Goal: Task Accomplishment & Management: Complete application form

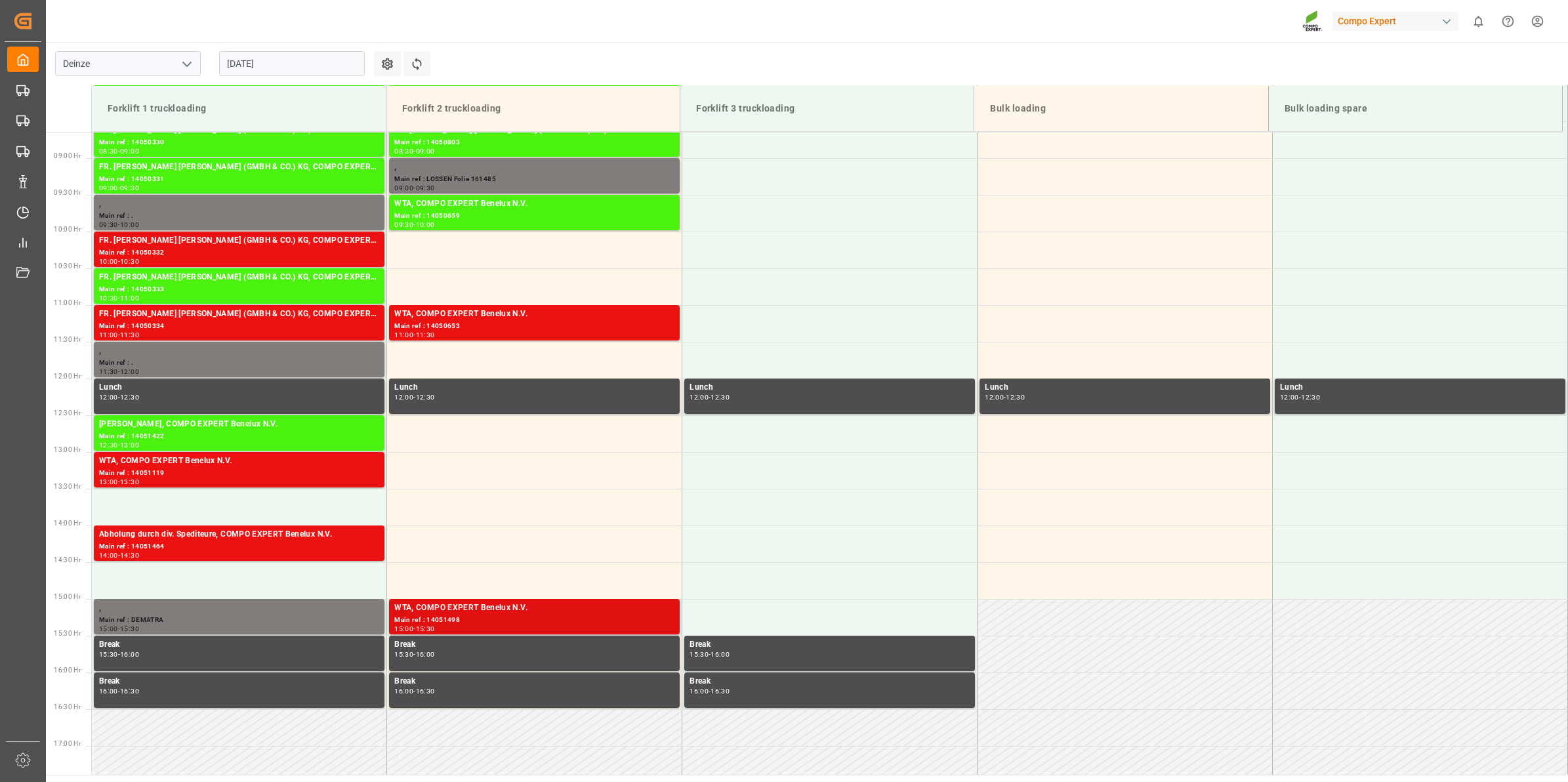
scroll to position [553, 0]
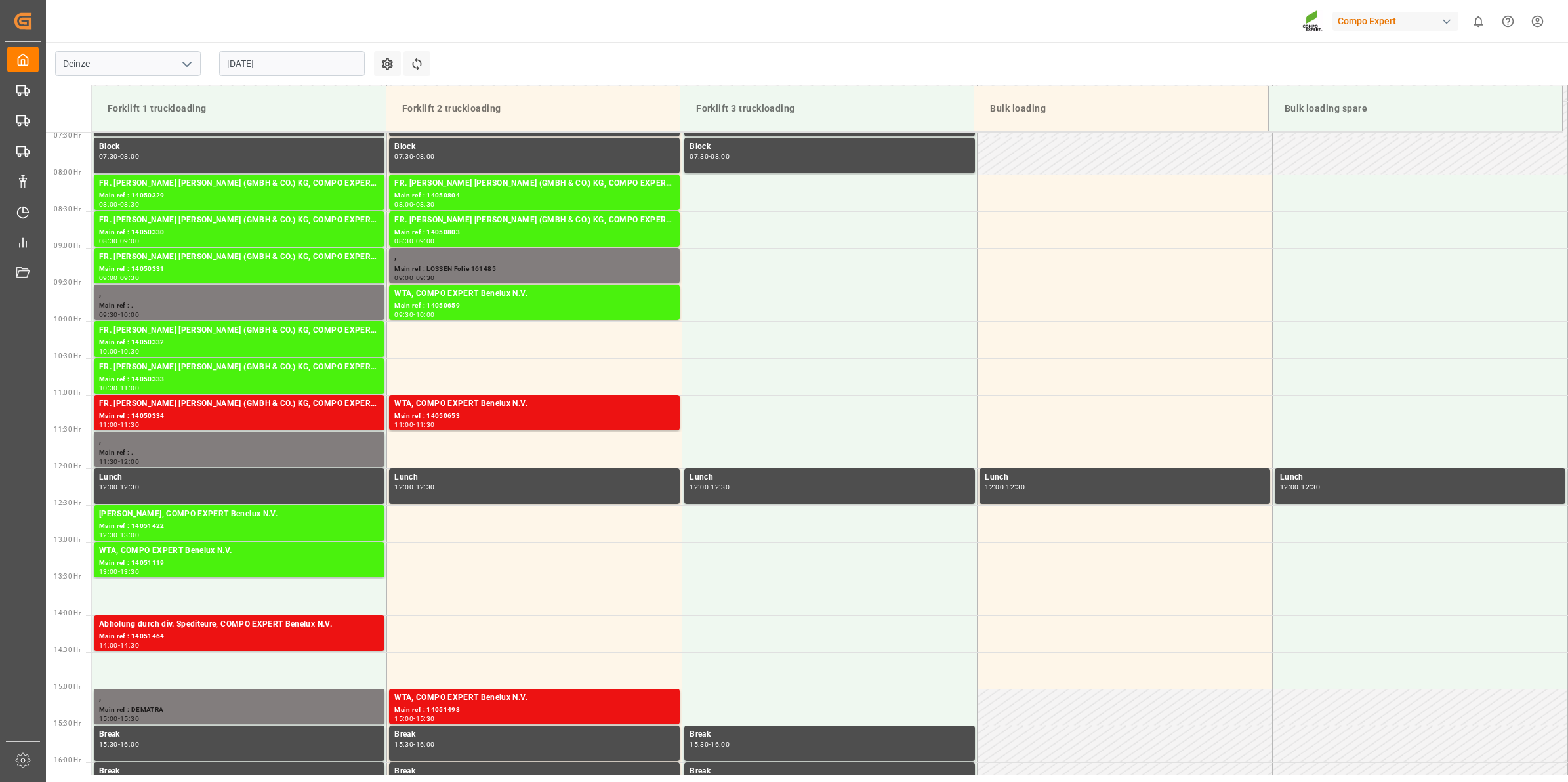
scroll to position [628, 0]
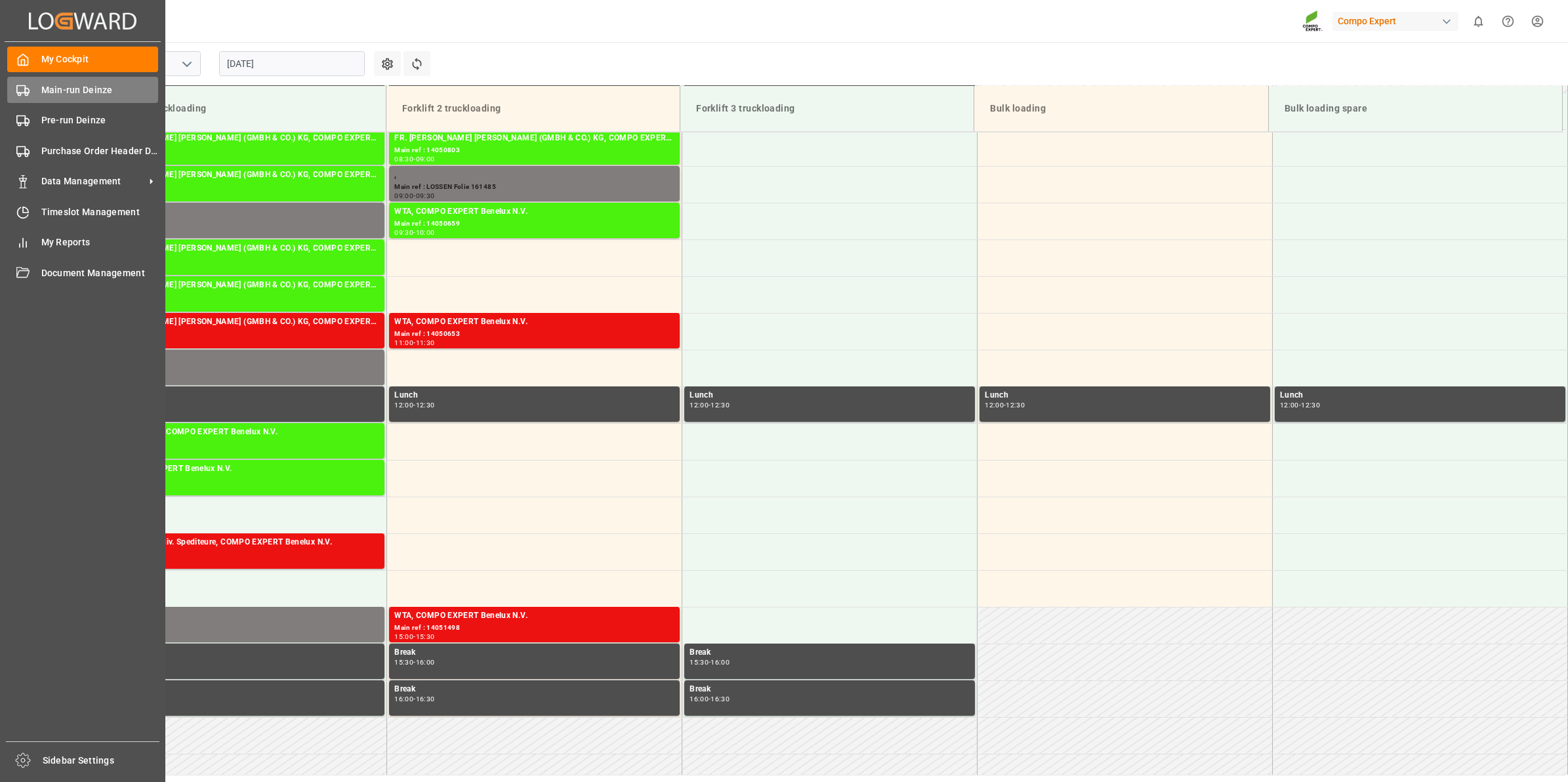
click at [41, 89] on span "Main-run Deinze" at bounding box center [100, 90] width 118 height 14
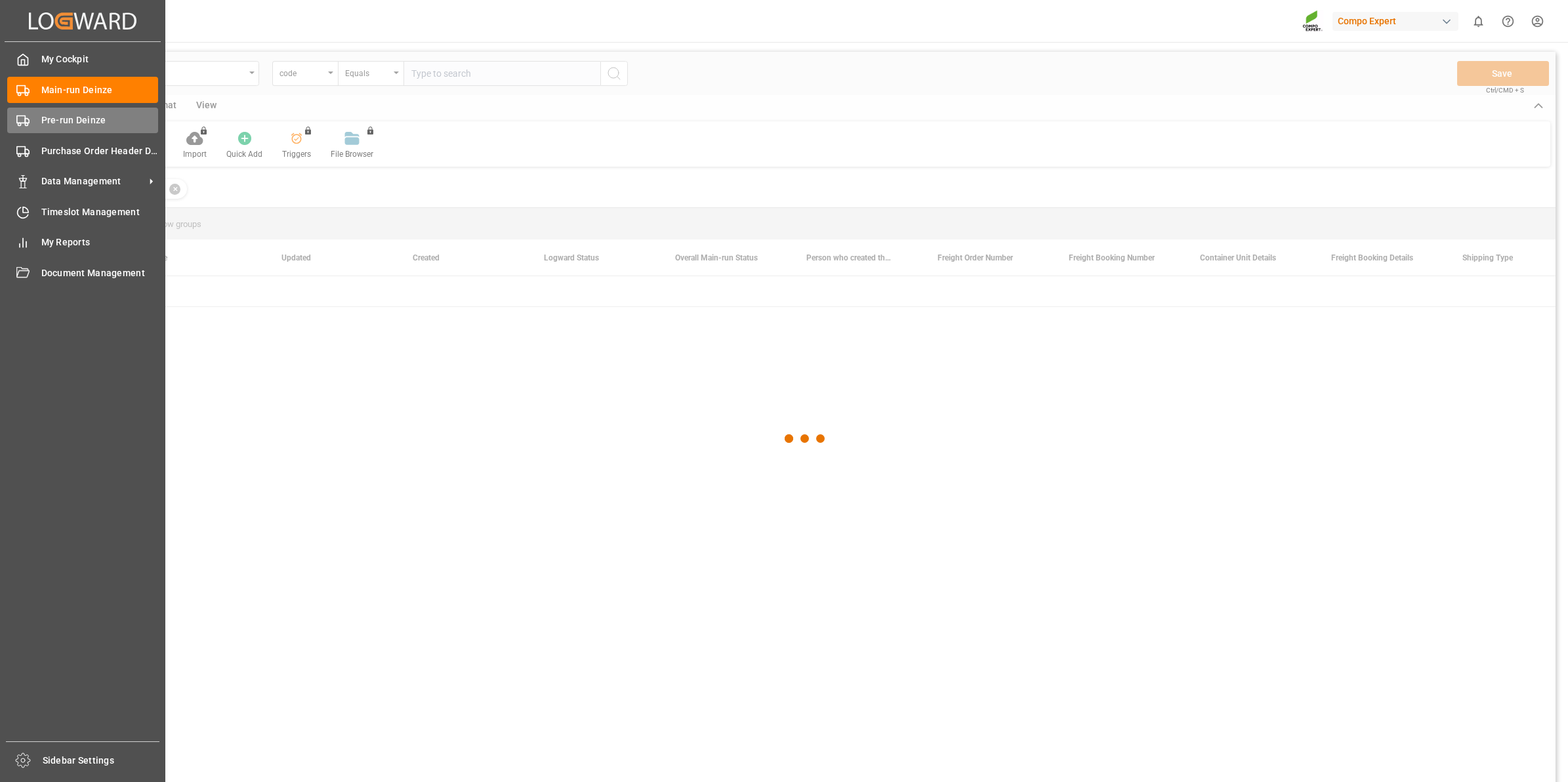
click at [52, 113] on span "Pre-run Deinze" at bounding box center [100, 120] width 118 height 14
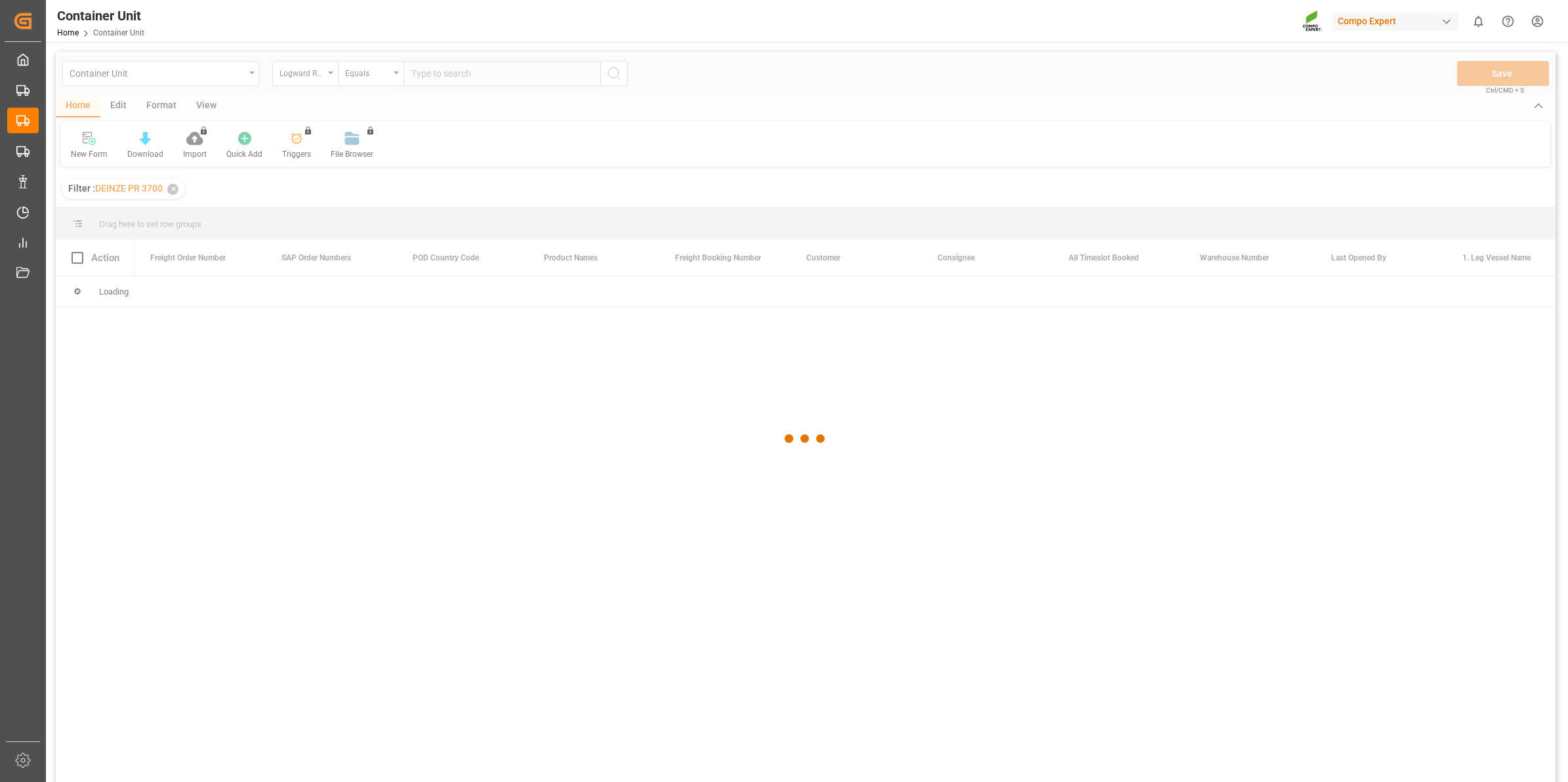
click at [320, 79] on div at bounding box center [805, 439] width 1500 height 775
click at [320, 79] on div "Logward Reference" at bounding box center [301, 71] width 45 height 16
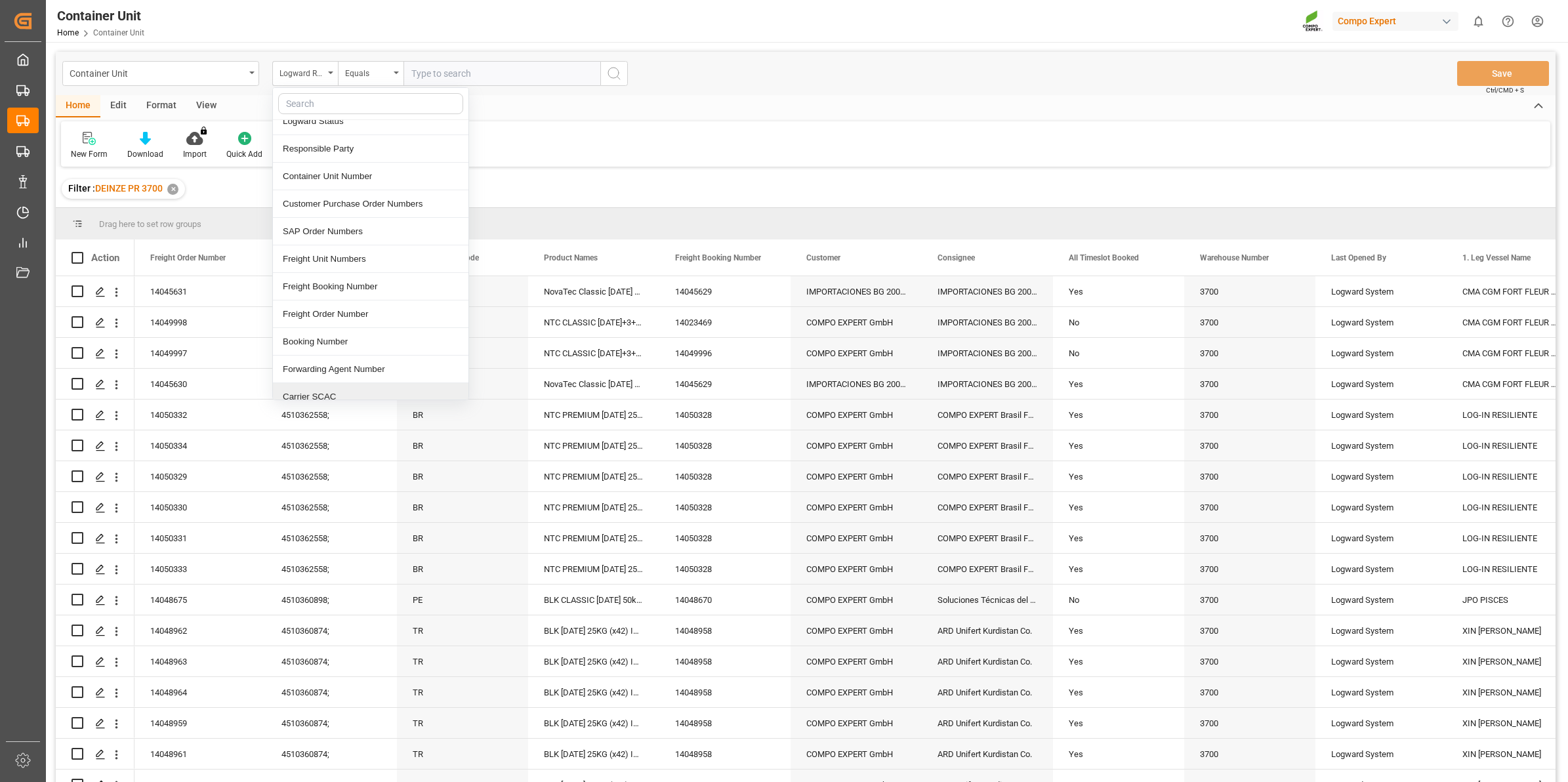
scroll to position [164, 0]
click at [353, 249] on div "Freight Order Number" at bounding box center [371, 246] width 195 height 27
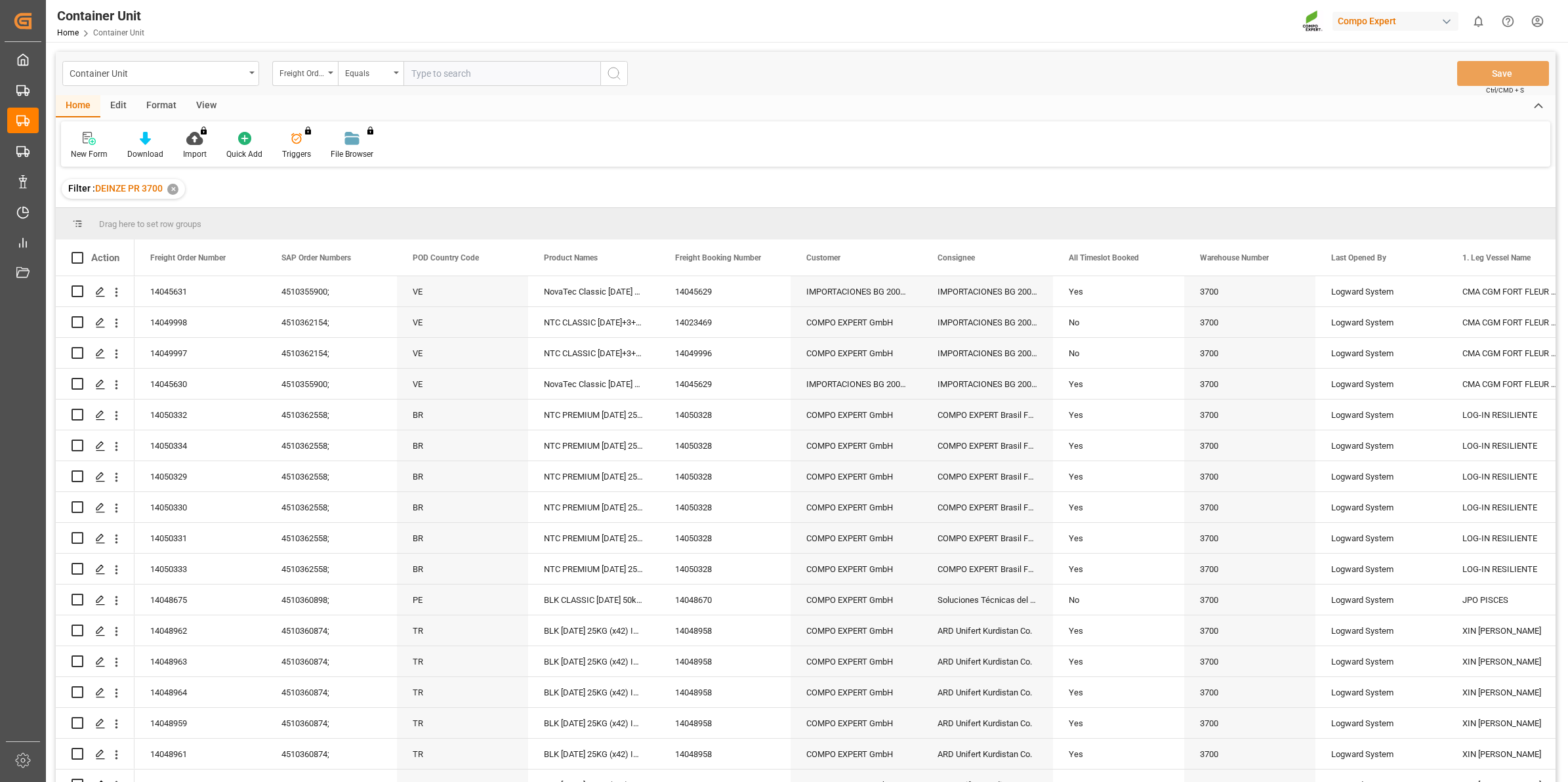
click at [490, 76] on input "text" at bounding box center [501, 73] width 196 height 25
type input "14048592"
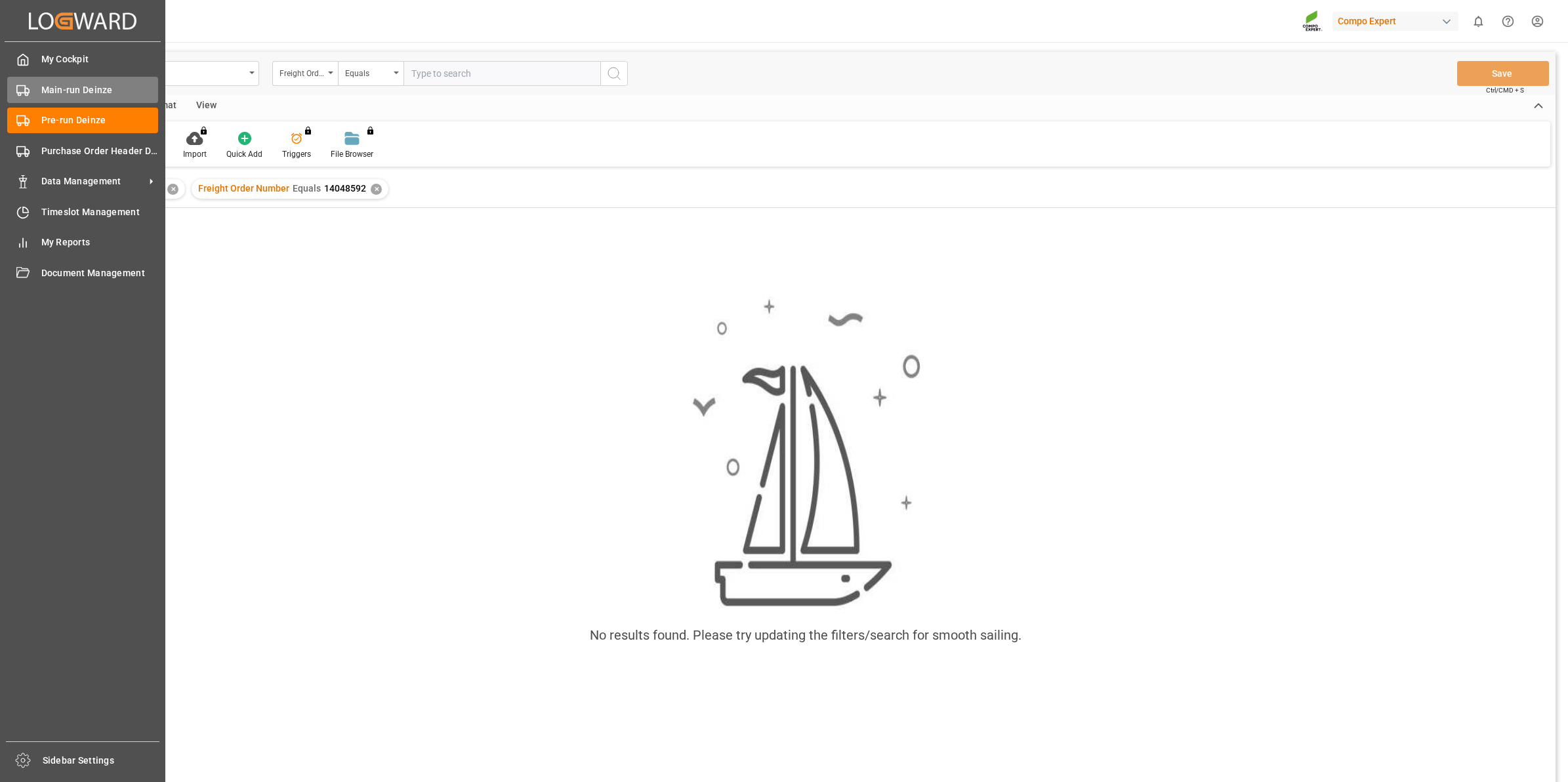
click at [39, 102] on div "Main-run Deinze Main-run Deinze" at bounding box center [82, 90] width 151 height 26
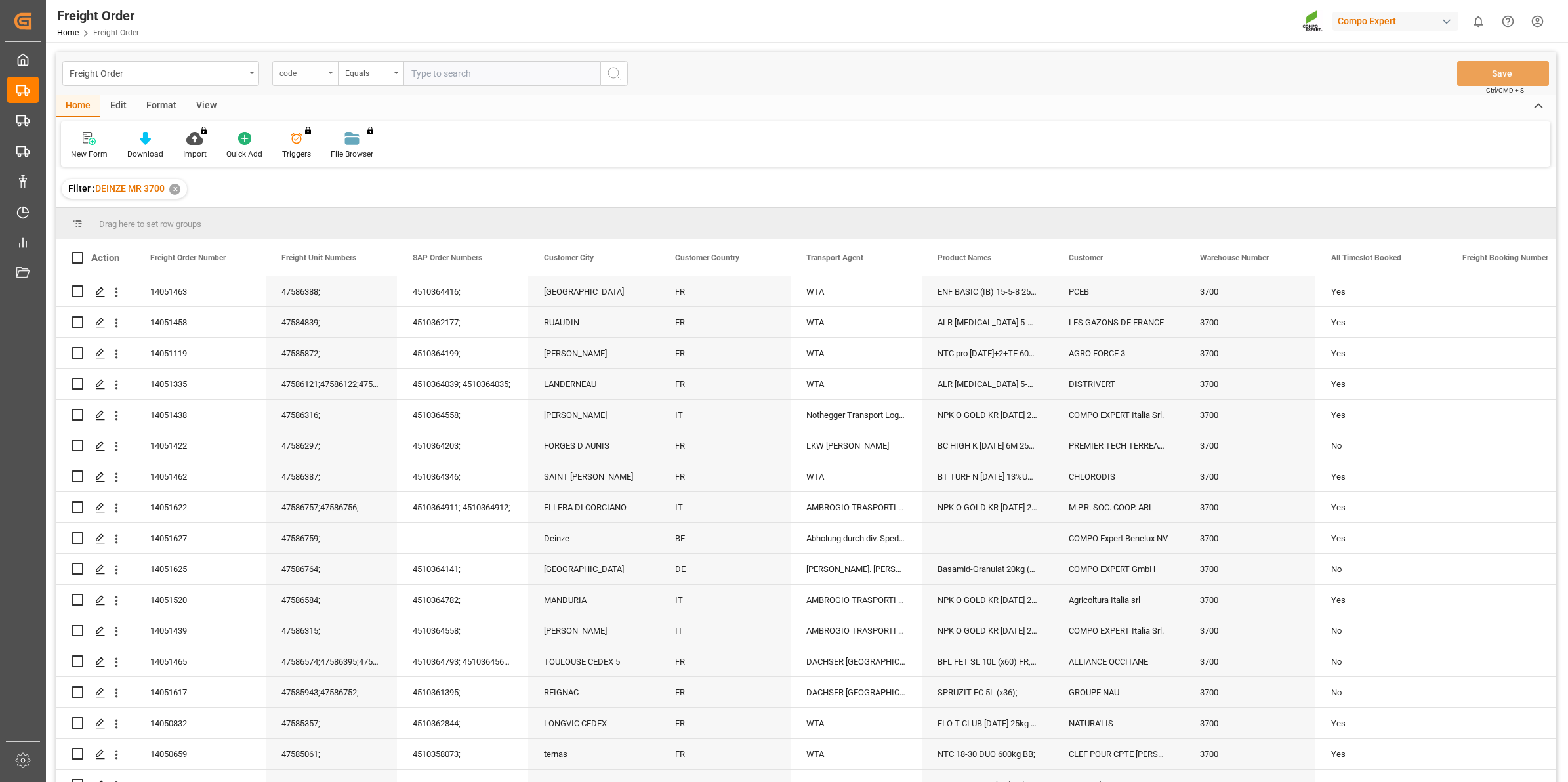
click at [328, 76] on div "code" at bounding box center [305, 73] width 66 height 25
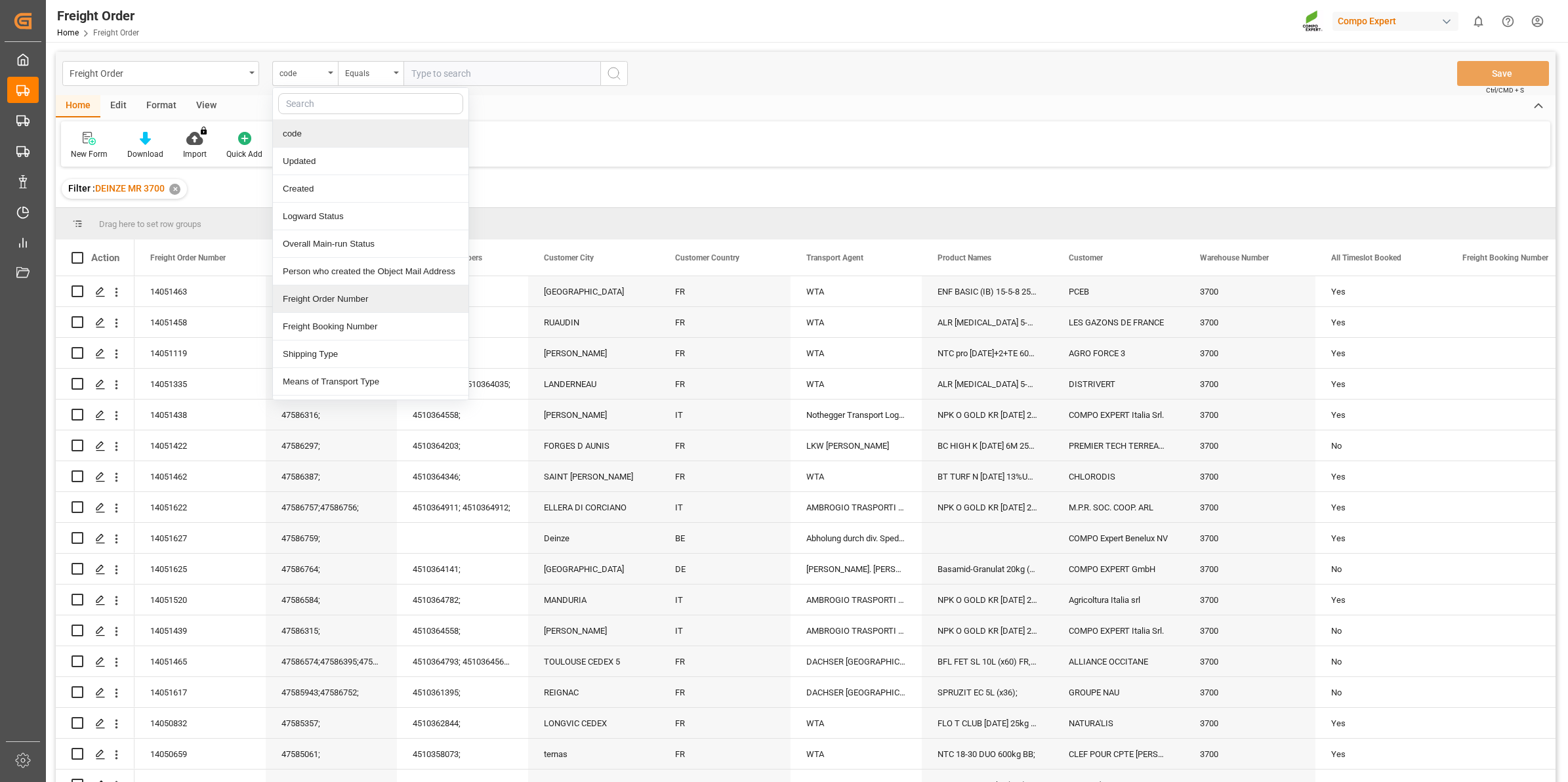
click at [349, 300] on div "Freight Order Number" at bounding box center [371, 299] width 195 height 27
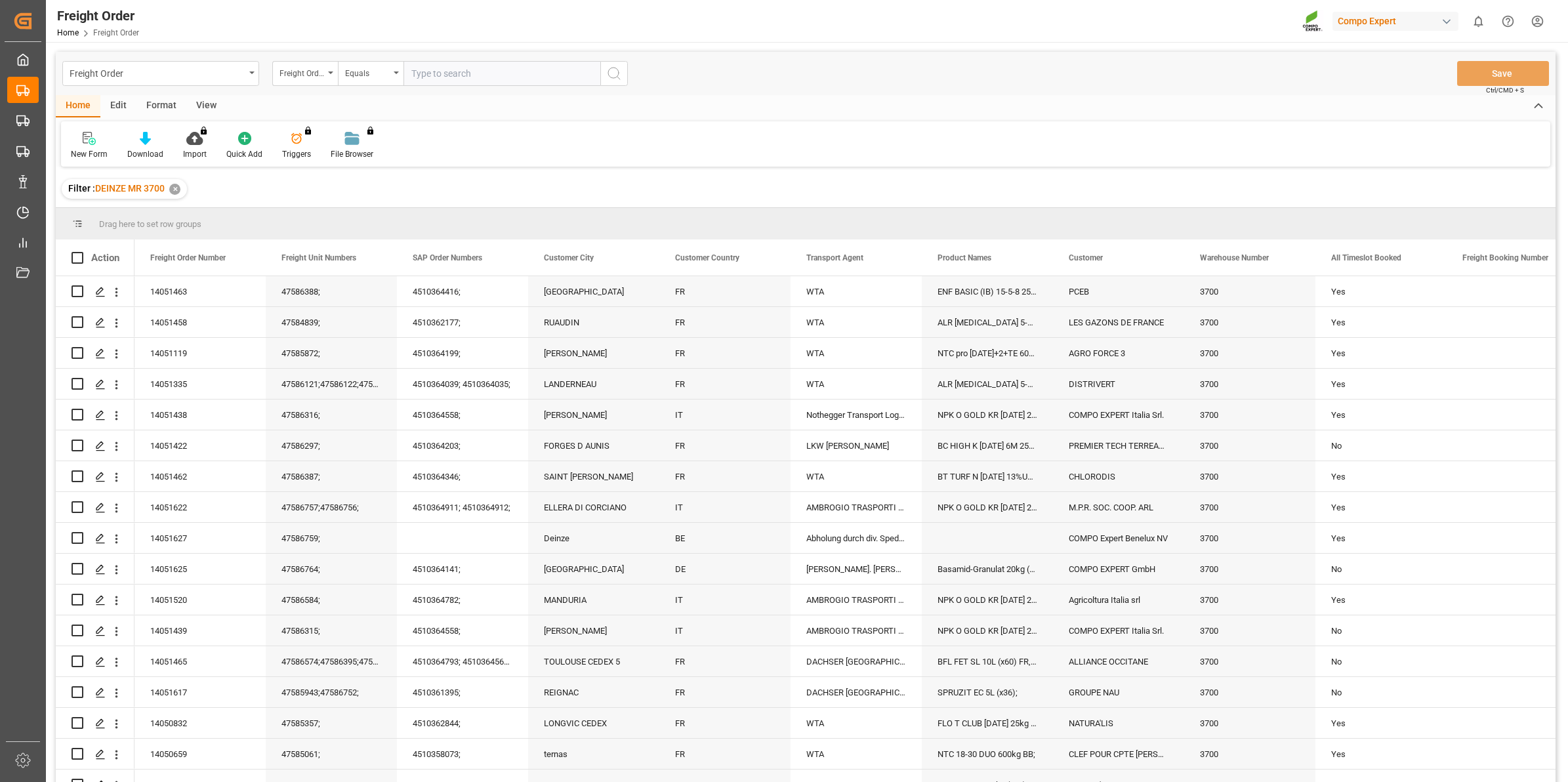
click at [454, 70] on input "text" at bounding box center [501, 73] width 196 height 25
type input "14048592"
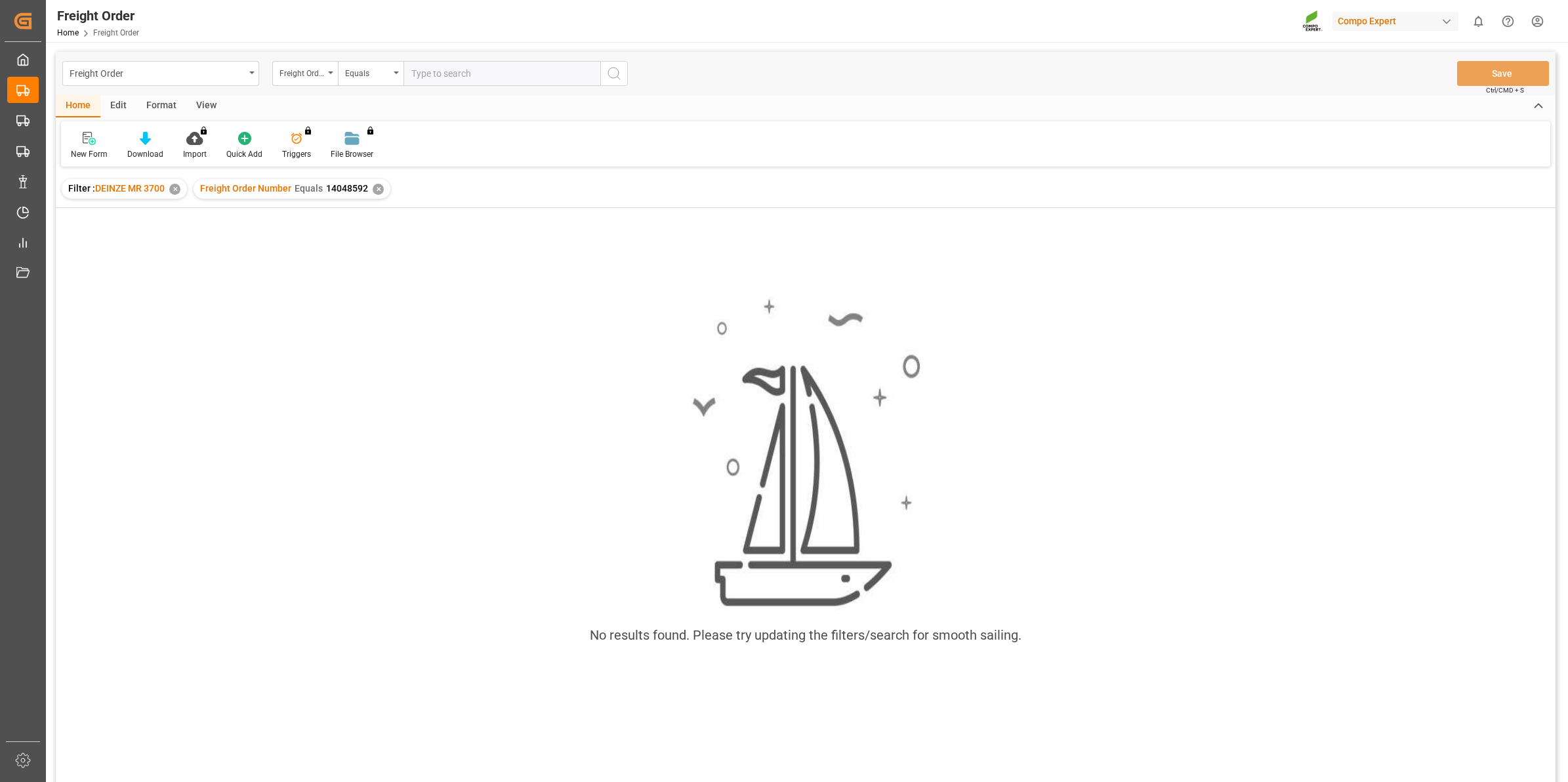
click at [374, 184] on div "✕" at bounding box center [378, 189] width 11 height 11
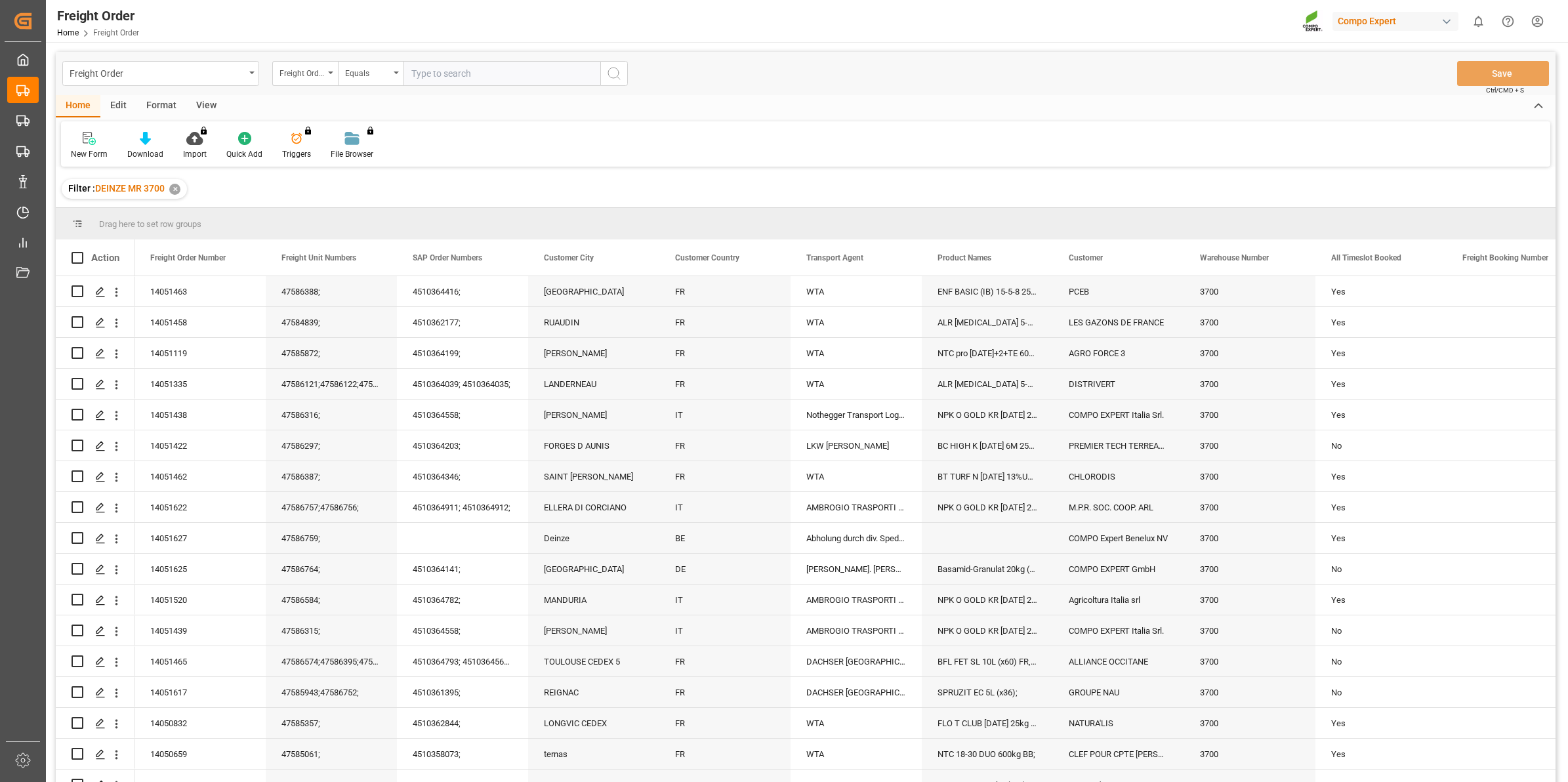
click at [447, 74] on input "text" at bounding box center [501, 73] width 196 height 25
click at [330, 67] on div "Freight Order Number" at bounding box center [305, 73] width 66 height 25
click at [363, 304] on div "Freight Order Number" at bounding box center [371, 299] width 195 height 27
click at [467, 70] on input "text" at bounding box center [501, 73] width 196 height 25
type input "14048592"
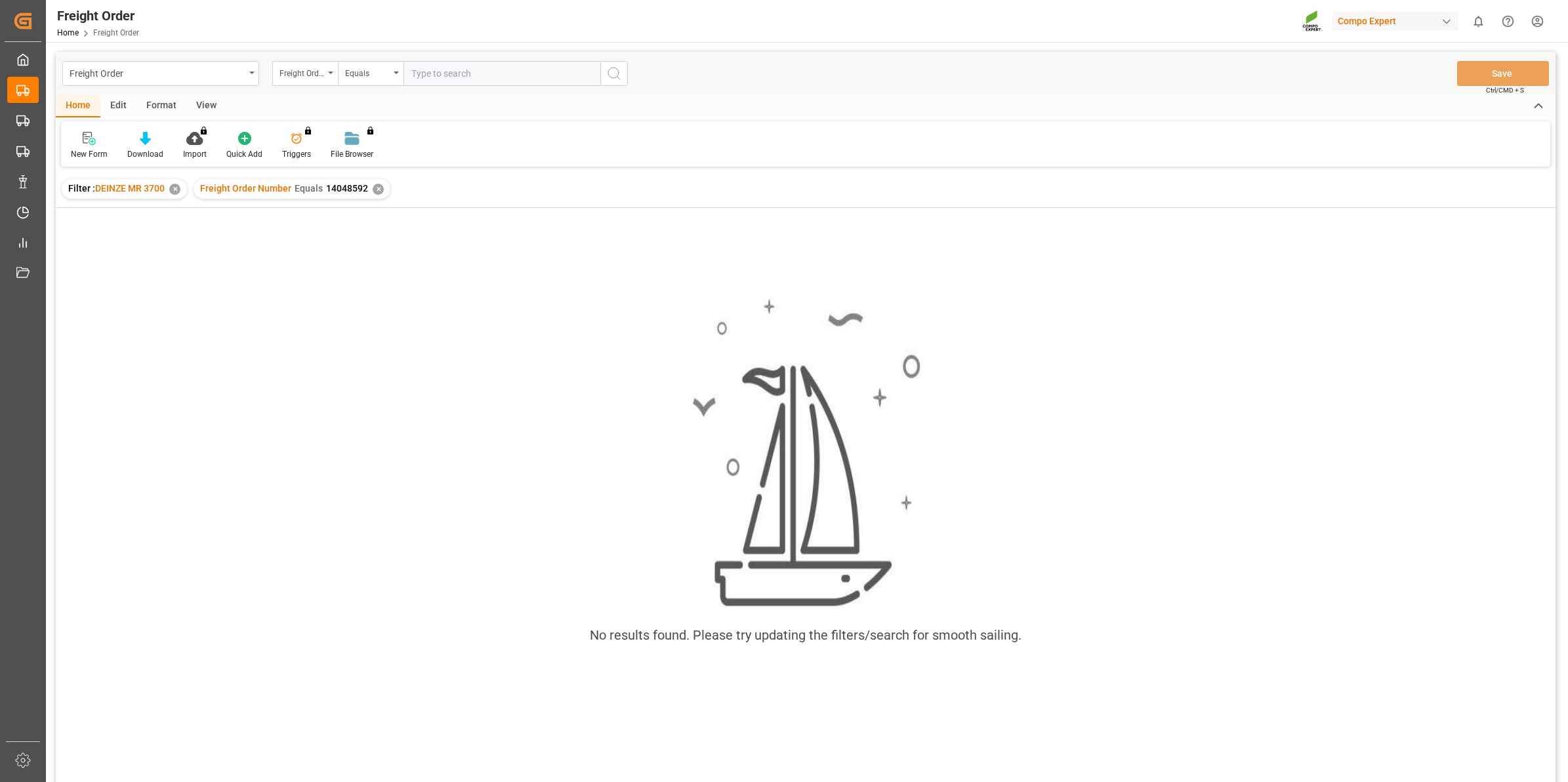
click at [378, 195] on div "Freight Order Number Equals 14048592 ✕" at bounding box center [291, 189] width 196 height 20
click at [1, 119] on div "Created by potrace 1.15, written by Peter Selinger 2001-2017 Created by potrace…" at bounding box center [23, 387] width 46 height 775
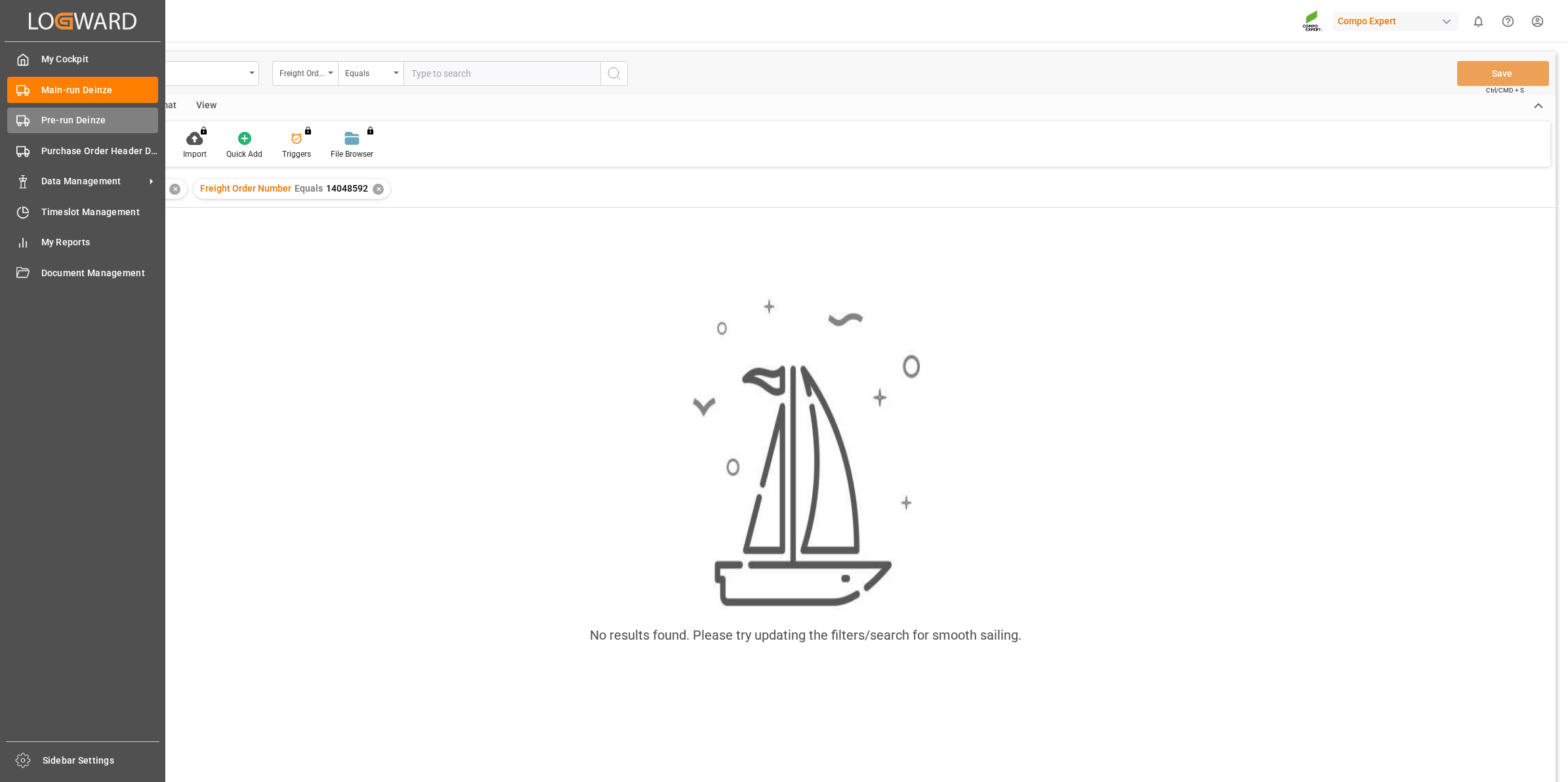
click at [51, 132] on div "Pre-run Deinze Pre-run Deinze" at bounding box center [82, 121] width 151 height 26
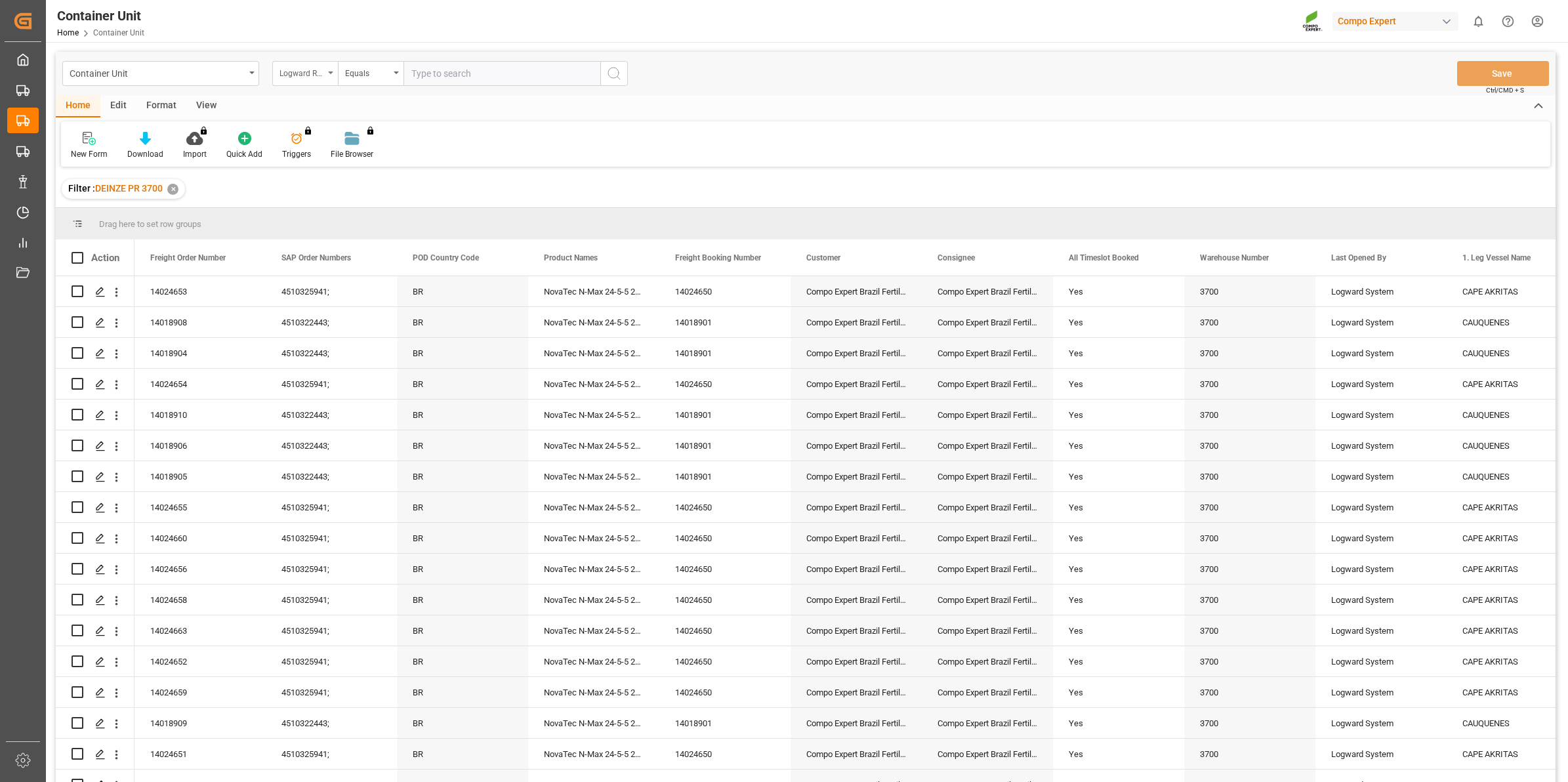
click at [315, 67] on div "Logward Reference" at bounding box center [301, 71] width 45 height 16
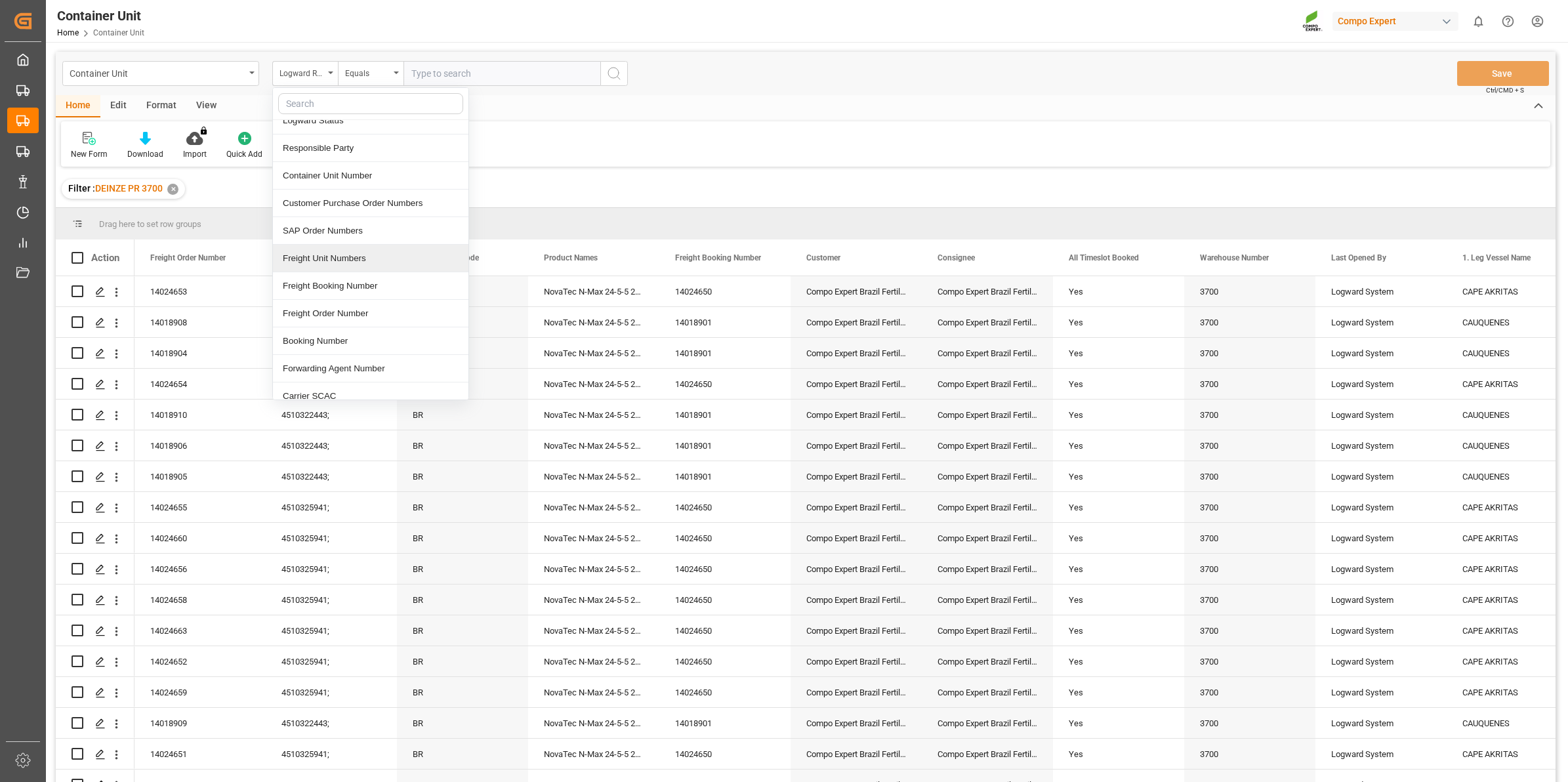
scroll to position [164, 0]
click at [376, 248] on div "Freight Order Number" at bounding box center [371, 246] width 195 height 27
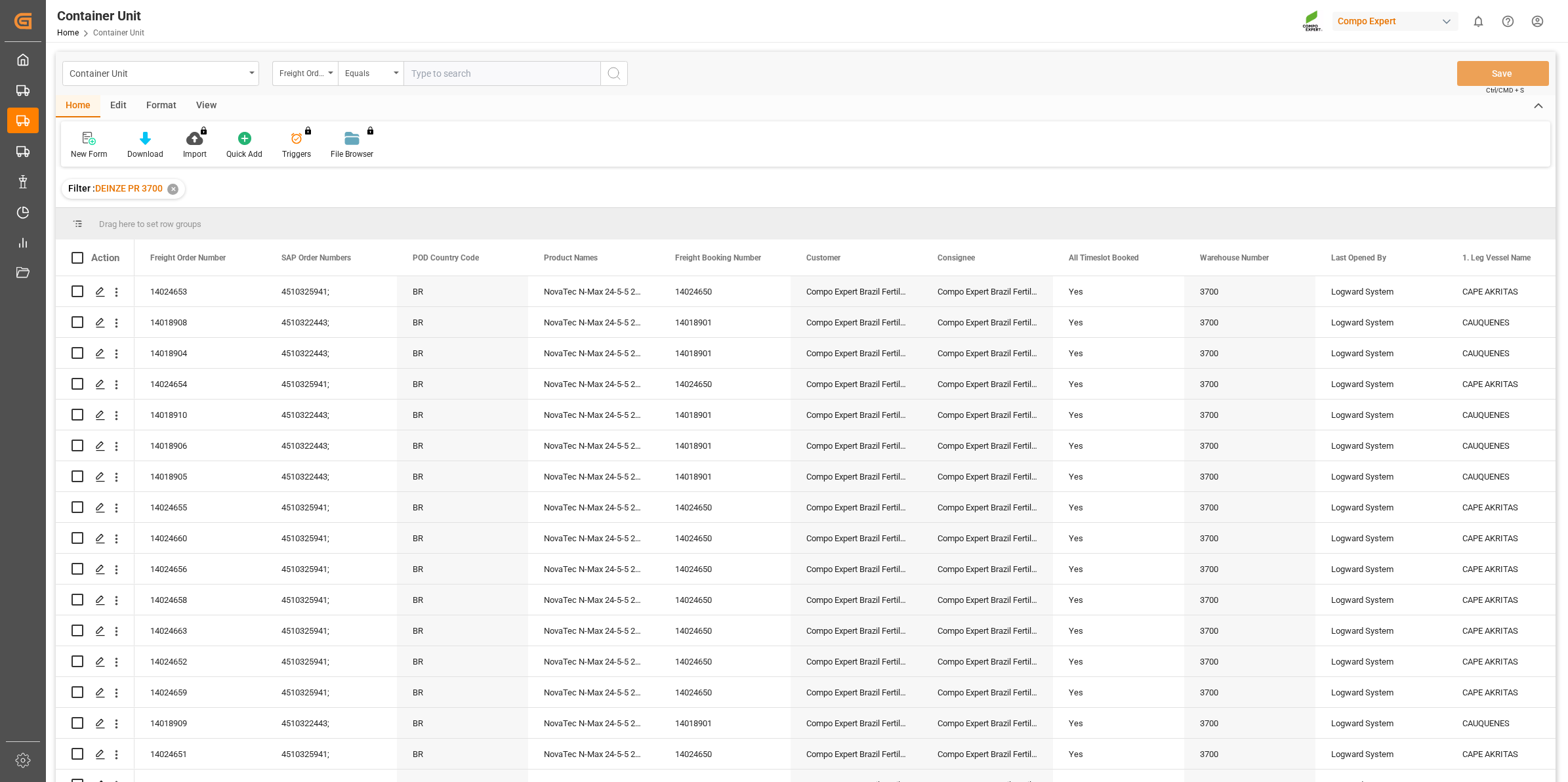
click at [472, 76] on input "text" at bounding box center [501, 73] width 196 height 25
type input "14048592"
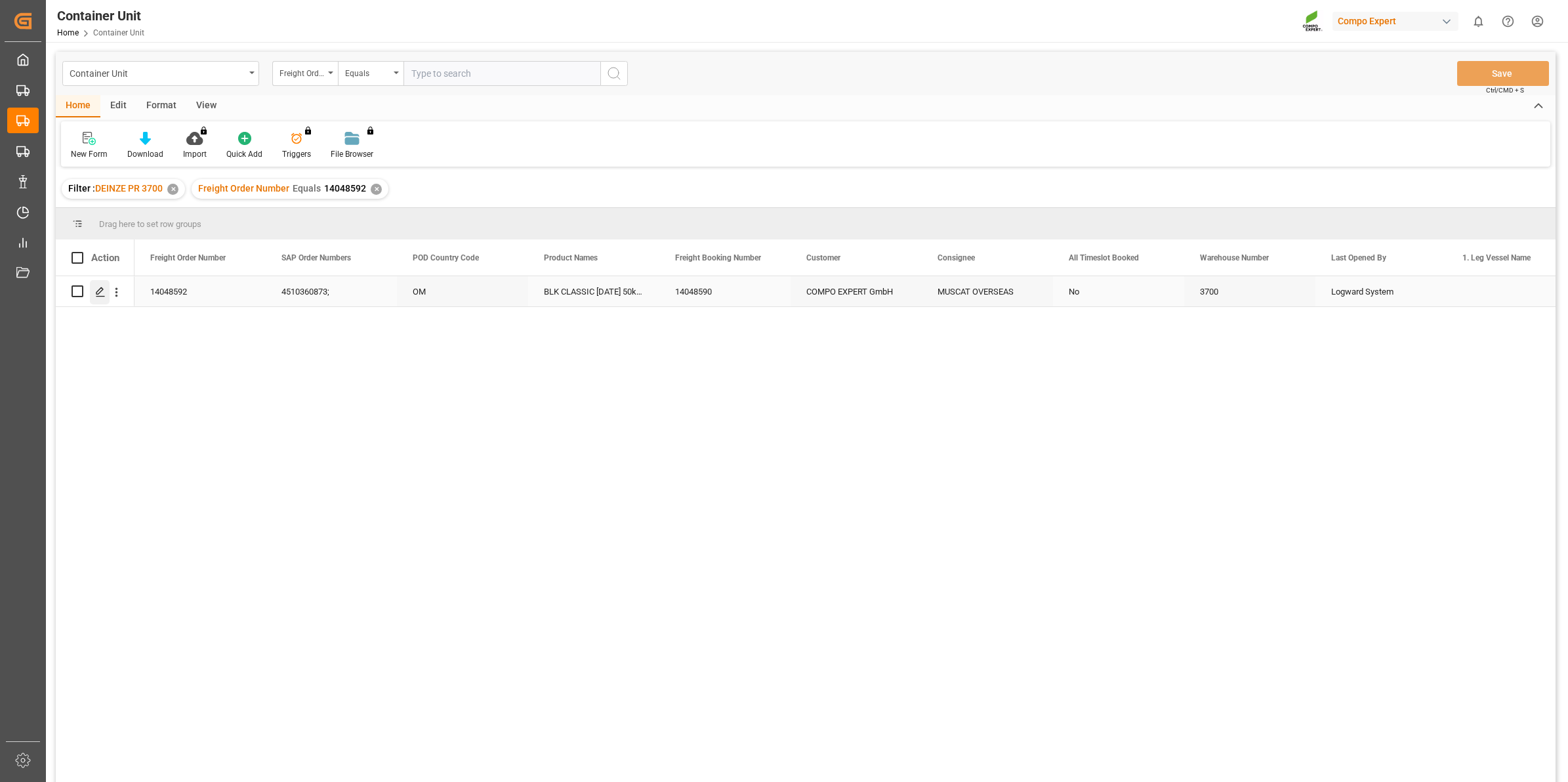
click at [106, 290] on div "Press SPACE to select this row." at bounding box center [100, 292] width 20 height 25
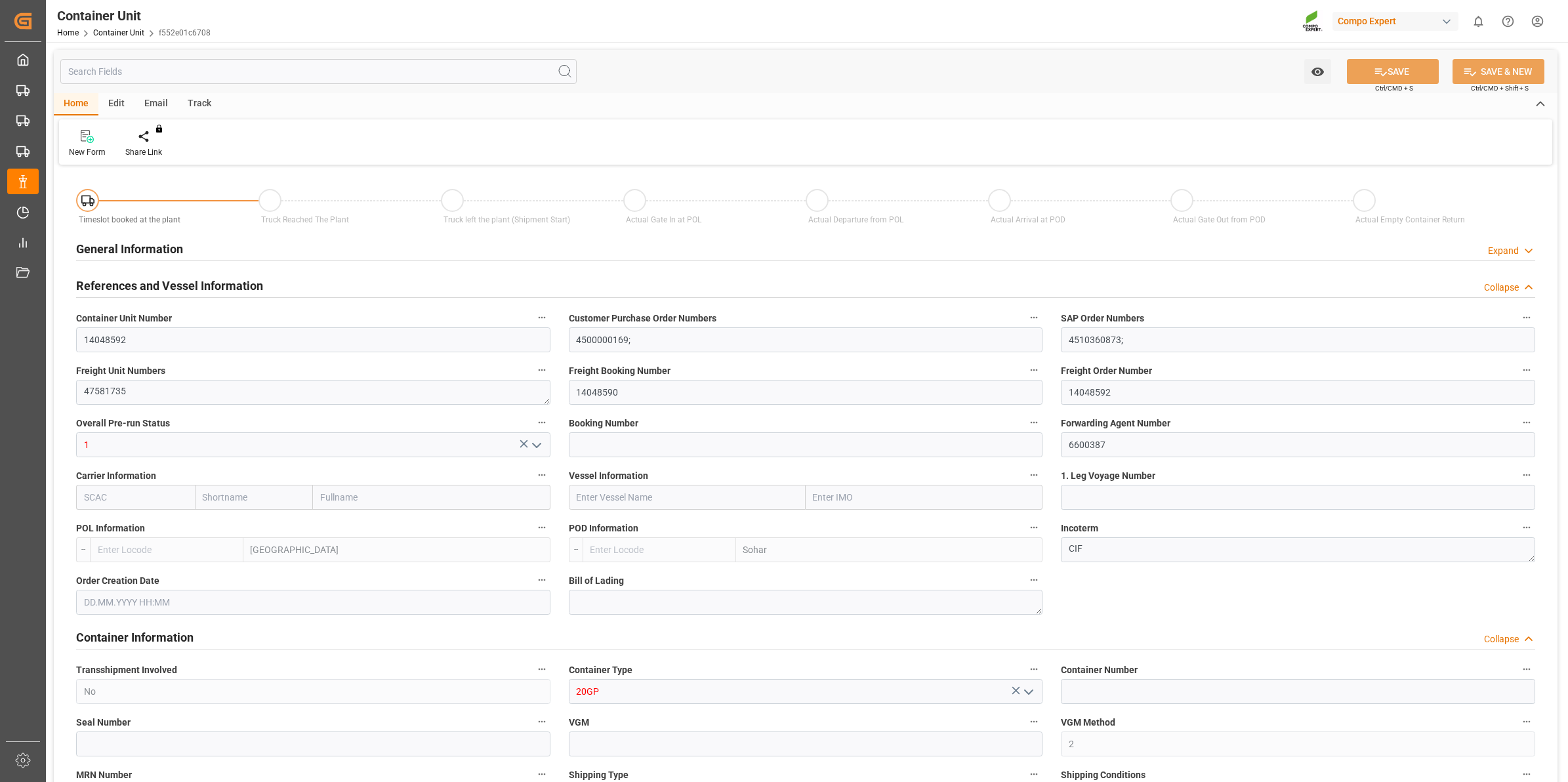
type input "BEANR"
type input "OMSOH"
type input "7"
type input "0"
type input "8"
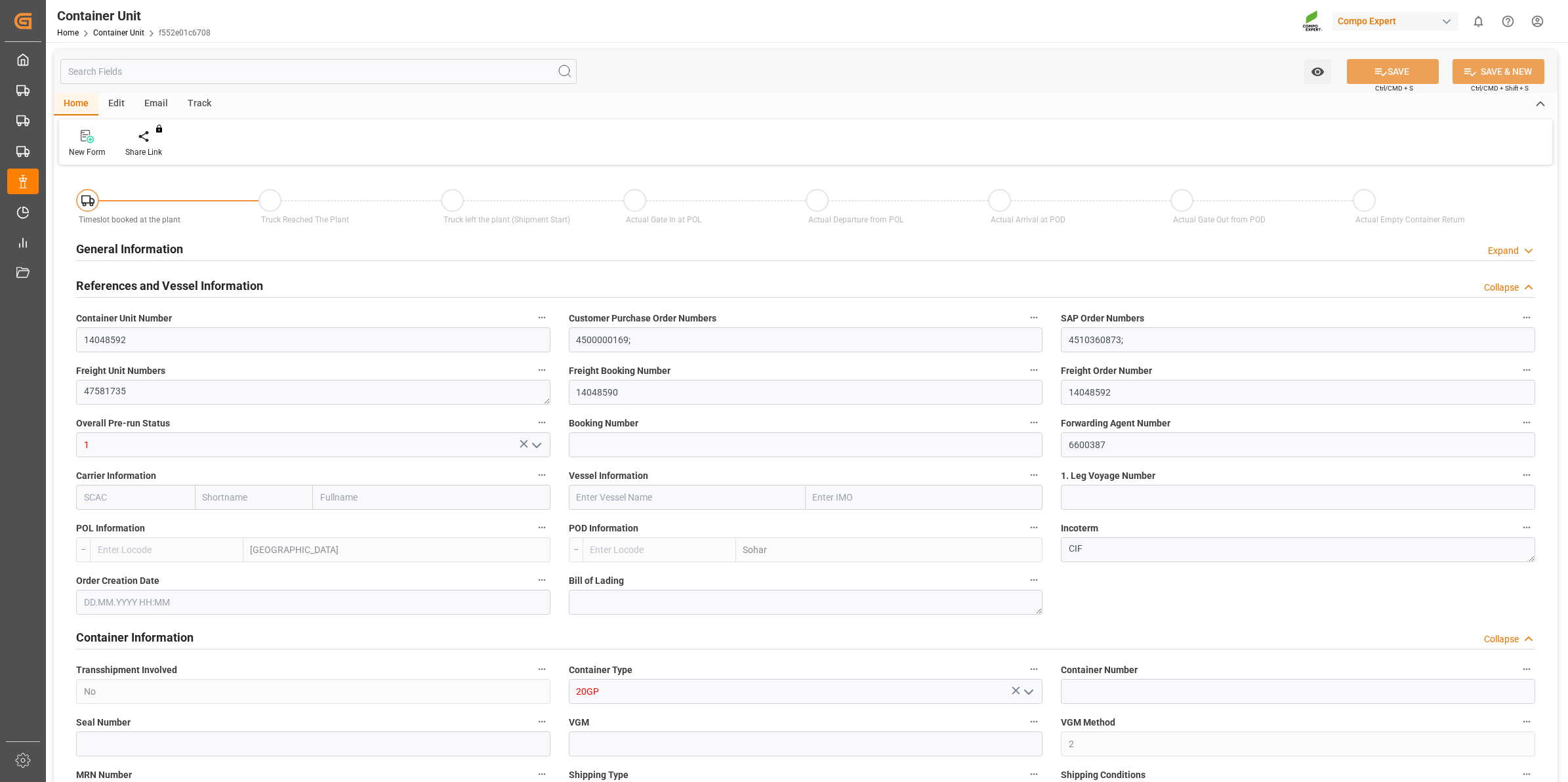
type input "0"
type input "288"
type input "20480"
type input "[DATE] 12:46"
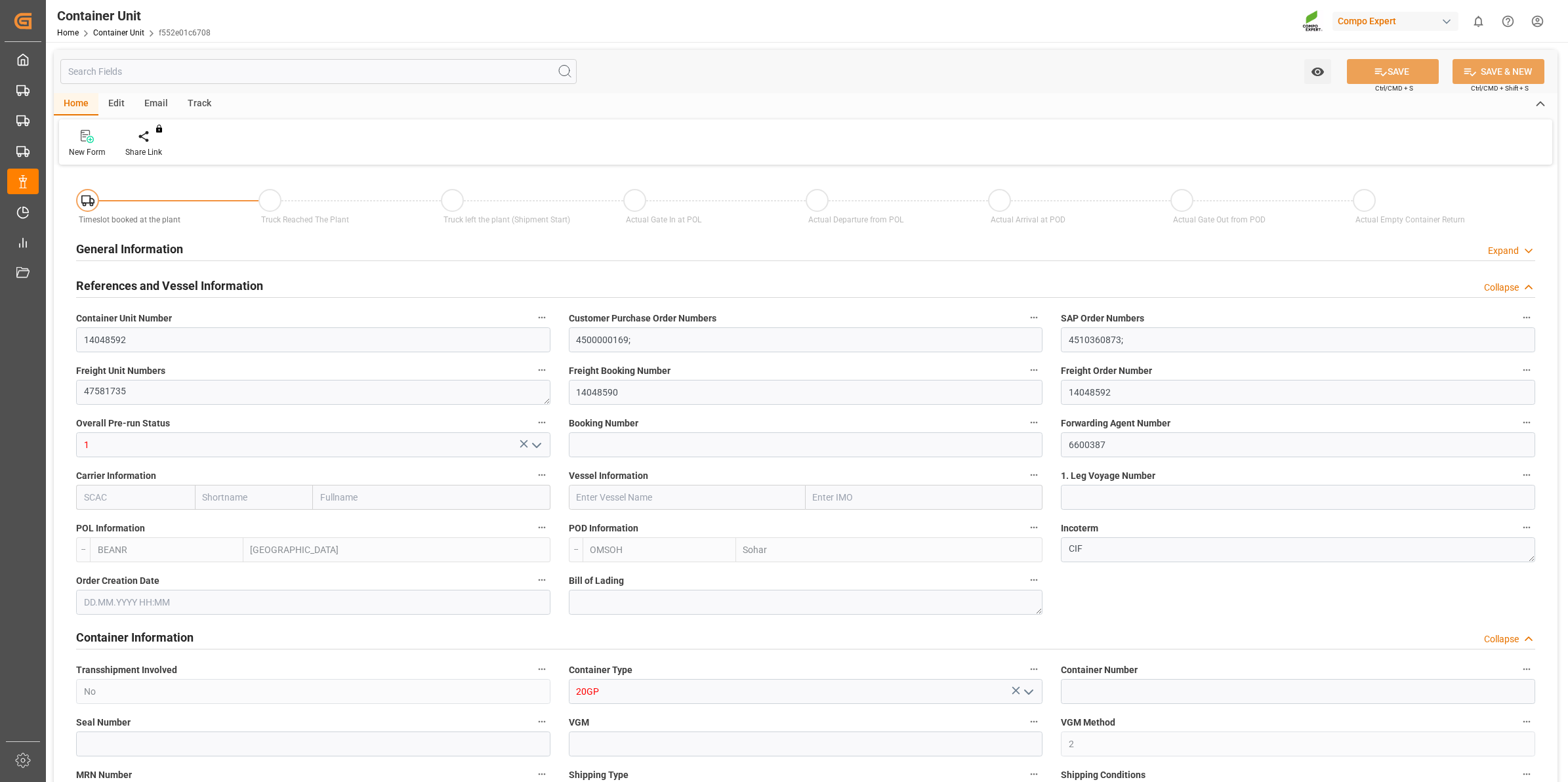
type input "[DATE]"
click at [174, 143] on div at bounding box center [153, 135] width 56 height 14
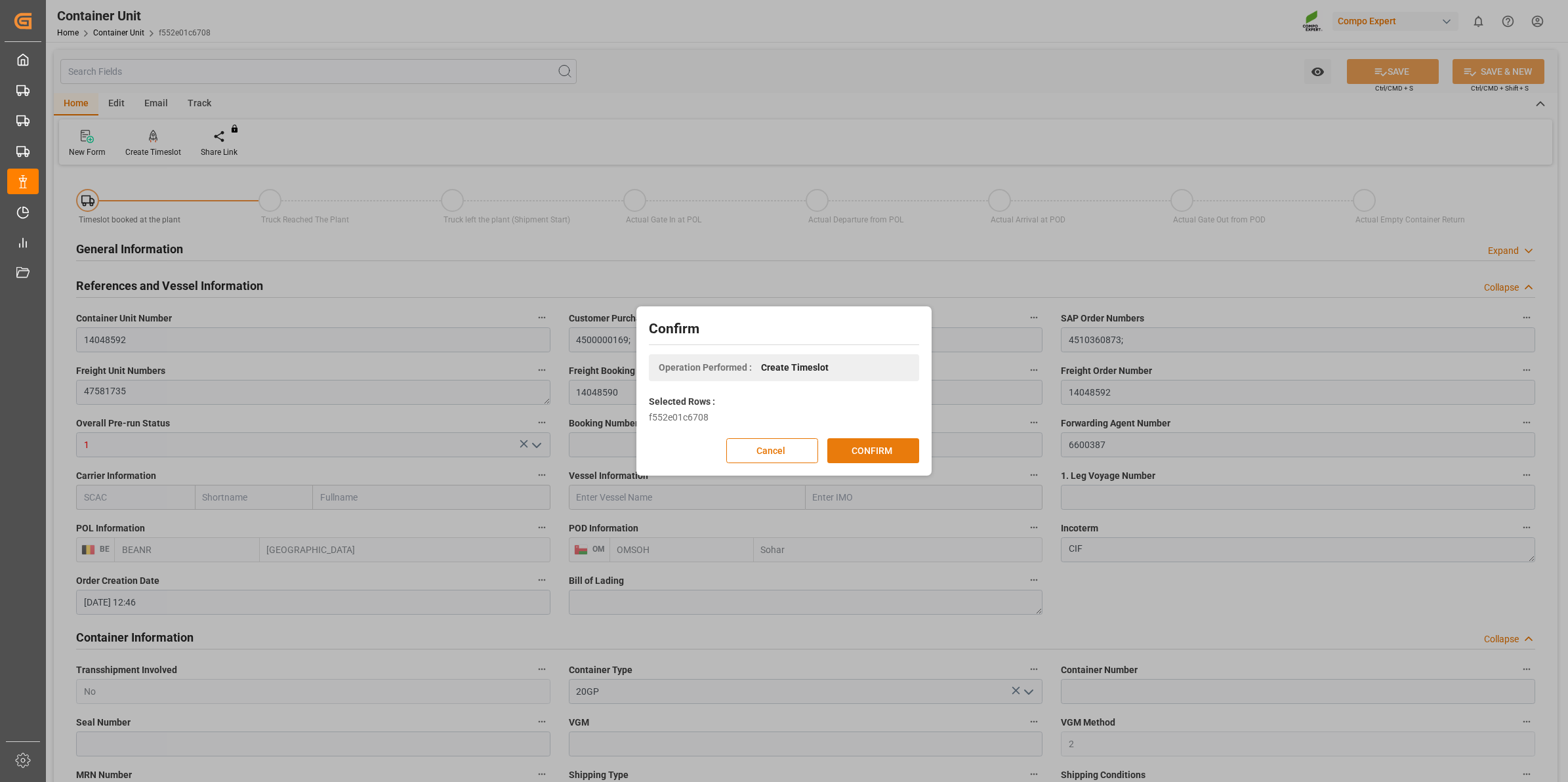
click at [883, 458] on button "CONFIRM" at bounding box center [873, 450] width 92 height 25
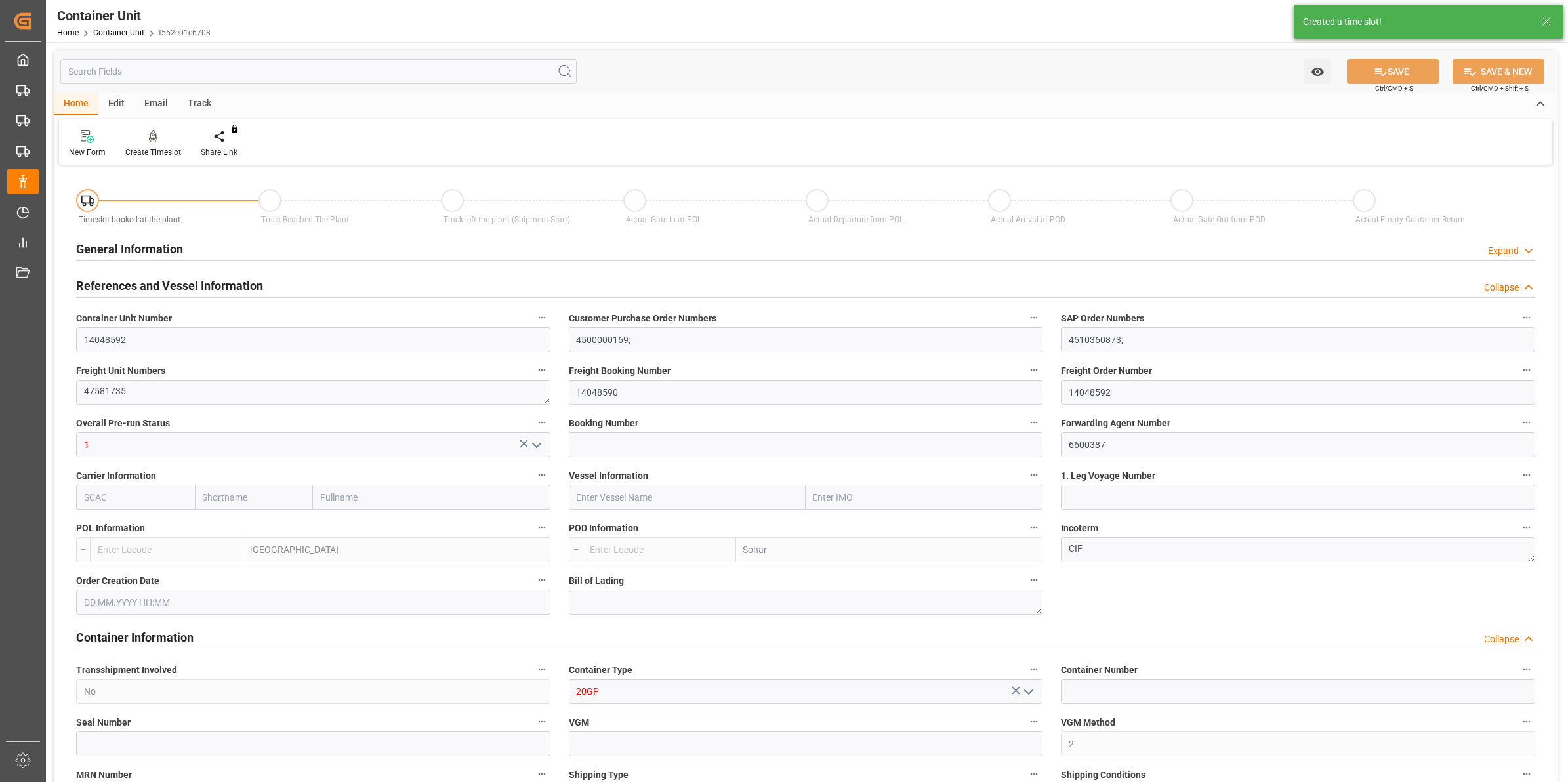
type input "BEANR"
type input "OMSOH"
type input "7"
type input "0"
type input "8"
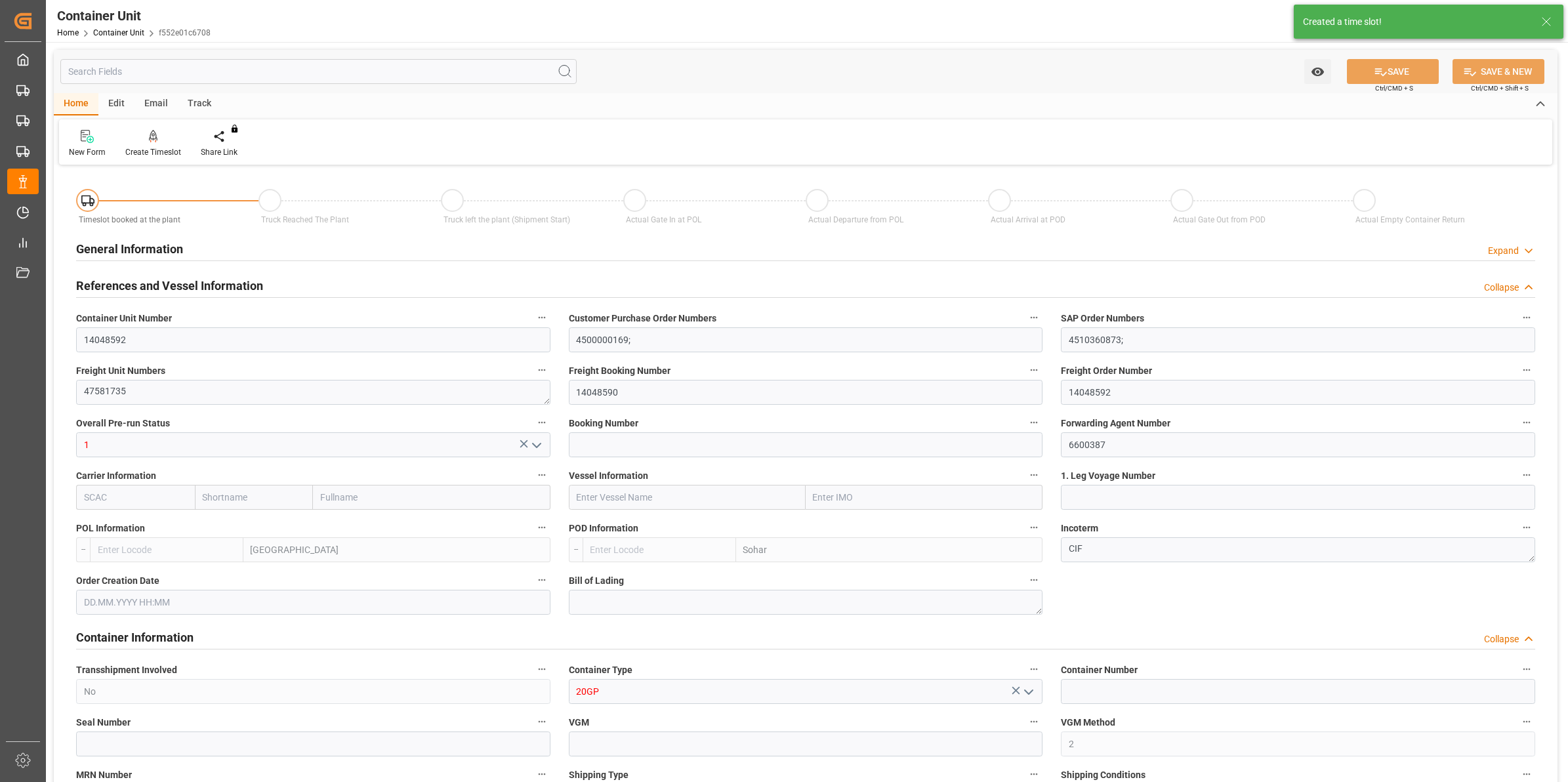
type input "0"
type input "288"
type input "20480"
type input "[DATE] 12:46"
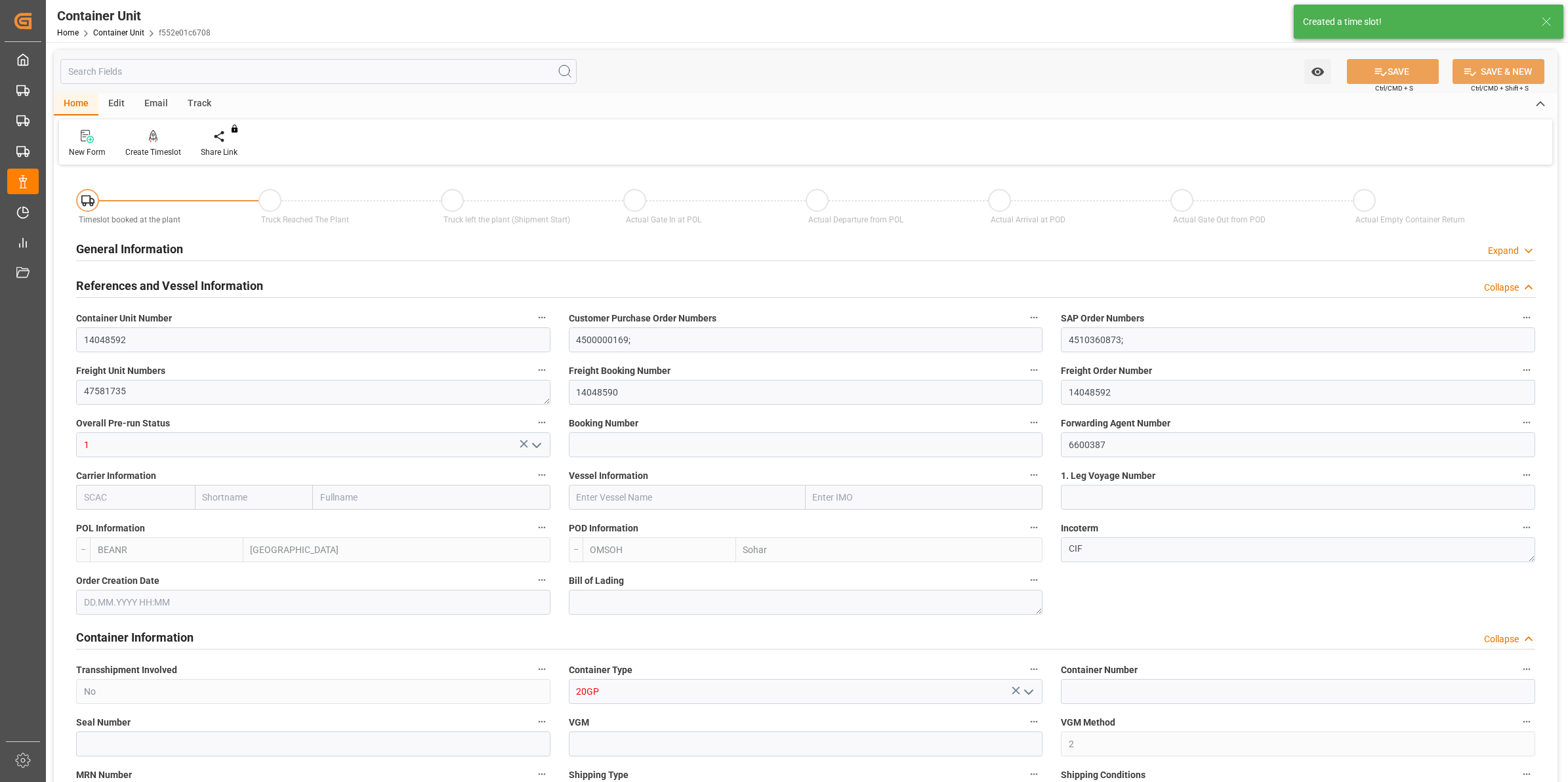
type input "[DATE]"
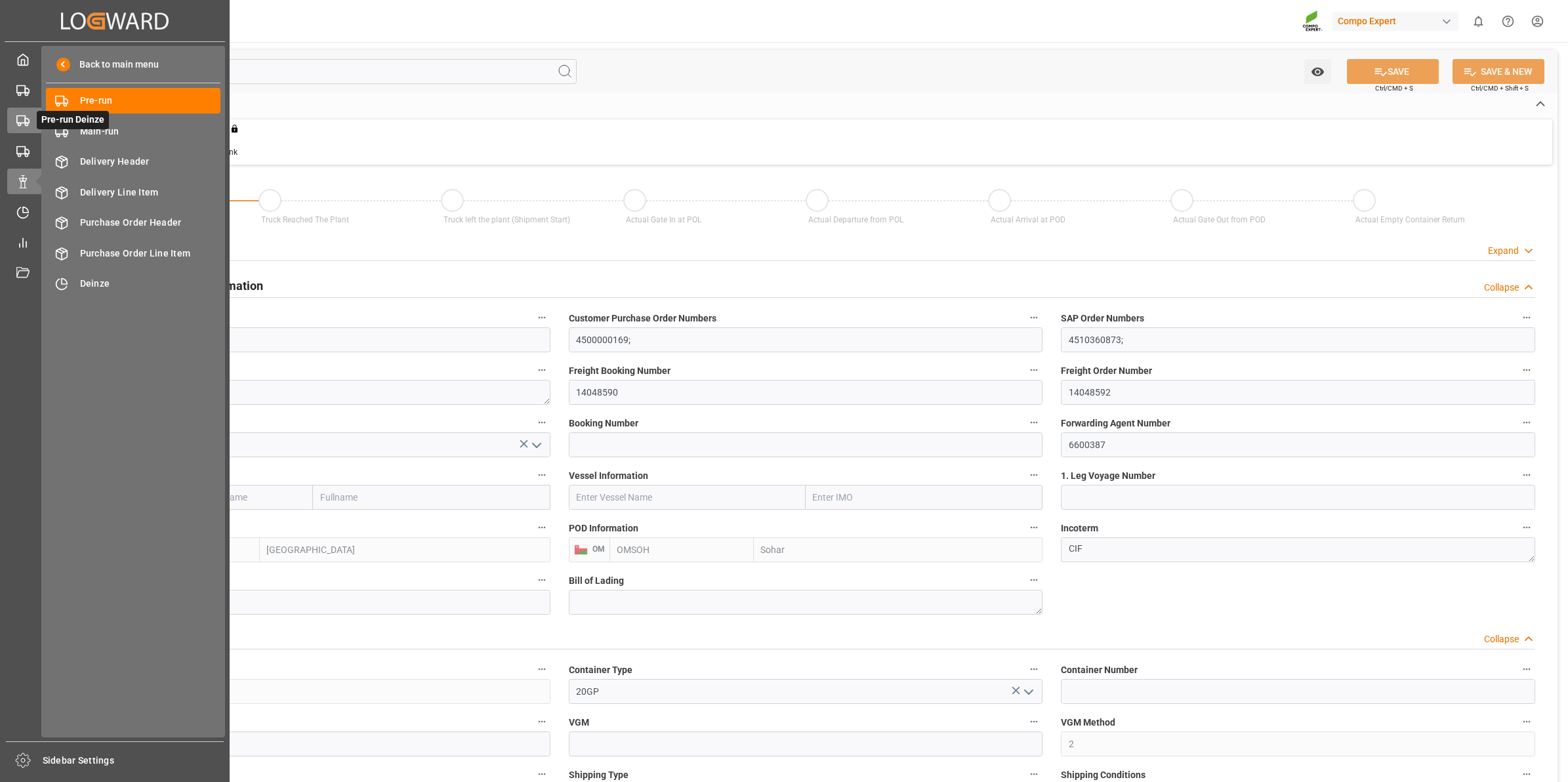
click at [23, 112] on div "Pre-run Deinze Pre-run Deinze" at bounding box center [115, 121] width 216 height 26
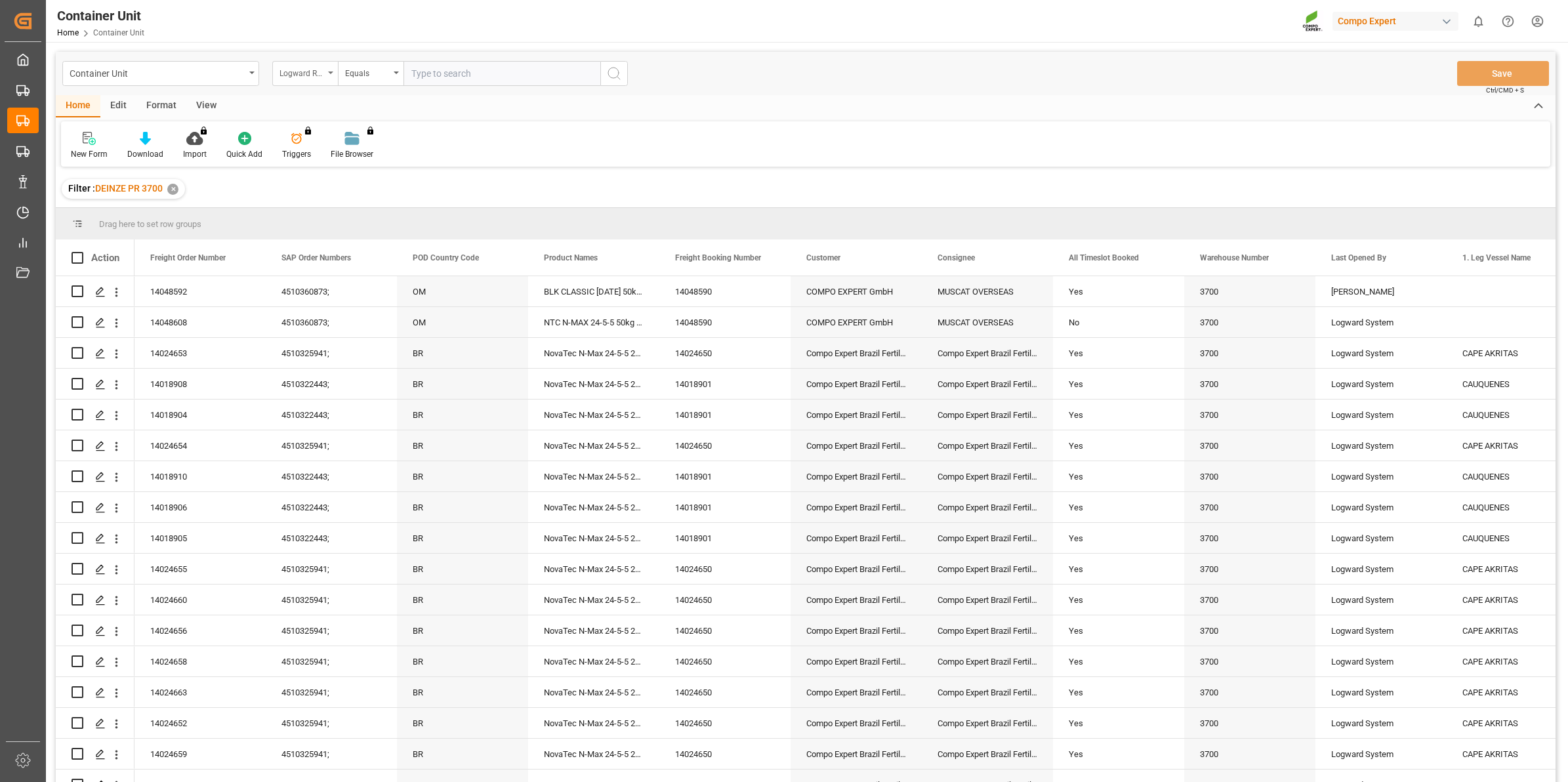
click at [329, 76] on div "Logward Reference" at bounding box center [305, 73] width 66 height 25
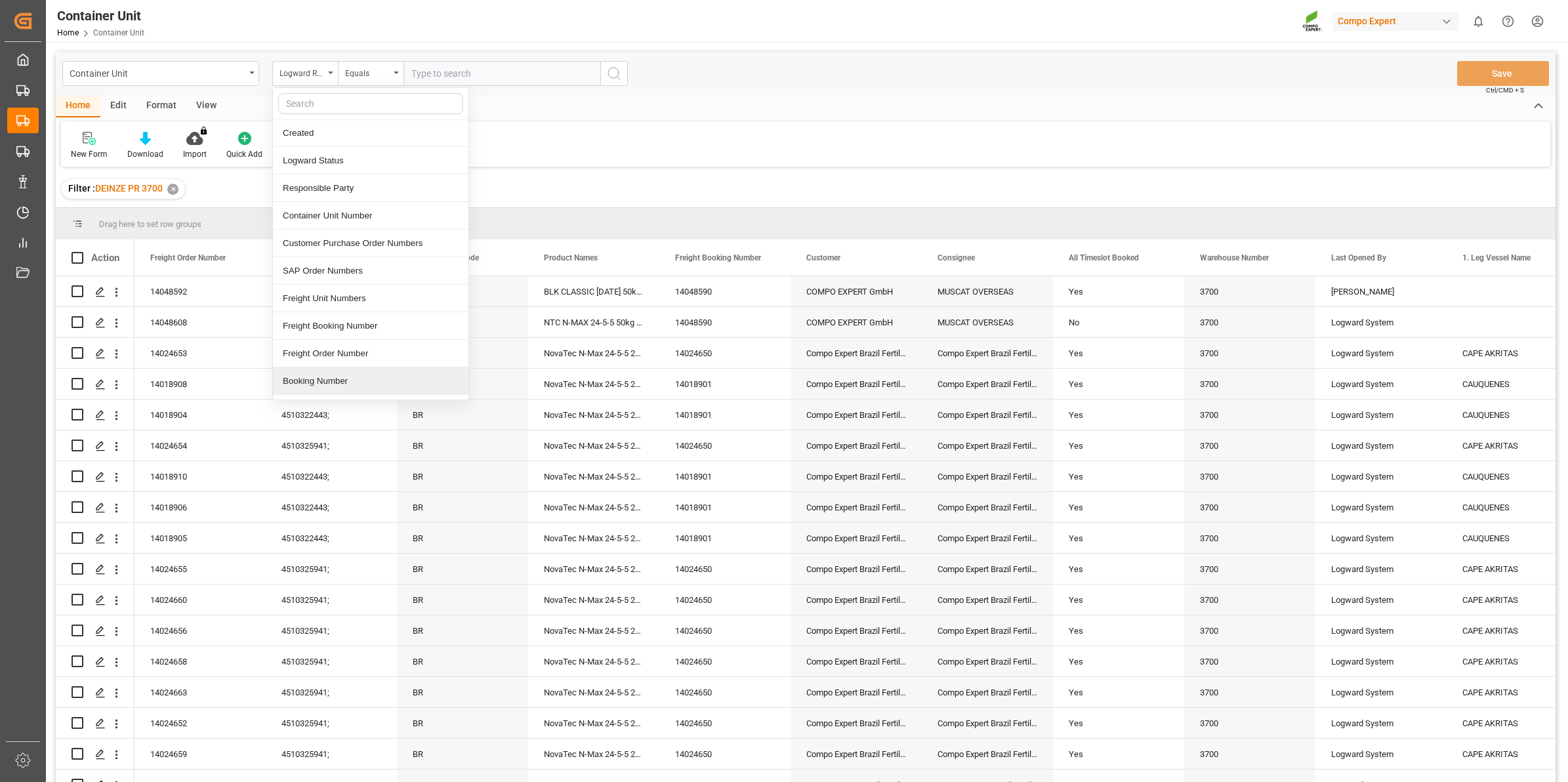
scroll to position [82, 0]
click at [355, 321] on div "Freight Order Number" at bounding box center [371, 327] width 195 height 27
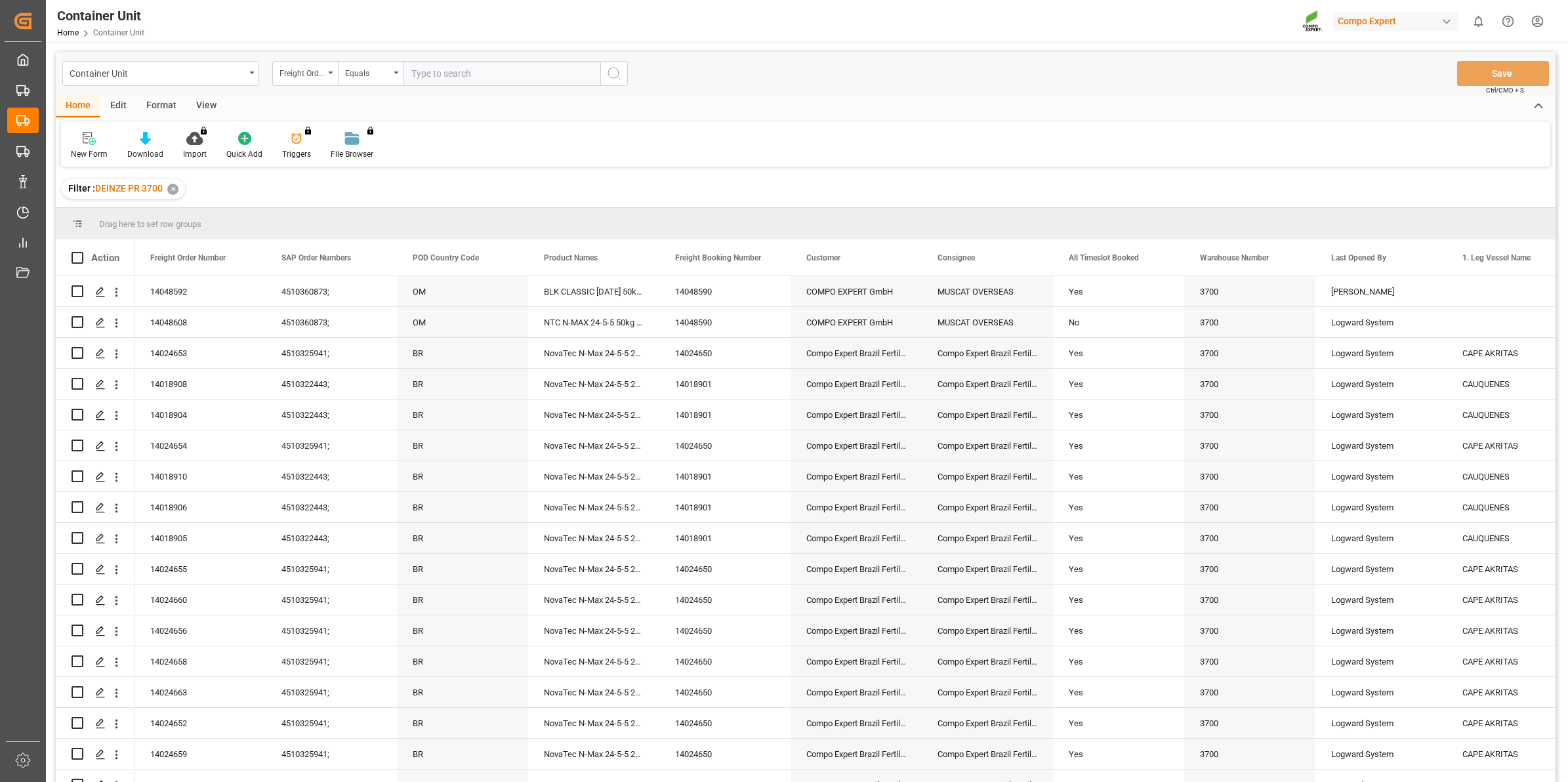
click at [458, 74] on input "text" at bounding box center [501, 73] width 196 height 25
type input "14048591"
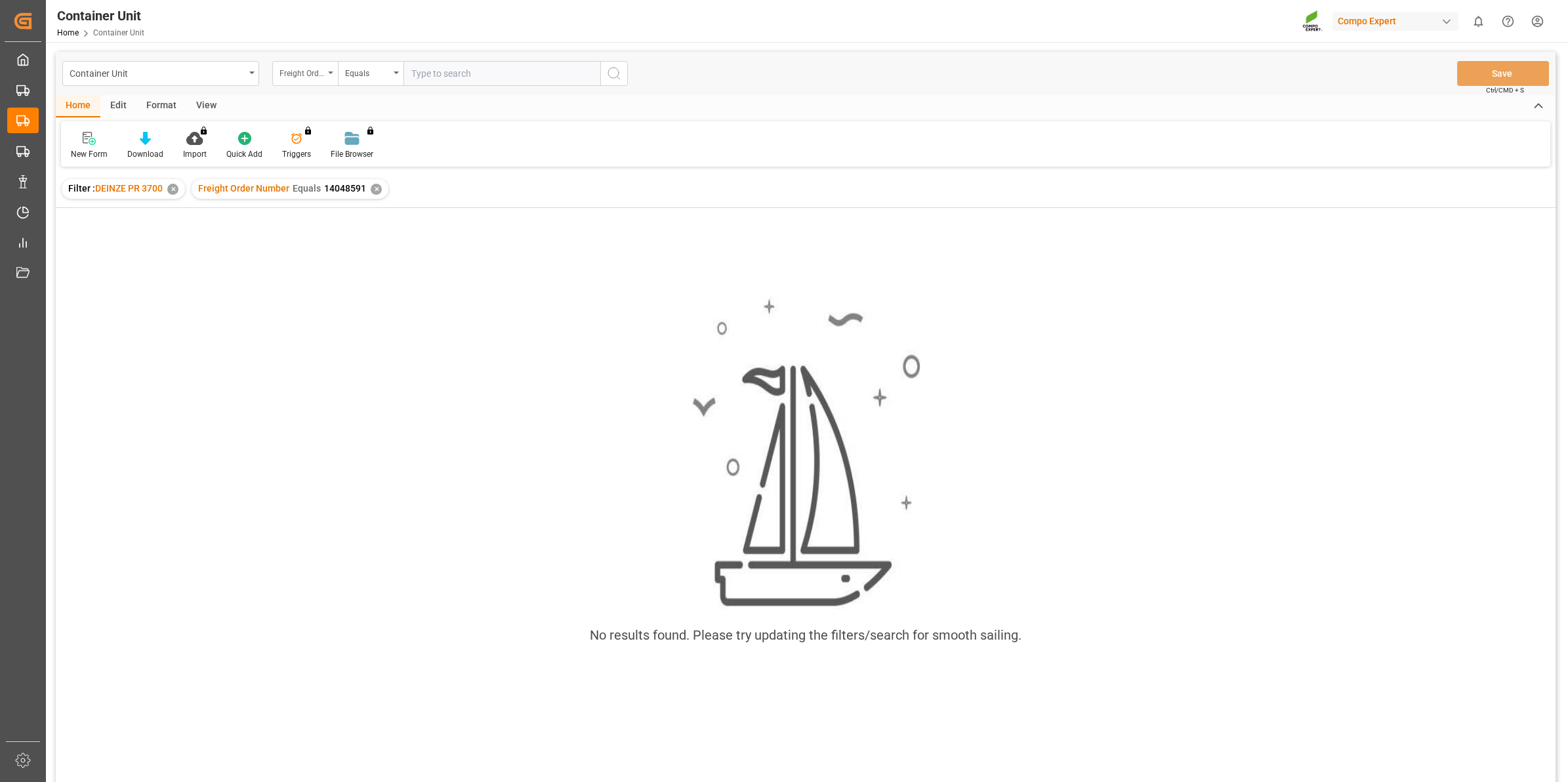
click at [325, 83] on div "Freight Order Number" at bounding box center [305, 73] width 66 height 25
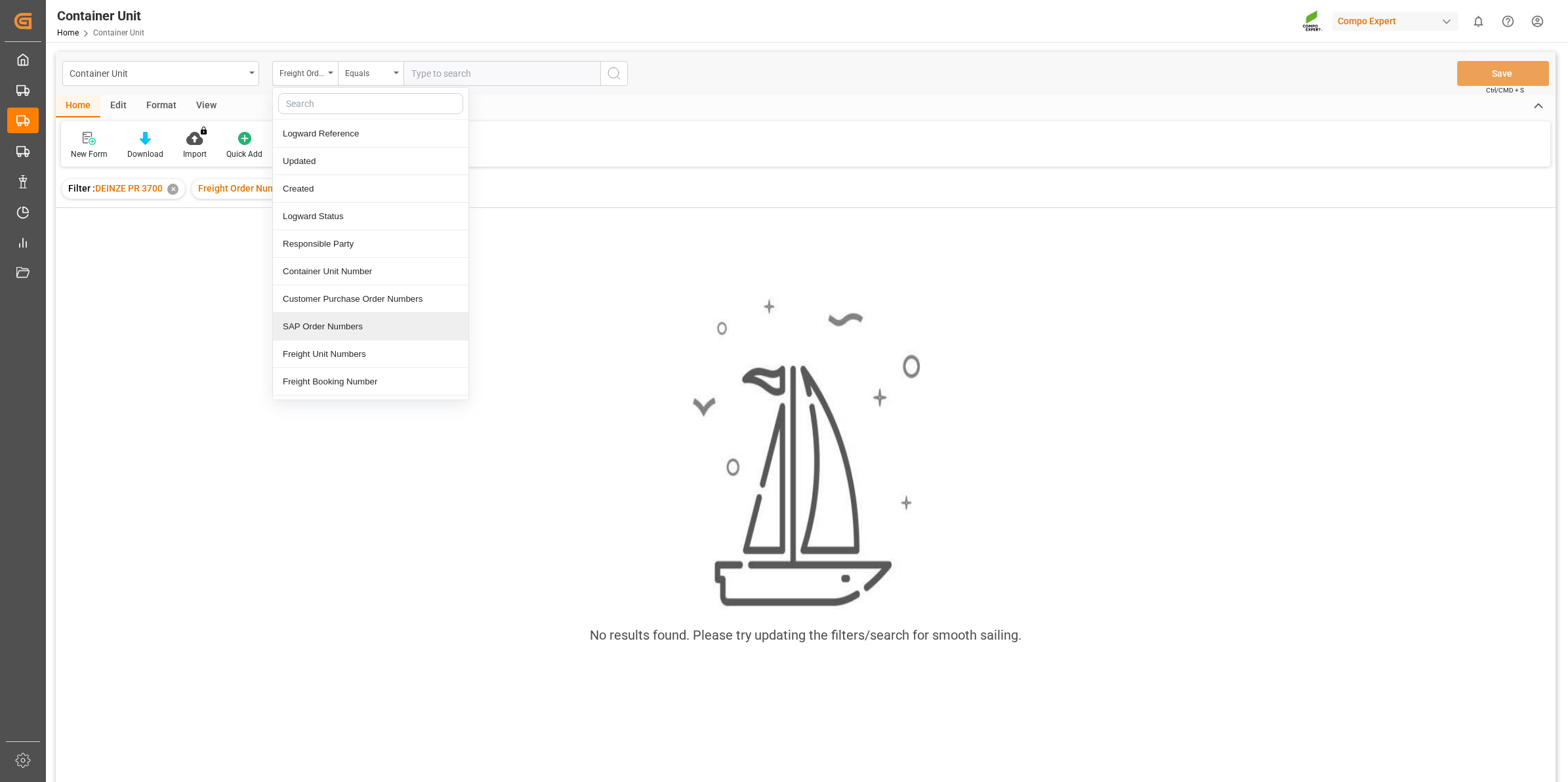
scroll to position [82, 0]
click at [388, 319] on div "Freight Order Number" at bounding box center [371, 327] width 195 height 27
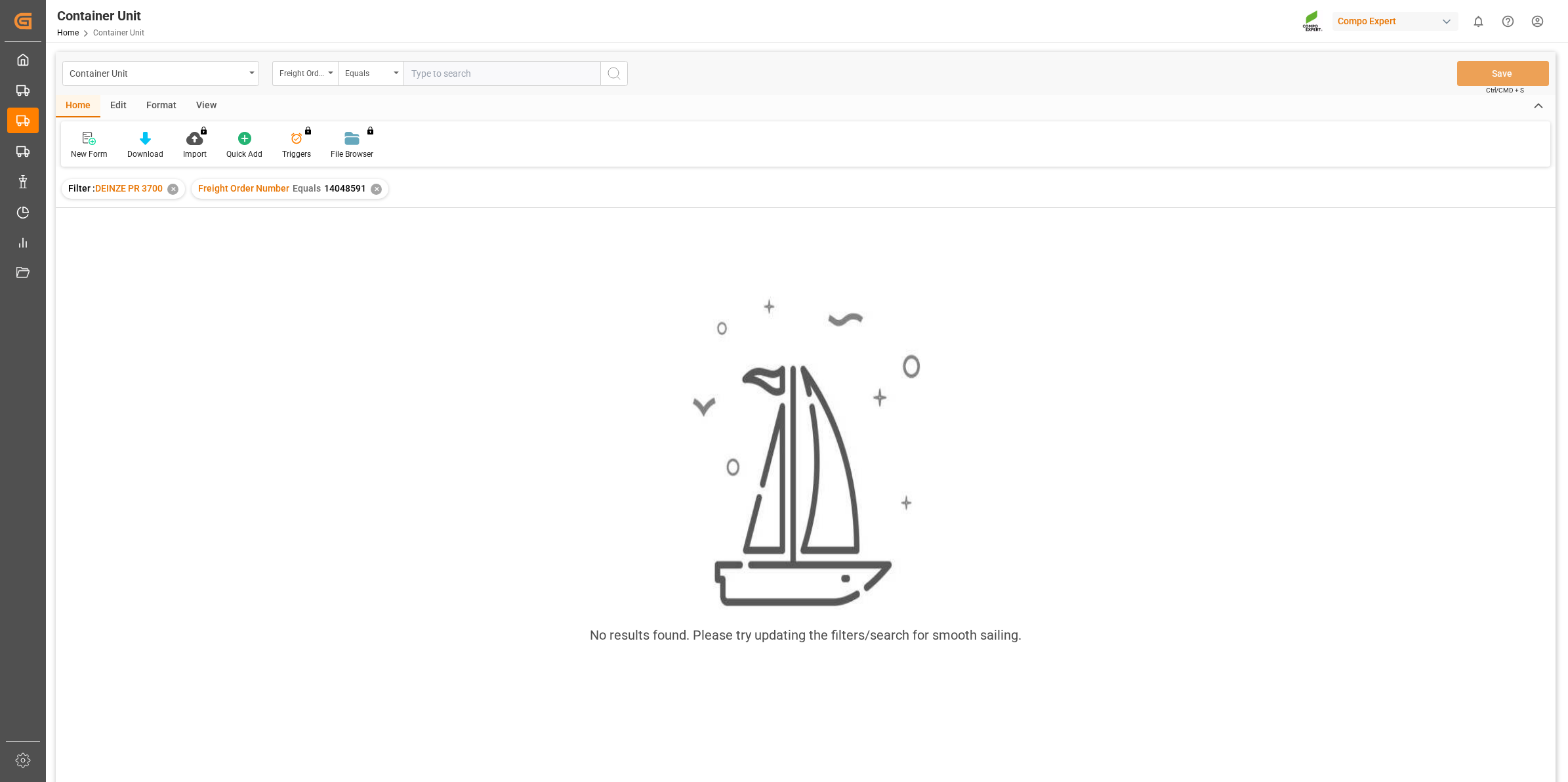
click at [375, 185] on div "✕" at bounding box center [376, 189] width 11 height 11
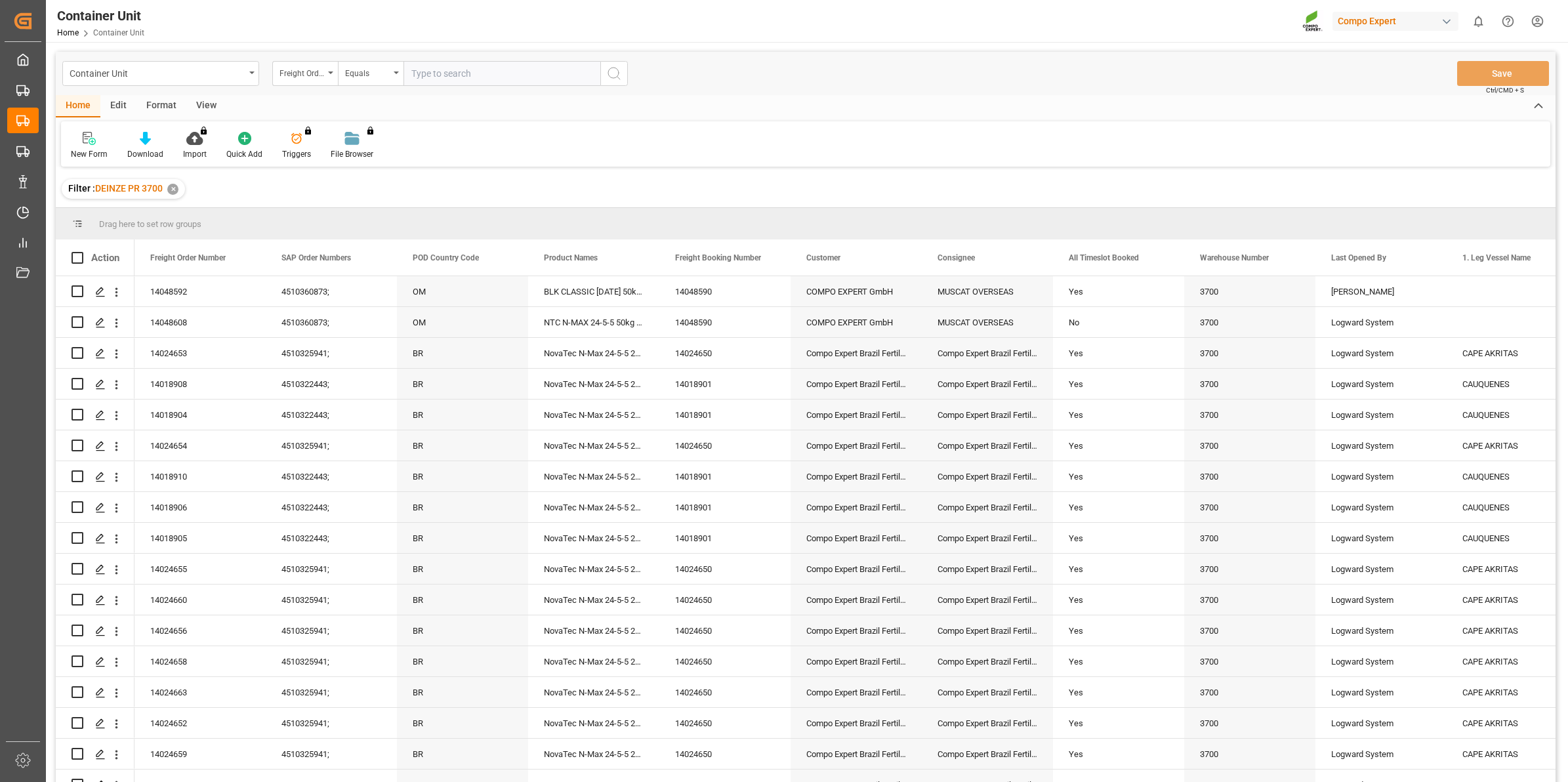
click at [489, 73] on input "text" at bounding box center [501, 73] width 196 height 25
type input "14048591"
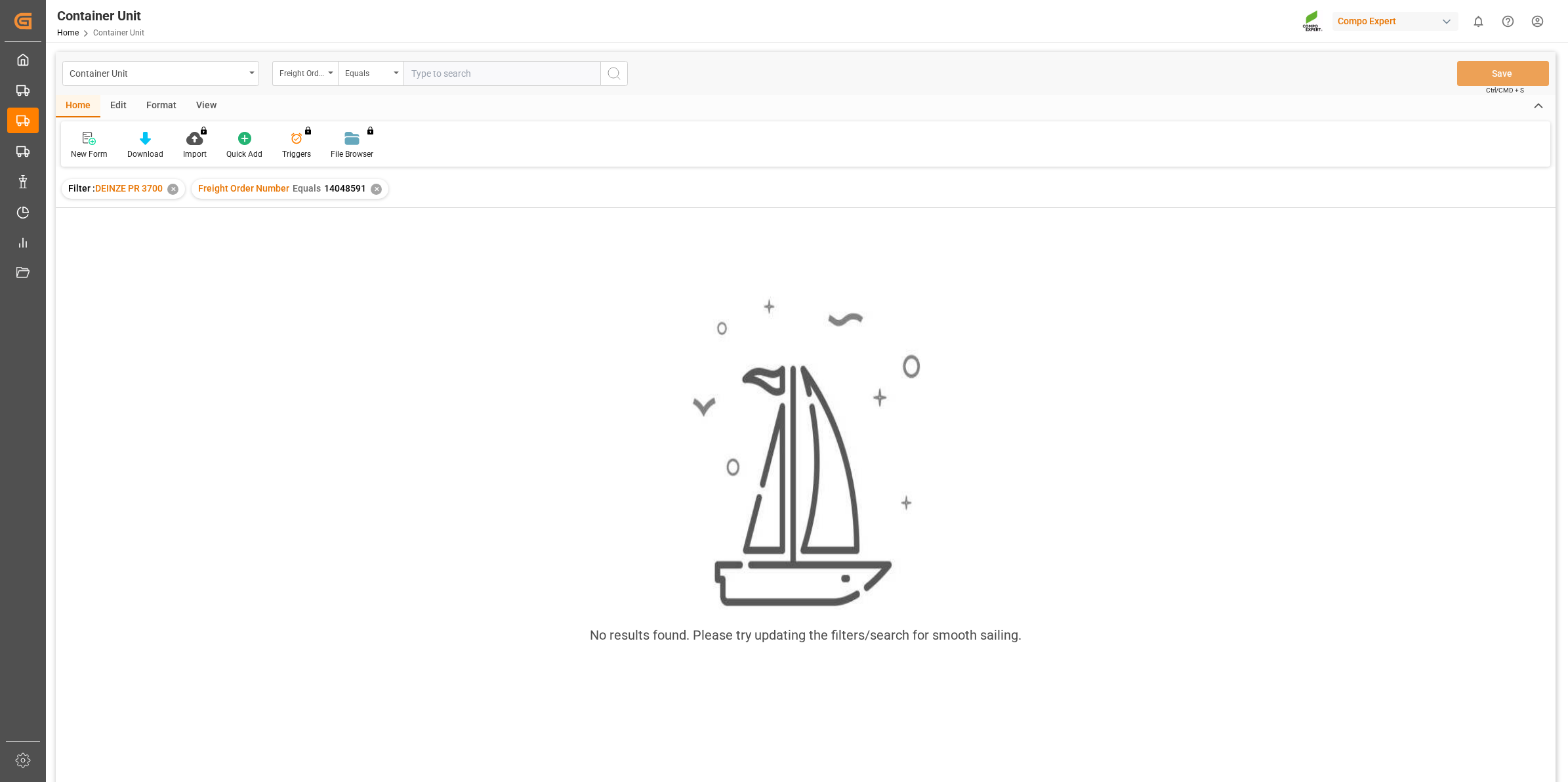
click at [376, 192] on div "✕" at bounding box center [376, 189] width 11 height 11
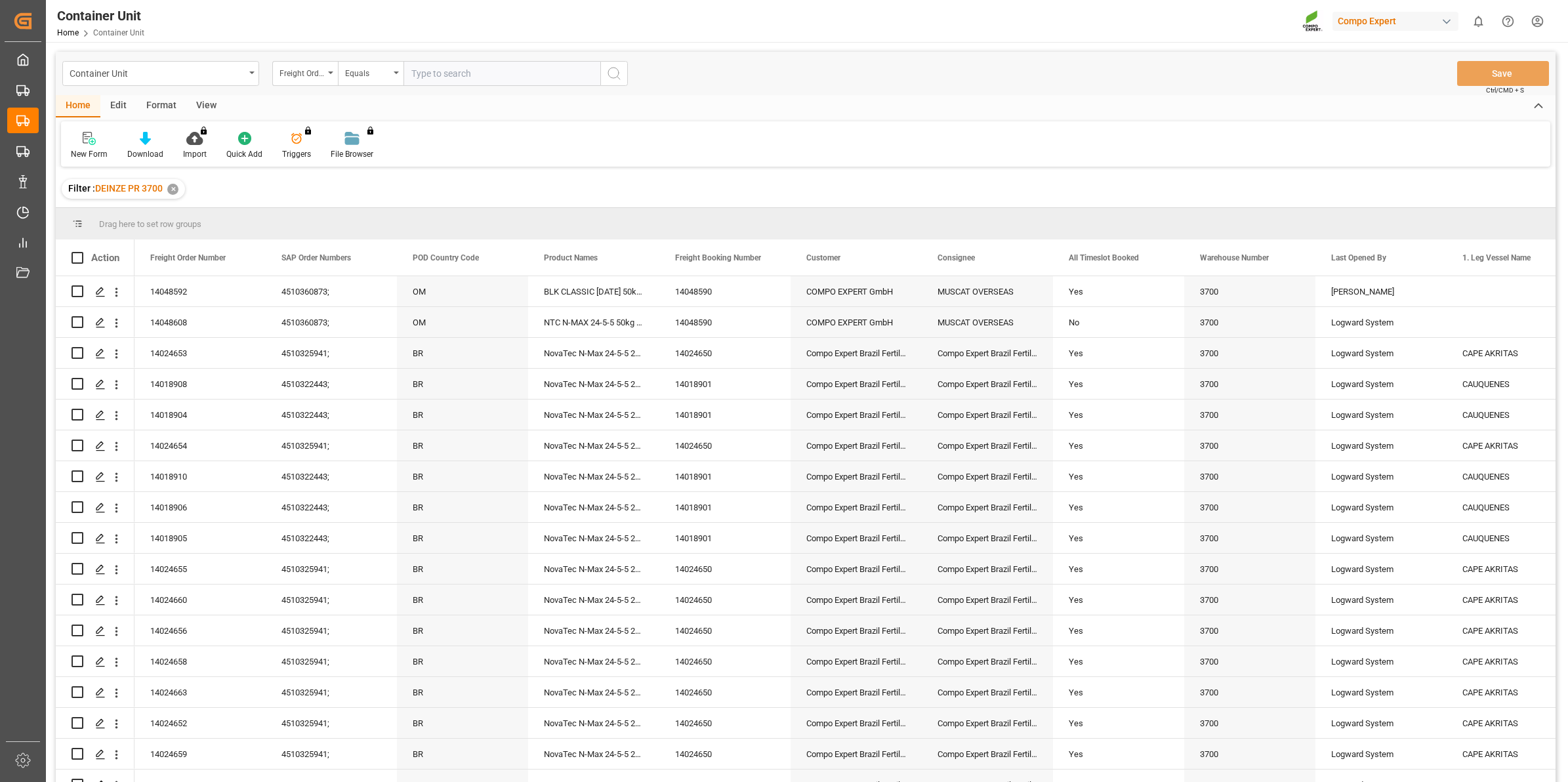
click at [450, 78] on input "text" at bounding box center [501, 73] width 196 height 25
type input "14048594"
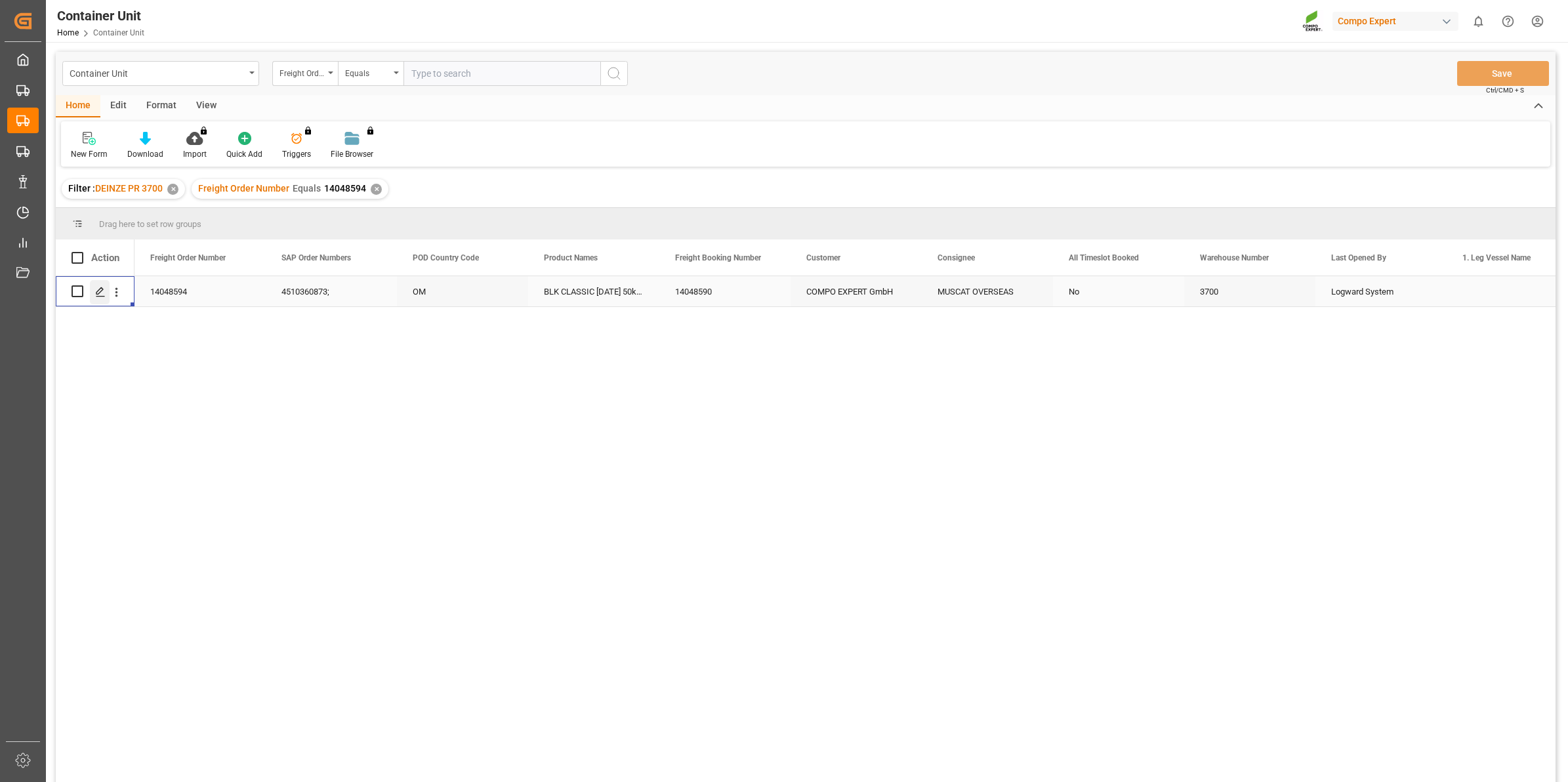
click at [97, 297] on div "Press SPACE to select this row." at bounding box center [100, 292] width 20 height 25
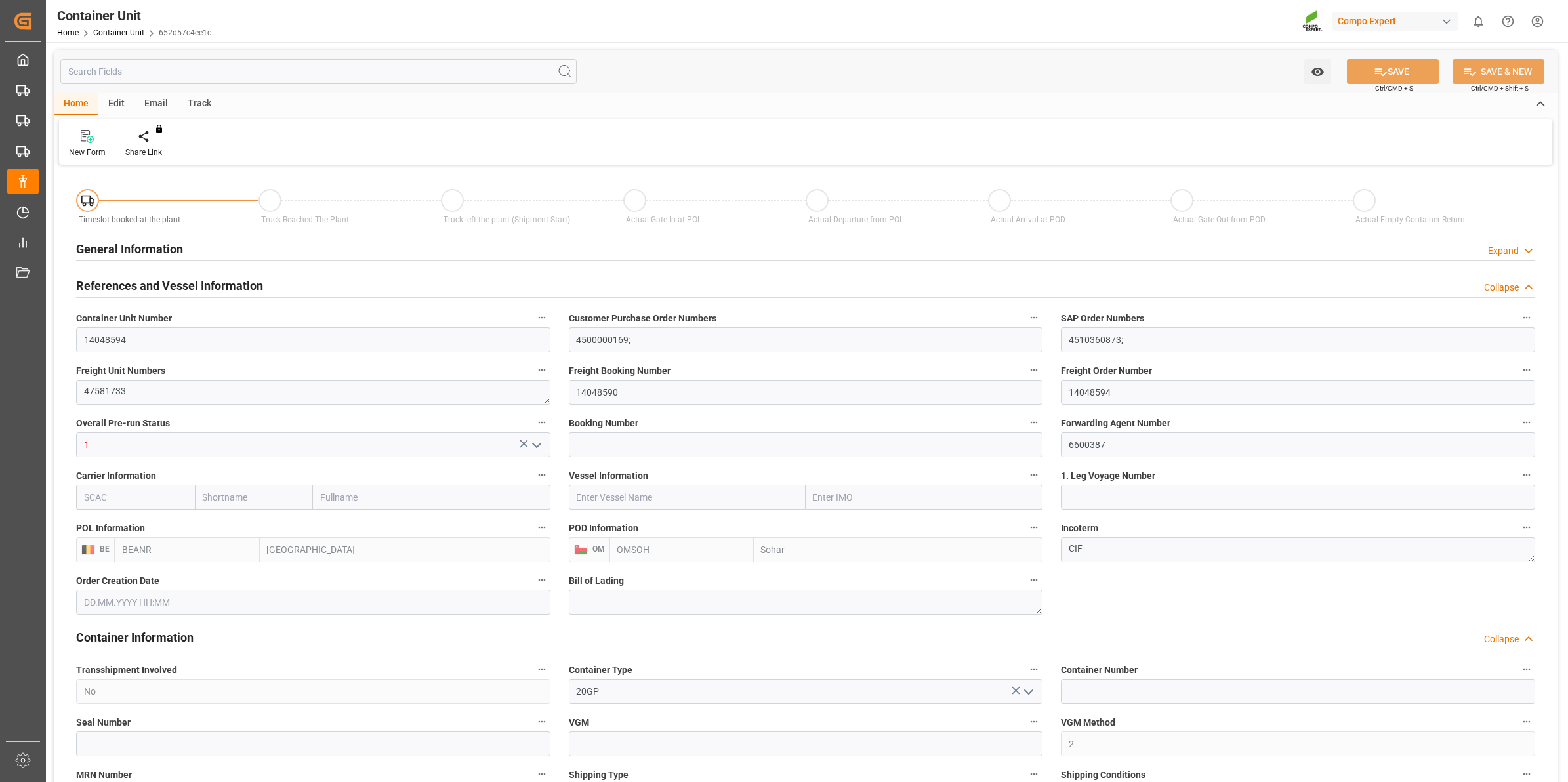
type input "[DATE] 12:46"
type input "[DATE]"
click at [173, 150] on div "Create Timeslot" at bounding box center [153, 152] width 56 height 12
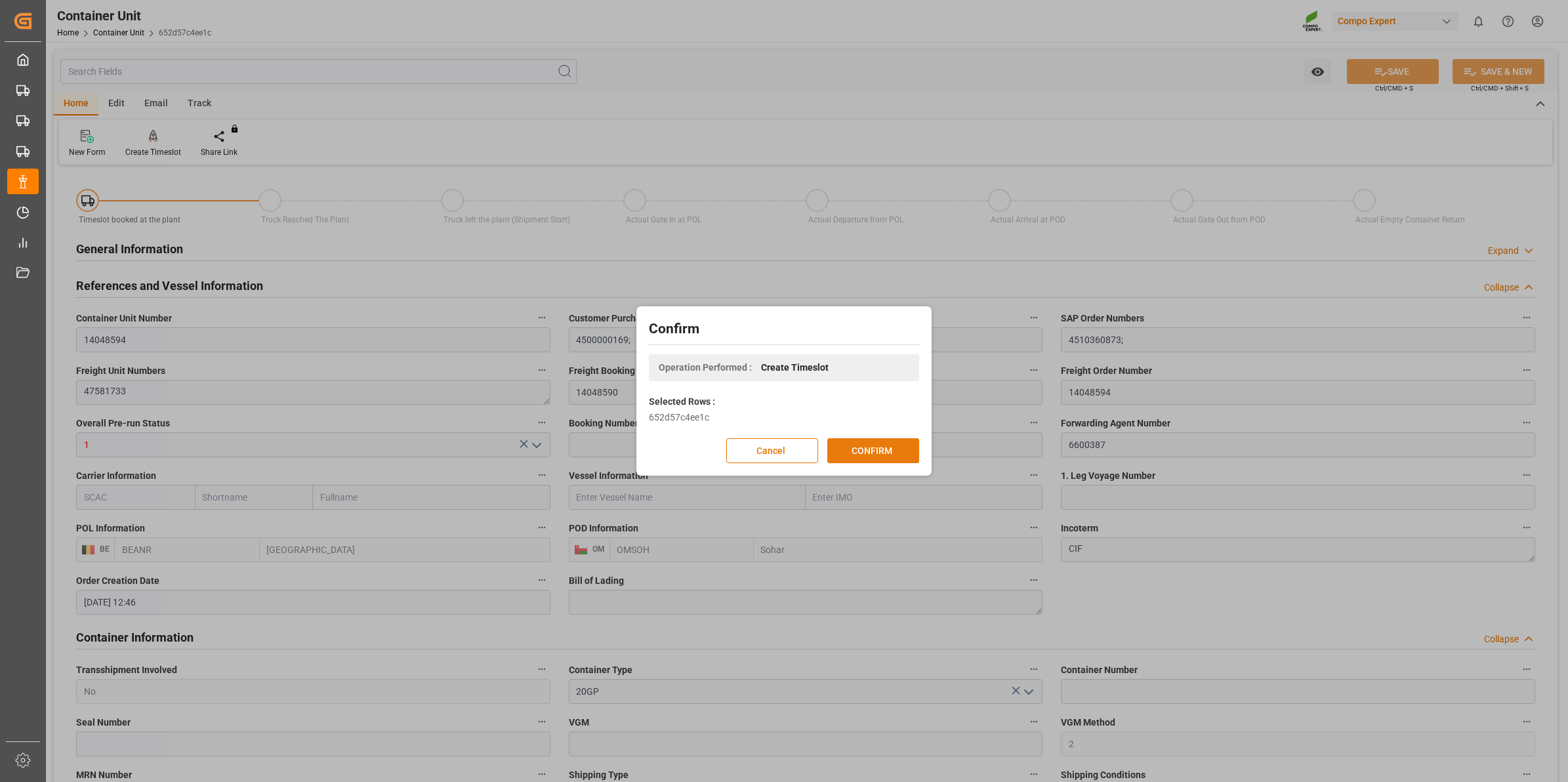
click at [860, 450] on button "CONFIRM" at bounding box center [873, 450] width 92 height 25
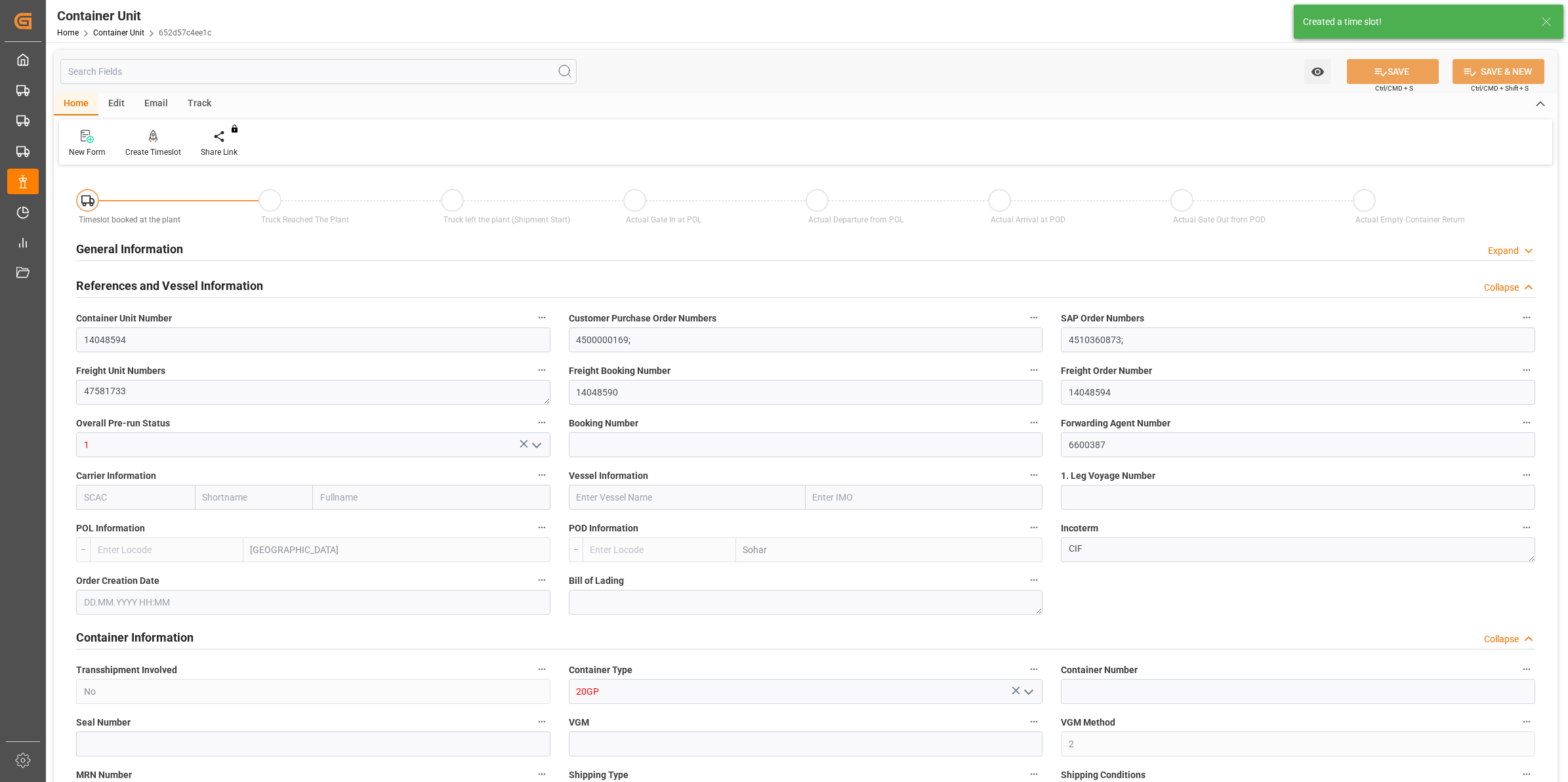
type input "BEANR"
type input "OMSOH"
type input "7"
type input "0"
type input "8"
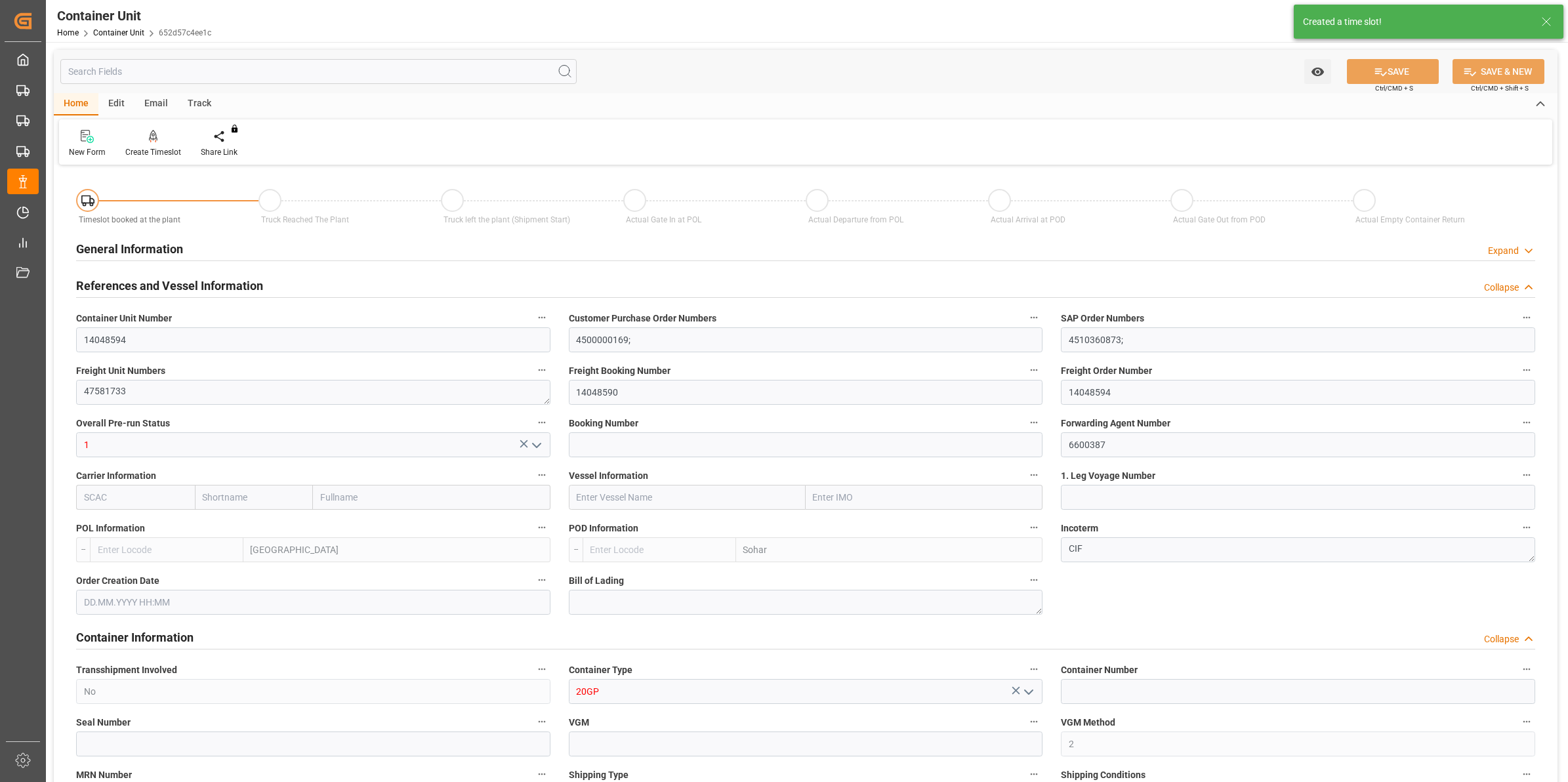
type input "0"
type input "288"
type input "20480"
type input "[DATE] 12:46"
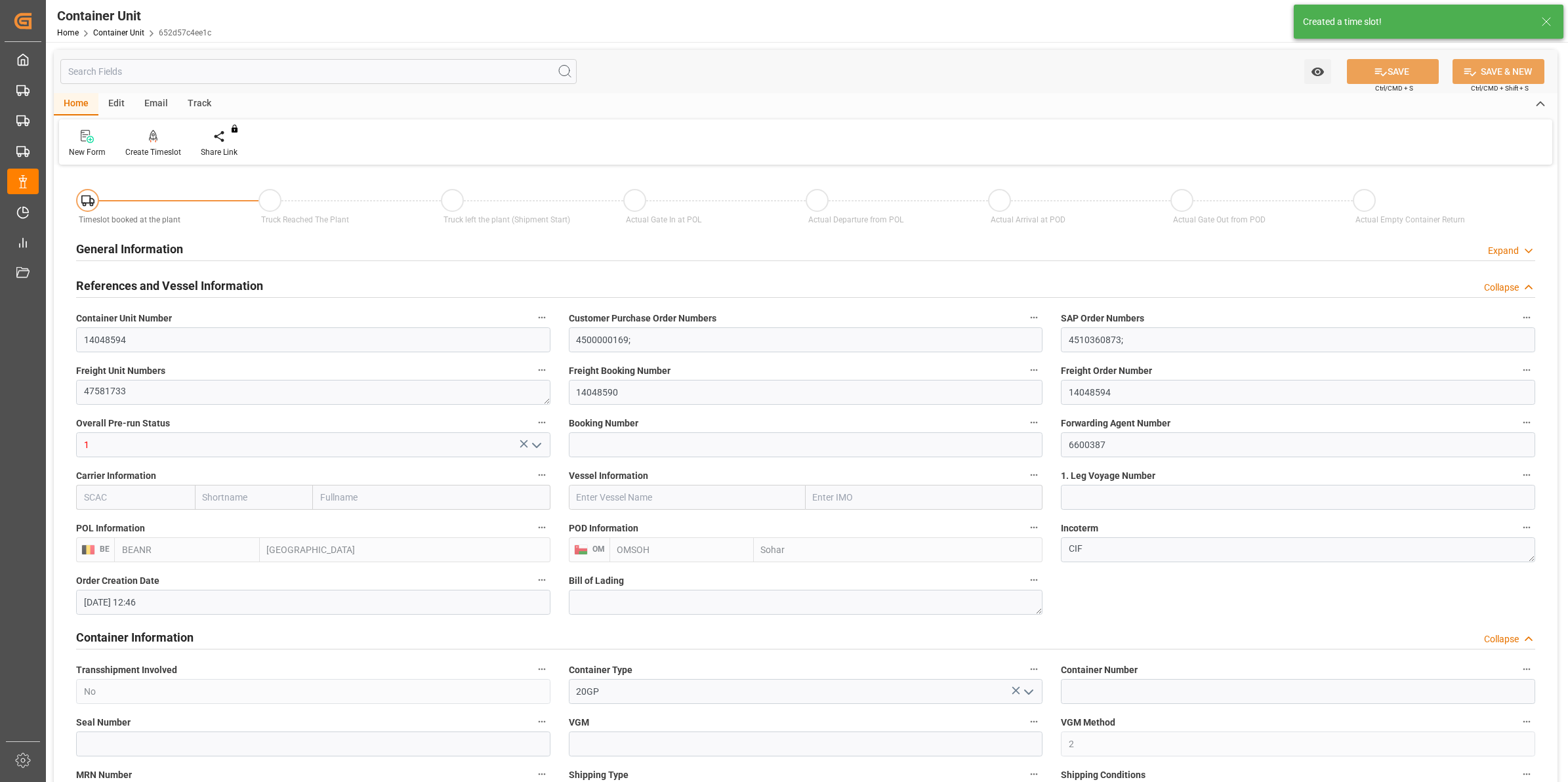
type input "[DATE]"
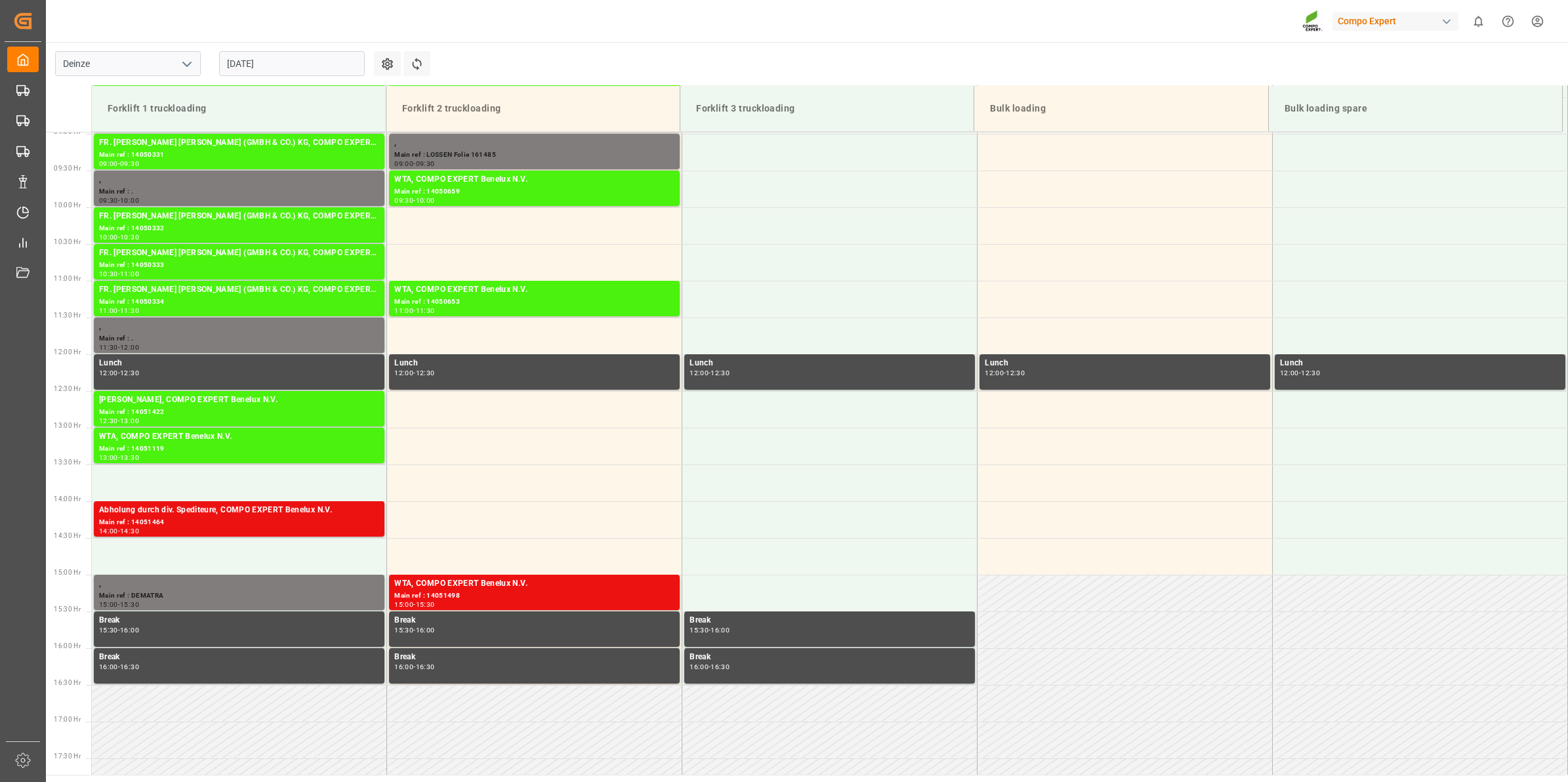
scroll to position [946, 0]
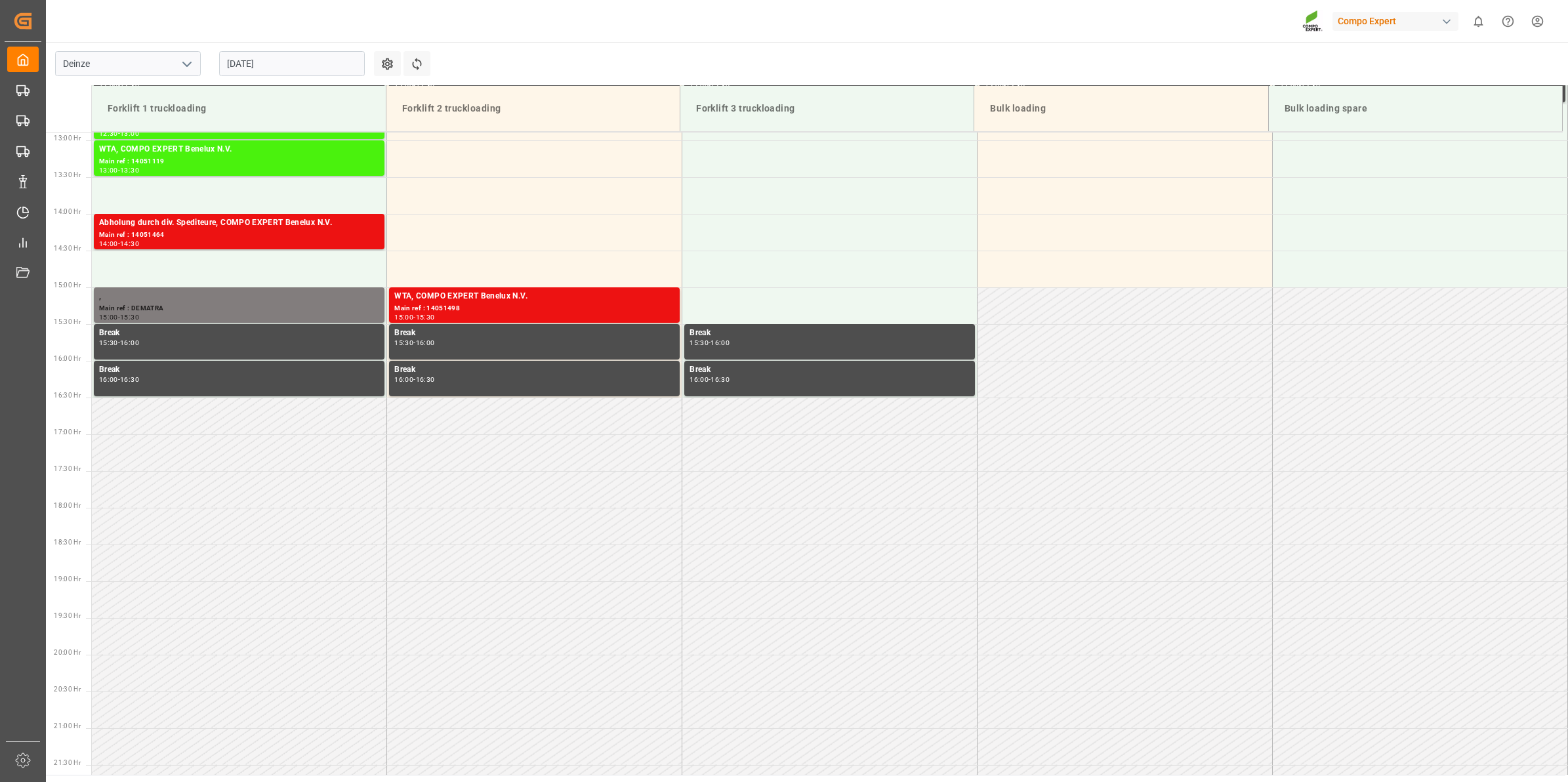
click at [329, 64] on input "[DATE]" at bounding box center [291, 63] width 145 height 25
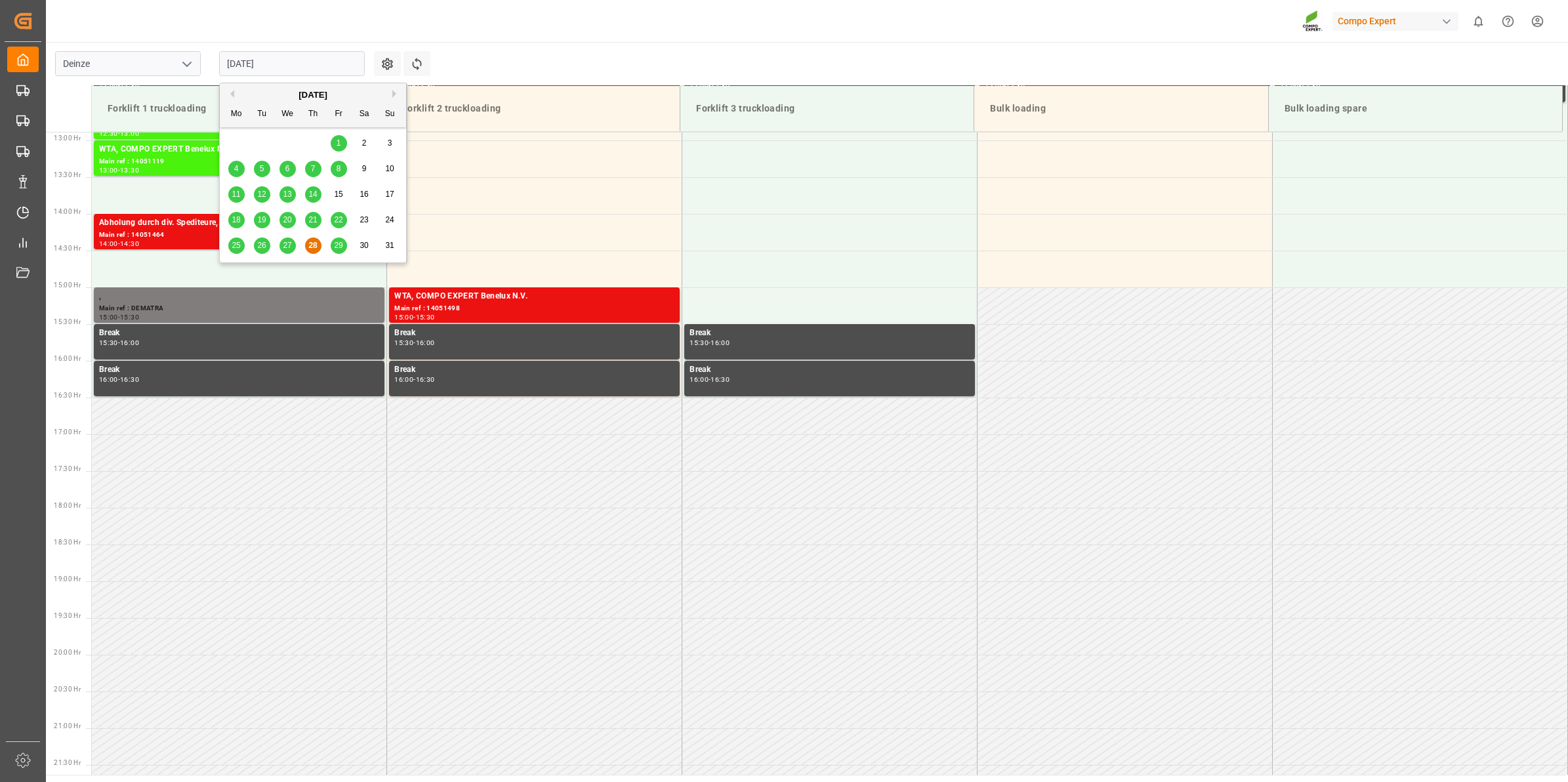
click at [395, 92] on button "Next Month" at bounding box center [396, 93] width 8 height 8
click at [234, 169] on span "8" at bounding box center [236, 169] width 5 height 9
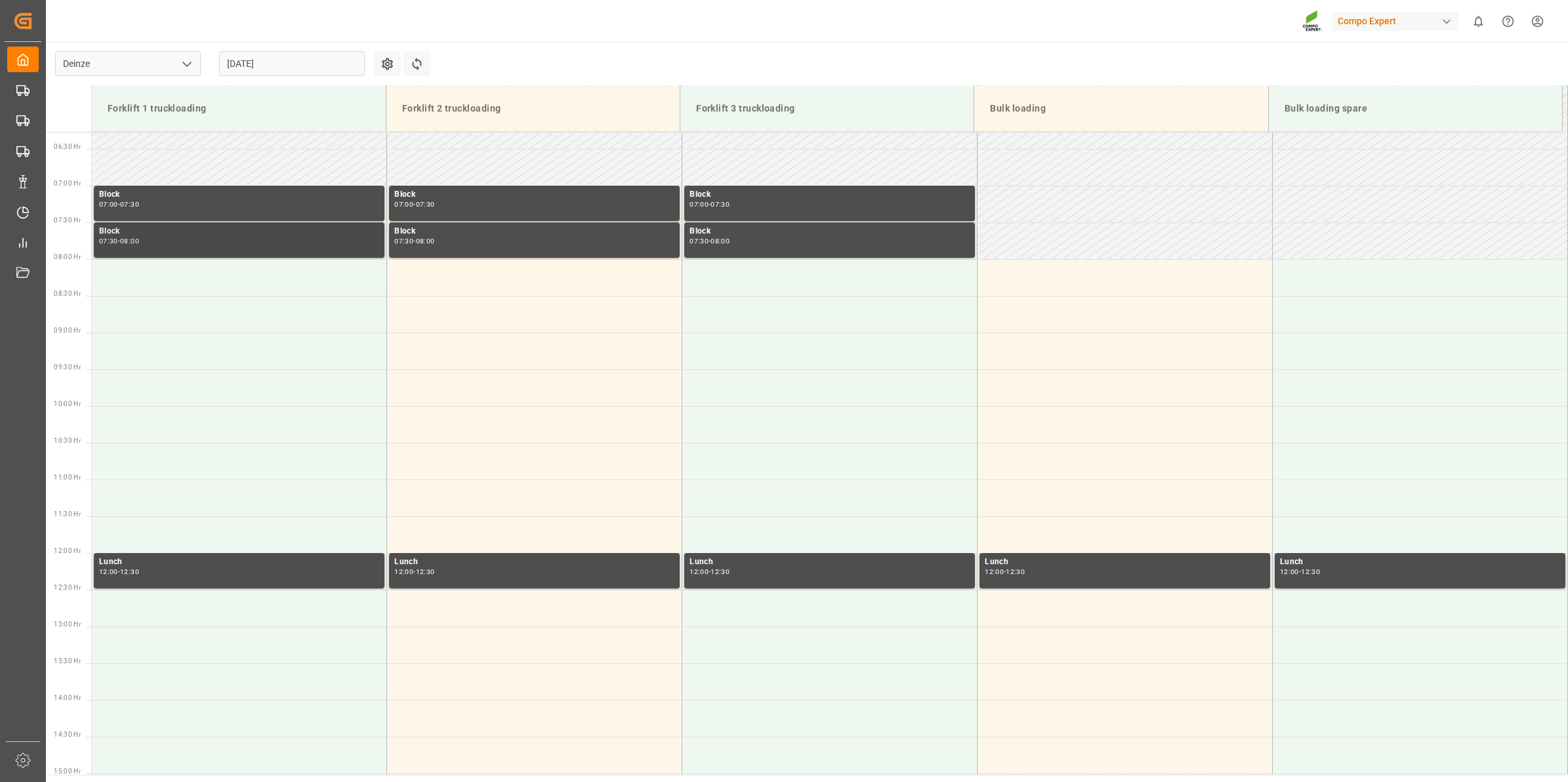
scroll to position [537, 0]
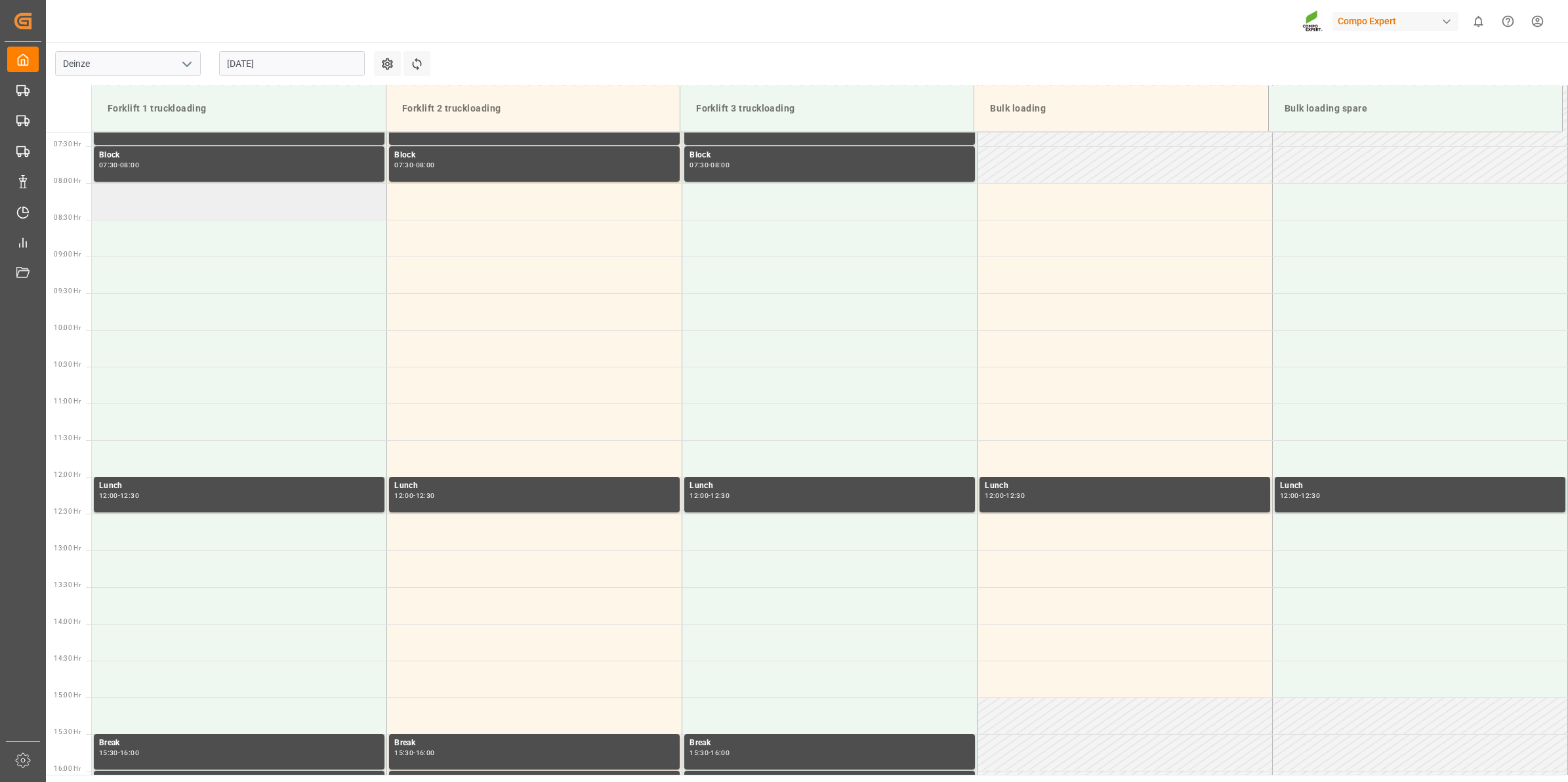
click at [241, 210] on td at bounding box center [239, 201] width 295 height 37
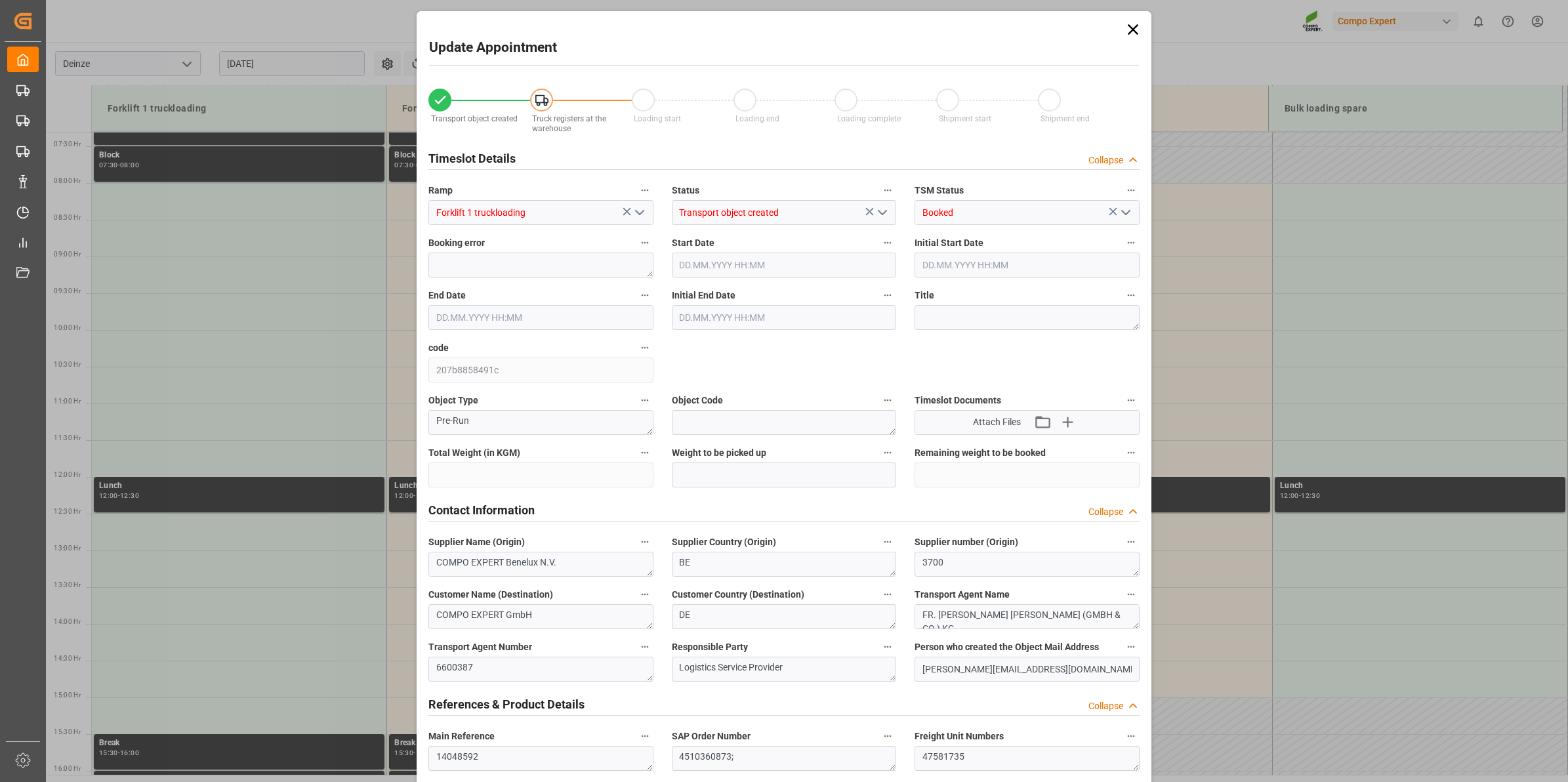
type input "20480"
type input "288"
type input "08.09.2025 08:00"
type input "[DATE] 08:30"
type input "[DATE] 12:46"
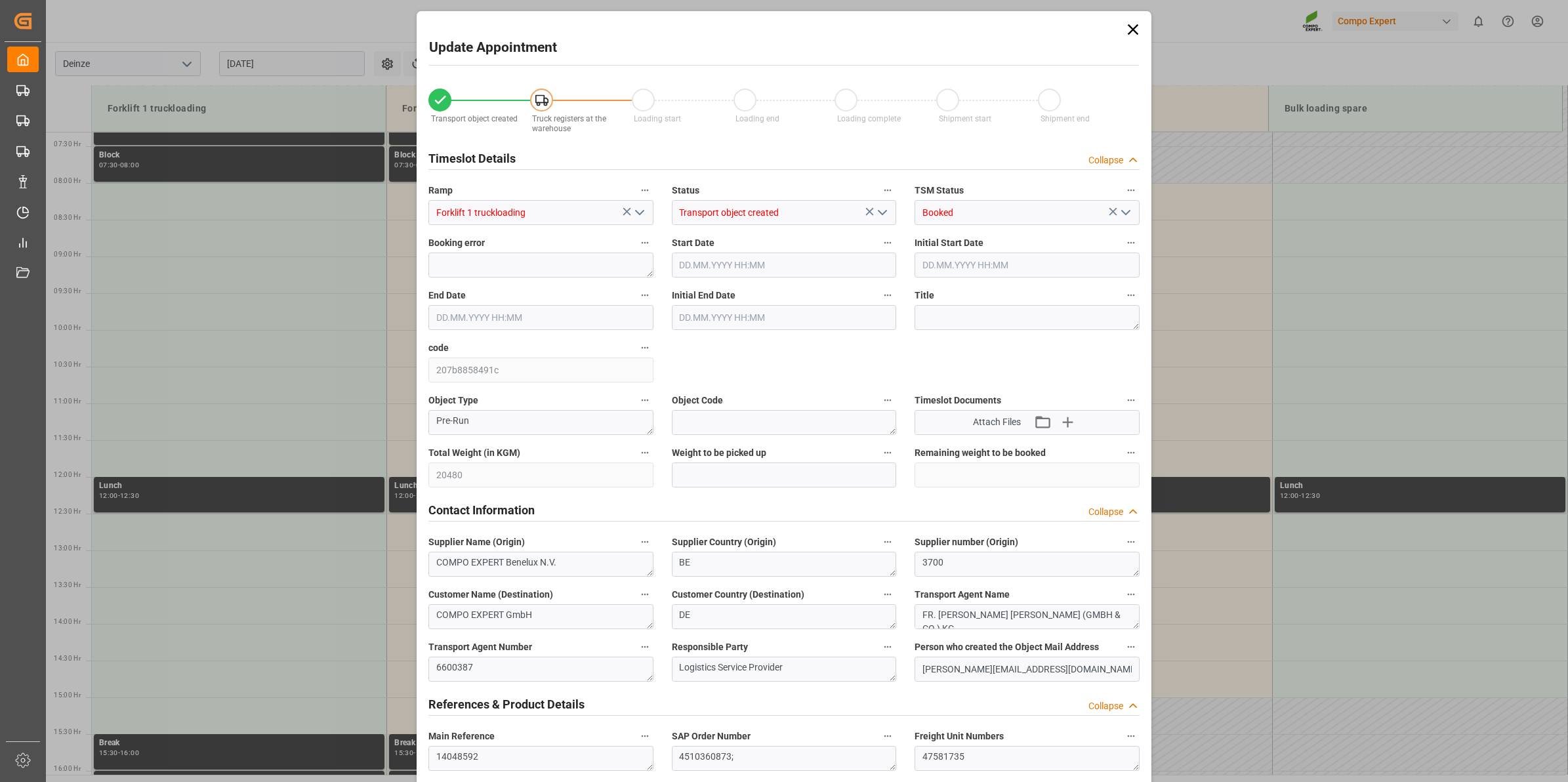
type input "28.08.2025 11:34"
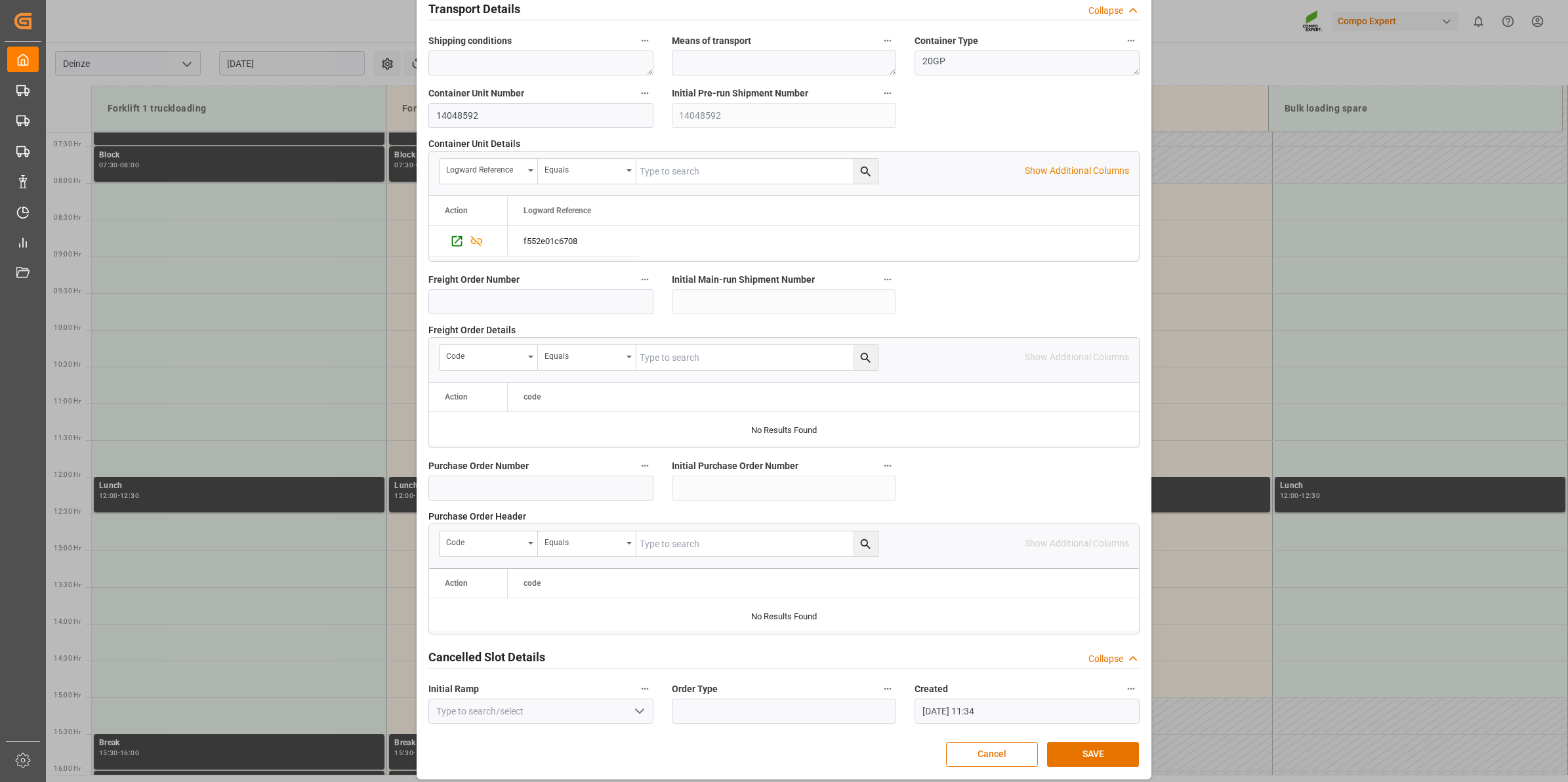
scroll to position [1041, 0]
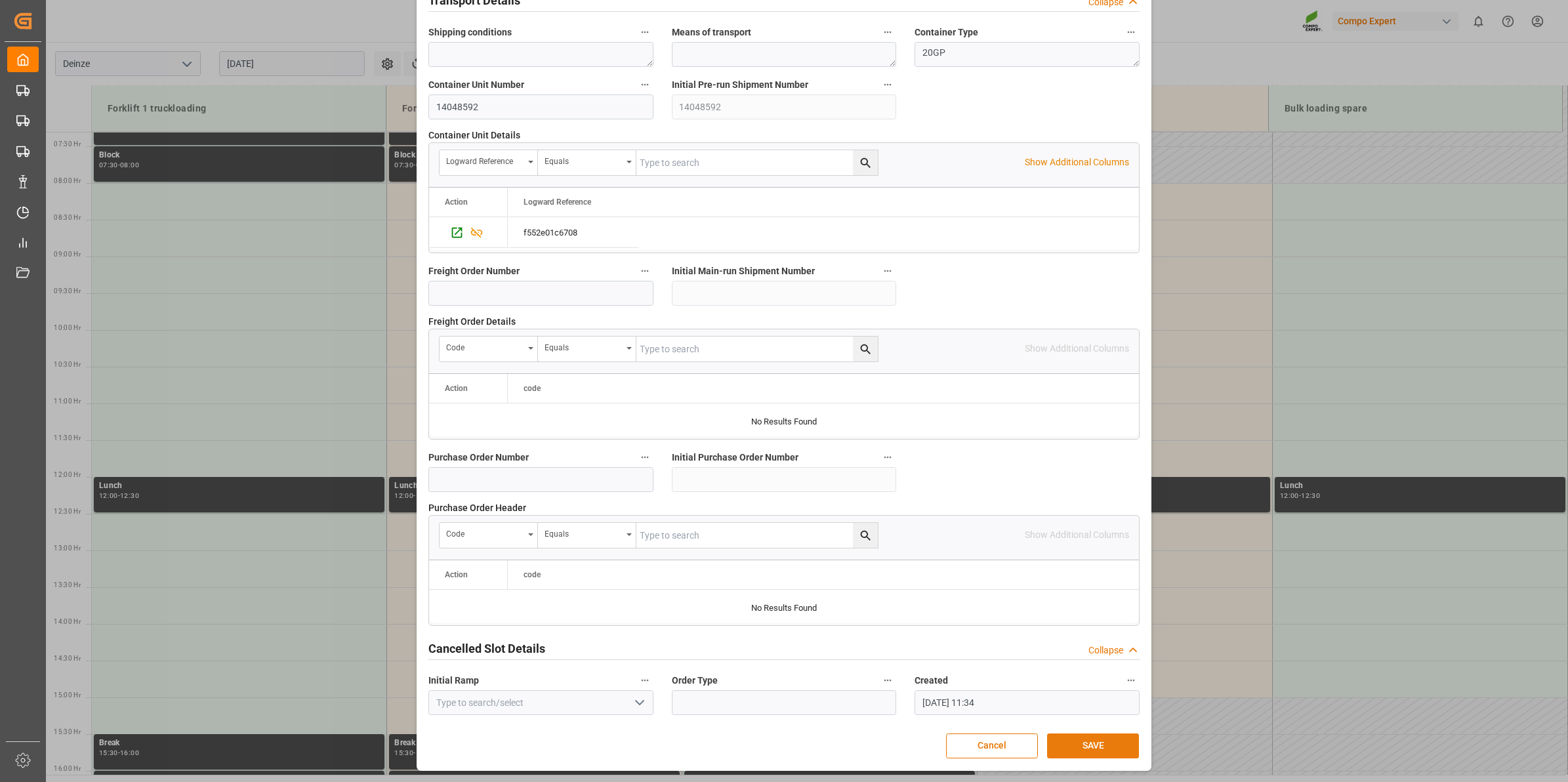
click at [1086, 742] on button "SAVE" at bounding box center [1092, 745] width 92 height 25
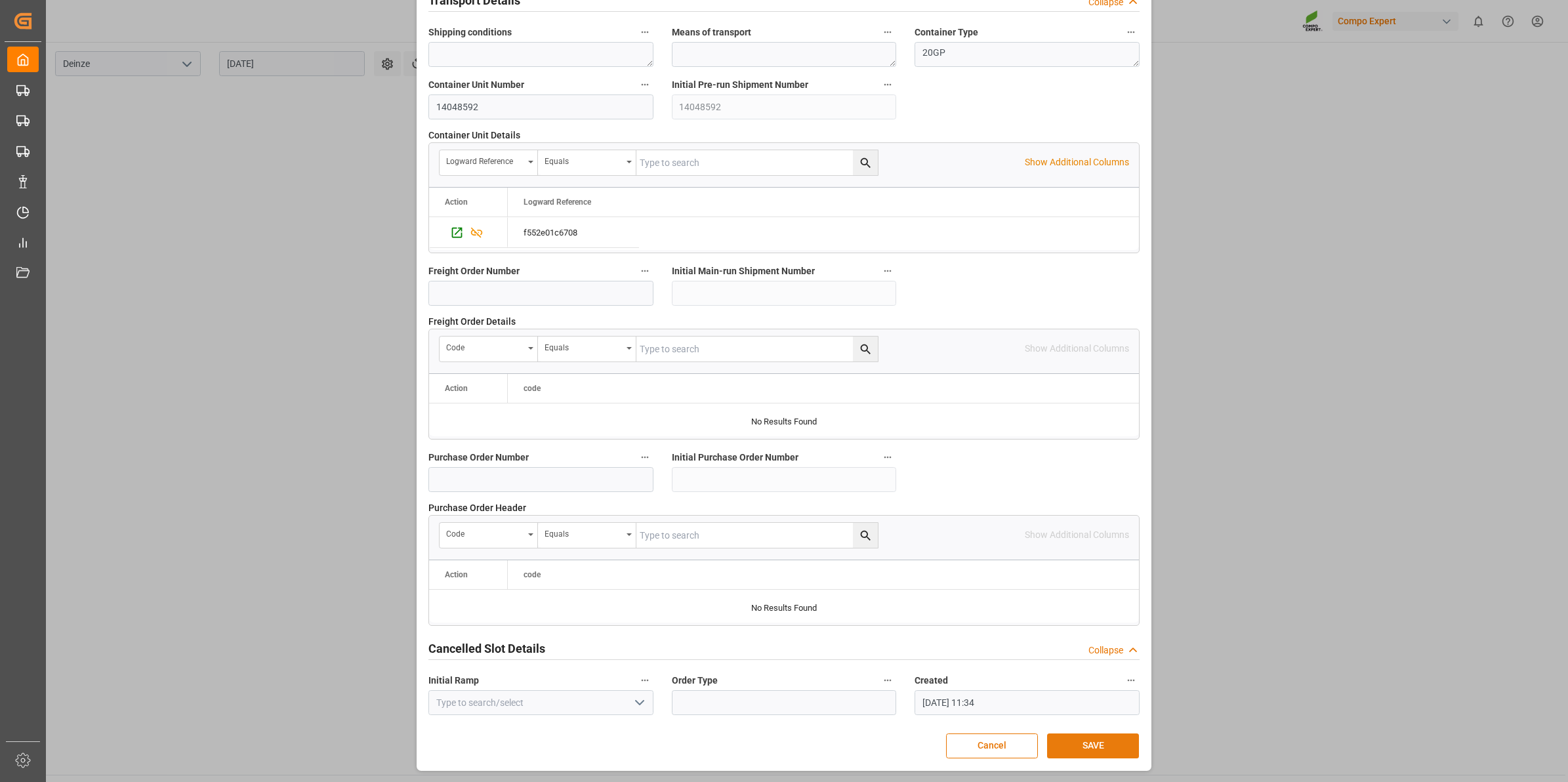
click at [1086, 742] on button "SAVE" at bounding box center [1092, 745] width 92 height 25
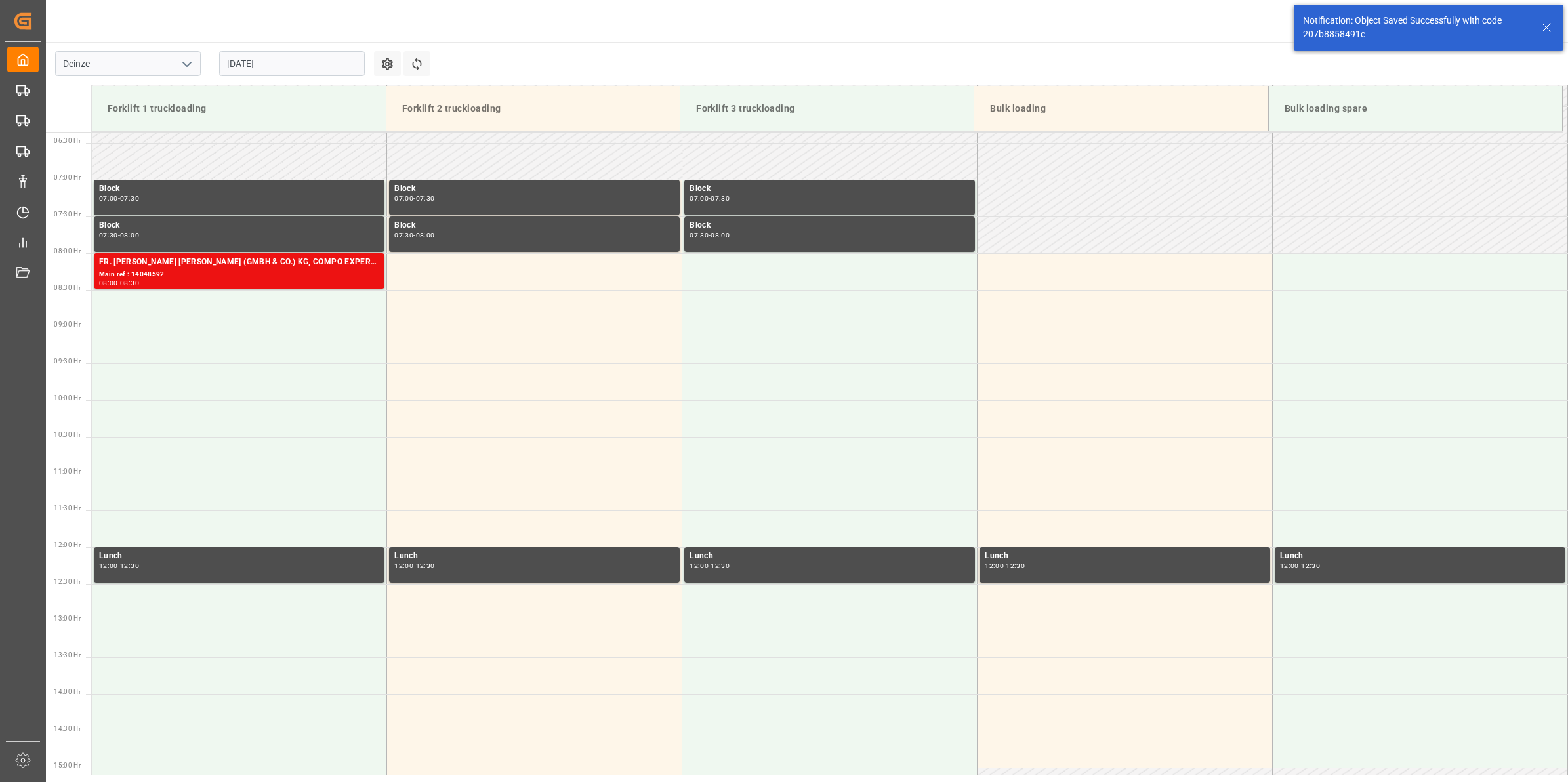
scroll to position [506, 0]
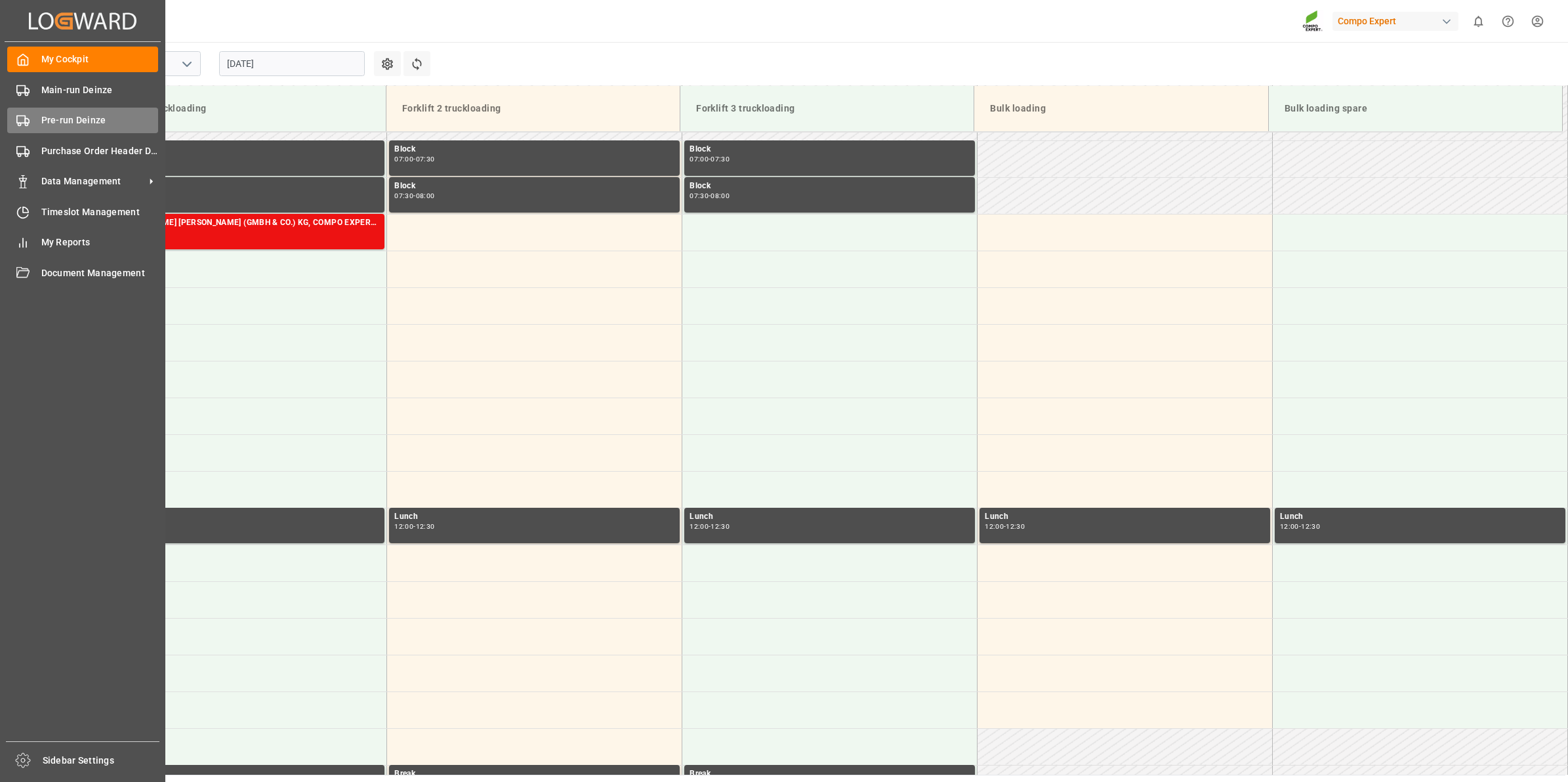
click at [26, 126] on circle at bounding box center [26, 124] width 3 height 3
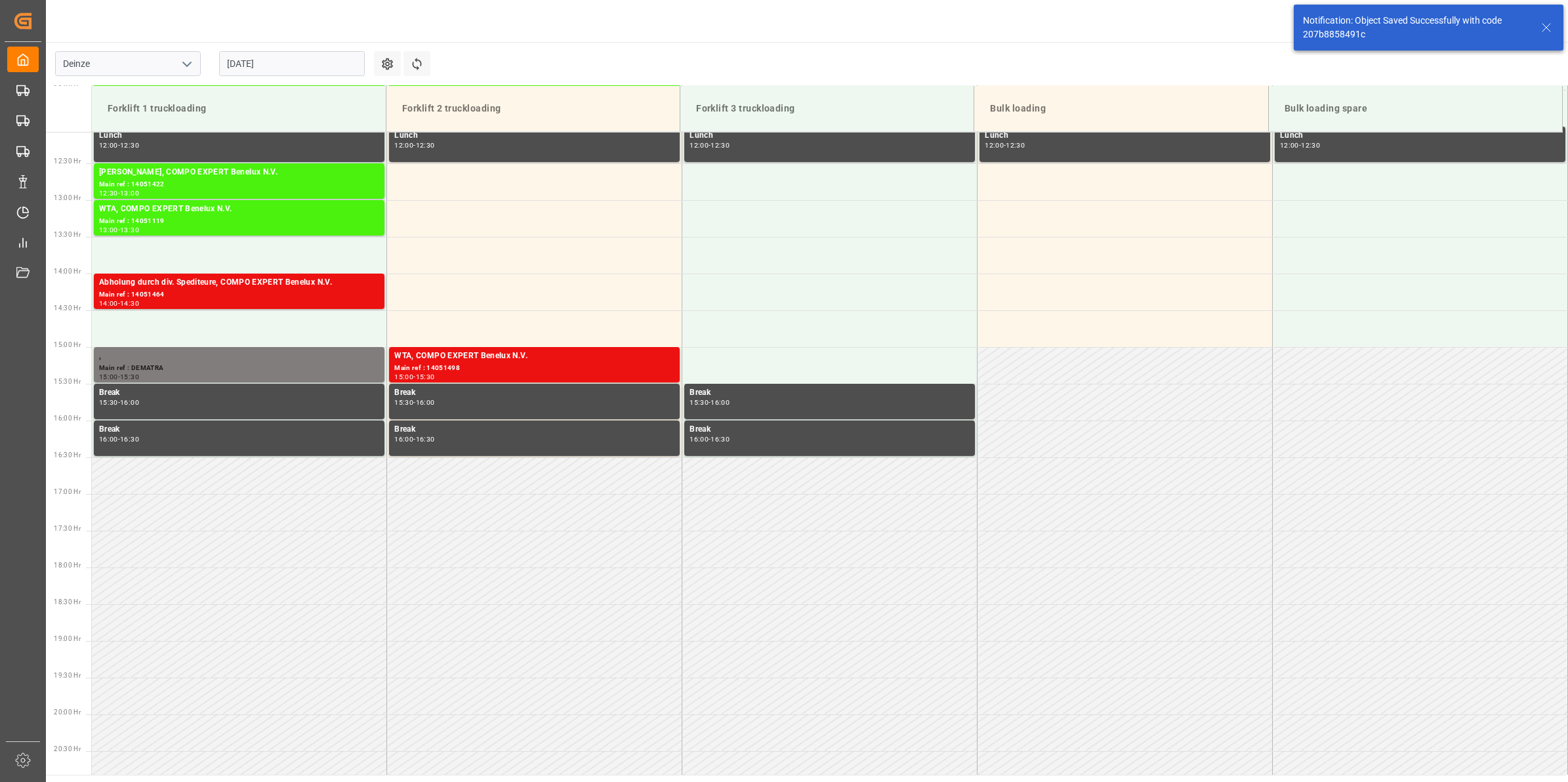
scroll to position [946, 0]
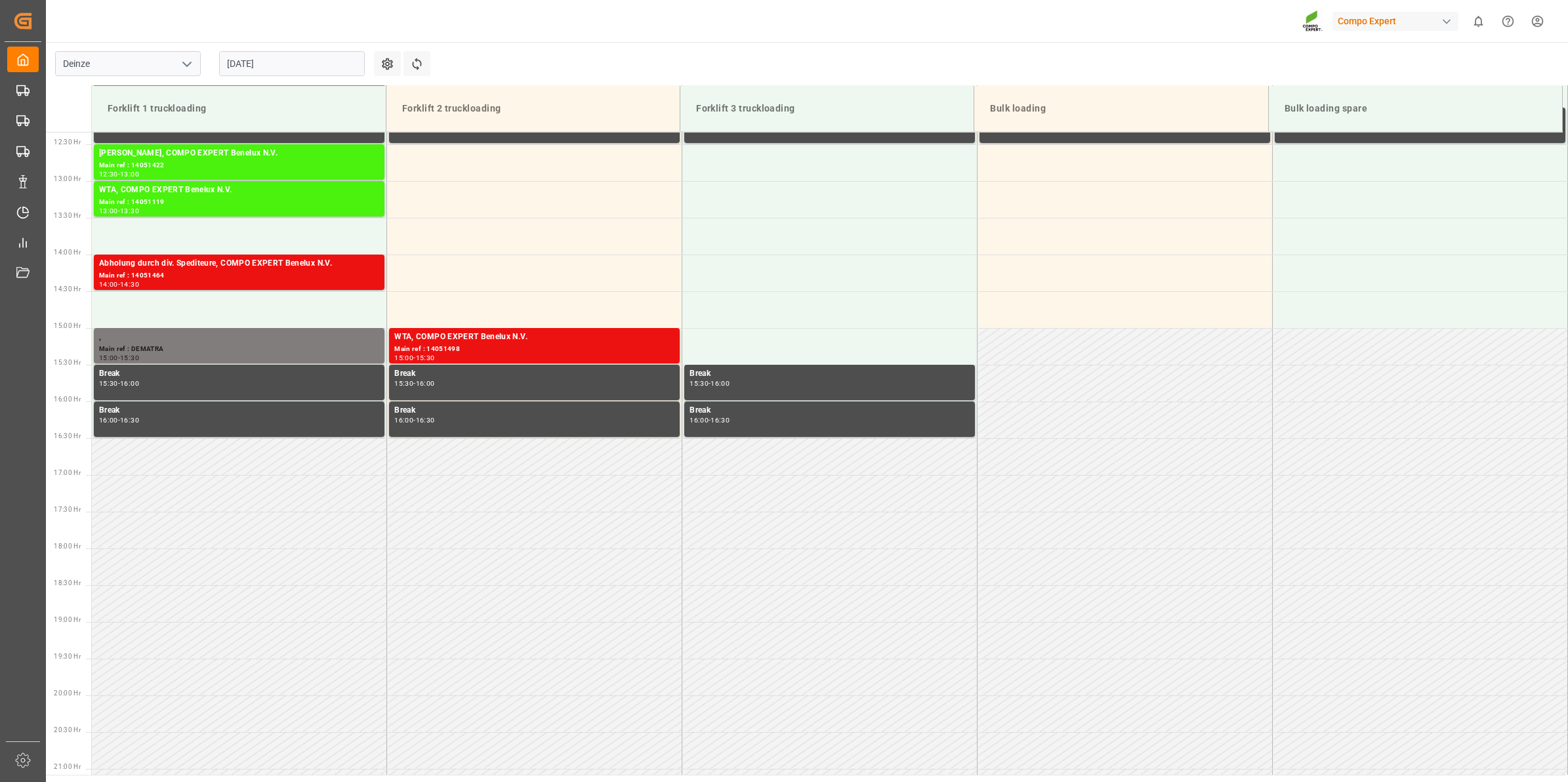
scroll to position [946, 0]
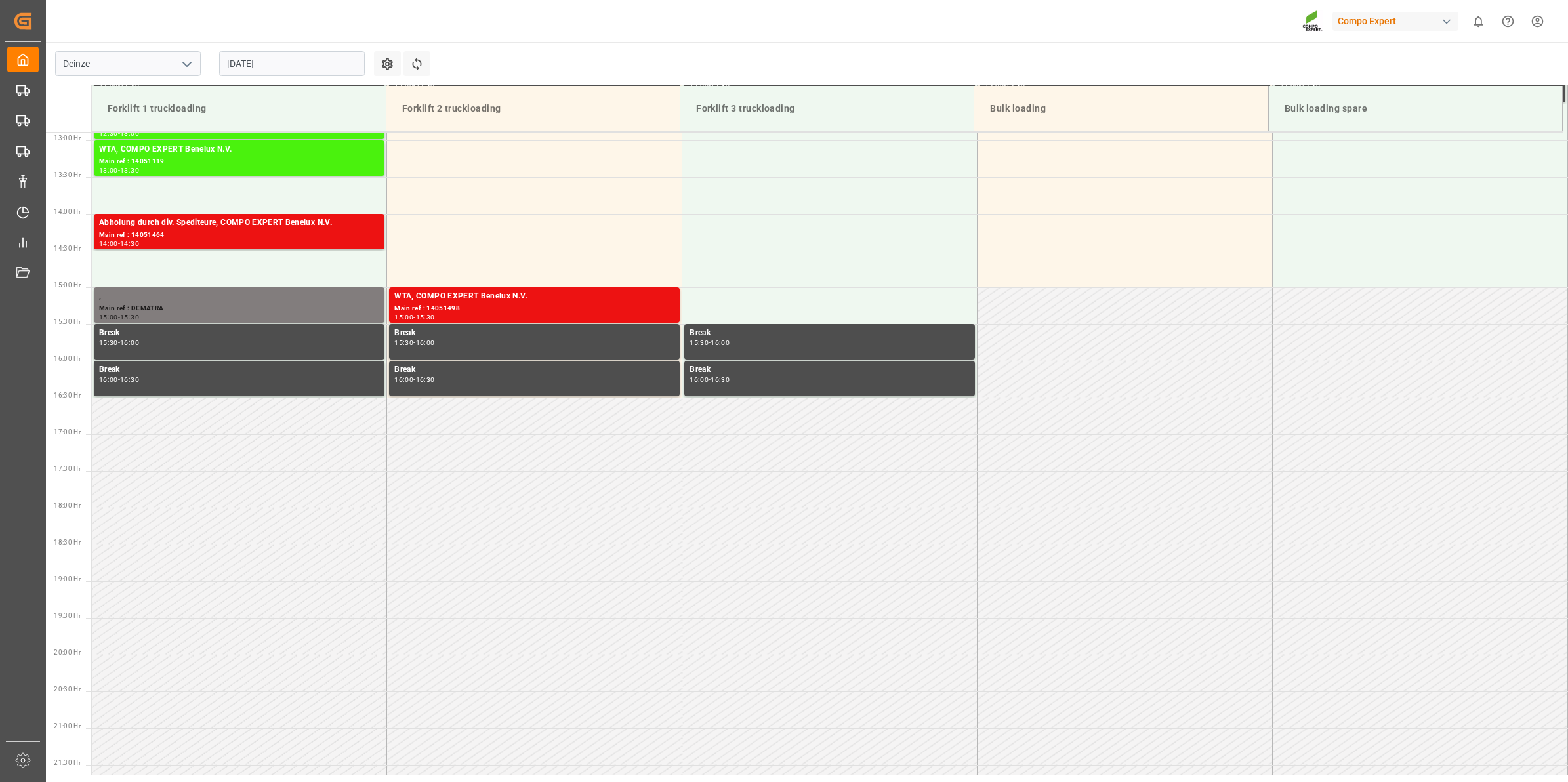
click at [256, 72] on input "[DATE]" at bounding box center [291, 63] width 145 height 25
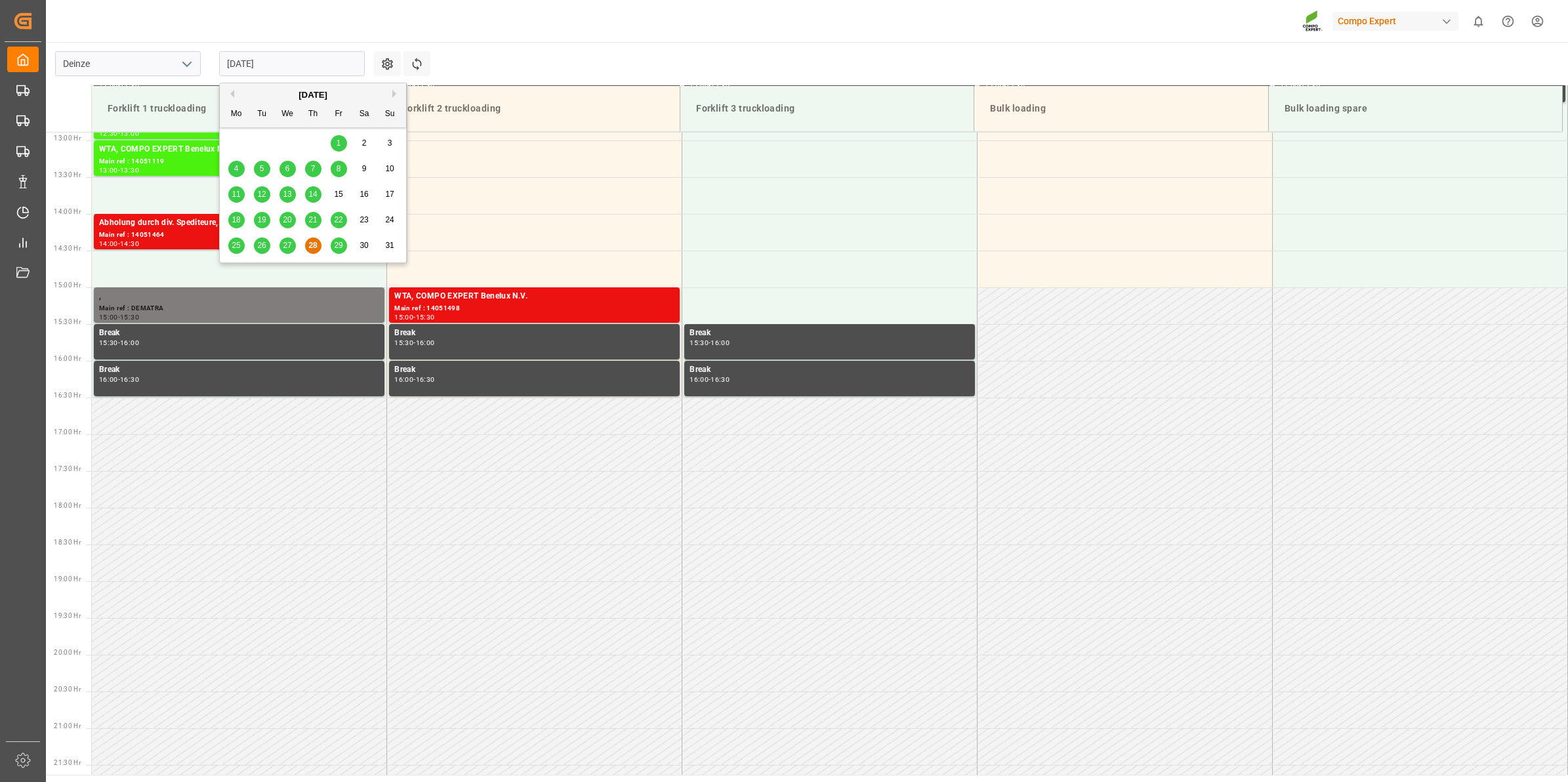
click at [395, 92] on button "Next Month" at bounding box center [396, 93] width 8 height 8
click at [235, 165] on span "8" at bounding box center [236, 169] width 5 height 9
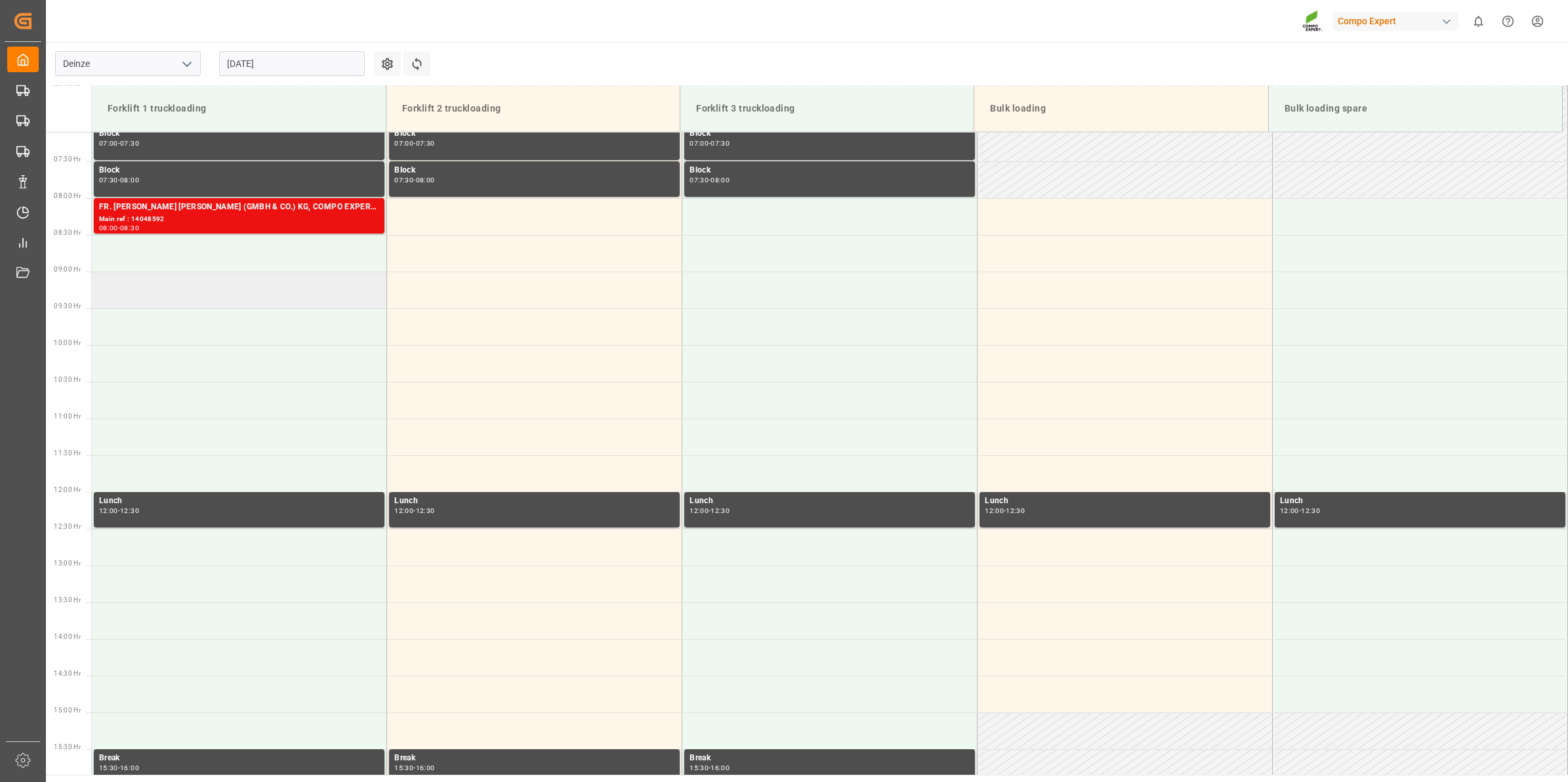
scroll to position [455, 0]
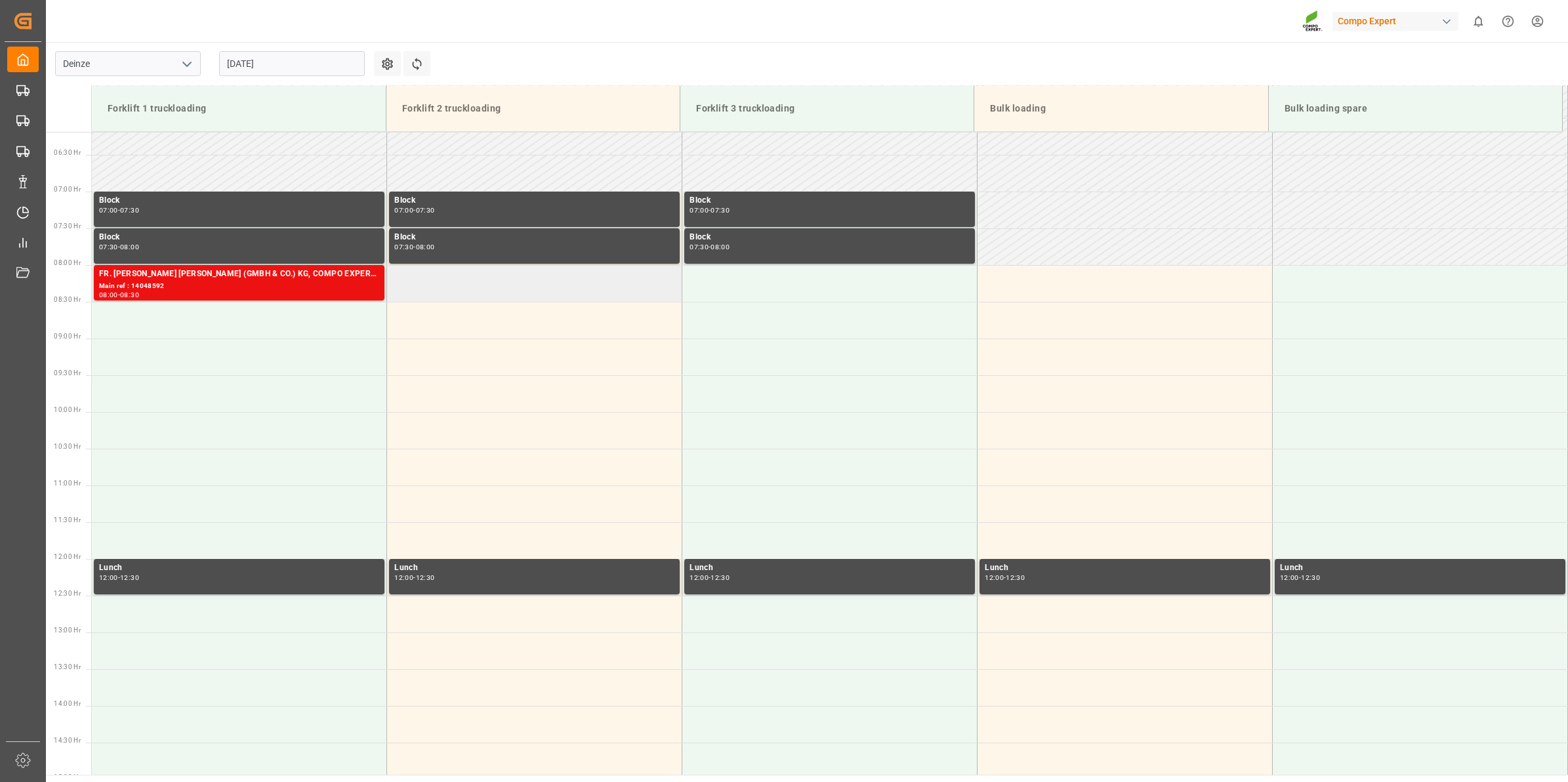
click at [461, 292] on td at bounding box center [534, 283] width 295 height 37
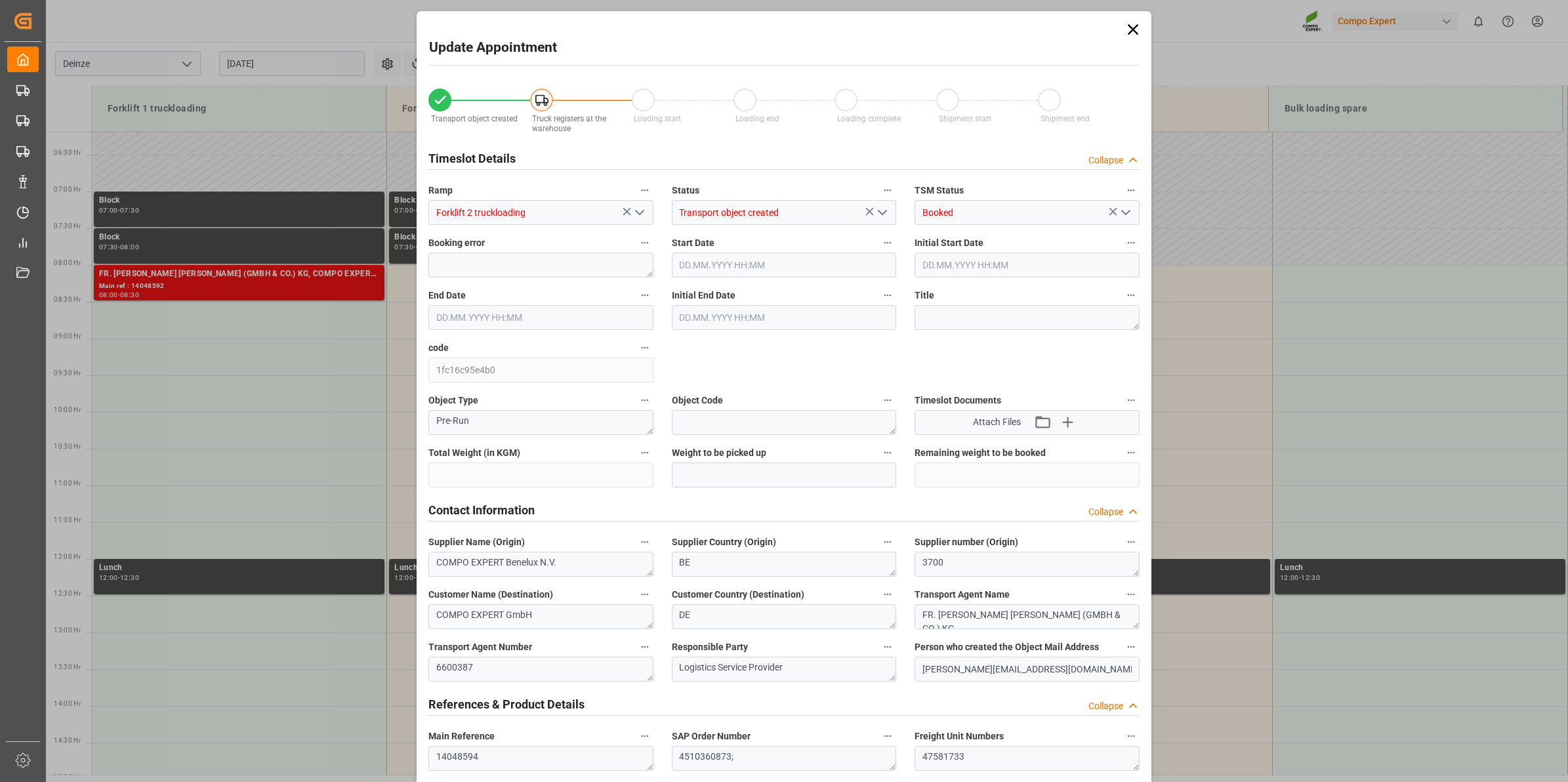
type input "20480"
type input "288"
type input "08.09.2025 08:00"
type input "[DATE] 08:30"
type input "[DATE] 12:46"
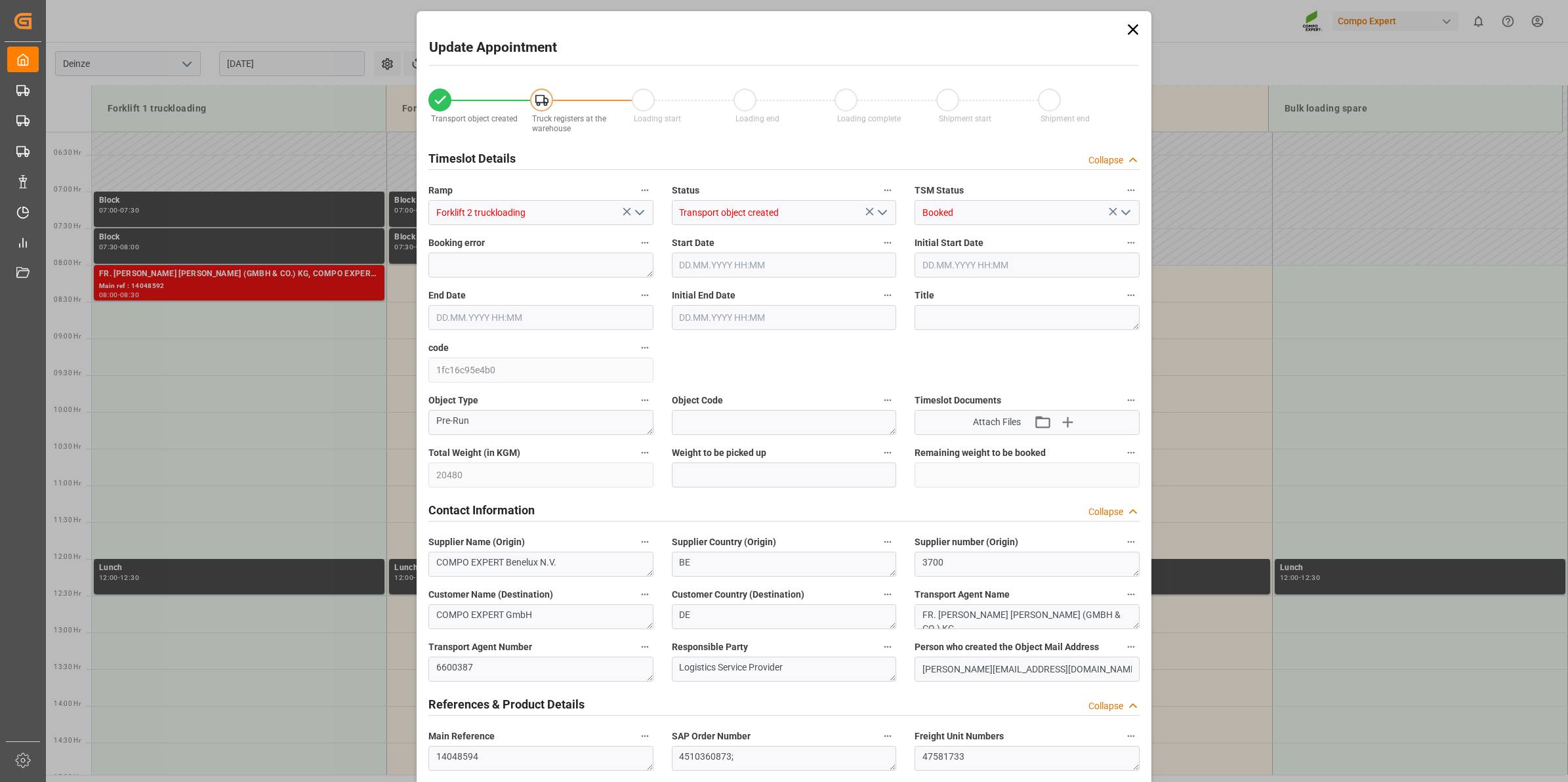
type input "28.08.2025 11:36"
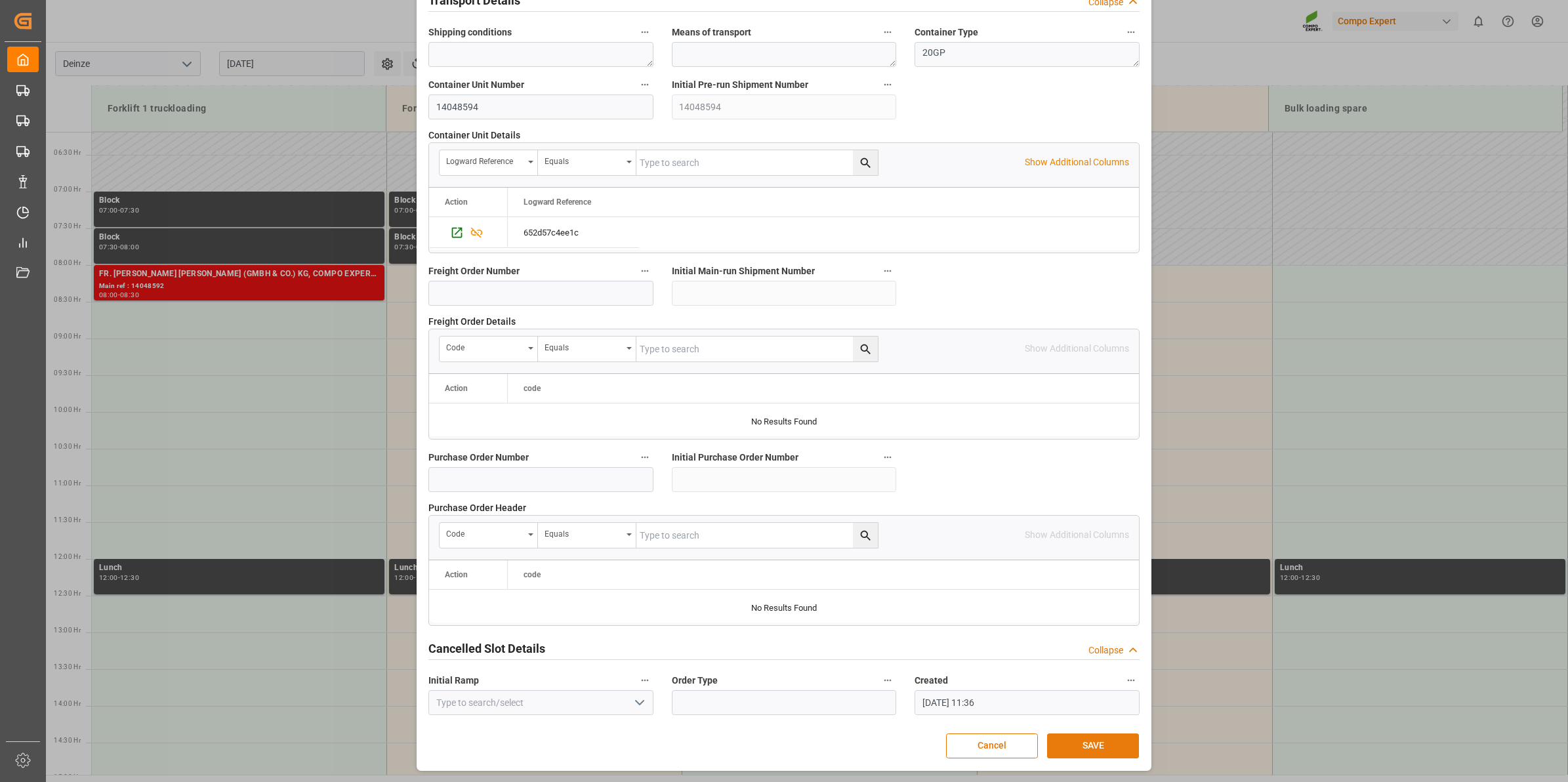
scroll to position [1041, 0]
click at [1107, 758] on button "SAVE" at bounding box center [1092, 745] width 92 height 25
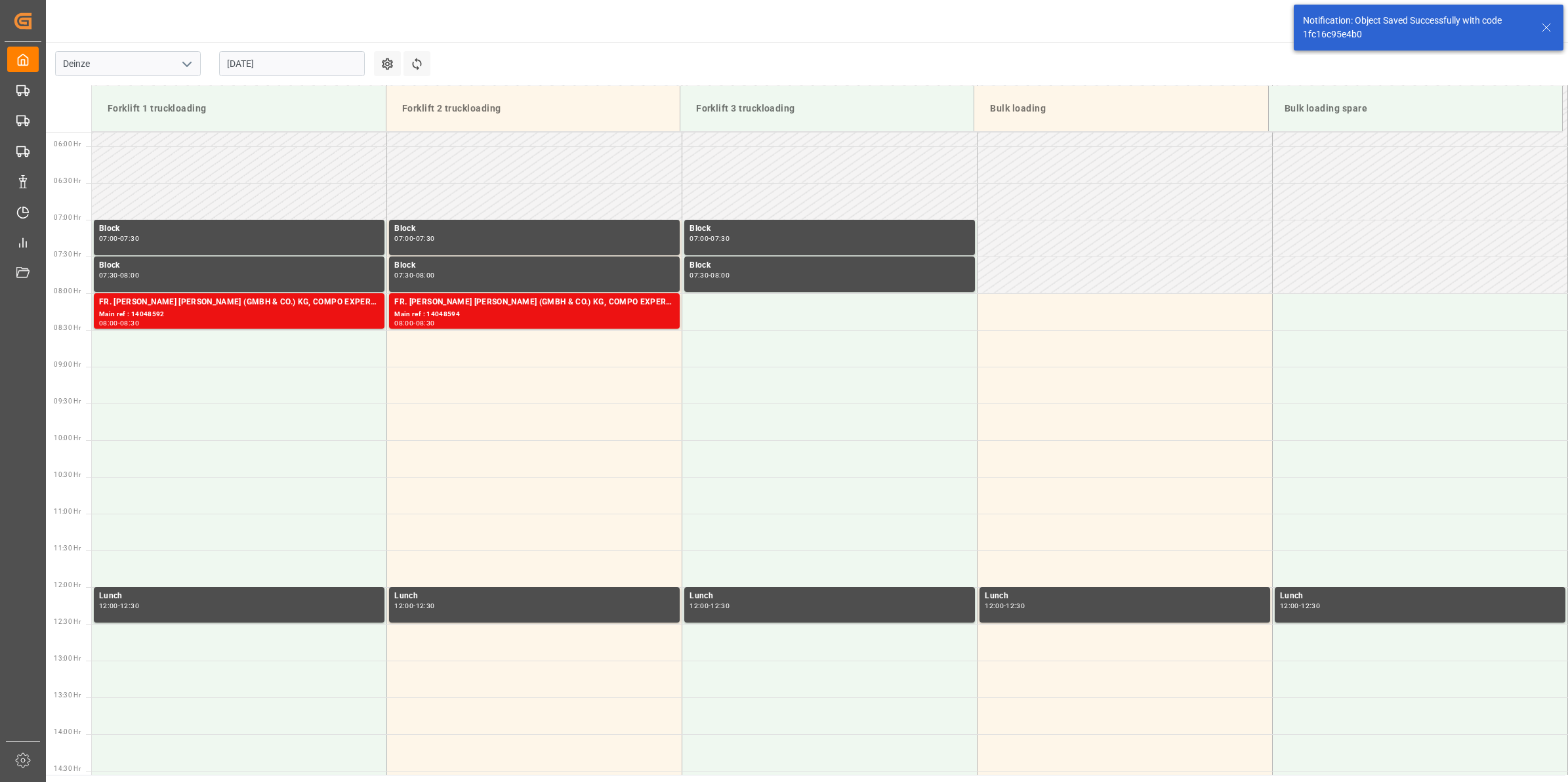
scroll to position [506, 0]
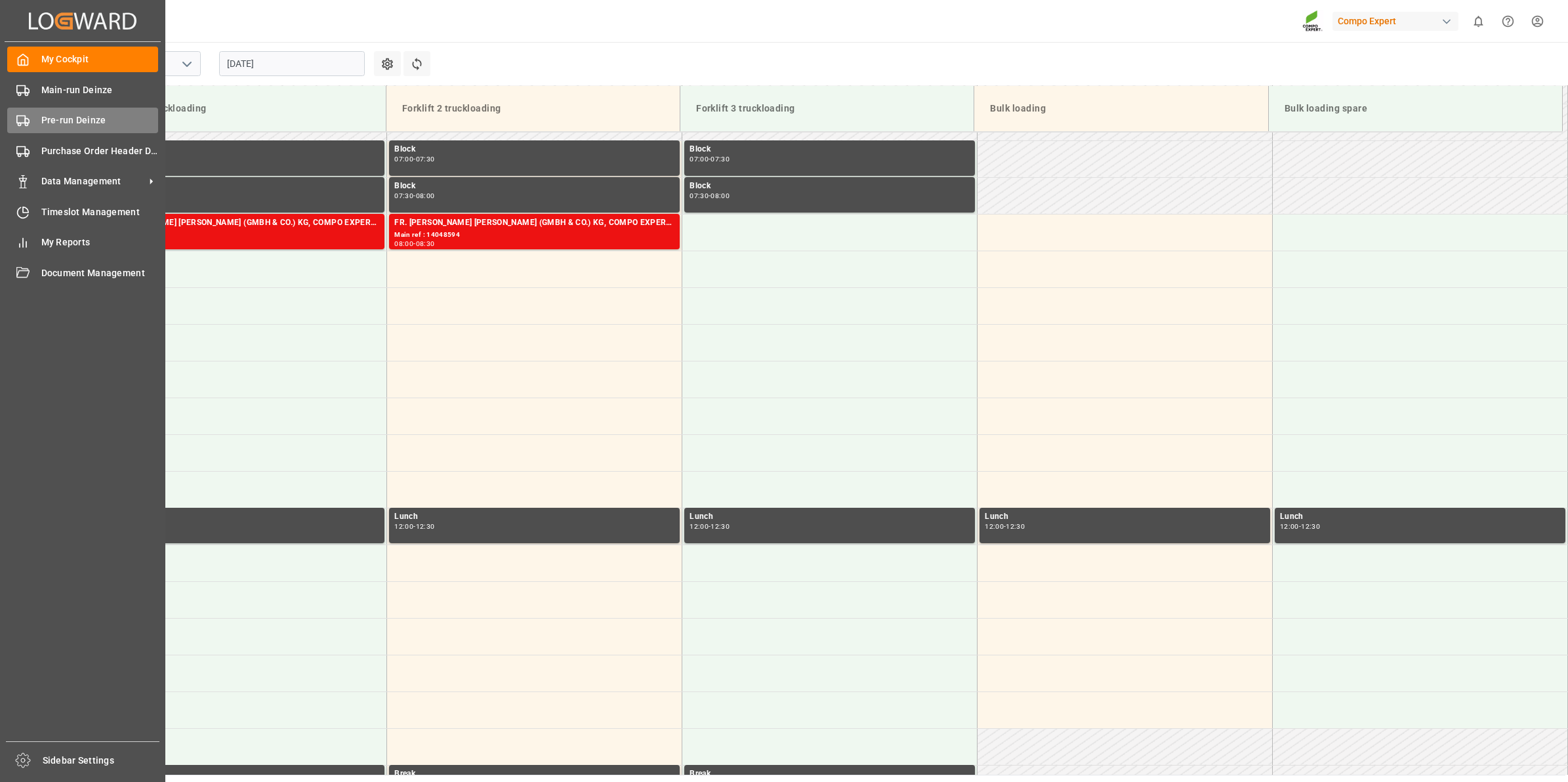
click at [35, 122] on div "Pre-run Deinze Pre-run Deinze" at bounding box center [82, 121] width 151 height 26
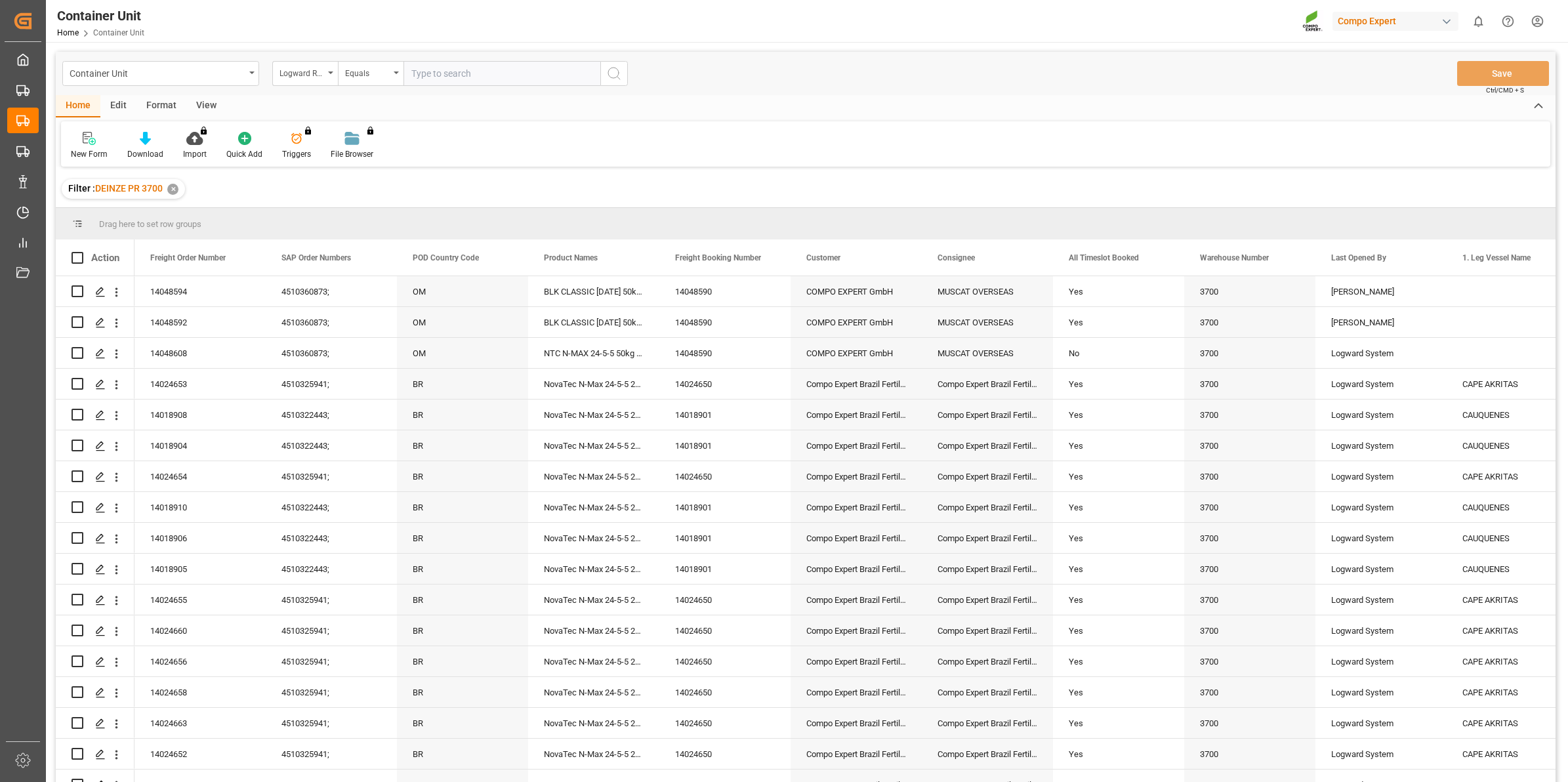
click at [321, 80] on div "Logward Reference" at bounding box center [305, 73] width 66 height 25
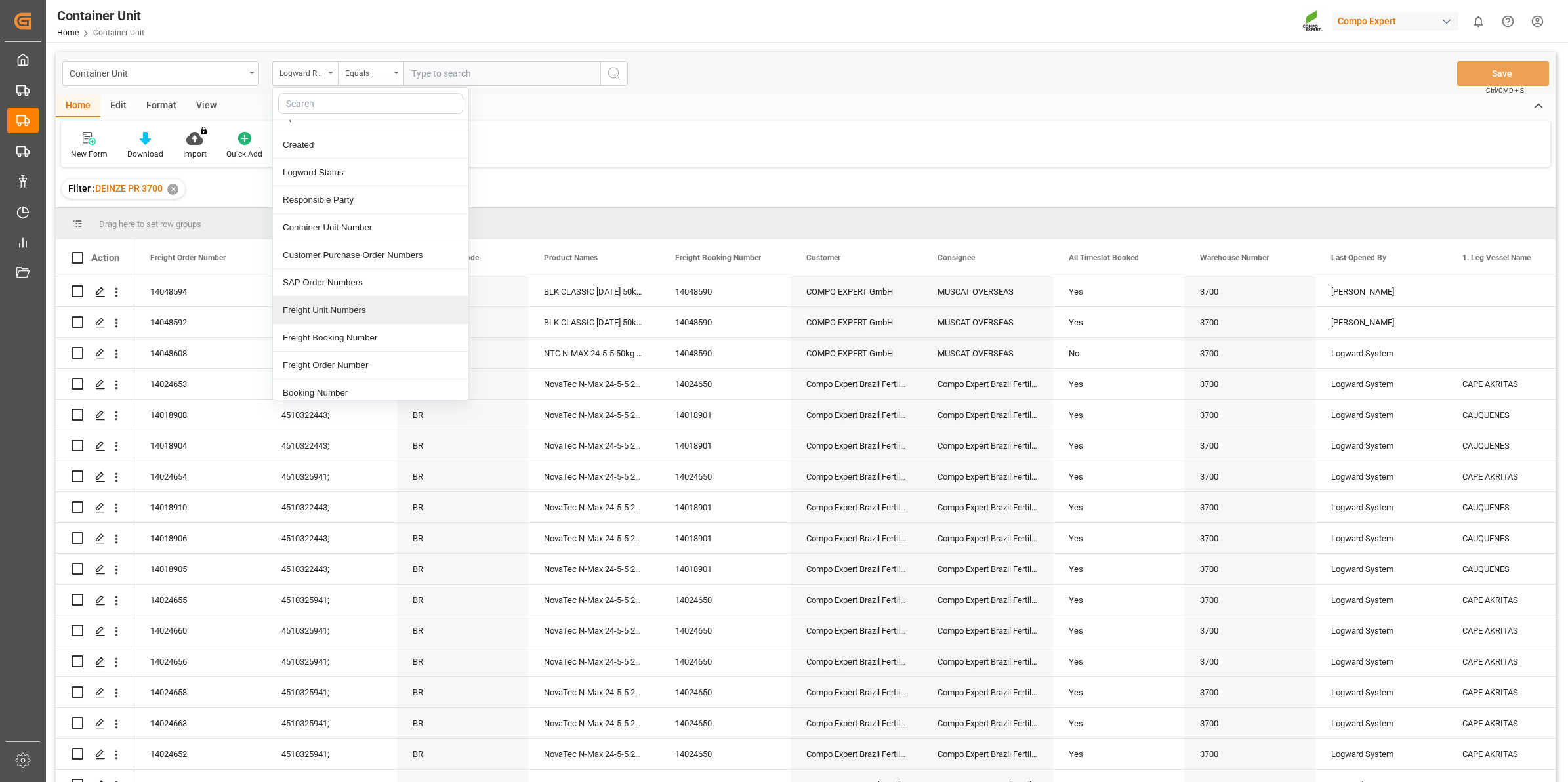
scroll to position [82, 0]
click at [365, 323] on div "Freight Order Number" at bounding box center [371, 327] width 195 height 27
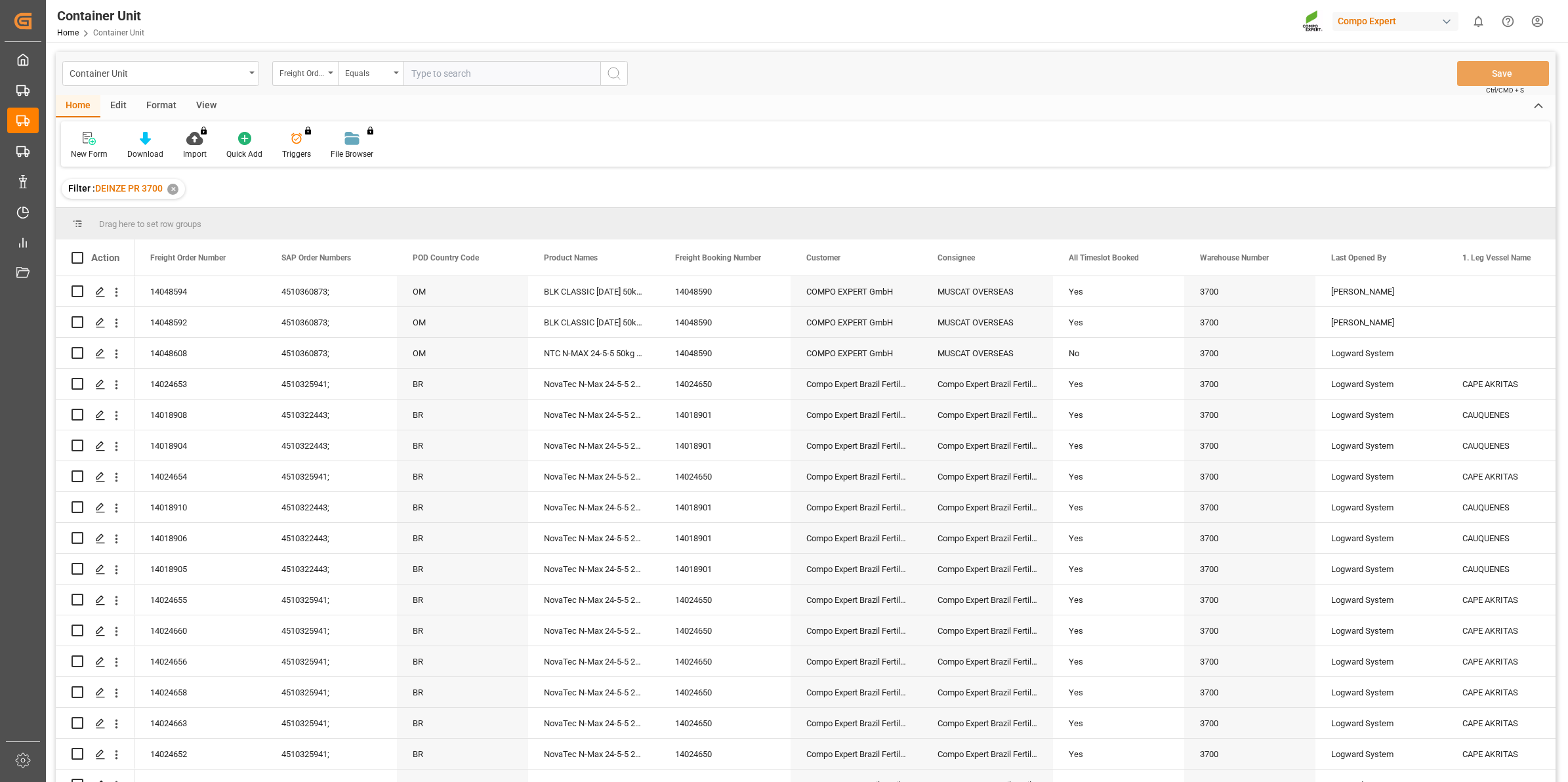
click at [458, 66] on input "text" at bounding box center [501, 73] width 196 height 25
type input "14048593"
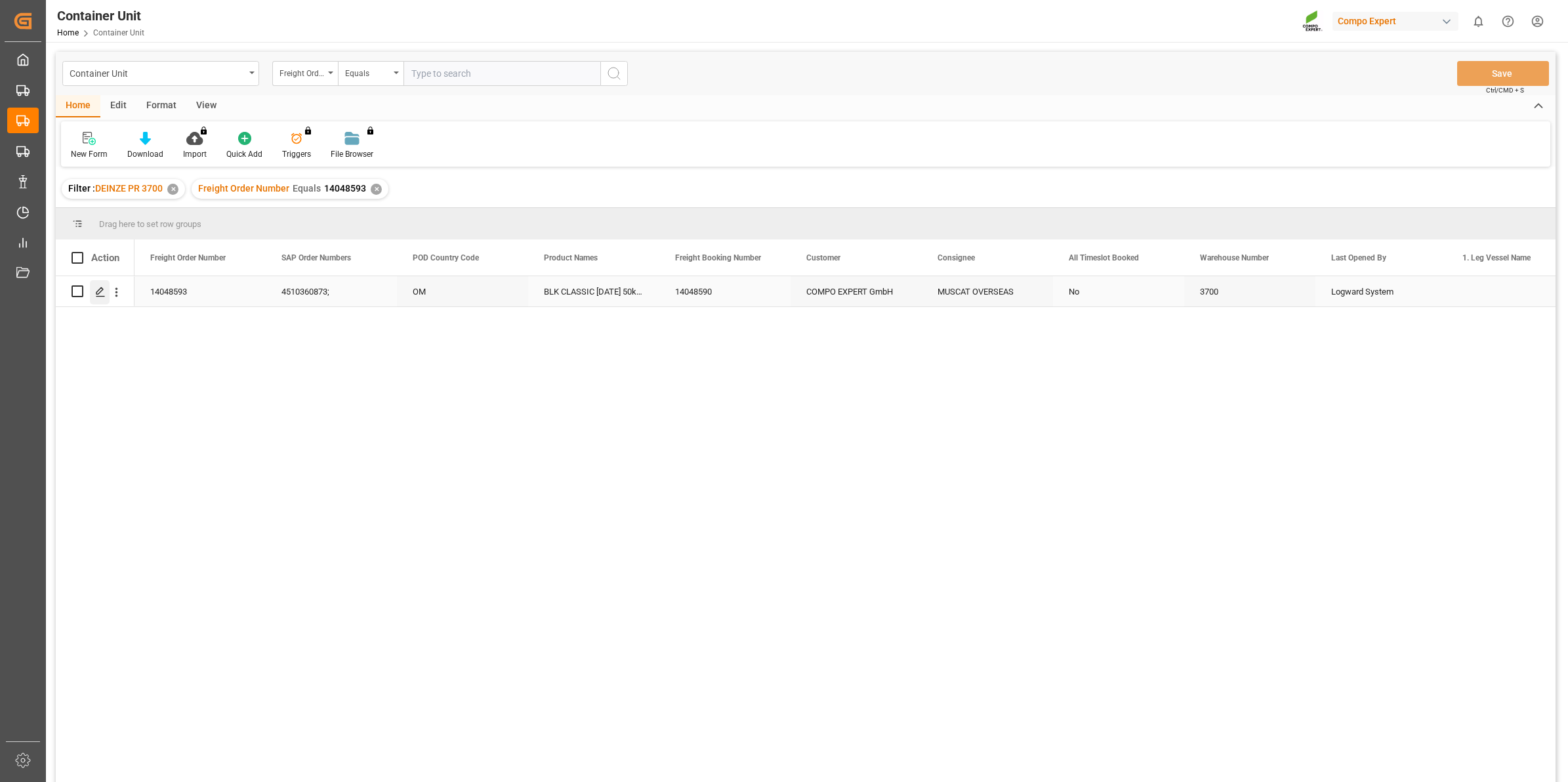
click at [106, 290] on div "Press SPACE to select this row." at bounding box center [100, 292] width 20 height 25
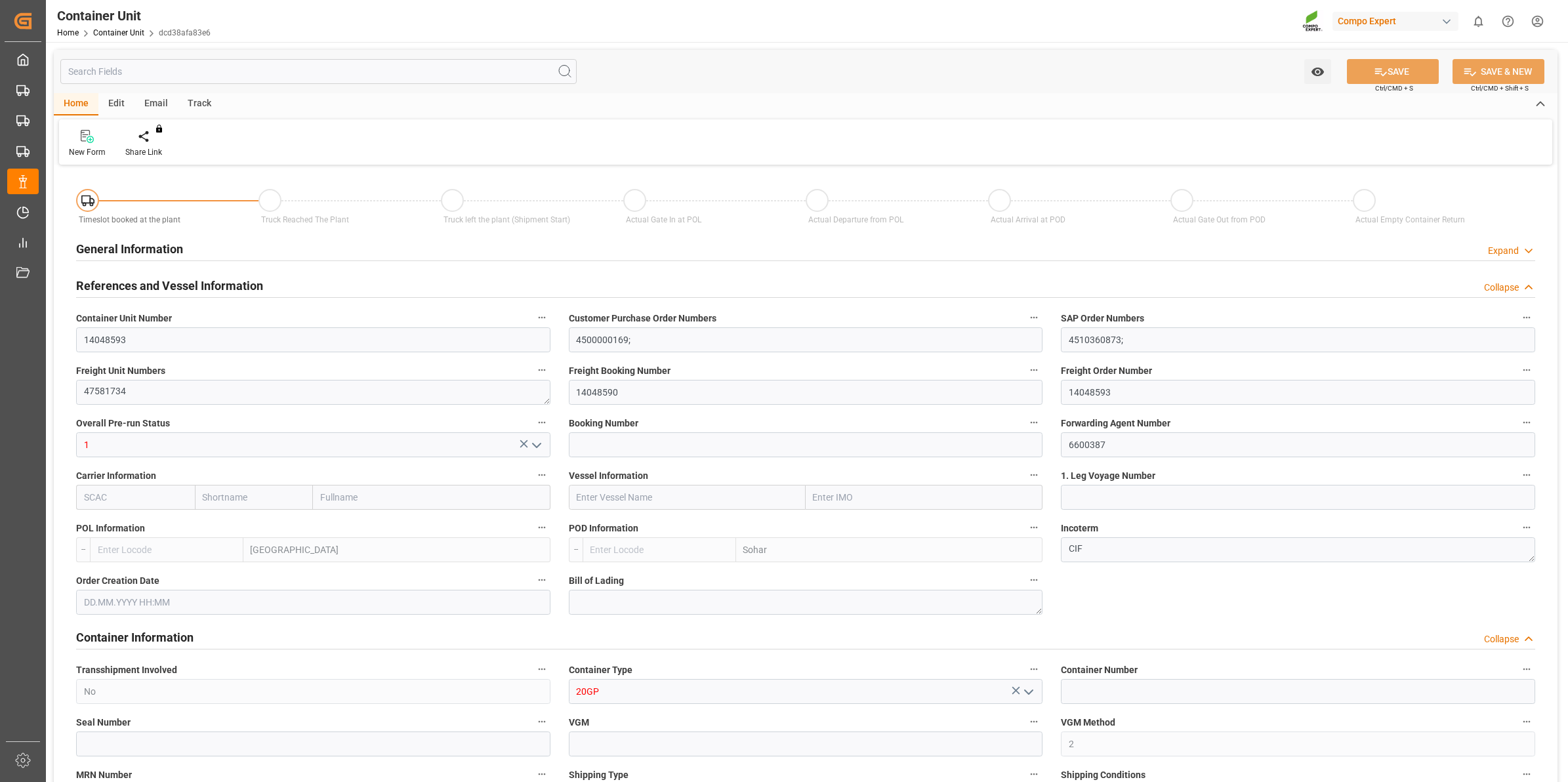
type input "BEANR"
type input "OMSOH"
type input "7"
type input "0"
type input "8"
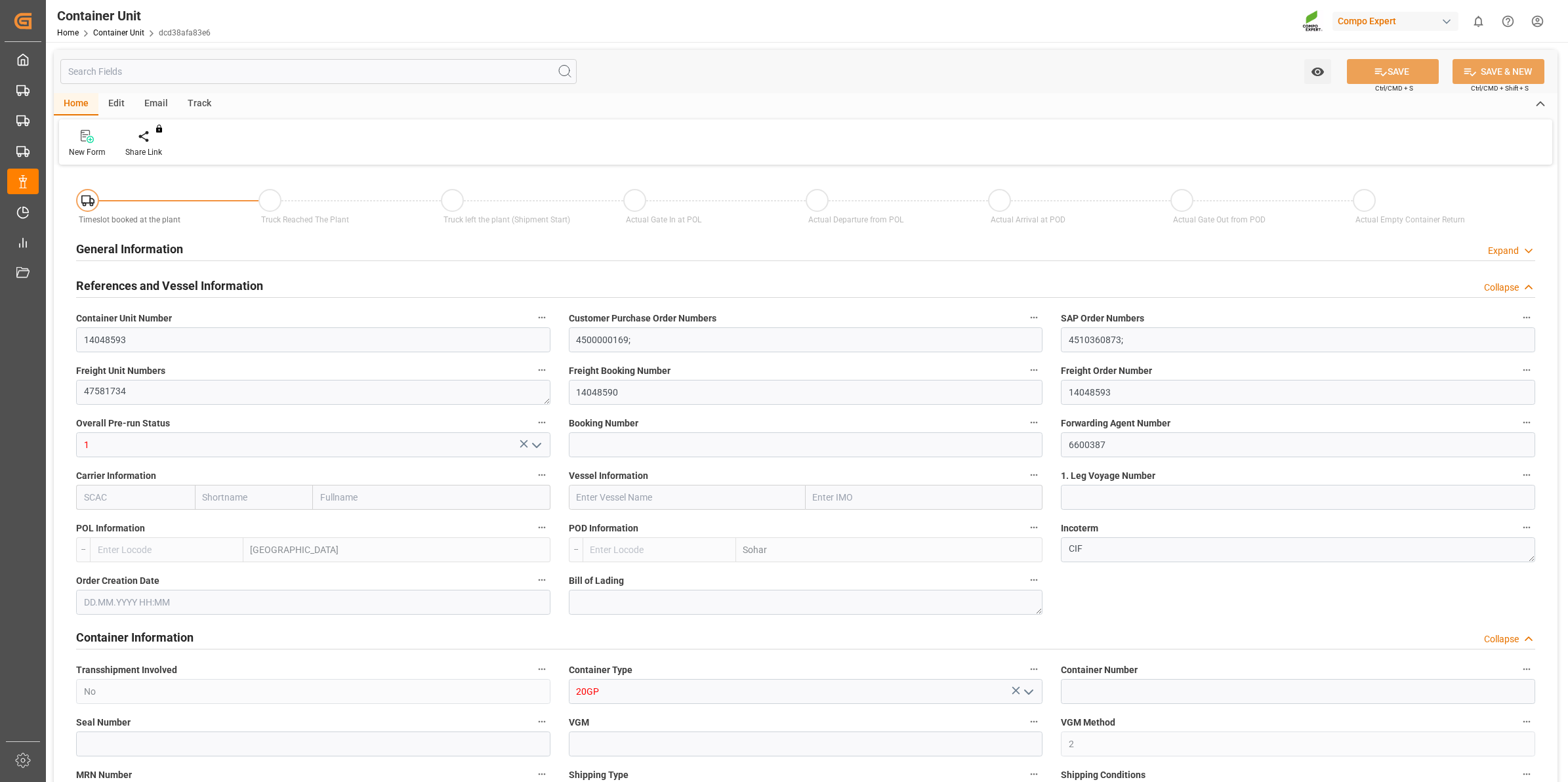
type input "0"
type input "288"
type input "20480"
type input "[DATE] 12:46"
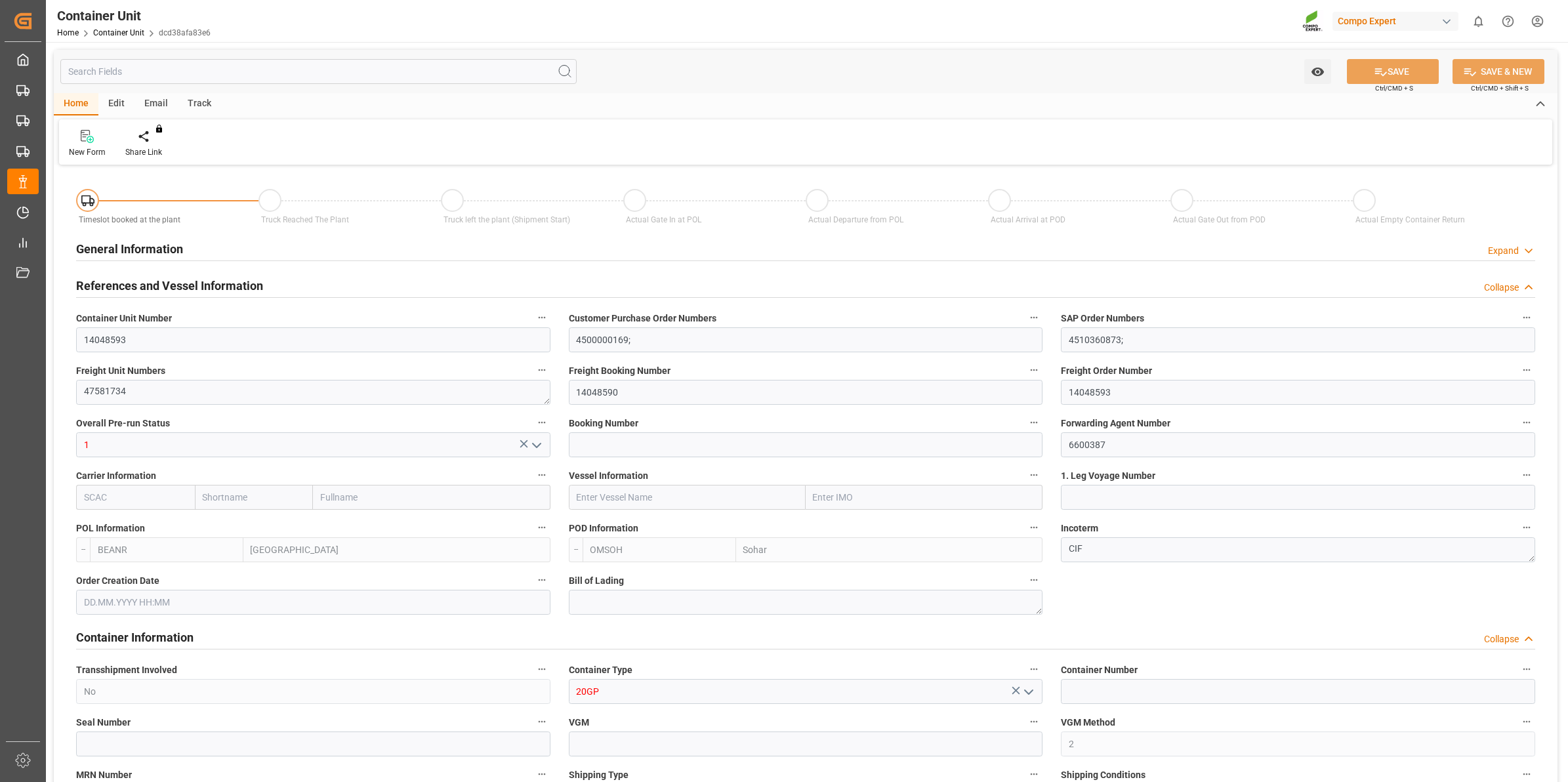
type input "[DATE]"
click at [164, 146] on div "Create Timeslot" at bounding box center [153, 152] width 56 height 12
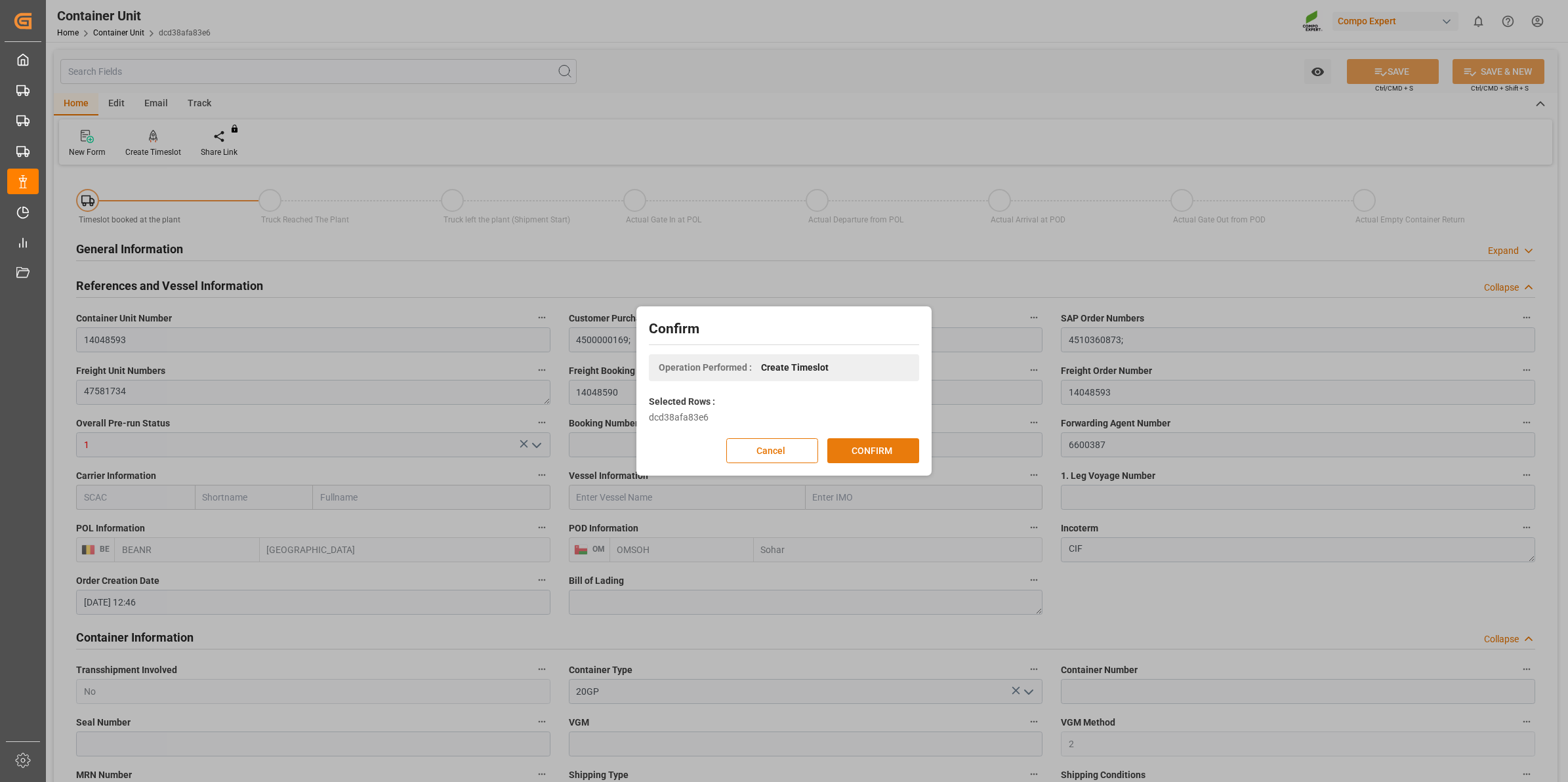
click at [878, 450] on button "CONFIRM" at bounding box center [873, 450] width 92 height 25
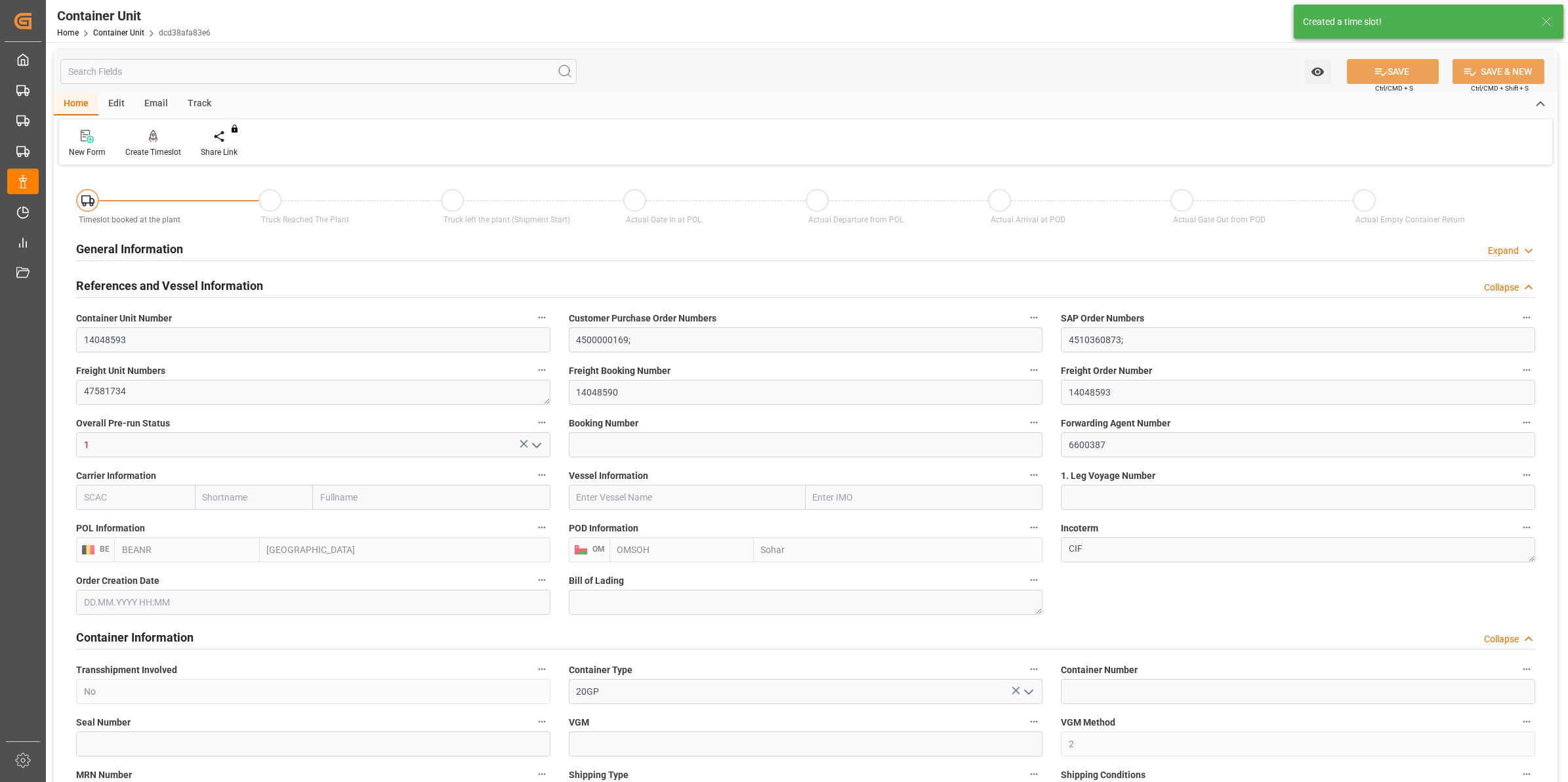
type input "[DATE] 12:46"
type input "[DATE]"
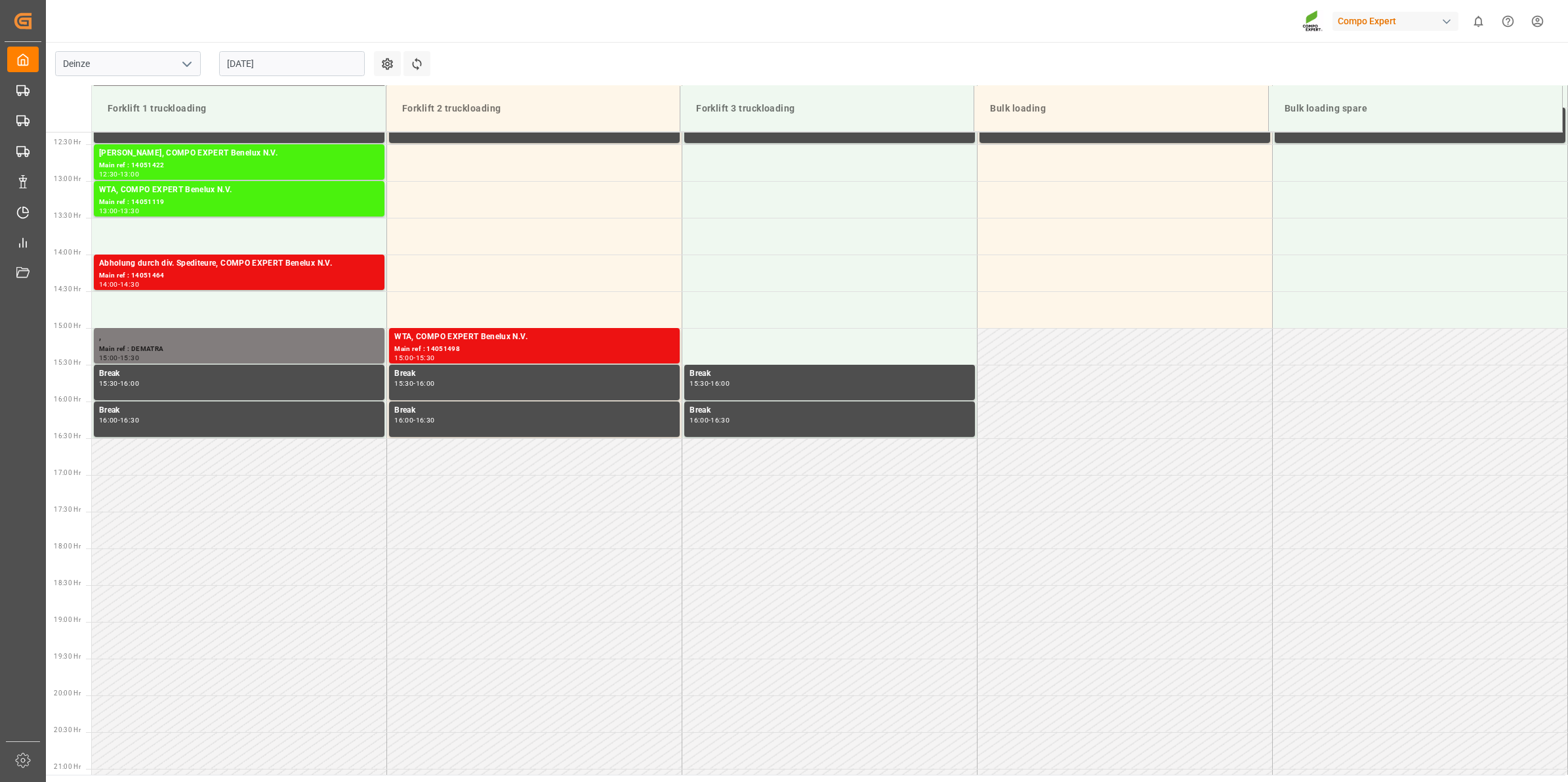
scroll to position [946, 0]
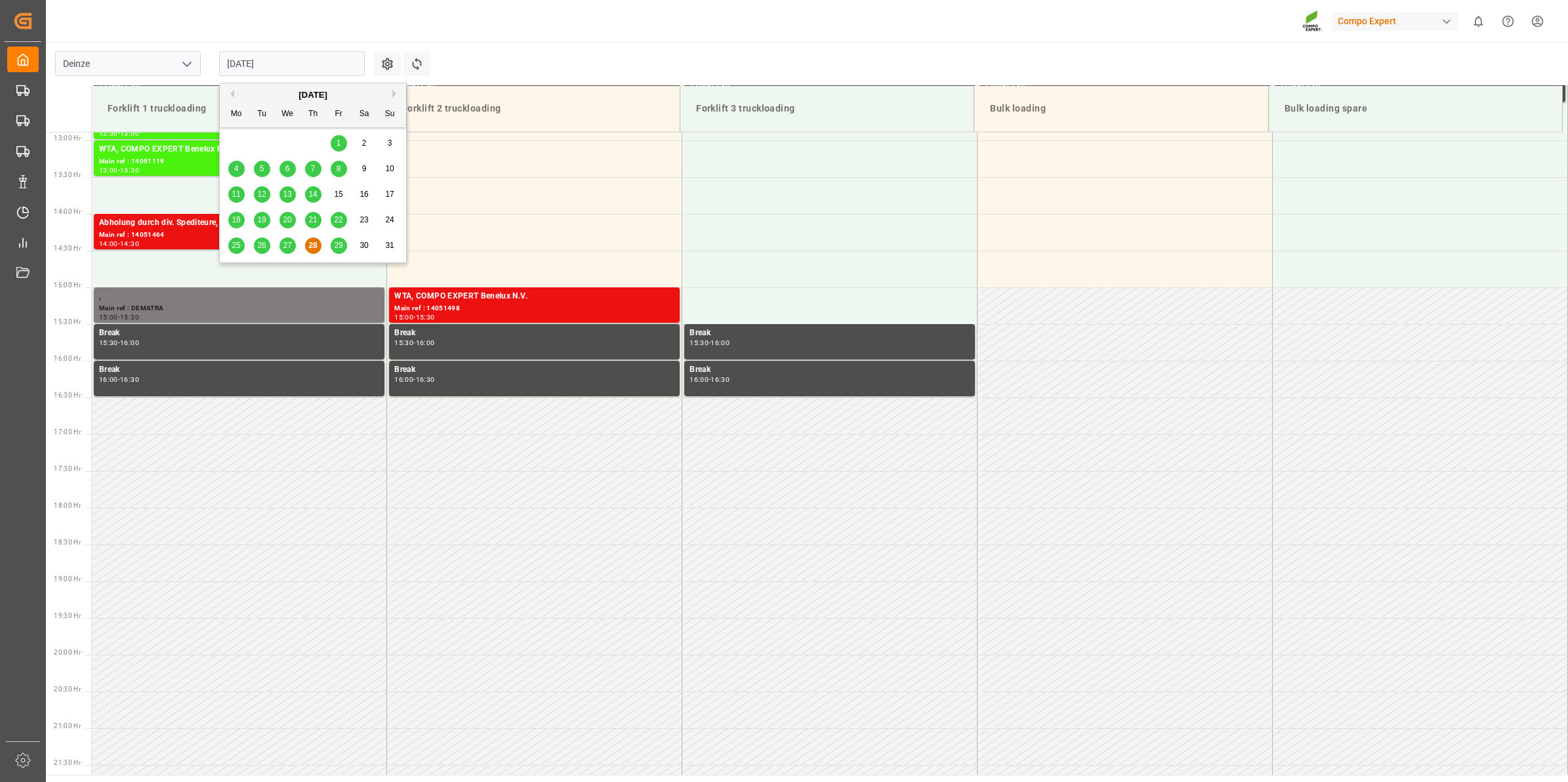
click at [247, 68] on input "[DATE]" at bounding box center [291, 63] width 145 height 25
click at [395, 95] on button "Next Month" at bounding box center [396, 93] width 8 height 8
click at [232, 169] on div "8" at bounding box center [237, 169] width 16 height 16
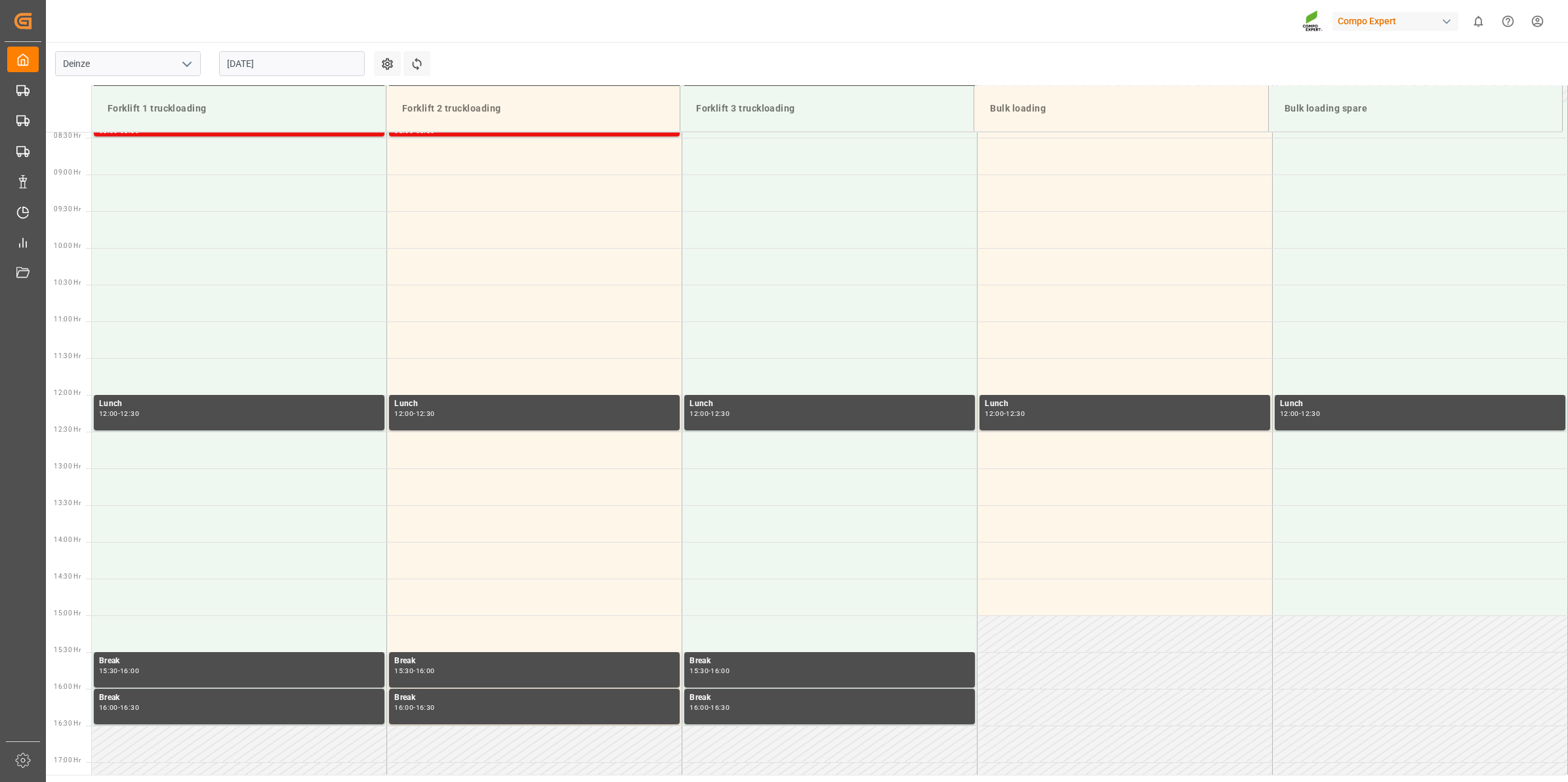
scroll to position [537, 0]
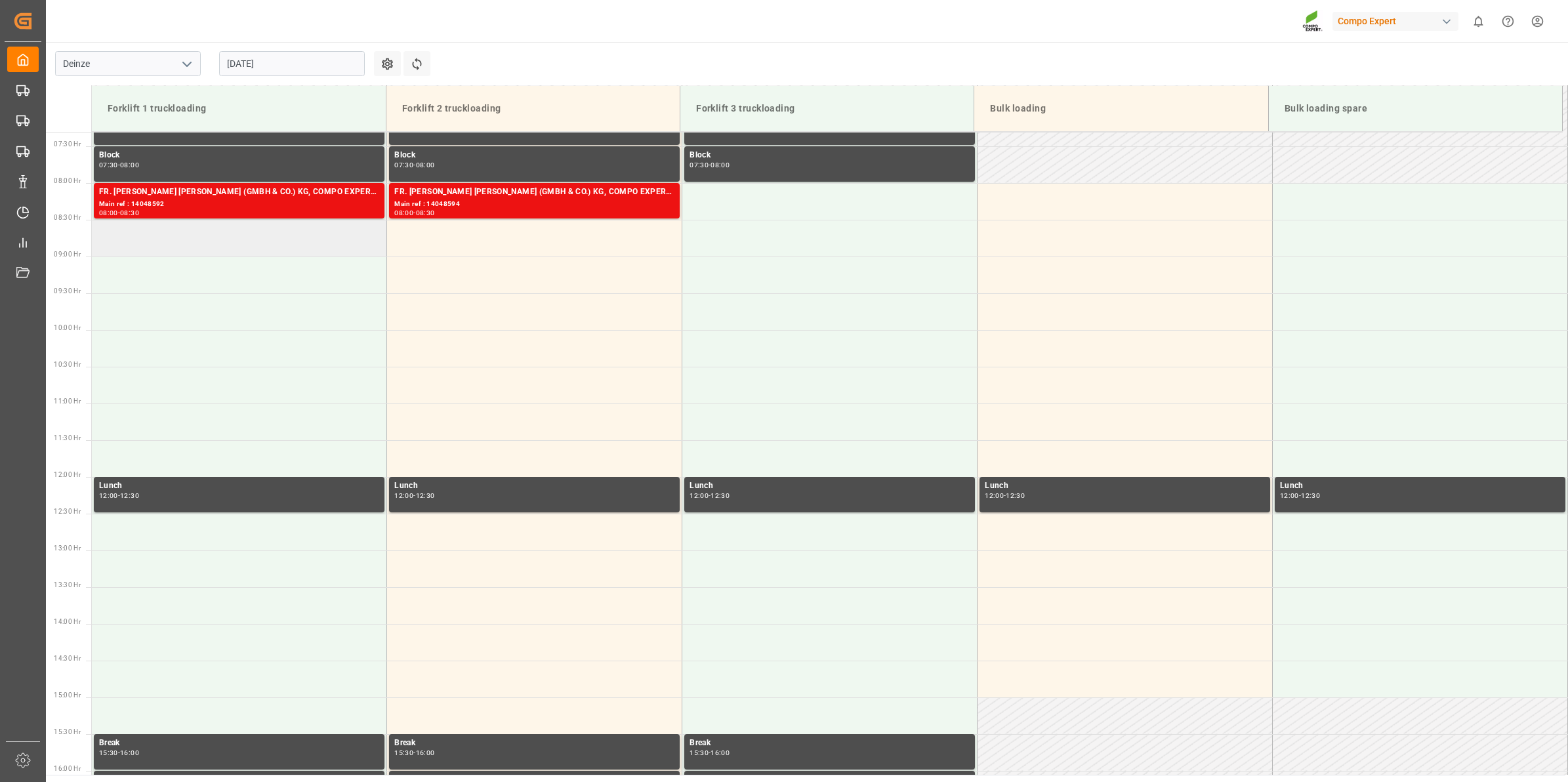
click at [241, 234] on td at bounding box center [239, 238] width 295 height 37
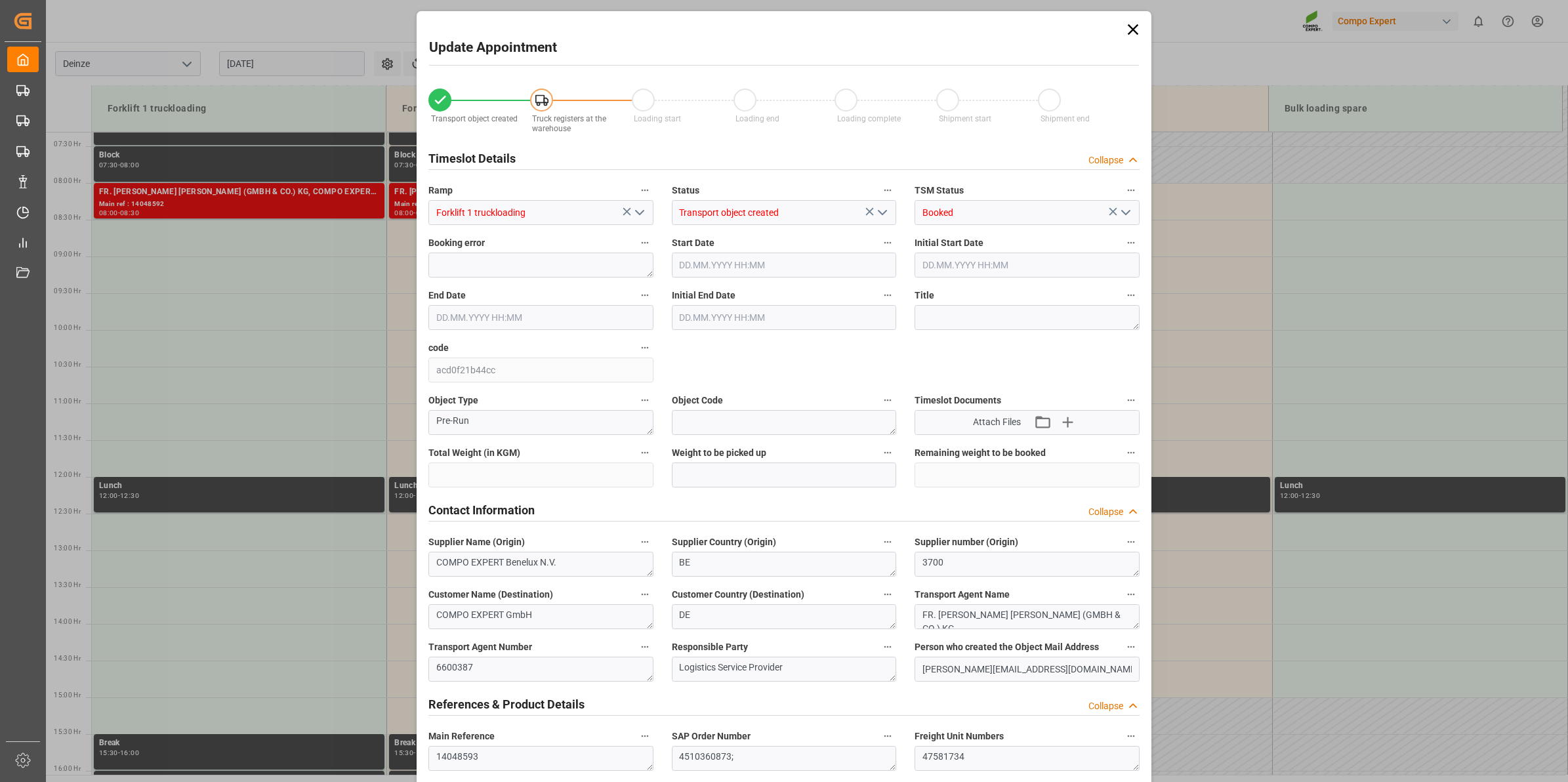
type input "20480"
type input "288"
type input "[DATE] 08:30"
type input "[DATE] 09:00"
type input "[DATE] 12:46"
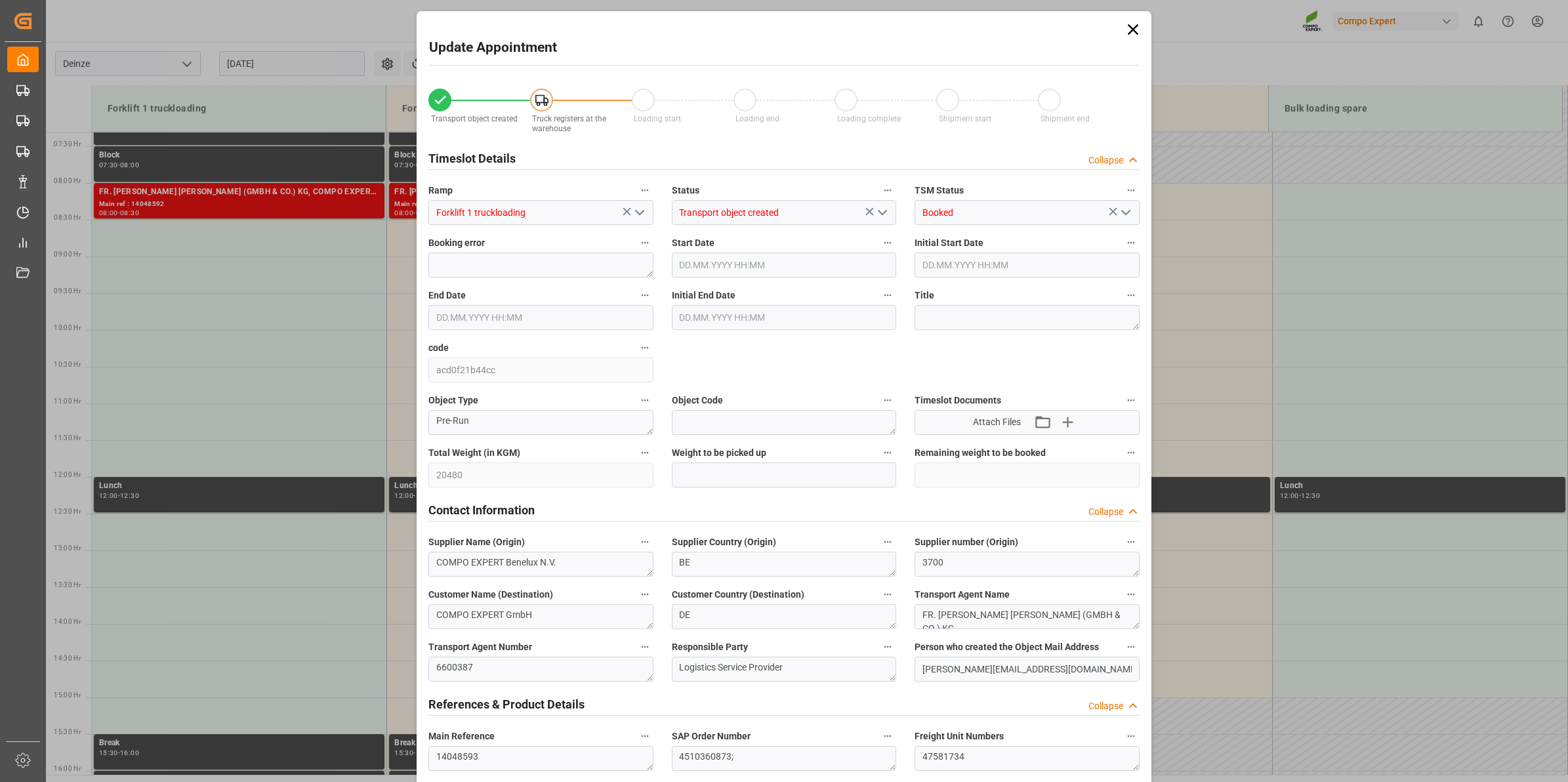
type input "28.08.2025 11:37"
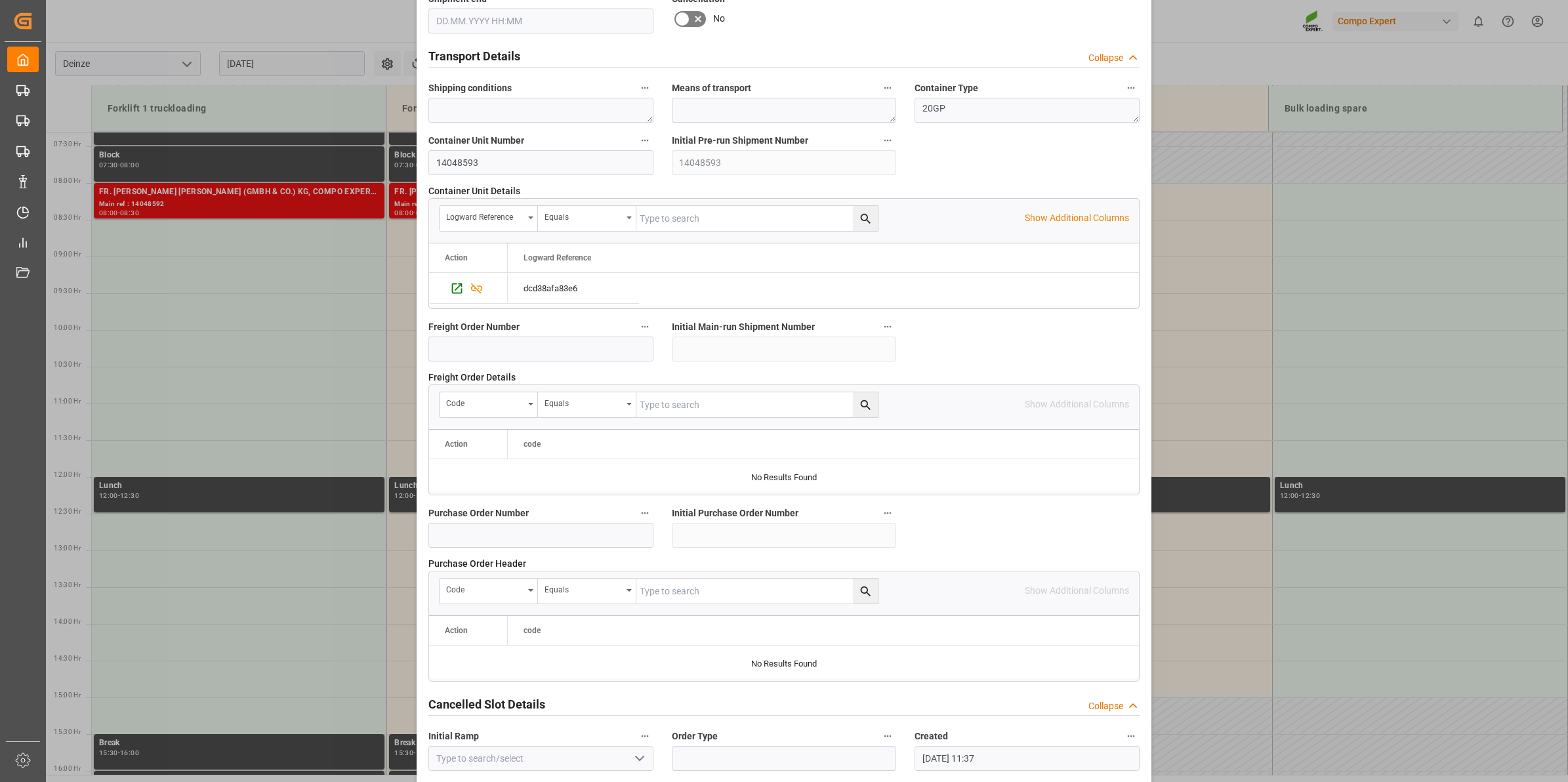
scroll to position [1041, 0]
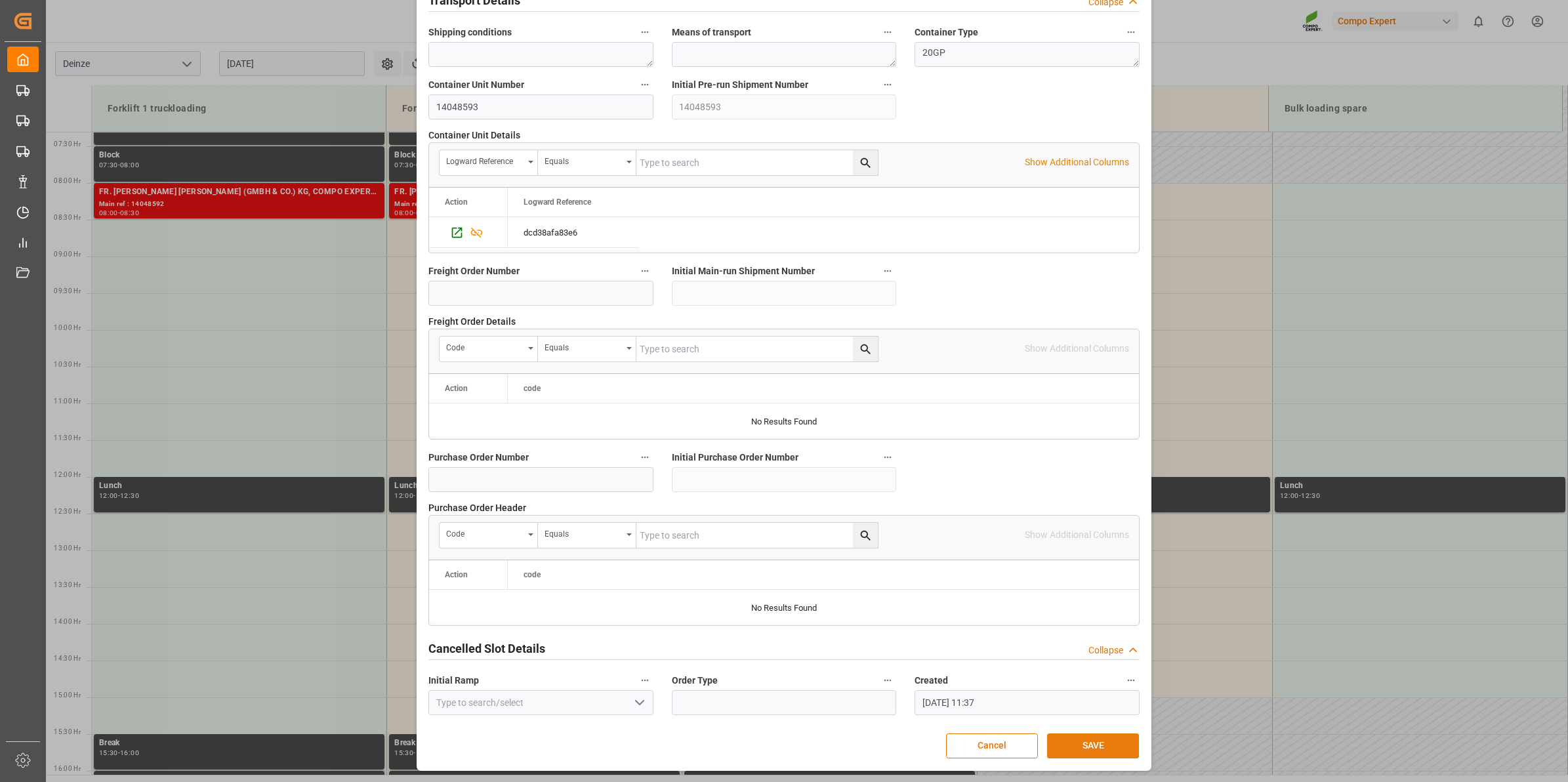
click at [1097, 744] on button "SAVE" at bounding box center [1092, 745] width 92 height 25
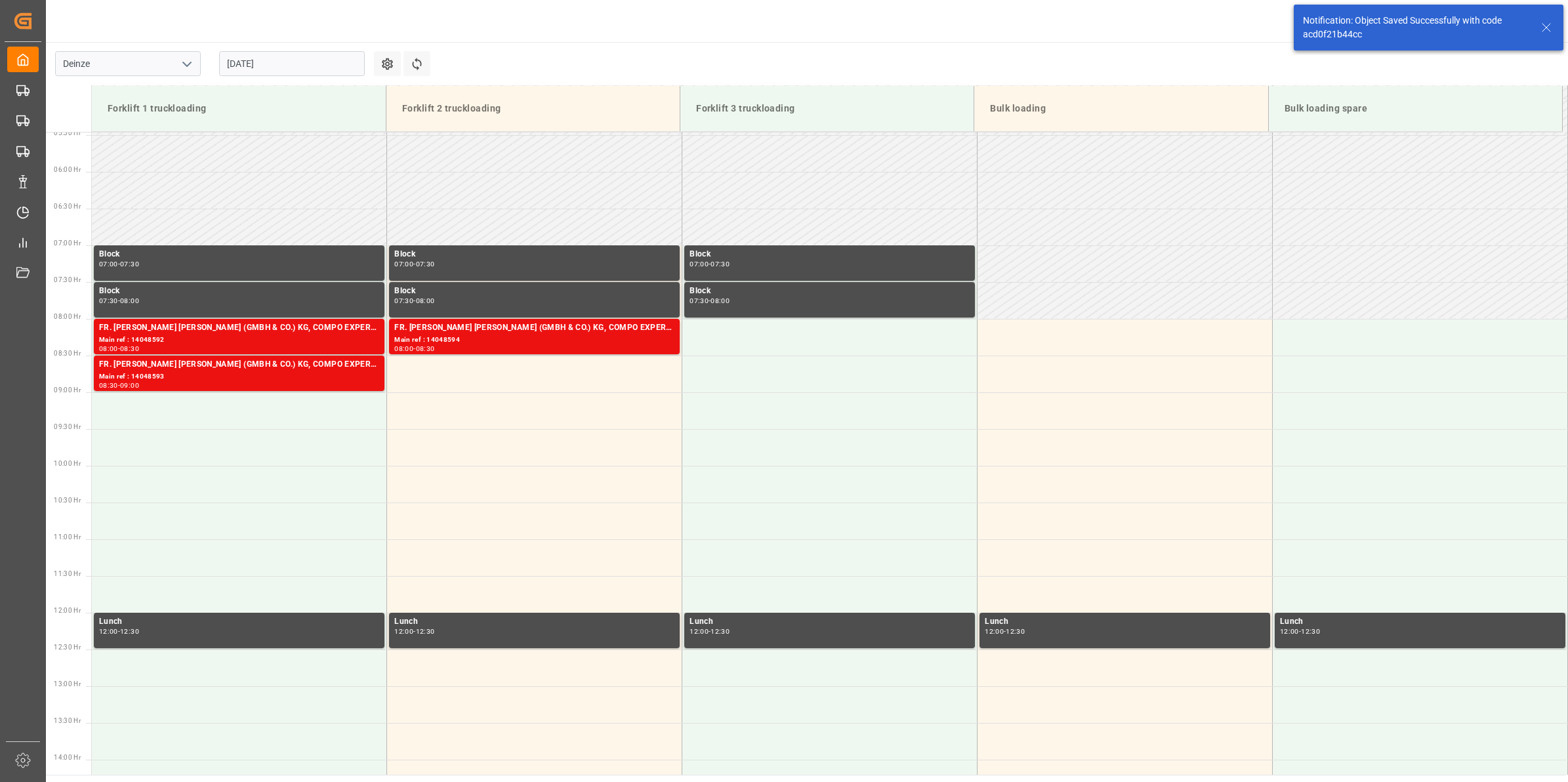
scroll to position [506, 0]
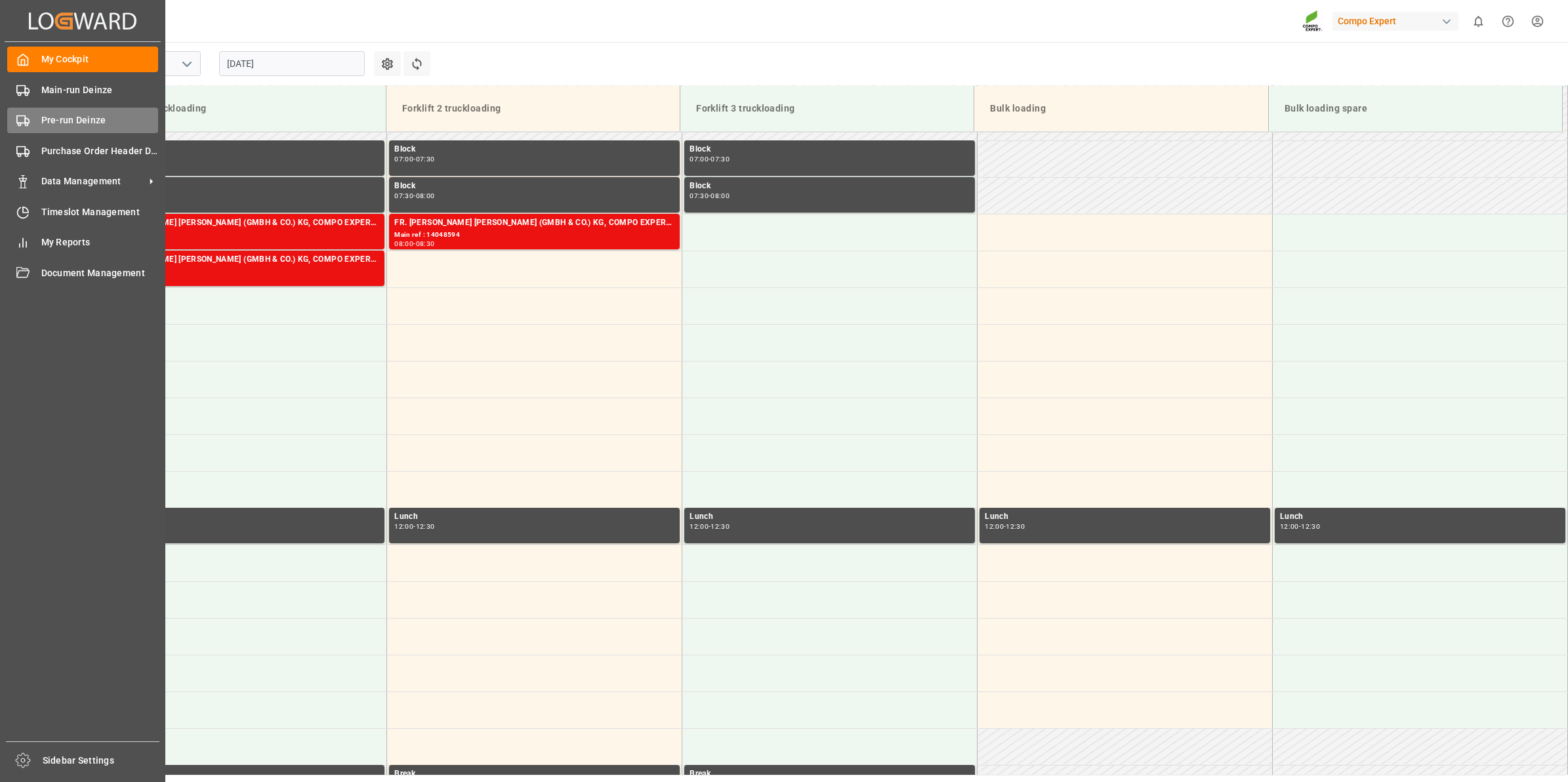
click at [31, 122] on div "Pre-run Deinze Pre-run Deinze" at bounding box center [82, 121] width 151 height 26
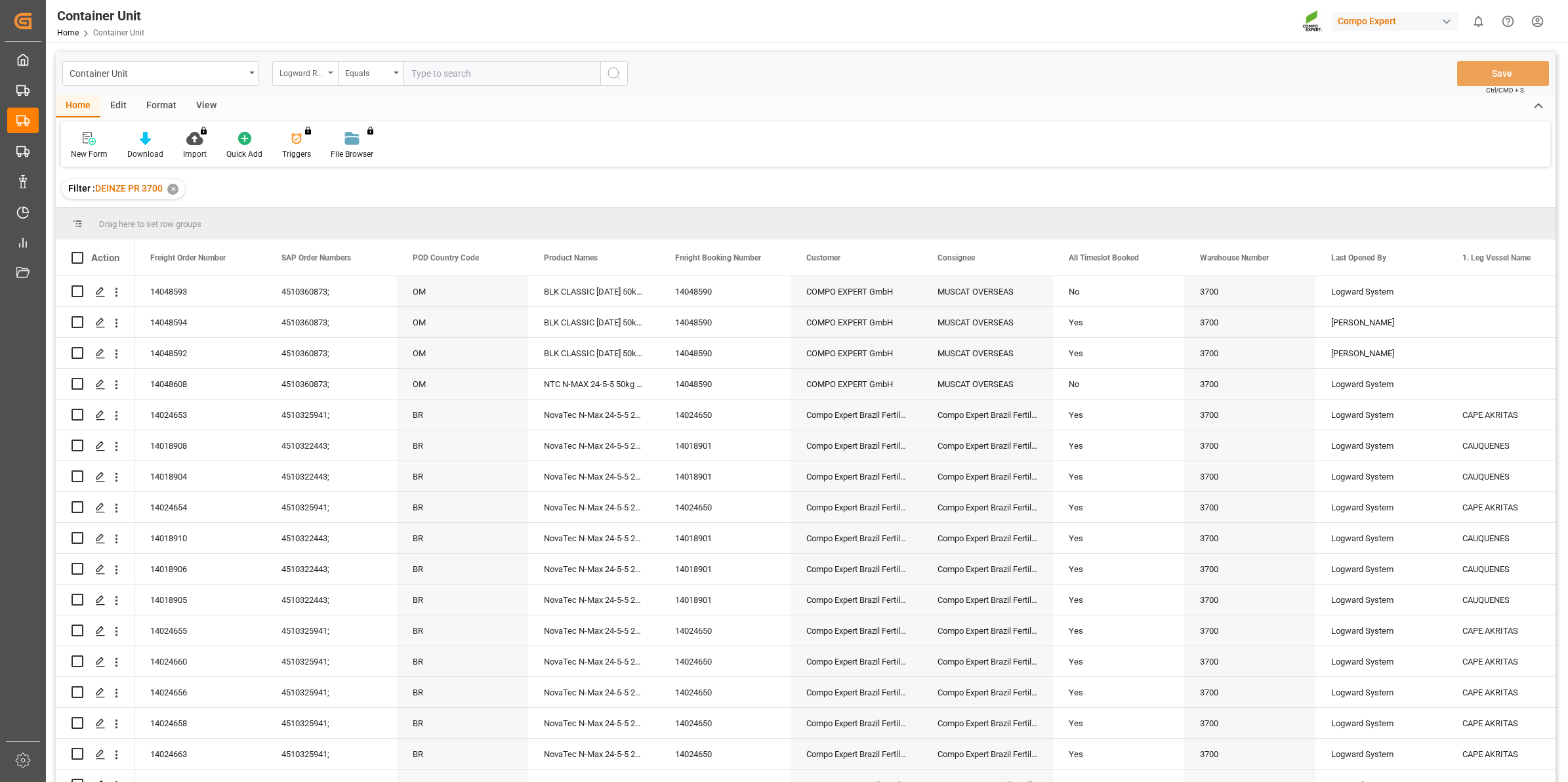
click at [331, 77] on div "Logward Reference" at bounding box center [305, 73] width 66 height 25
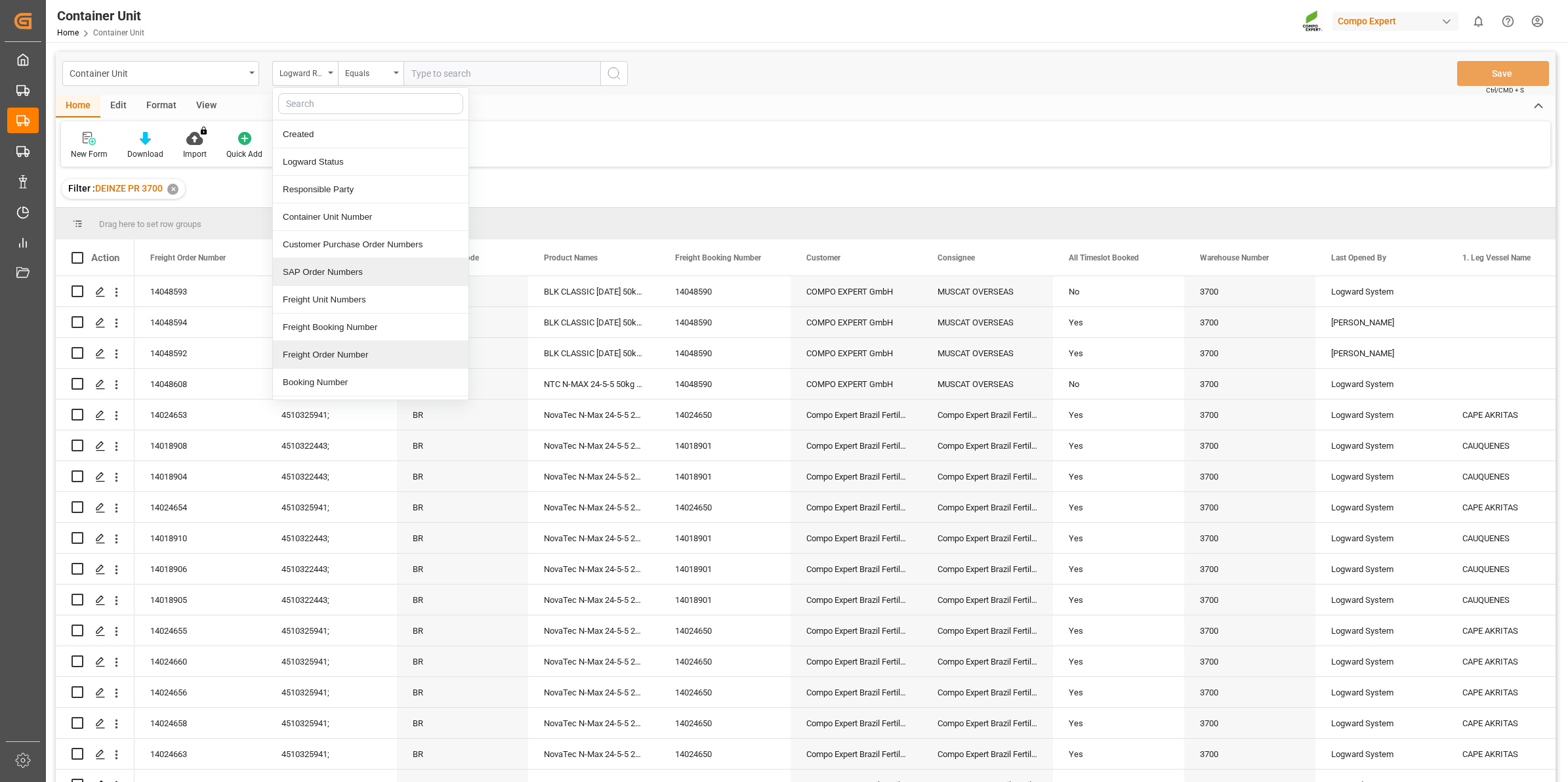
scroll to position [82, 0]
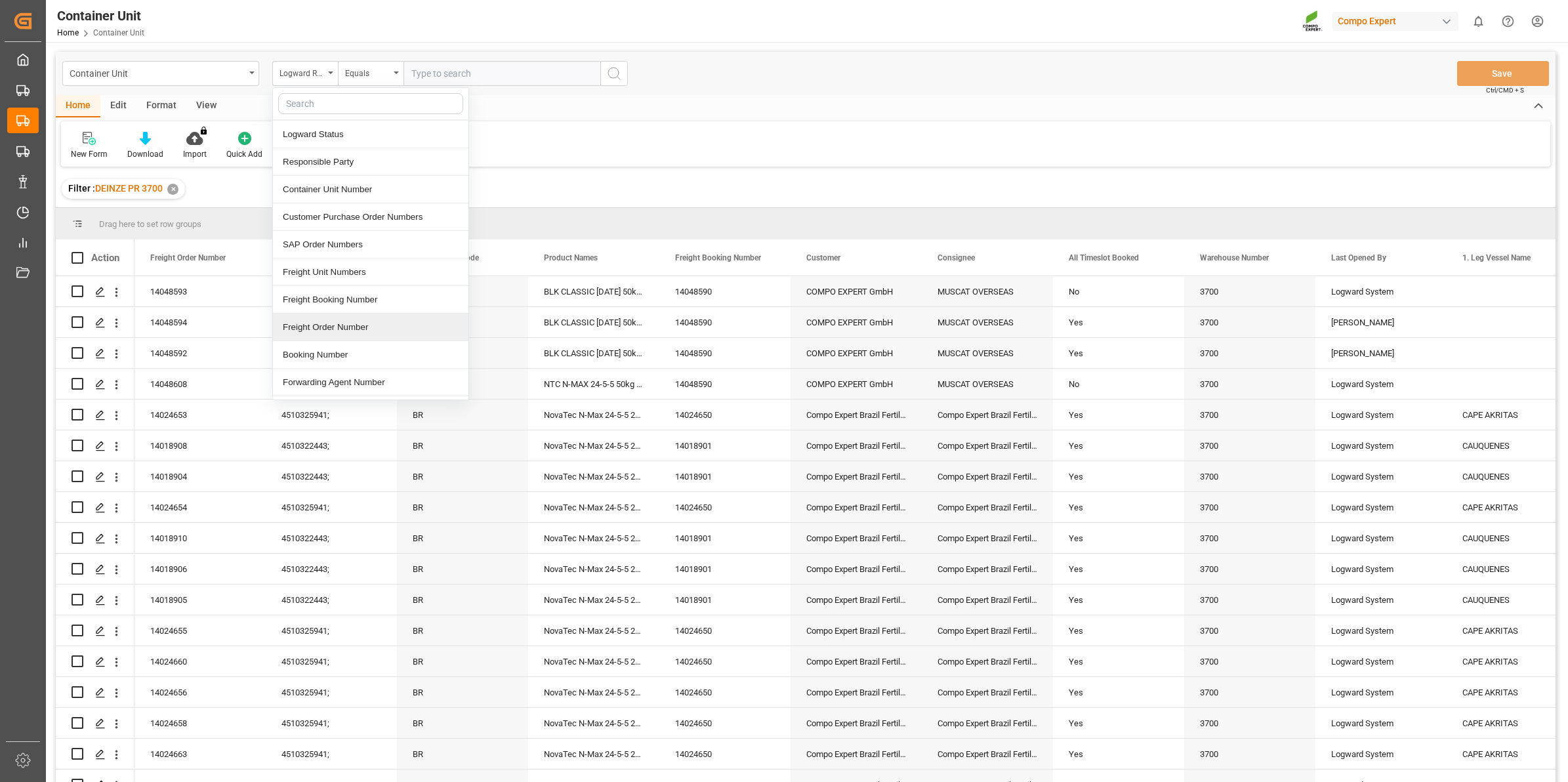
click at [377, 332] on div "Freight Order Number" at bounding box center [371, 327] width 195 height 27
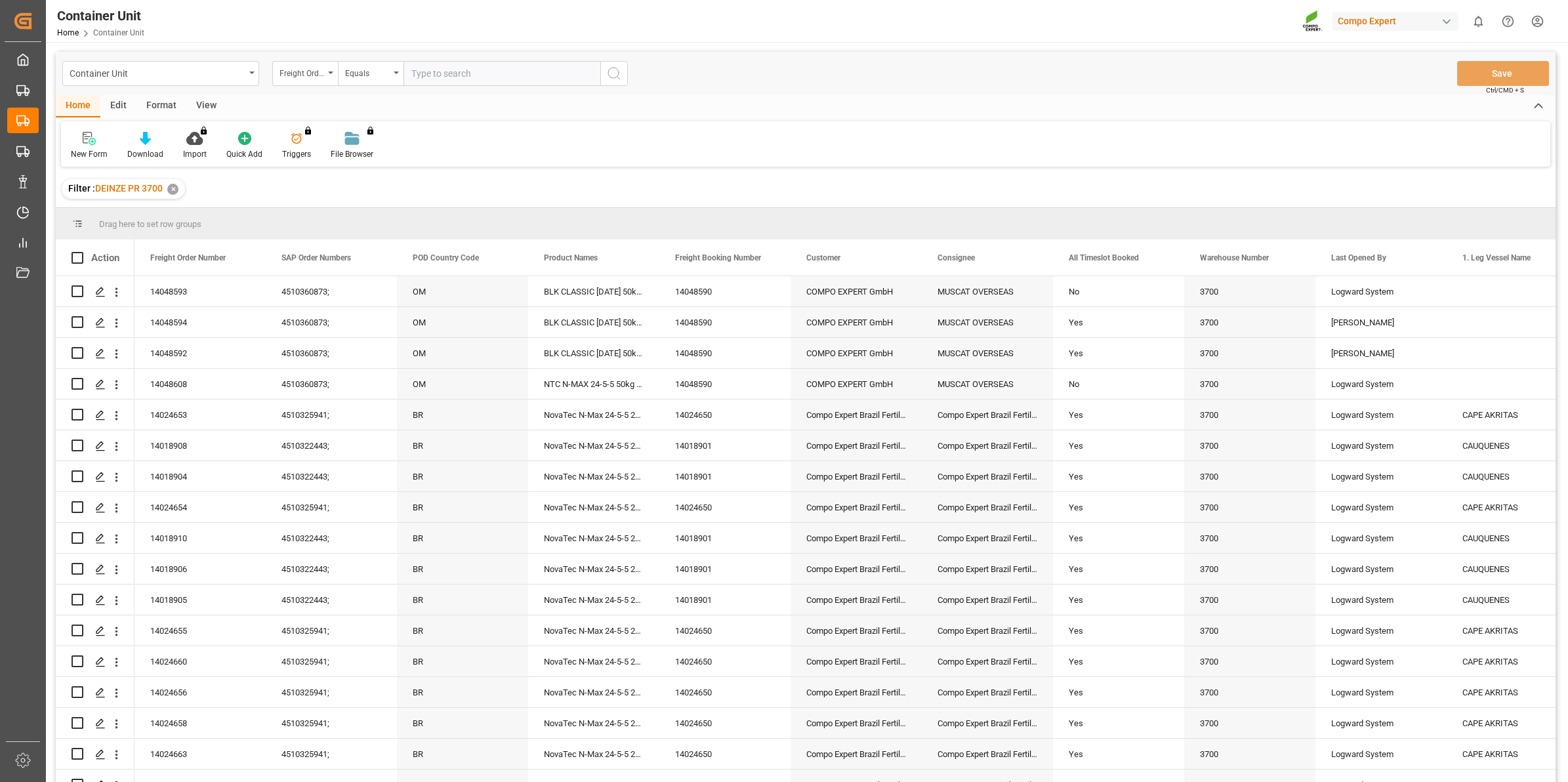
click at [429, 70] on input "text" at bounding box center [501, 73] width 196 height 25
type input "14048591"
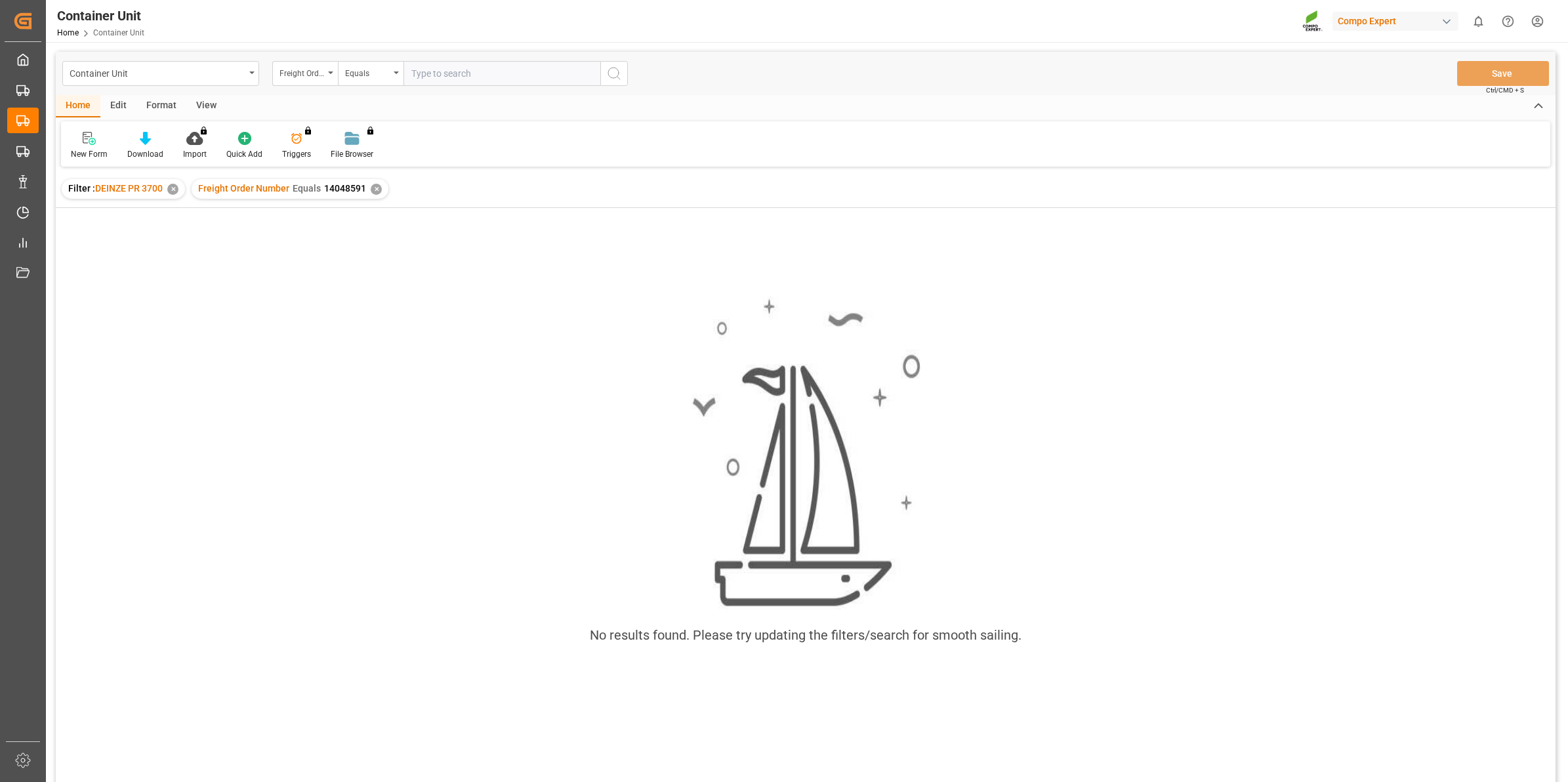
click at [376, 189] on div "✕" at bounding box center [376, 189] width 11 height 11
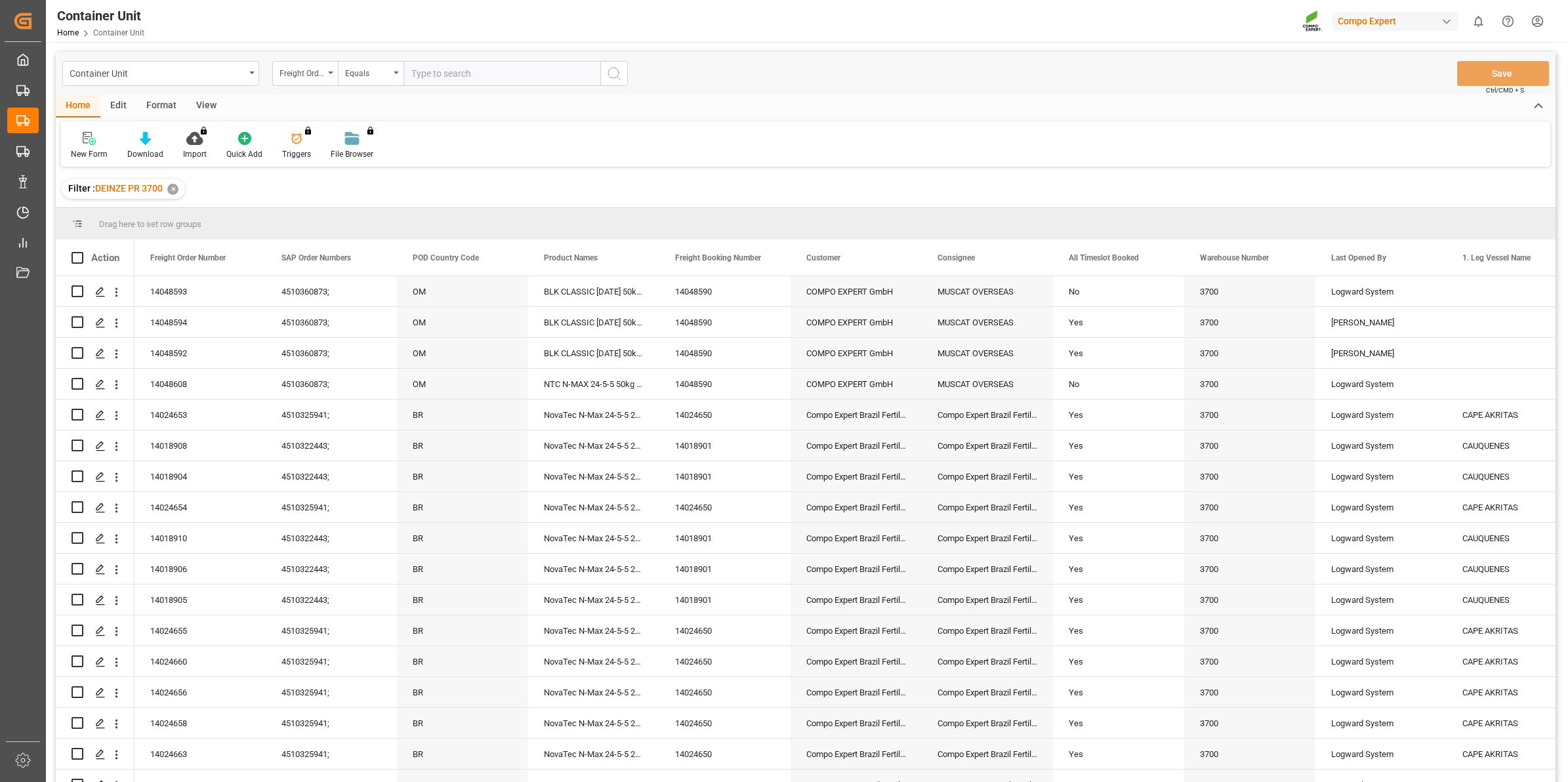
click at [462, 73] on input "text" at bounding box center [501, 73] width 196 height 25
type input "14048597"
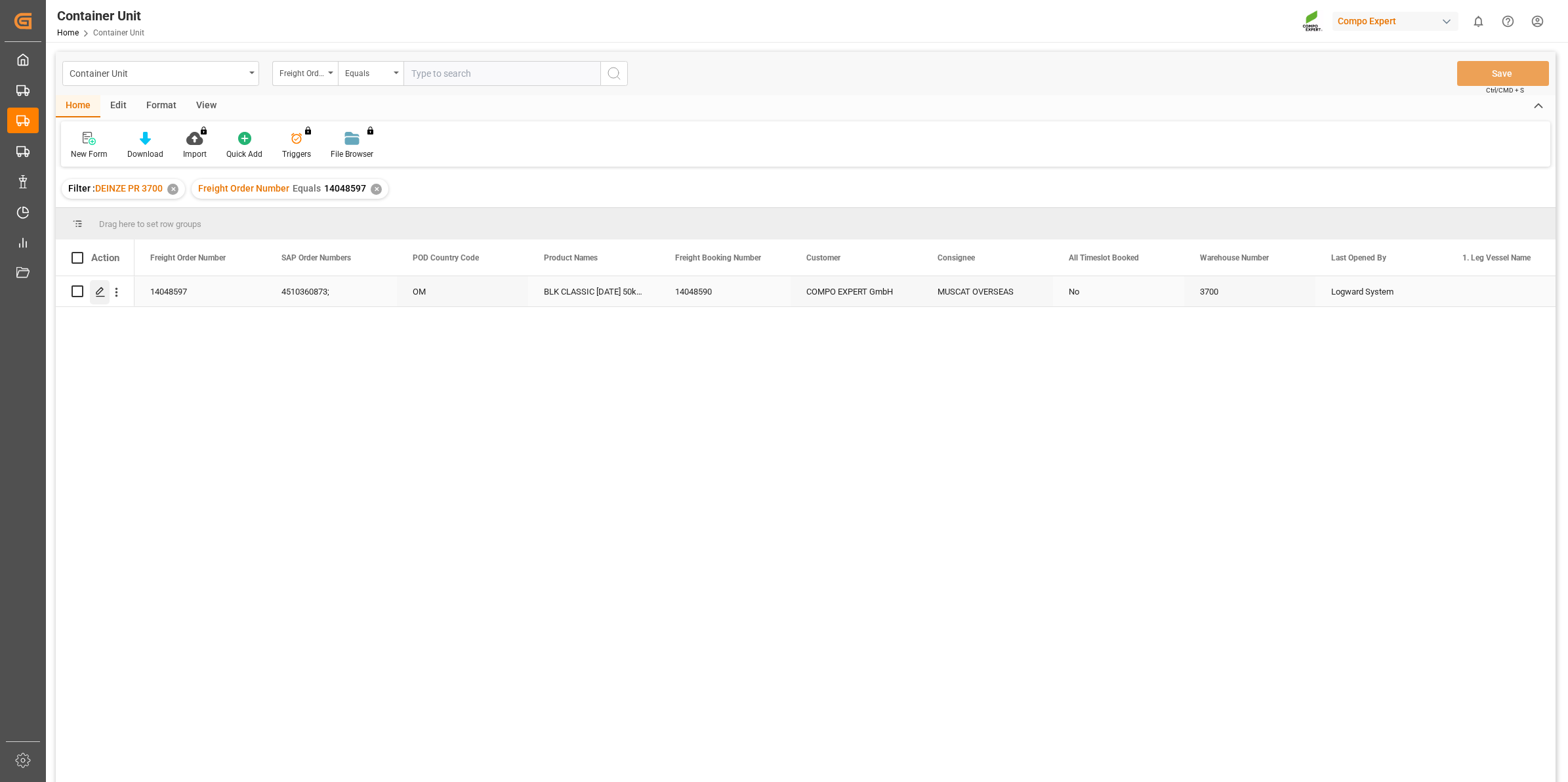
click at [106, 280] on div "Press SPACE to select this row." at bounding box center [100, 292] width 20 height 25
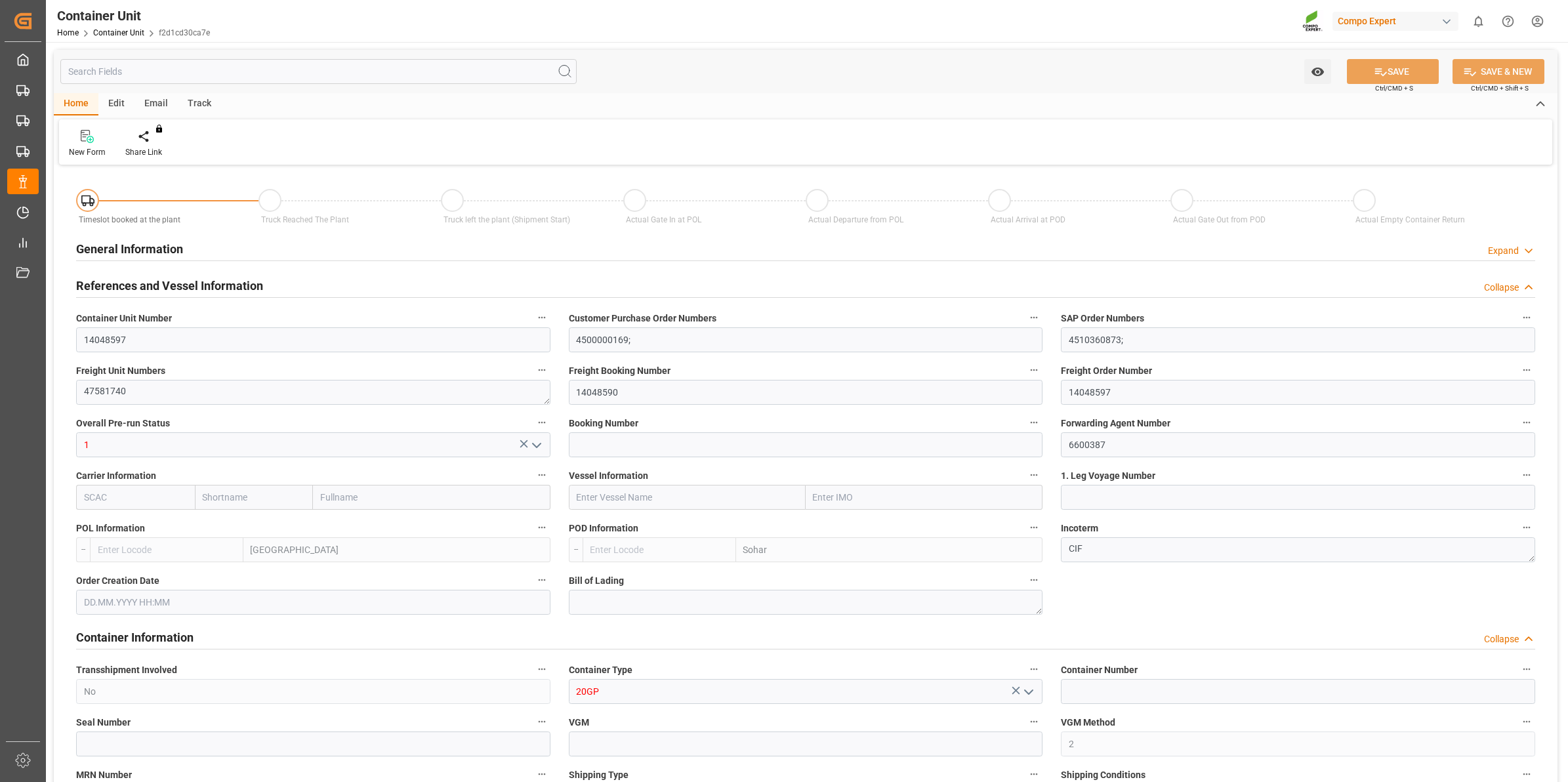
type input "BEANR"
type input "OMSOH"
type input "7"
type input "0"
type input "8"
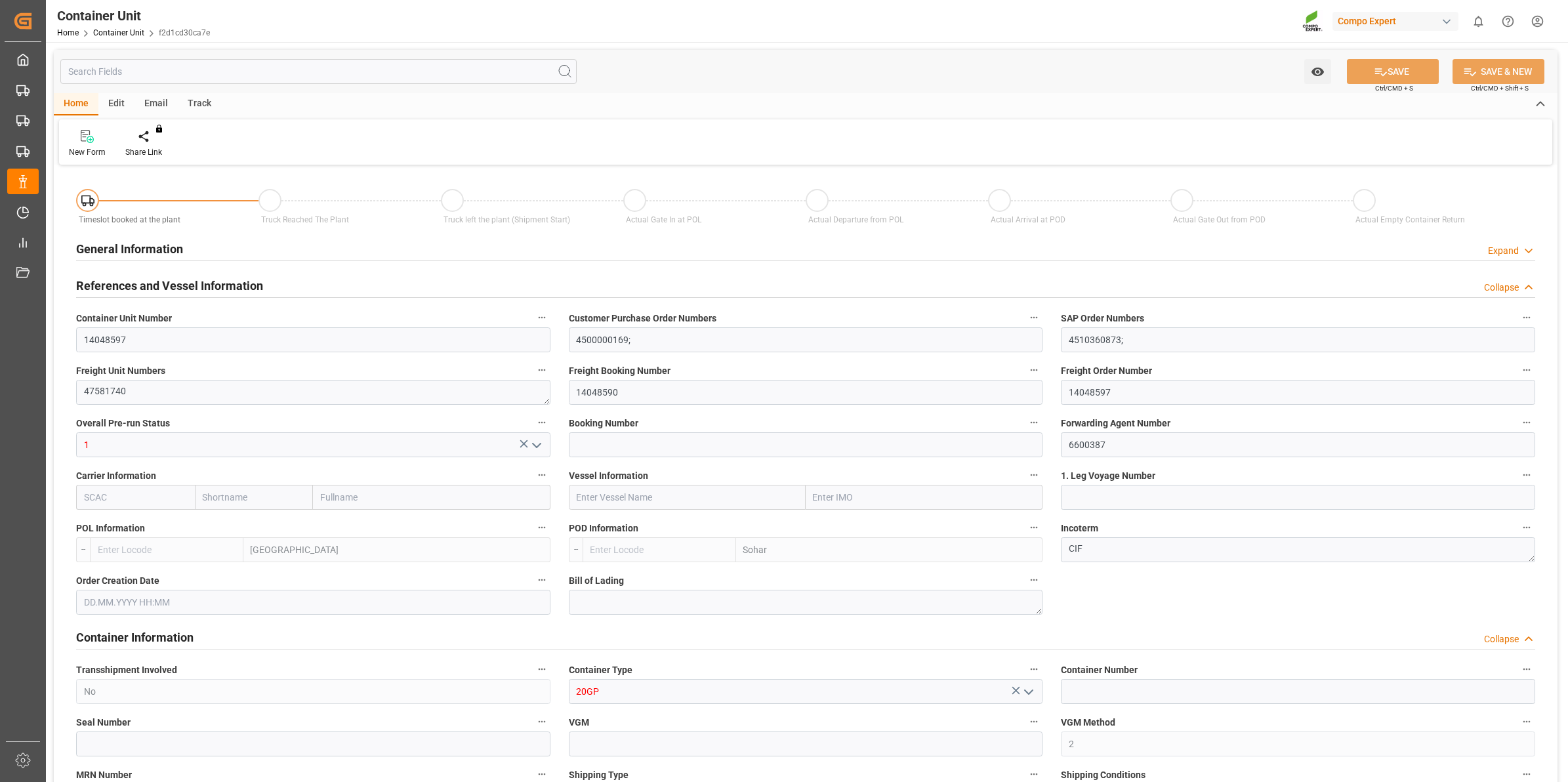
type input "0"
type input "288"
type input "20480"
type input "[DATE] 12:46"
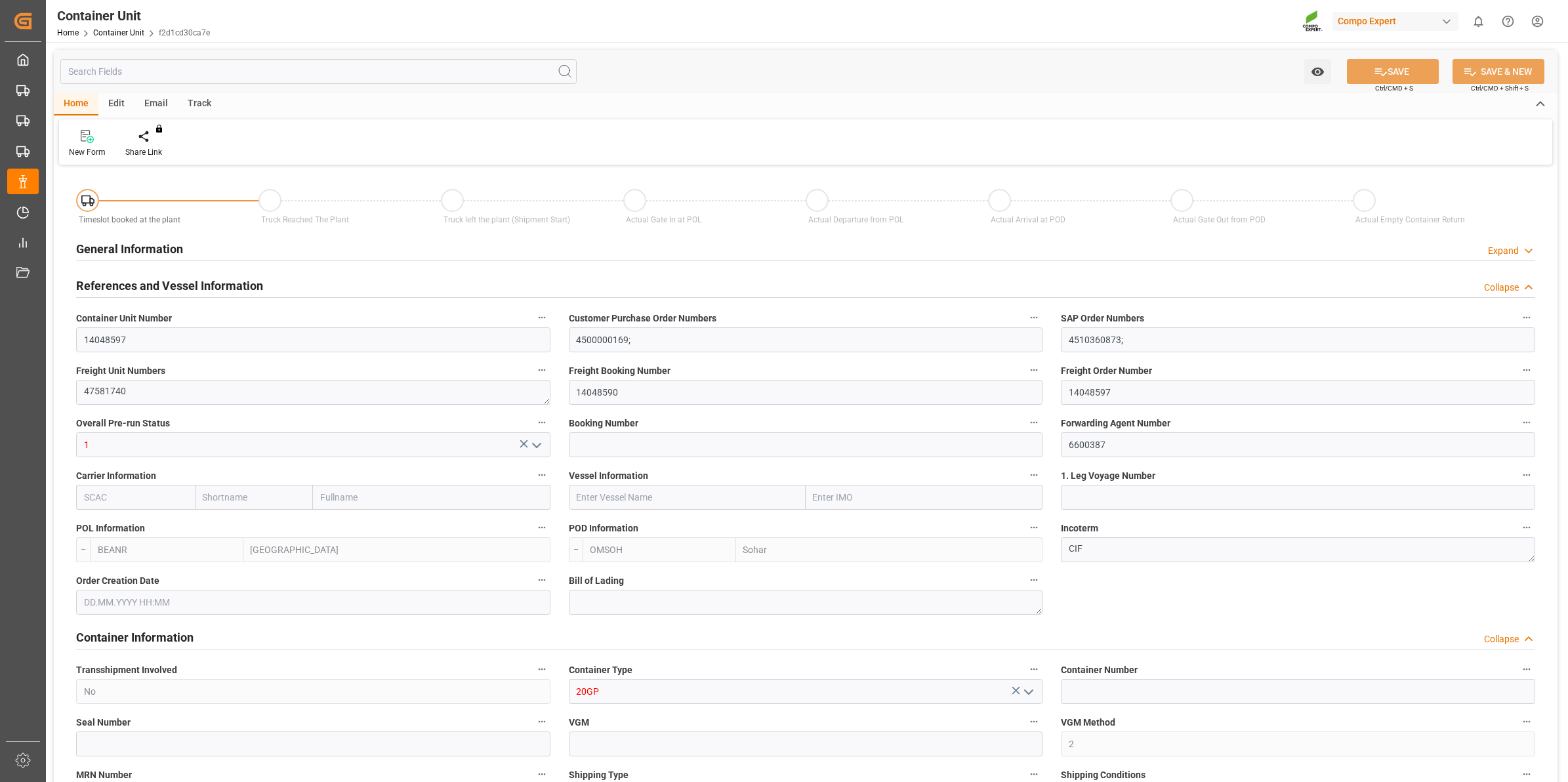
type input "[DATE]"
click at [151, 142] on icon at bounding box center [153, 136] width 9 height 13
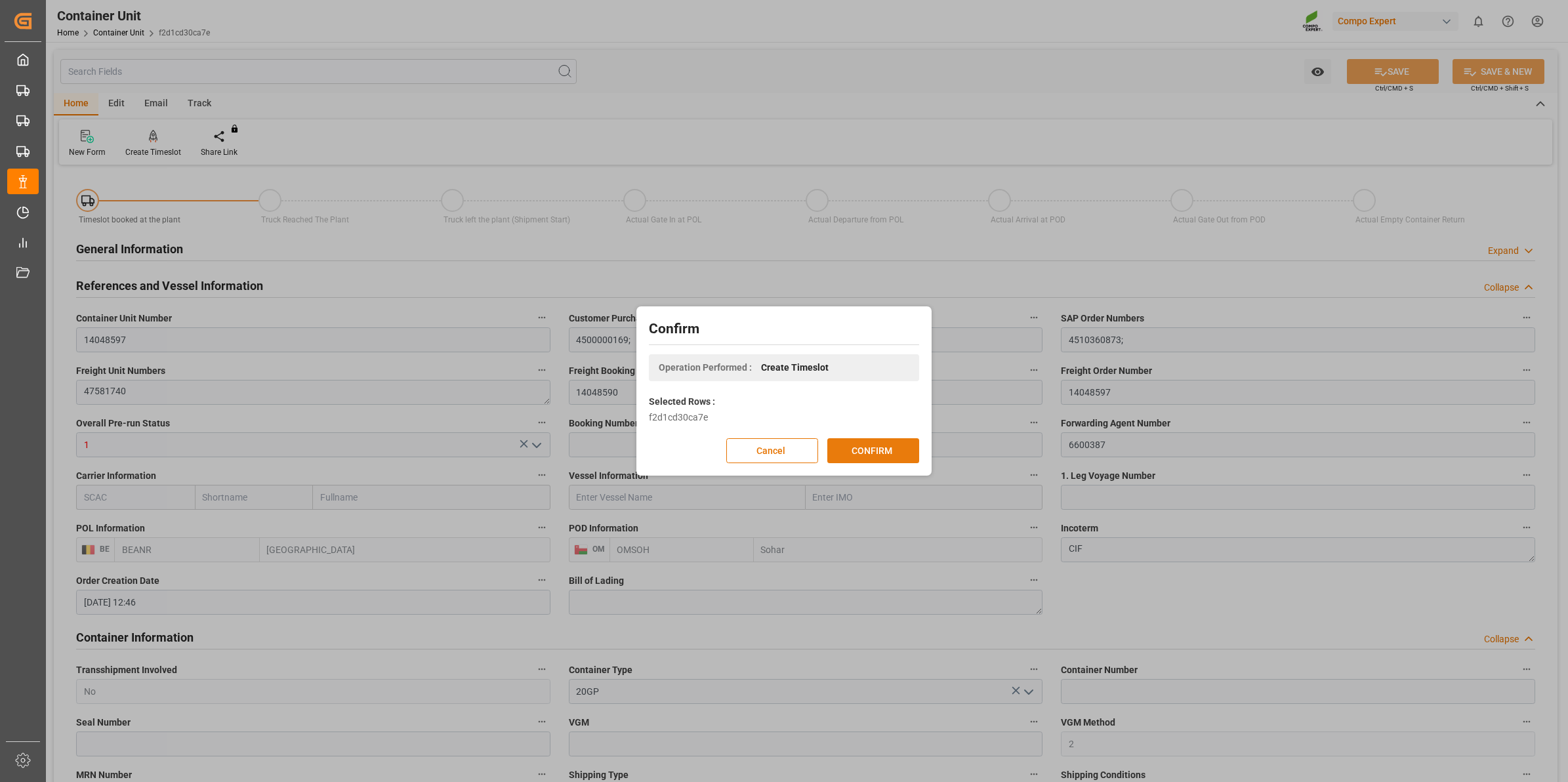
click at [881, 446] on button "CONFIRM" at bounding box center [873, 450] width 92 height 25
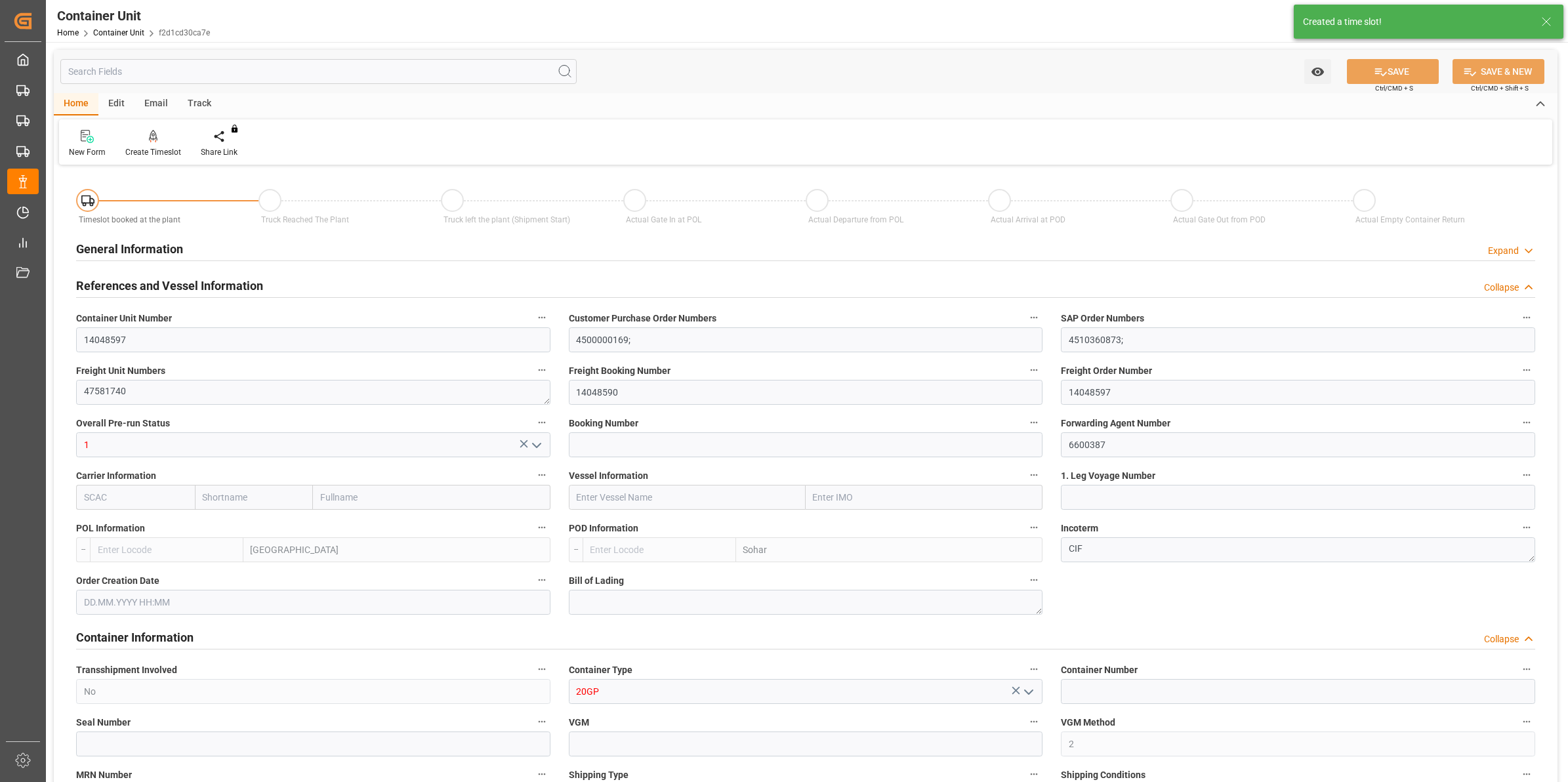
type input "BEANR"
type input "OMSOH"
type input "7"
type input "0"
type input "8"
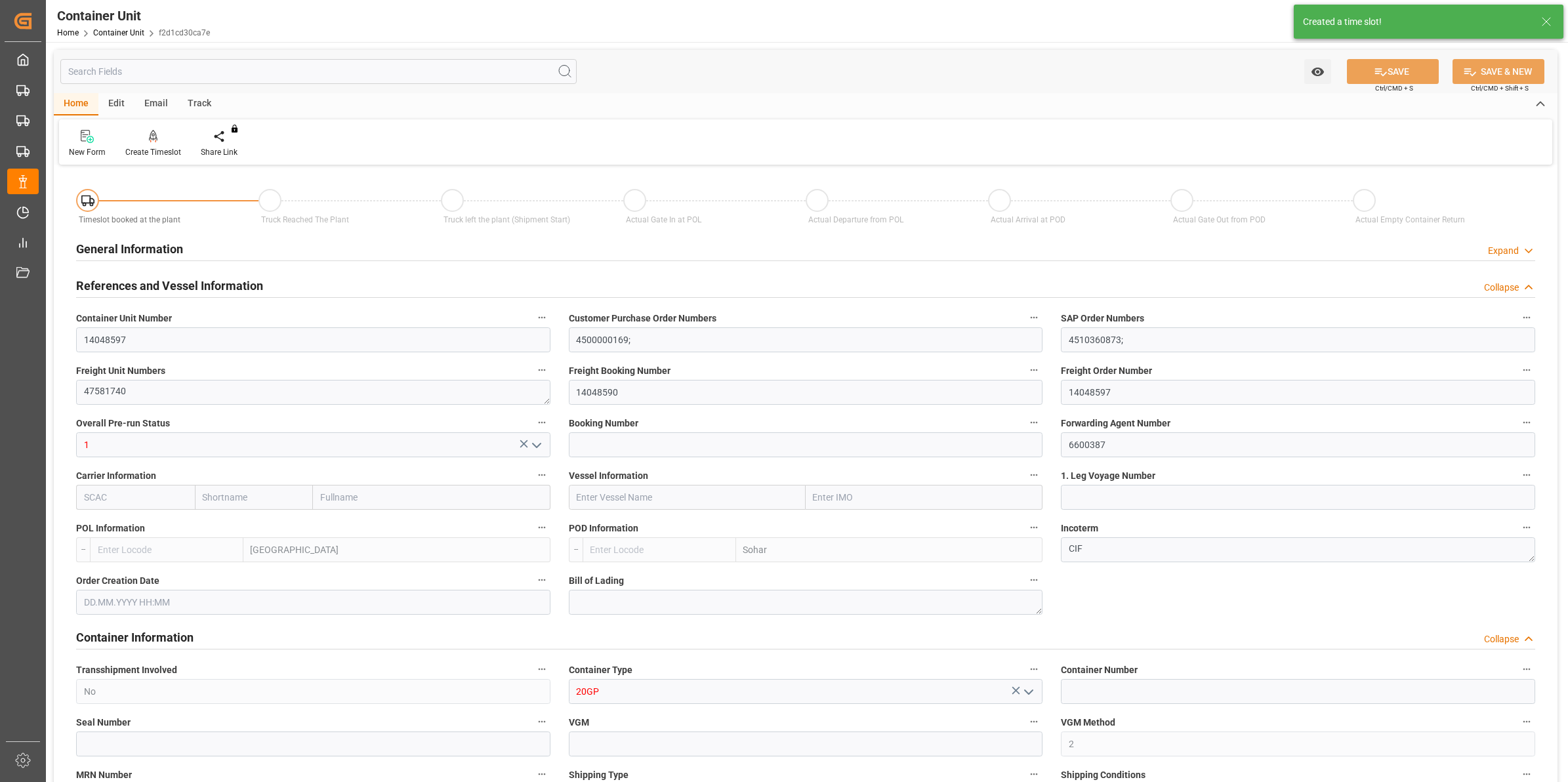
type input "0"
type input "288"
type input "20480"
type input "[DATE] 12:46"
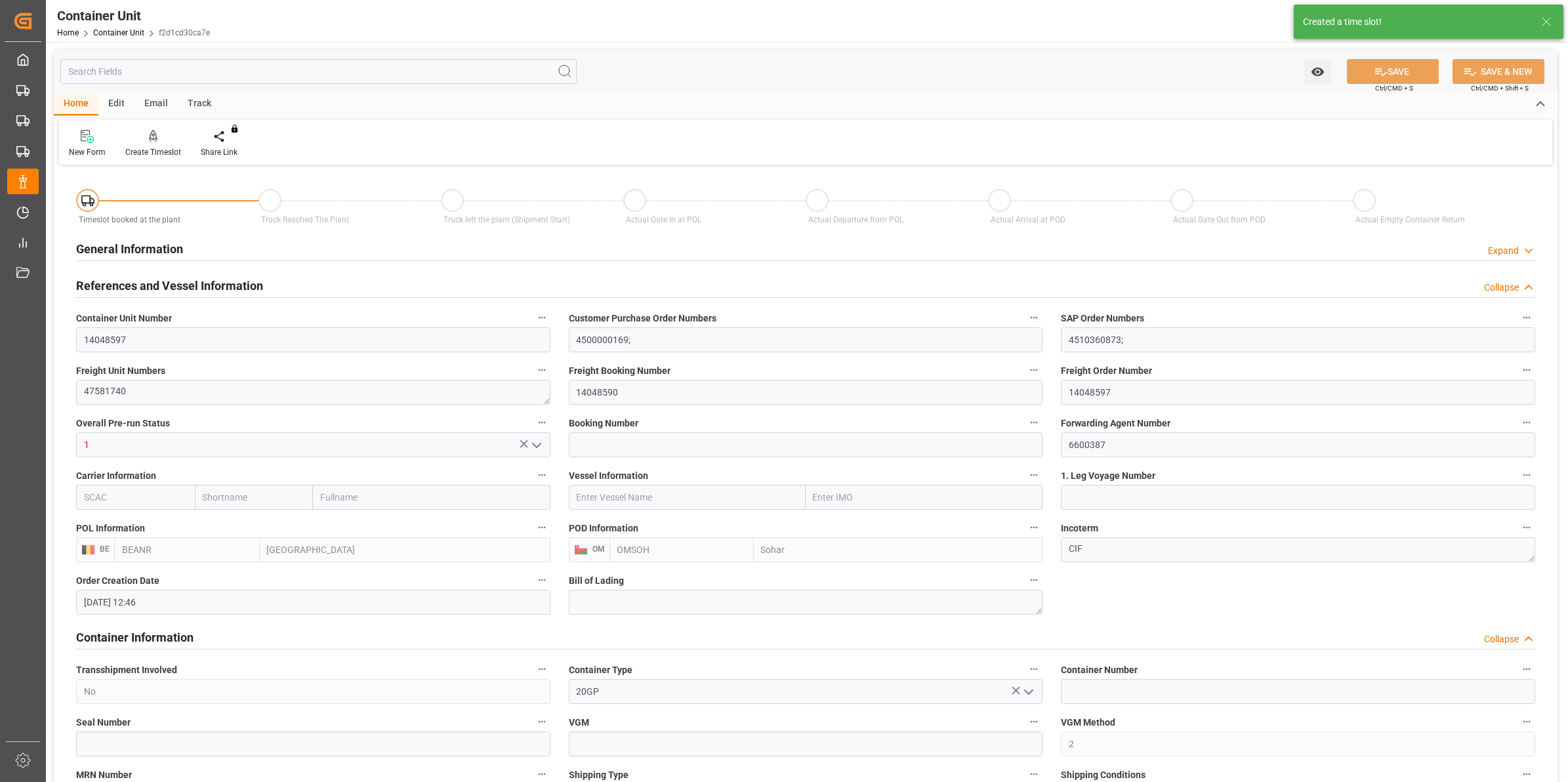
type input "[DATE]"
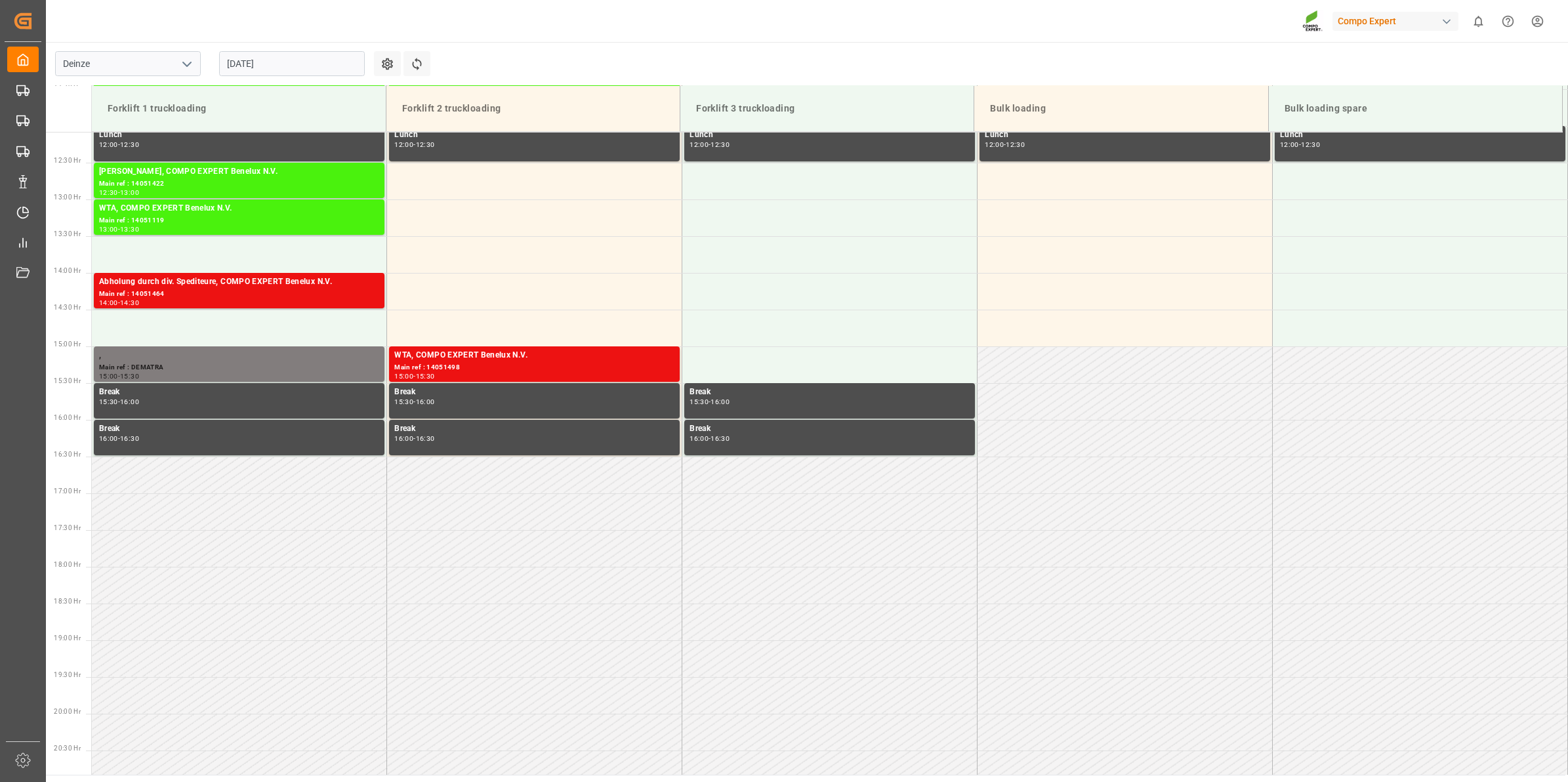
scroll to position [946, 0]
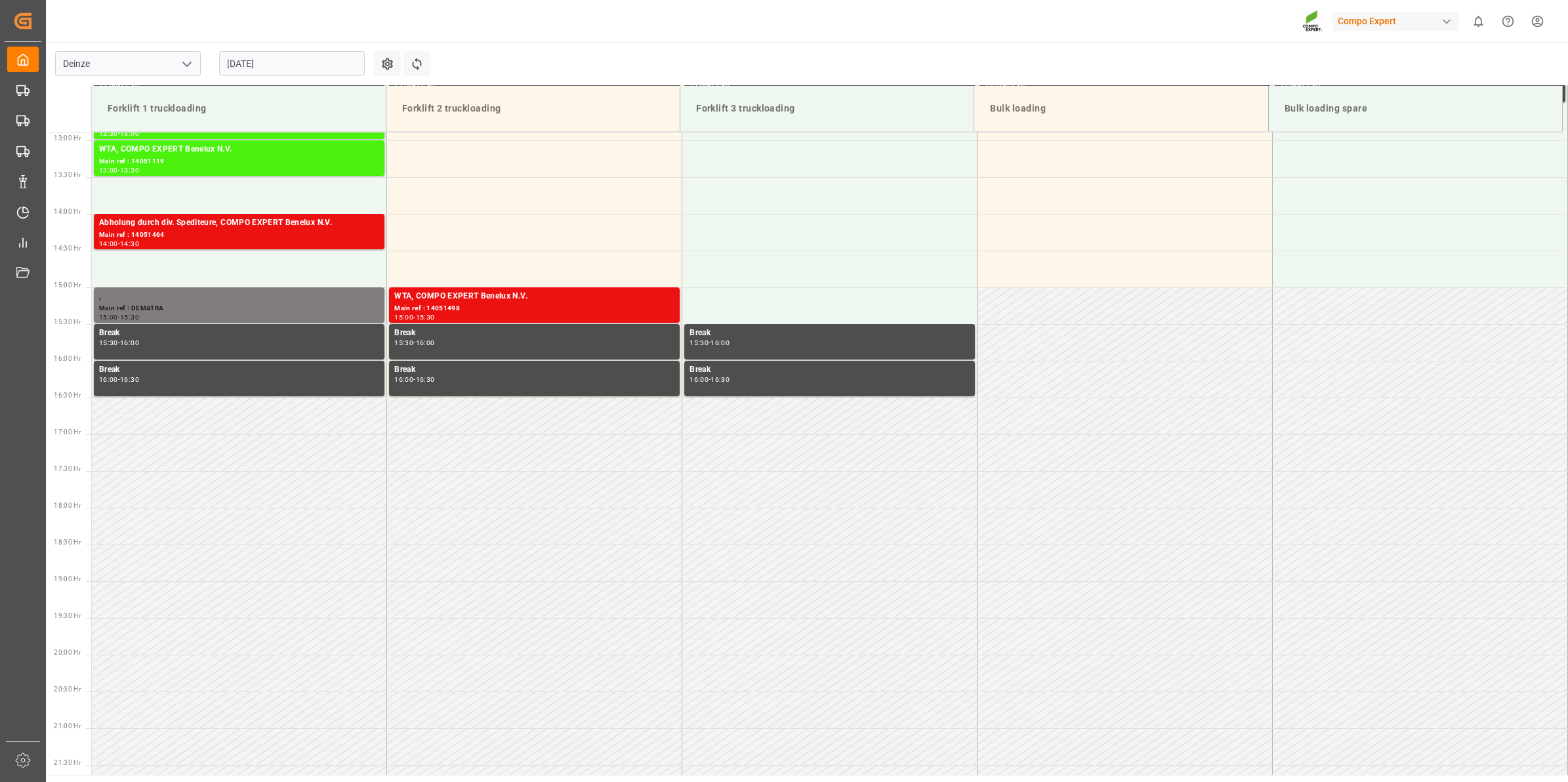
click at [269, 50] on div "[DATE]" at bounding box center [292, 63] width 164 height 43
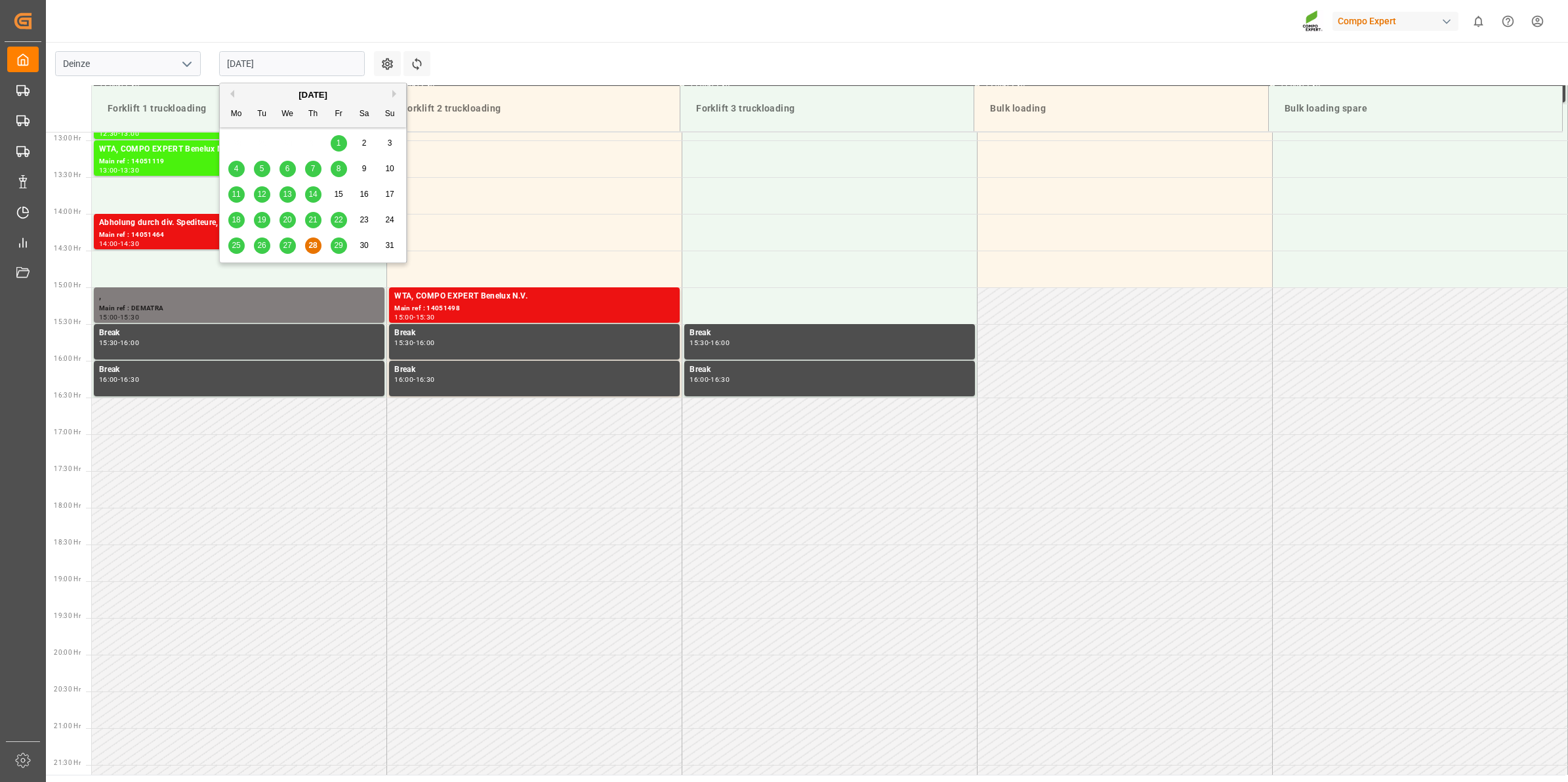
click at [274, 73] on input "[DATE]" at bounding box center [291, 63] width 145 height 25
click at [395, 96] on button "Next Month" at bounding box center [396, 93] width 8 height 8
click at [233, 169] on div "8" at bounding box center [237, 169] width 16 height 16
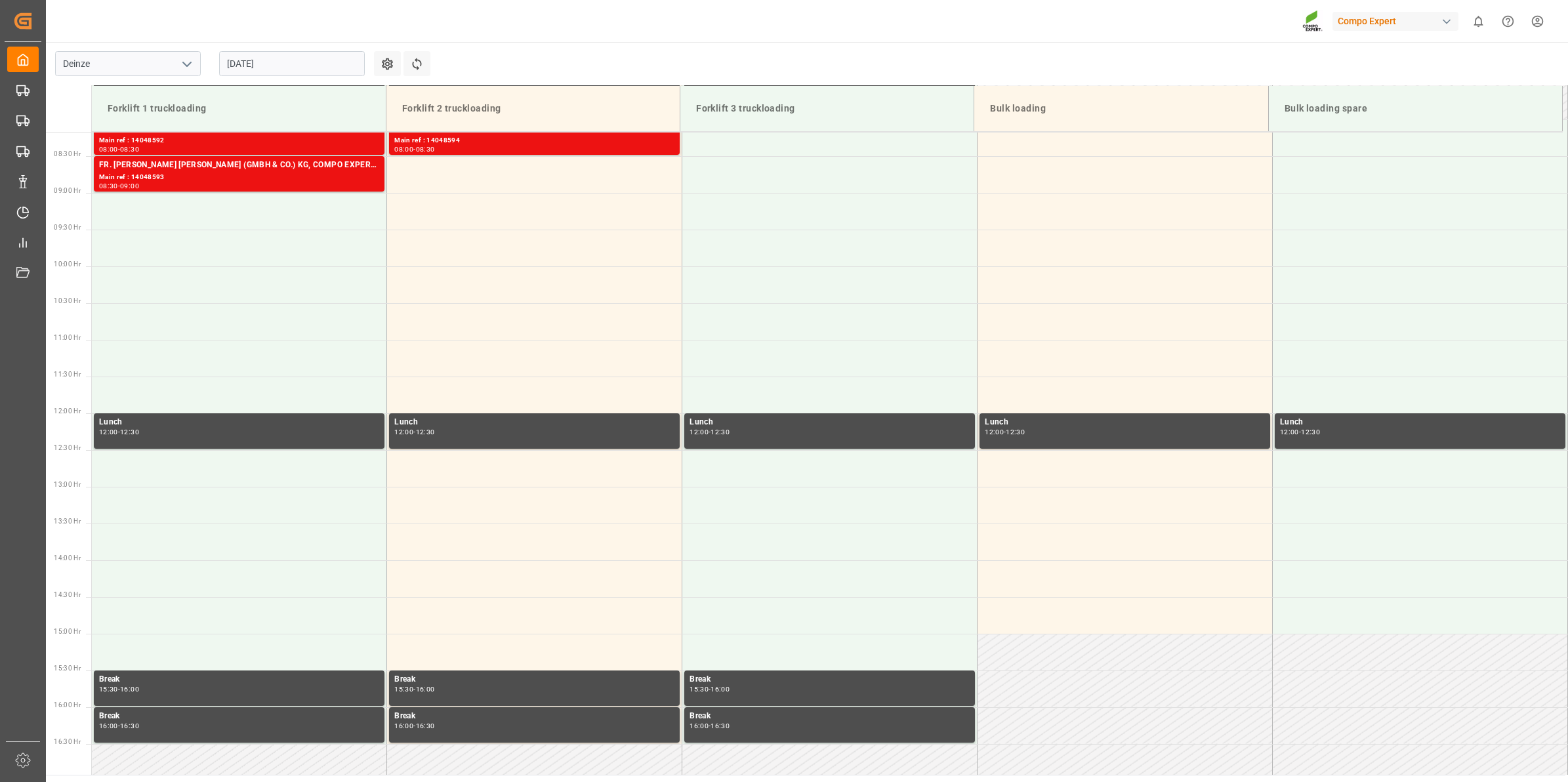
scroll to position [537, 0]
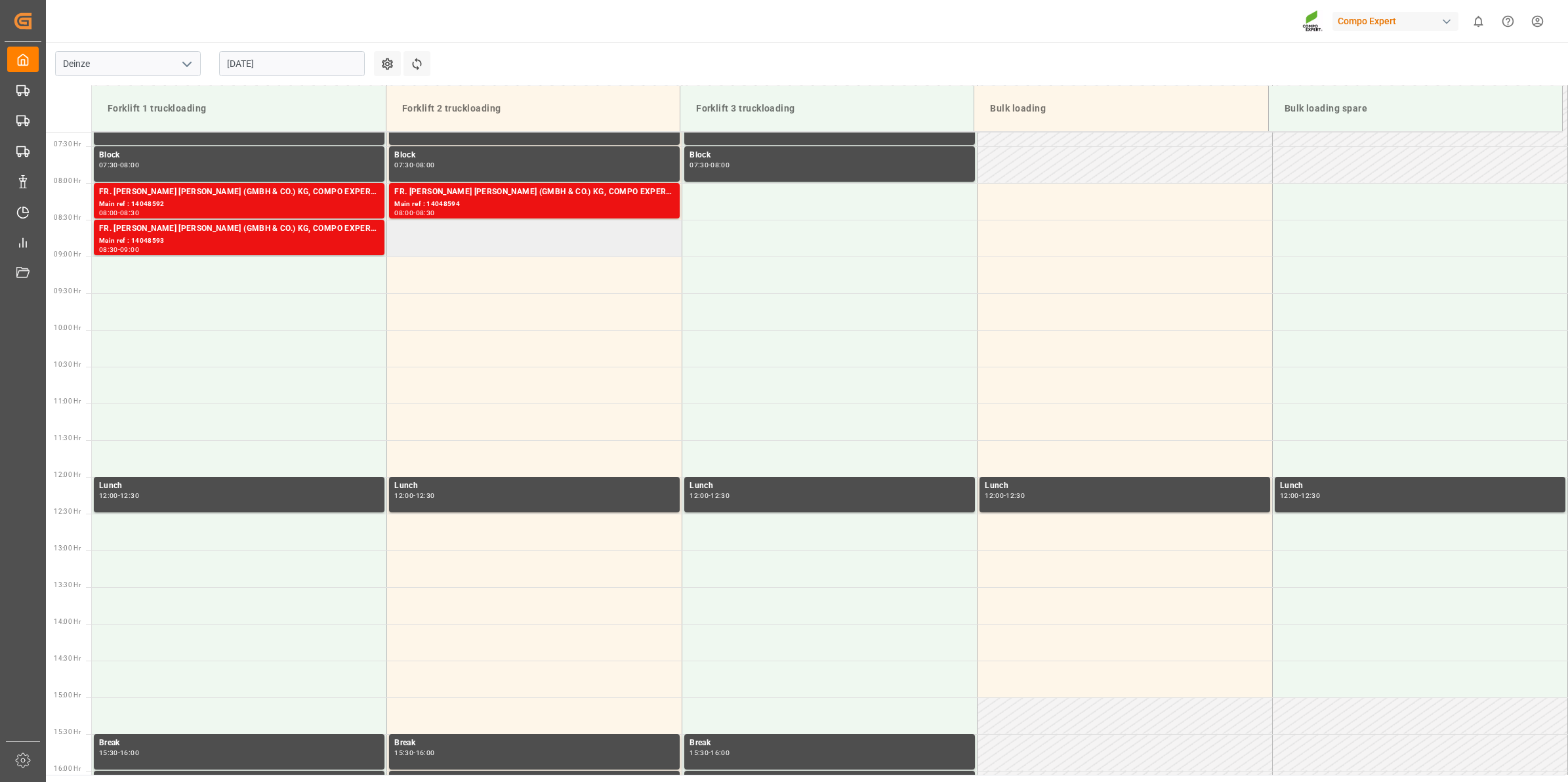
click at [478, 248] on td at bounding box center [534, 238] width 295 height 37
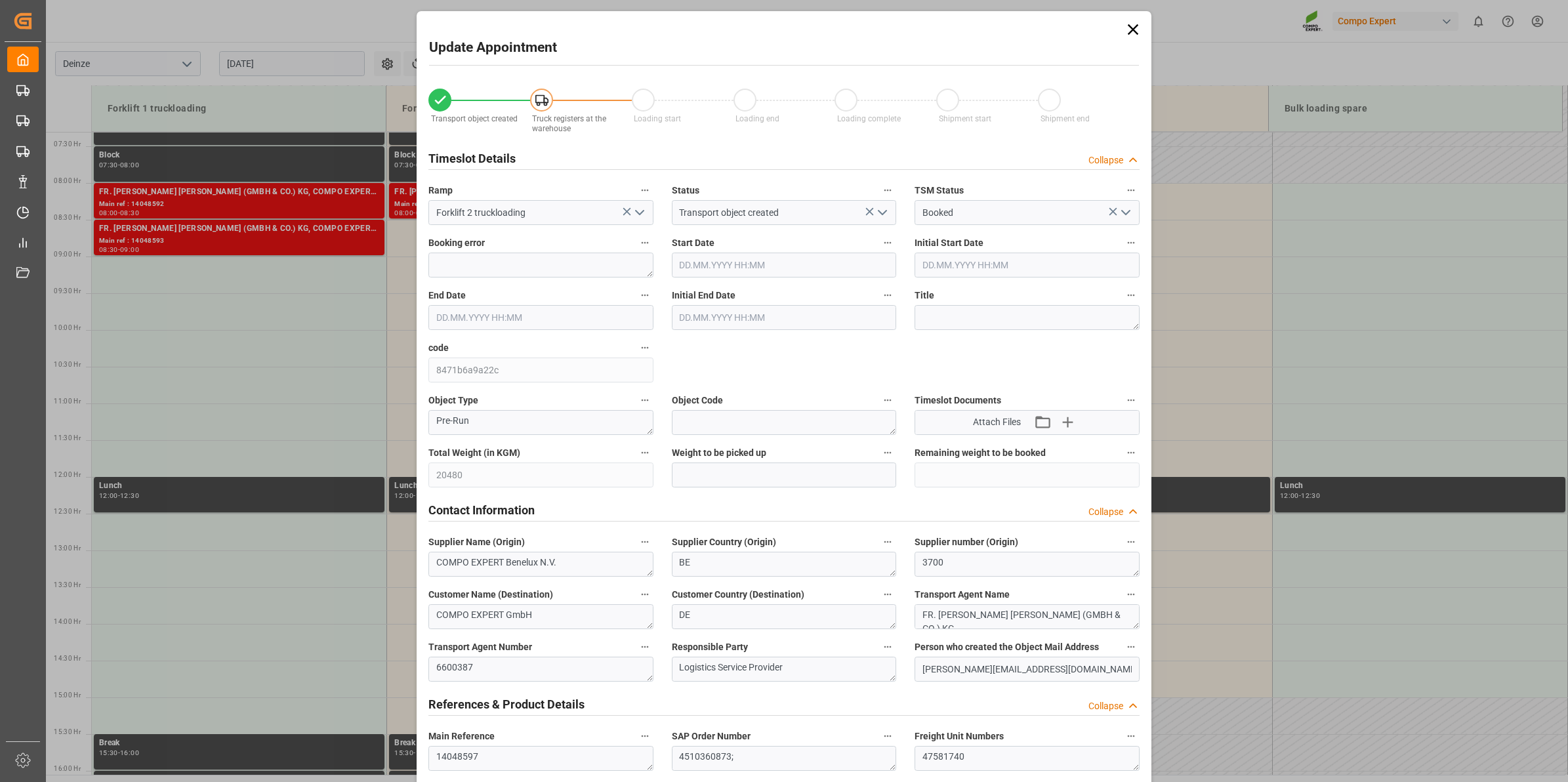
type input "[DATE] 08:30"
type input "[DATE] 09:00"
type input "[DATE] 12:46"
type input "[DATE] 11:38"
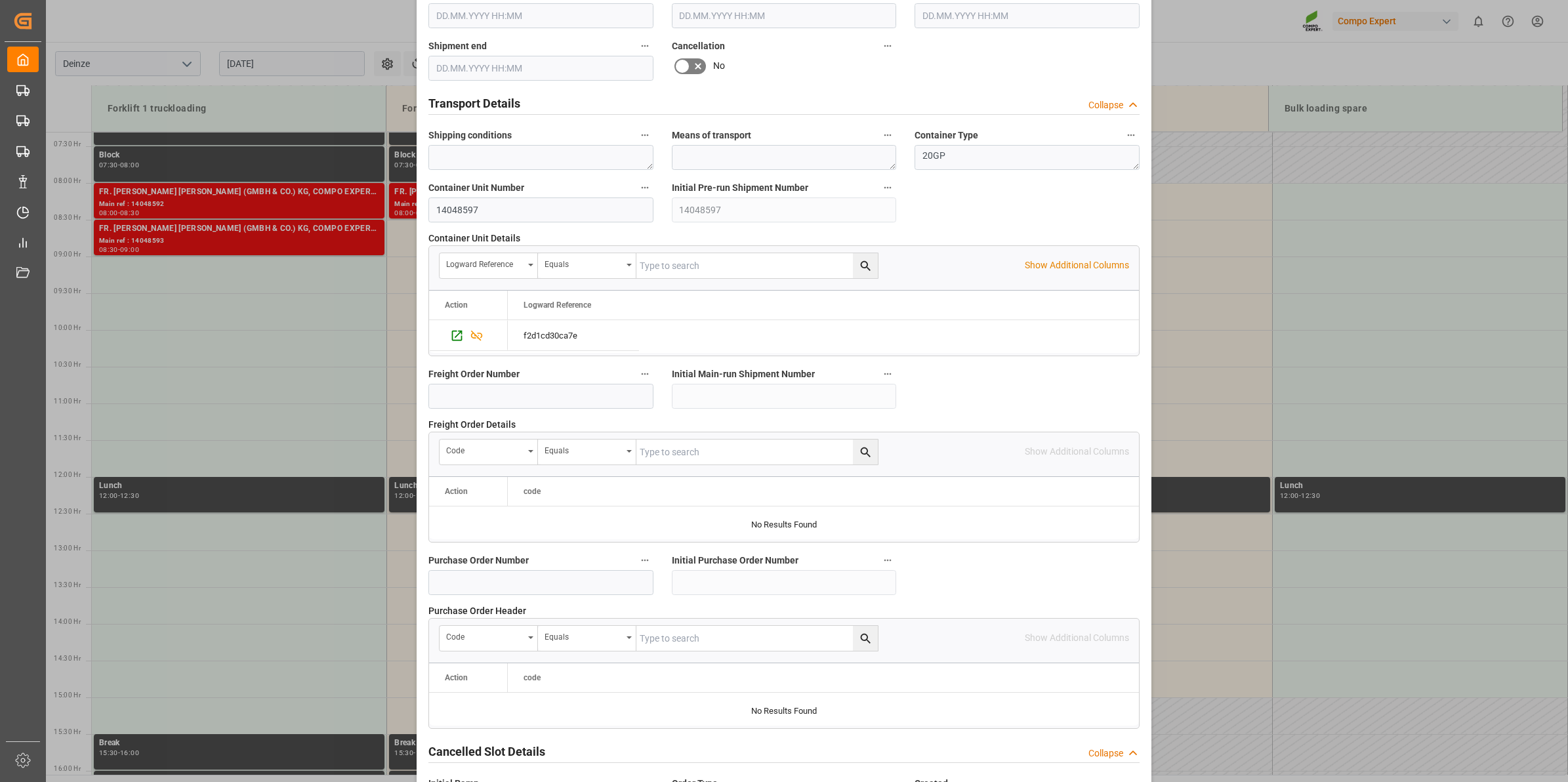
scroll to position [1041, 0]
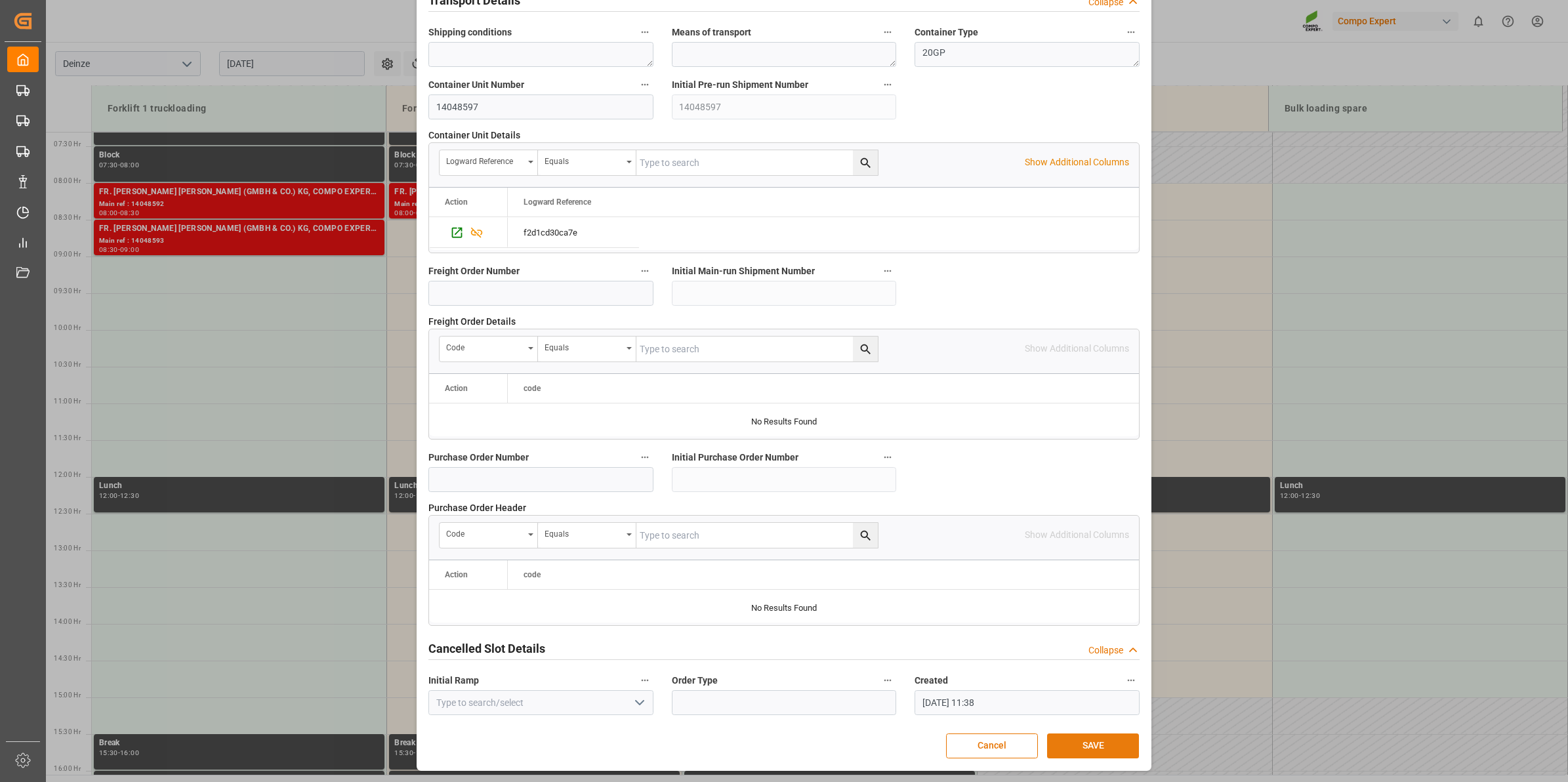
click at [1093, 745] on button "SAVE" at bounding box center [1092, 745] width 92 height 25
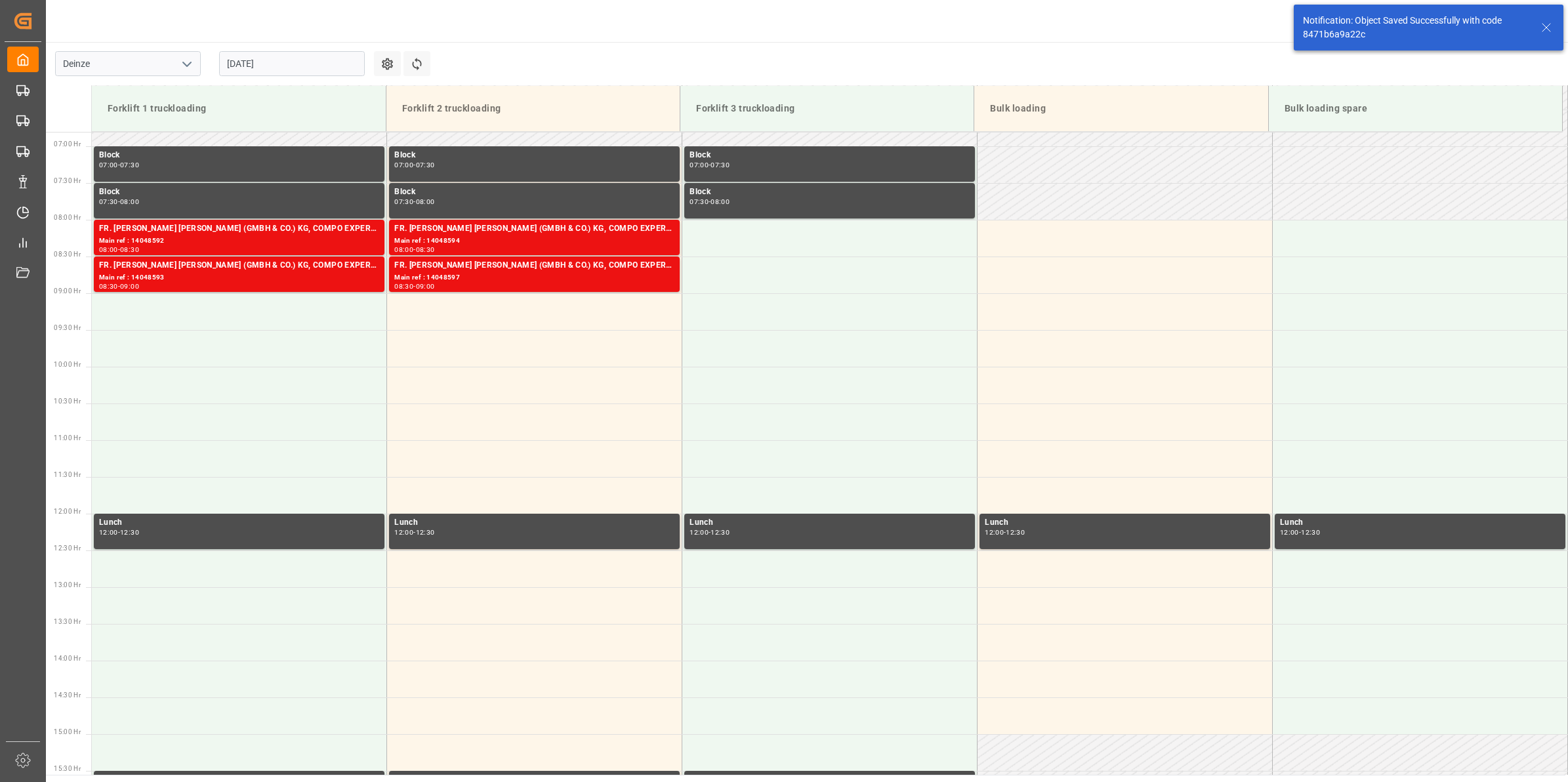
scroll to position [506, 0]
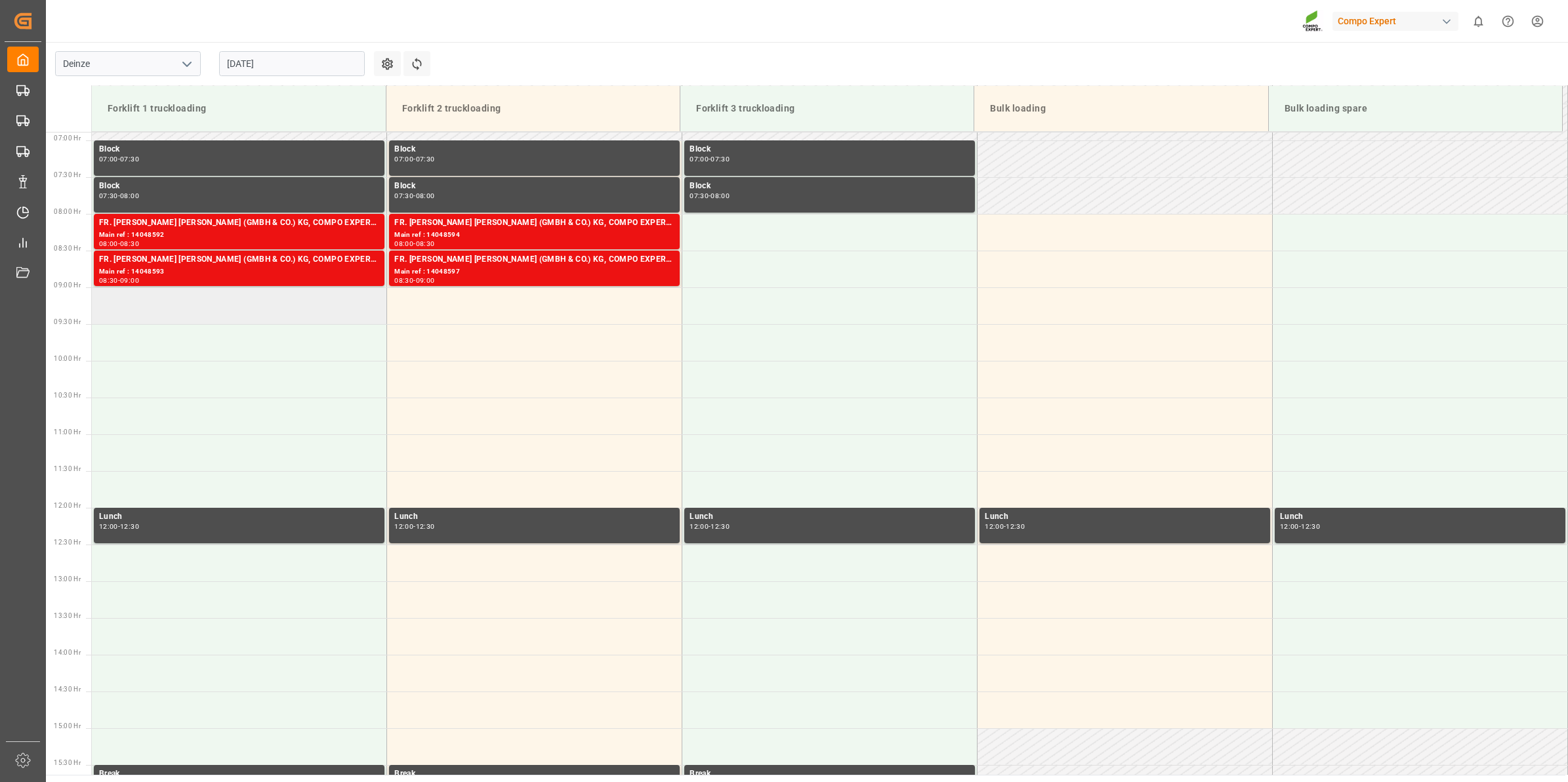
click at [251, 307] on td at bounding box center [239, 306] width 295 height 37
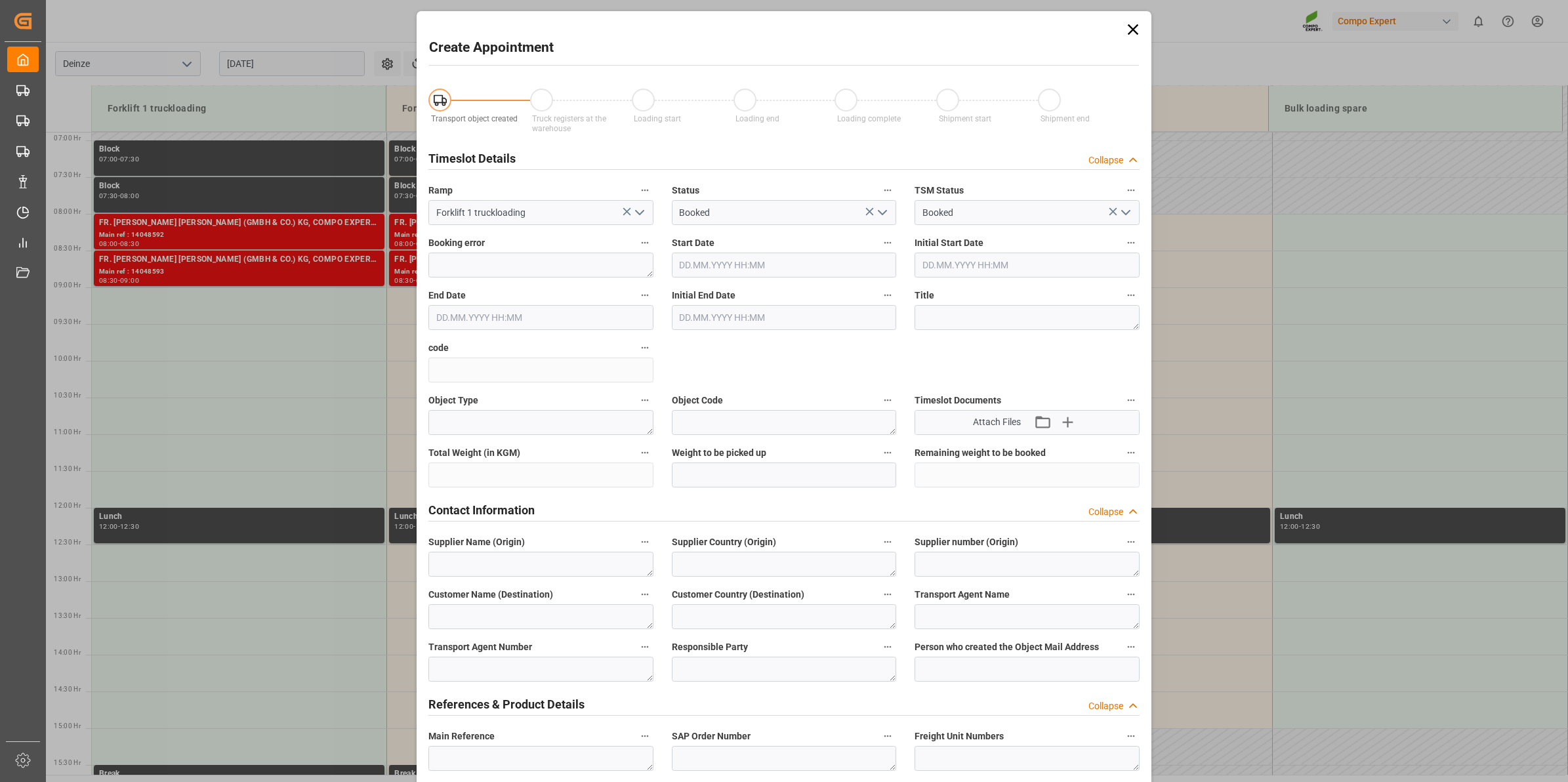
type input "[DATE] 09:00"
type input "[DATE] 09:30"
click at [1125, 31] on icon at bounding box center [1132, 29] width 18 height 18
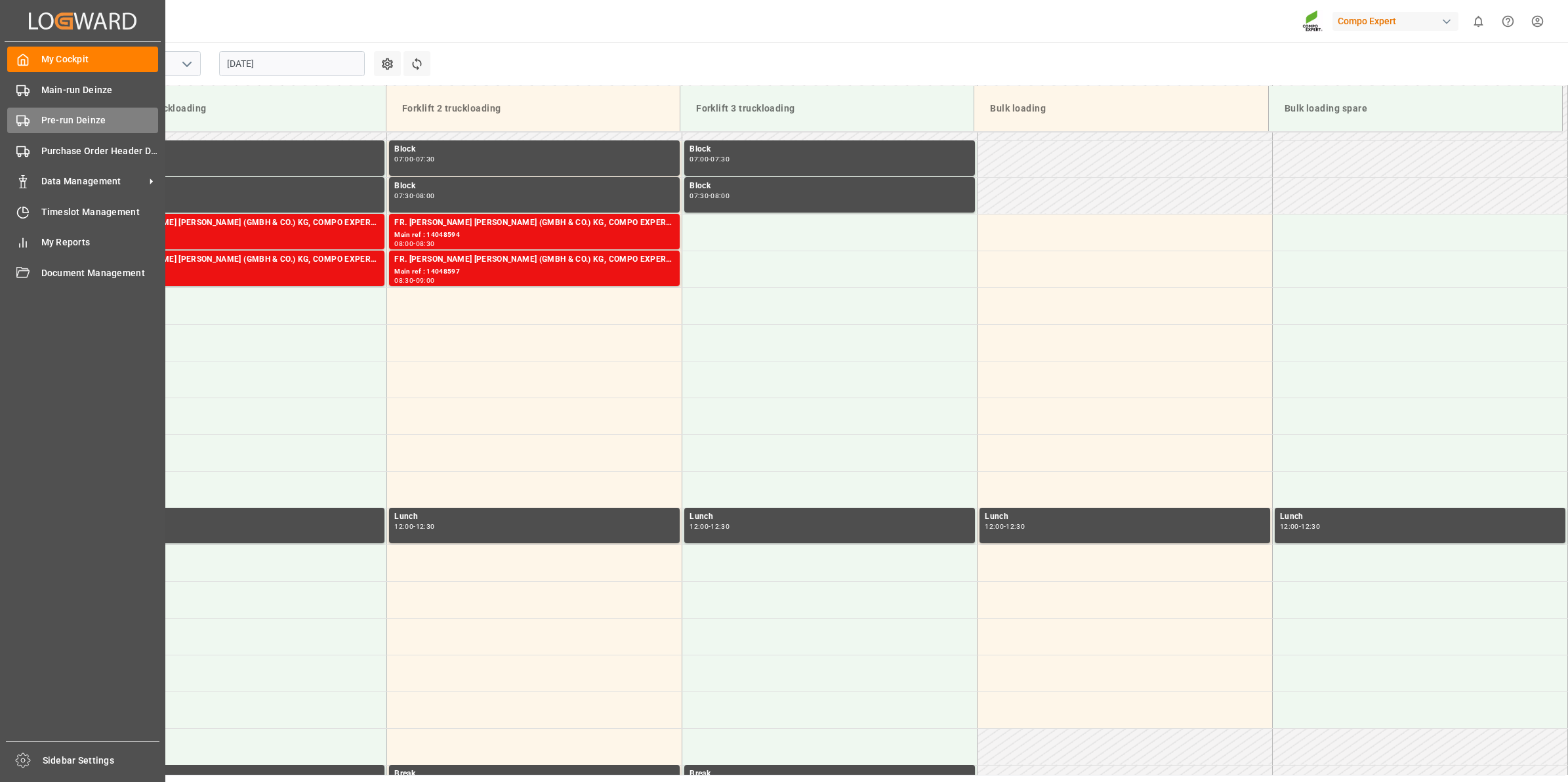
click at [49, 120] on span "Pre-run Deinze" at bounding box center [100, 120] width 118 height 14
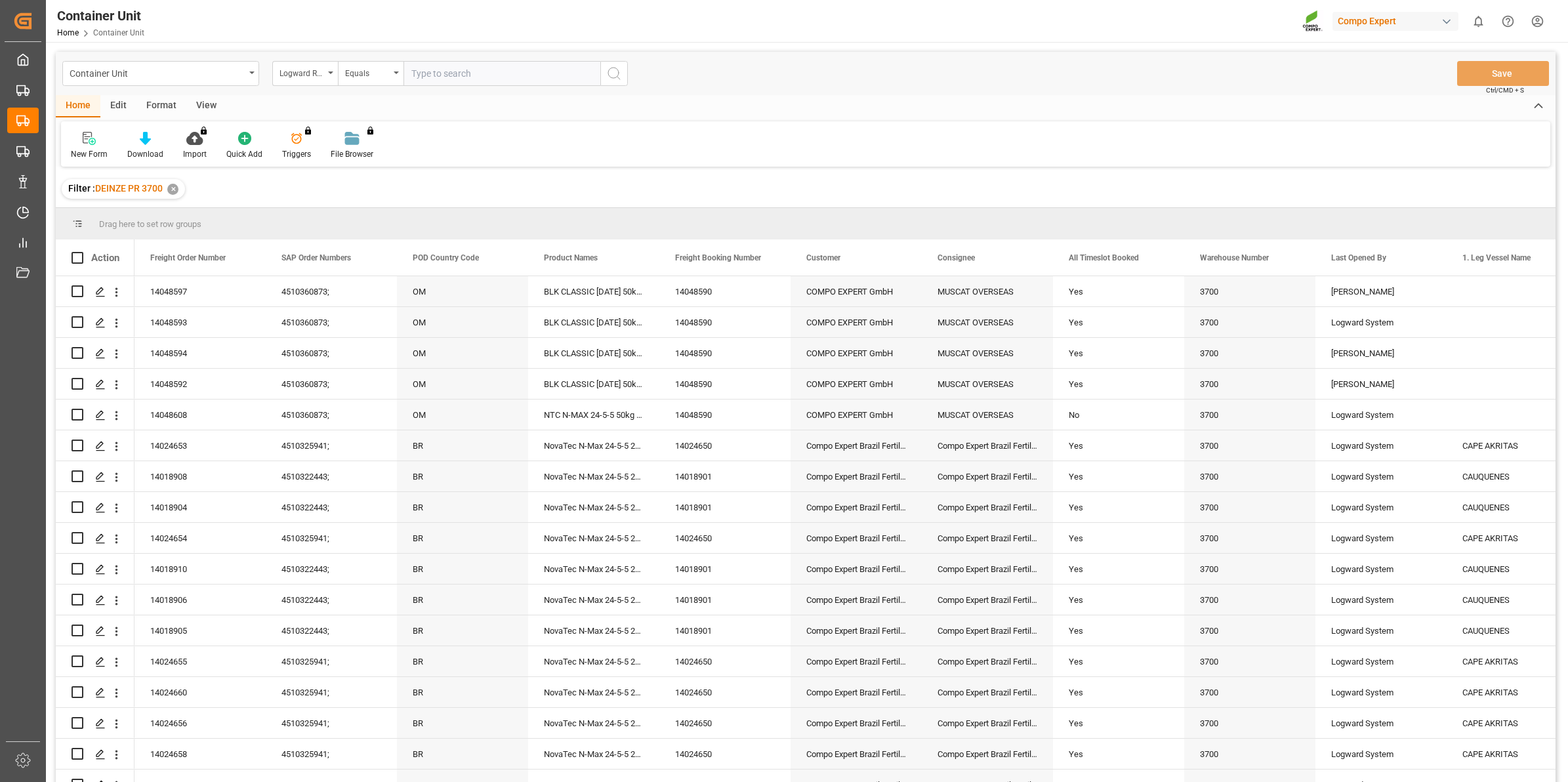
click at [321, 76] on div "Logward Reference" at bounding box center [301, 71] width 45 height 16
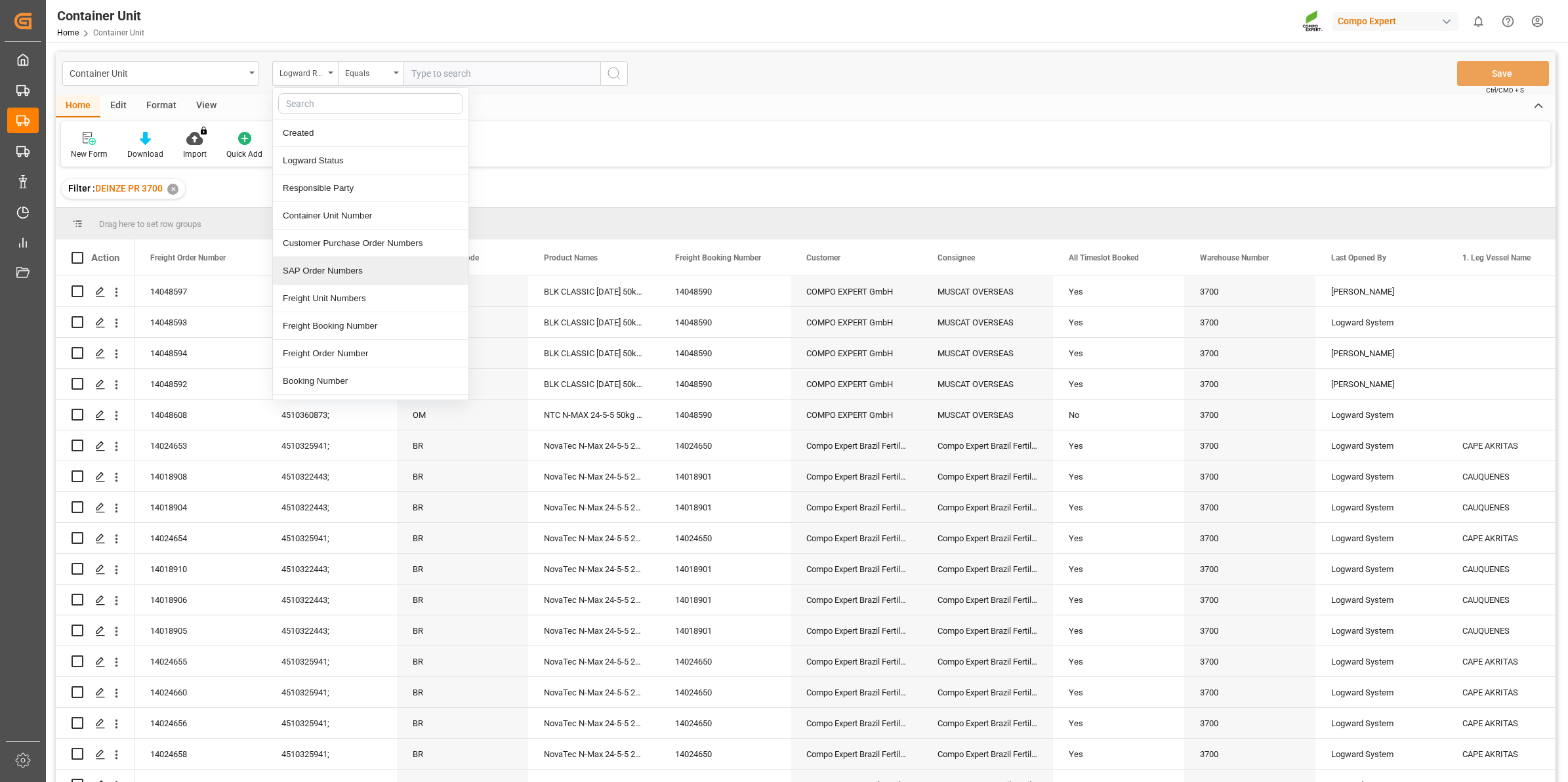
scroll to position [82, 0]
click at [374, 332] on div "Freight Order Number" at bounding box center [371, 327] width 195 height 27
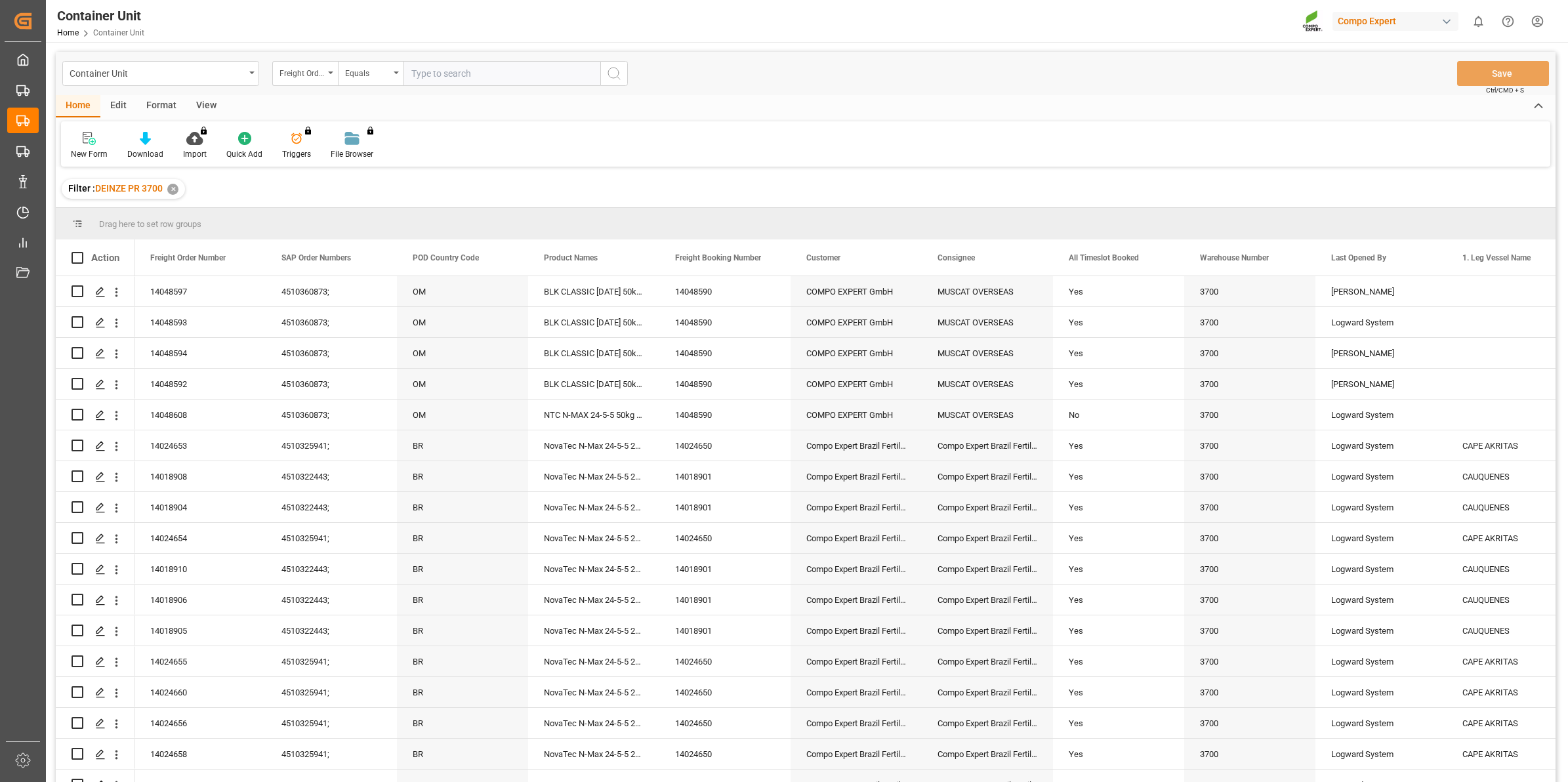
click at [471, 70] on input "text" at bounding box center [501, 73] width 196 height 25
type input "14048595"
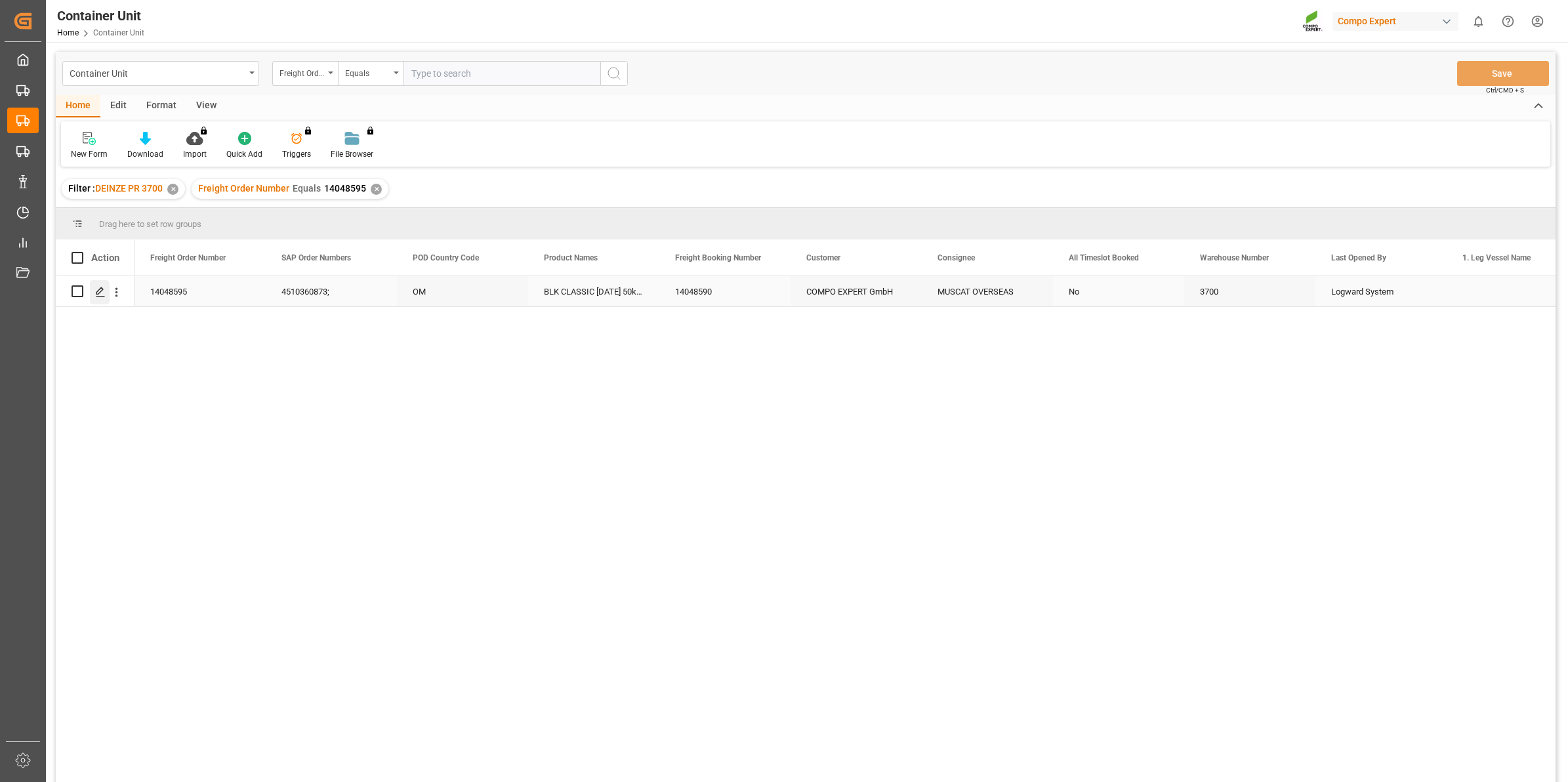
click at [105, 291] on icon "Press SPACE to select this row." at bounding box center [100, 291] width 10 height 10
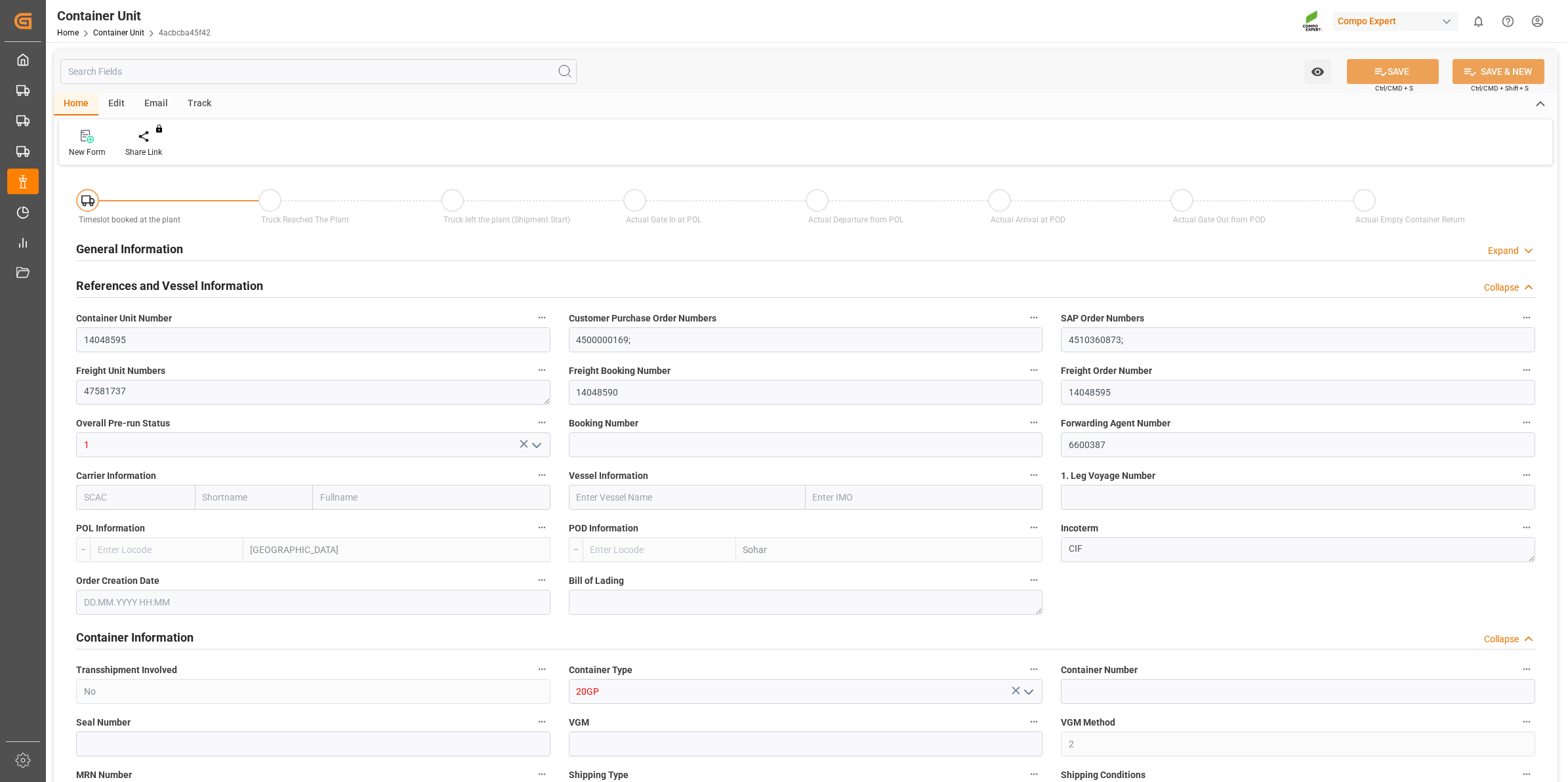
type input "BEANR"
type input "OMSOH"
type input "7"
type input "0"
type input "8"
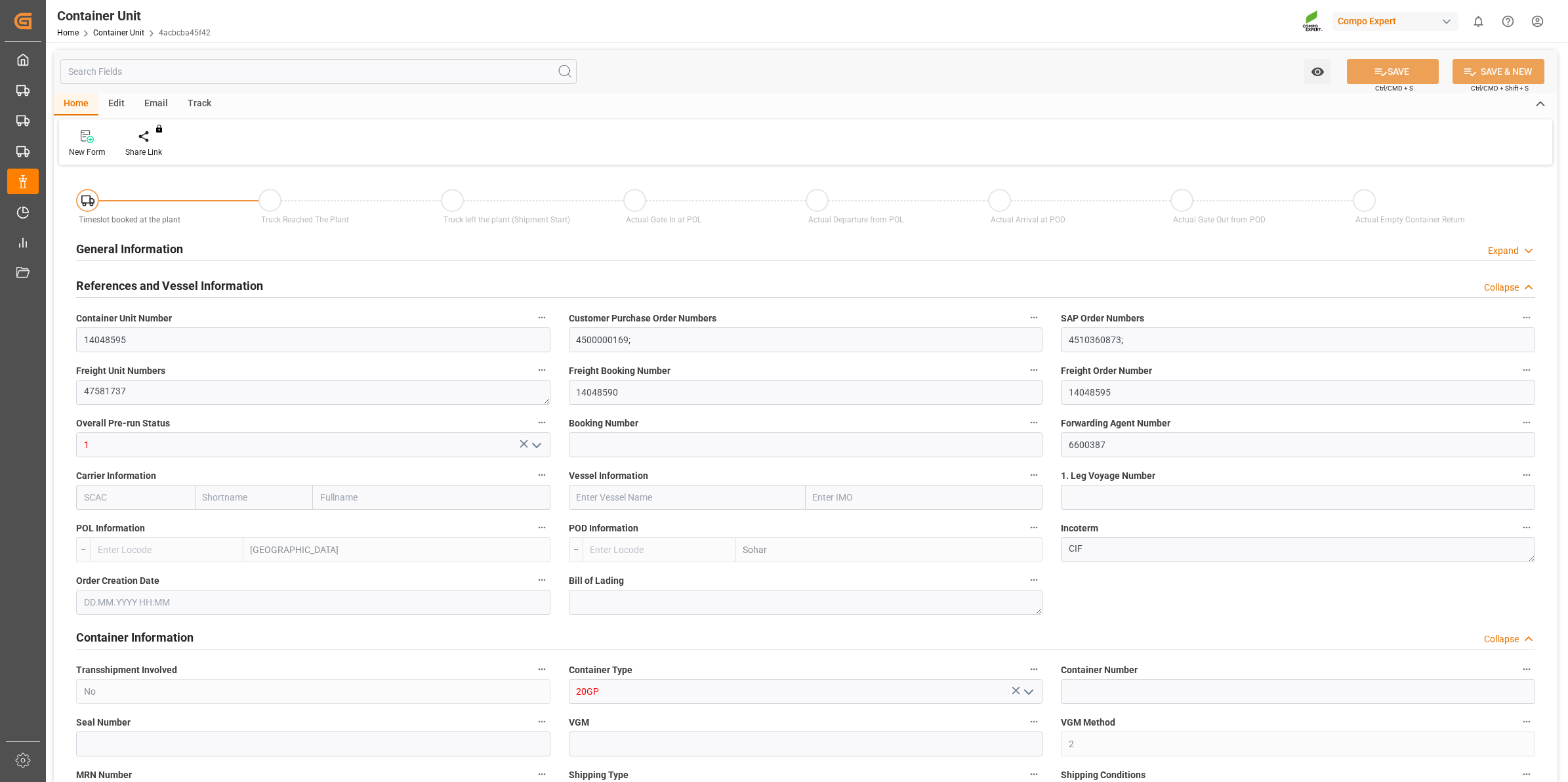
type input "0"
type input "288"
type input "20480"
type input "[DATE] 12:46"
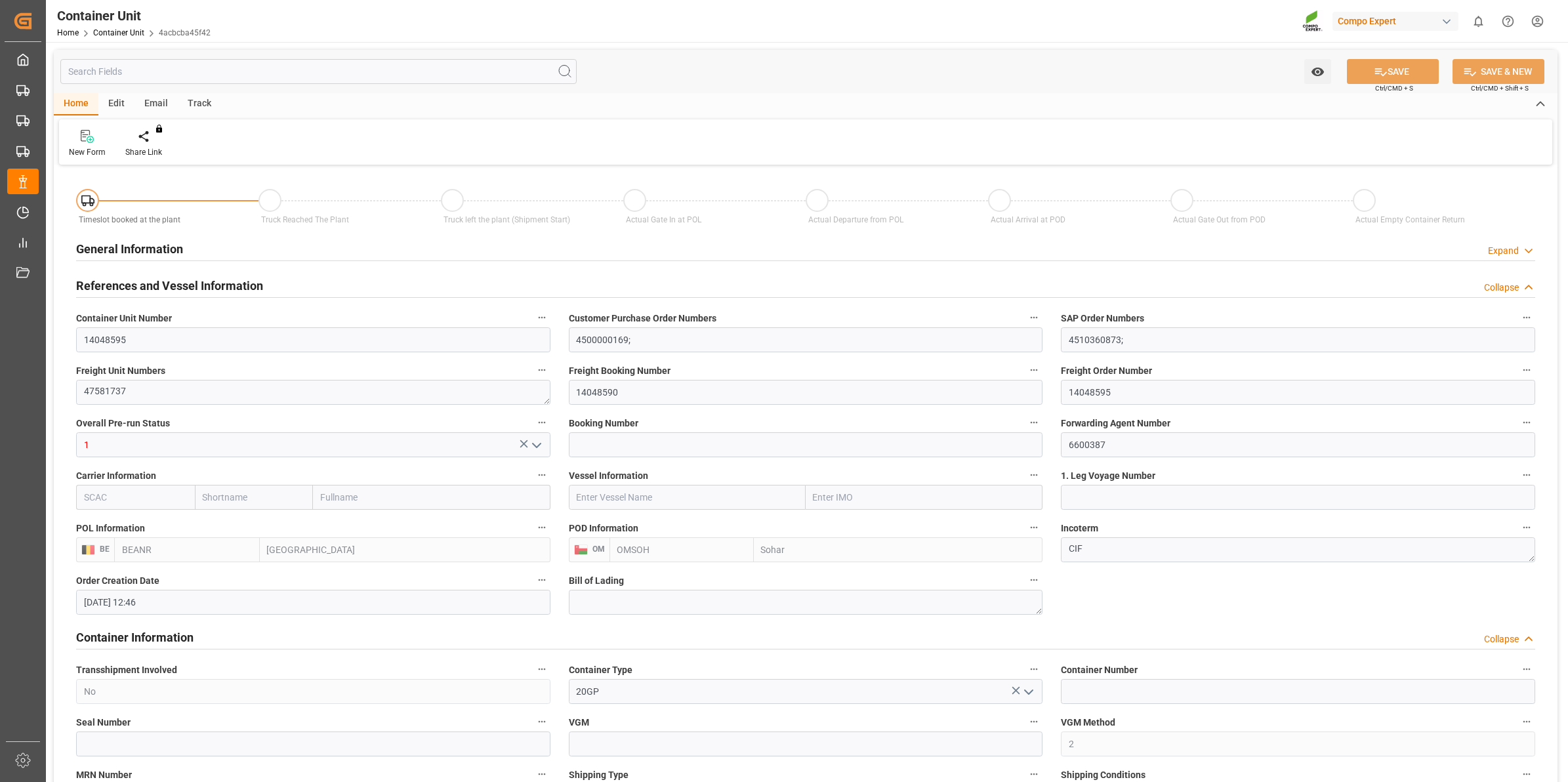
type input "[DATE]"
click at [145, 136] on div at bounding box center [153, 135] width 56 height 14
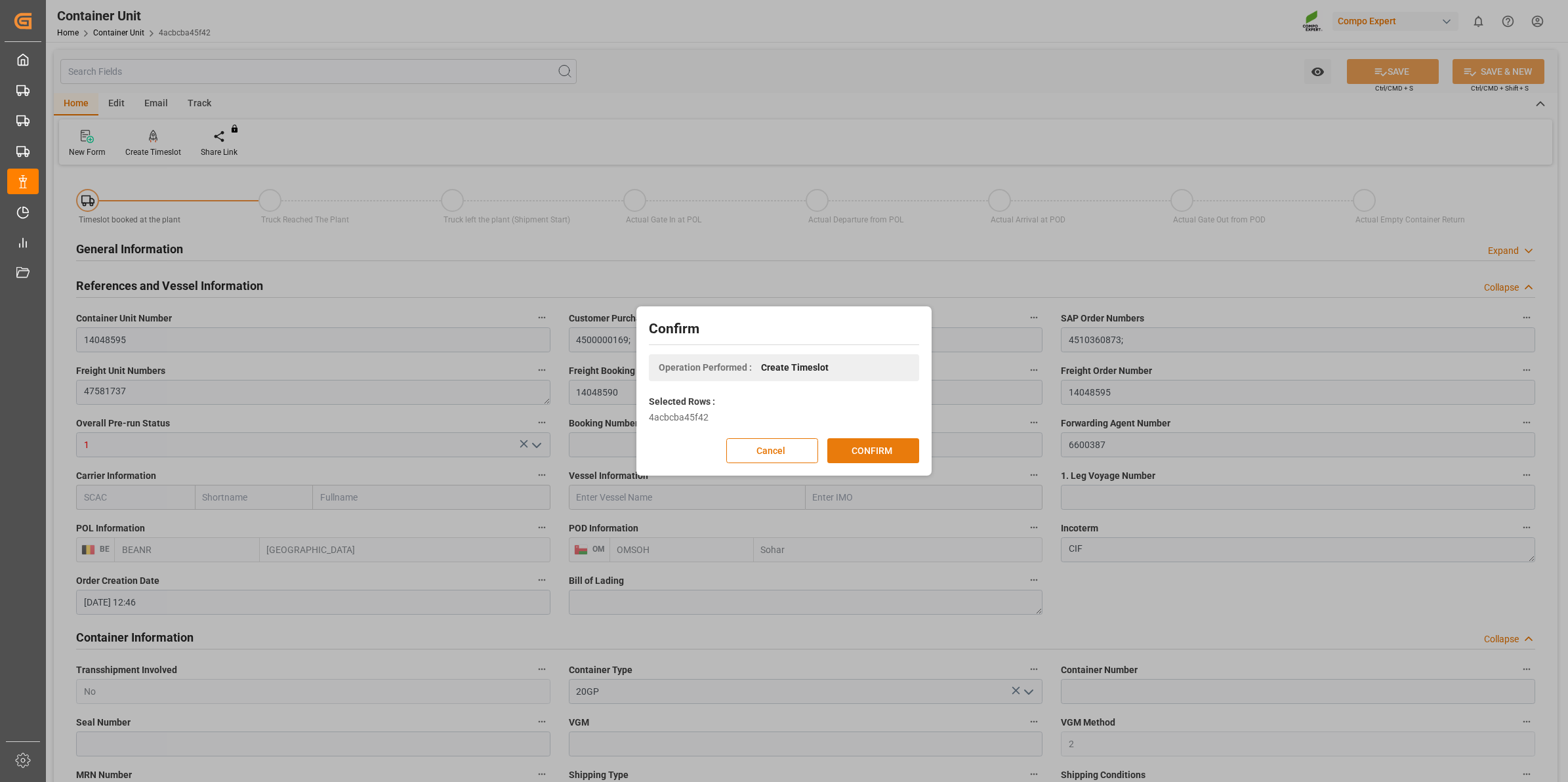
click at [868, 457] on button "CONFIRM" at bounding box center [873, 450] width 92 height 25
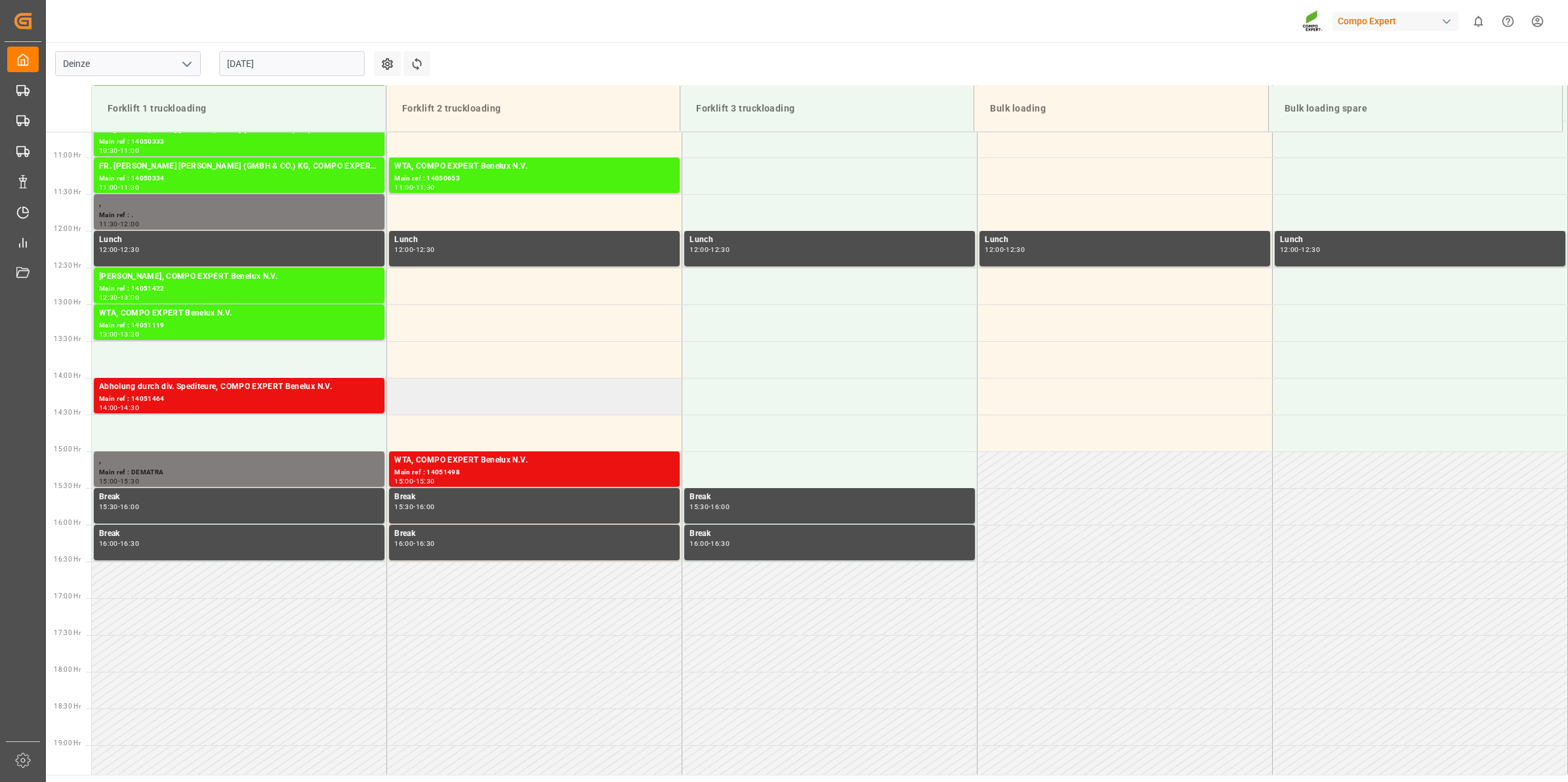
scroll to position [618, 0]
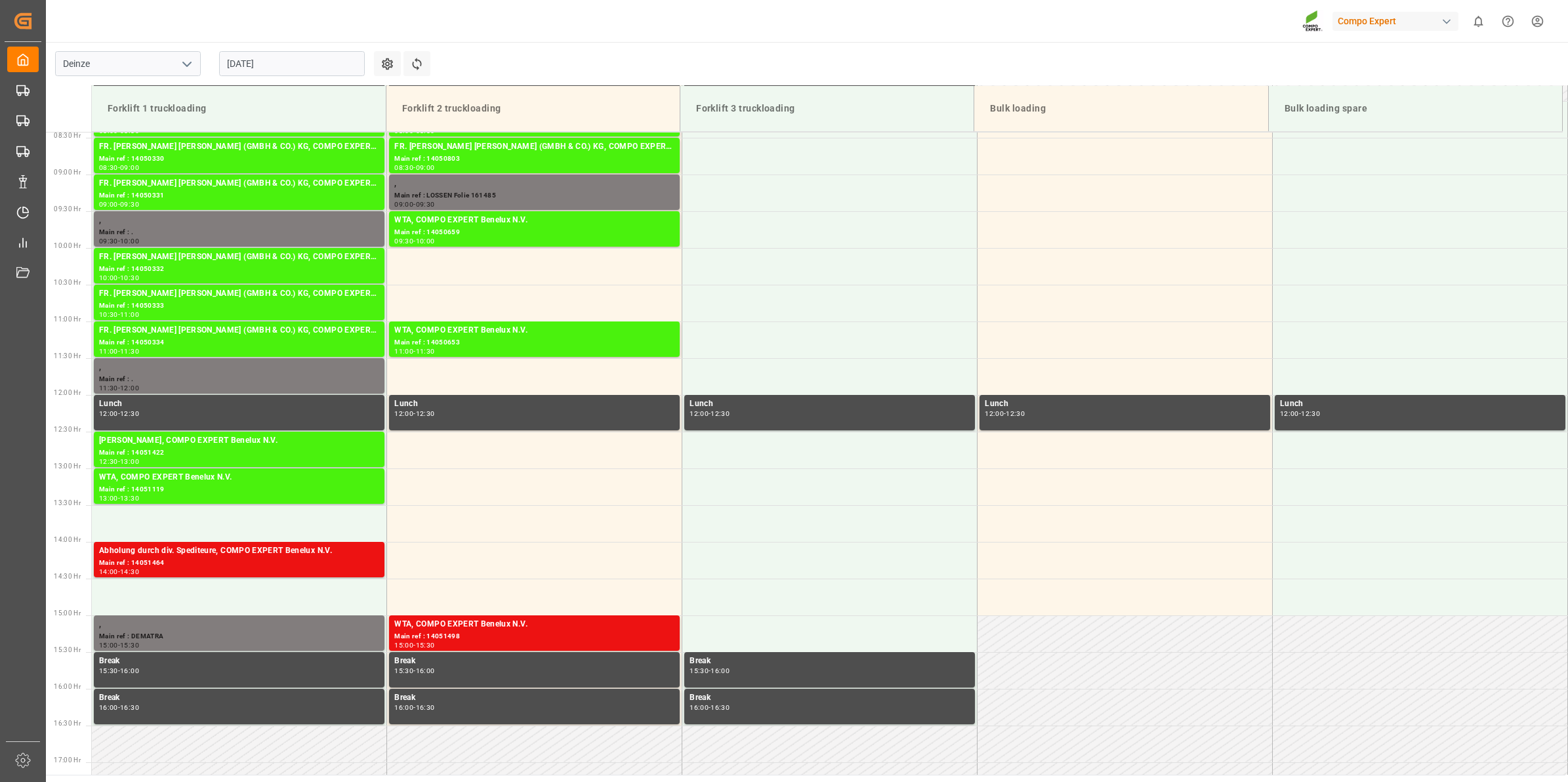
click at [293, 64] on input "[DATE]" at bounding box center [291, 63] width 145 height 25
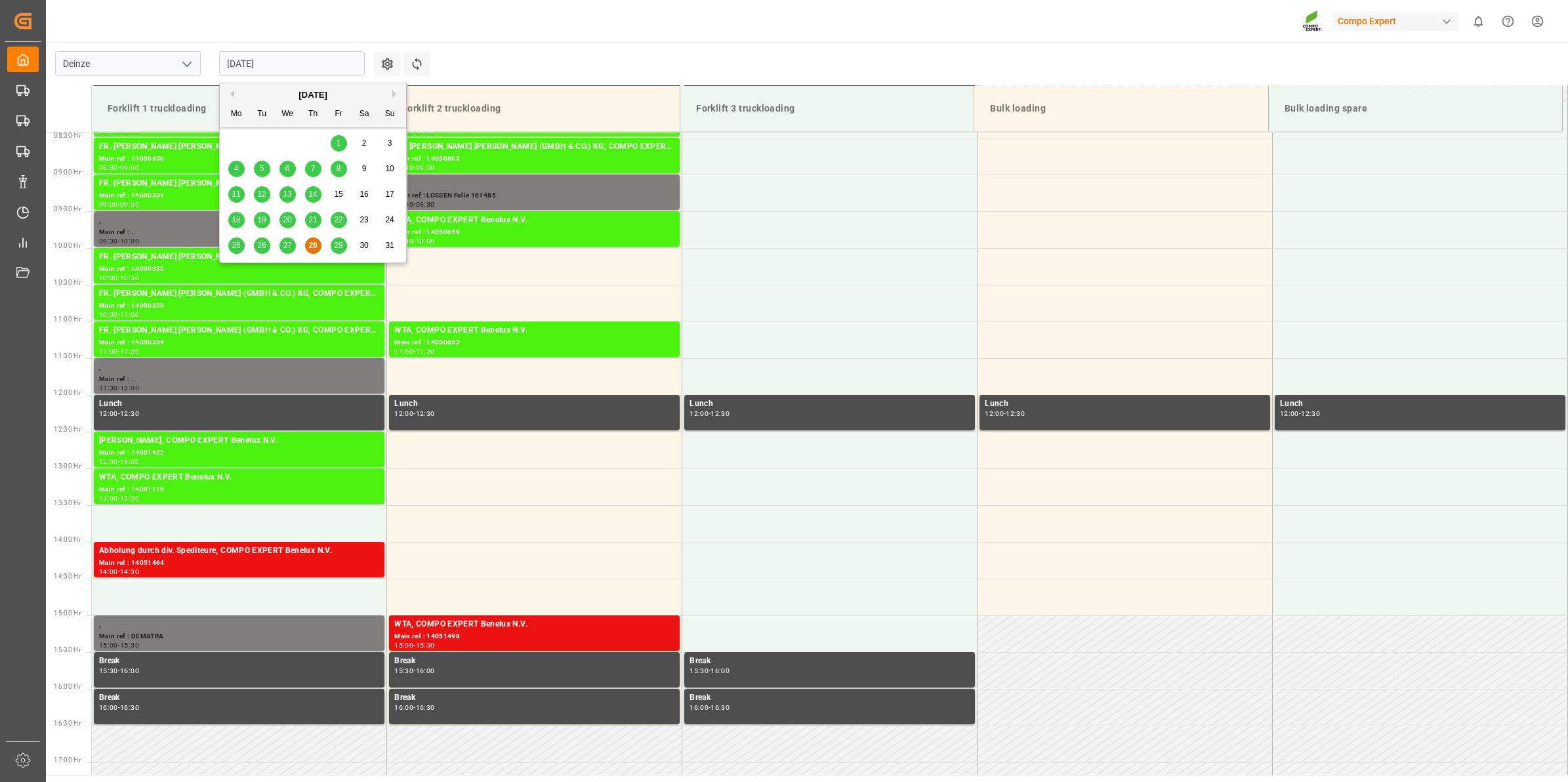
click at [394, 92] on button "Next Month" at bounding box center [396, 93] width 8 height 8
click at [238, 167] on span "8" at bounding box center [236, 169] width 5 height 9
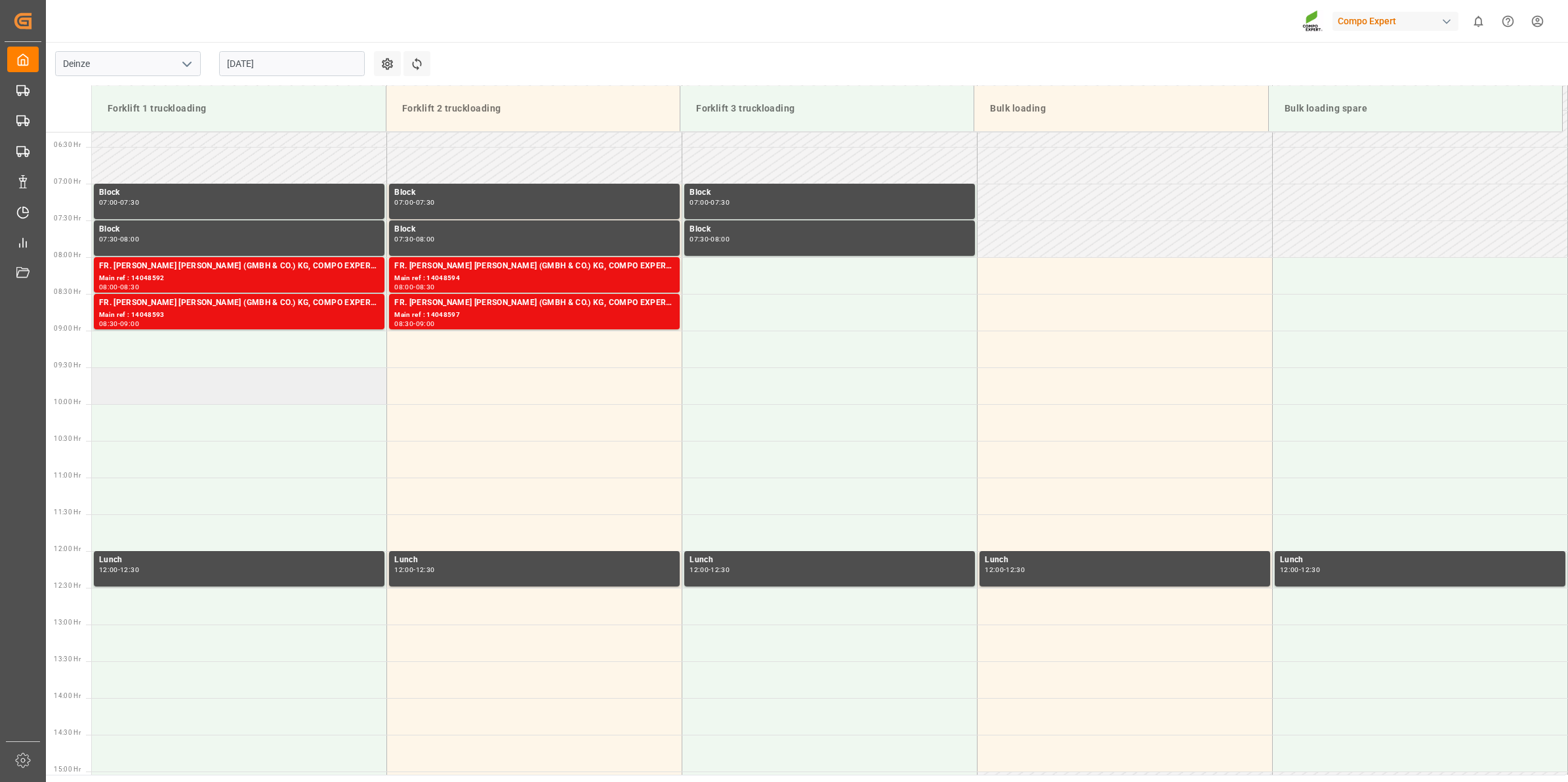
scroll to position [455, 0]
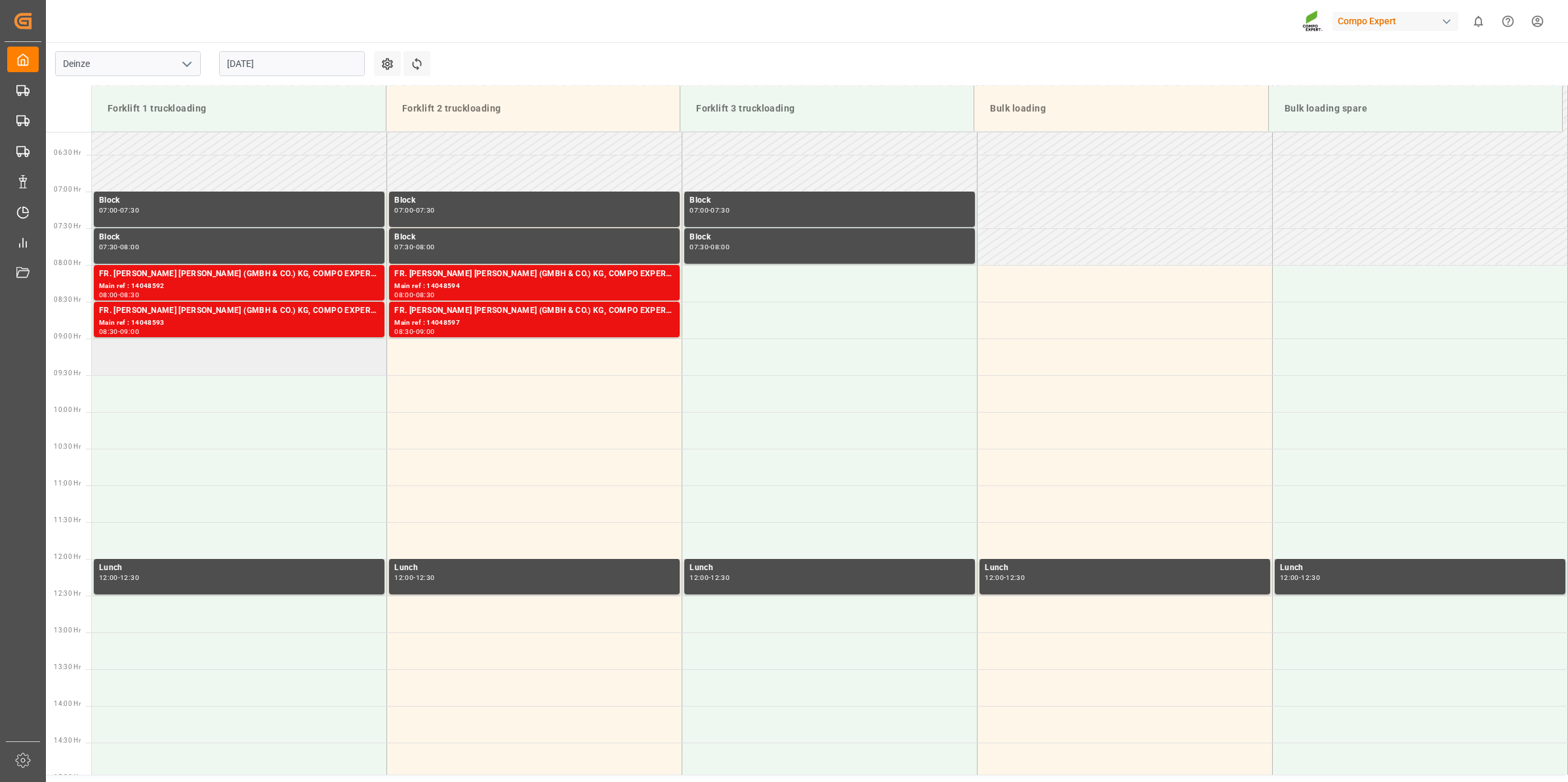
click at [311, 367] on td at bounding box center [239, 357] width 295 height 37
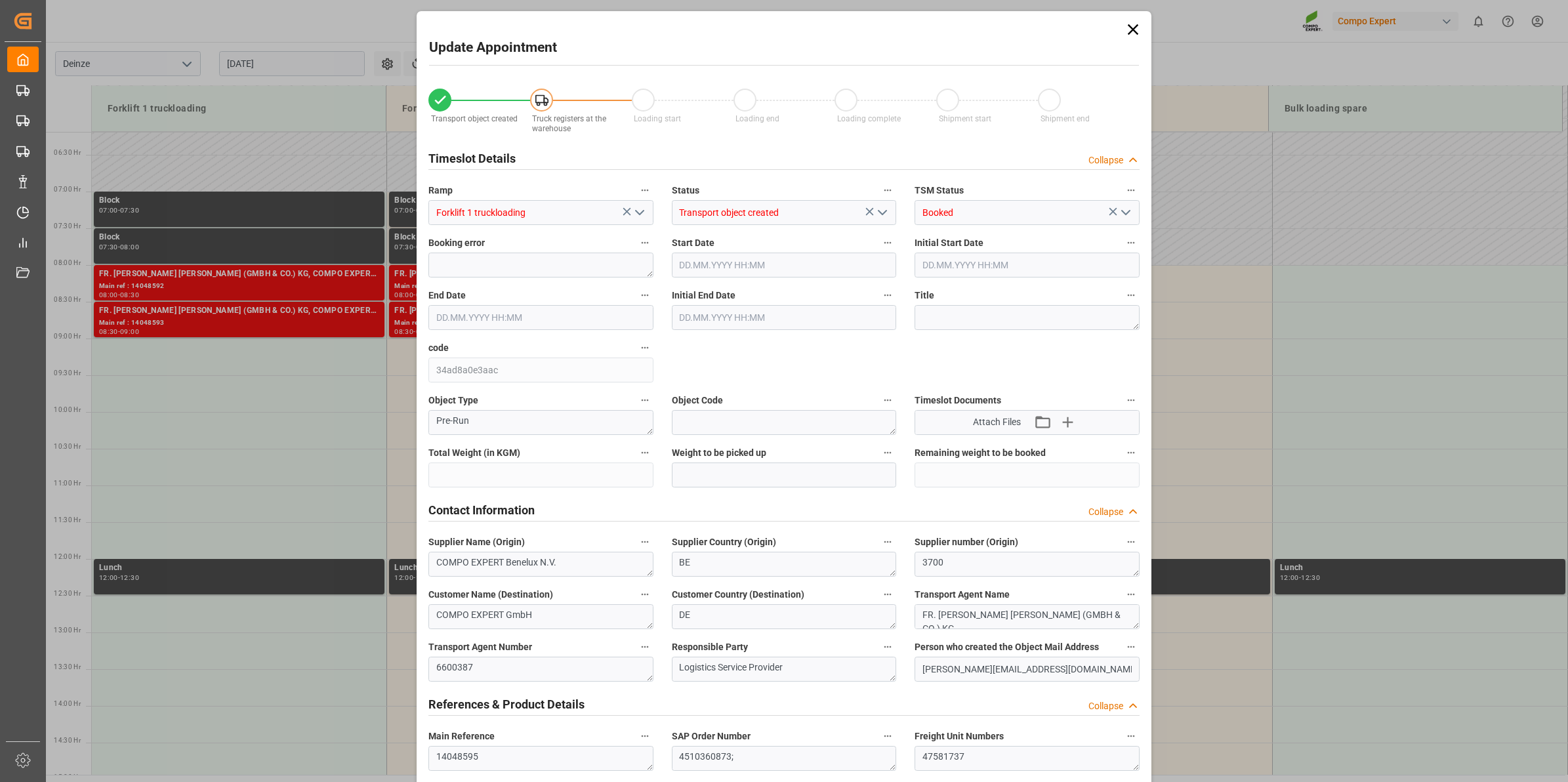
type input "20480"
type input "288"
type input "[DATE] 09:00"
type input "[DATE] 09:30"
type input "[DATE] 12:46"
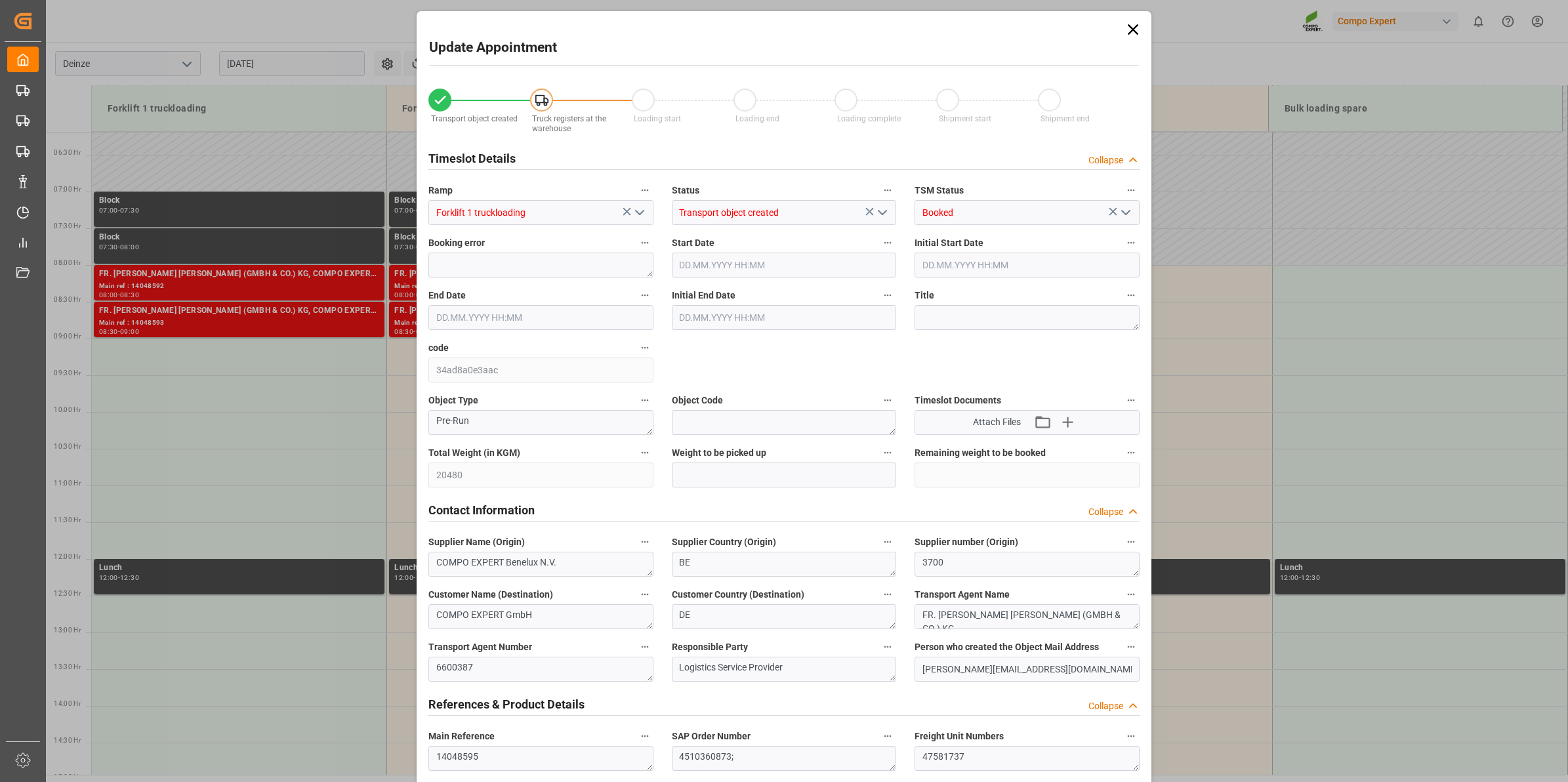
type input "[DATE] 11:40"
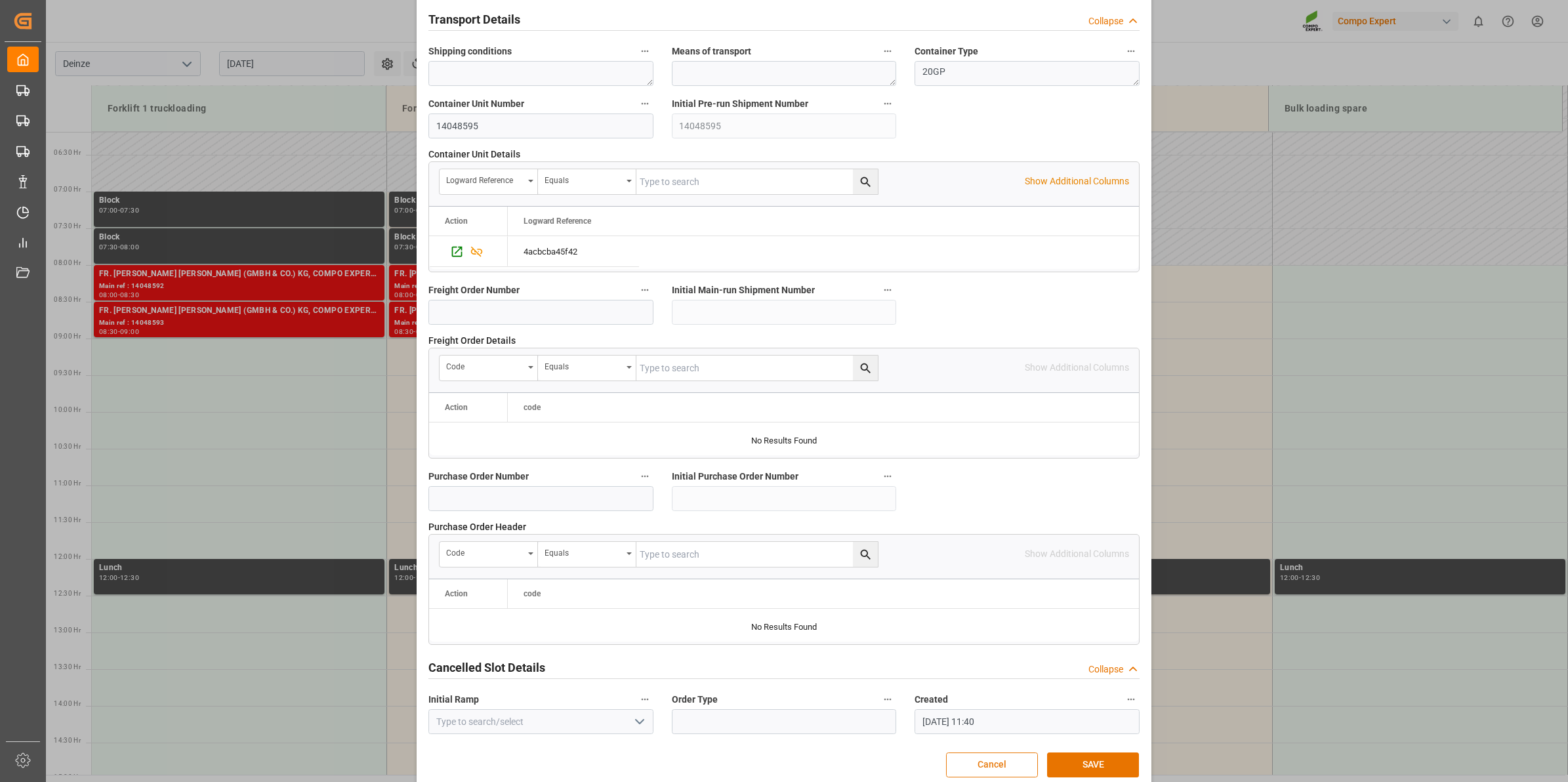
scroll to position [1041, 0]
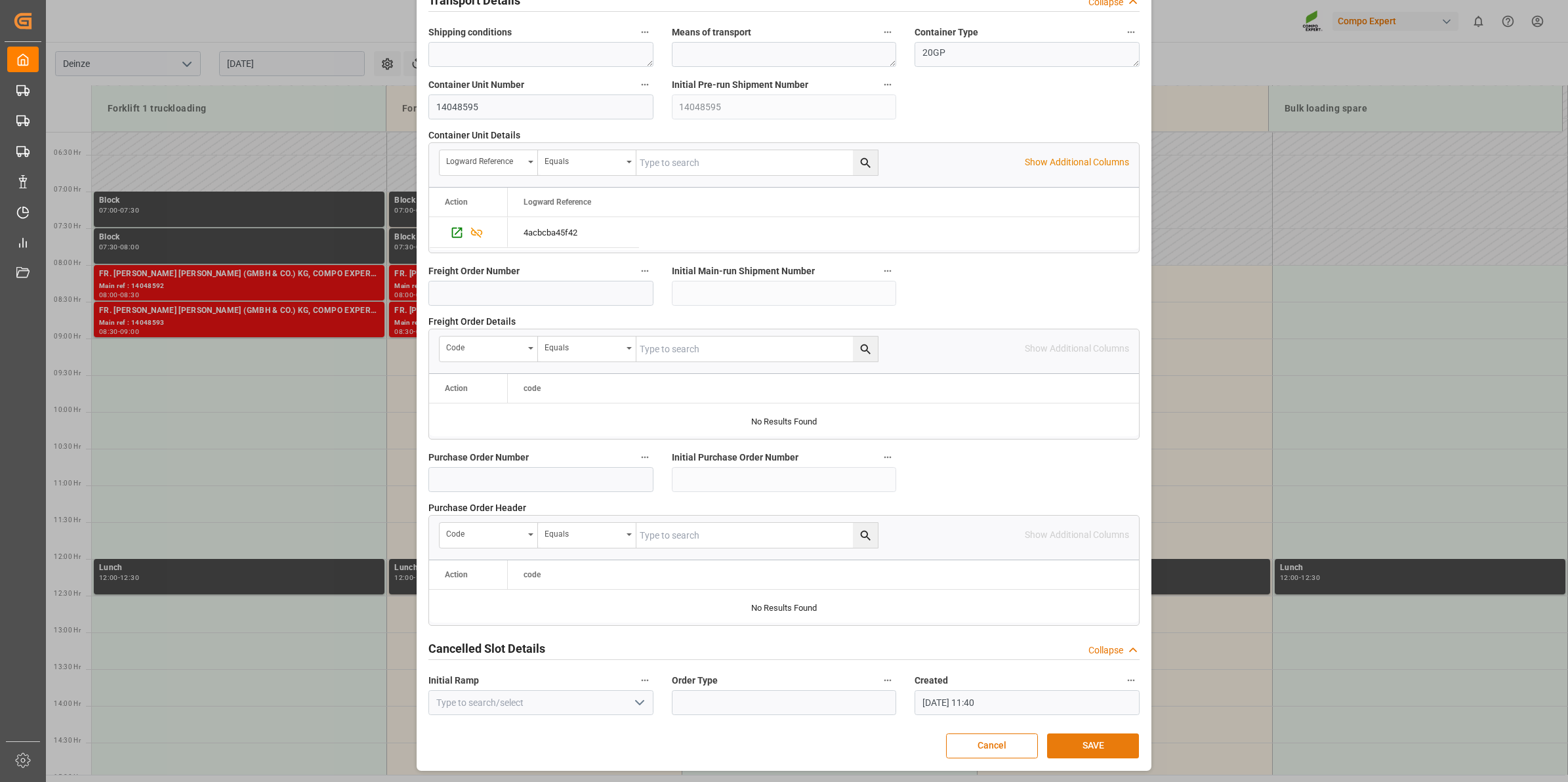
click at [1079, 750] on button "SAVE" at bounding box center [1092, 745] width 92 height 25
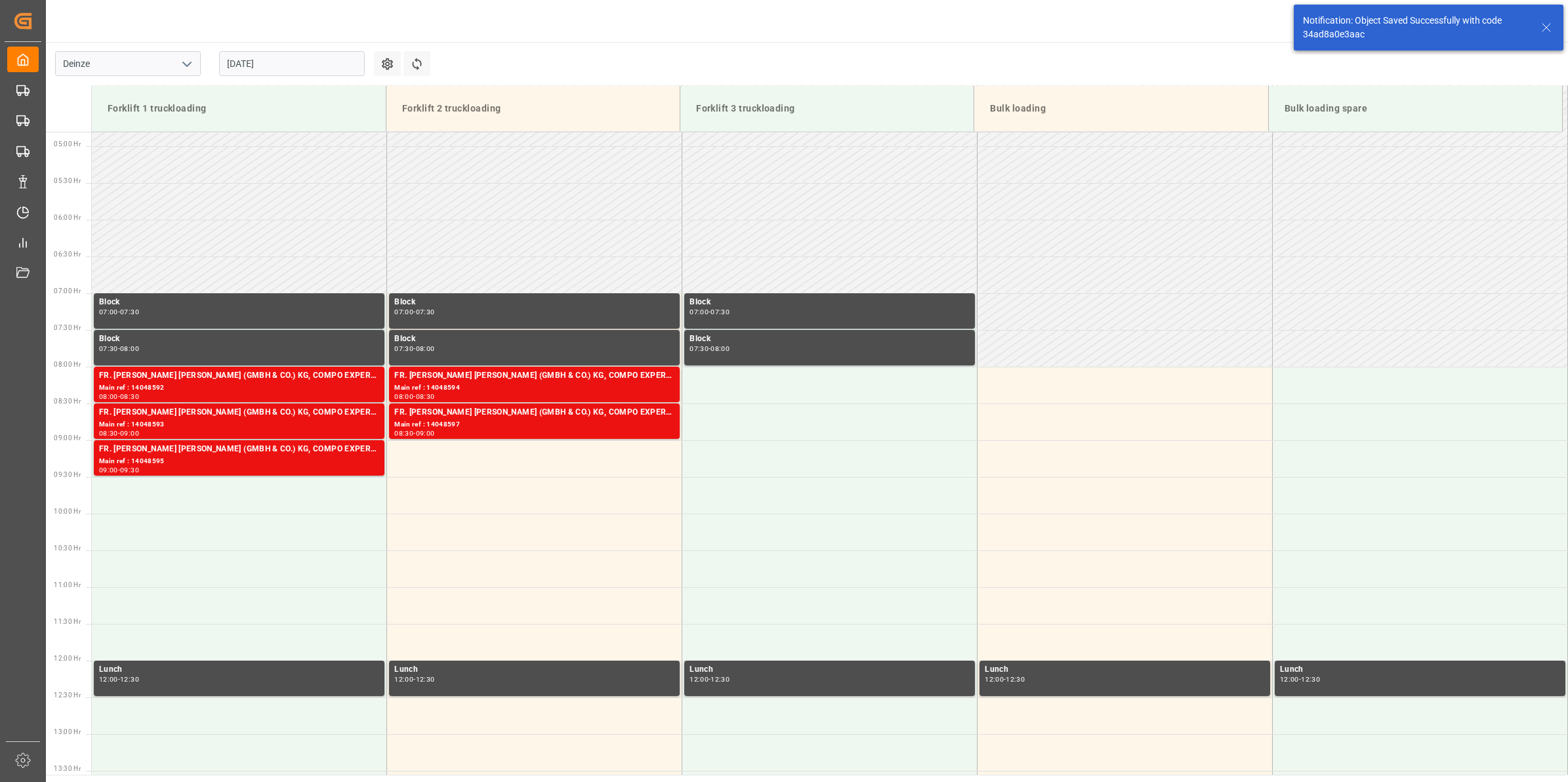
scroll to position [579, 0]
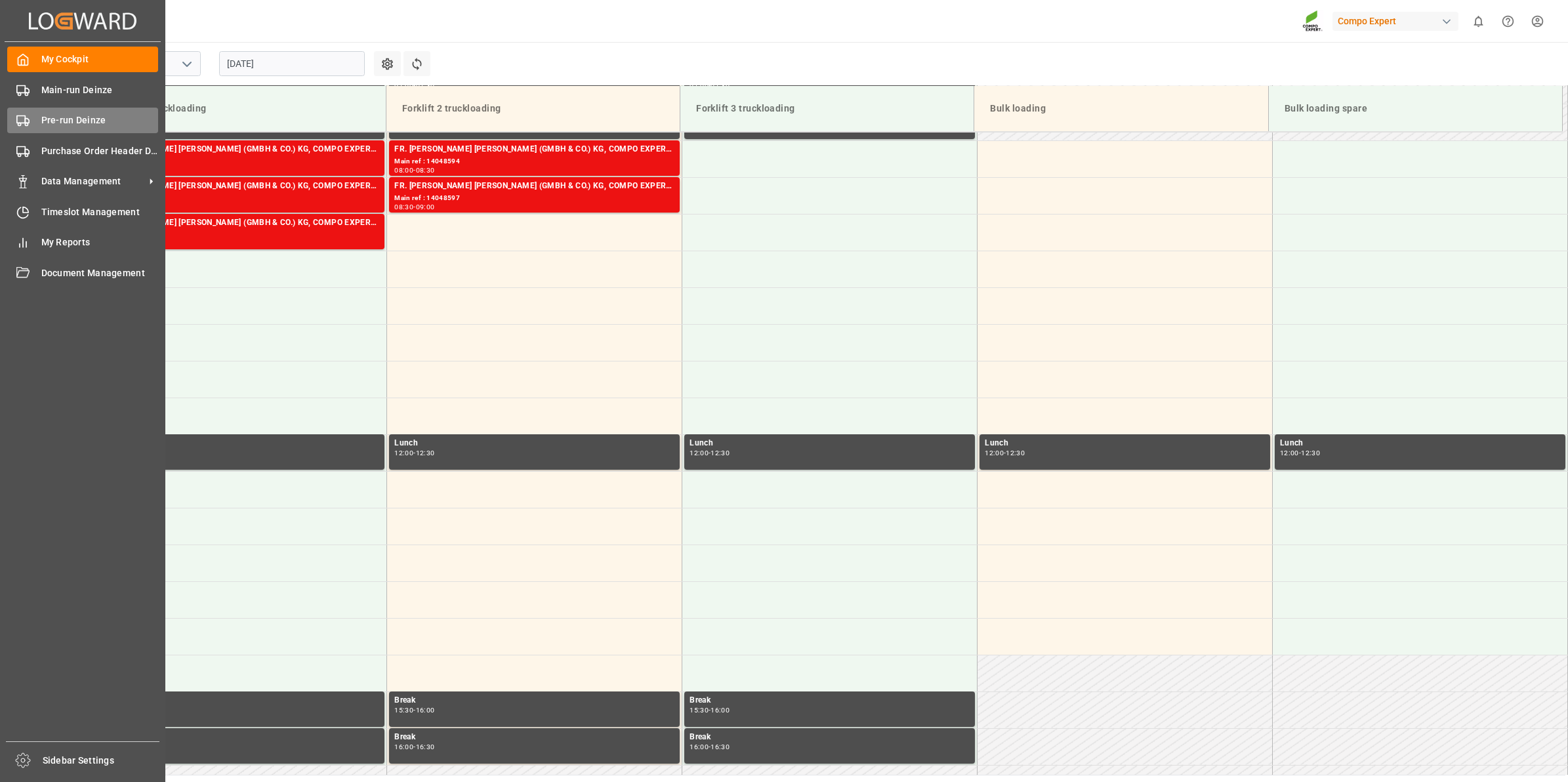
click at [100, 122] on span "Pre-run Deinze" at bounding box center [100, 120] width 118 height 14
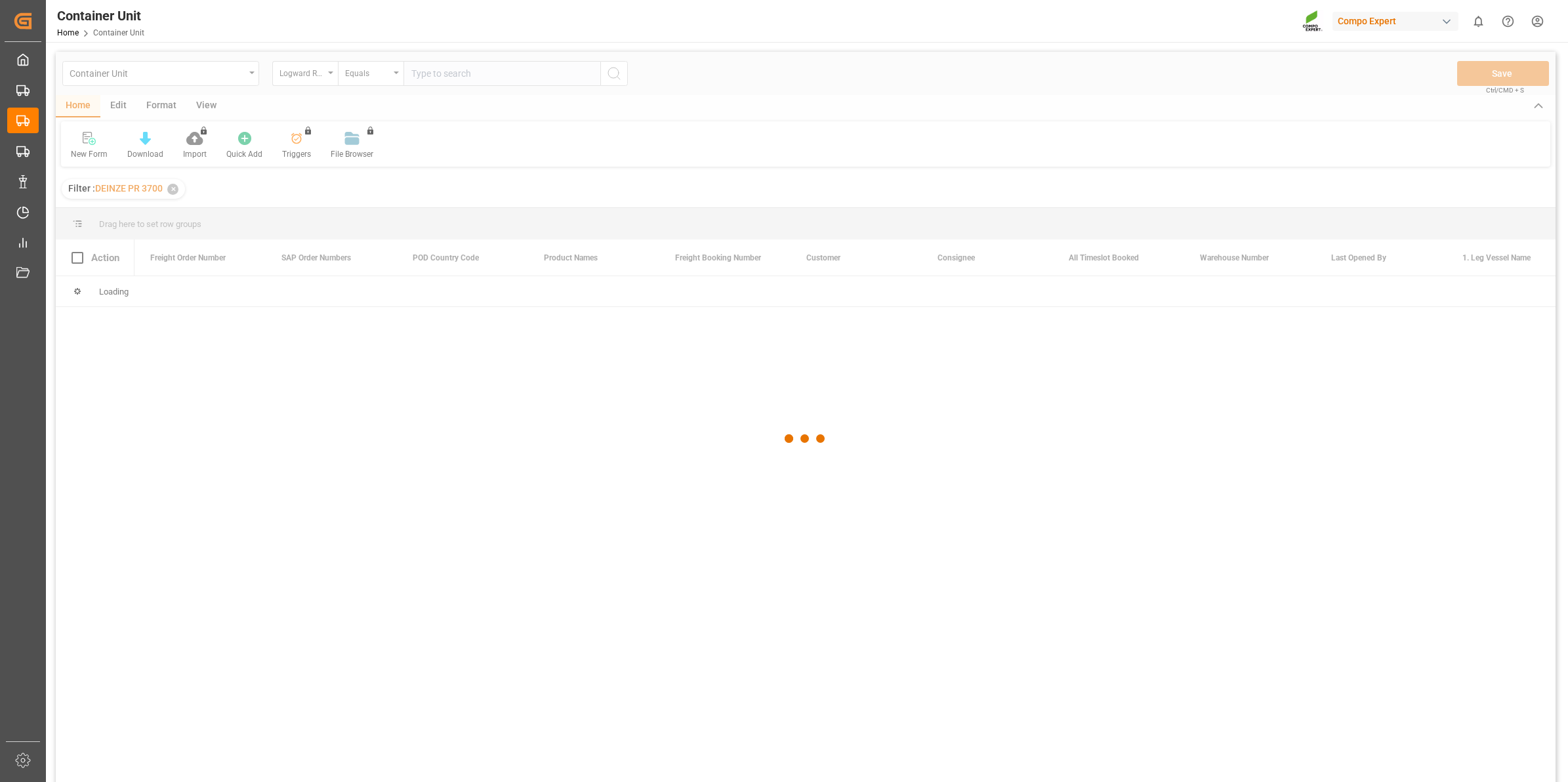
click at [302, 76] on div at bounding box center [805, 439] width 1500 height 775
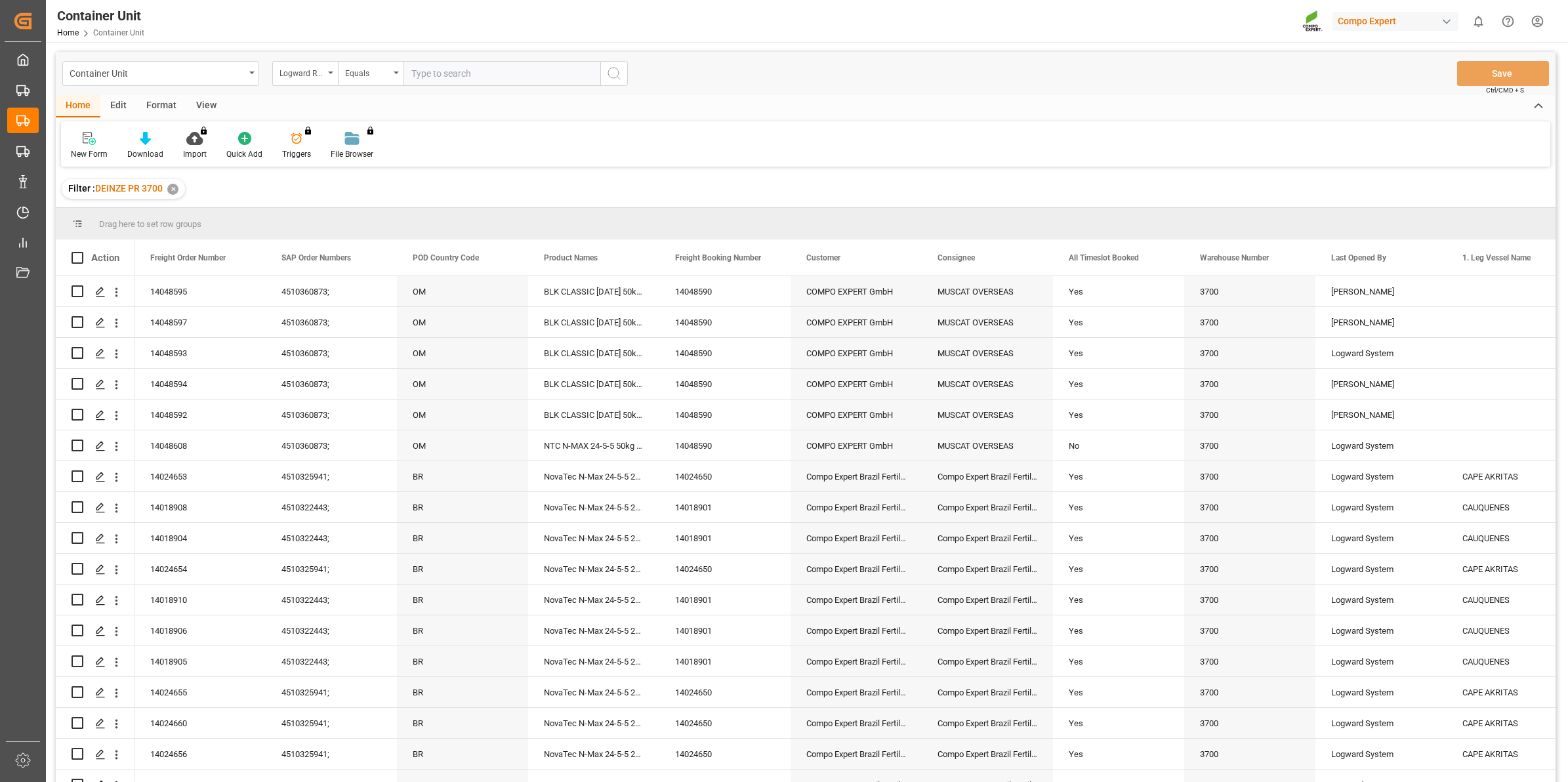
click at [302, 76] on div "Logward Reference" at bounding box center [301, 71] width 45 height 16
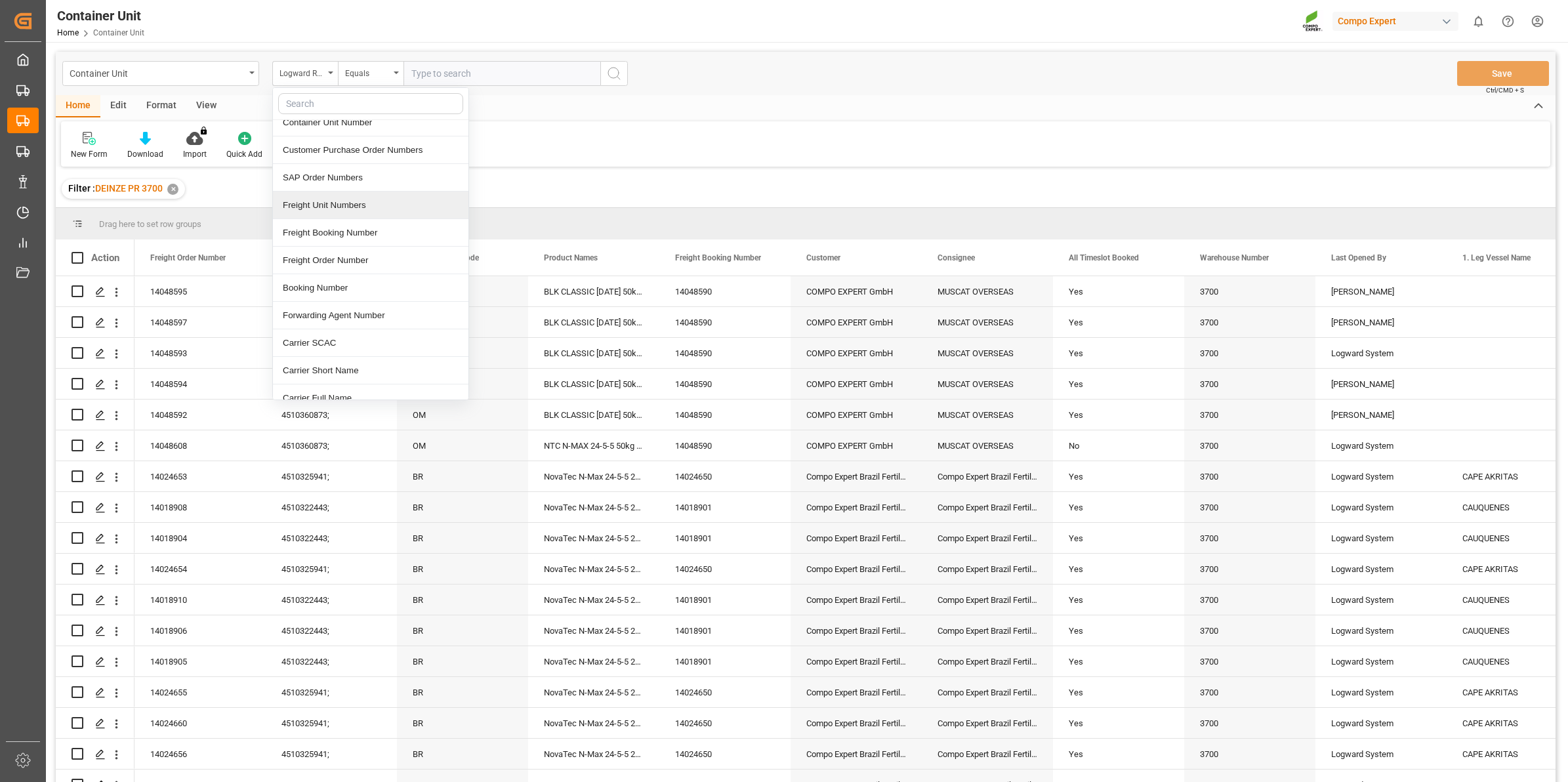
scroll to position [164, 0]
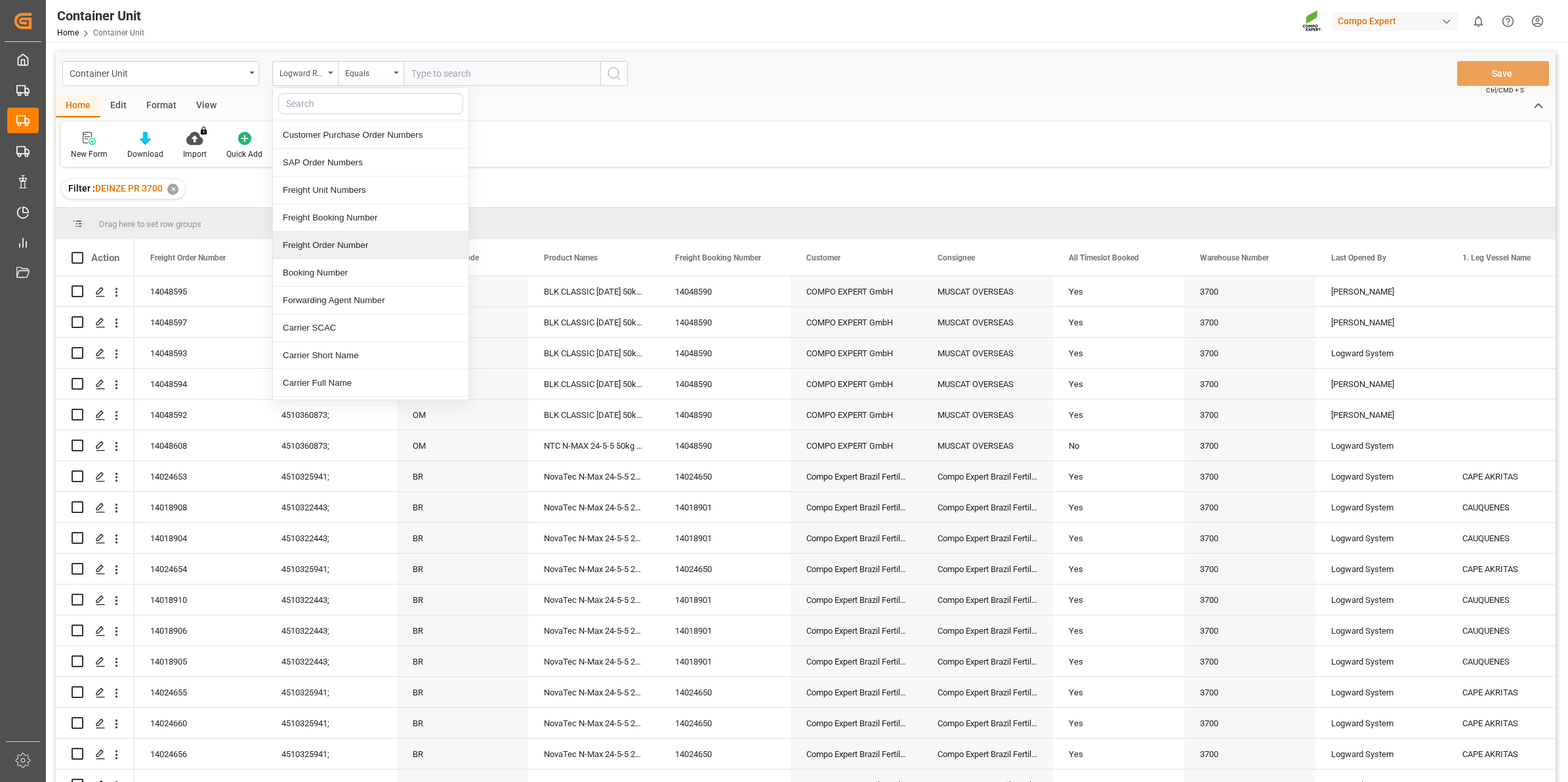
click at [369, 248] on div "Freight Order Number" at bounding box center [371, 246] width 195 height 27
click at [440, 74] on input "text" at bounding box center [501, 73] width 196 height 25
type input "14048596"
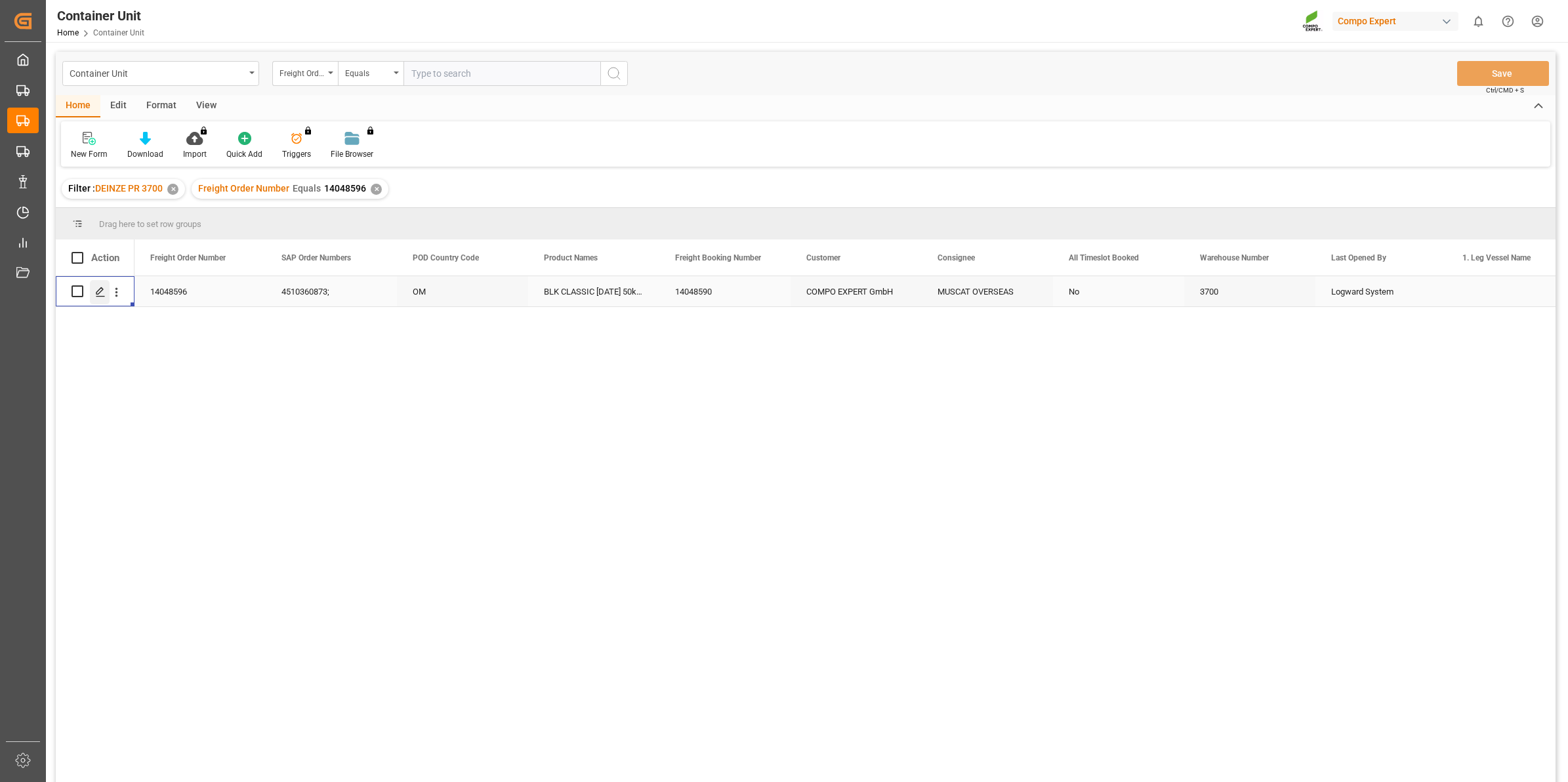
click at [103, 290] on polygon "Press SPACE to select this row." at bounding box center [100, 291] width 6 height 6
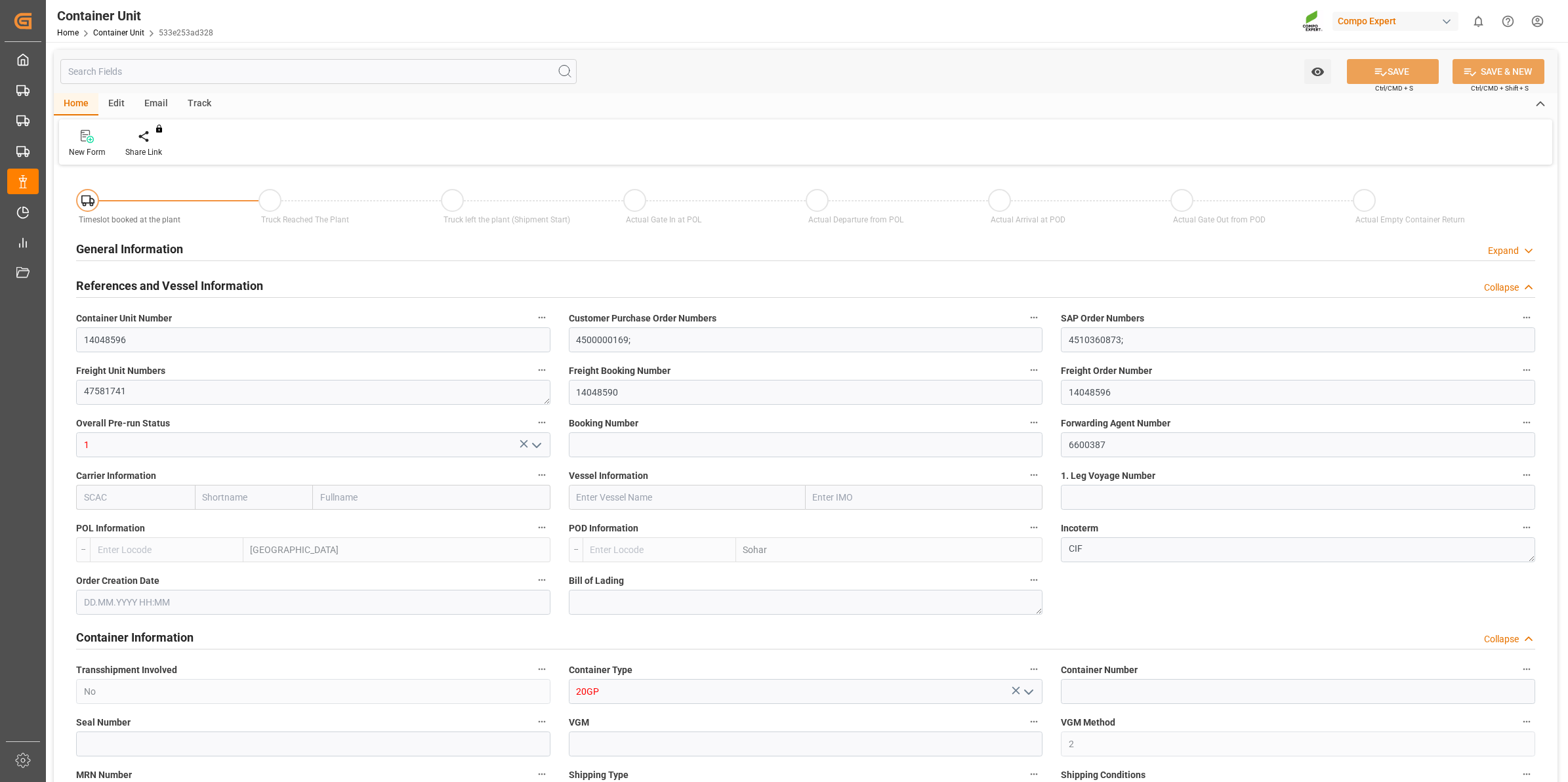
type input "BEANR"
type input "OMSOH"
type input "7"
type input "0"
type input "8"
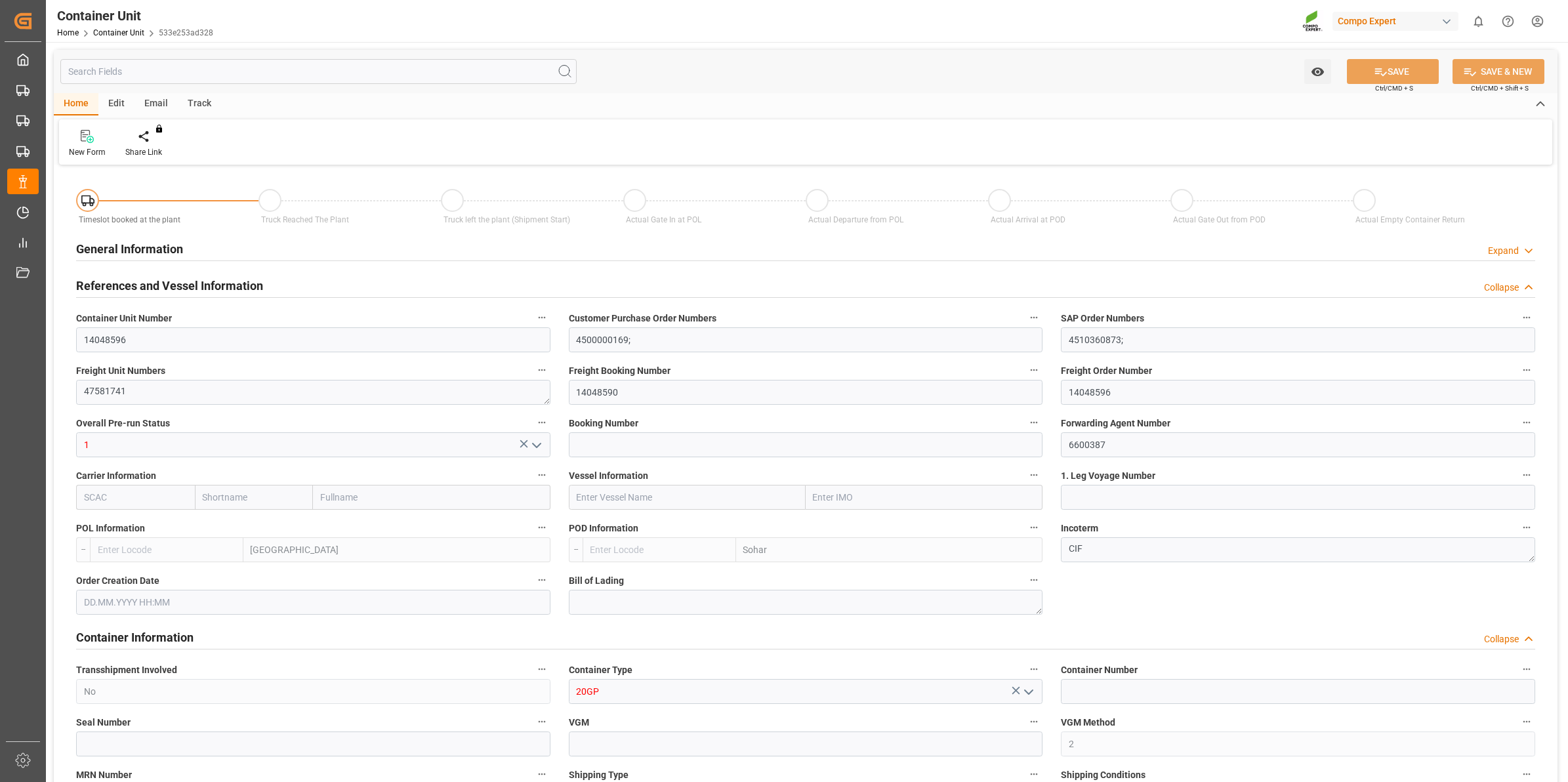
type input "0"
type input "288"
type input "20480"
type input "[DATE] 12:46"
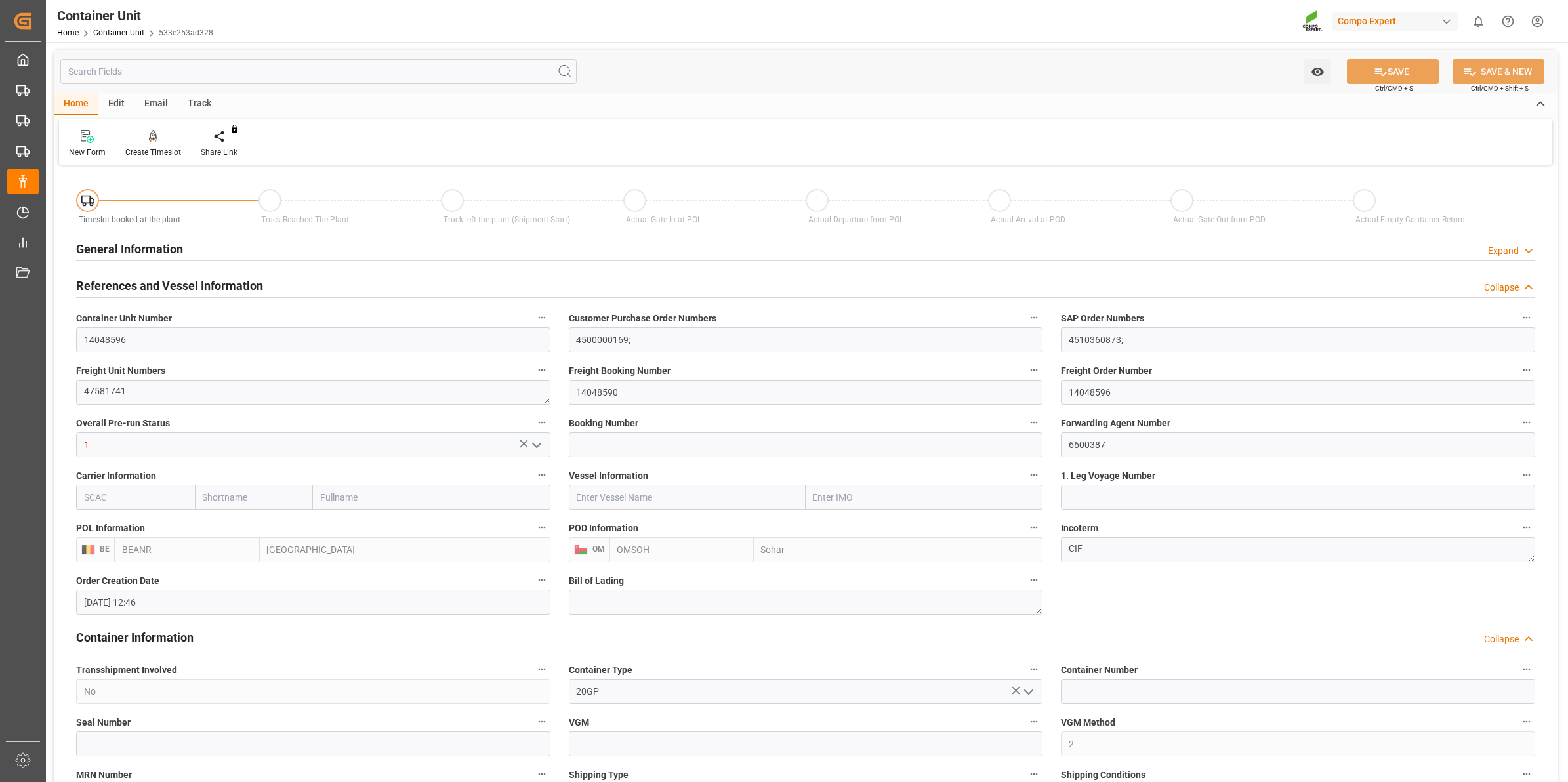
type input "[DATE]"
click at [165, 148] on div "Create Timeslot" at bounding box center [153, 152] width 56 height 12
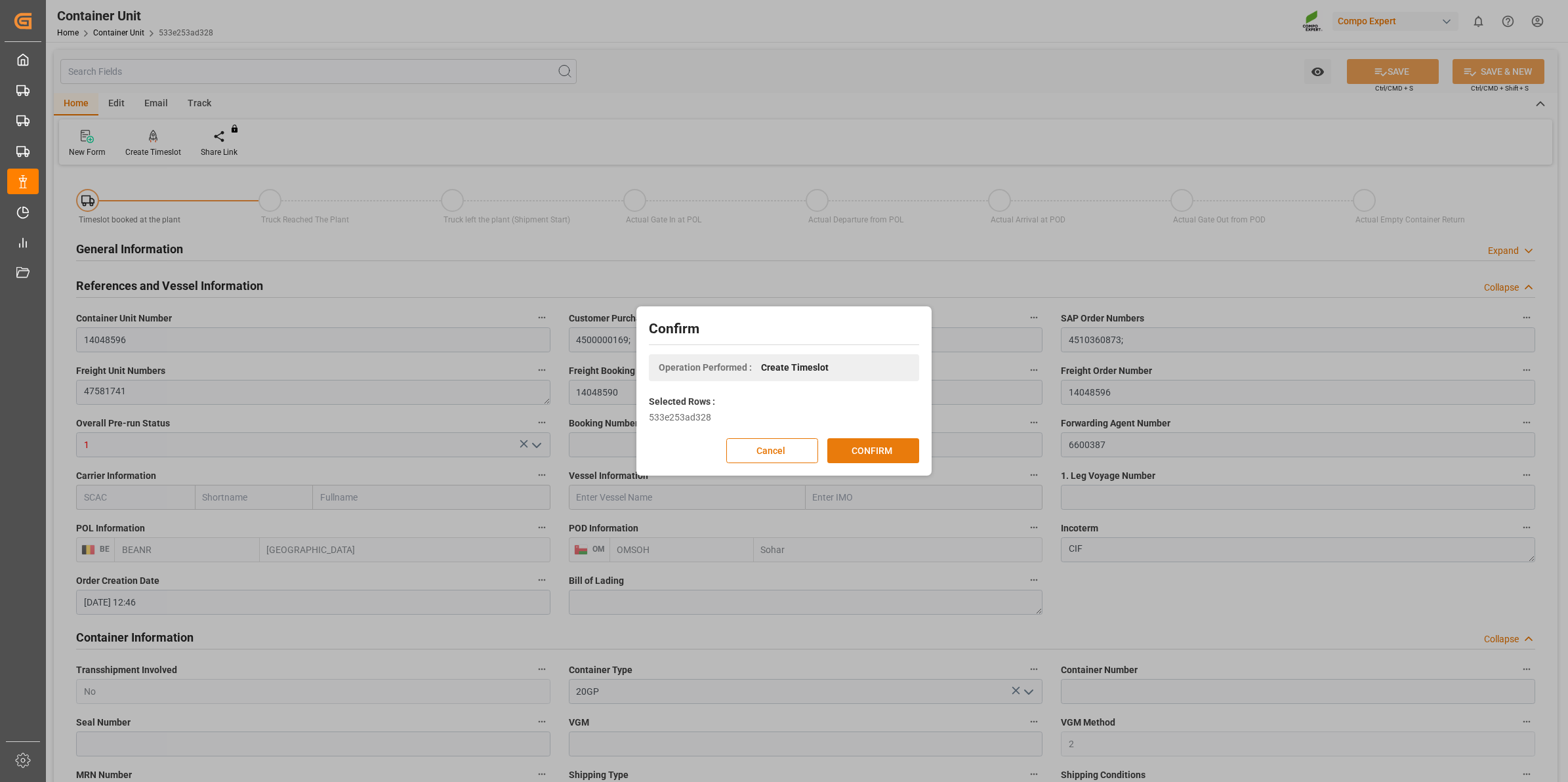
click at [900, 456] on button "CONFIRM" at bounding box center [873, 450] width 92 height 25
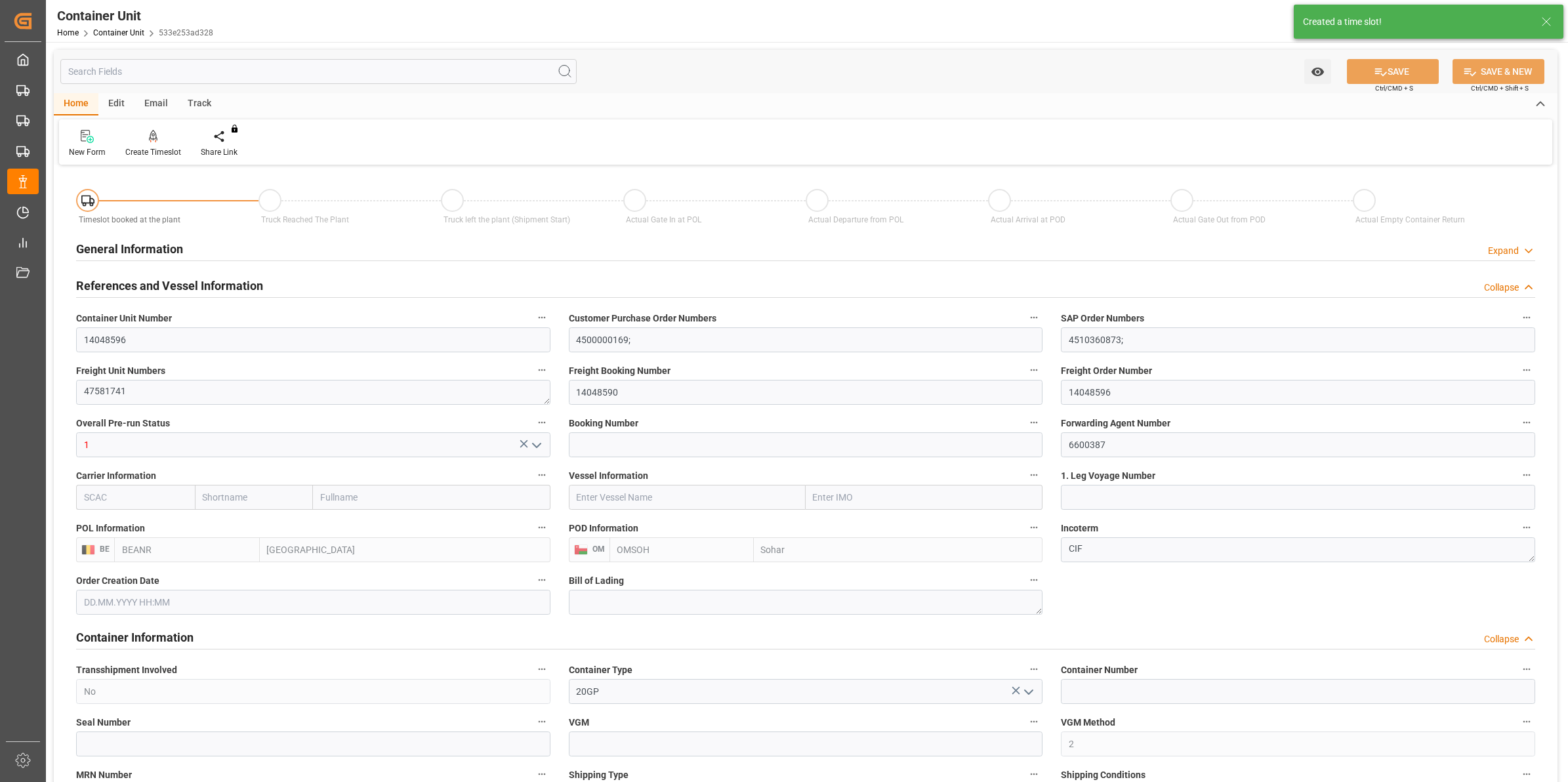
type input "[DATE] 12:46"
type input "[DATE]"
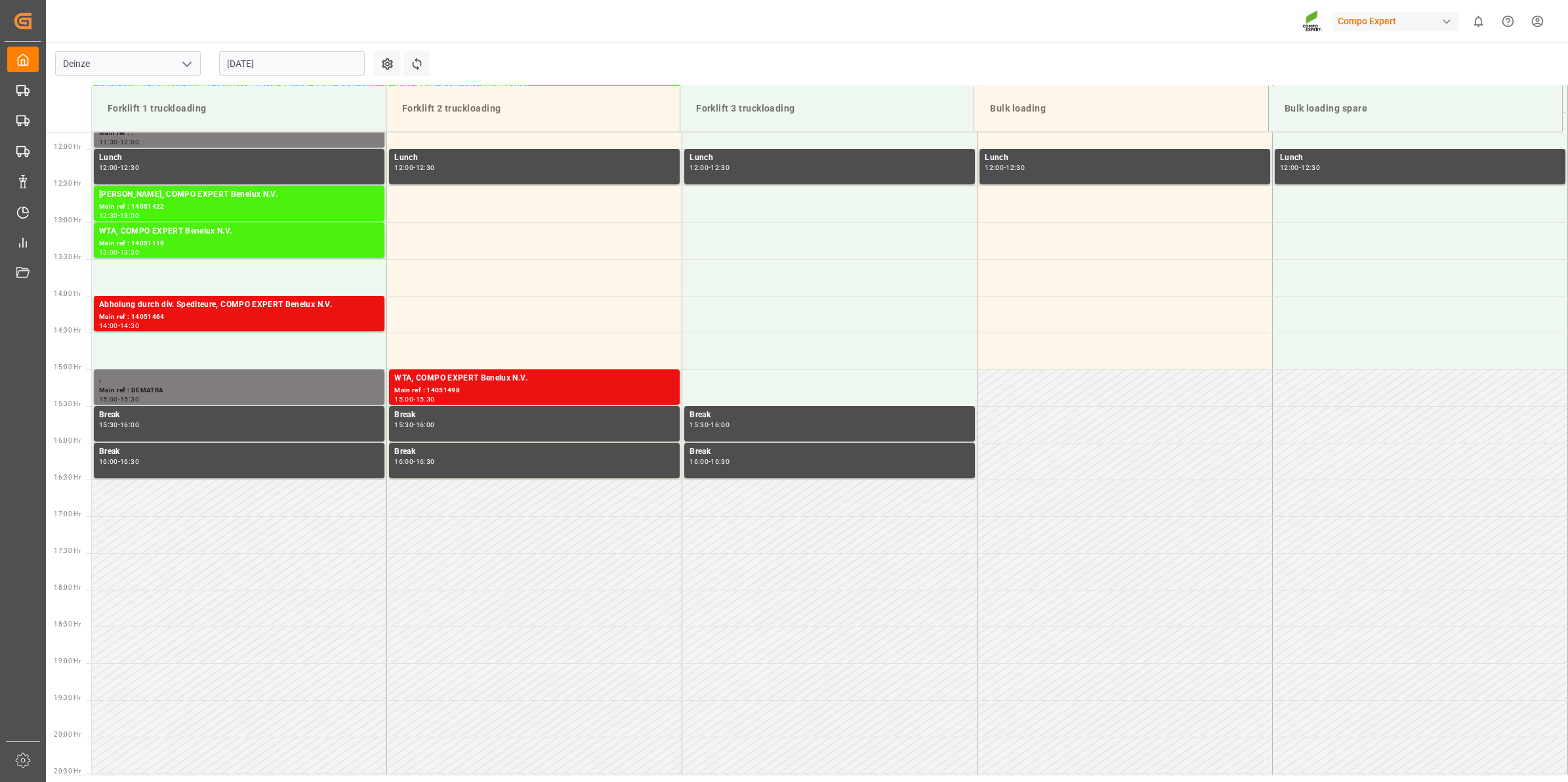
scroll to position [946, 0]
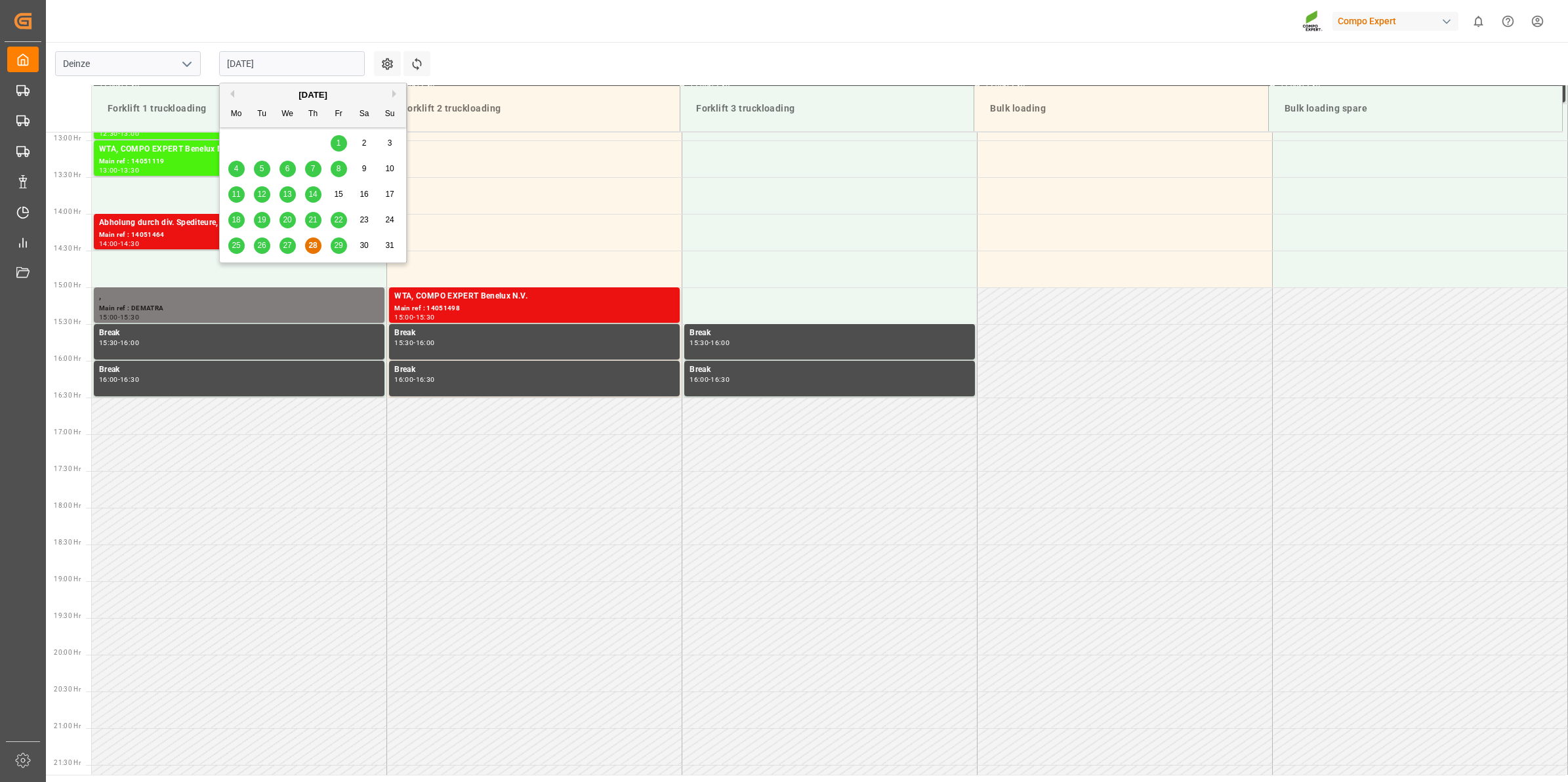
click at [278, 73] on input "[DATE]" at bounding box center [291, 63] width 145 height 25
click at [398, 96] on button "Next Month" at bounding box center [396, 93] width 8 height 8
click at [237, 172] on span "8" at bounding box center [236, 169] width 5 height 9
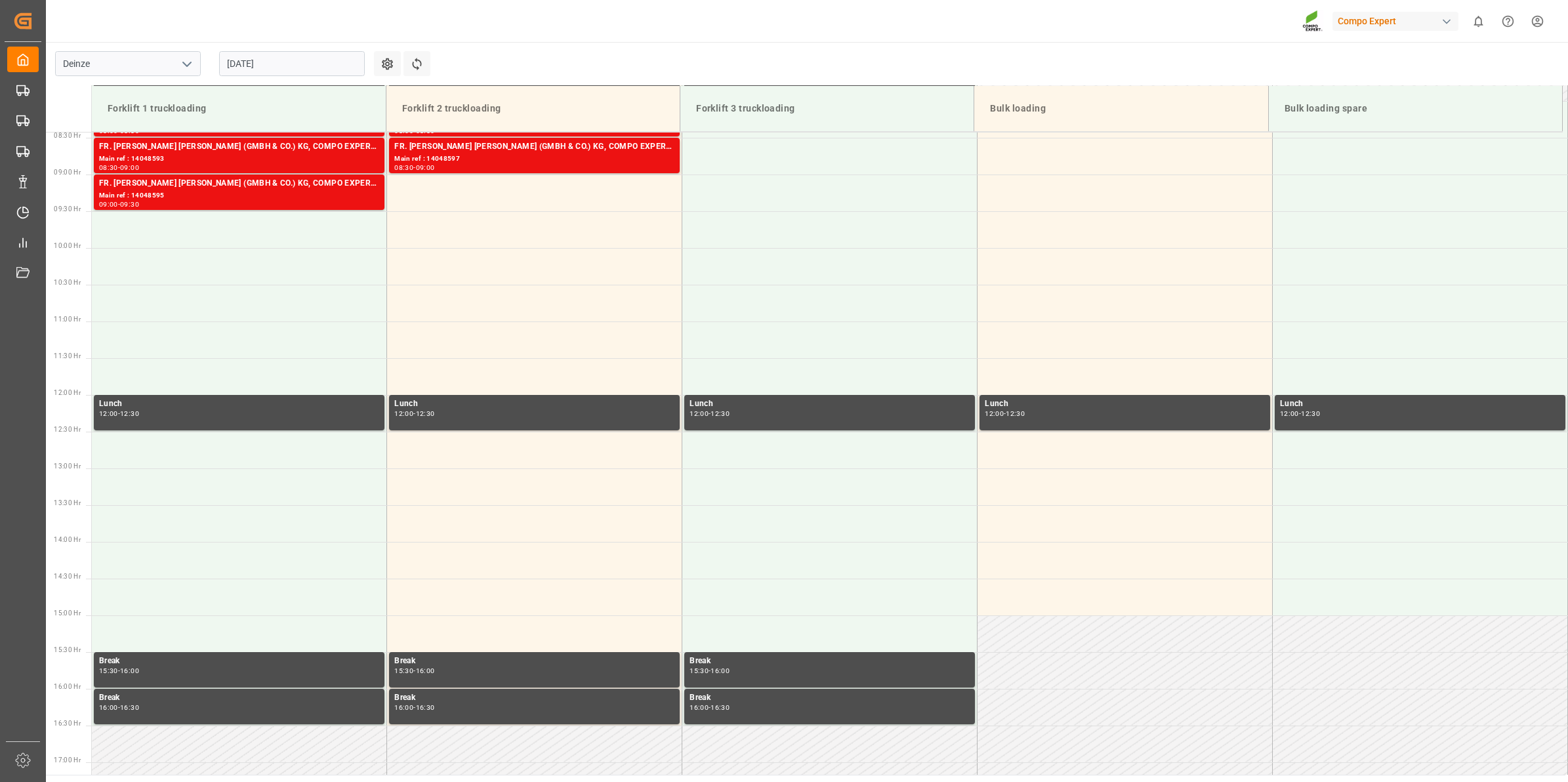
scroll to position [455, 0]
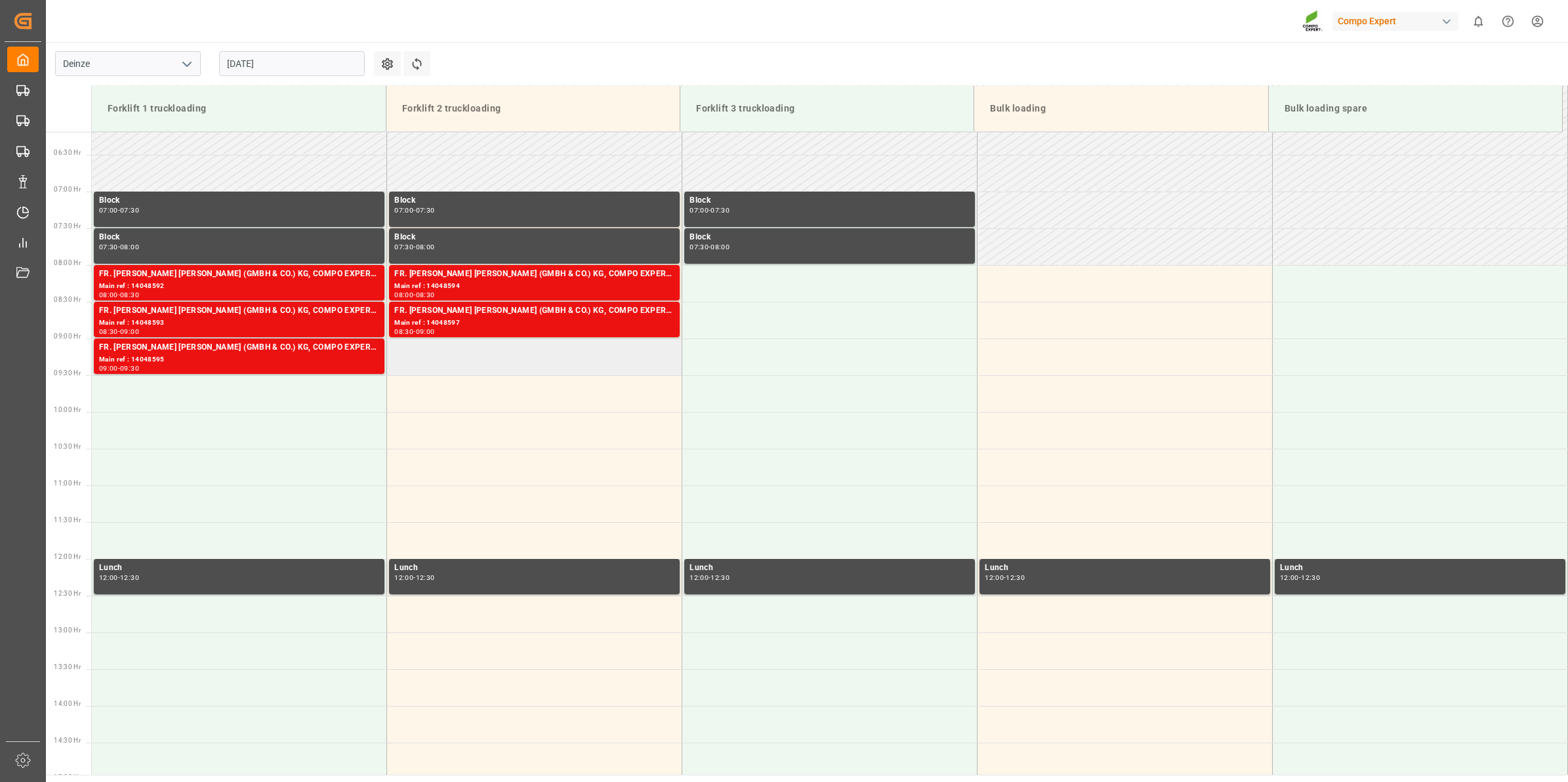
click at [470, 355] on td at bounding box center [534, 357] width 295 height 37
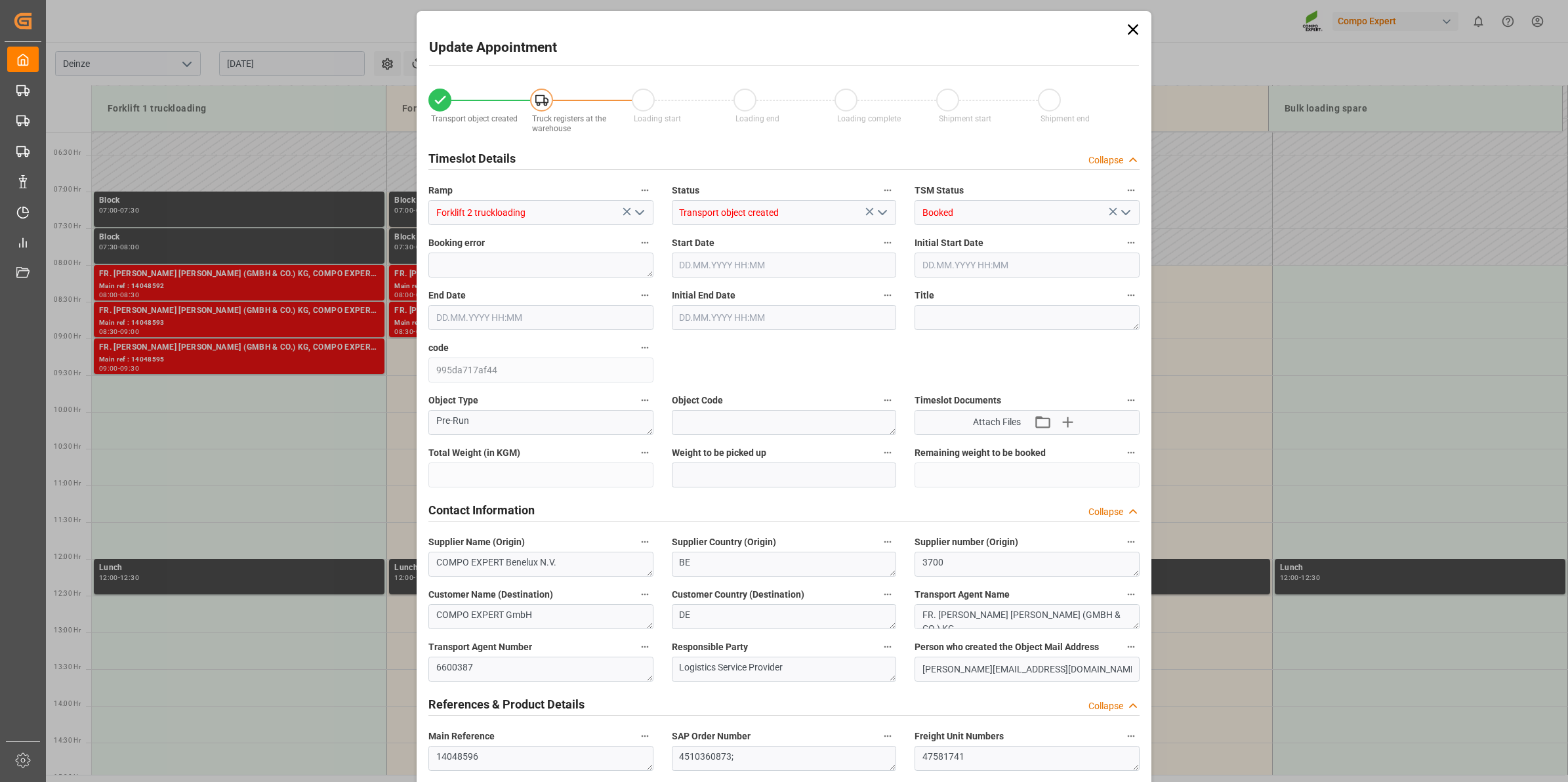
type input "20480"
type input "288"
type input "[DATE] 09:00"
type input "[DATE] 09:30"
type input "[DATE] 12:46"
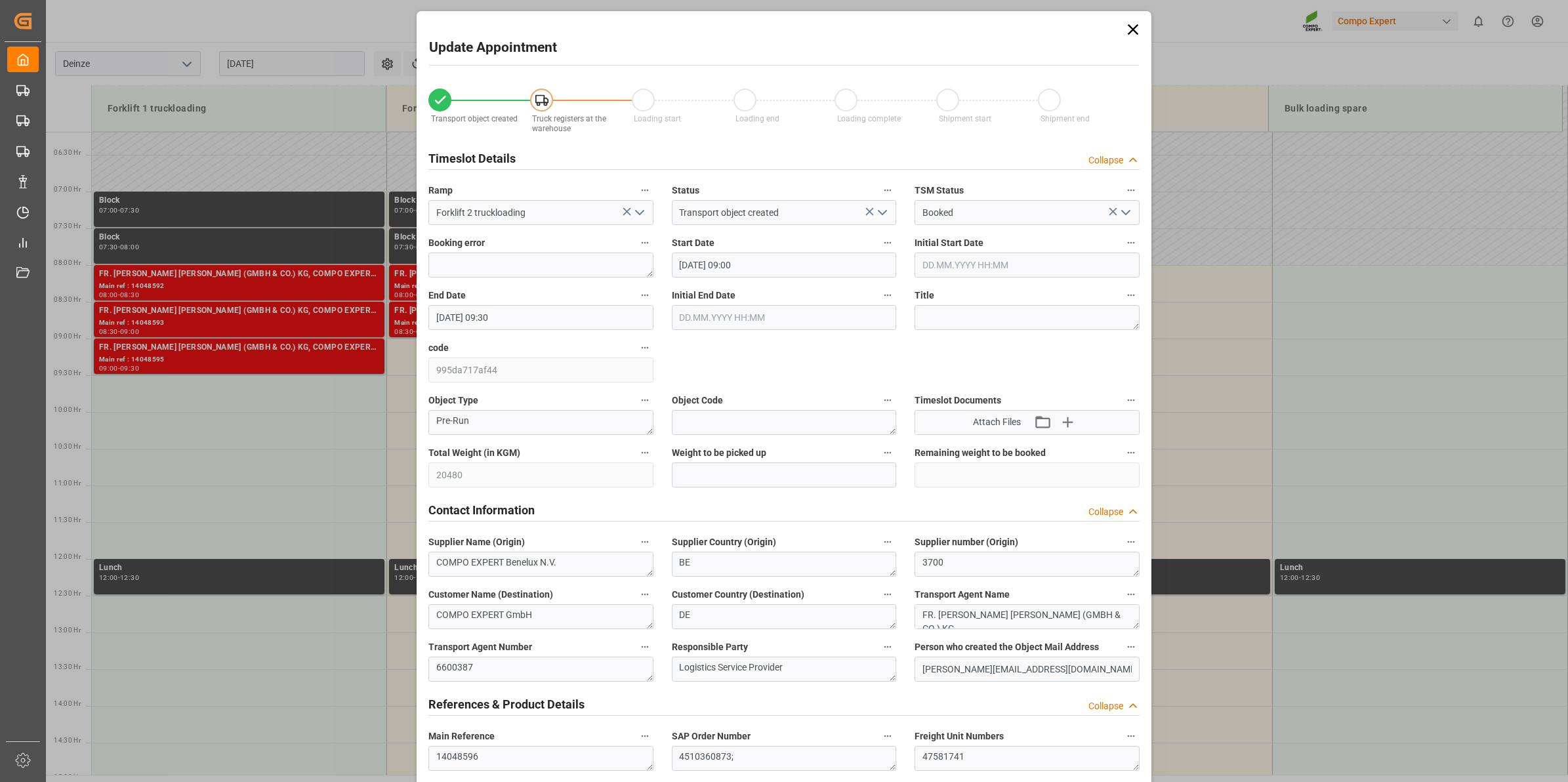
type input "[DATE] 11:41"
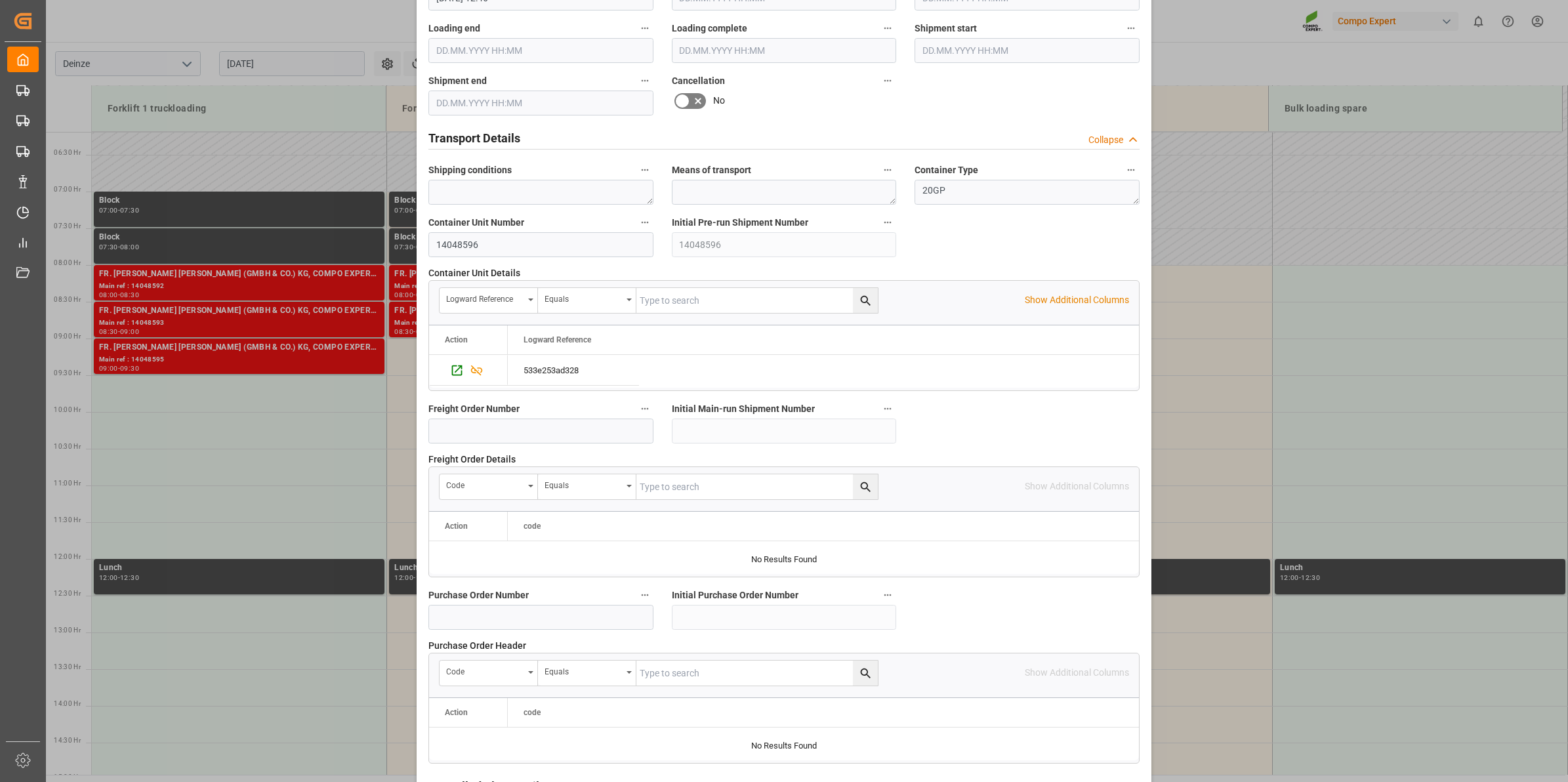
scroll to position [1041, 0]
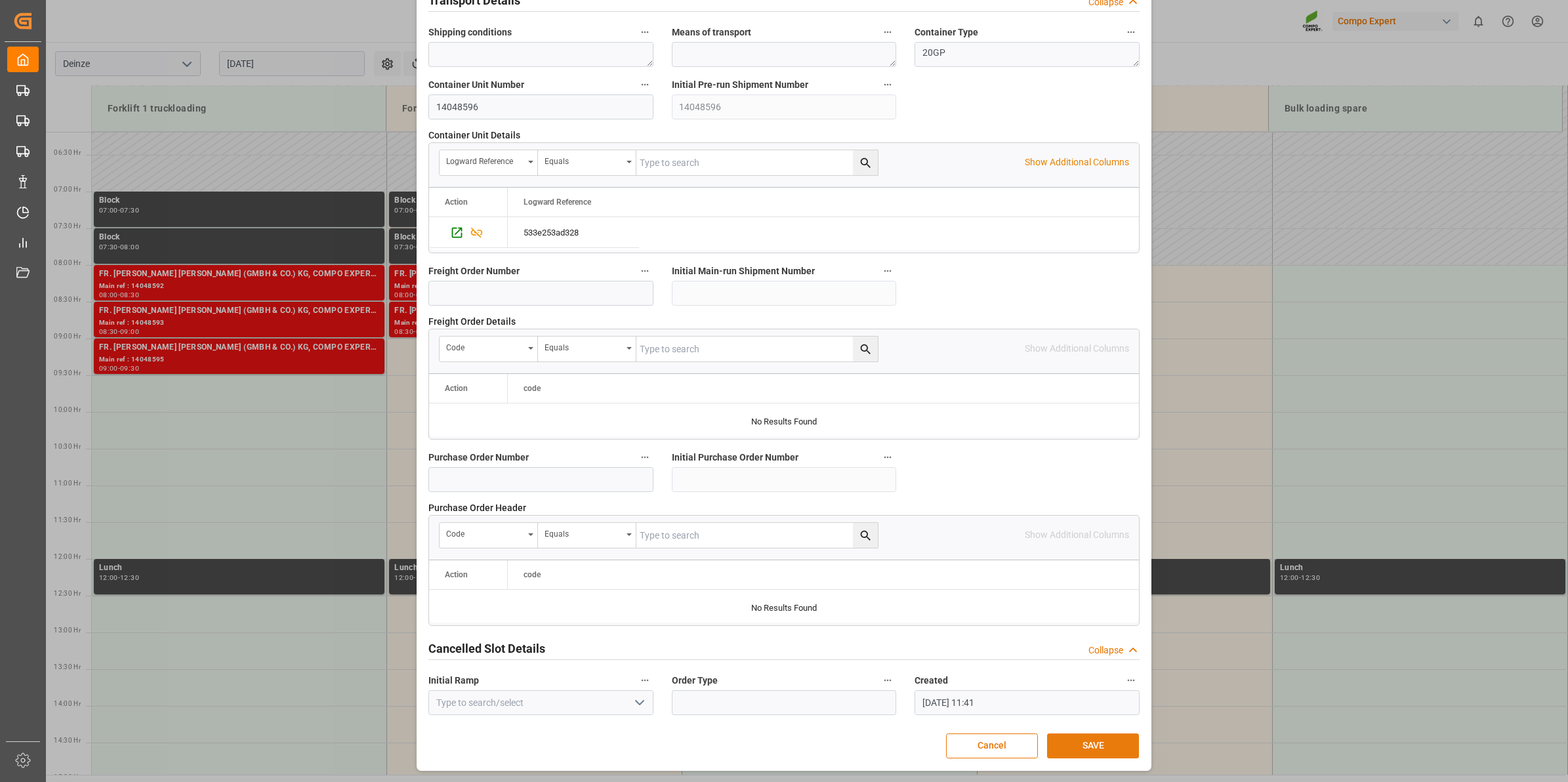
click at [1098, 749] on button "SAVE" at bounding box center [1092, 745] width 92 height 25
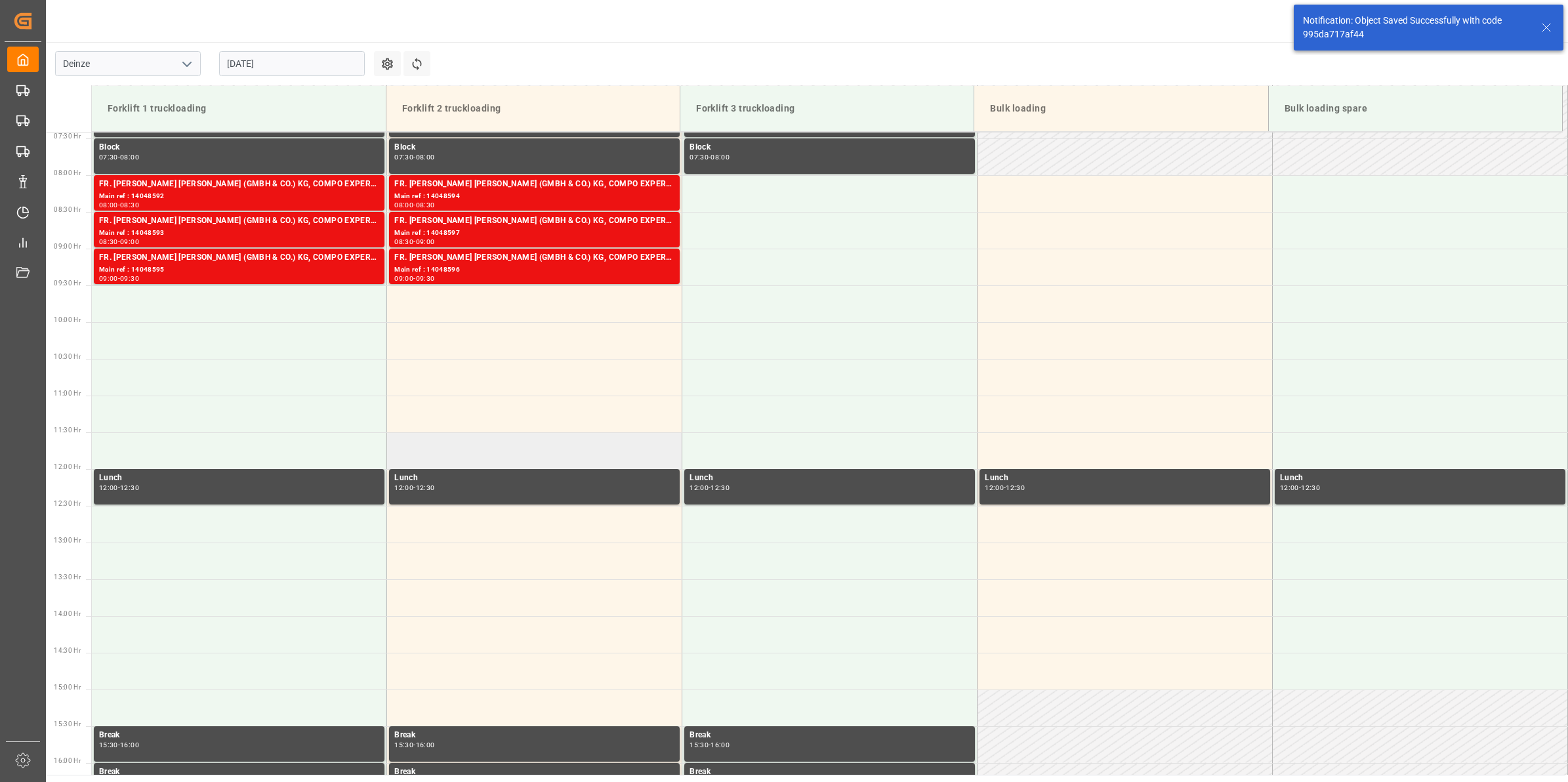
scroll to position [579, 0]
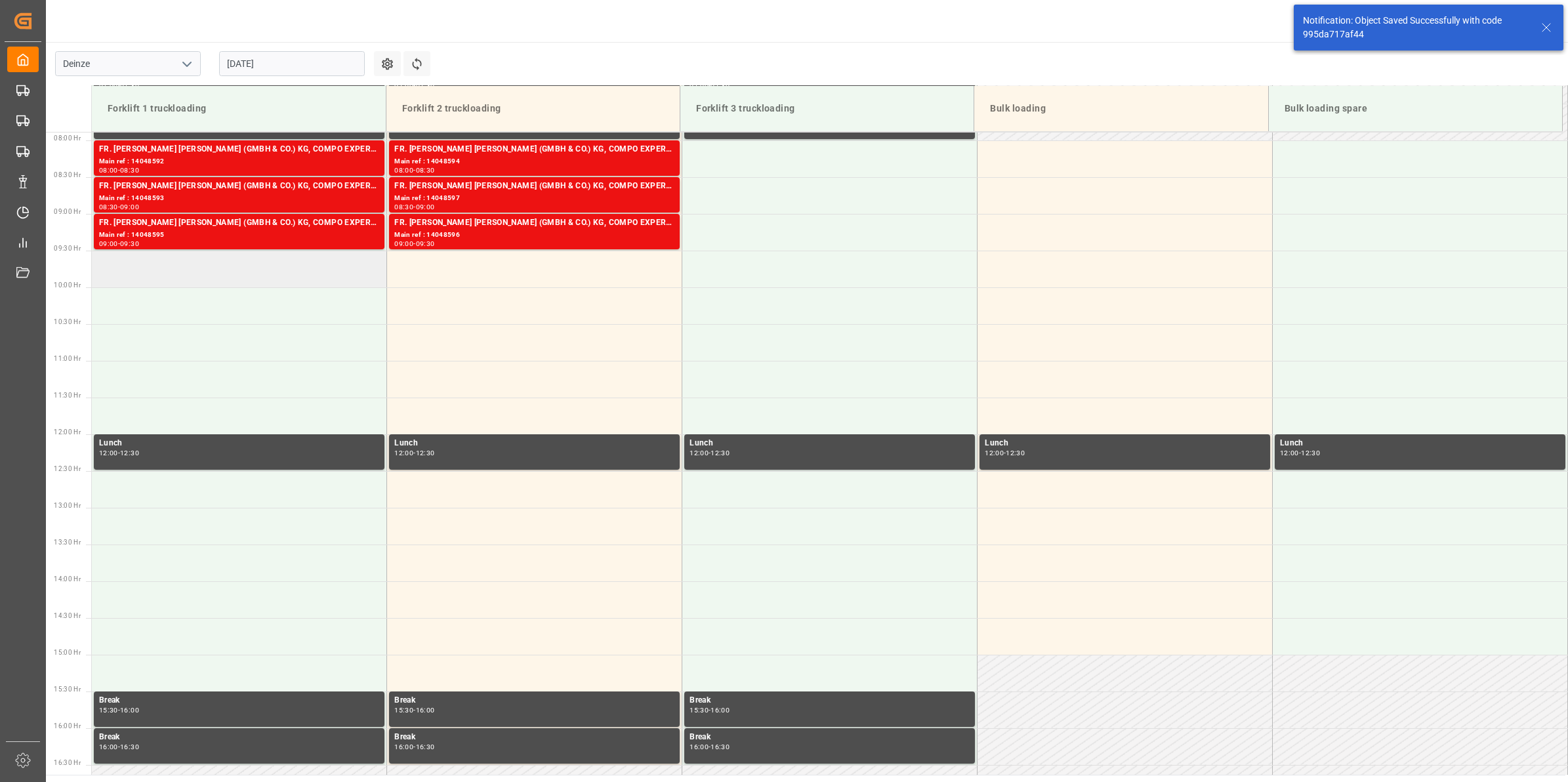
click at [354, 269] on td at bounding box center [239, 269] width 295 height 37
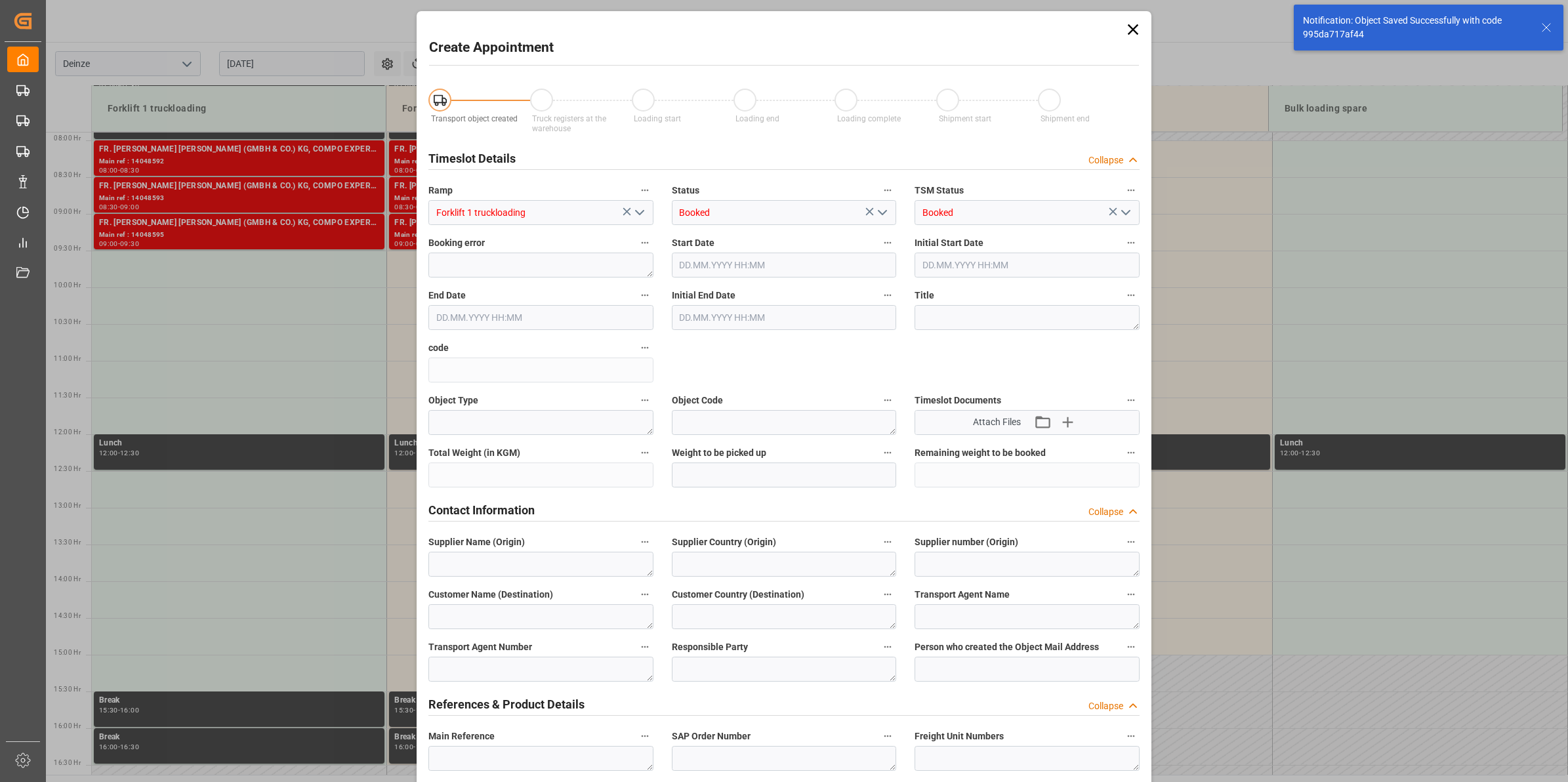
type input "08.09.2025 09:30"
type input "[DATE] 10:00"
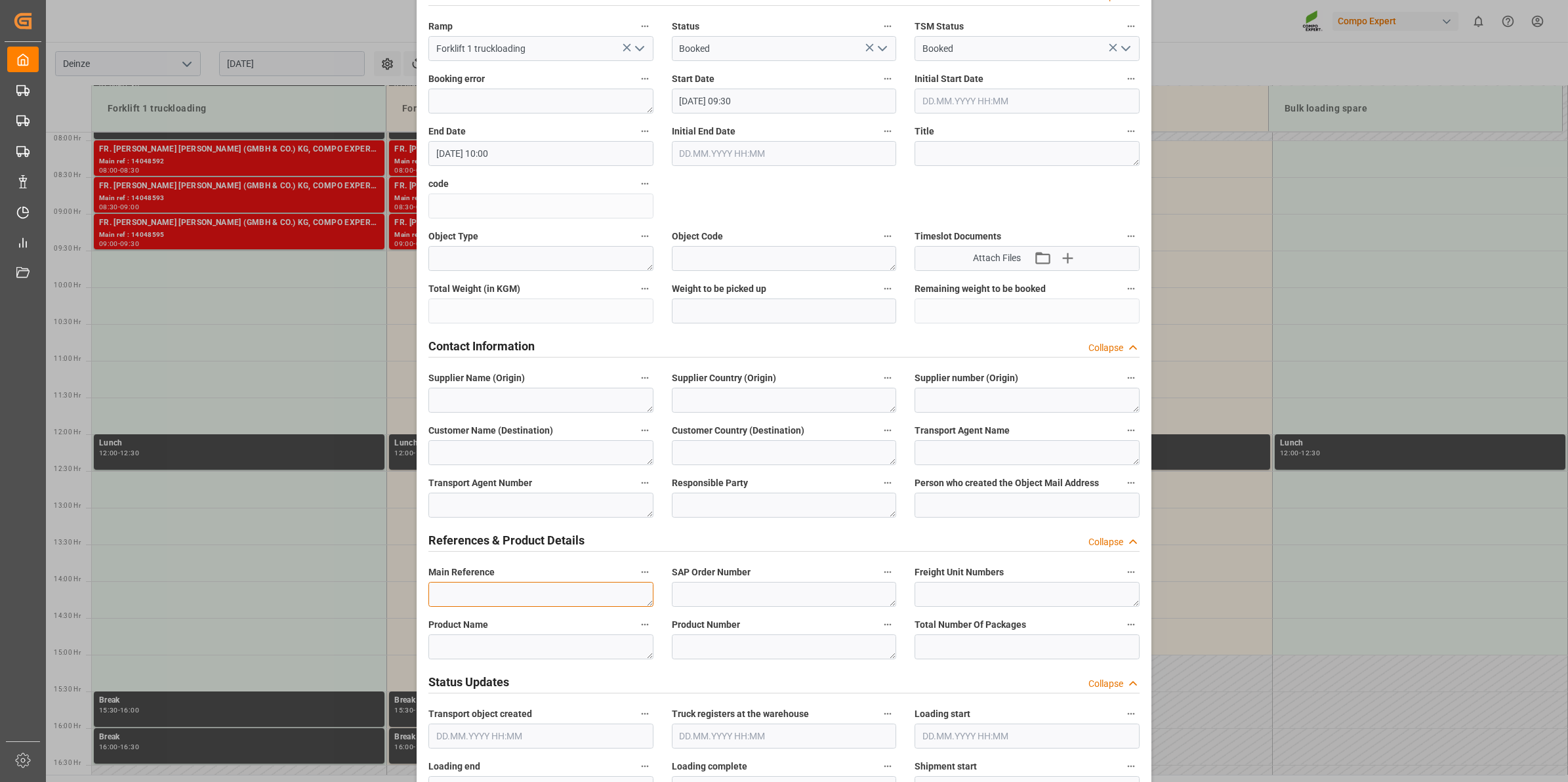
click at [513, 583] on textarea at bounding box center [541, 594] width 225 height 25
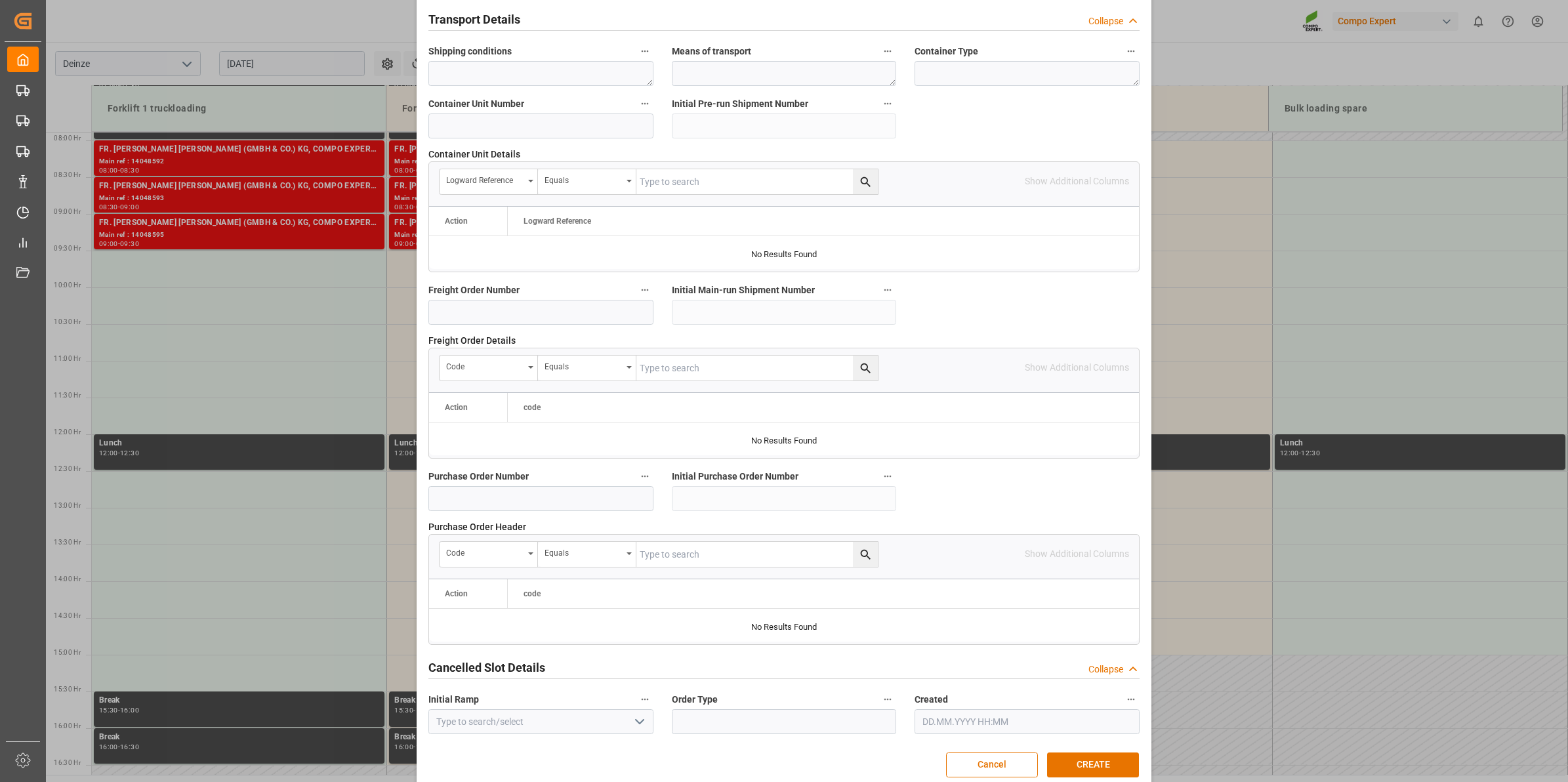
scroll to position [1041, 0]
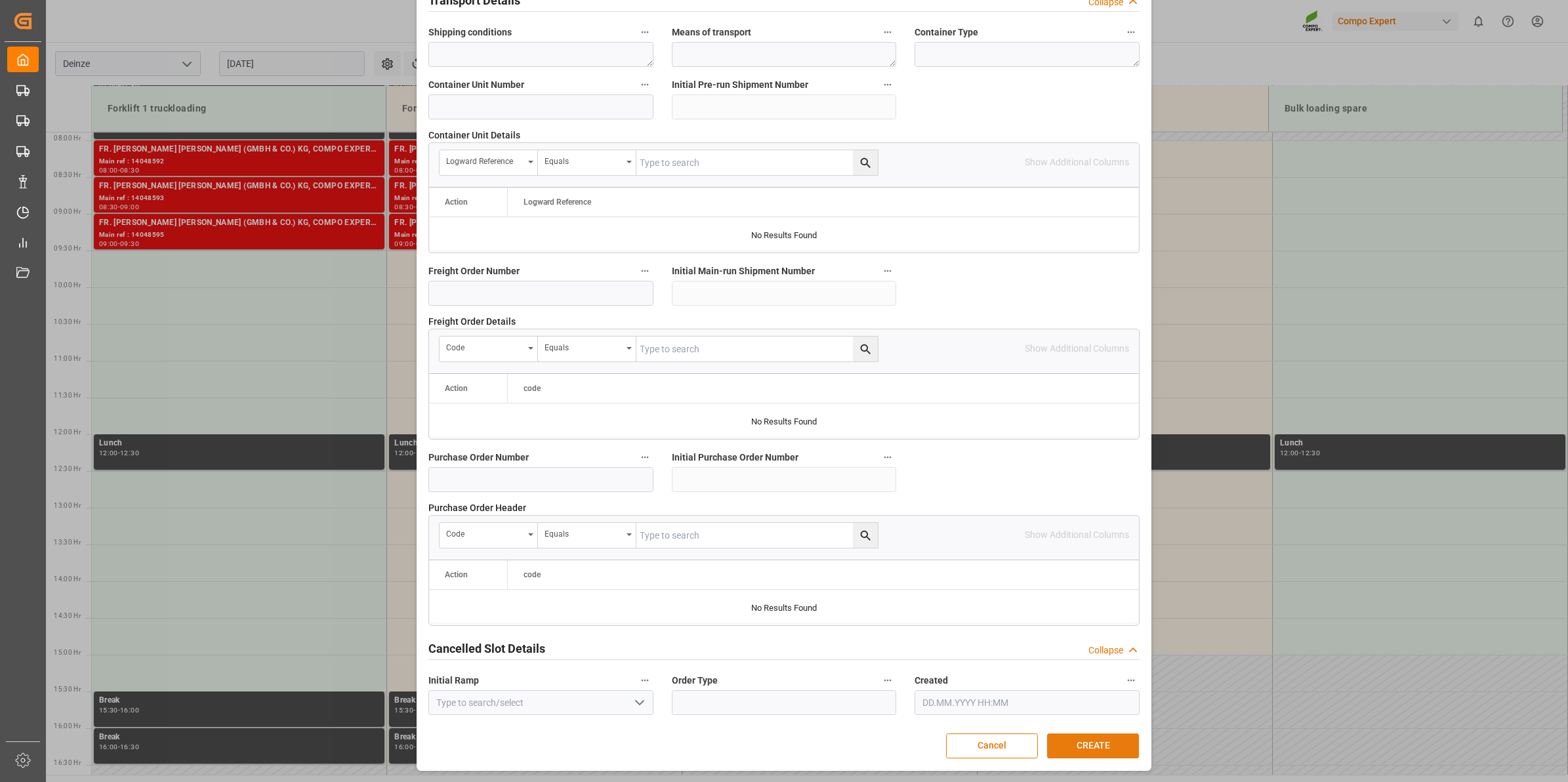
type textarea "."
click at [1104, 745] on button "CREATE" at bounding box center [1092, 745] width 92 height 25
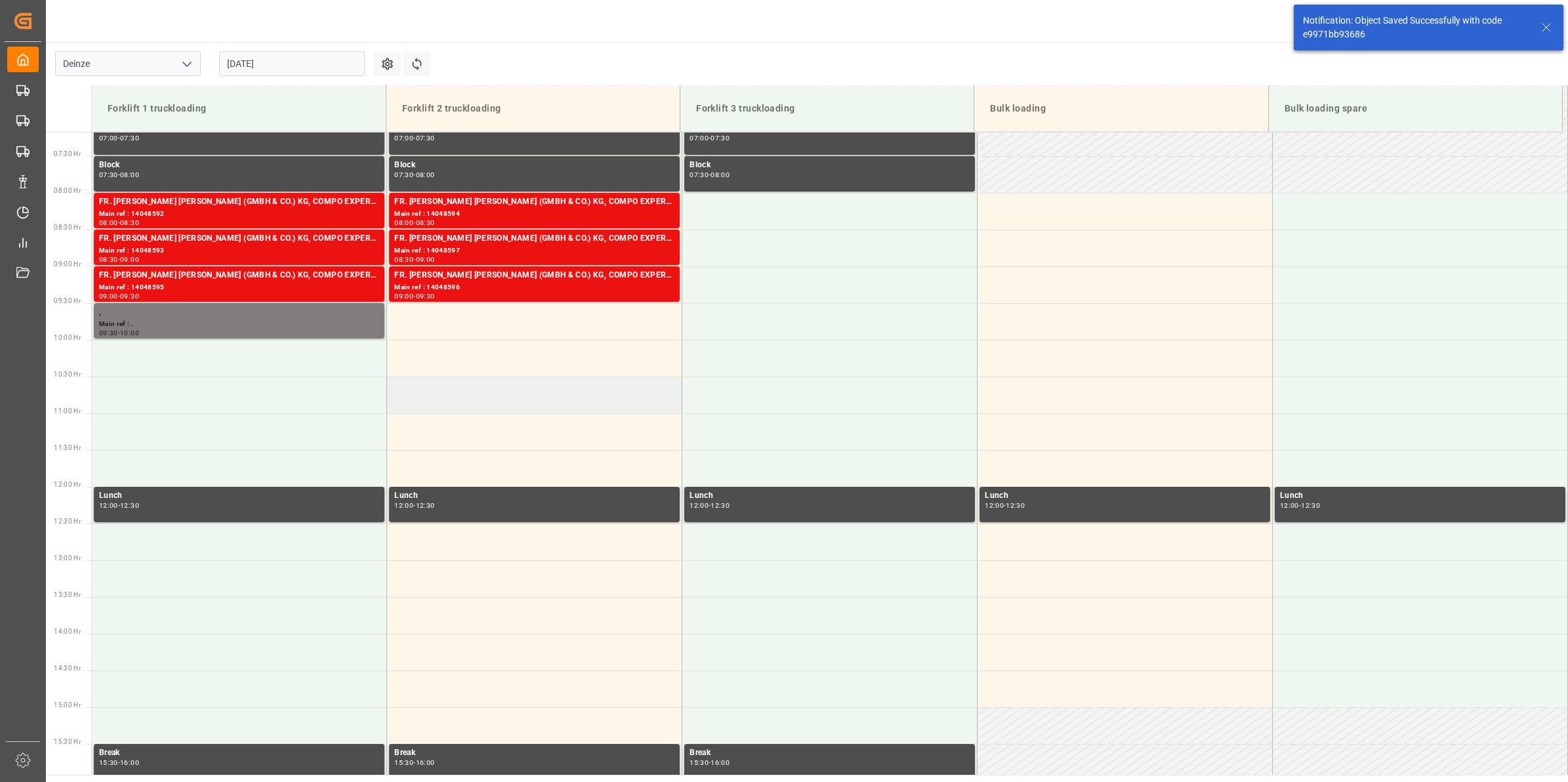
scroll to position [579, 0]
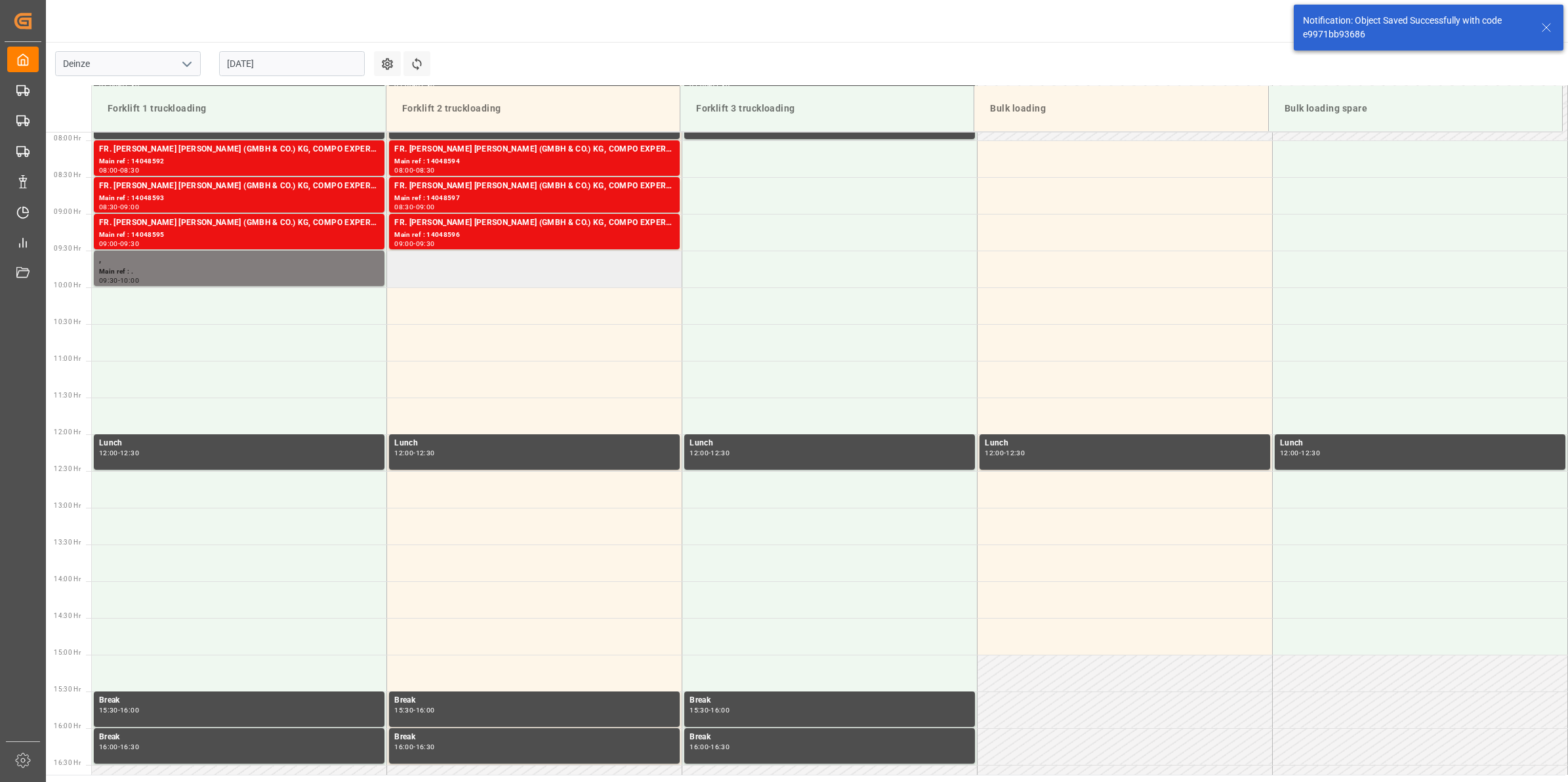
click at [576, 276] on td at bounding box center [534, 269] width 295 height 37
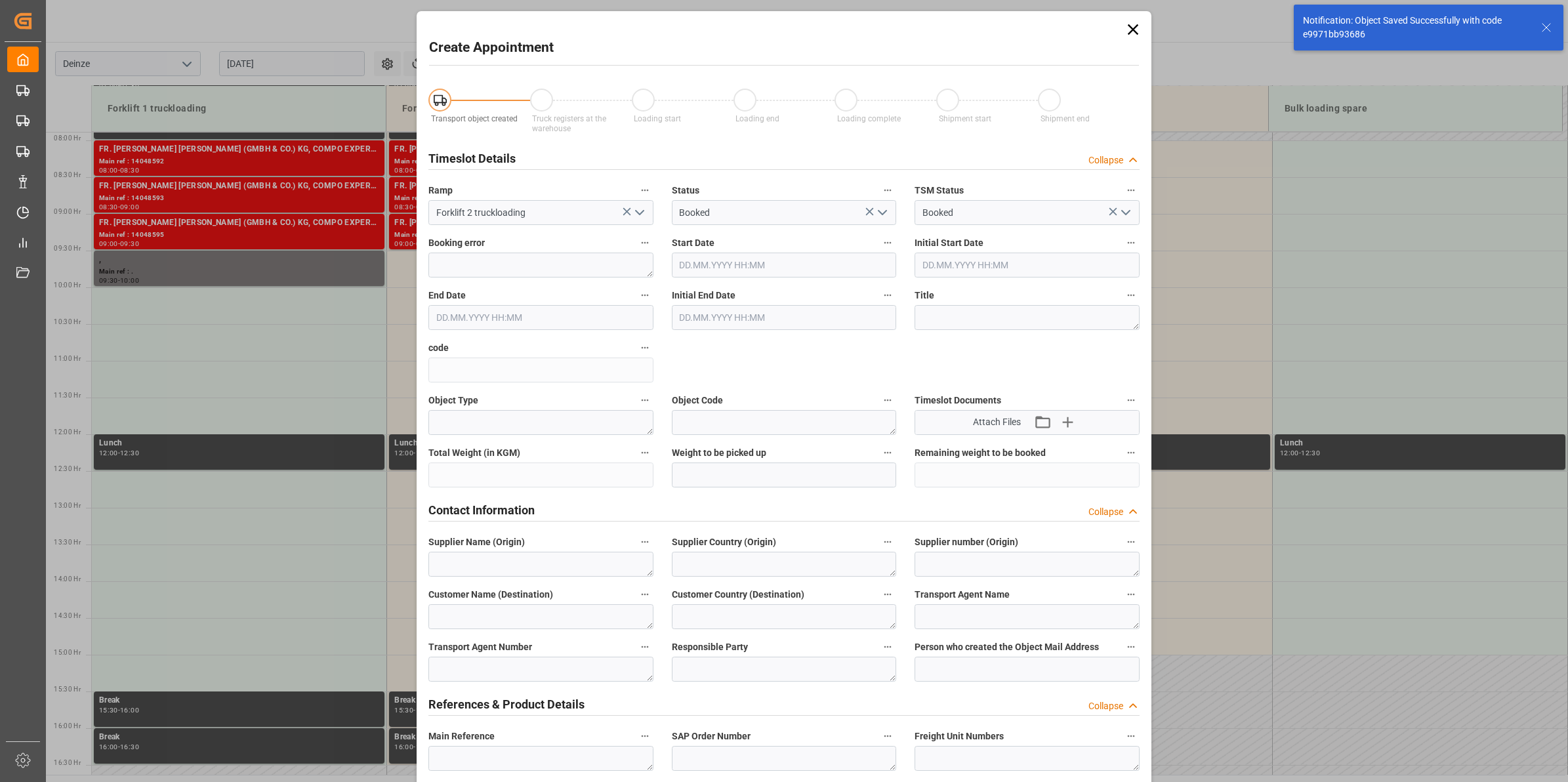
type input "08.09.2025 09:30"
type input "[DATE] 10:00"
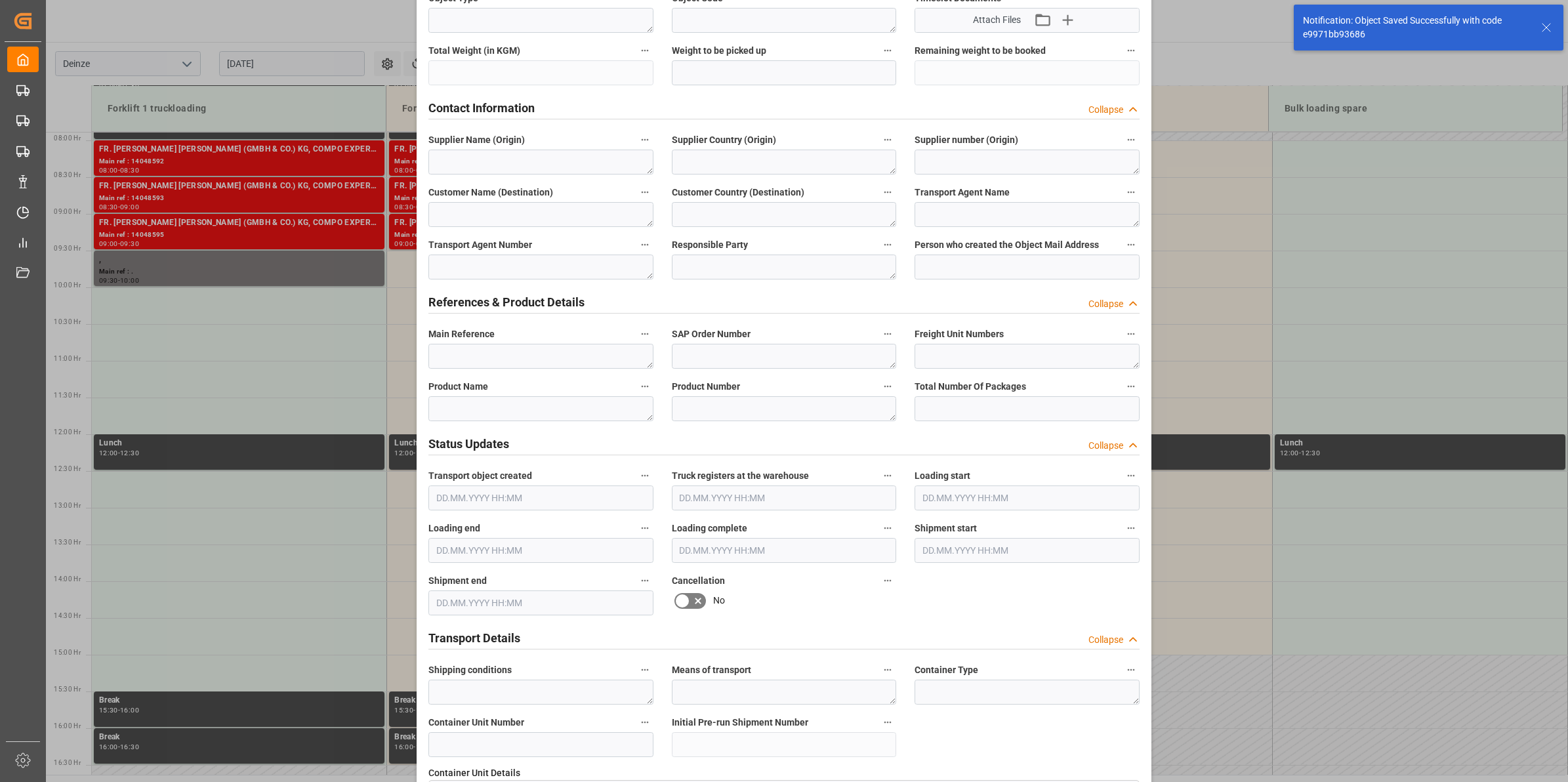
scroll to position [492, 0]
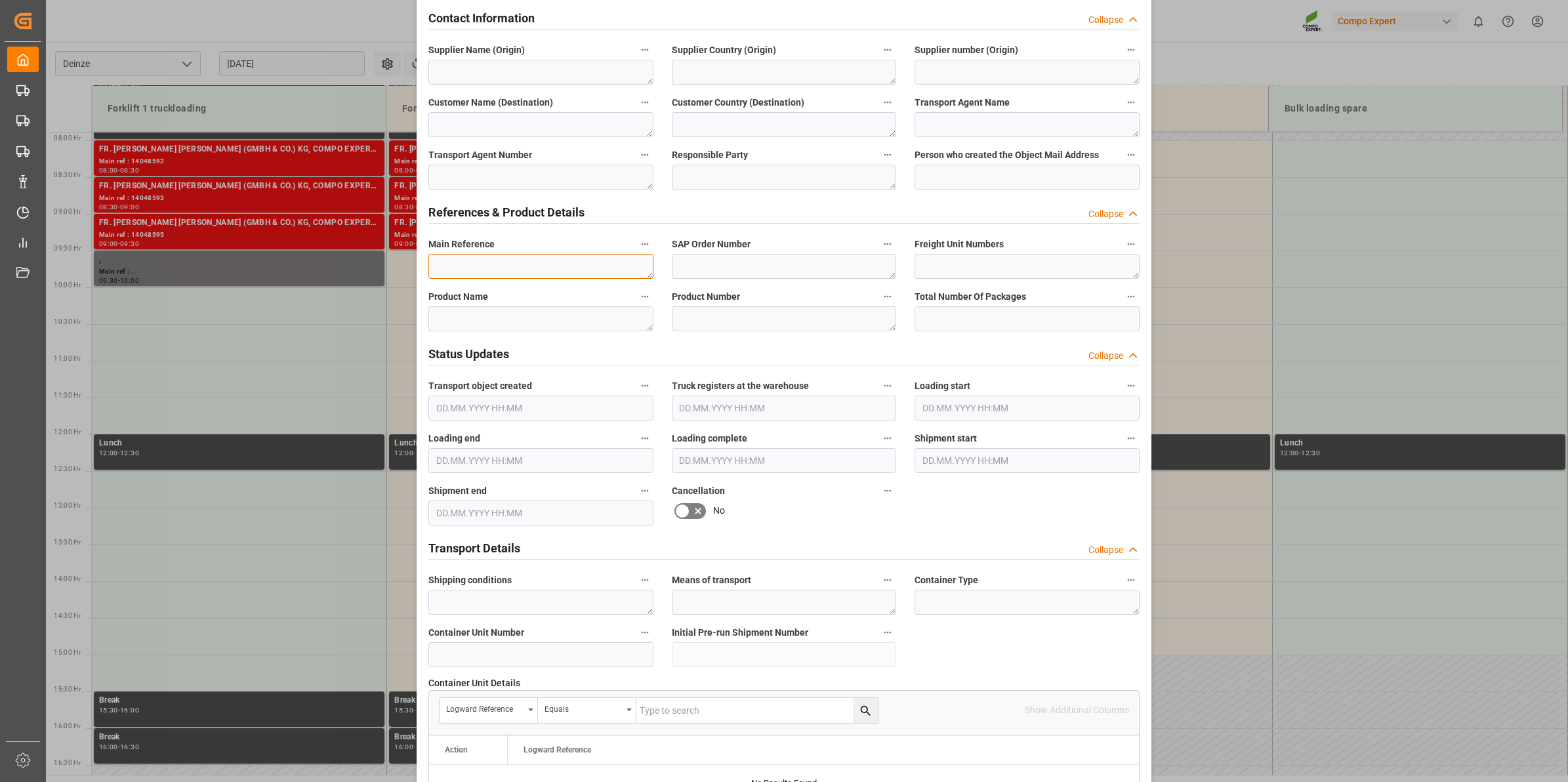
click at [489, 264] on textarea at bounding box center [541, 266] width 225 height 25
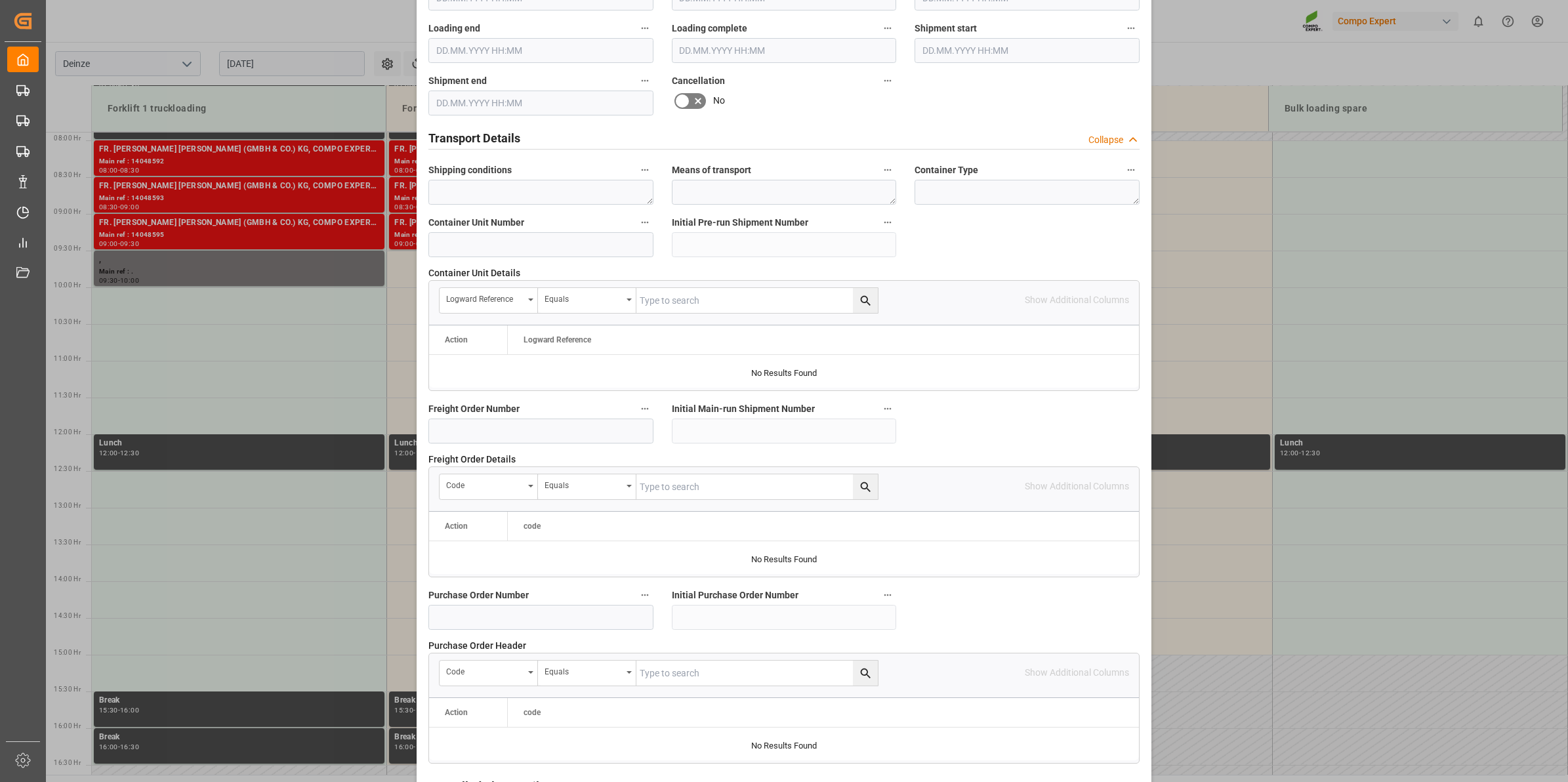
scroll to position [1041, 0]
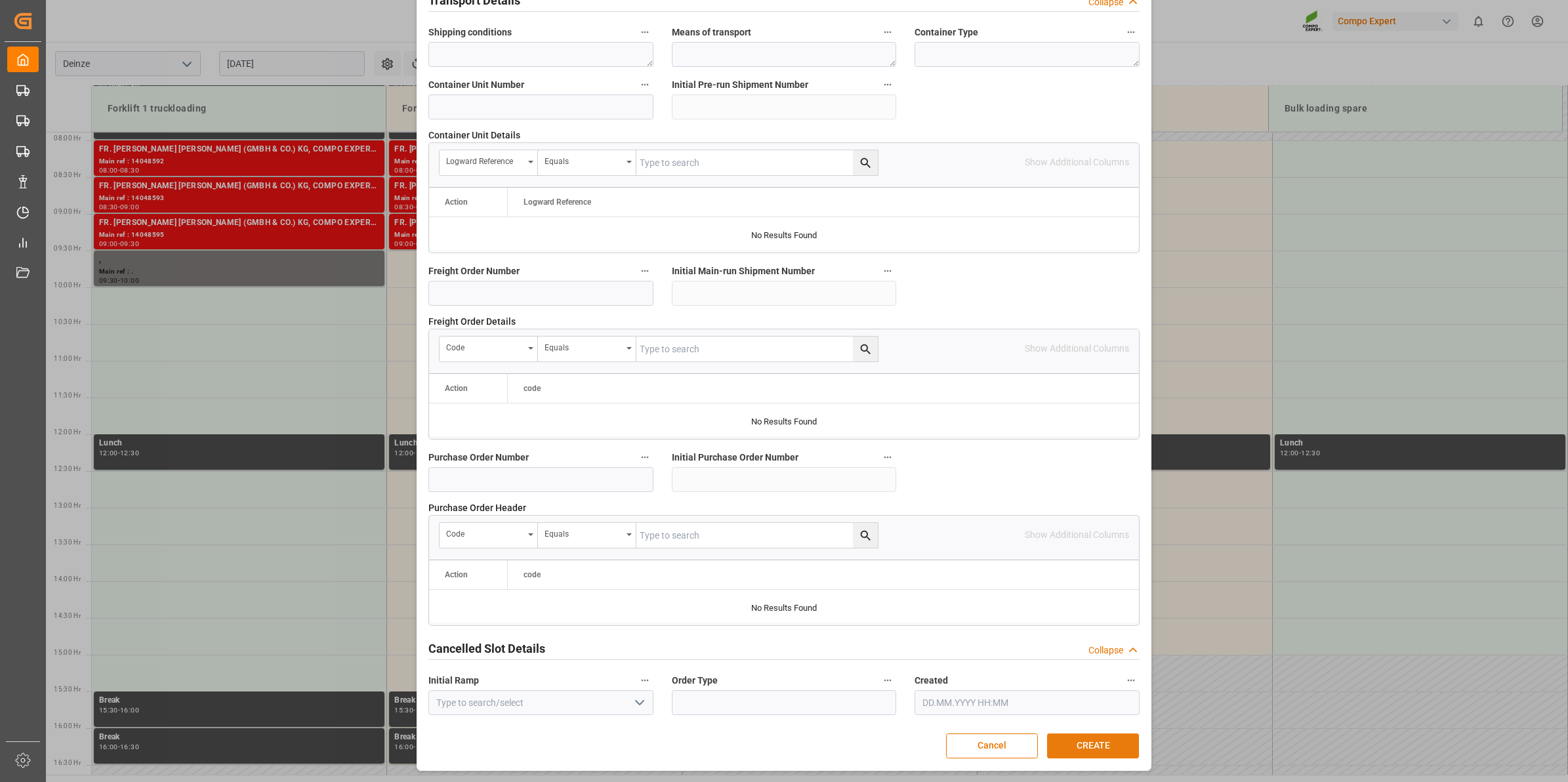
type textarea "."
click at [1104, 745] on button "CREATE" at bounding box center [1092, 745] width 92 height 25
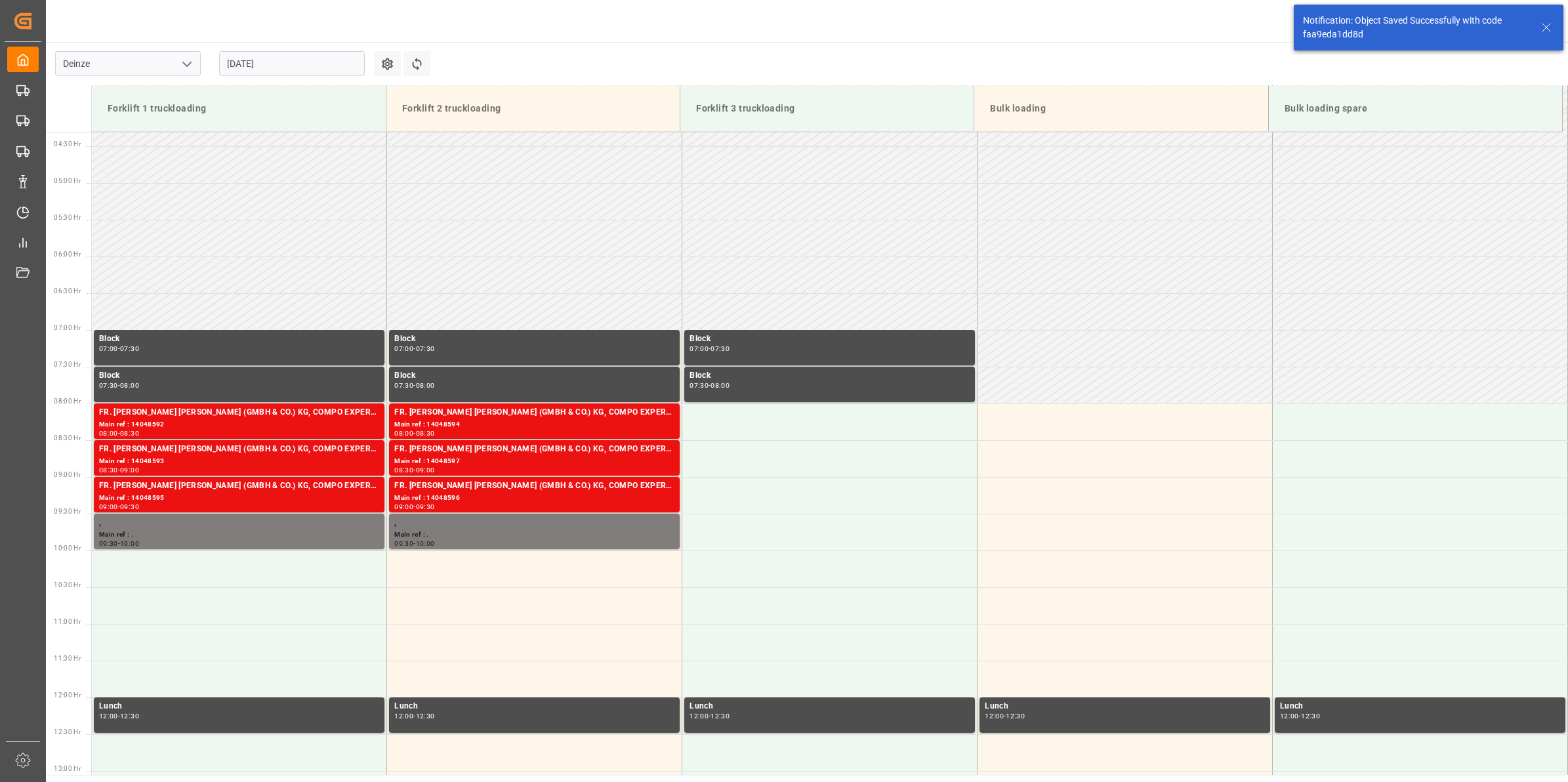
scroll to position [579, 0]
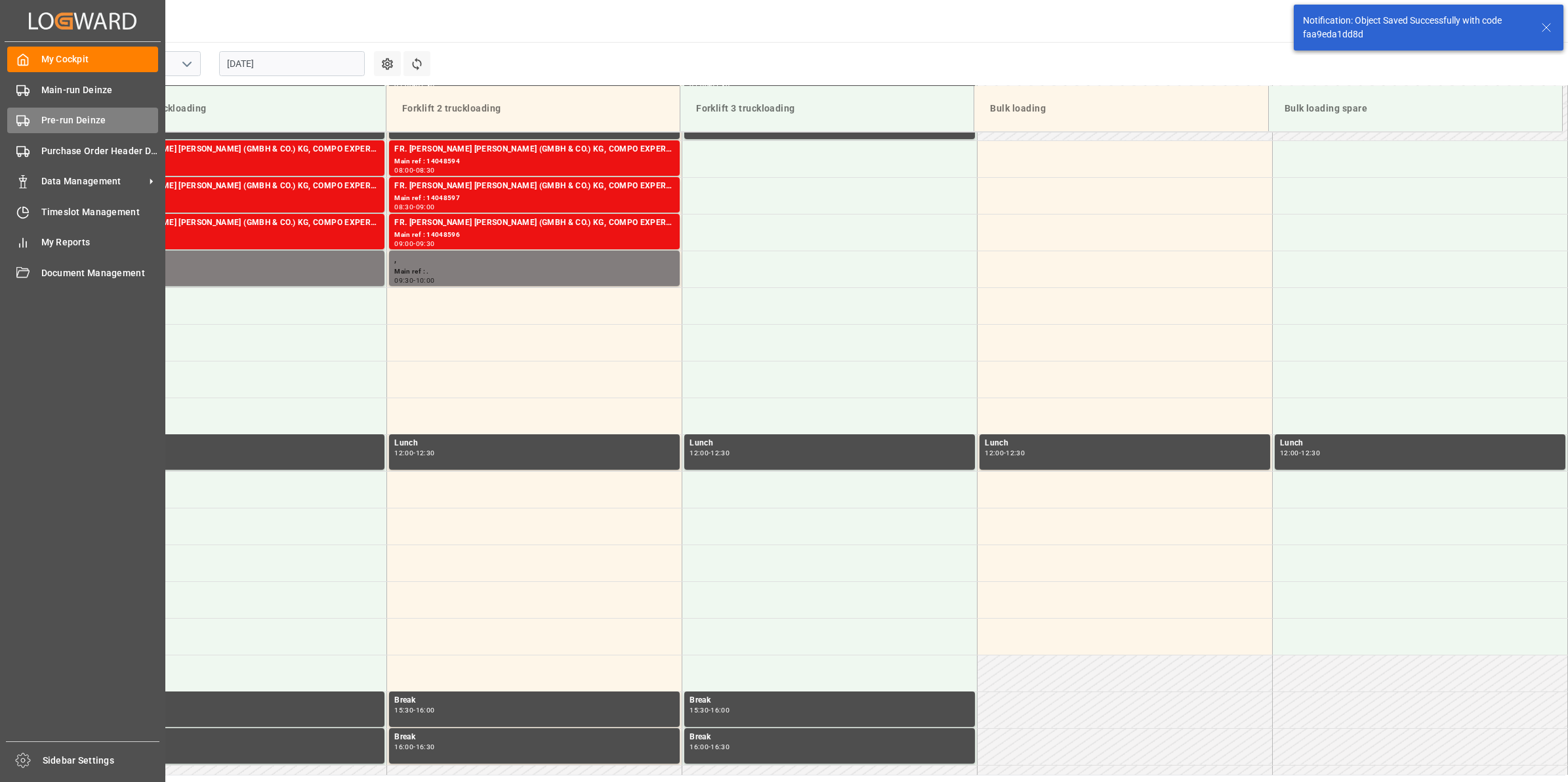
click at [63, 123] on span "Pre-run Deinze" at bounding box center [100, 120] width 118 height 14
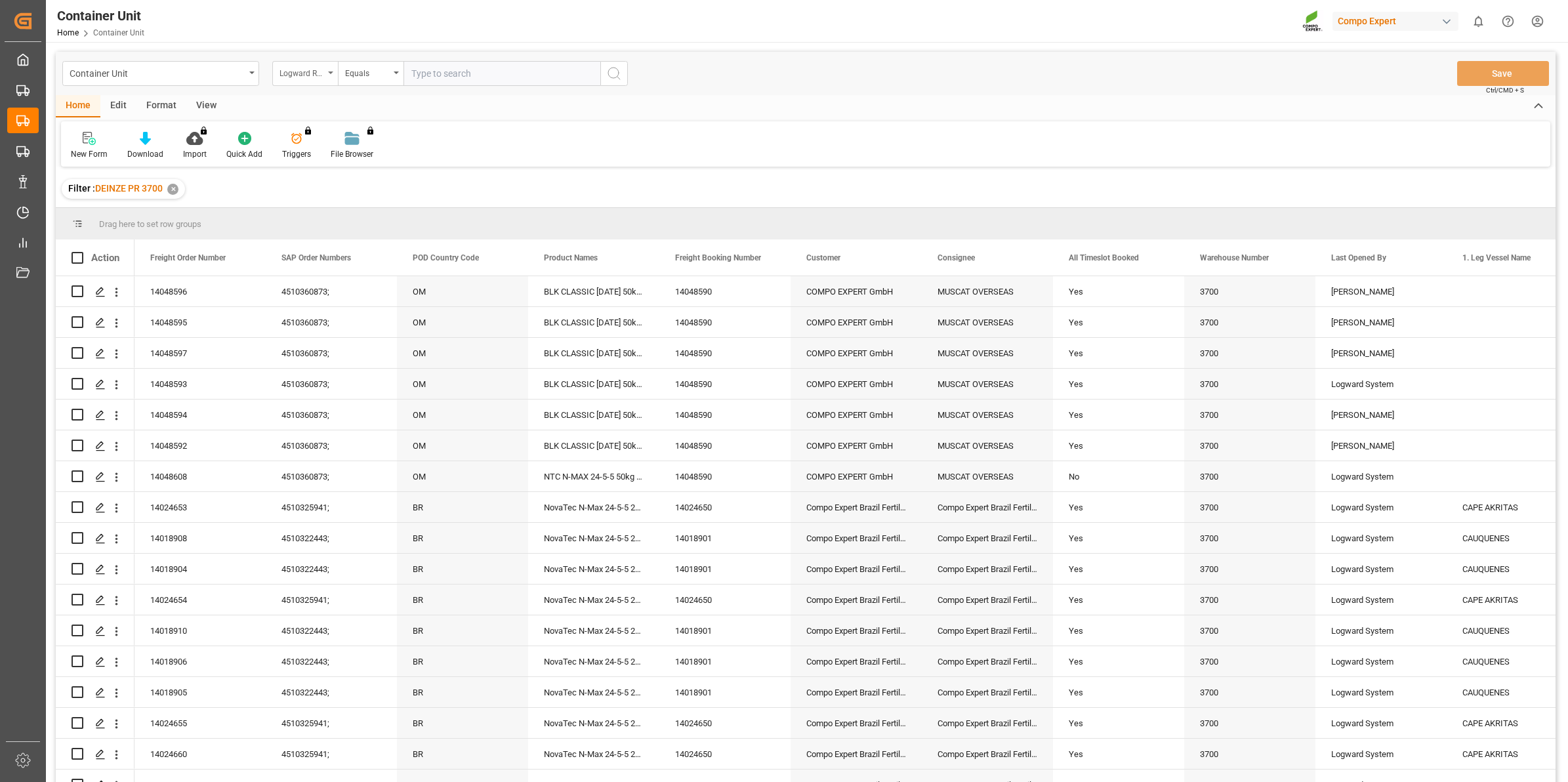
click at [328, 82] on div "Logward Reference" at bounding box center [305, 73] width 66 height 25
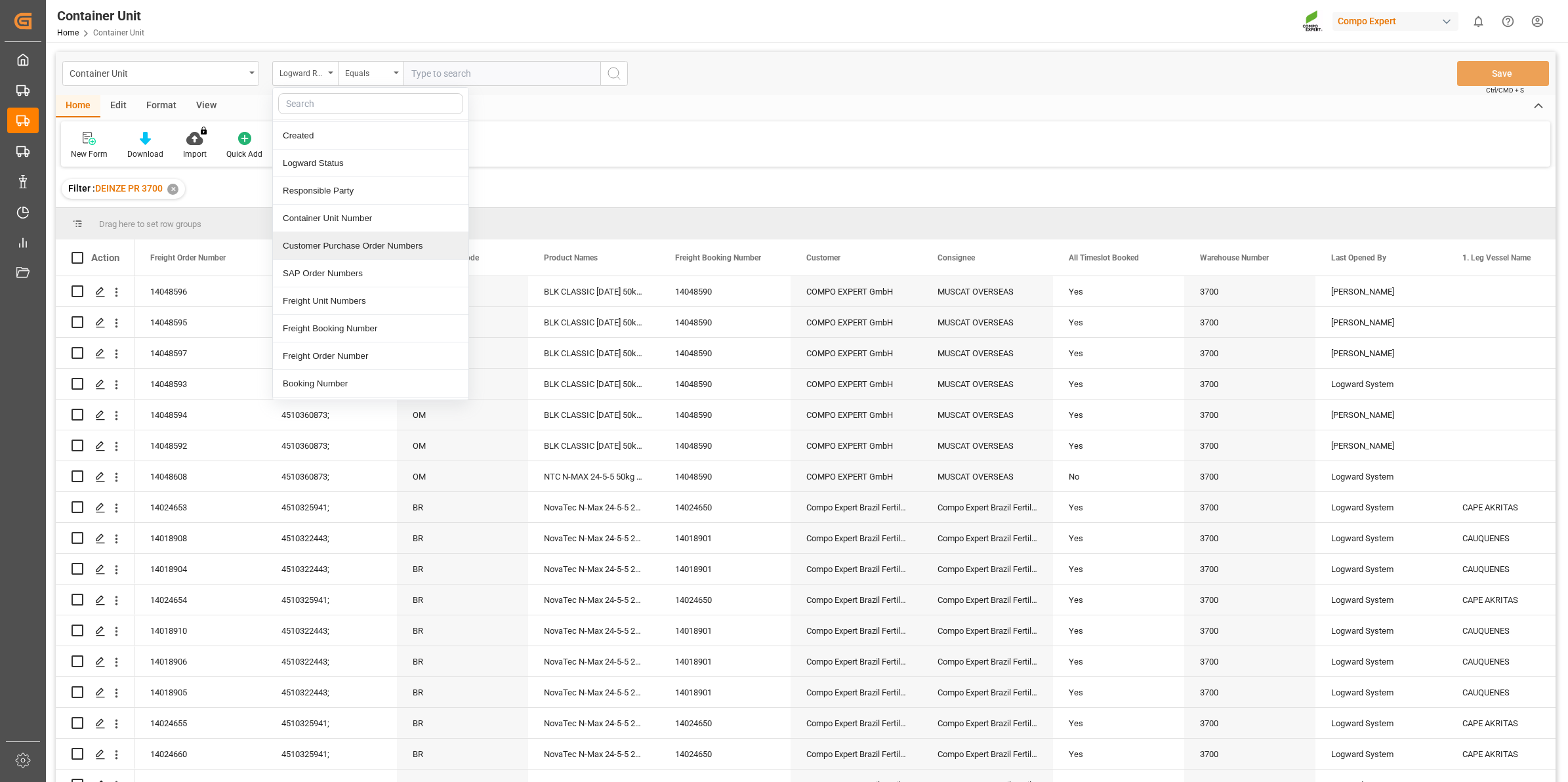
scroll to position [82, 0]
click at [374, 319] on div "Freight Order Number" at bounding box center [371, 327] width 195 height 27
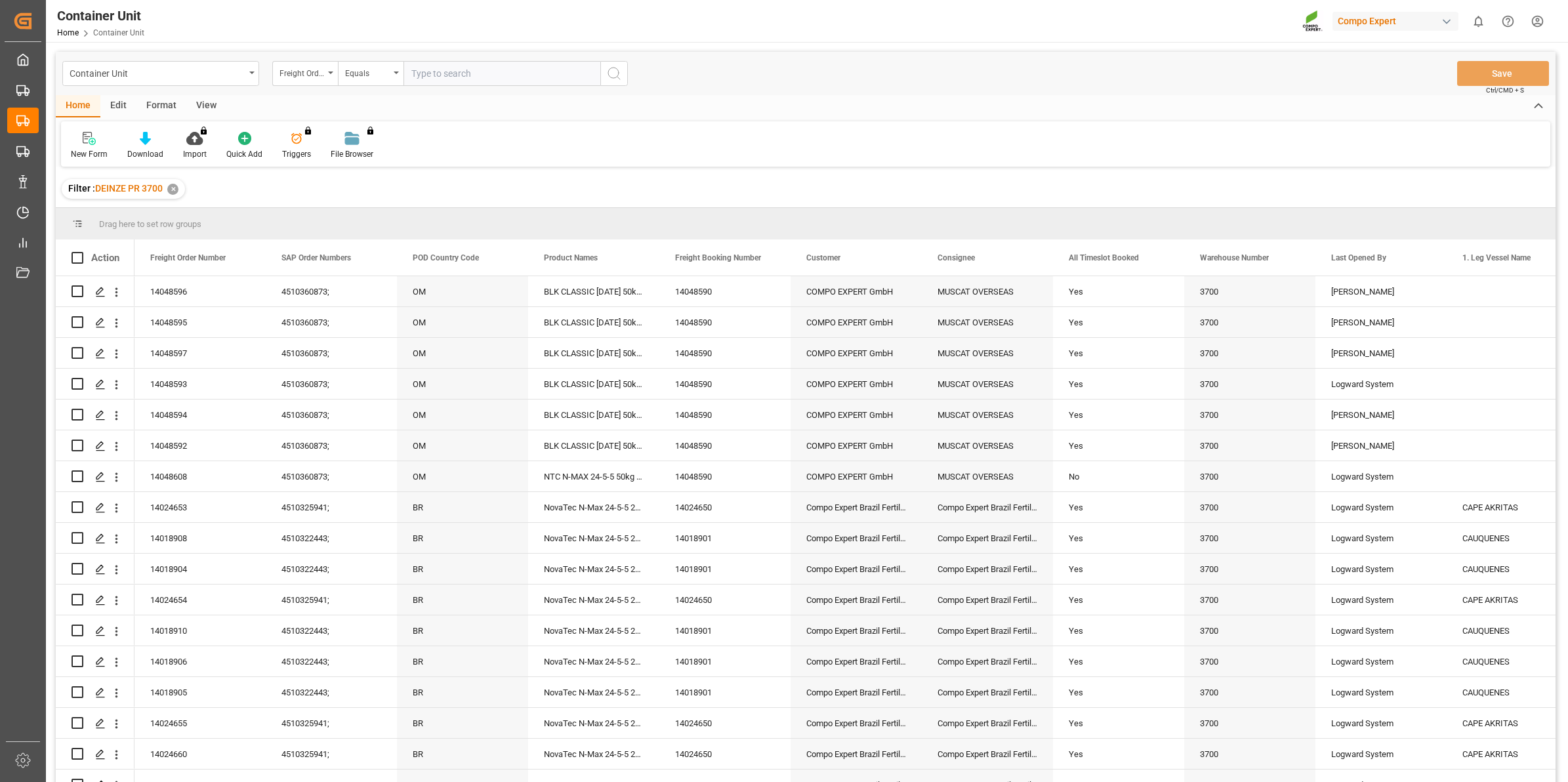
click at [496, 77] on input "text" at bounding box center [501, 73] width 196 height 25
type input "14048598"
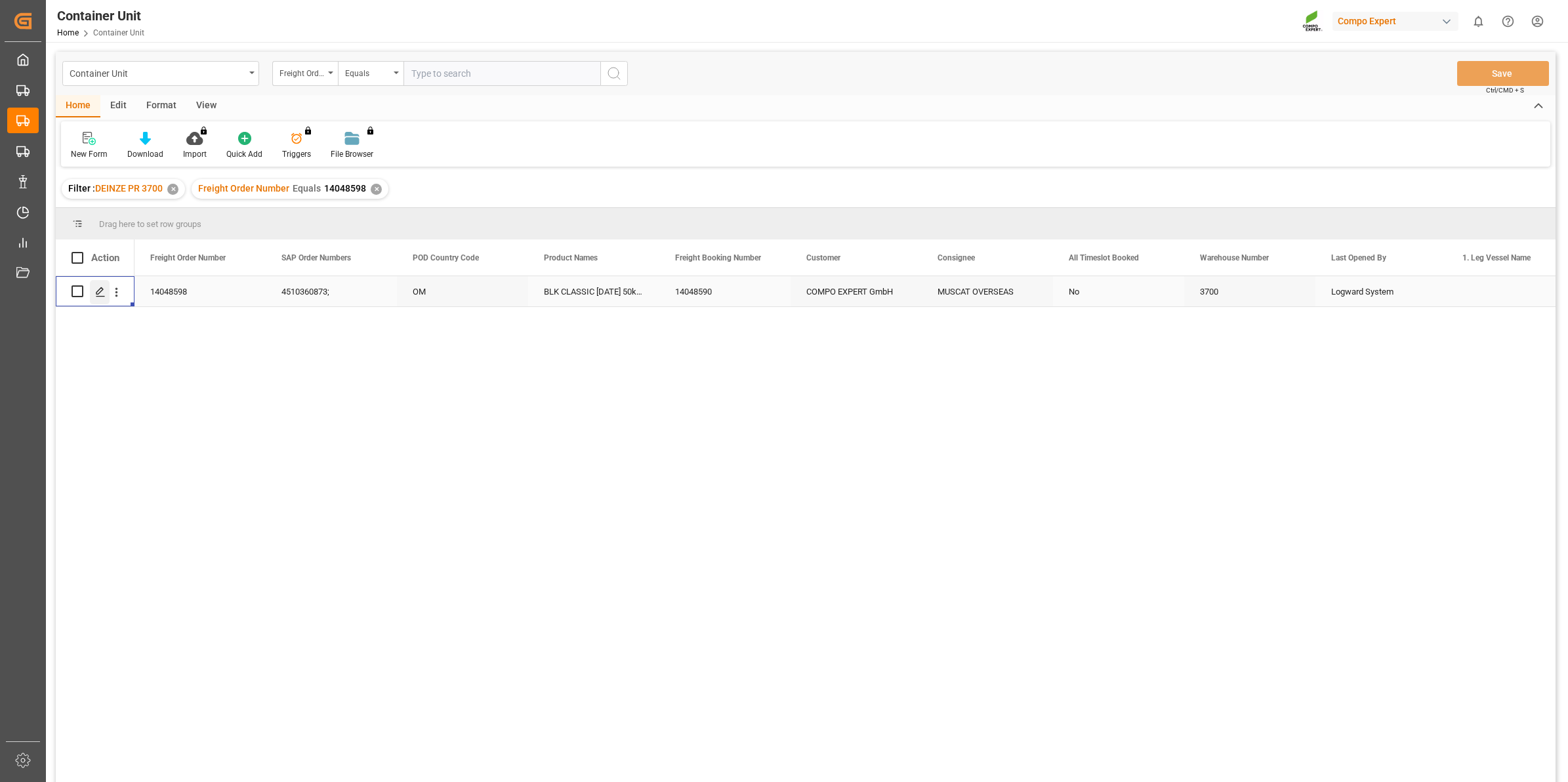
click at [96, 294] on icon "Press SPACE to select this row." at bounding box center [100, 291] width 10 height 10
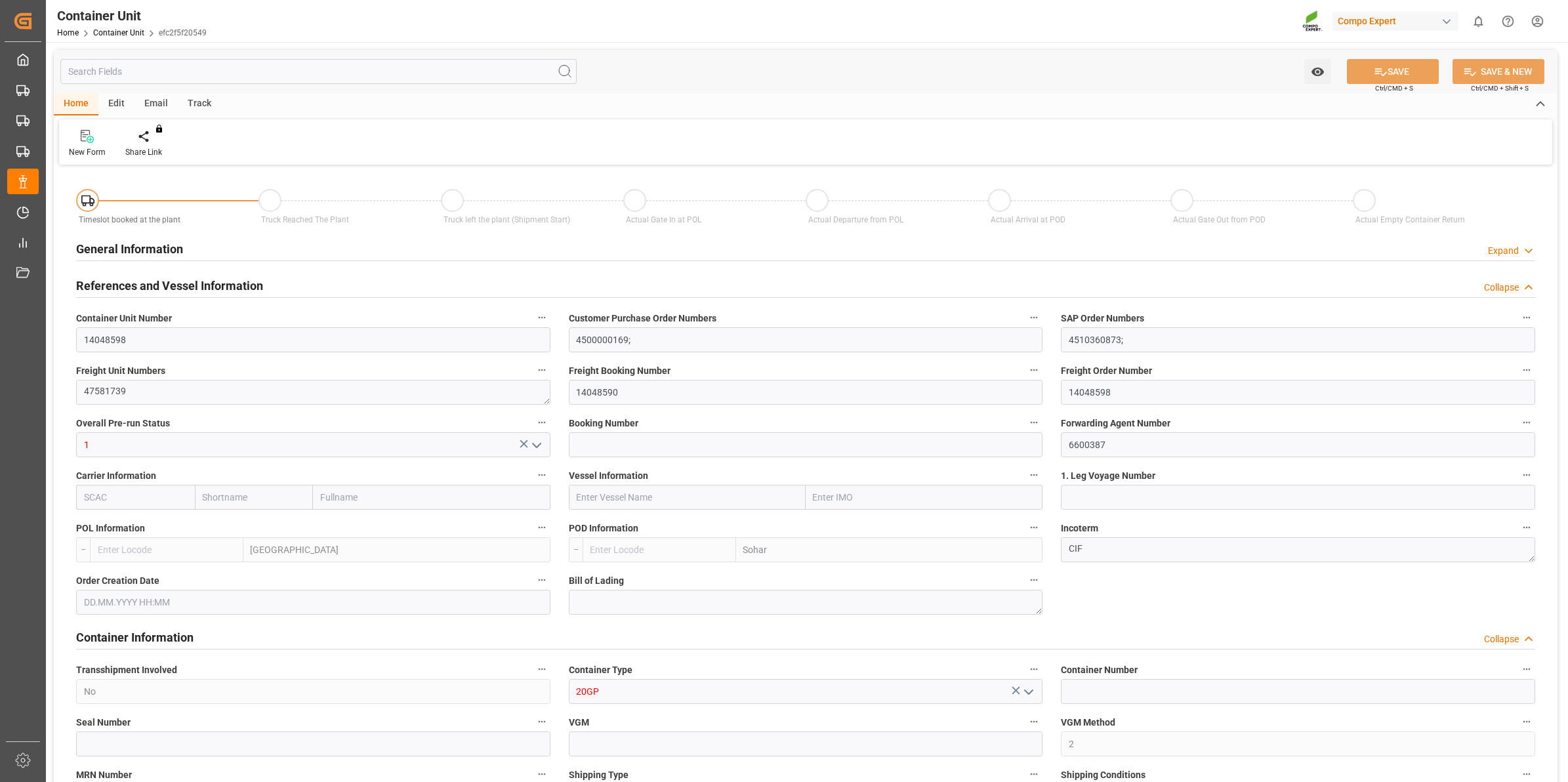
type input "BEANR"
type input "OMSOH"
type input "7"
type input "0"
type input "8"
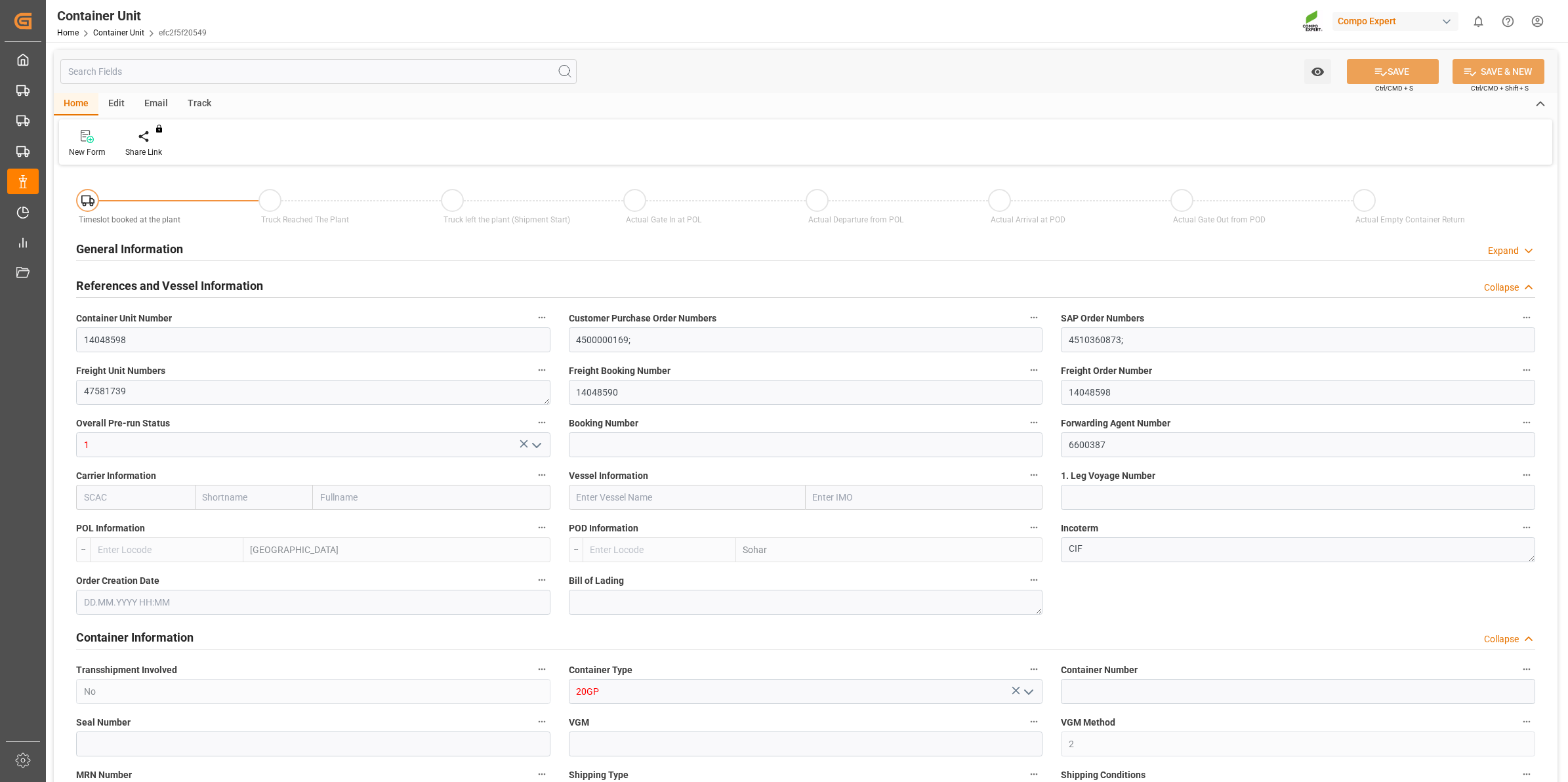
type input "0"
type input "288"
type input "20480"
type input "[DATE] 12:46"
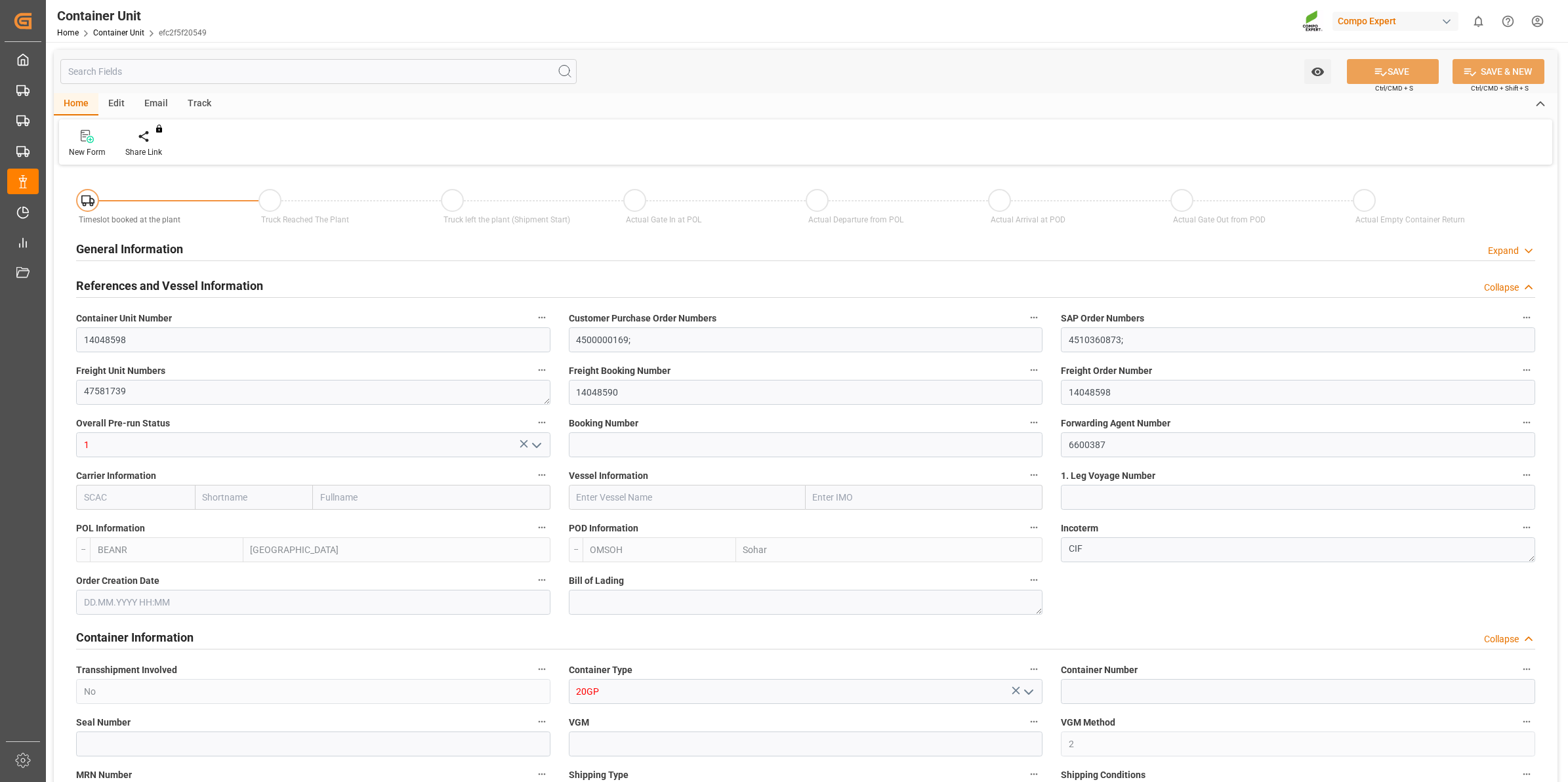
type input "[DATE]"
click at [164, 148] on div "Create Timeslot" at bounding box center [153, 152] width 56 height 12
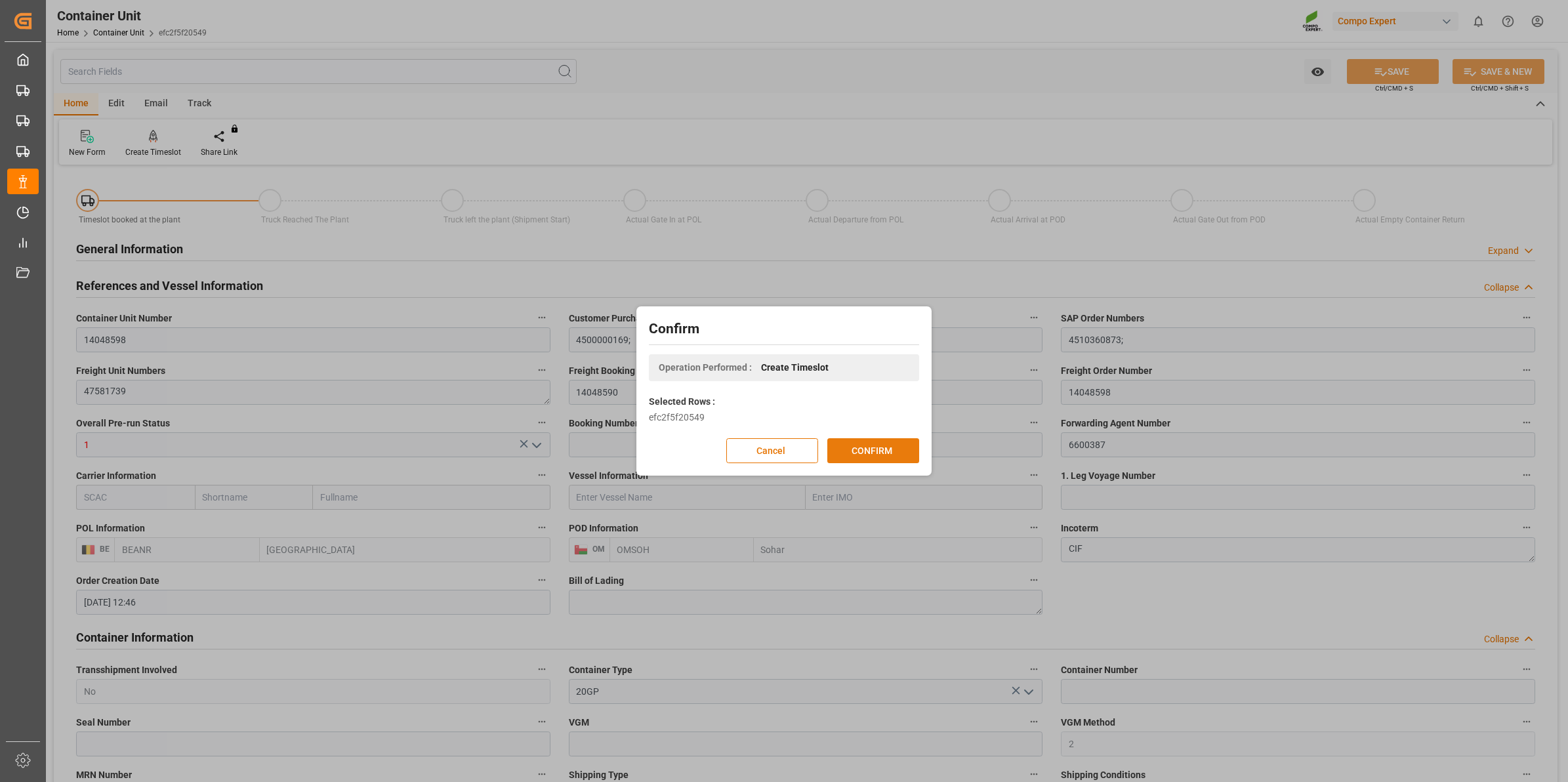
click at [865, 449] on button "CONFIRM" at bounding box center [873, 450] width 92 height 25
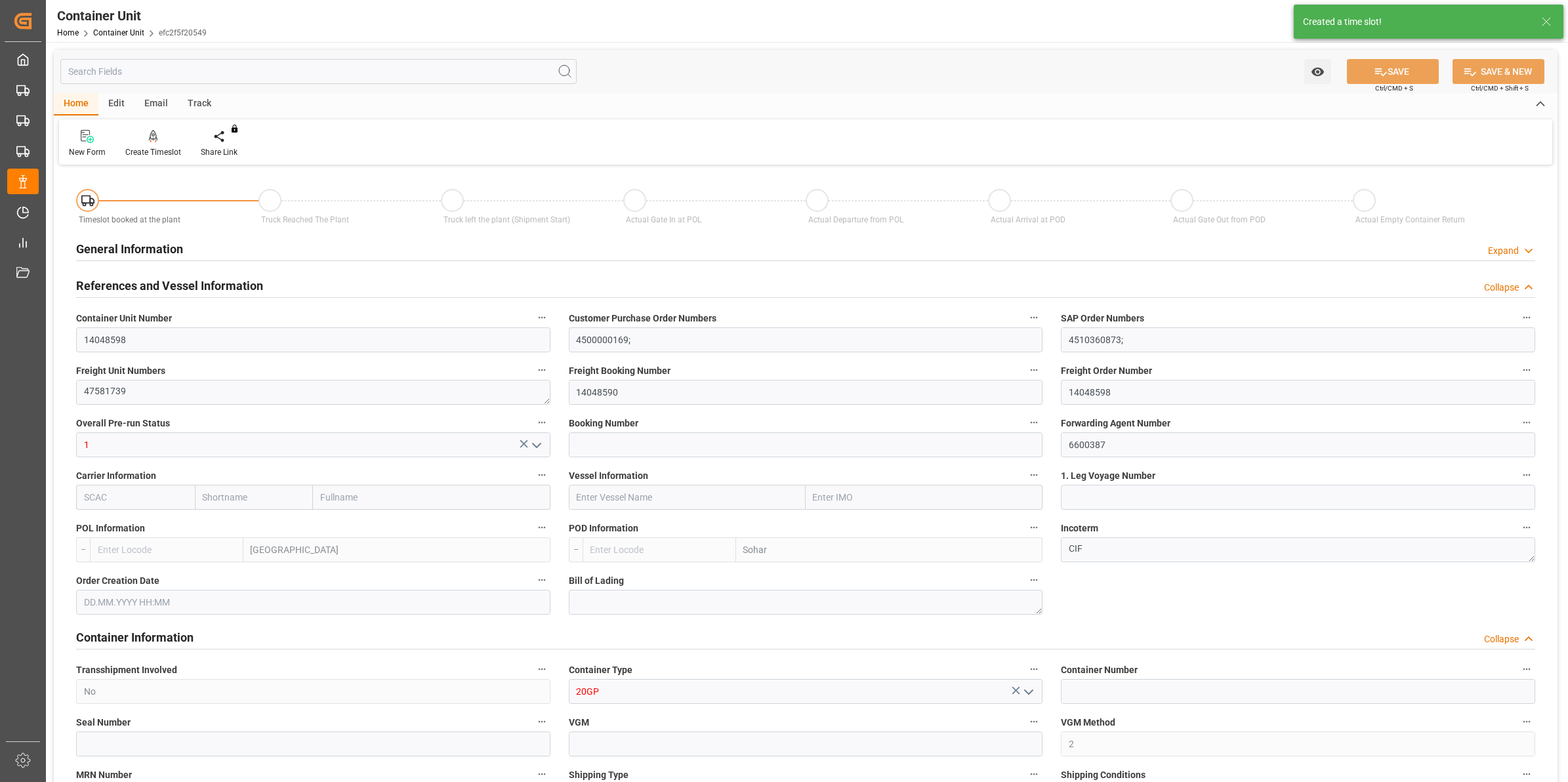
type input "BEANR"
type input "OMSOH"
type input "7"
type input "0"
type input "8"
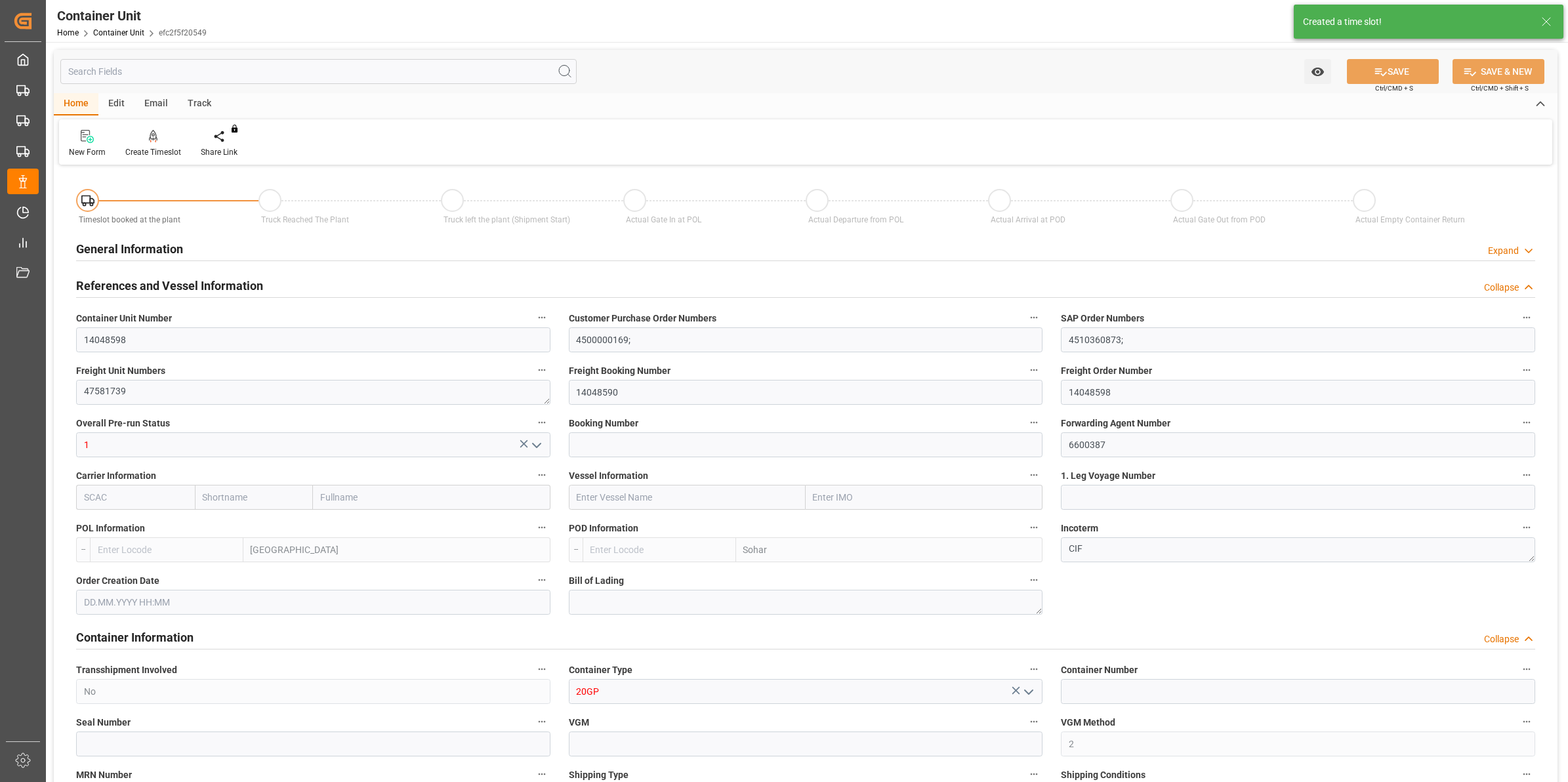
type input "0"
type input "288"
type input "20480"
type input "[DATE] 12:46"
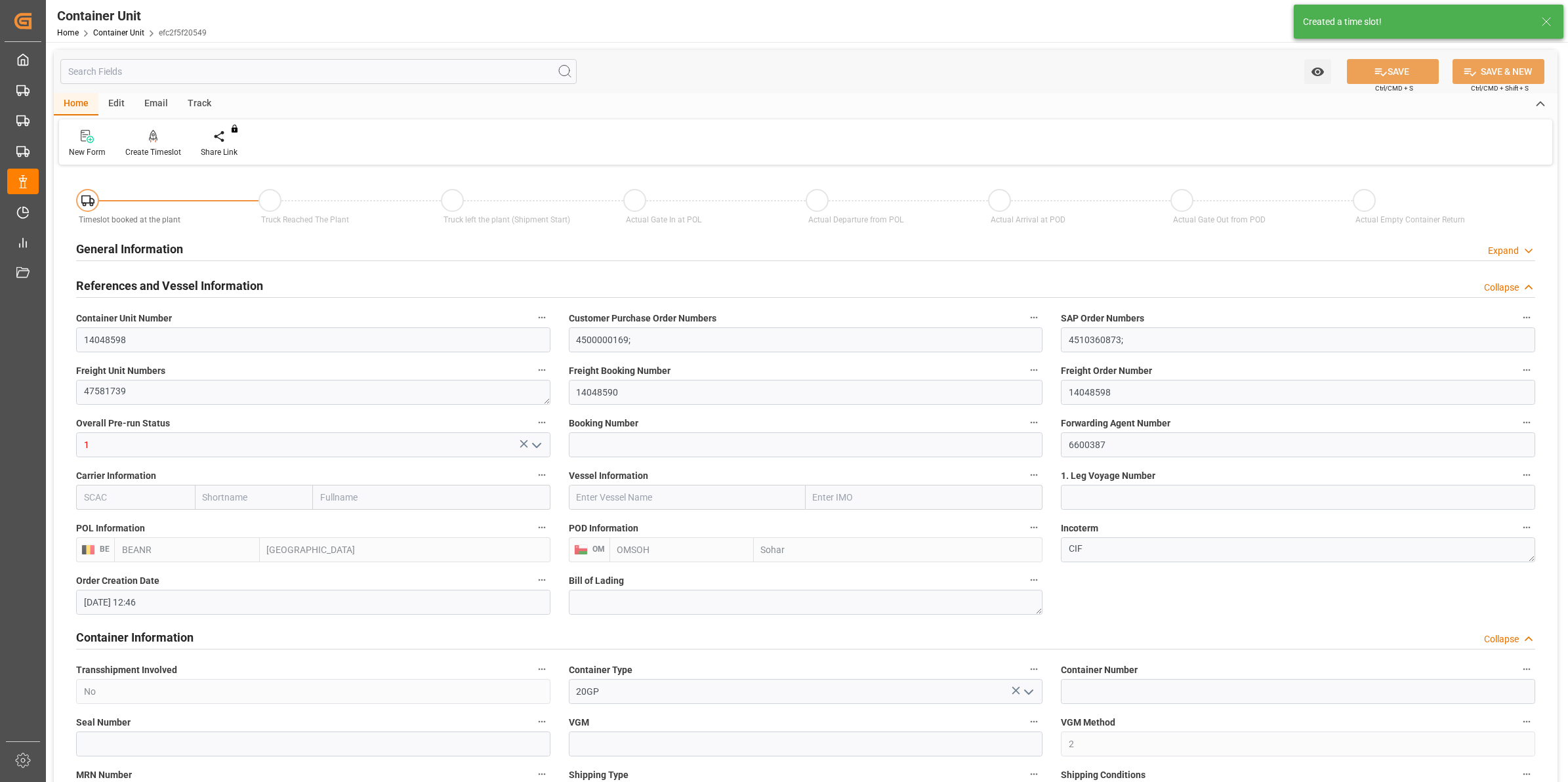
type input "[DATE]"
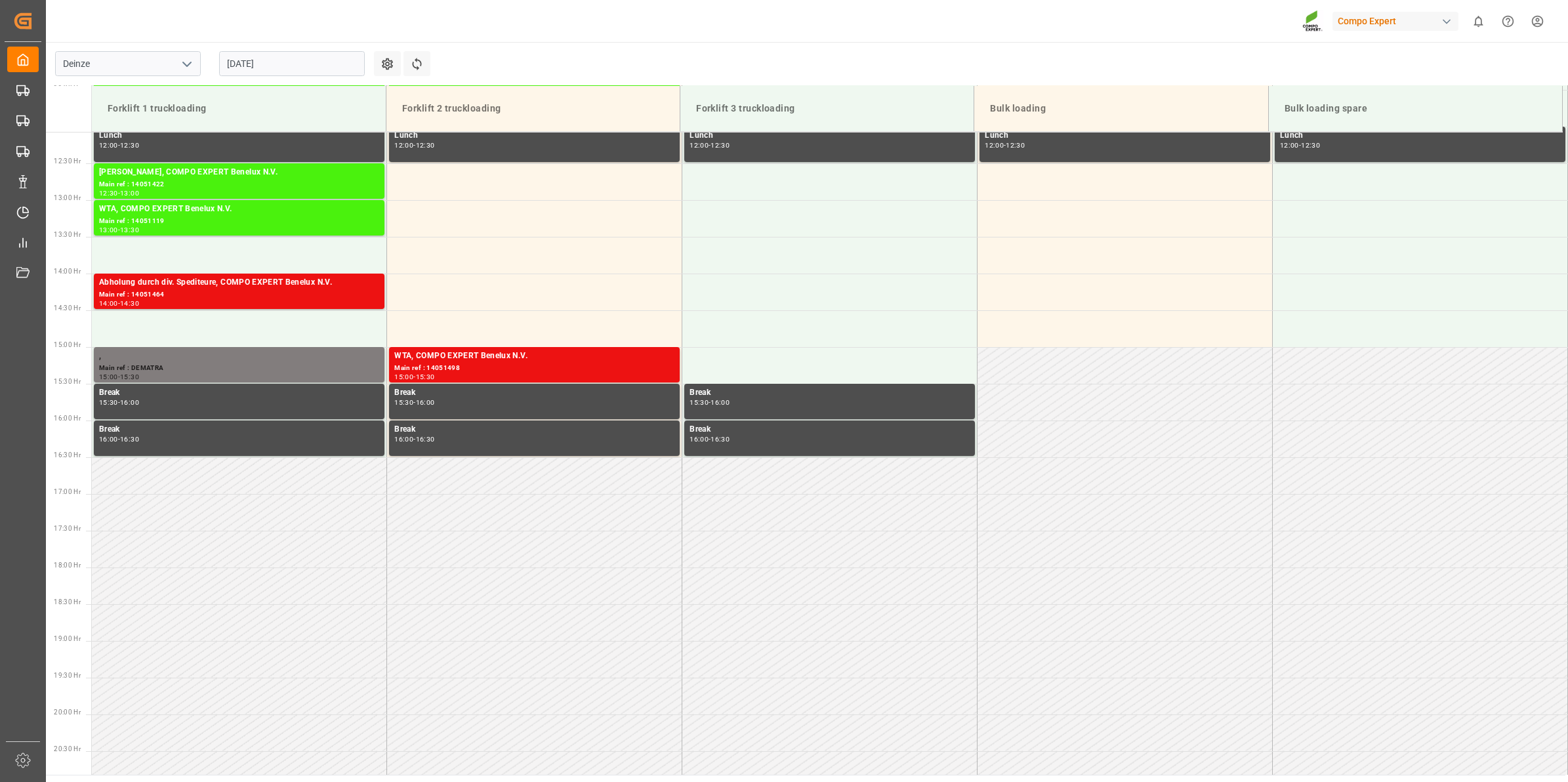
scroll to position [946, 0]
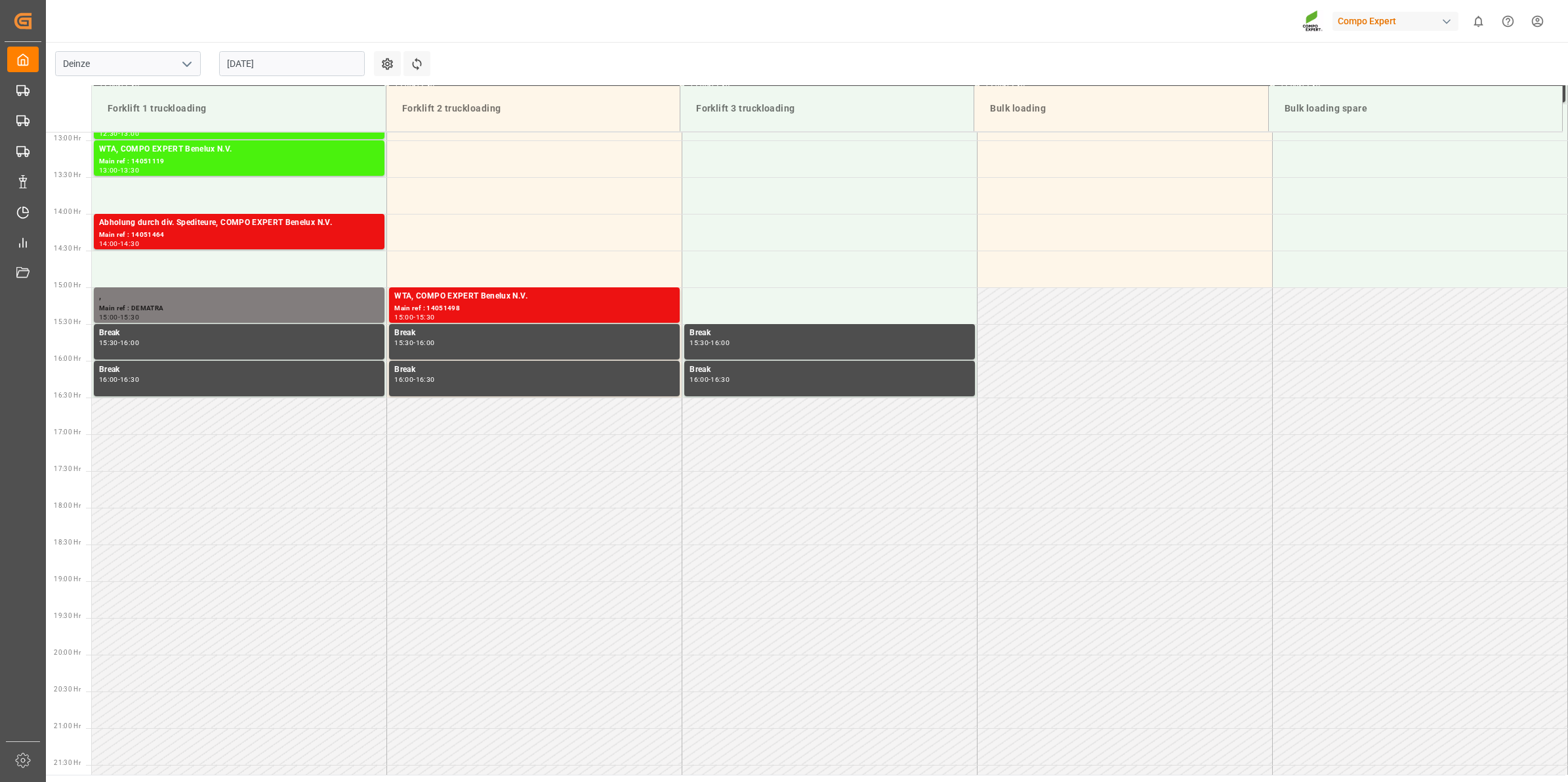
click at [345, 67] on input "[DATE]" at bounding box center [291, 63] width 145 height 25
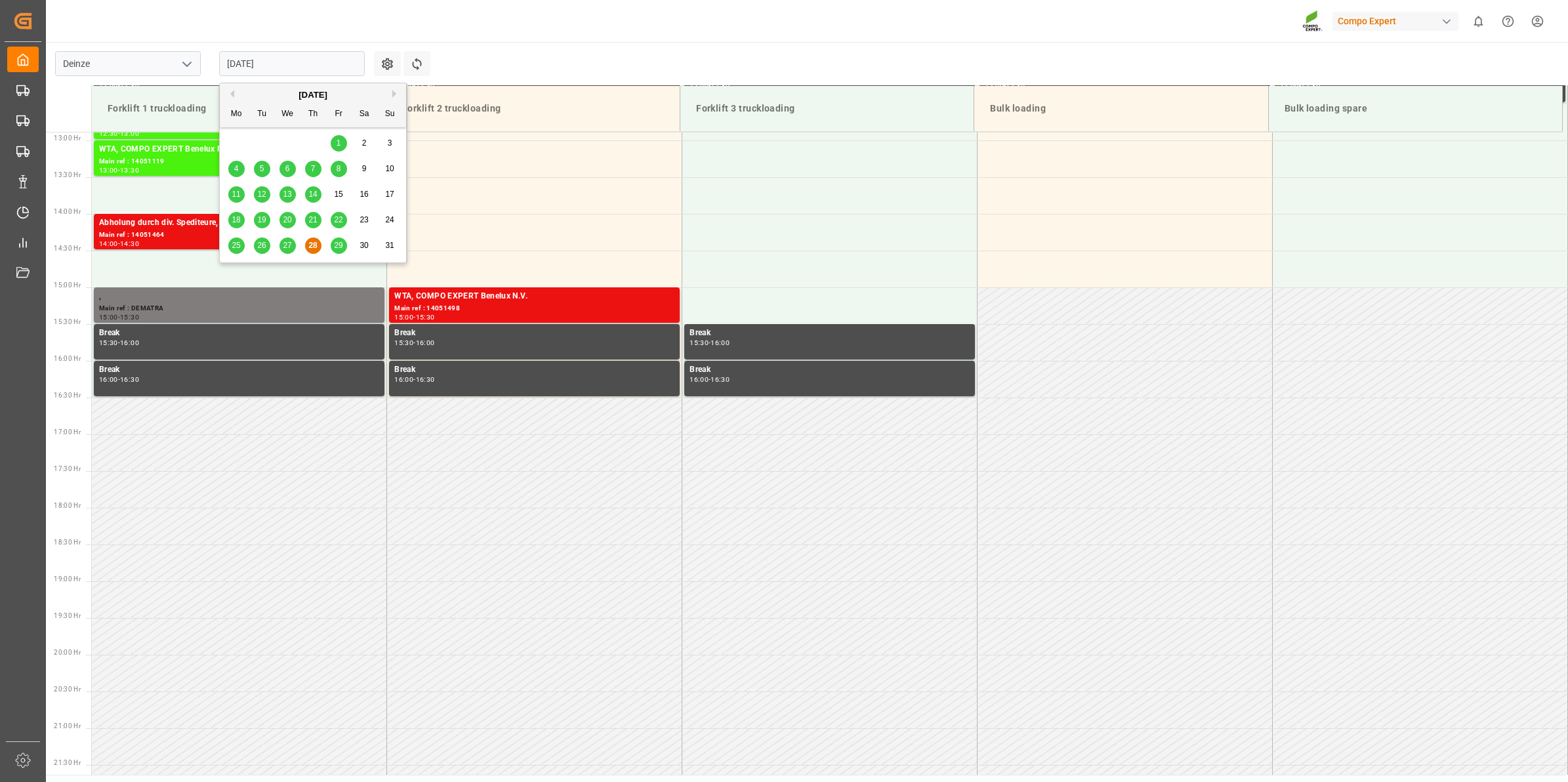
click at [393, 96] on button "Next Month" at bounding box center [396, 93] width 8 height 8
click at [237, 173] on span "8" at bounding box center [236, 169] width 5 height 9
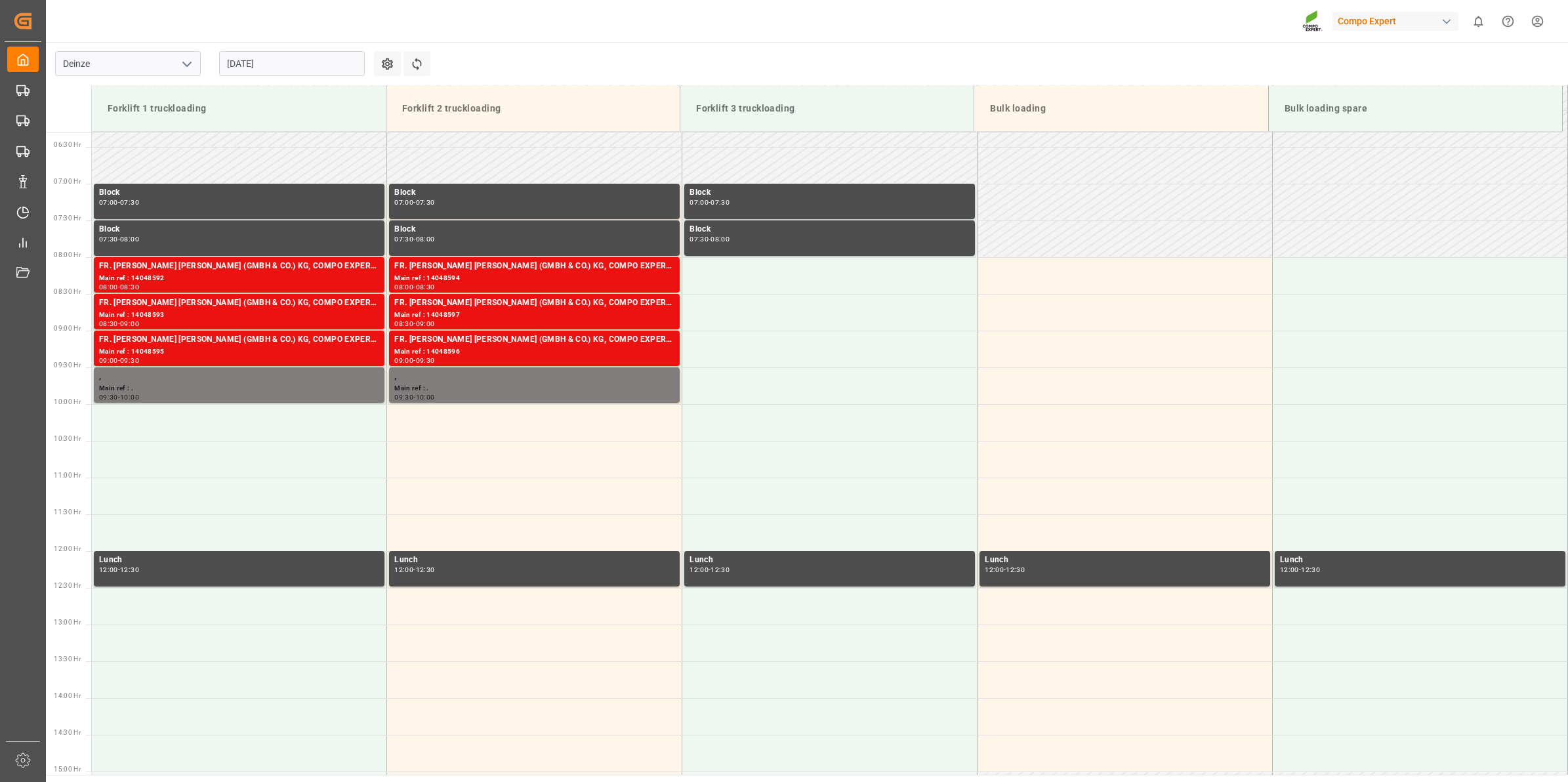
scroll to position [373, 0]
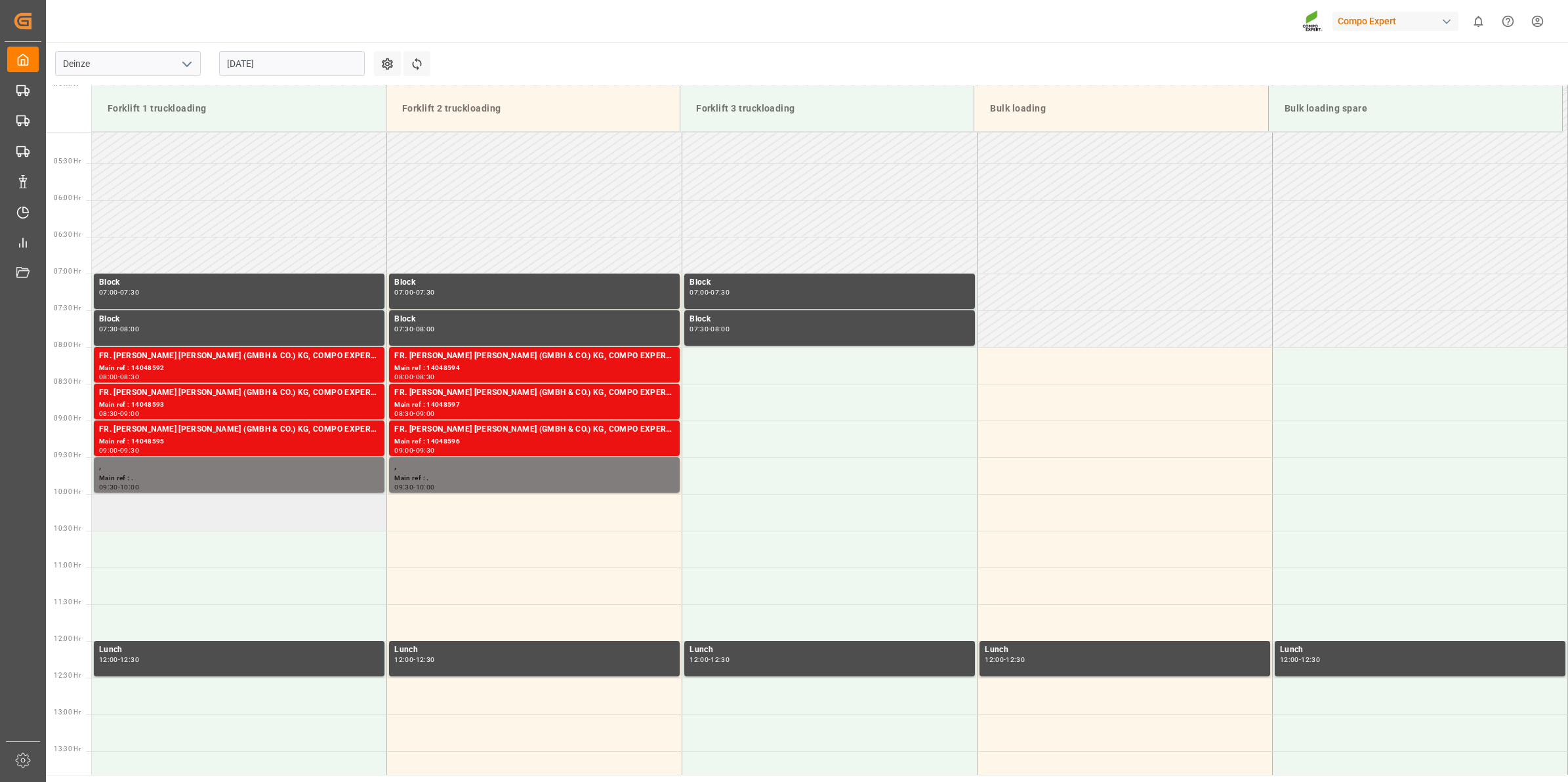
click at [234, 517] on td at bounding box center [239, 513] width 295 height 37
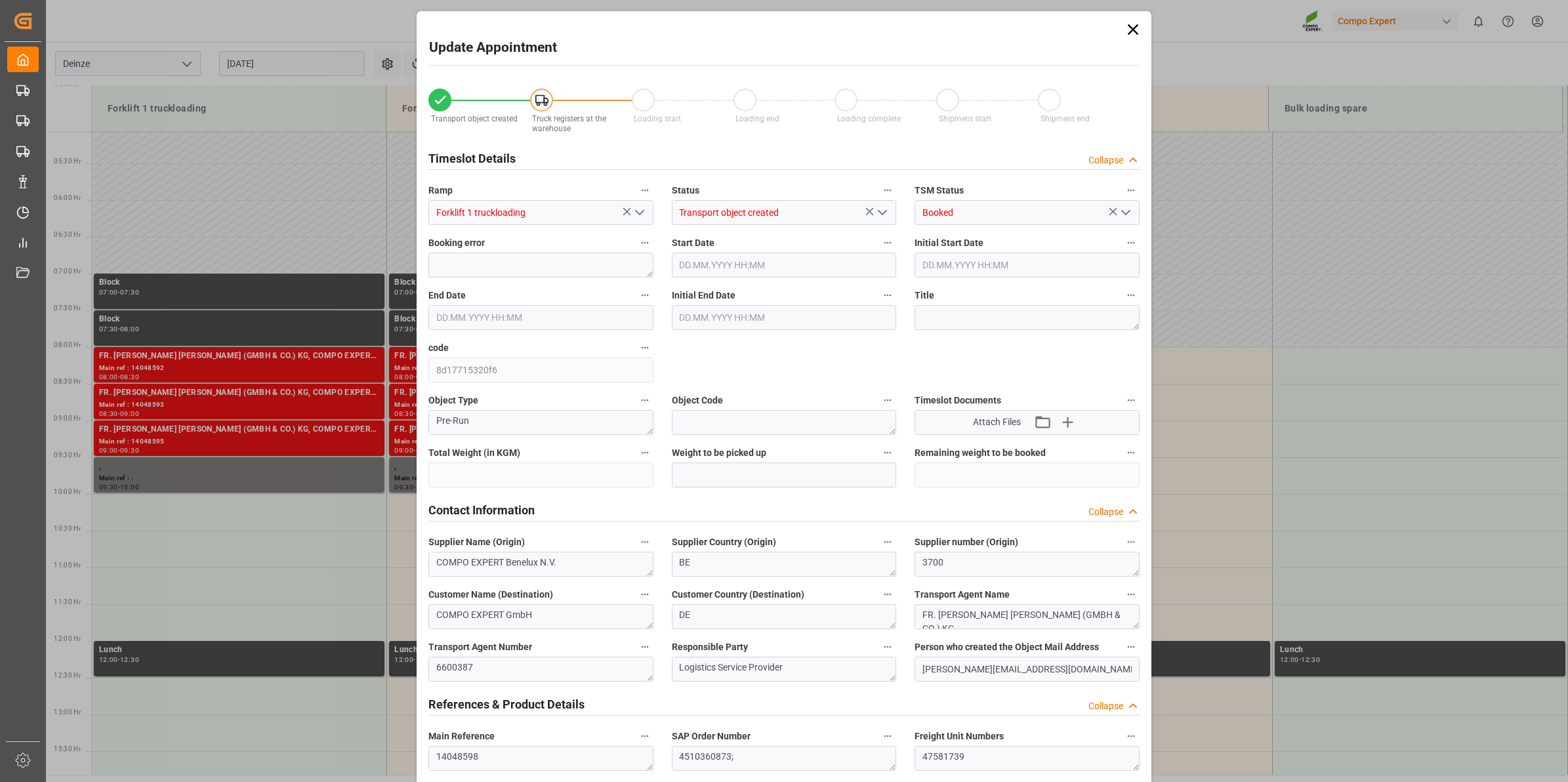
type input "20480"
type input "288"
type input "[DATE] 10:00"
type input "[DATE] 10:30"
type input "[DATE] 12:46"
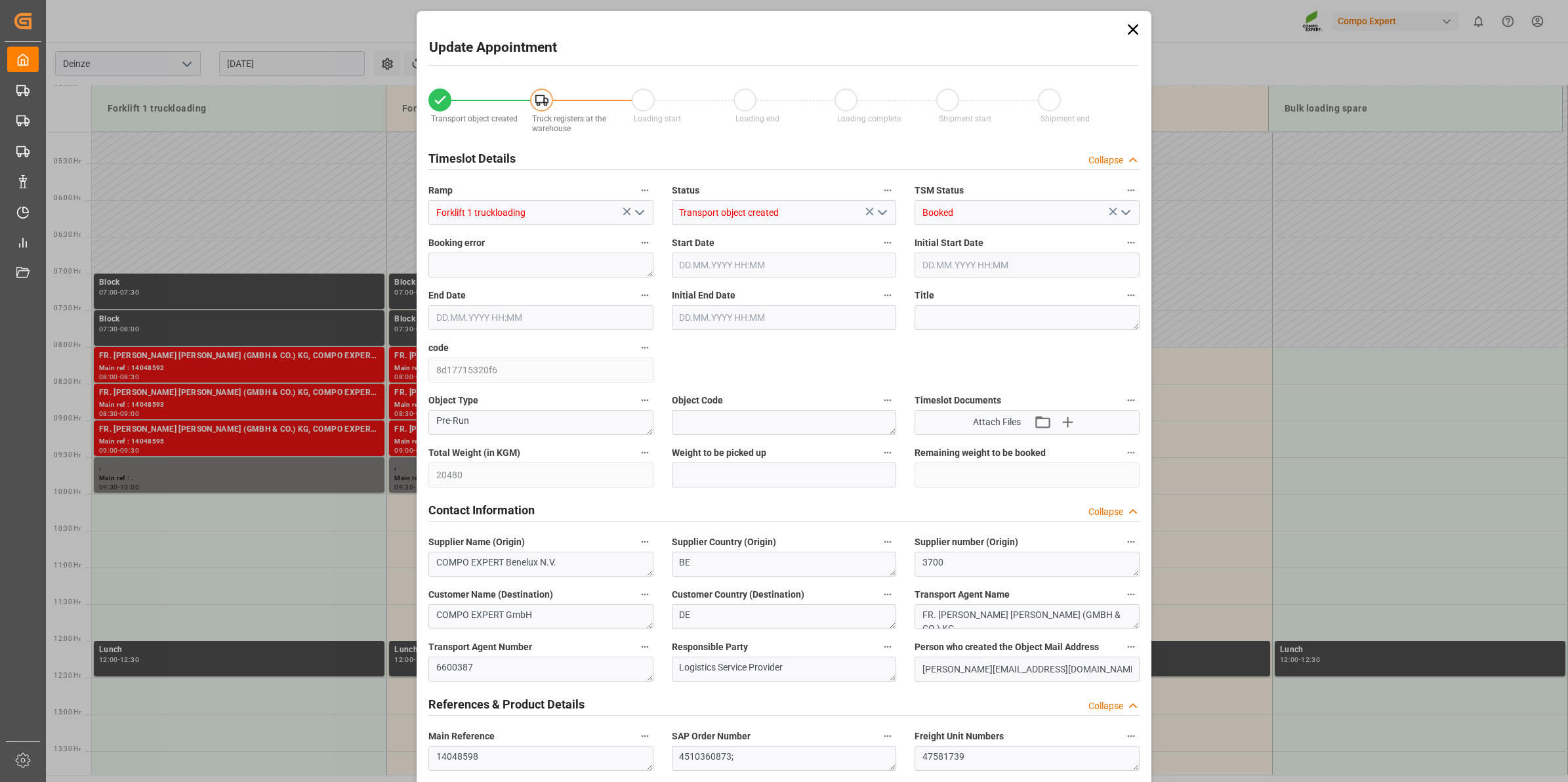
type input "28.08.2025 11:42"
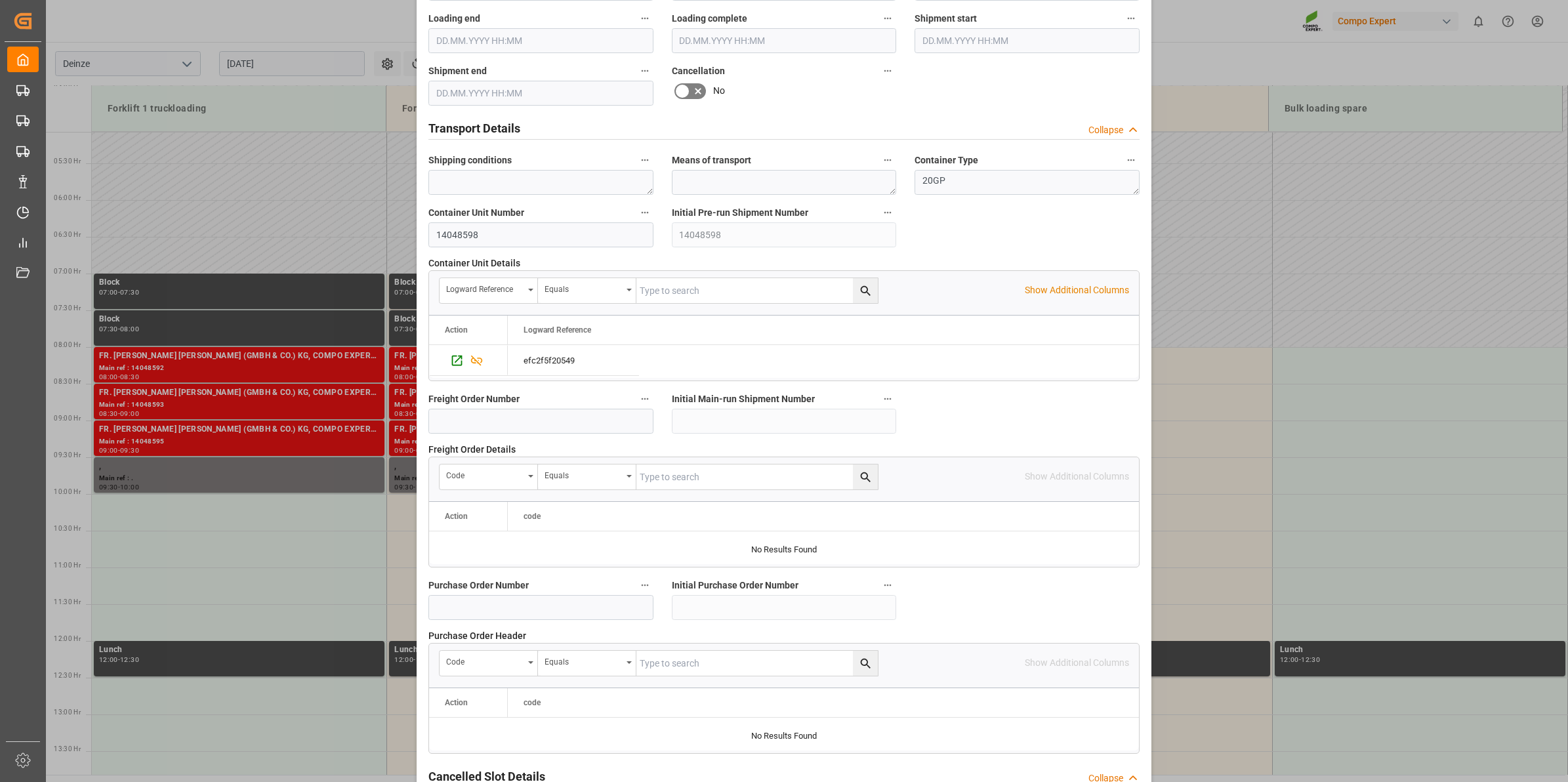
scroll to position [1041, 0]
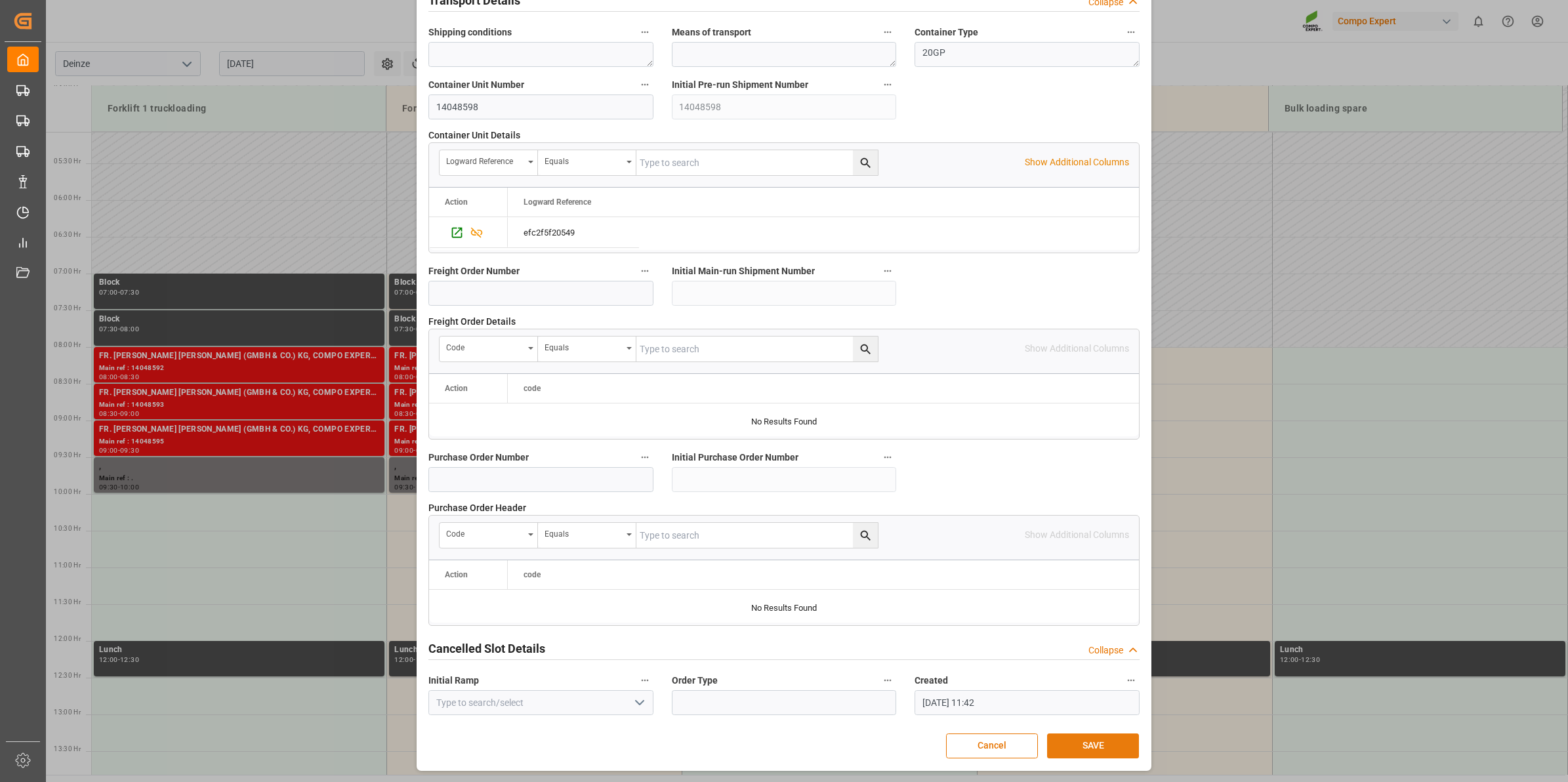
click at [1109, 739] on button "SAVE" at bounding box center [1092, 745] width 92 height 25
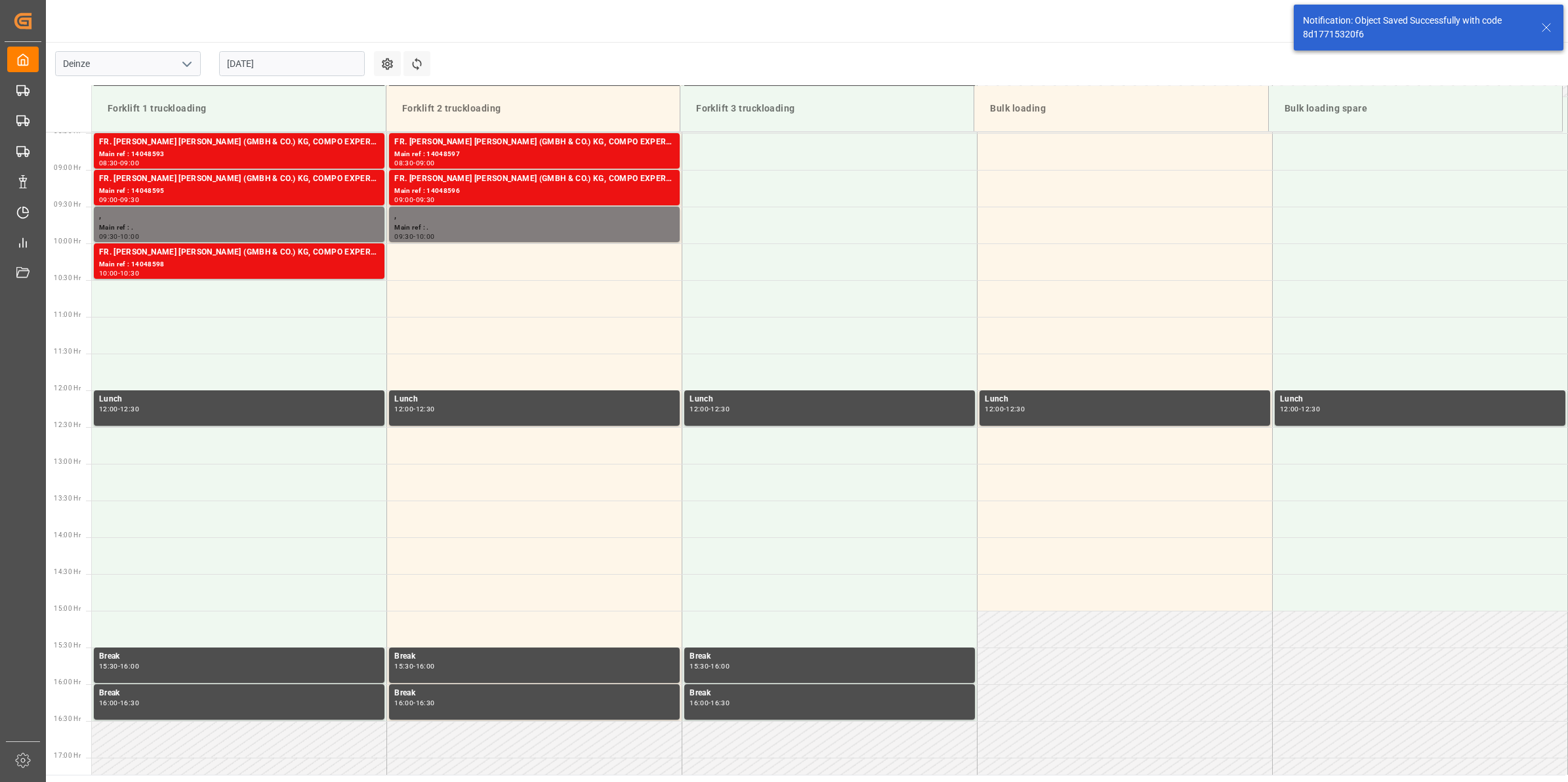
scroll to position [653, 0]
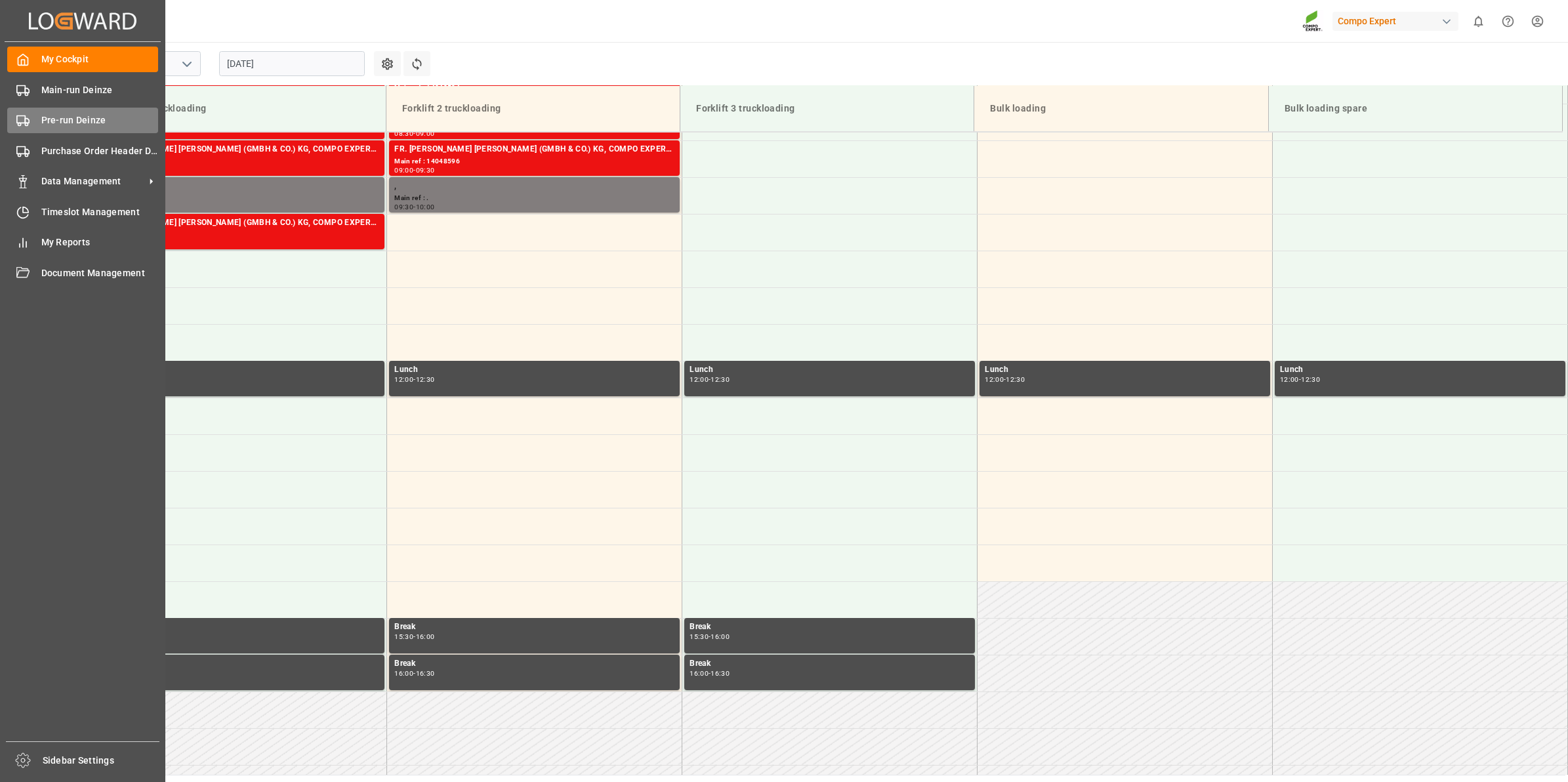
click at [52, 119] on span "Pre-run Deinze" at bounding box center [100, 120] width 118 height 14
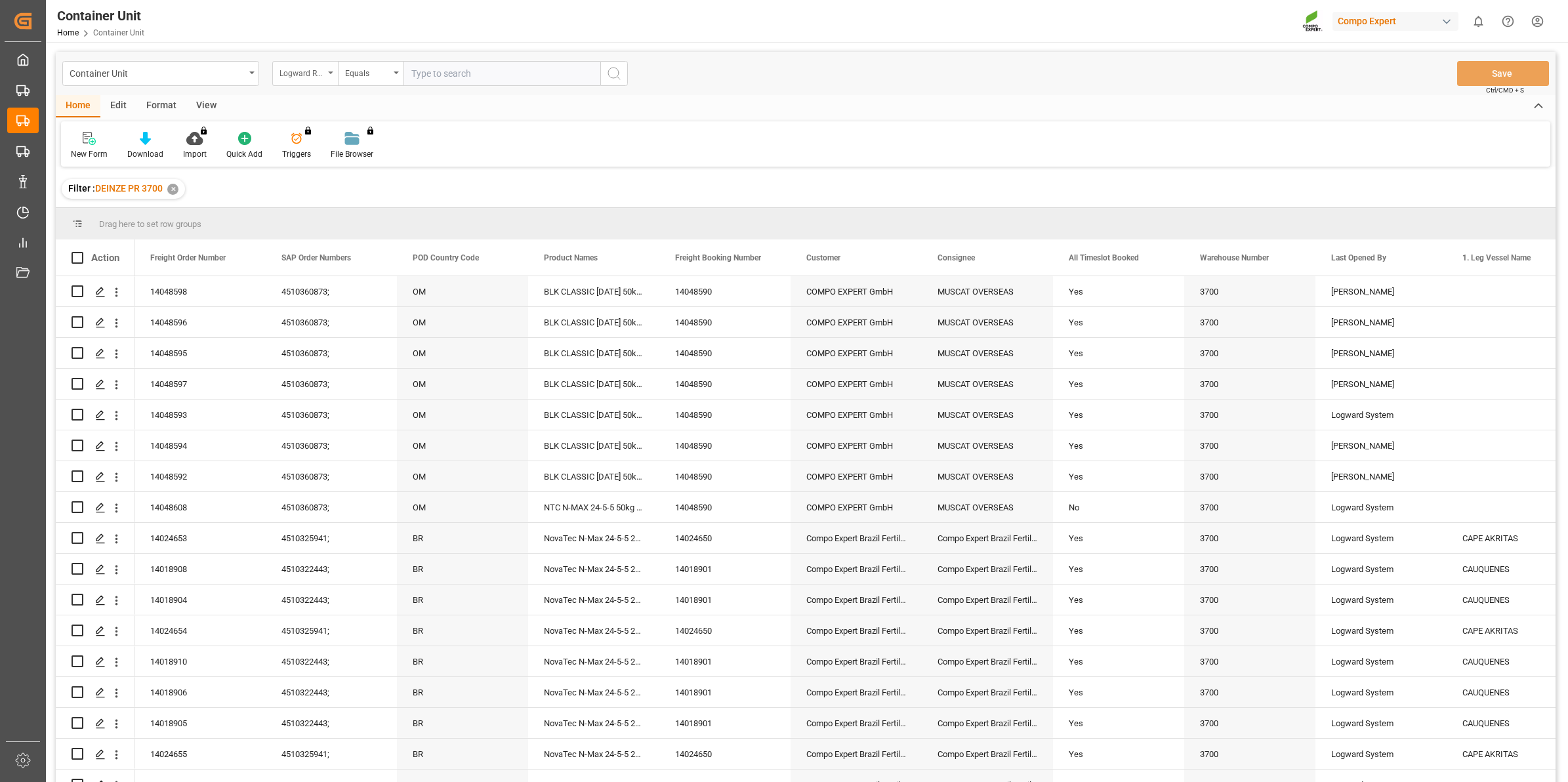
click at [318, 74] on div "Logward Reference" at bounding box center [301, 71] width 45 height 16
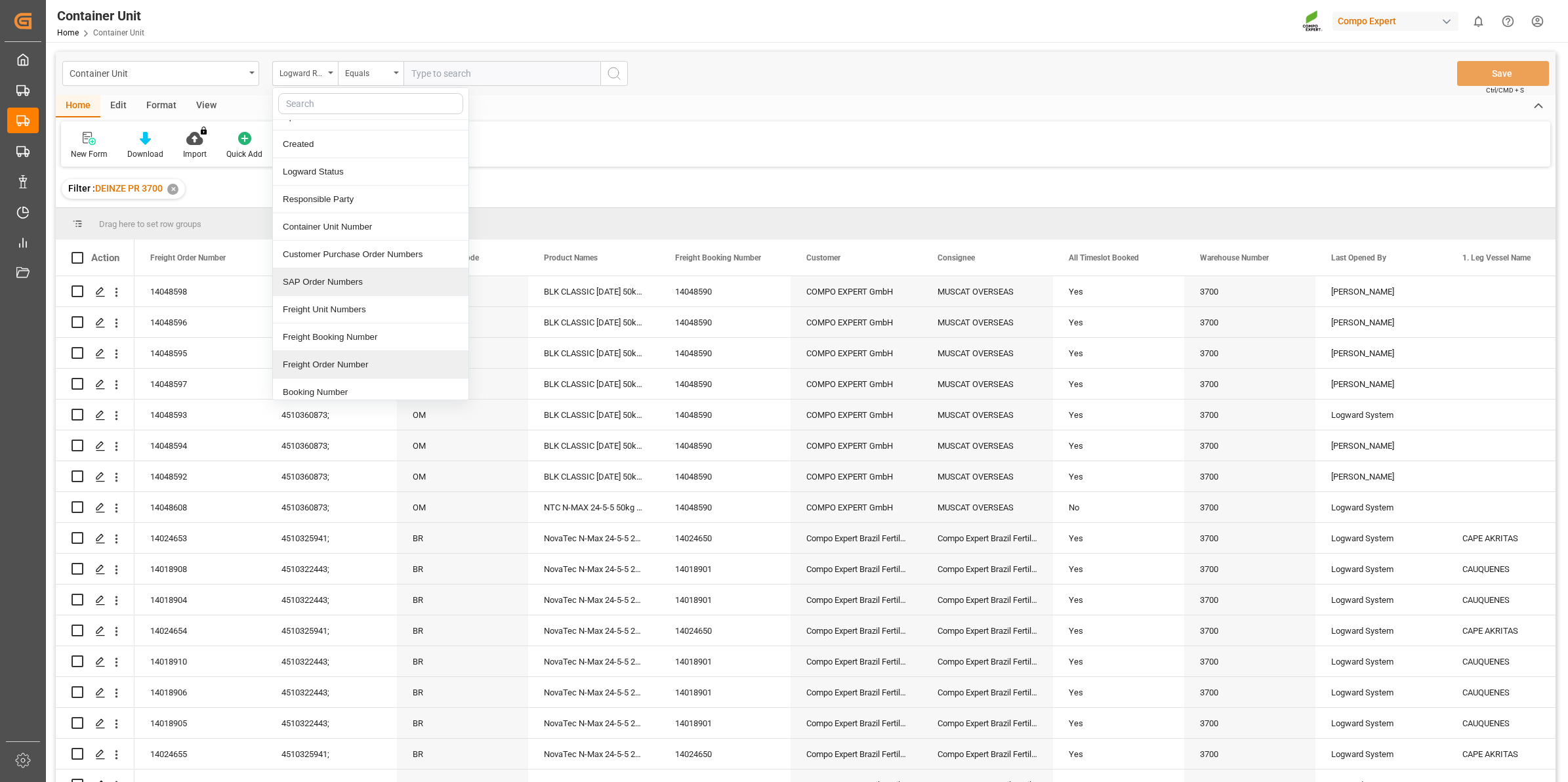
scroll to position [82, 0]
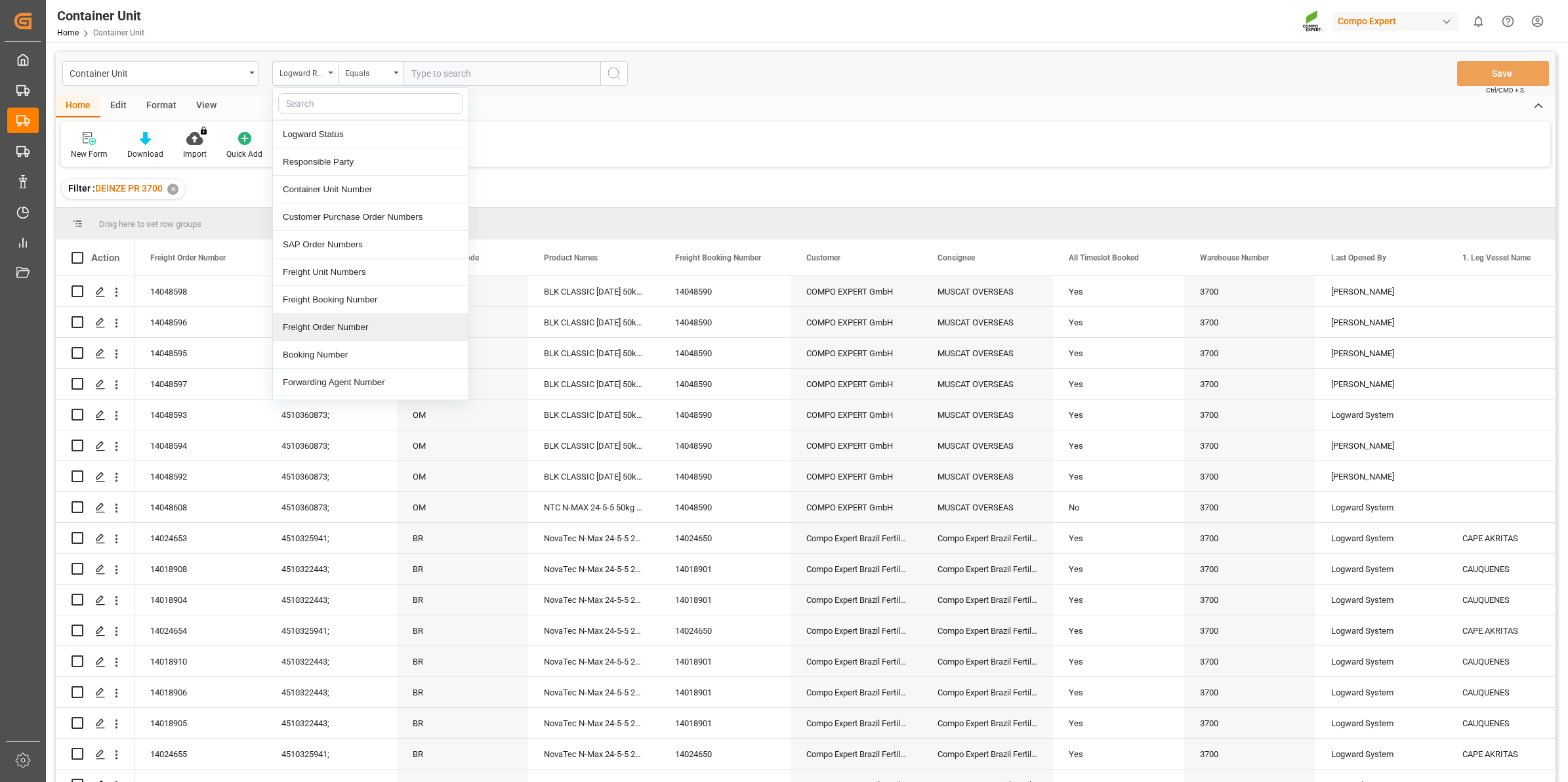
click at [354, 326] on div "Freight Order Number" at bounding box center [371, 327] width 195 height 27
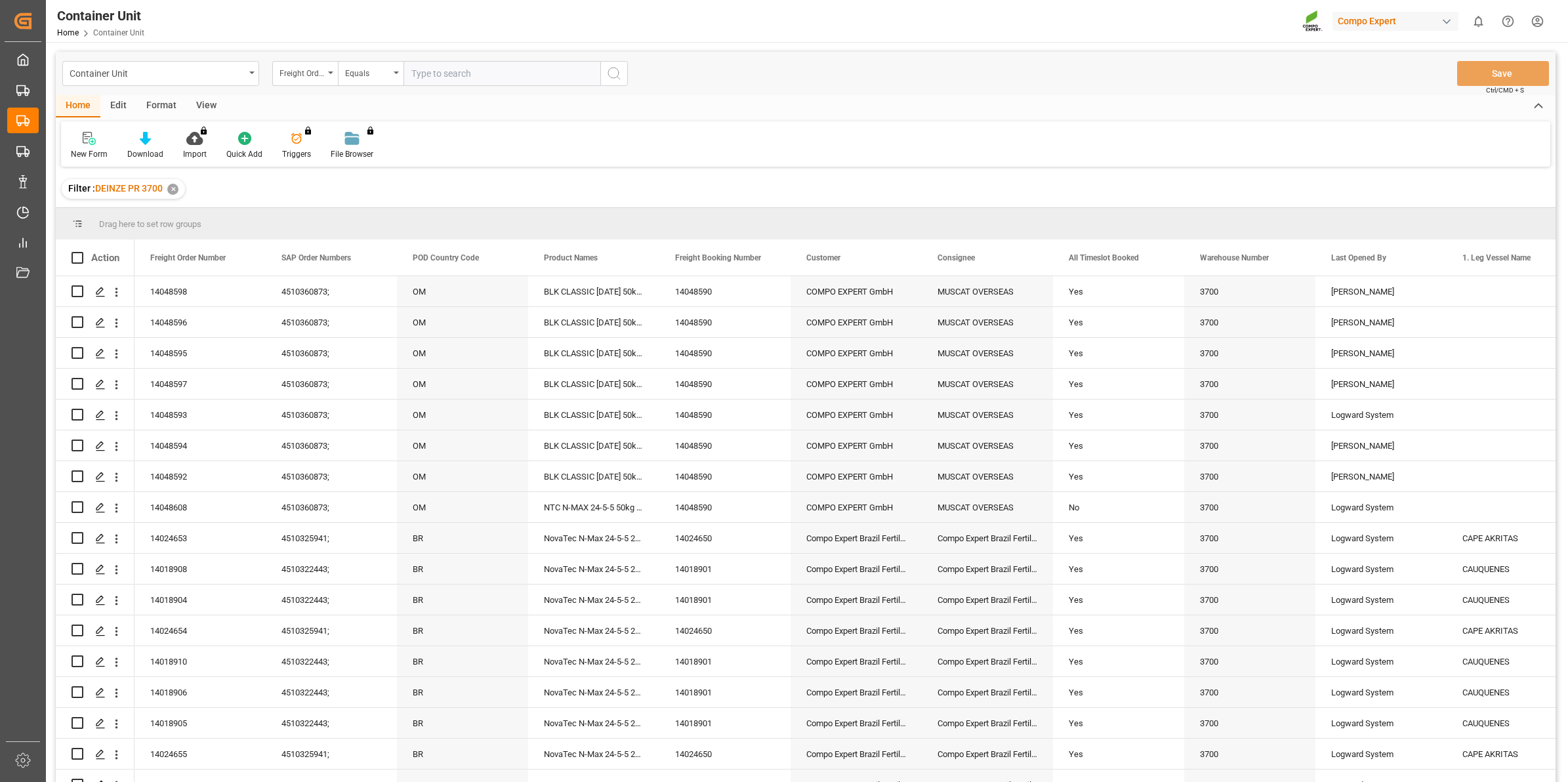
click at [439, 76] on input "text" at bounding box center [501, 73] width 196 height 25
type input "14048599"
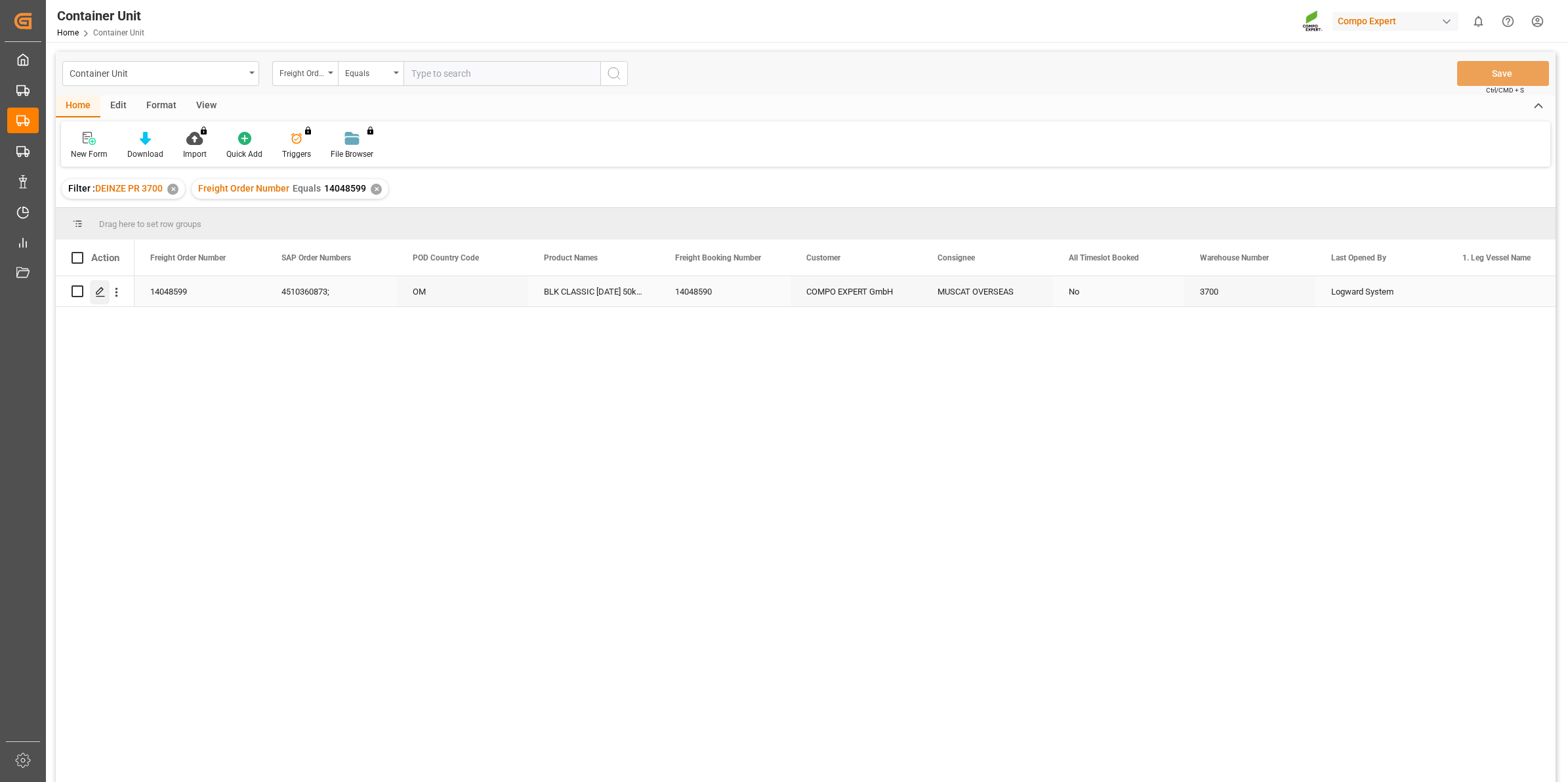
click at [99, 294] on icon "Press SPACE to select this row." at bounding box center [100, 291] width 10 height 10
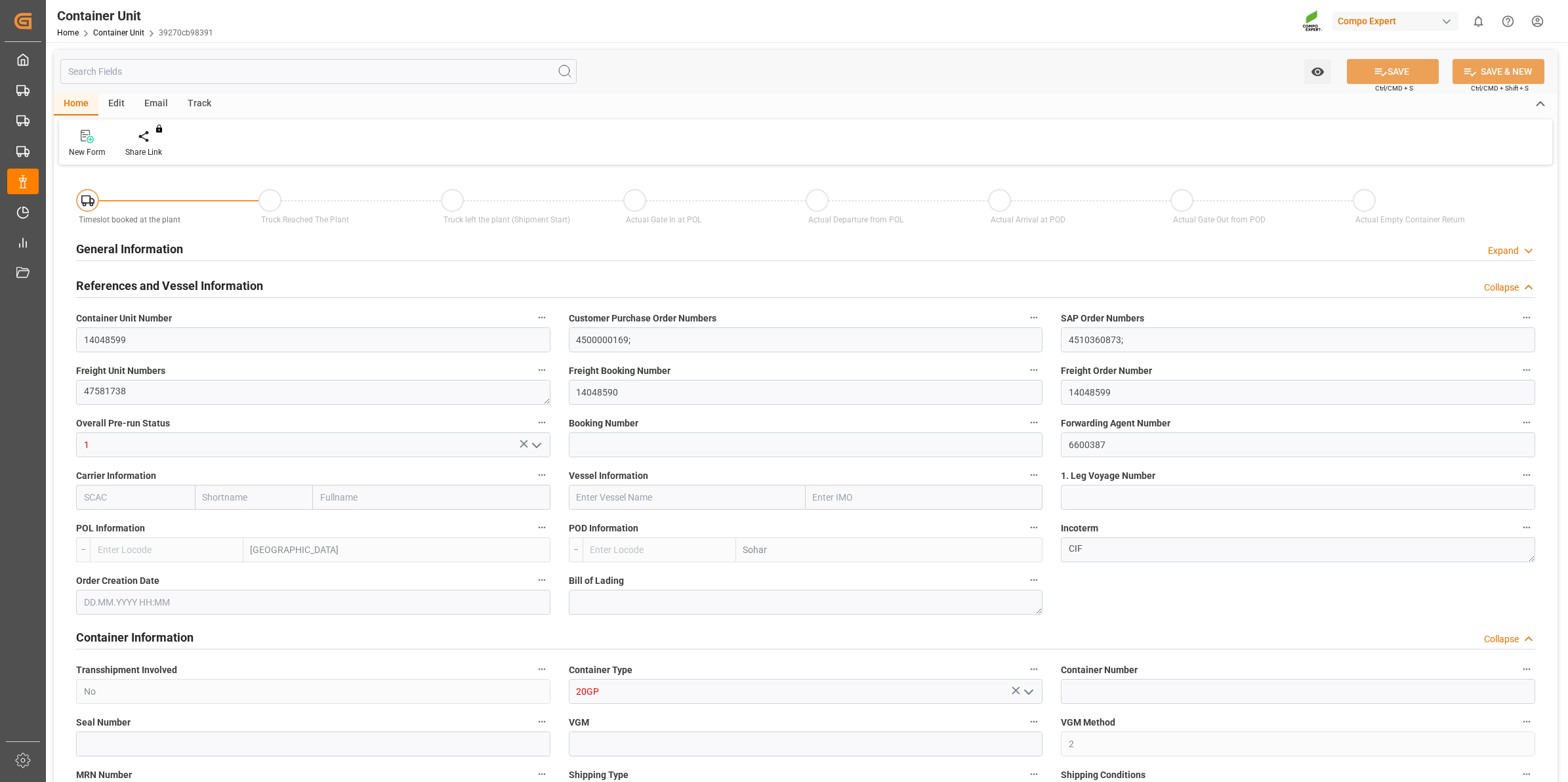
type input "BEANR"
type input "OMSOH"
type input "7"
type input "0"
type input "8"
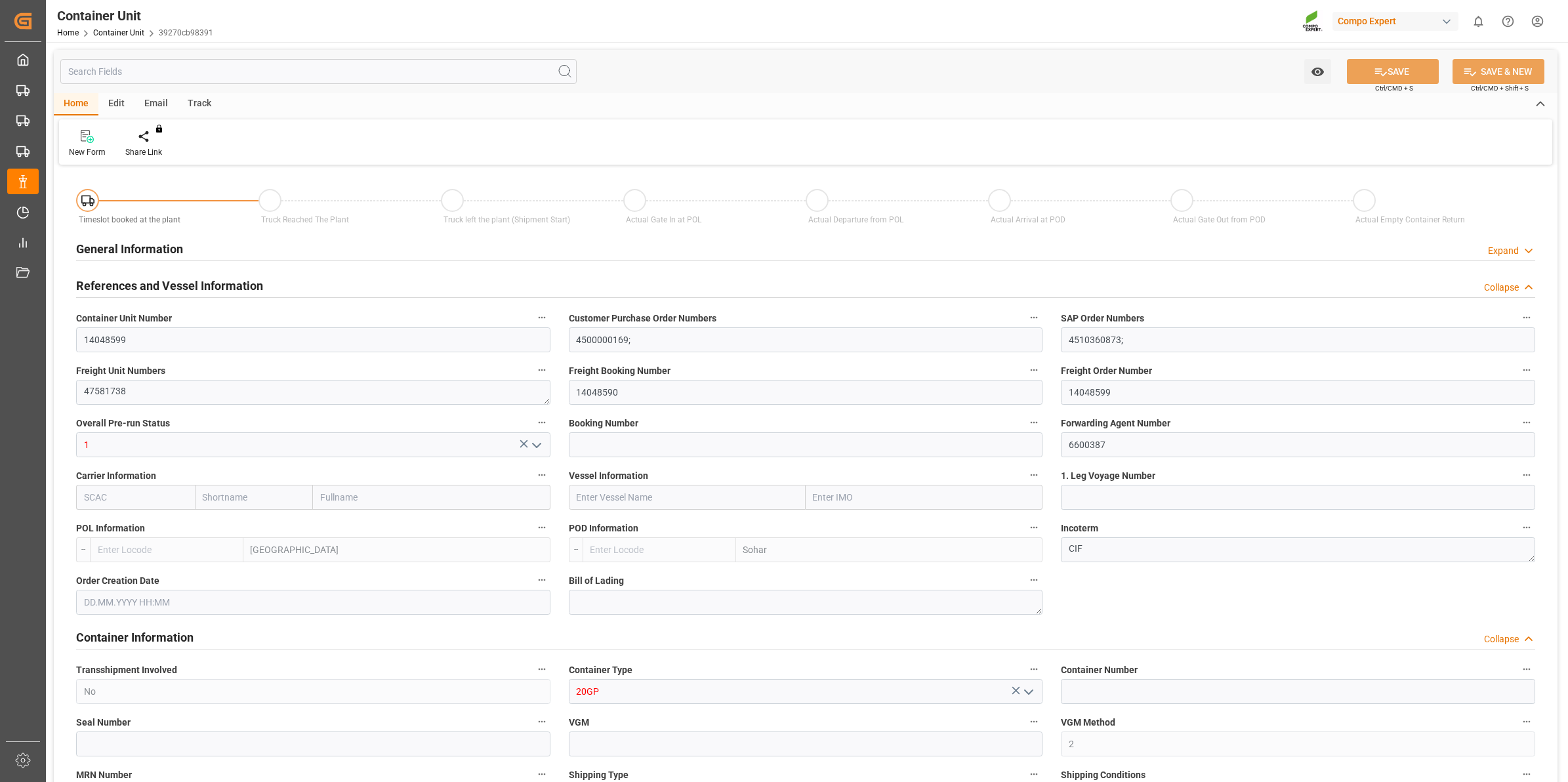
type input "0"
type input "288"
type input "20480"
type input "[DATE] 12:46"
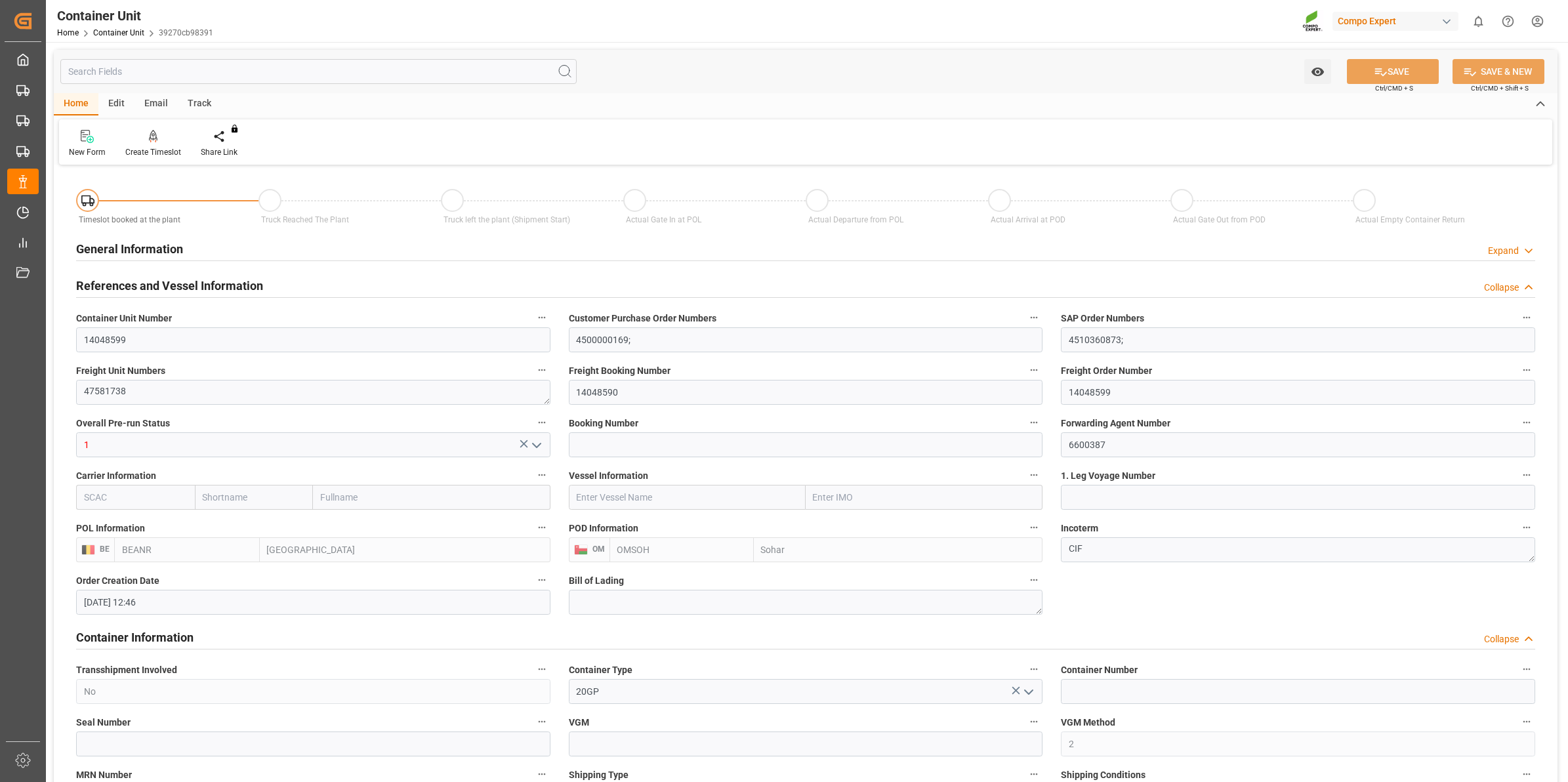
type input "[DATE]"
click at [159, 151] on div "Create Timeslot" at bounding box center [153, 152] width 56 height 12
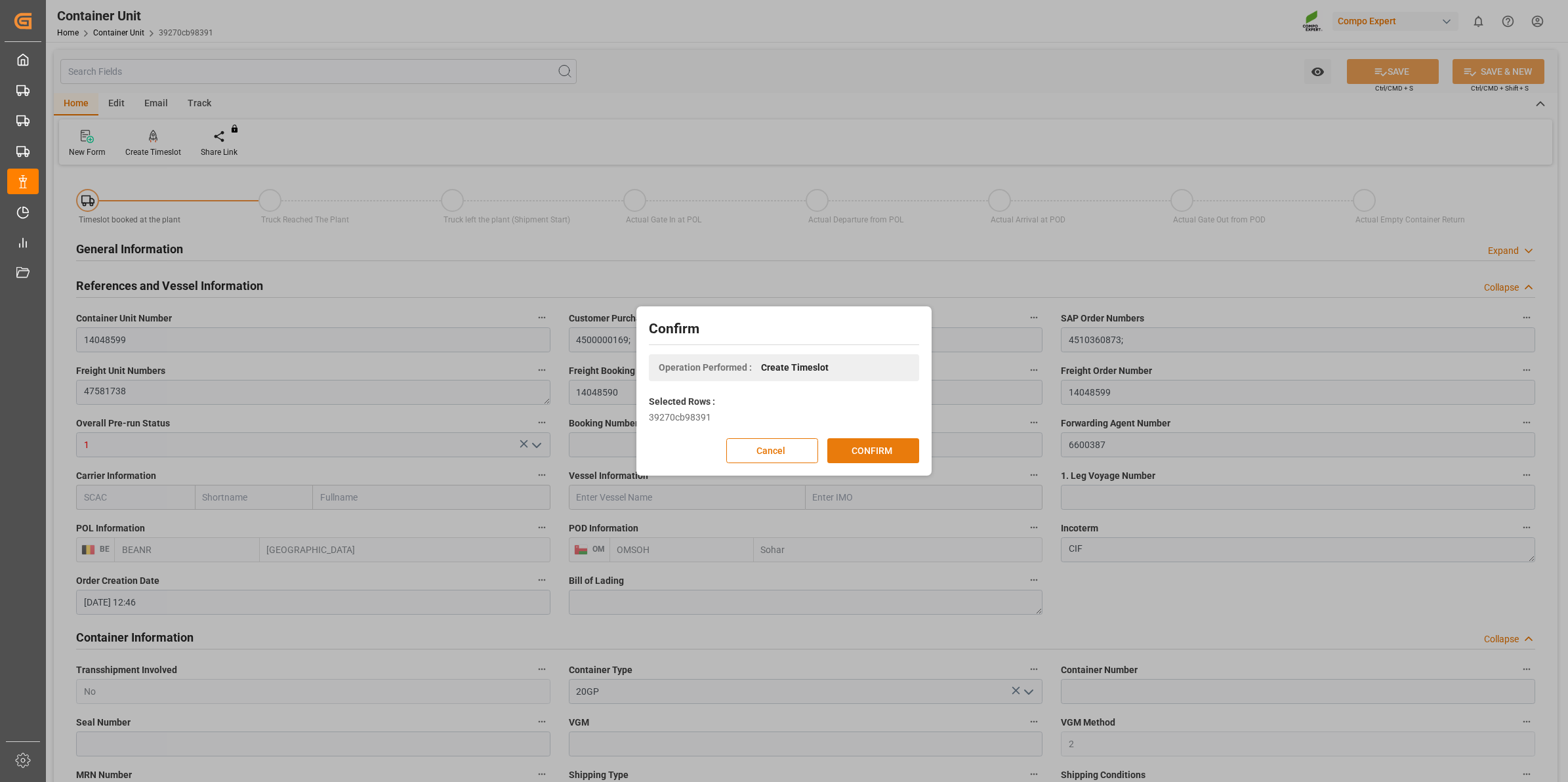
click at [847, 444] on button "CONFIRM" at bounding box center [873, 450] width 92 height 25
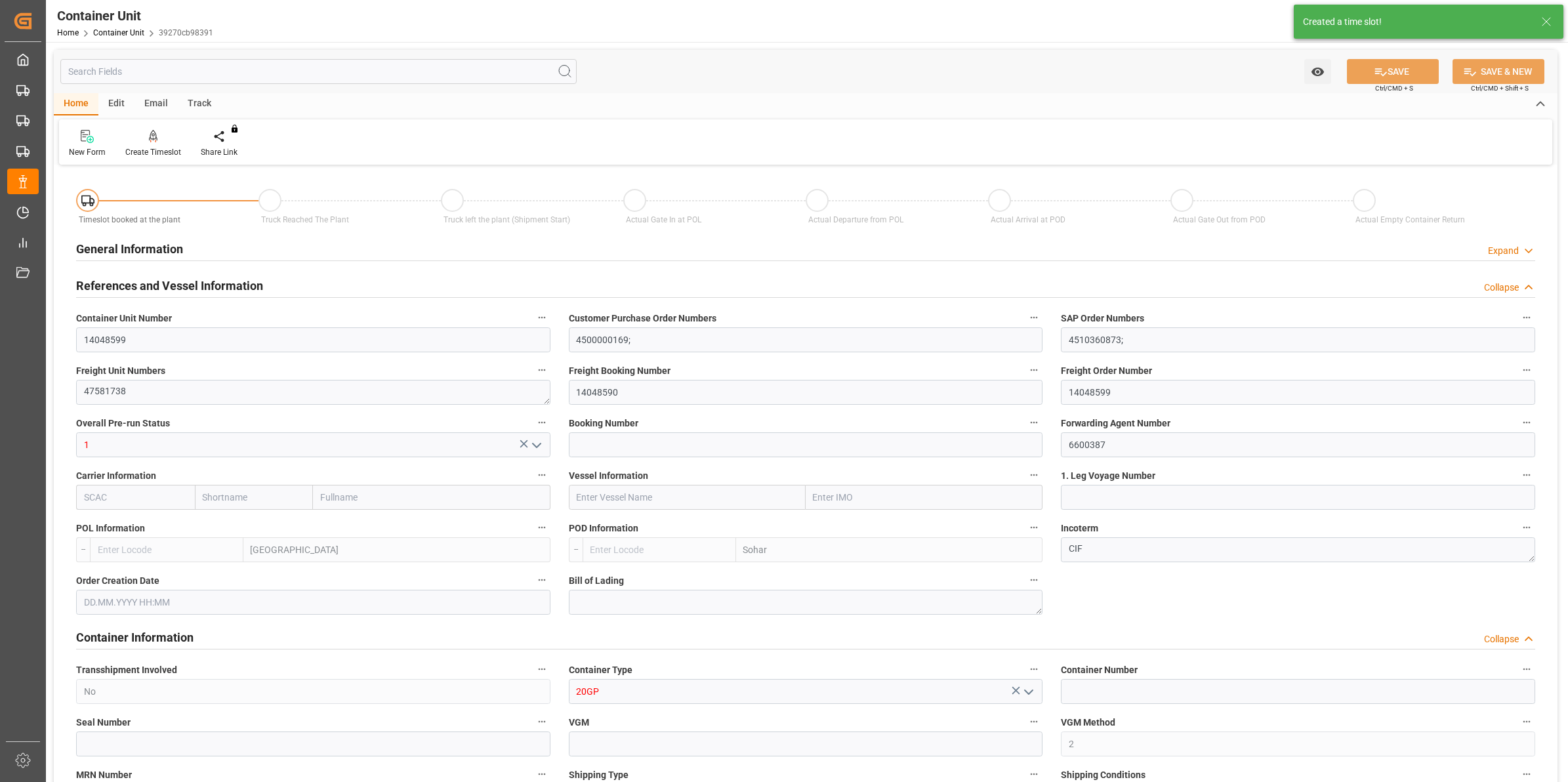
type input "BEANR"
type input "OMSOH"
type input "7"
type input "0"
type input "8"
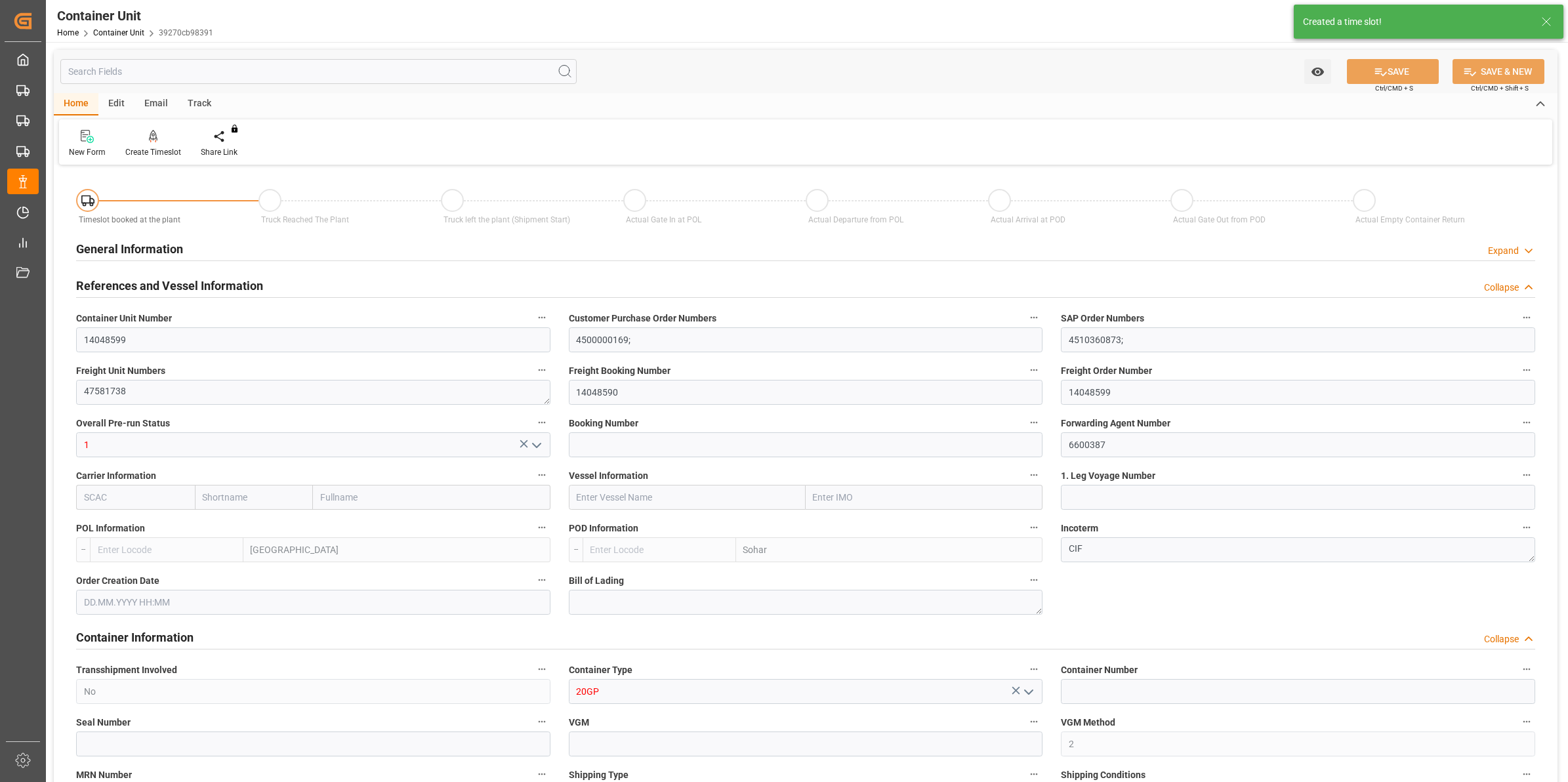
type input "0"
type input "288"
type input "20480"
type input "[DATE] 12:46"
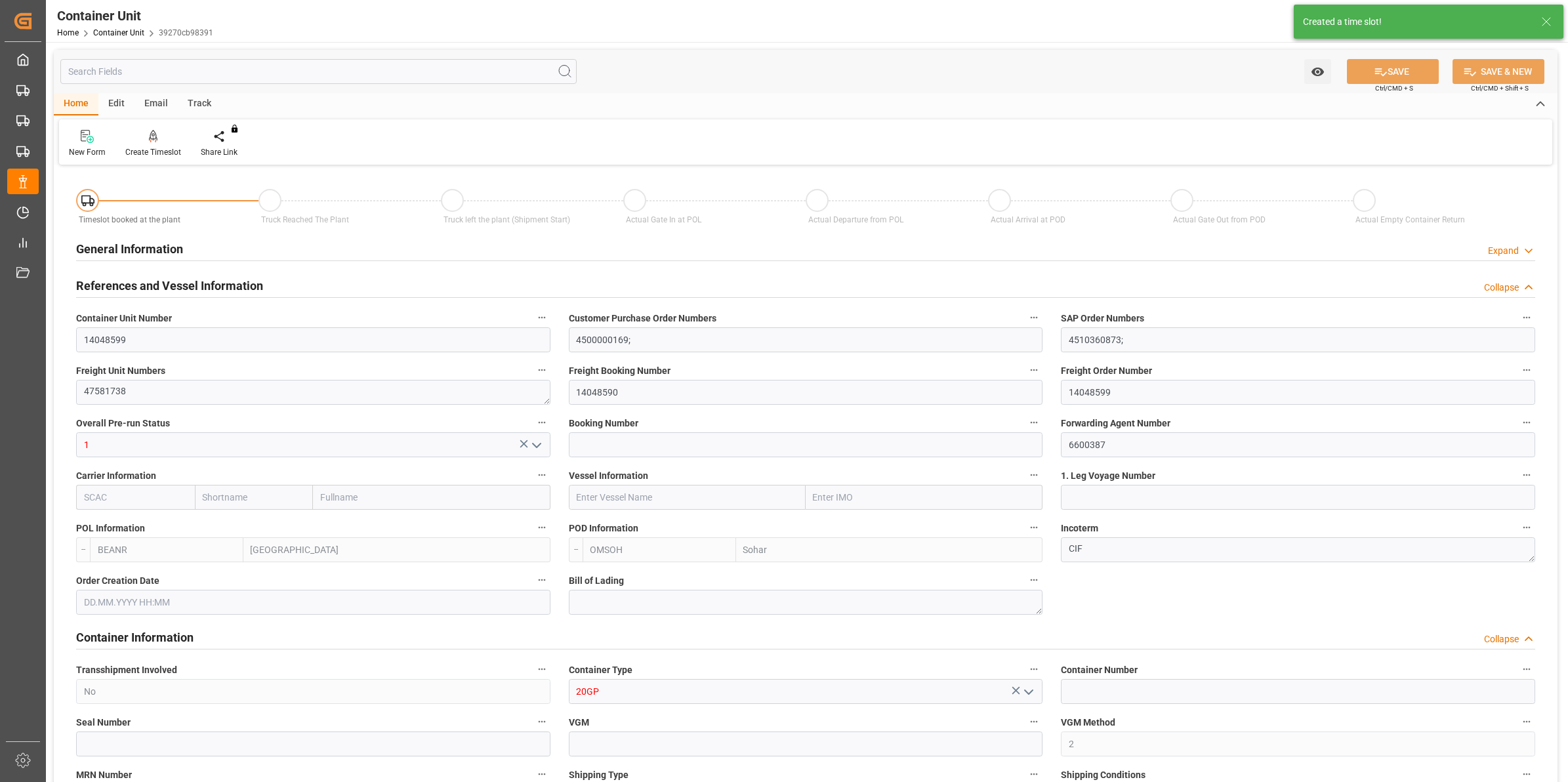
type input "[DATE]"
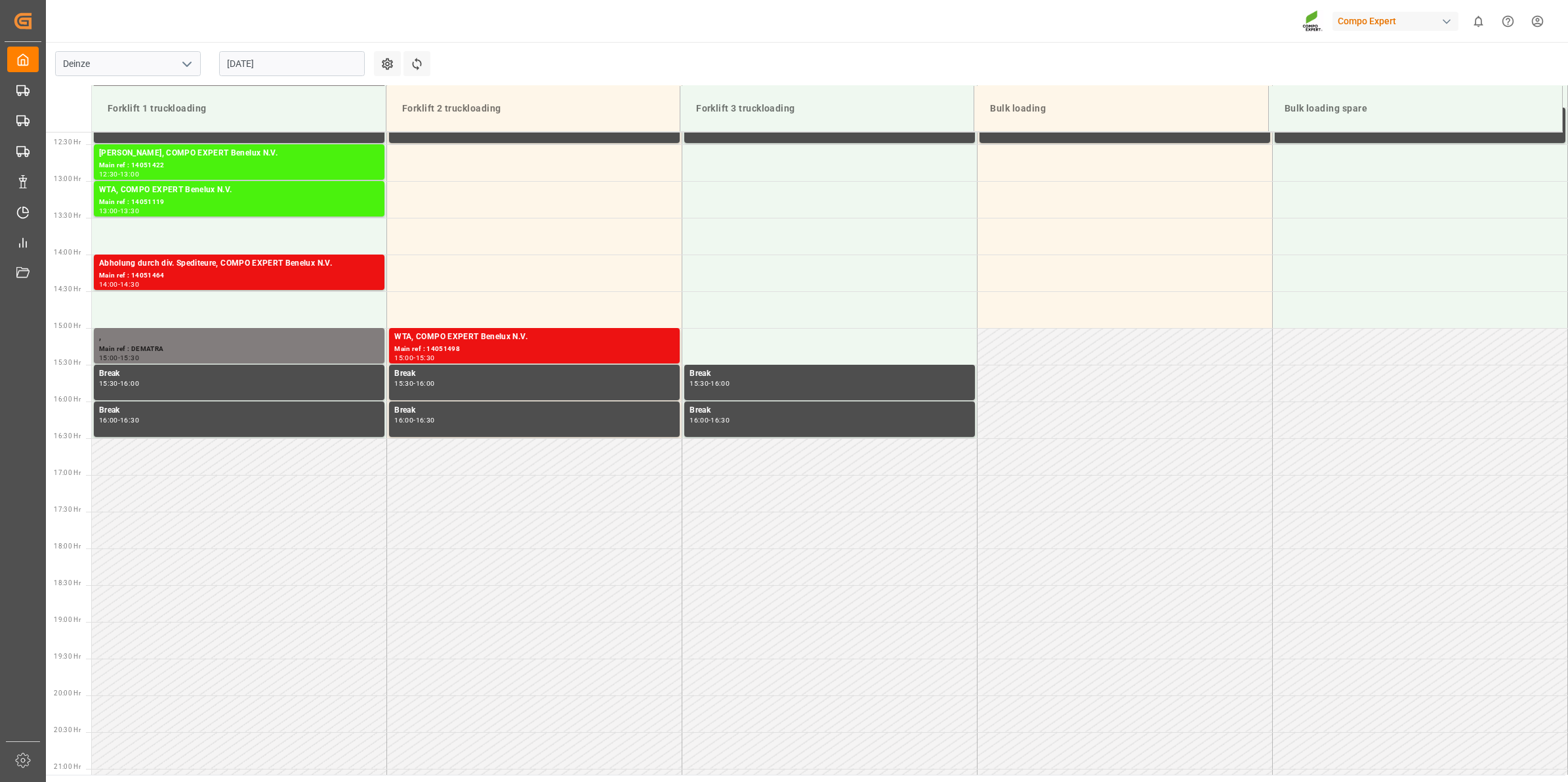
scroll to position [946, 0]
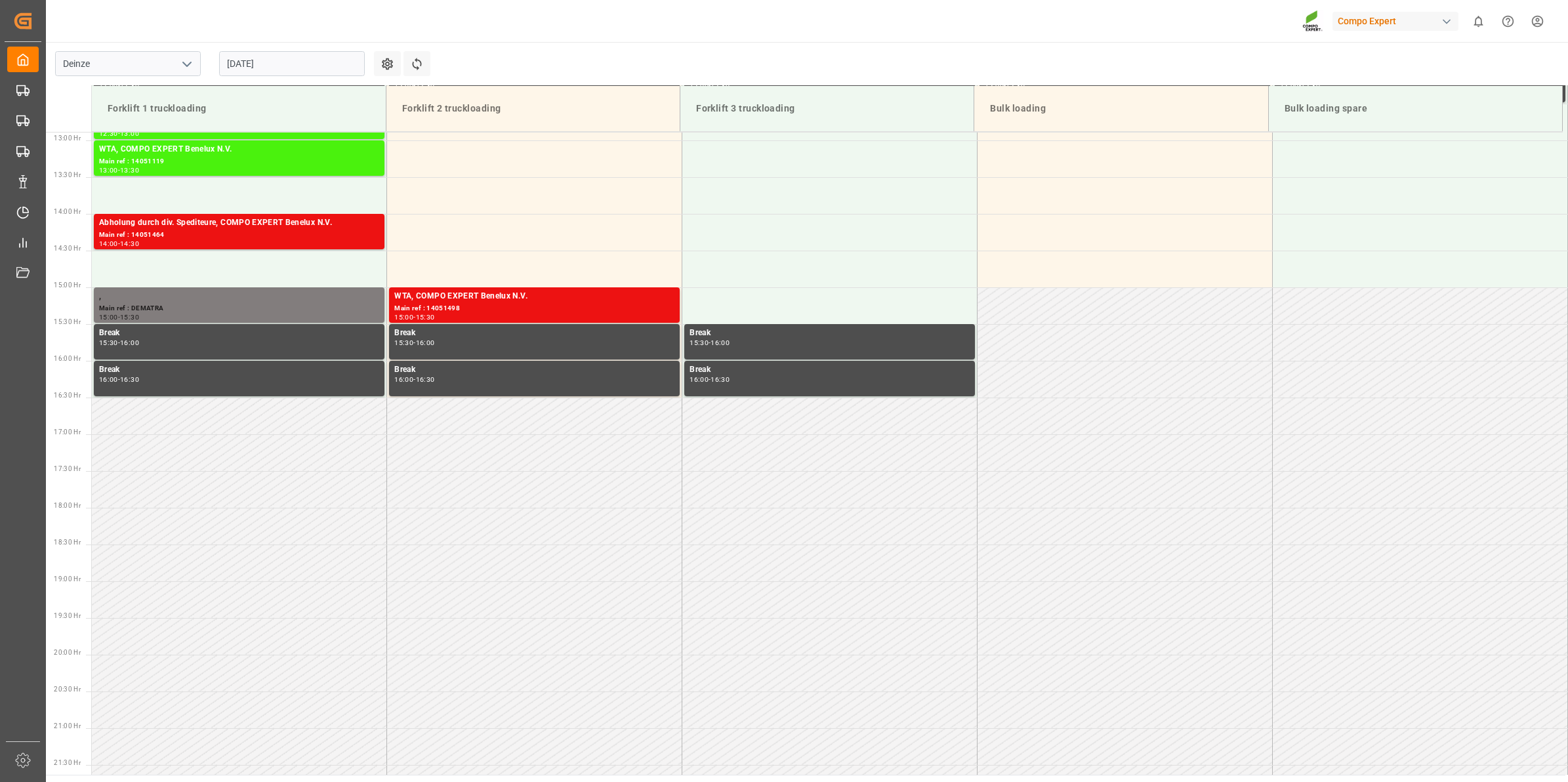
click at [268, 72] on input "[DATE]" at bounding box center [291, 63] width 145 height 25
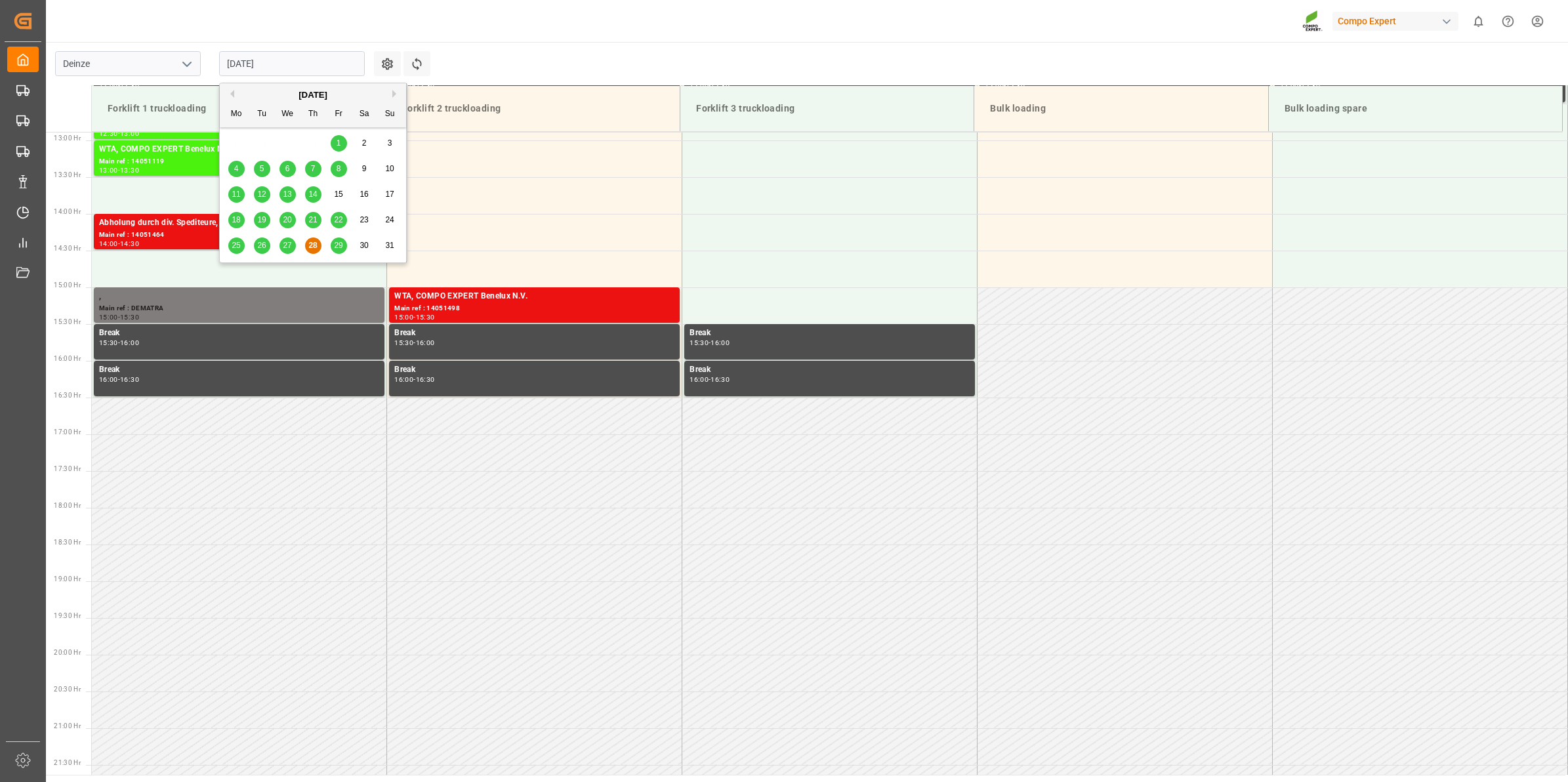
click at [395, 95] on button "Next Month" at bounding box center [396, 93] width 8 height 8
click at [238, 167] on span "8" at bounding box center [236, 169] width 5 height 9
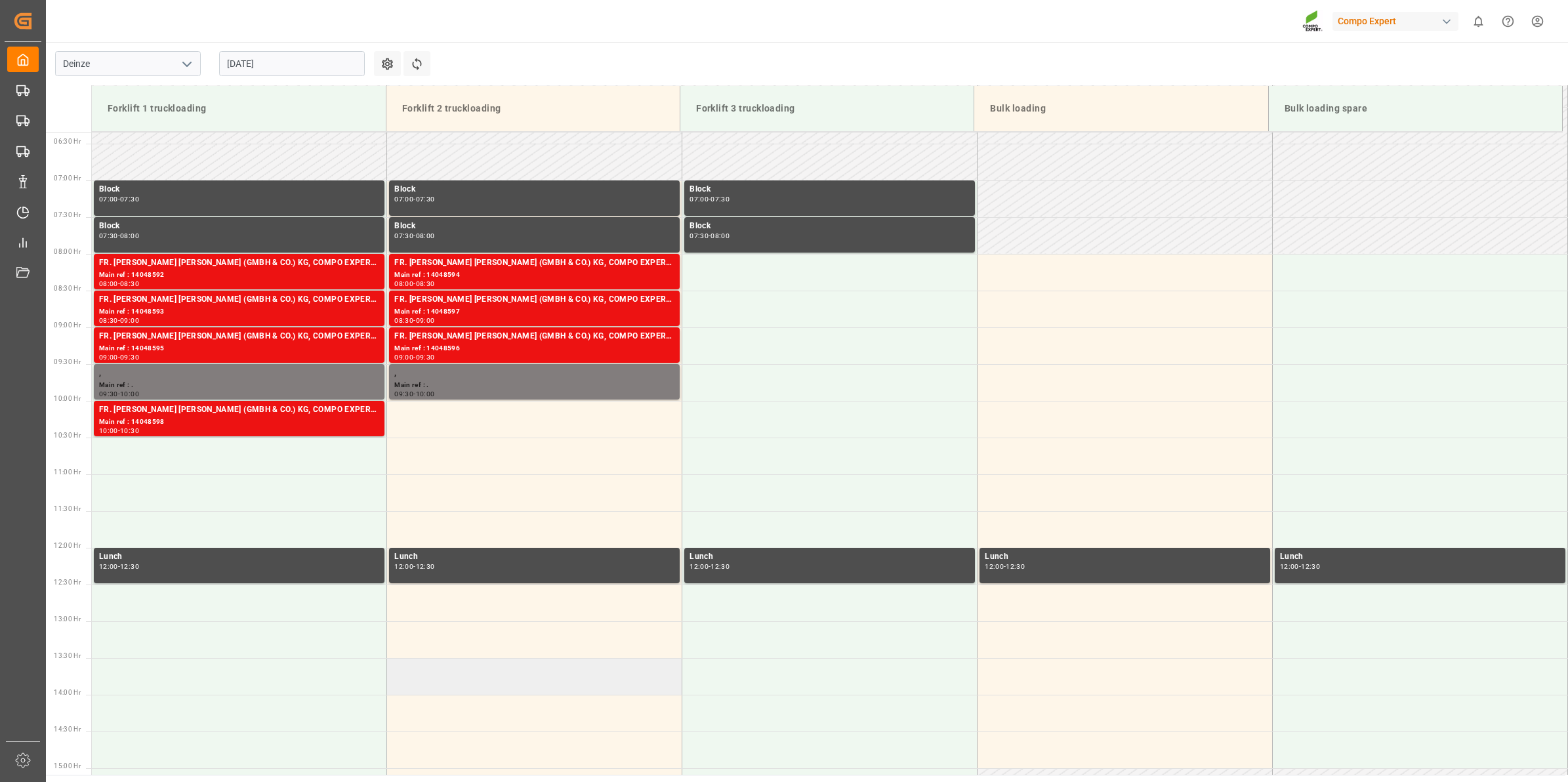
scroll to position [455, 0]
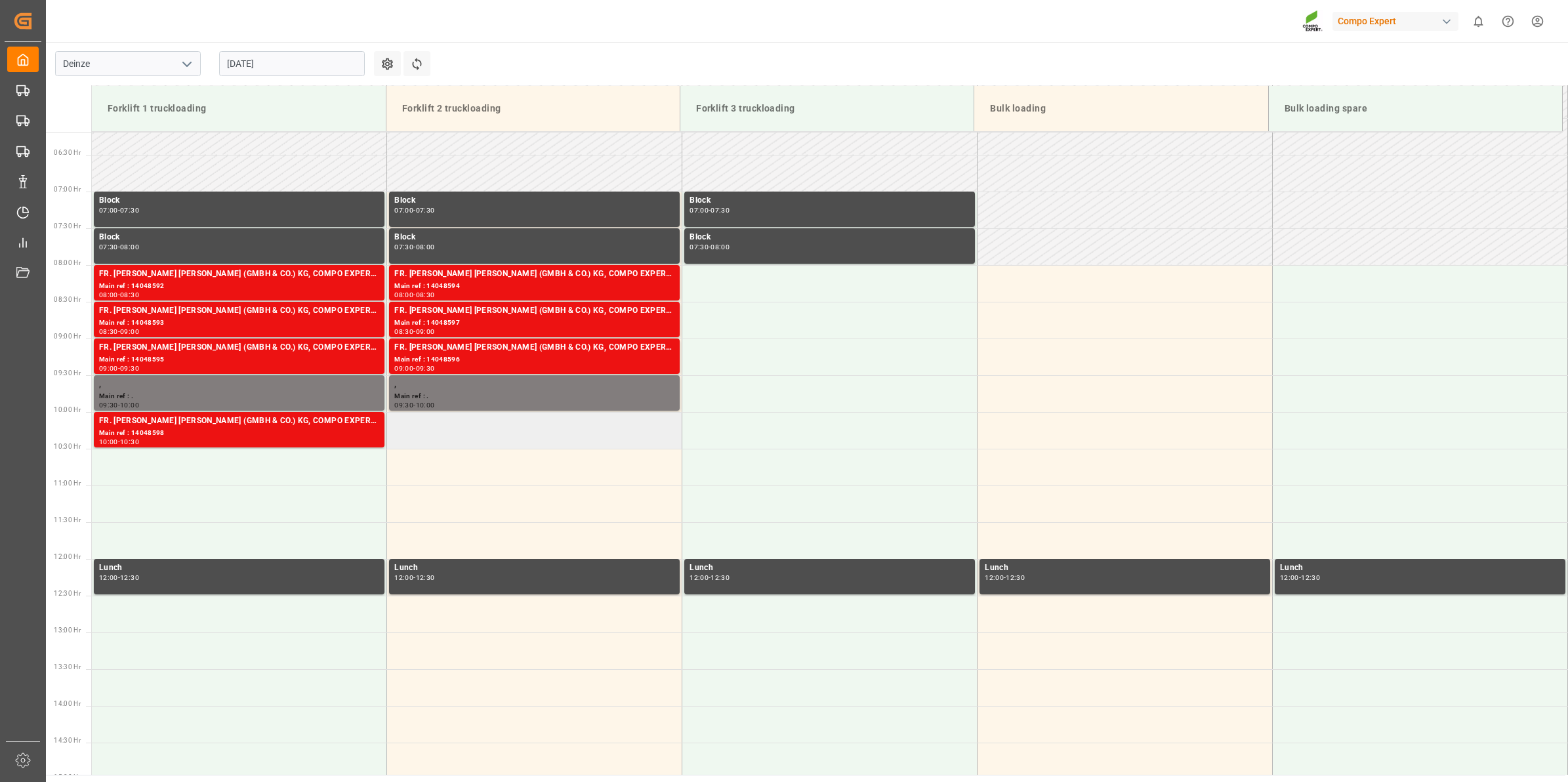
click at [494, 430] on td at bounding box center [534, 430] width 295 height 37
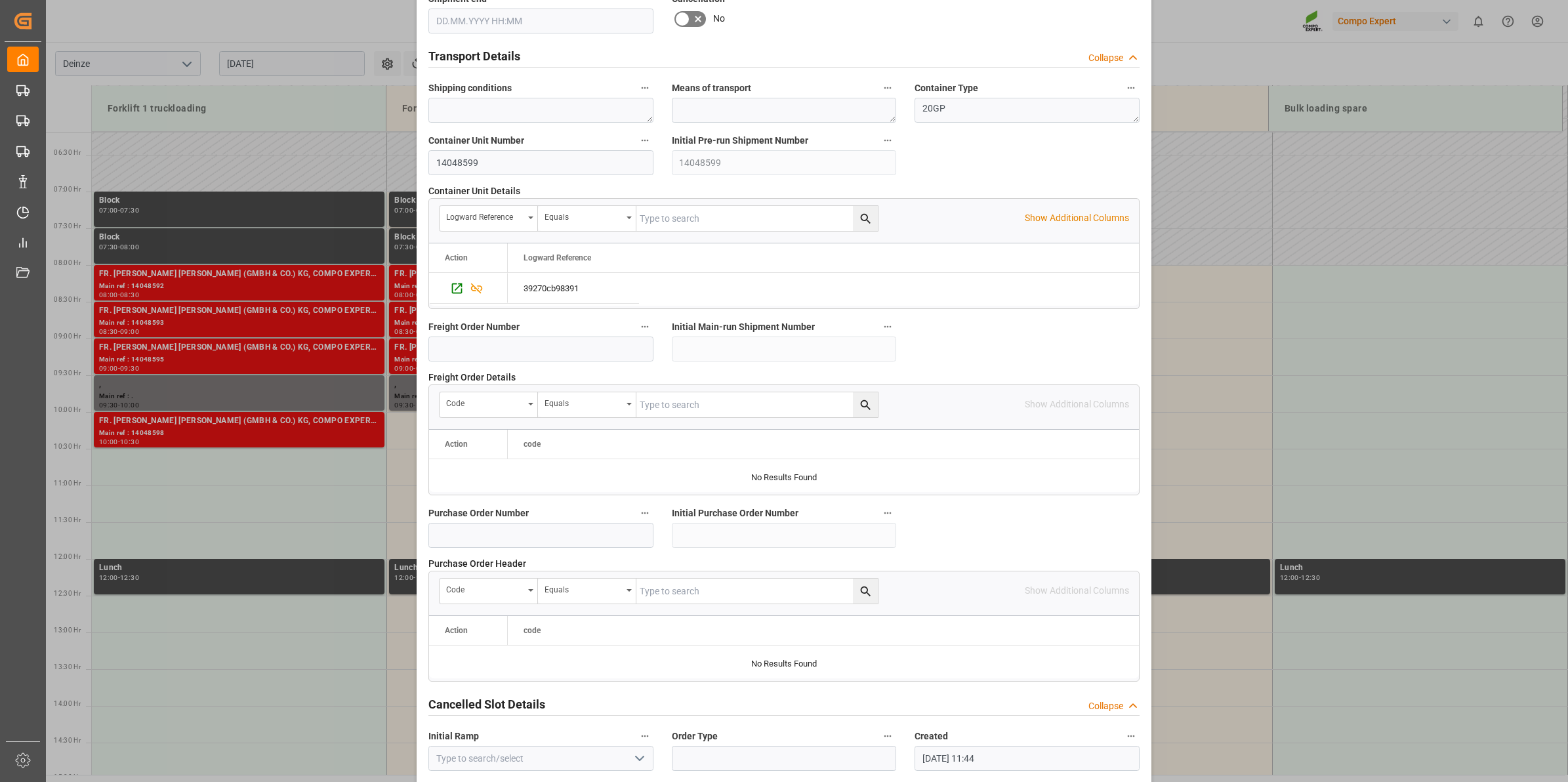
scroll to position [1041, 0]
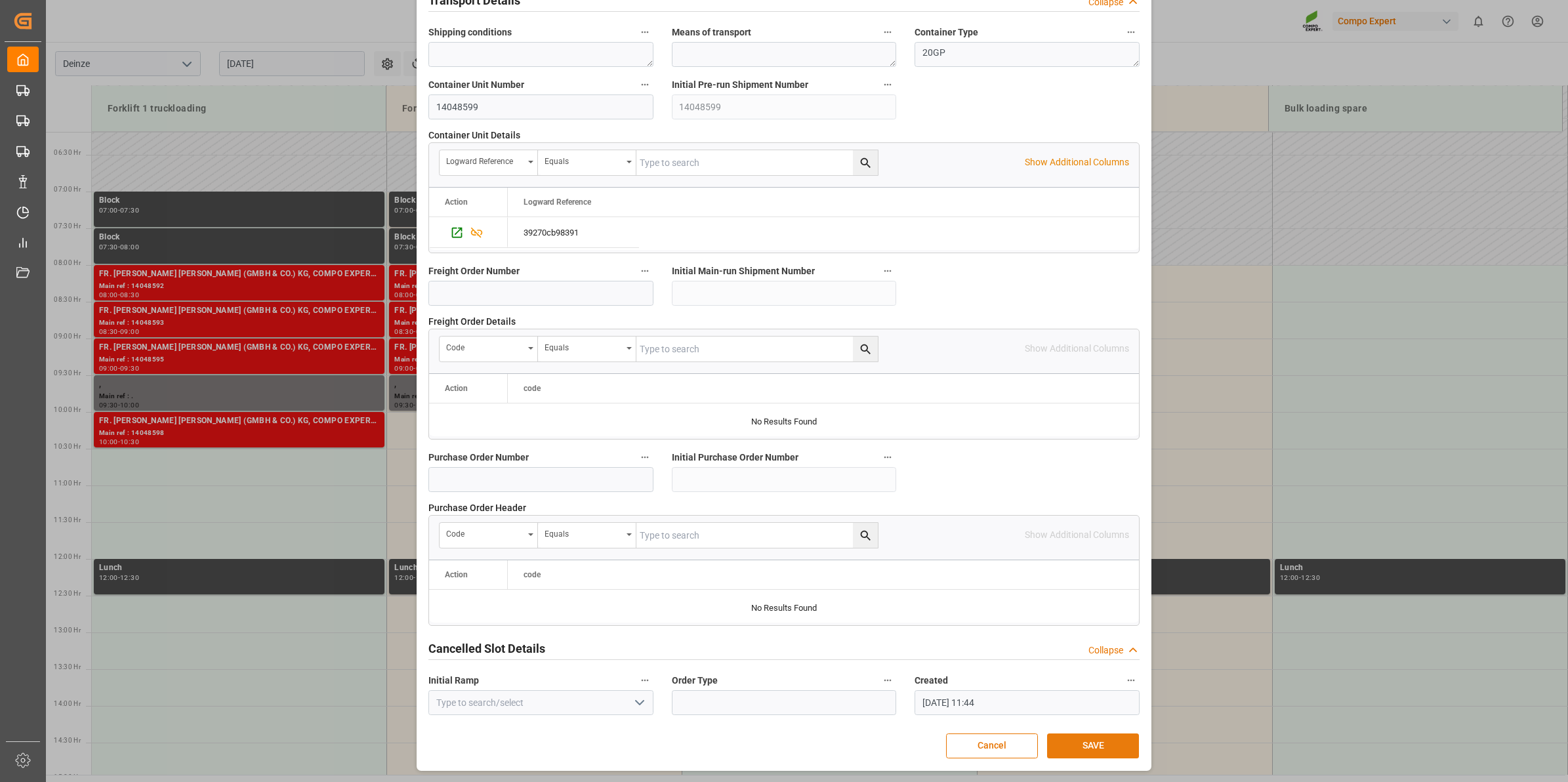
click at [1077, 742] on button "SAVE" at bounding box center [1092, 745] width 92 height 25
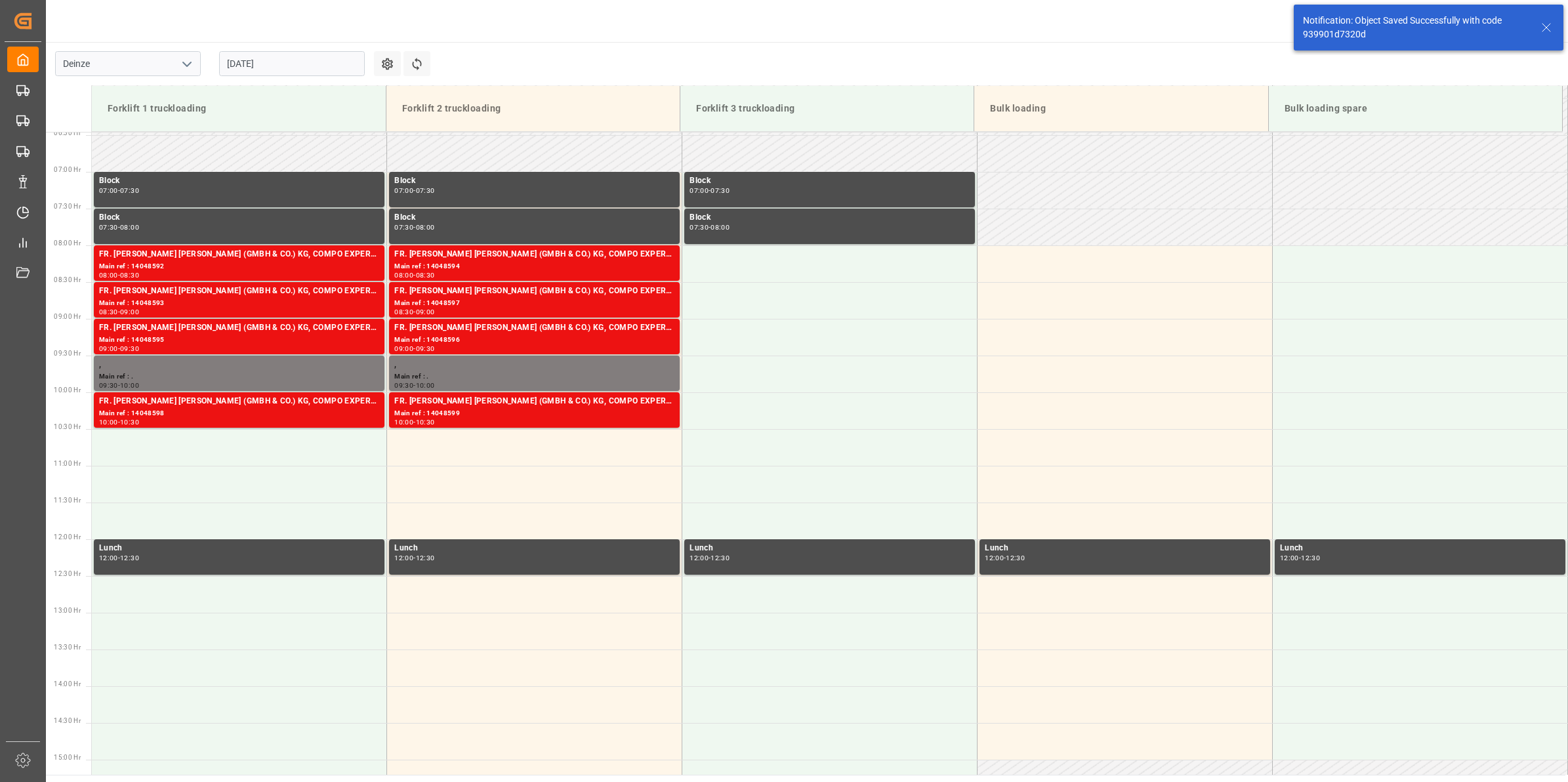
scroll to position [653, 0]
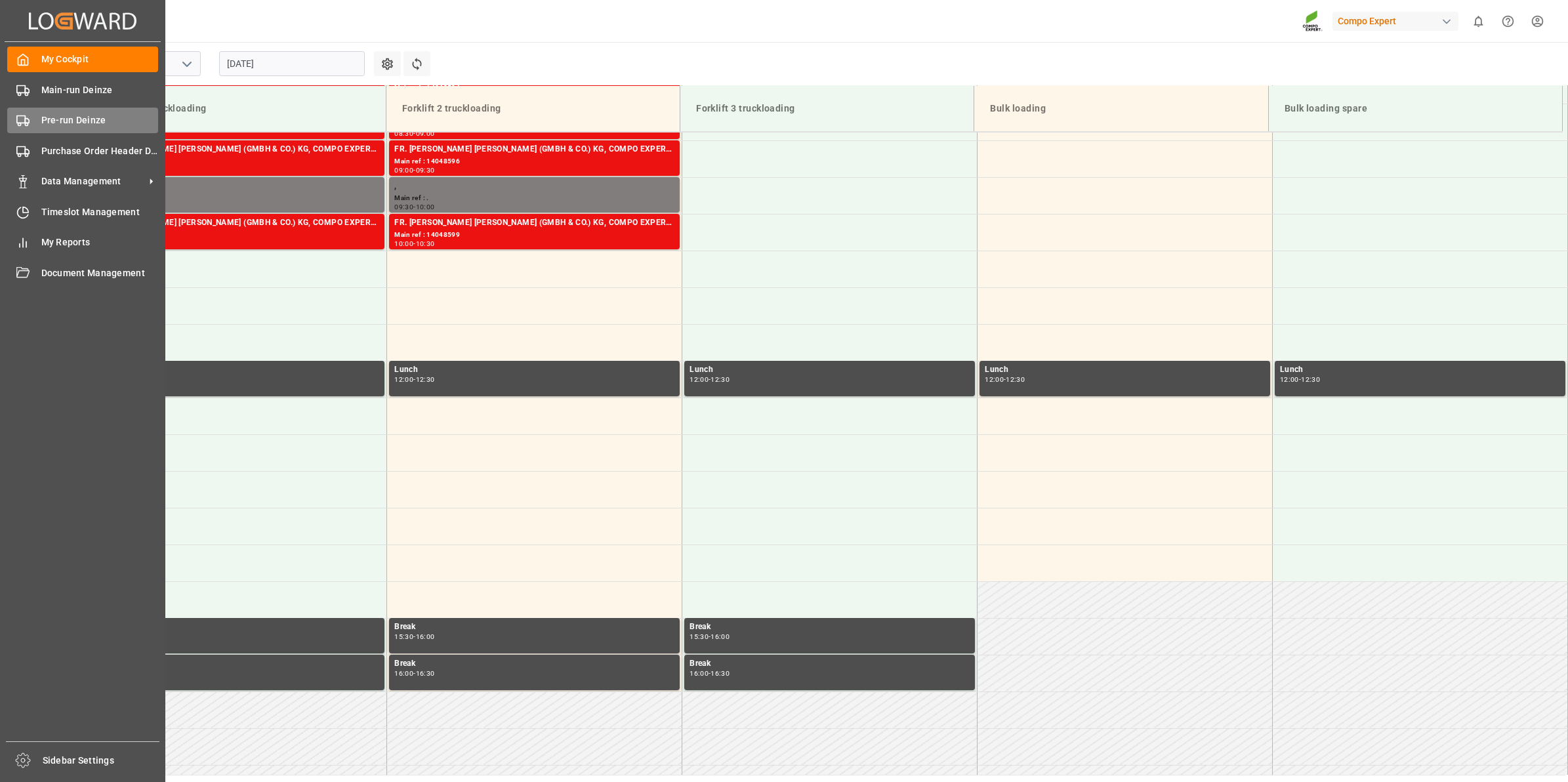
click at [64, 113] on span "Pre-run Deinze" at bounding box center [100, 120] width 118 height 14
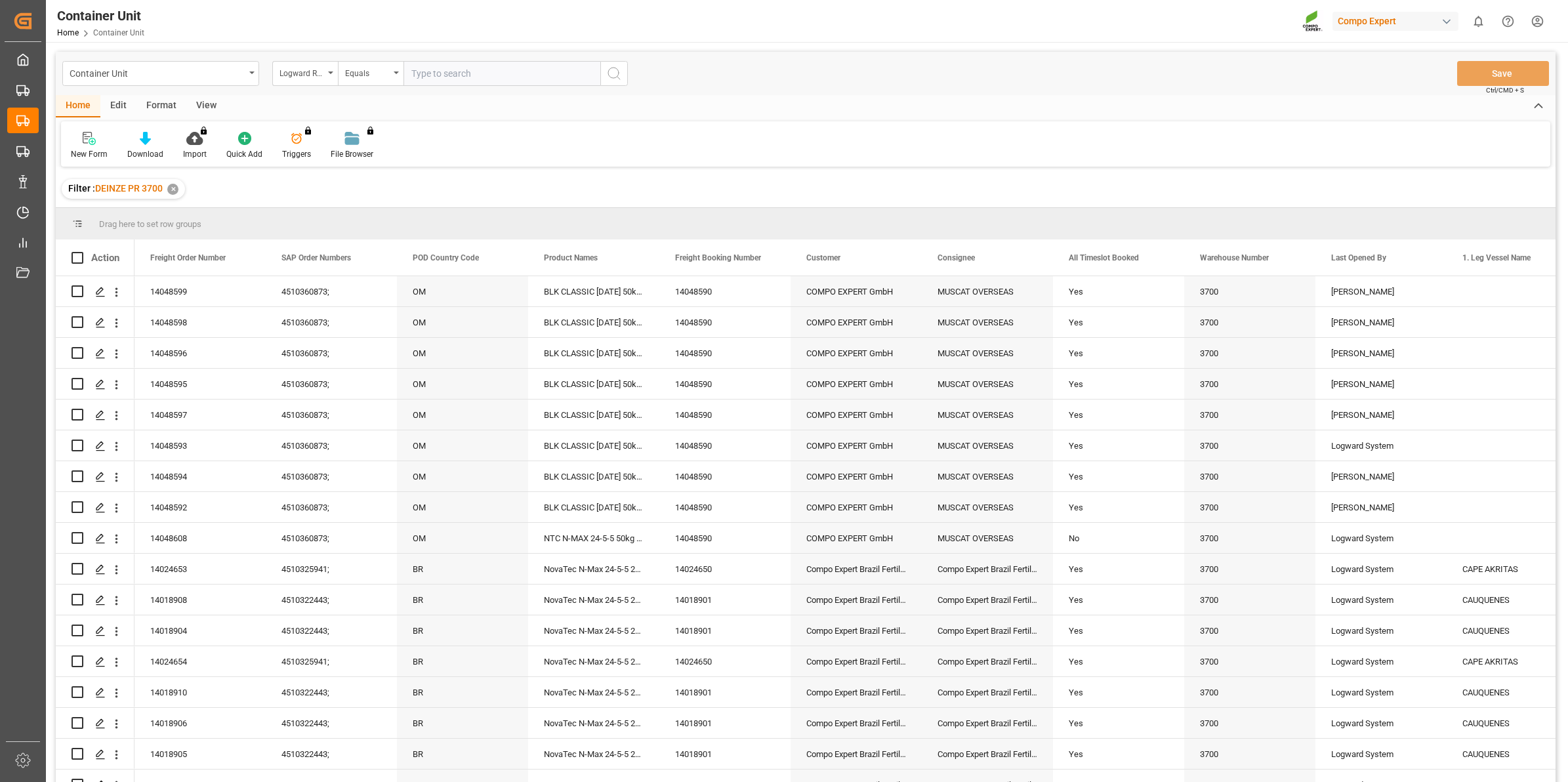
click at [315, 79] on div "Logward Reference" at bounding box center [305, 73] width 66 height 25
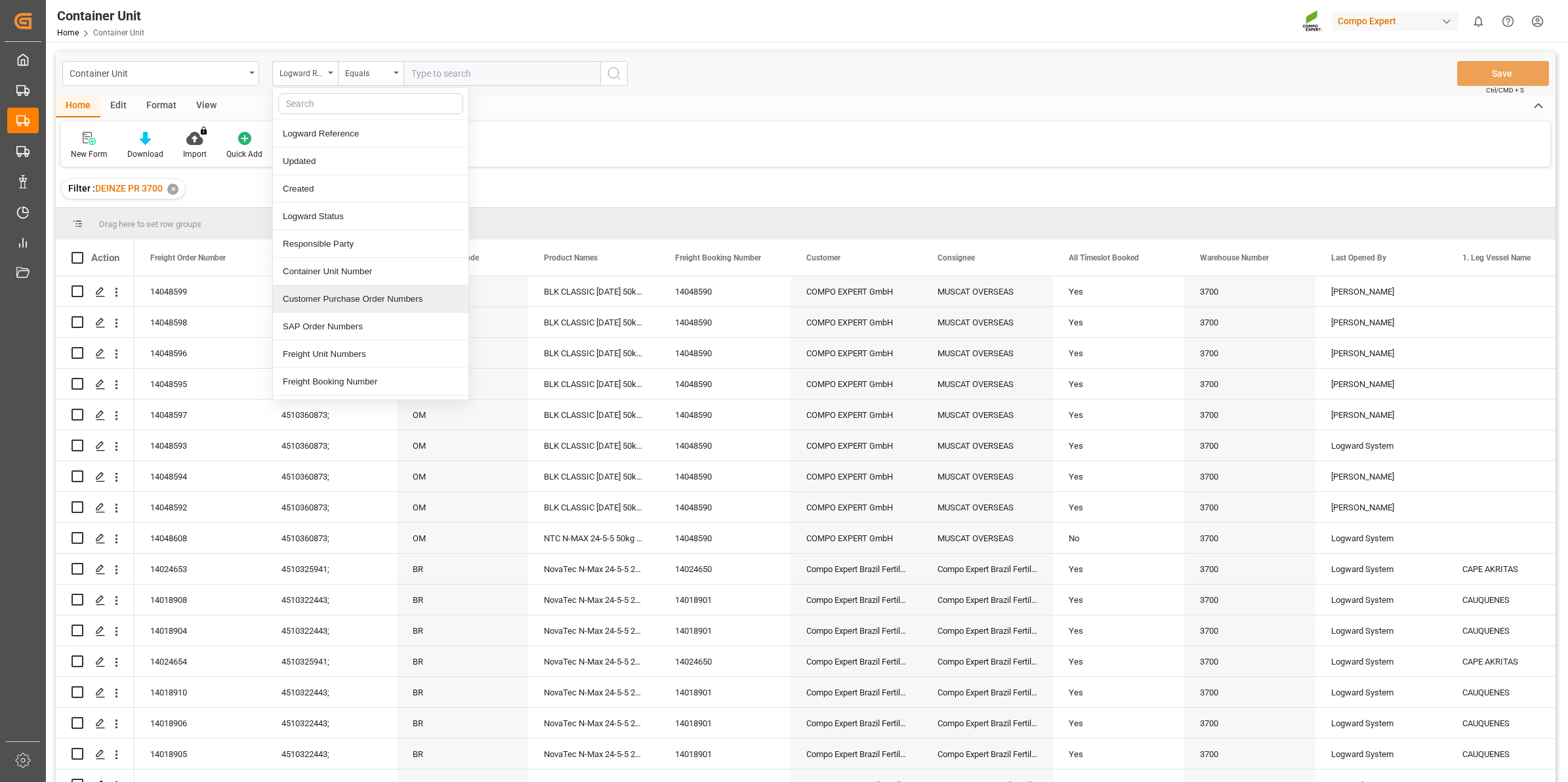
scroll to position [164, 0]
click at [355, 247] on div "Freight Order Number" at bounding box center [371, 246] width 195 height 27
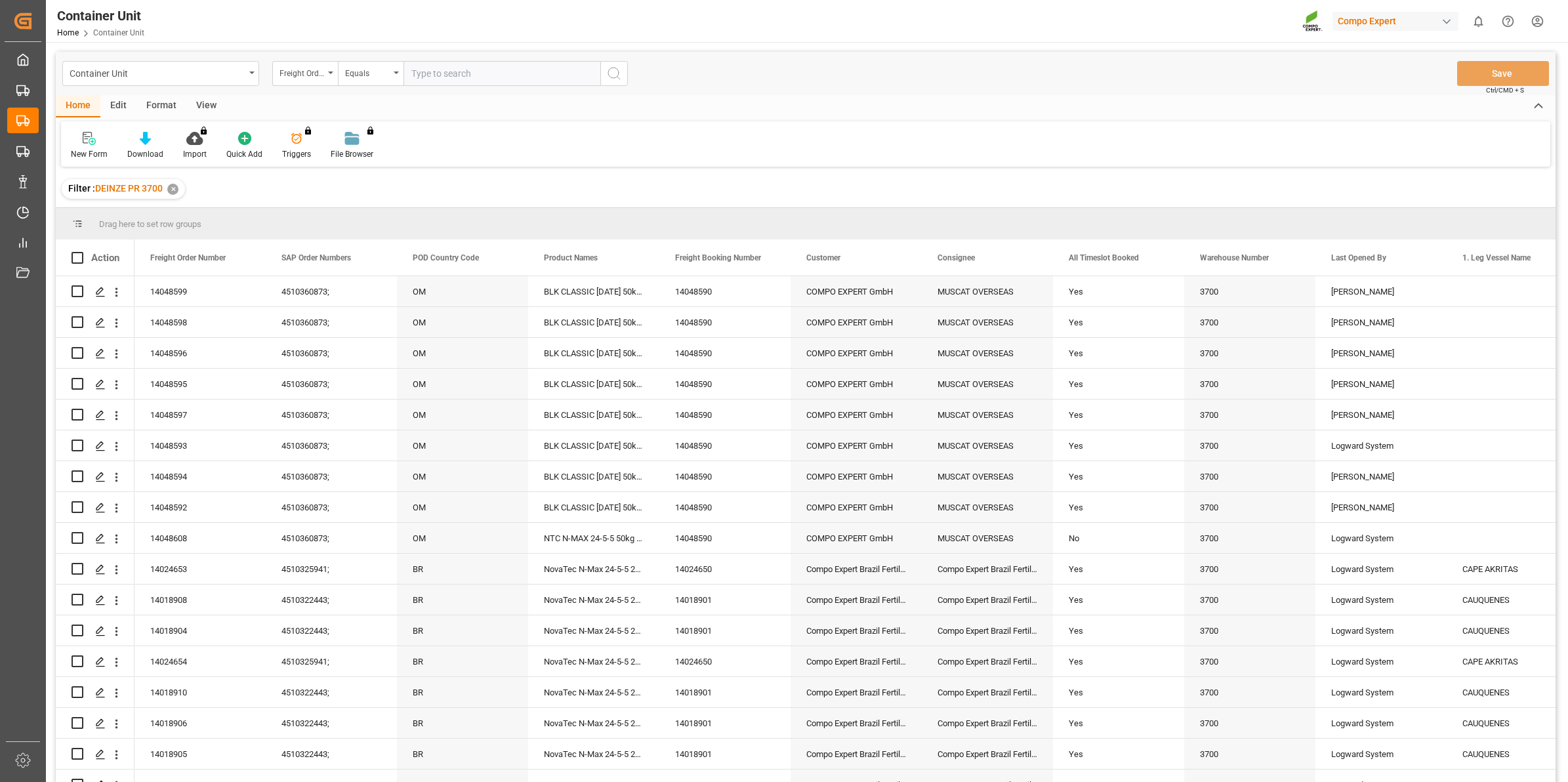
click at [456, 78] on input "text" at bounding box center [501, 73] width 196 height 25
type input "14048600"
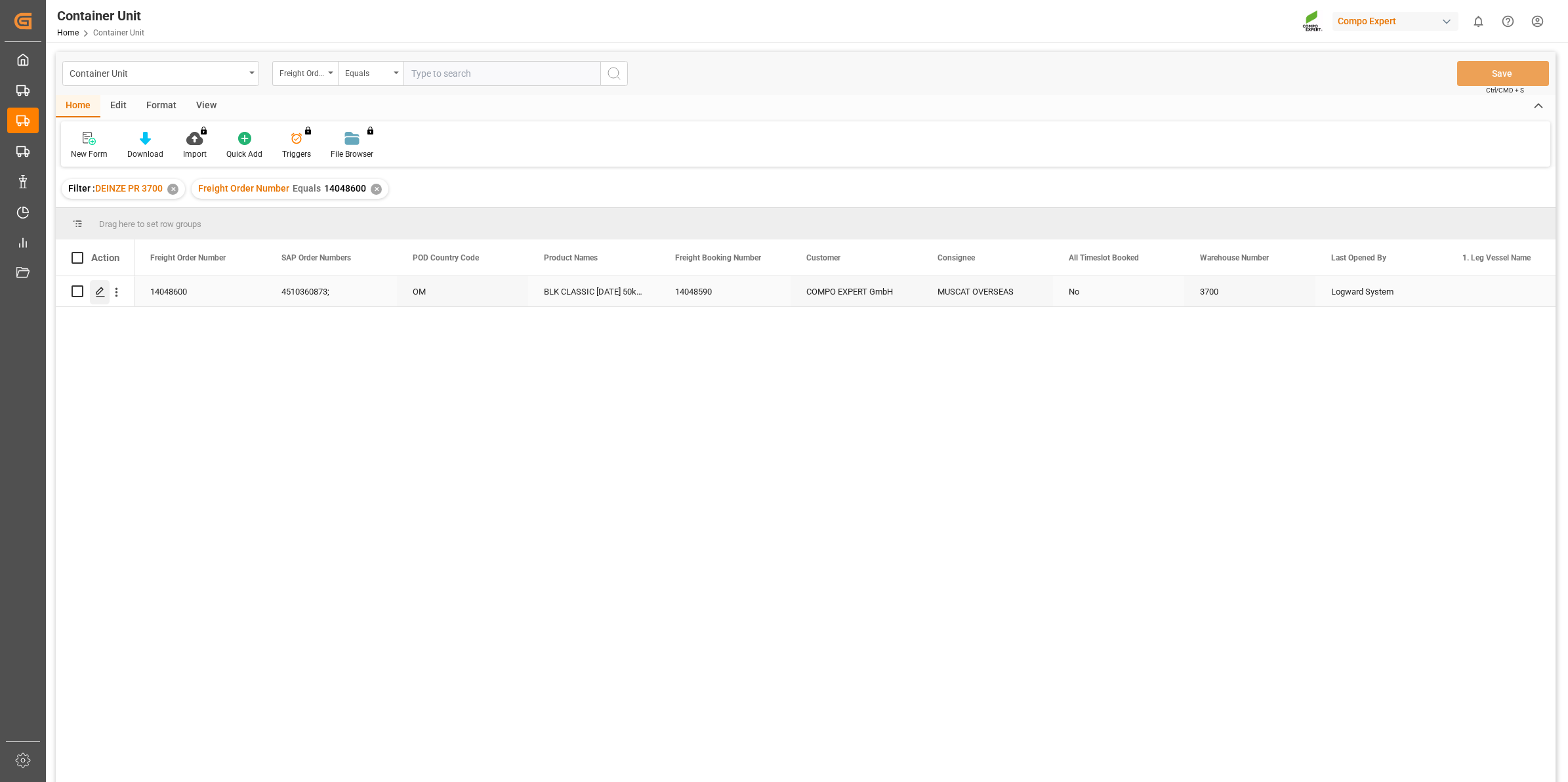
click at [100, 290] on icon "Press SPACE to select this row." at bounding box center [100, 291] width 10 height 10
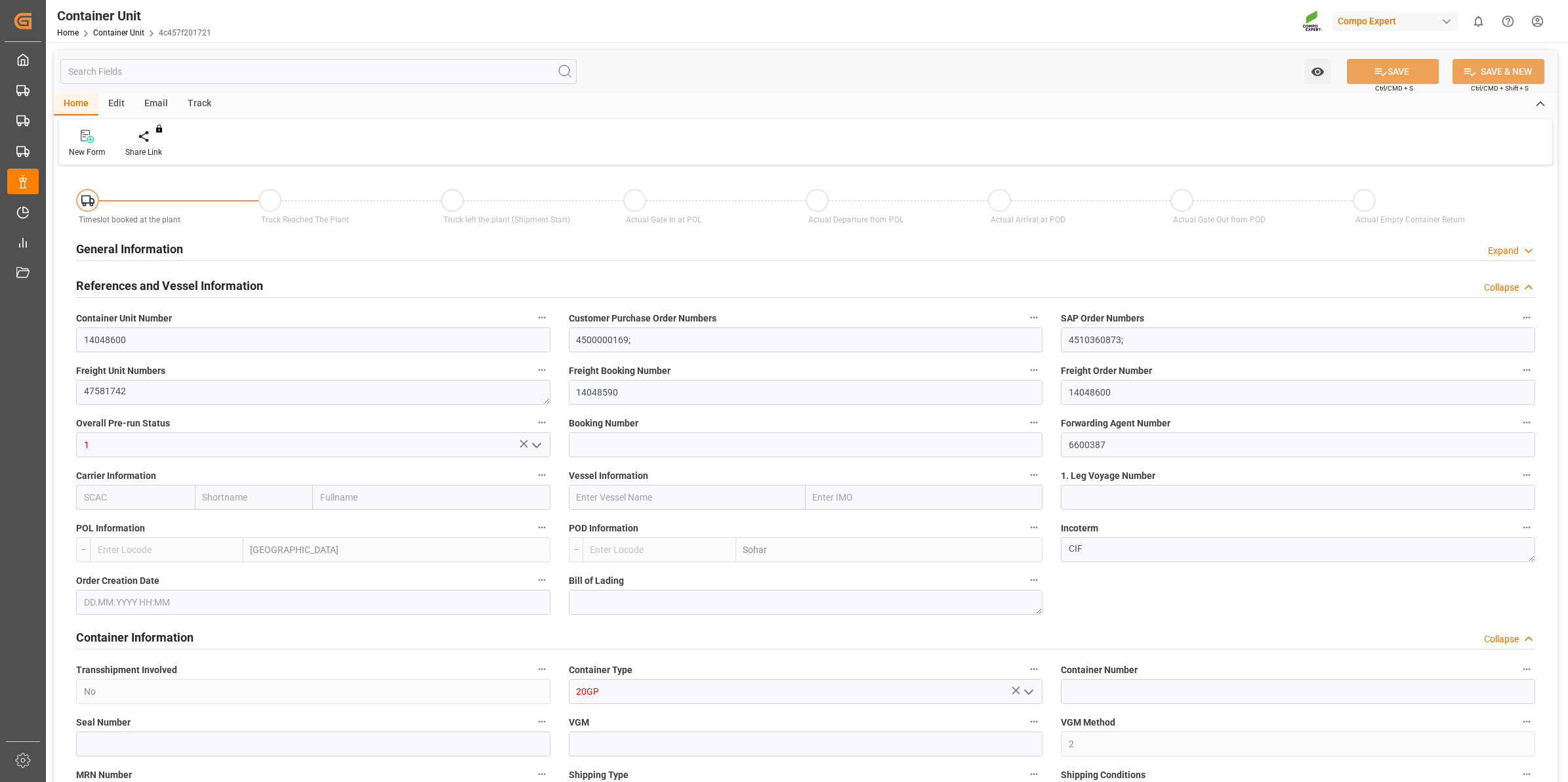
type input "BEANR"
type input "OMSOH"
type input "7"
type input "0"
type input "8"
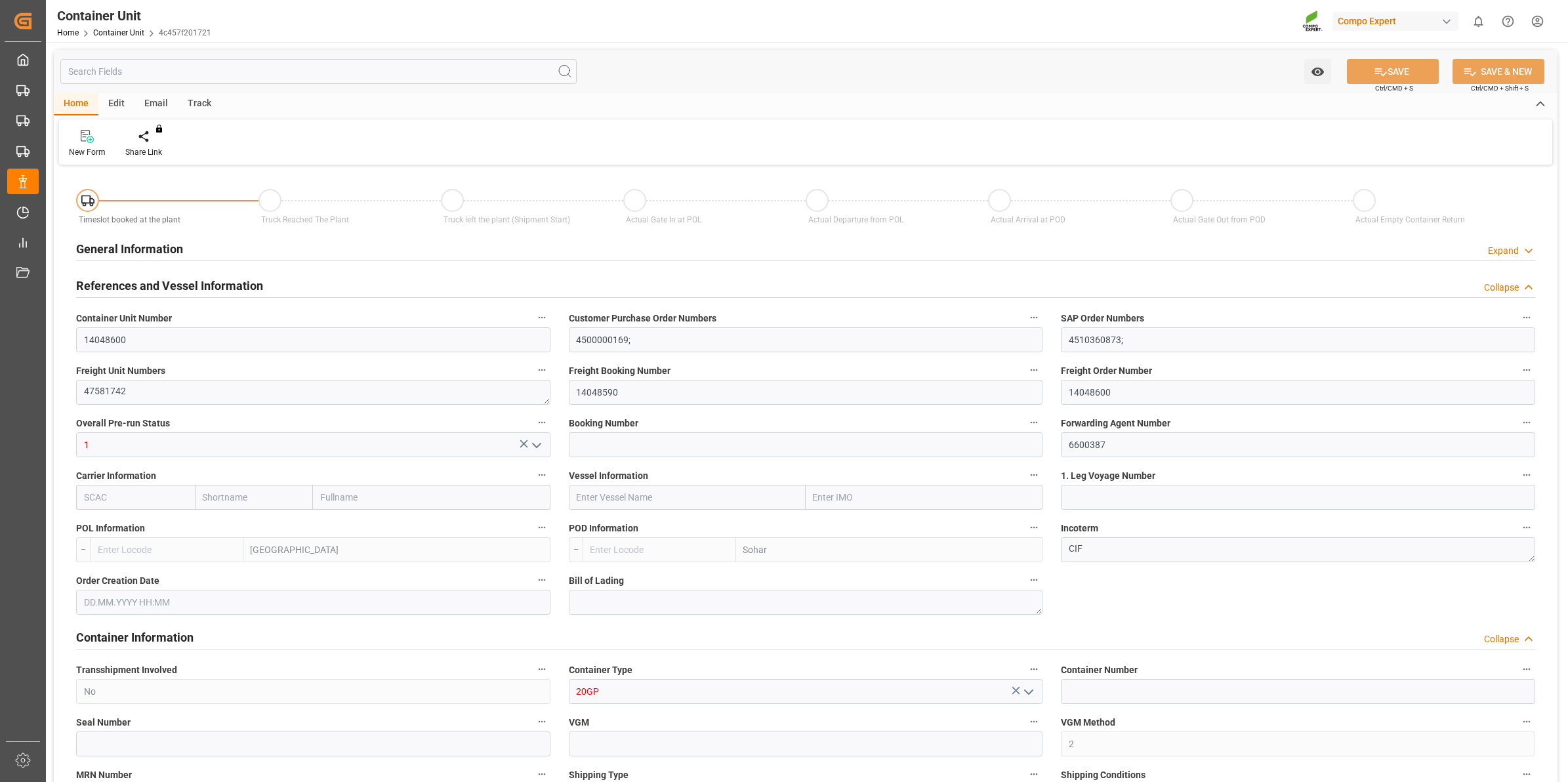
type input "0"
type input "288"
type input "20480"
type input "[DATE] 12:46"
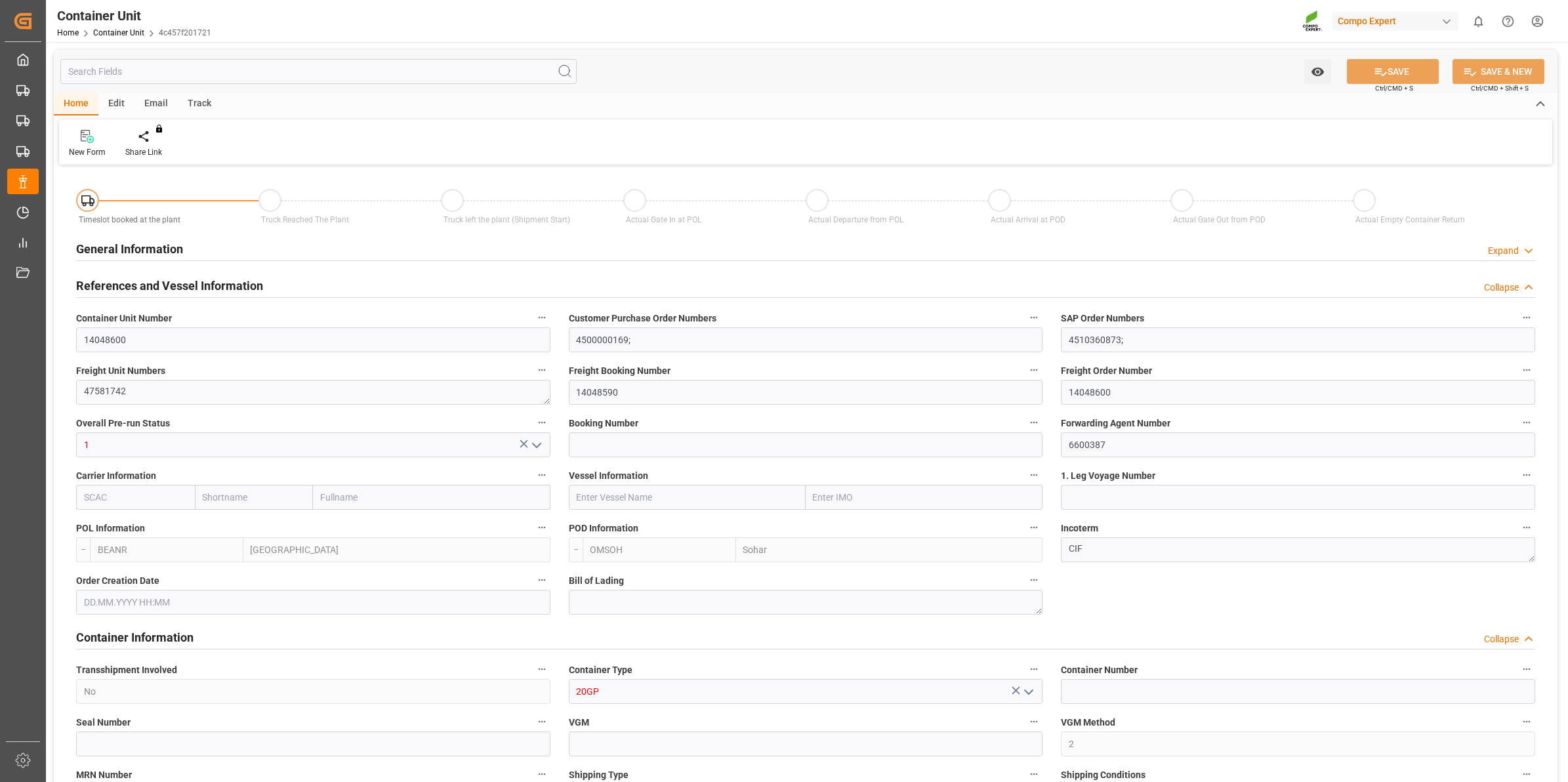
type input "[DATE]"
click at [154, 155] on div "Create Timeslot" at bounding box center [153, 152] width 56 height 12
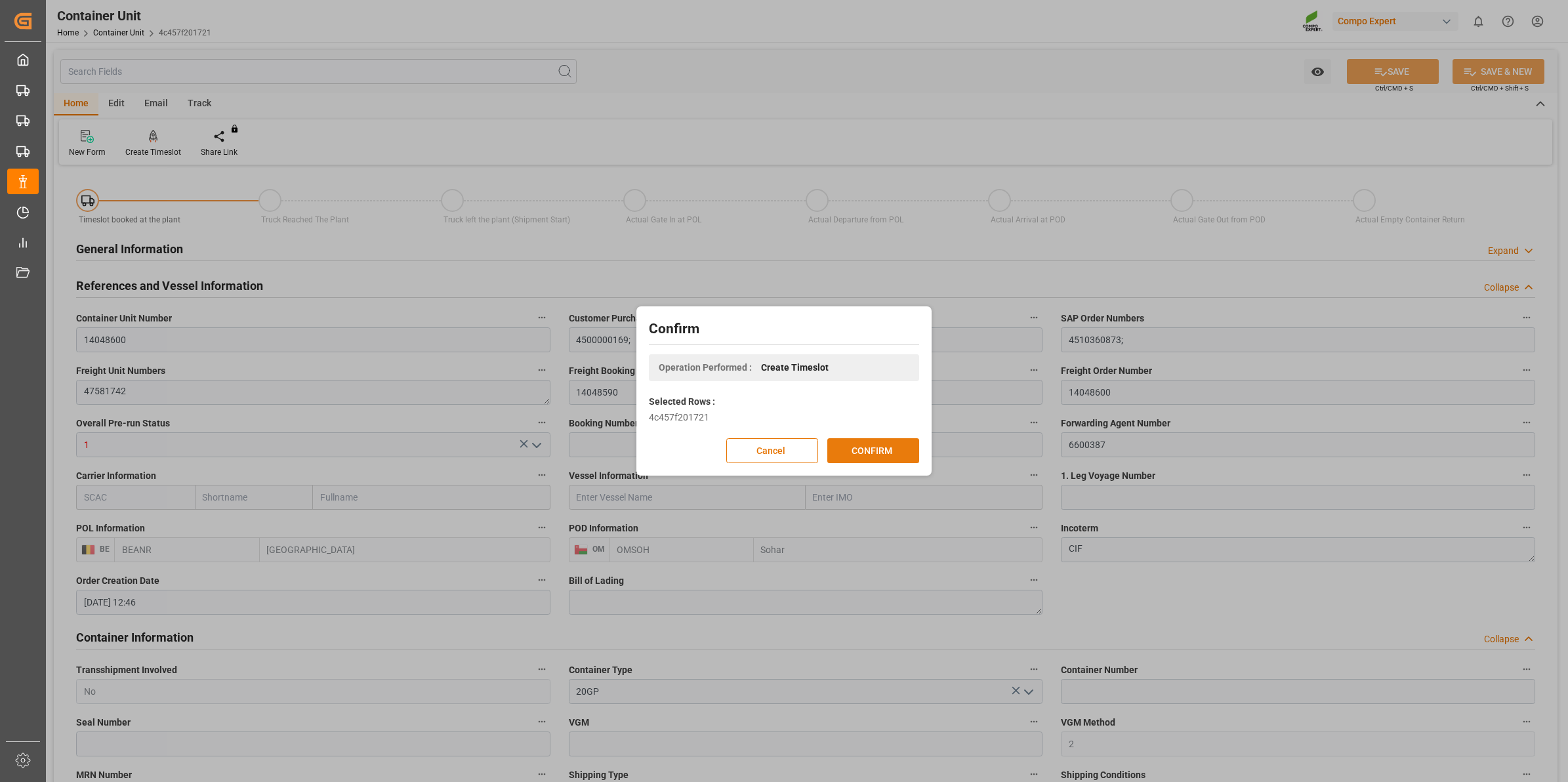
click at [886, 453] on button "CONFIRM" at bounding box center [873, 450] width 92 height 25
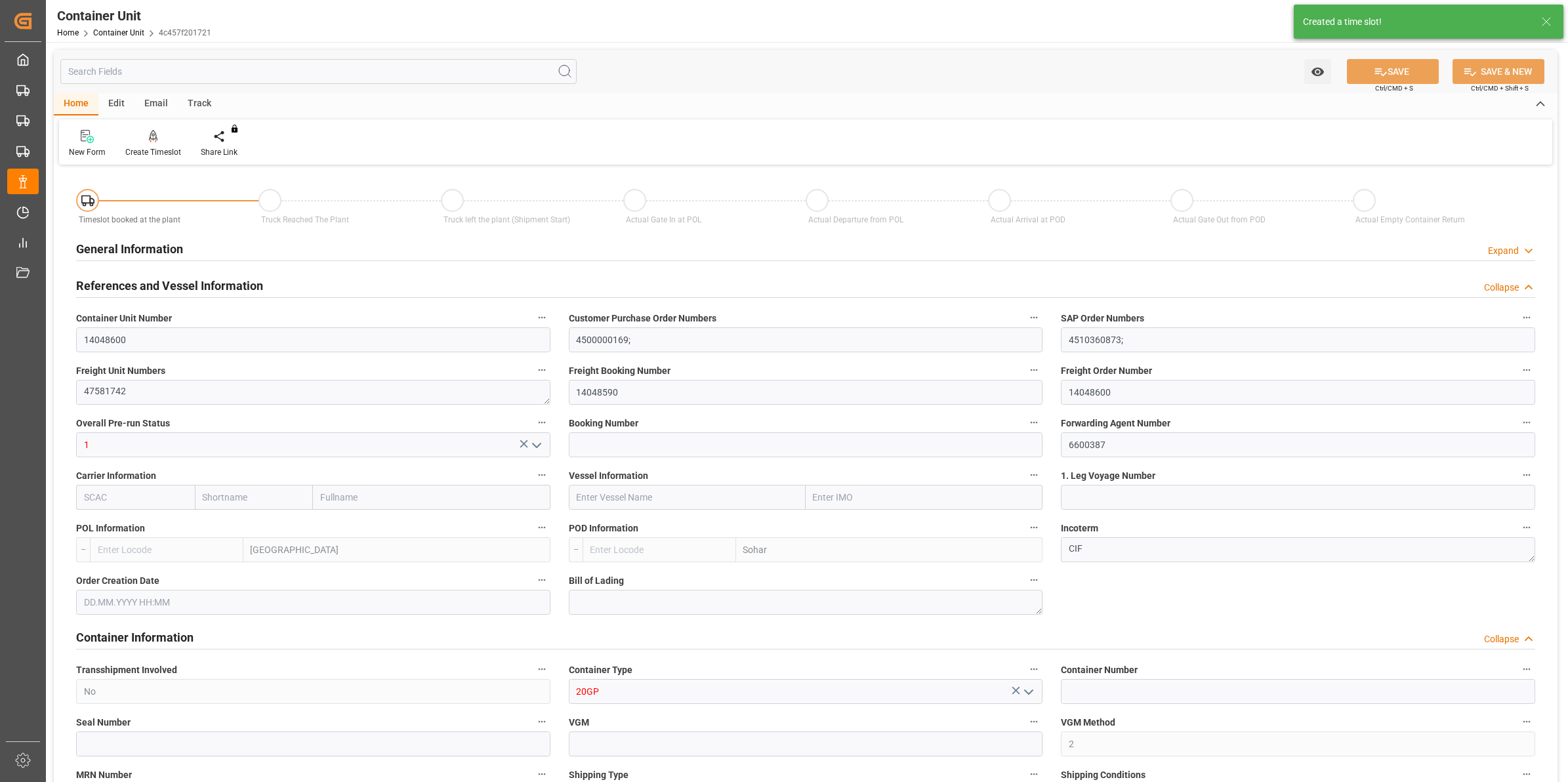
type input "BEANR"
type input "OMSOH"
type input "7"
type input "0"
type input "8"
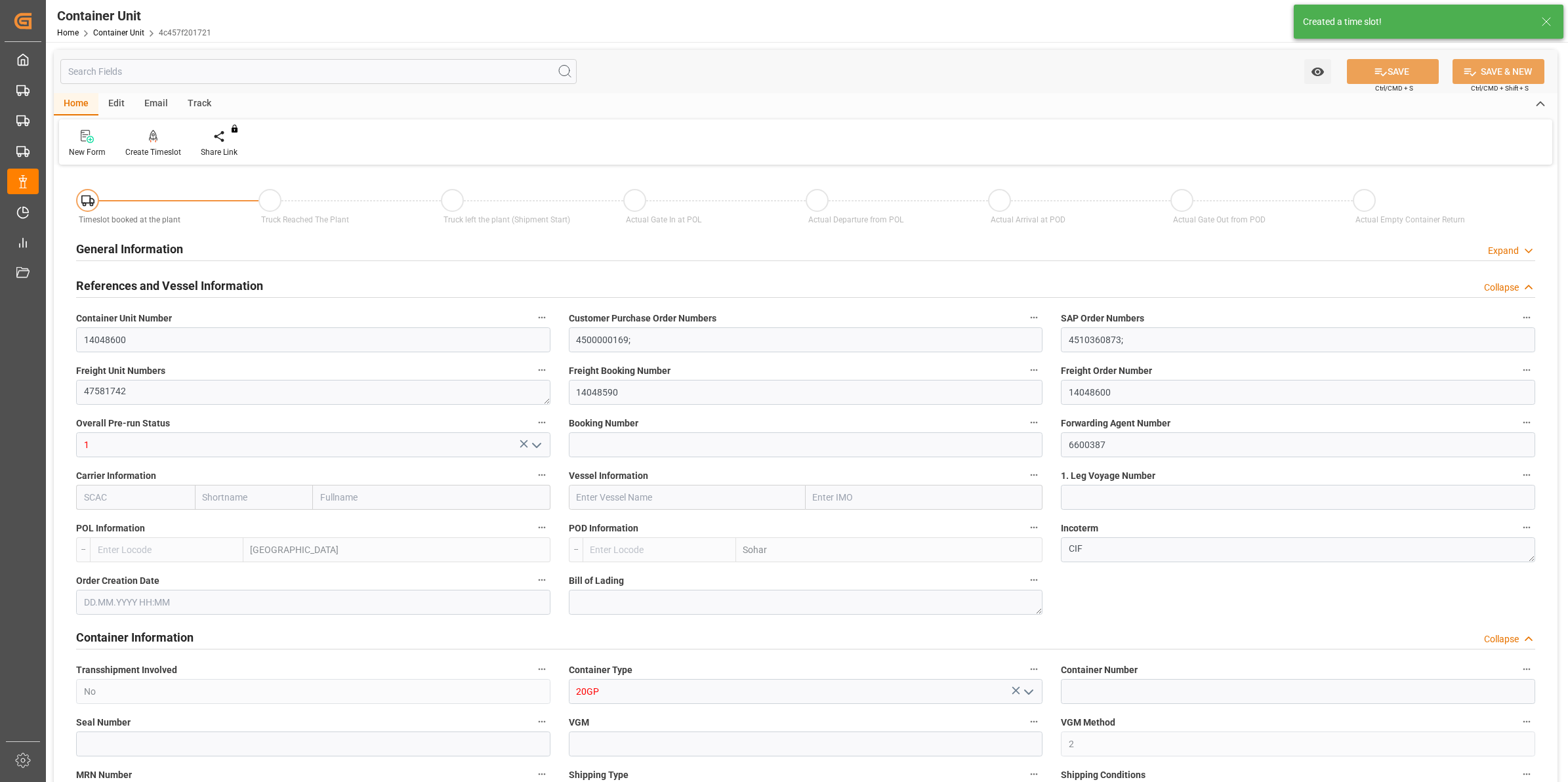
type input "0"
type input "288"
type input "20480"
type input "[DATE] 12:46"
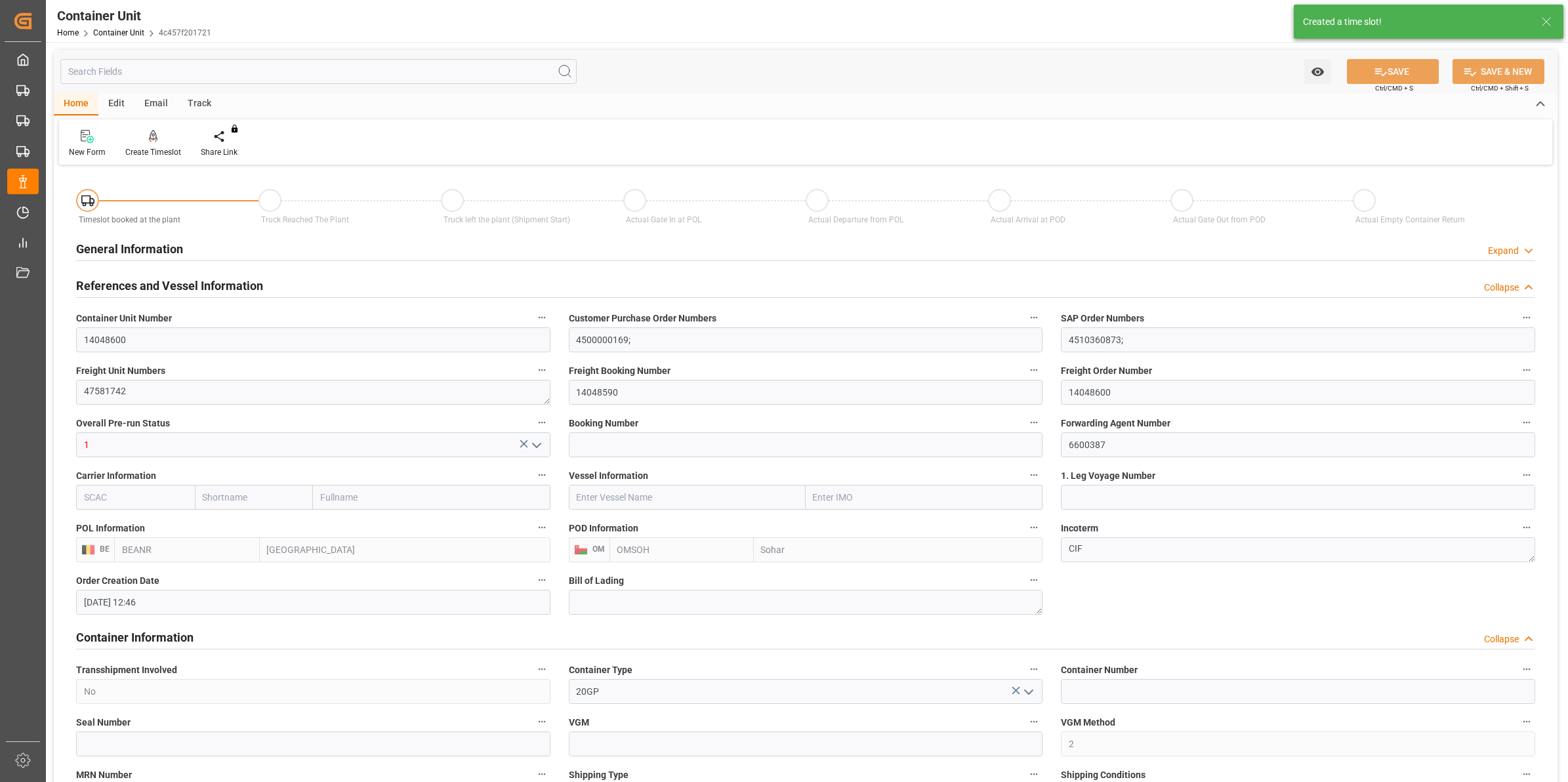
type input "[DATE]"
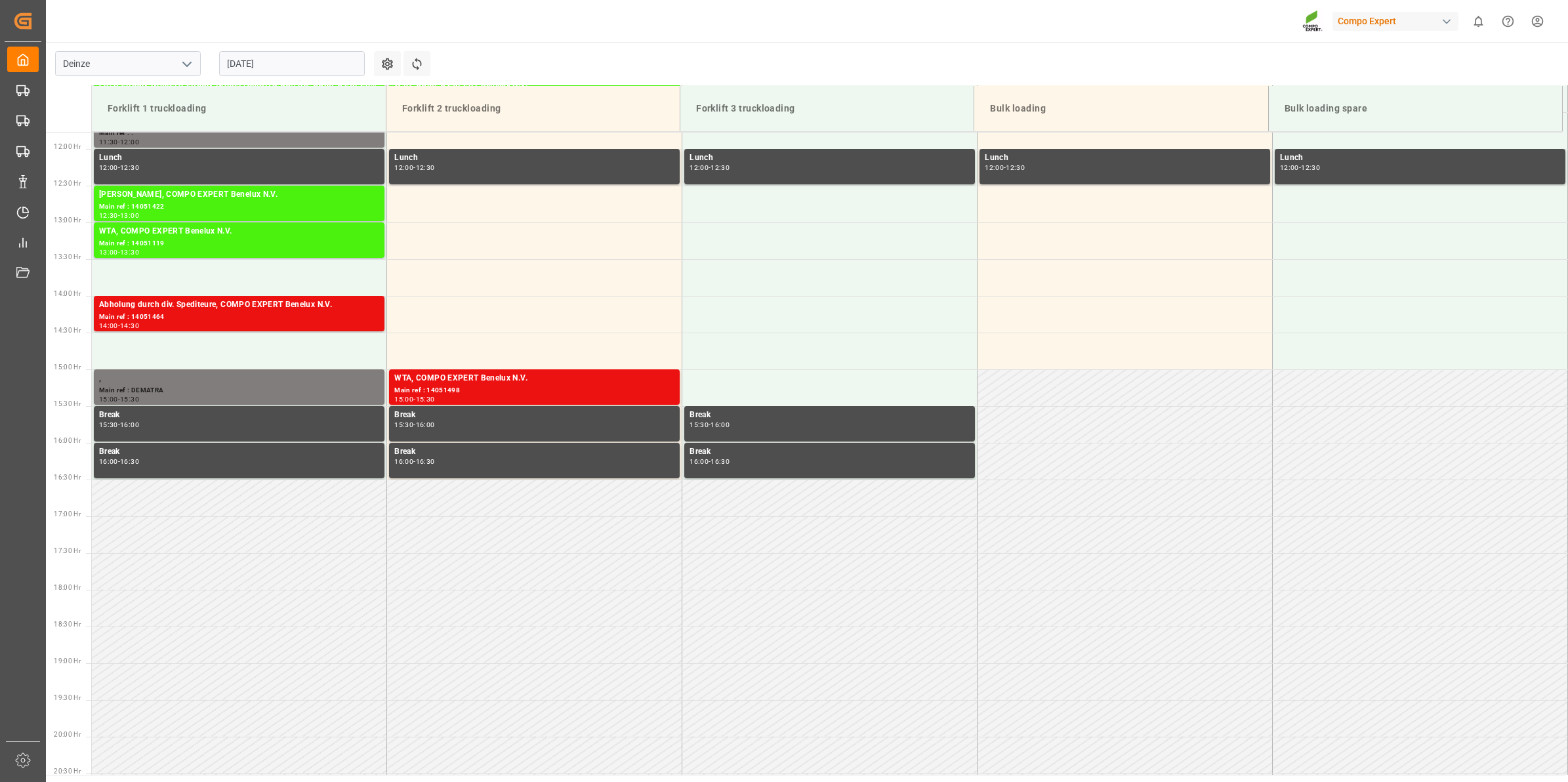
scroll to position [946, 0]
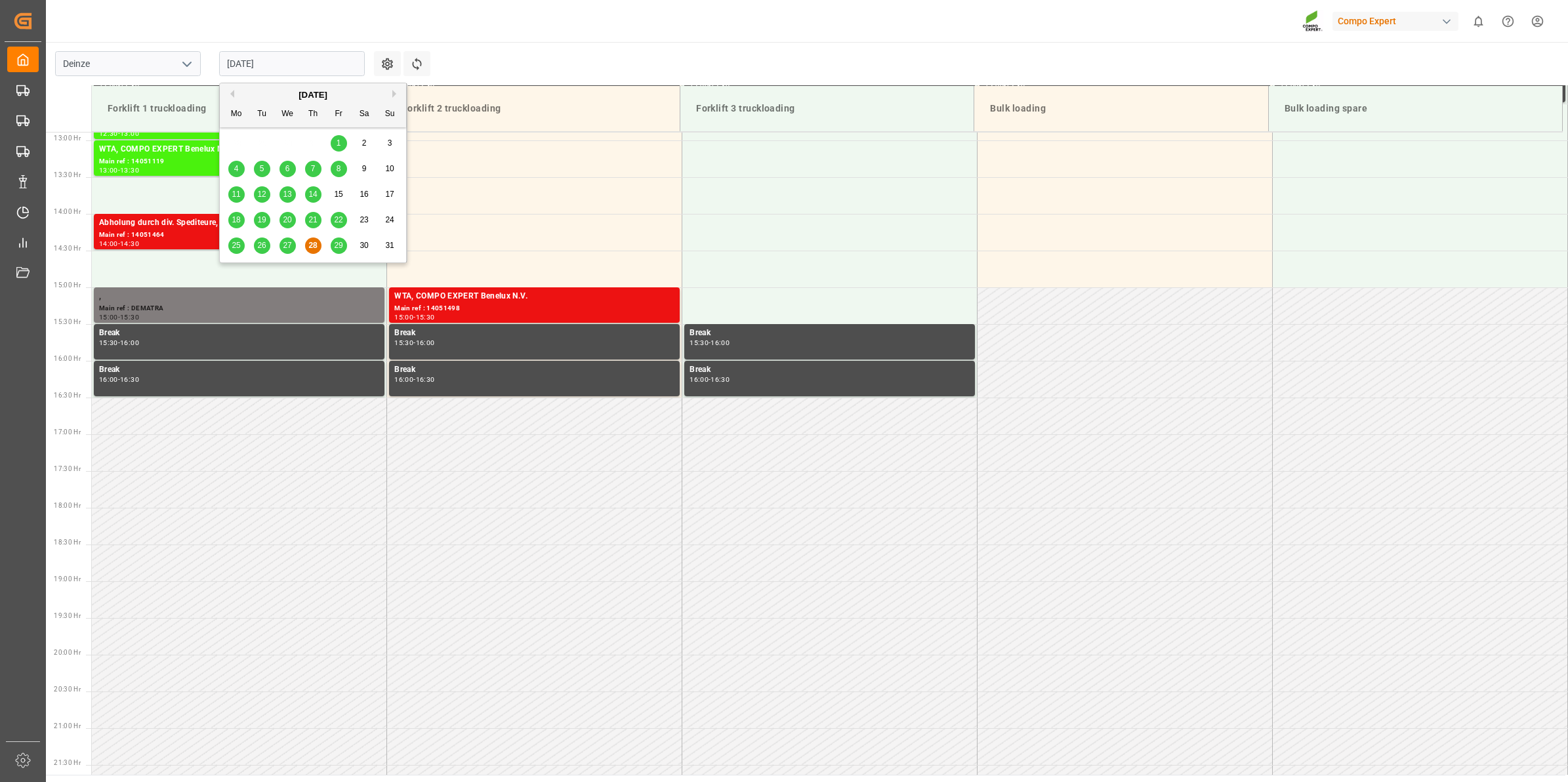
click at [292, 66] on input "[DATE]" at bounding box center [291, 63] width 145 height 25
click at [393, 95] on button "Next Month" at bounding box center [396, 93] width 8 height 8
click at [237, 164] on span "8" at bounding box center [236, 169] width 5 height 9
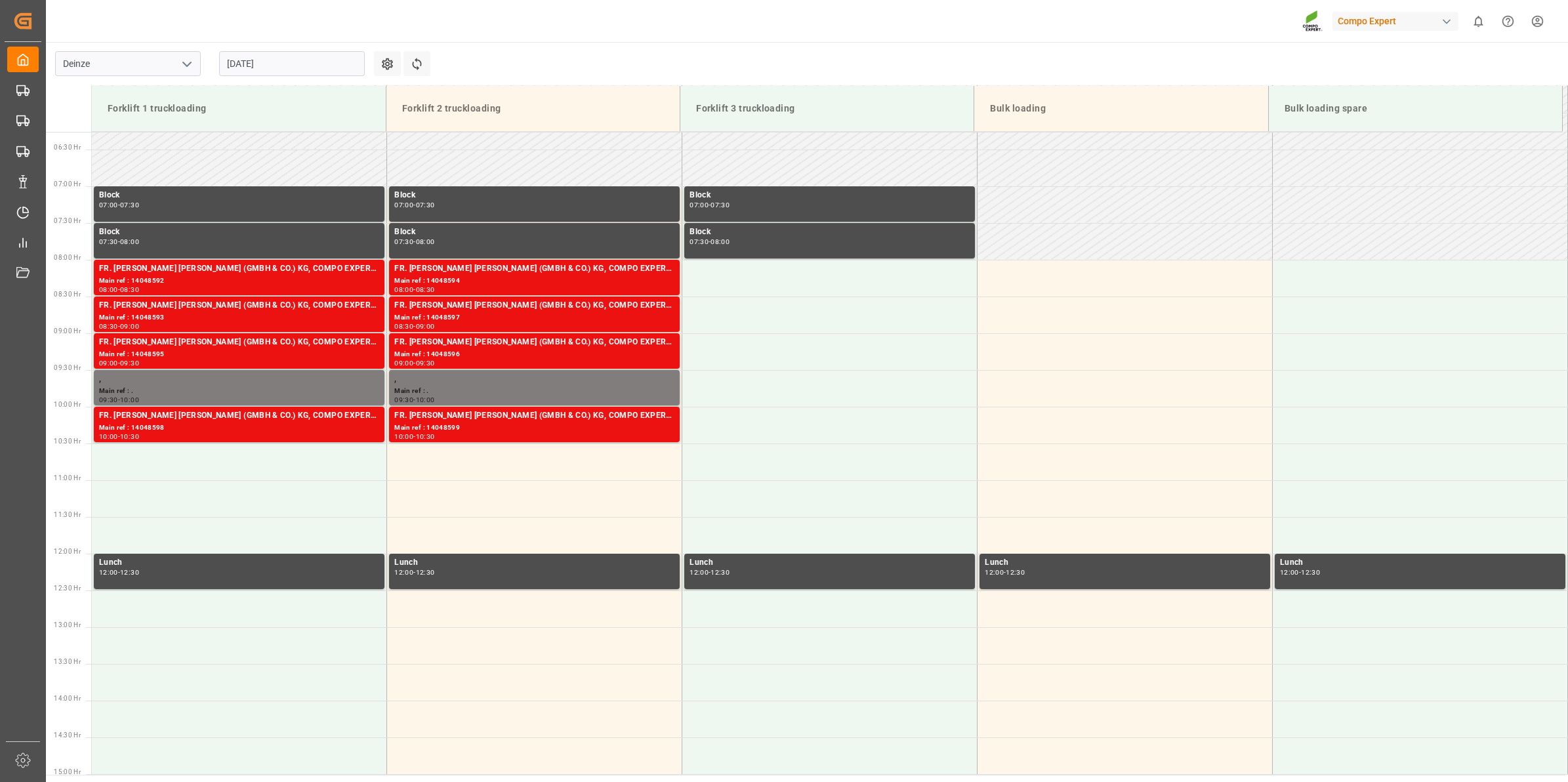
scroll to position [455, 0]
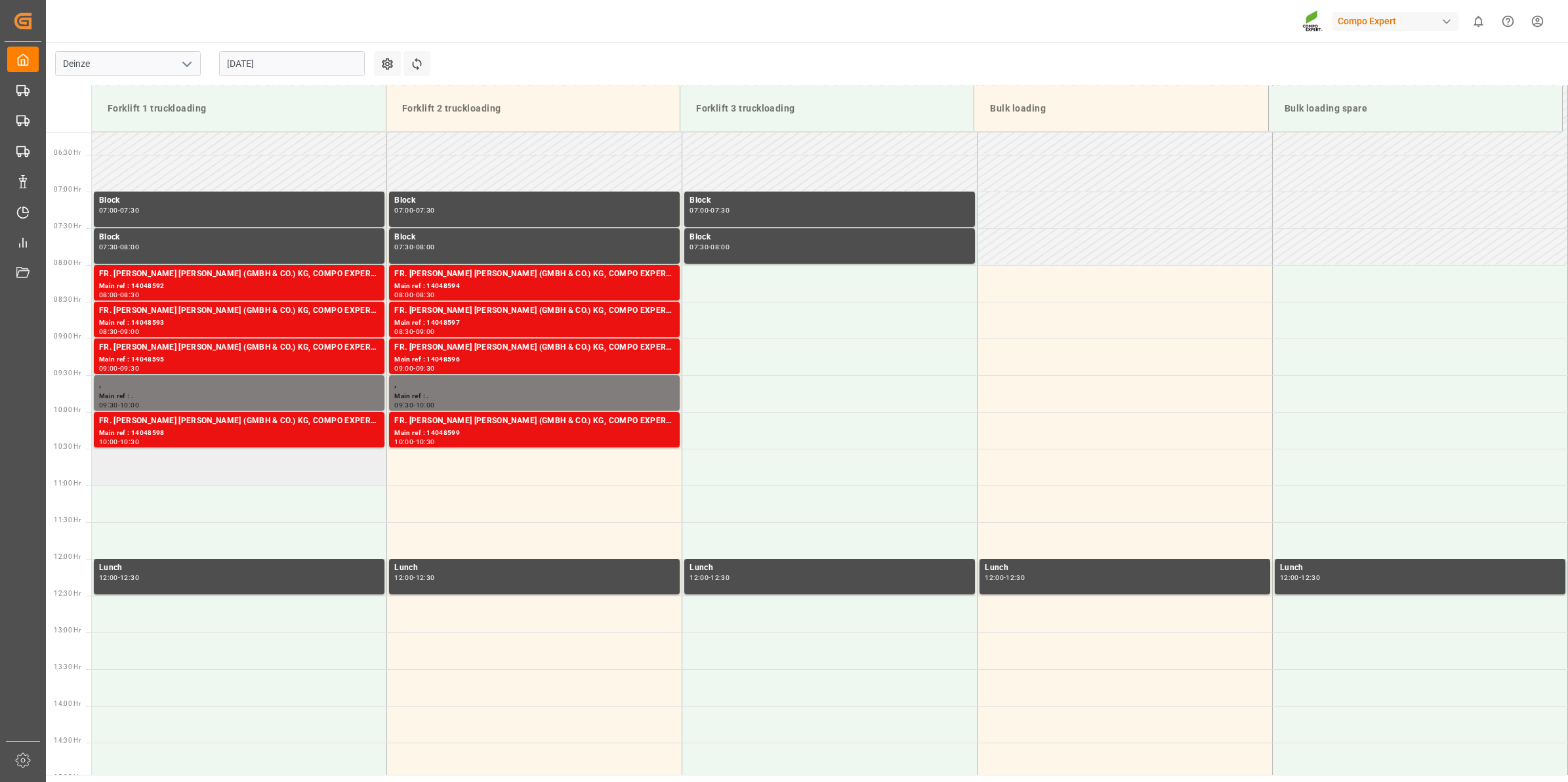
click at [345, 473] on td at bounding box center [239, 467] width 295 height 37
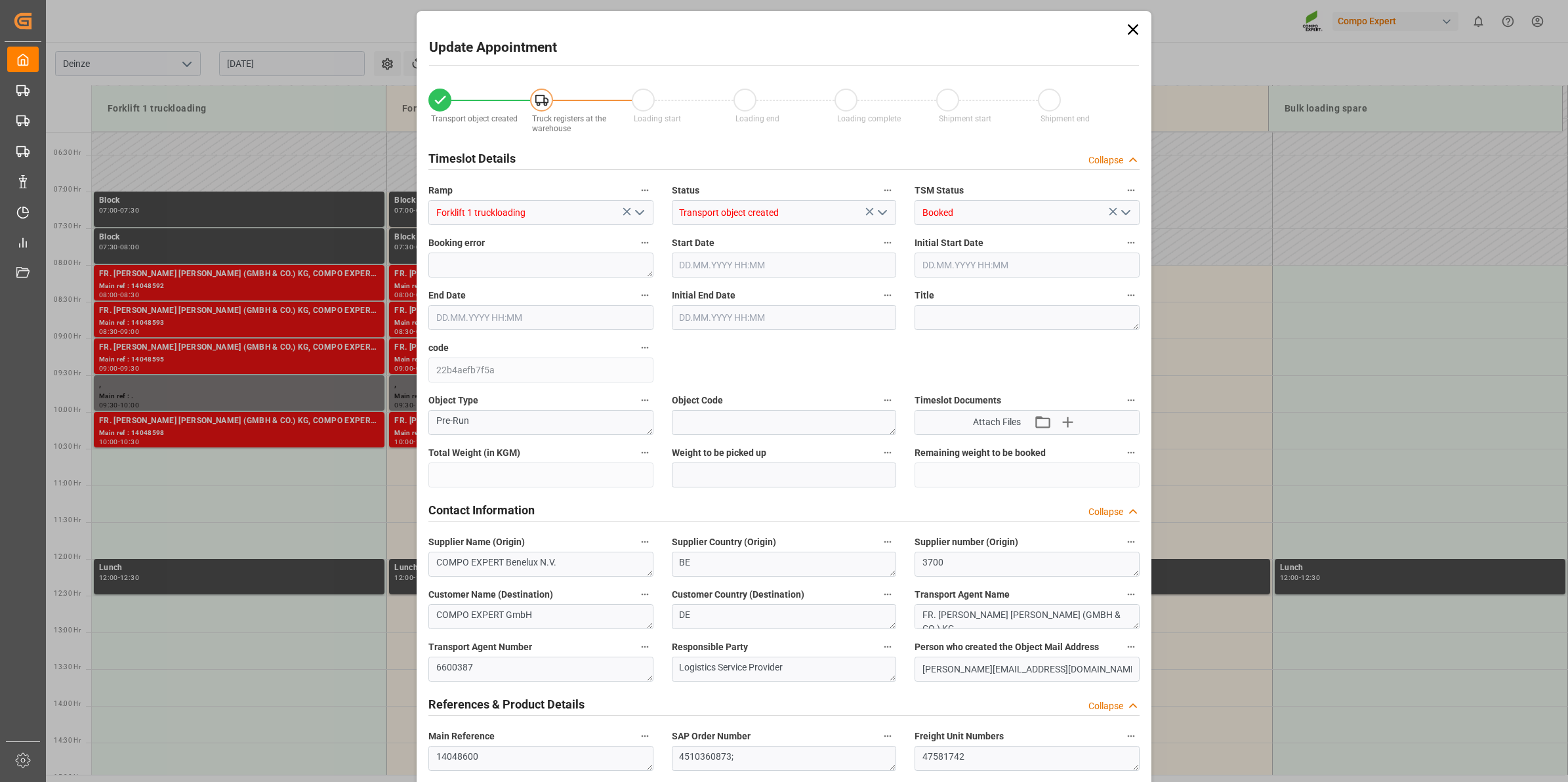
type input "20480"
type input "288"
type input "08.09.2025 10:30"
type input "[DATE] 11:00"
type input "[DATE] 12:46"
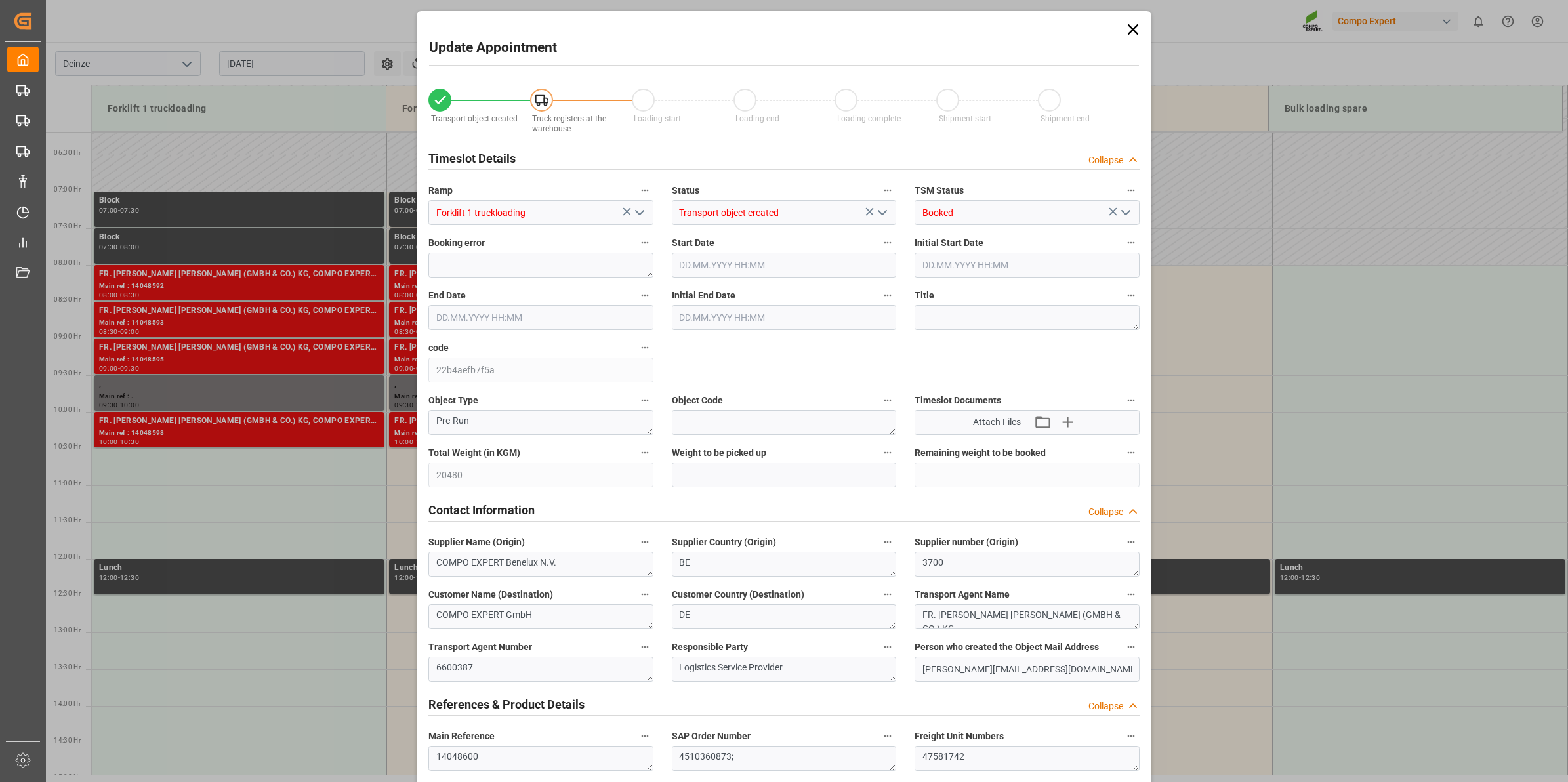
type input "28.08.2025 11:45"
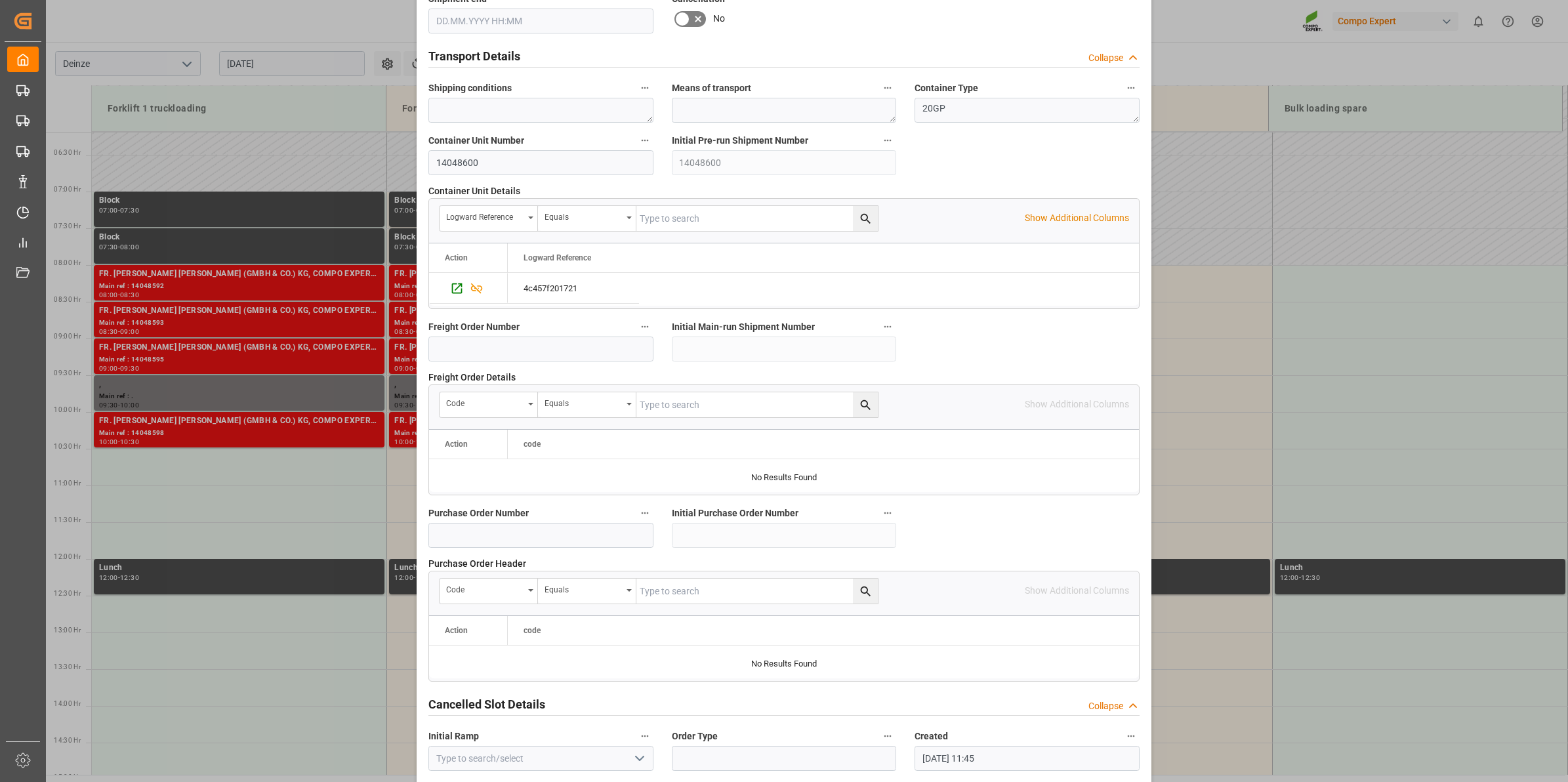
scroll to position [1041, 0]
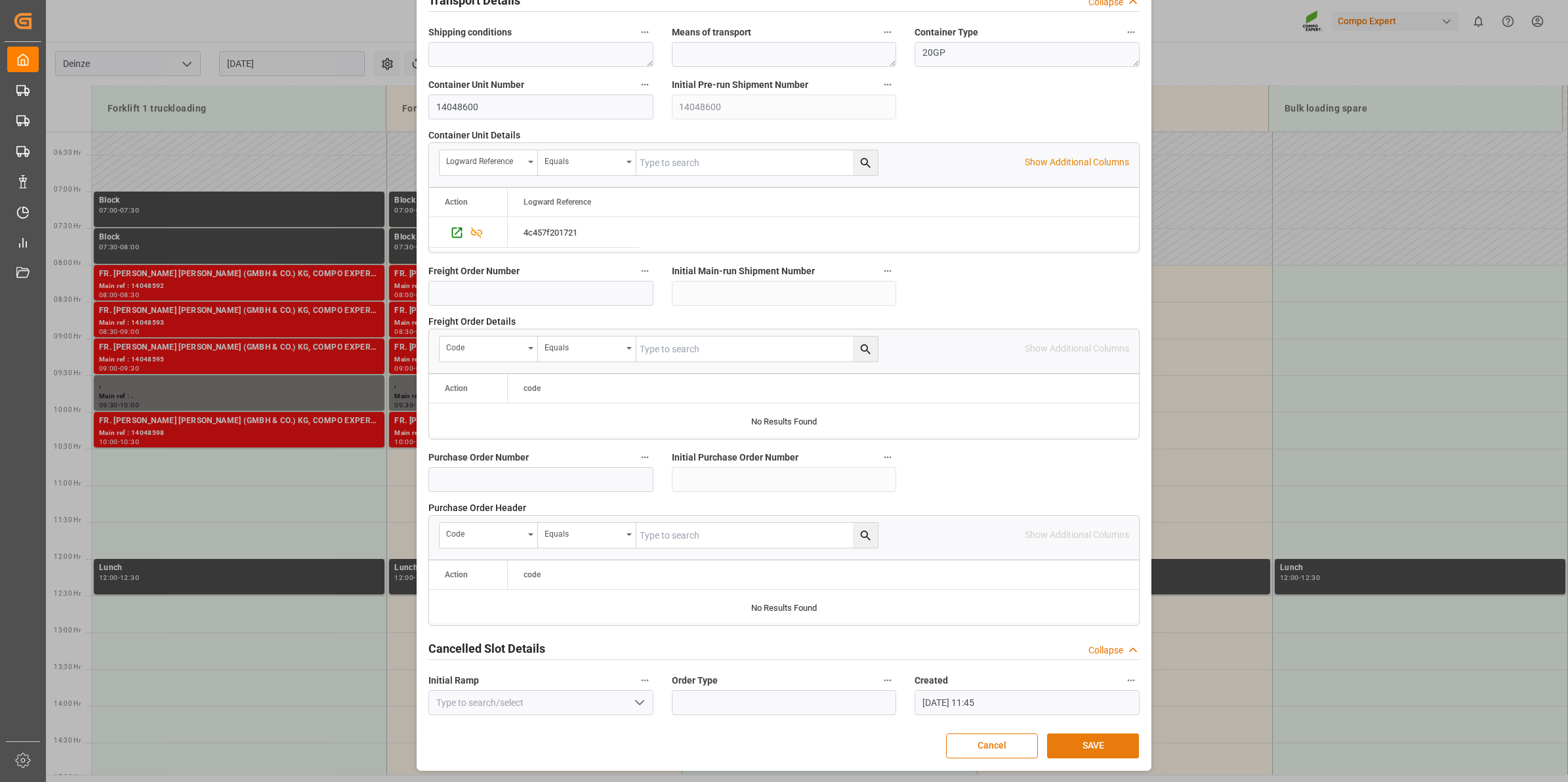
click at [1100, 748] on button "SAVE" at bounding box center [1092, 745] width 92 height 25
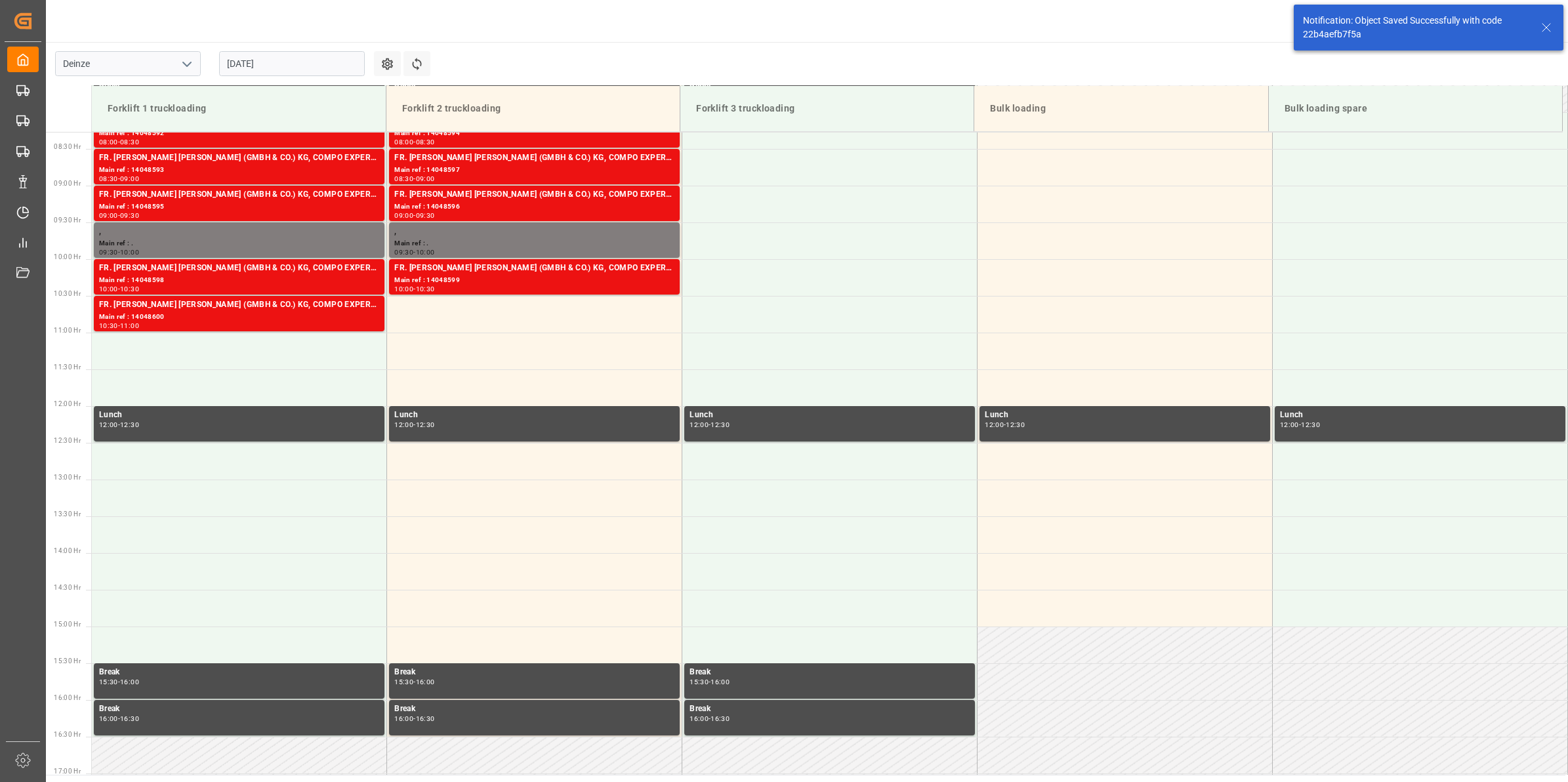
scroll to position [653, 0]
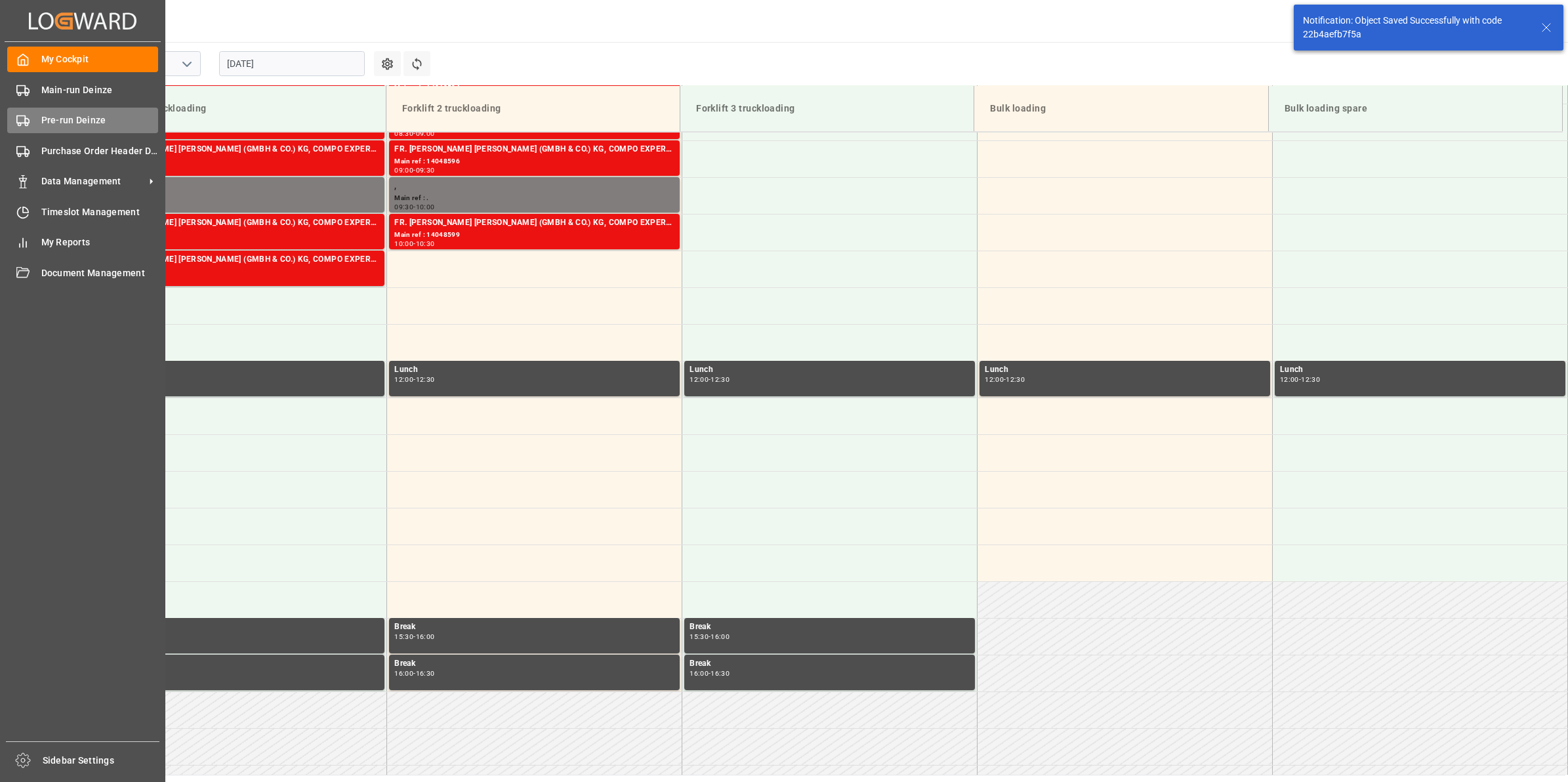
click at [87, 111] on div "Pre-run Deinze Pre-run Deinze" at bounding box center [82, 121] width 151 height 26
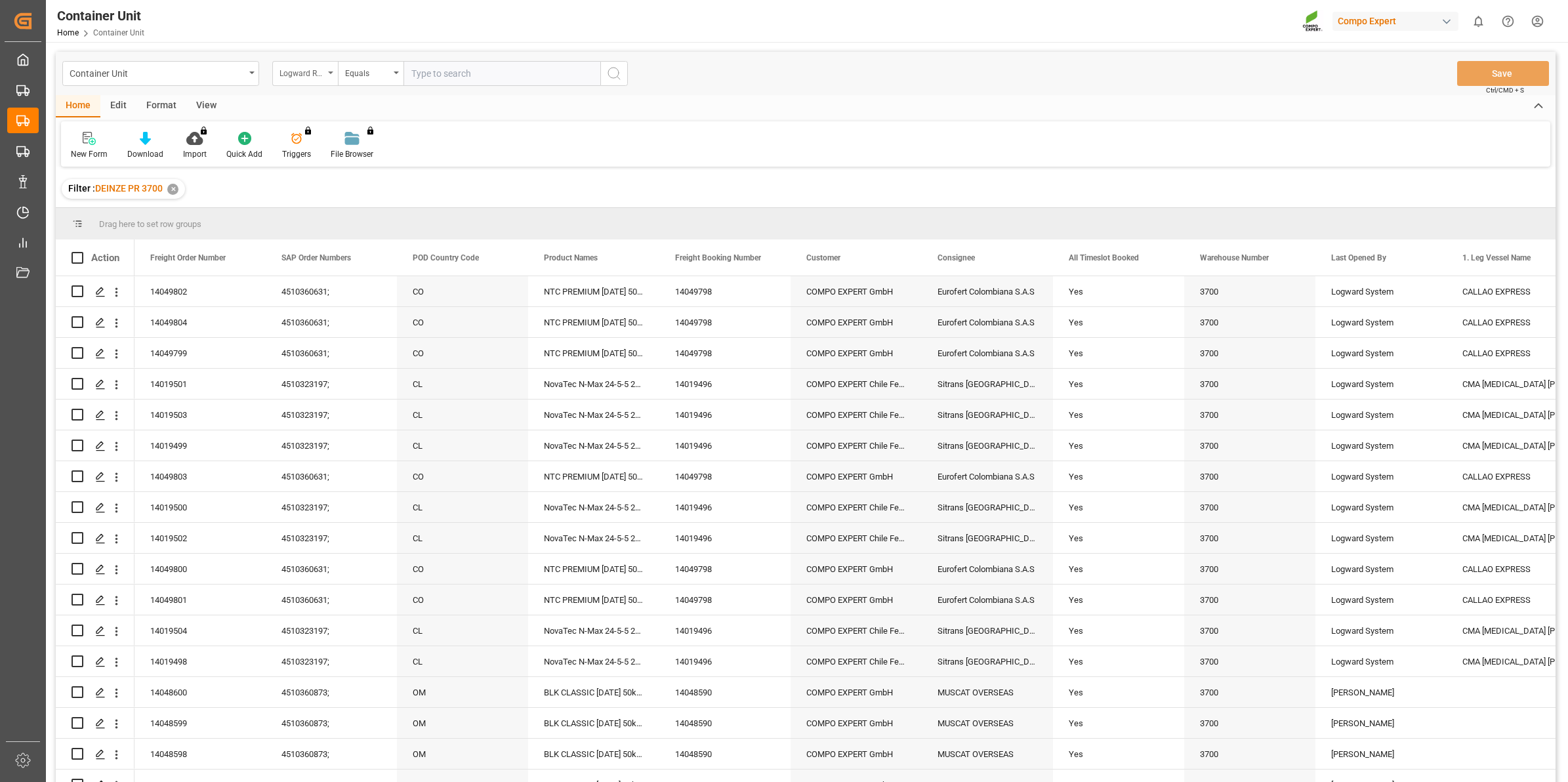
click at [330, 76] on div "Logward Reference" at bounding box center [305, 73] width 66 height 25
click at [387, 333] on div "Freight Order Number" at bounding box center [371, 327] width 195 height 27
click at [463, 69] on input "text" at bounding box center [501, 73] width 196 height 25
type input "14048602"
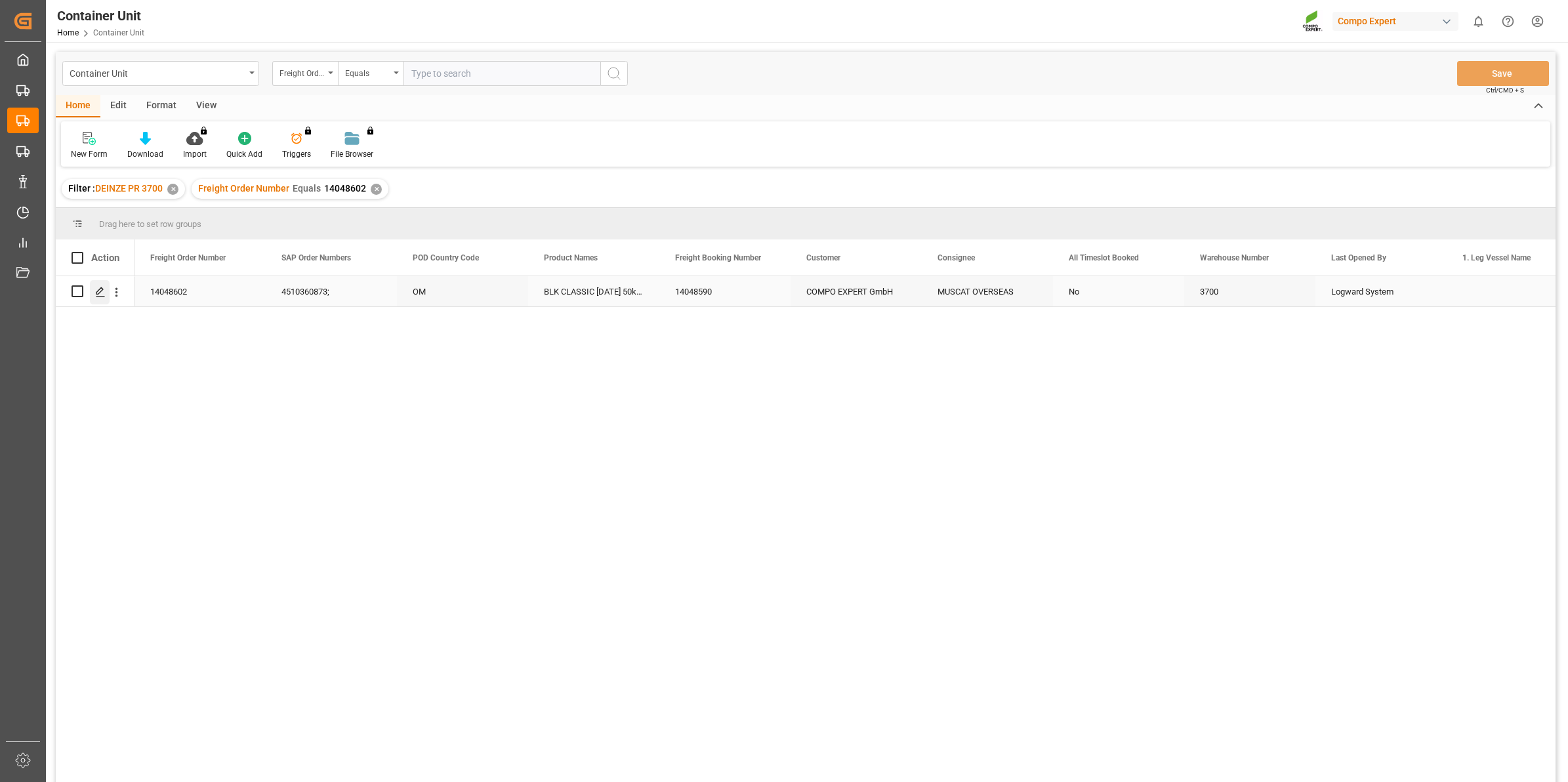
click at [107, 295] on div "Press SPACE to select this row." at bounding box center [100, 292] width 20 height 25
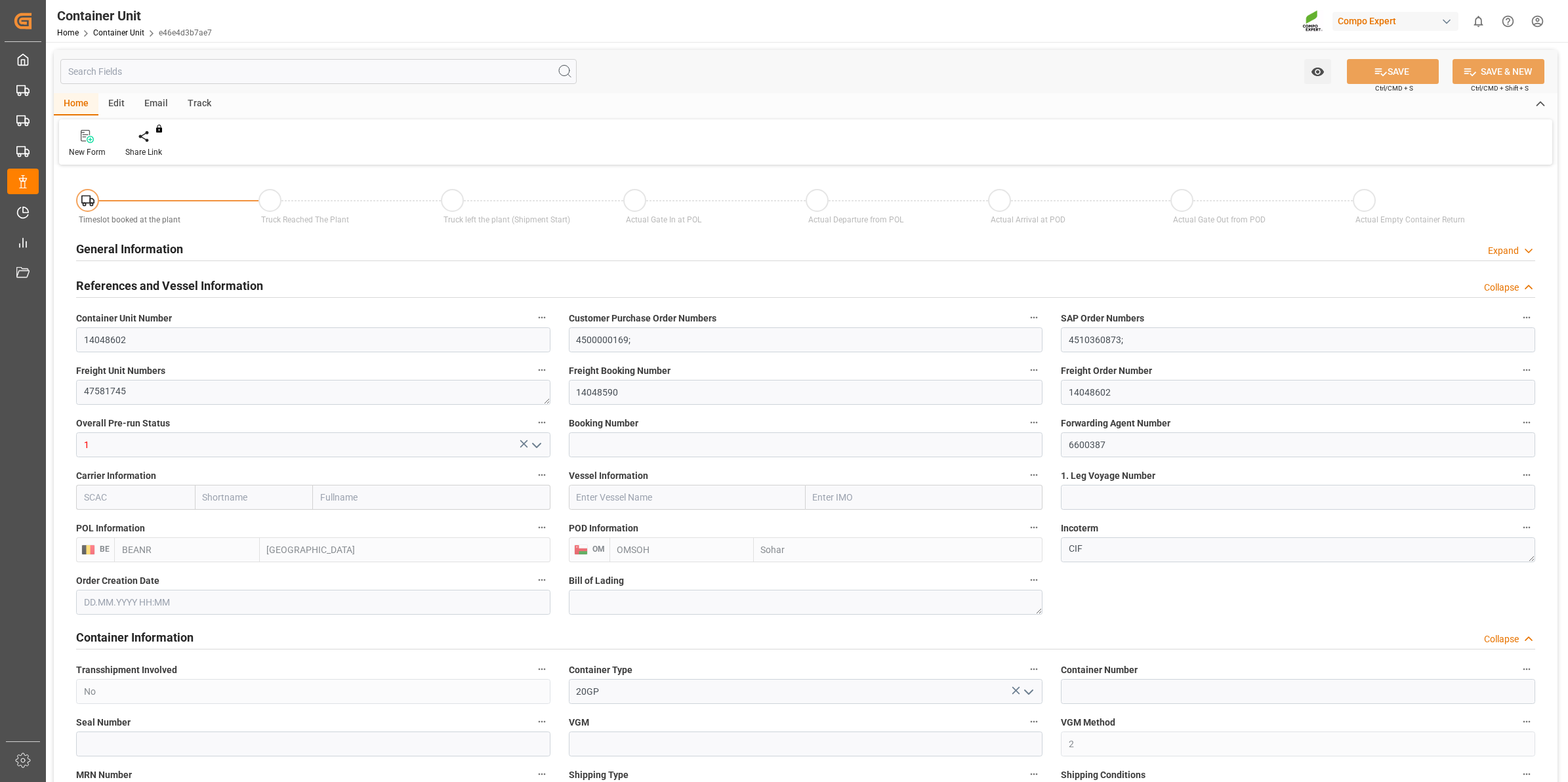
type input "BEANR"
type input "OMSOH"
type input "7"
type input "0"
type input "8"
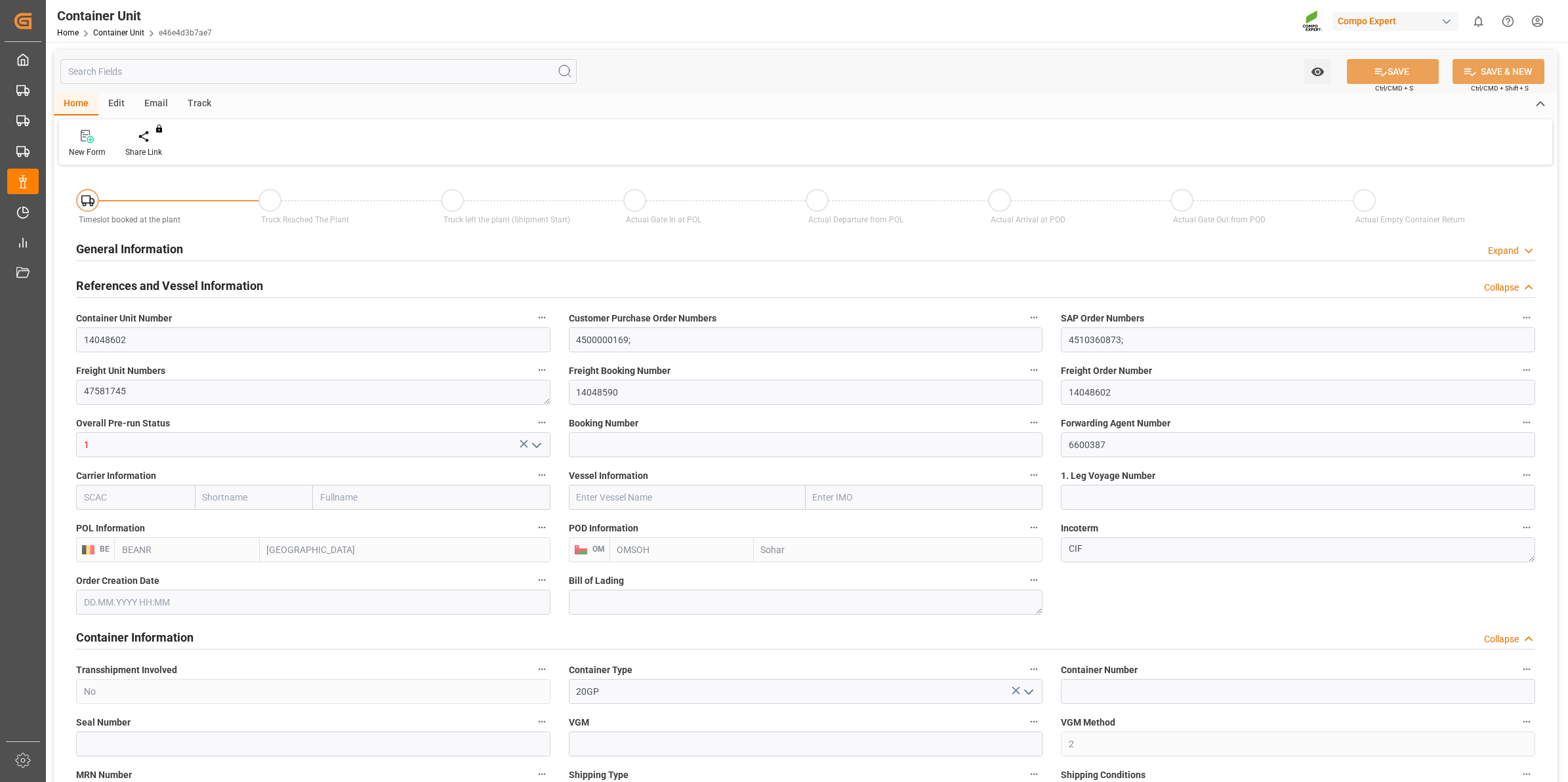
type input "0"
type input "288"
type input "20480"
type input "[DATE] 12:46"
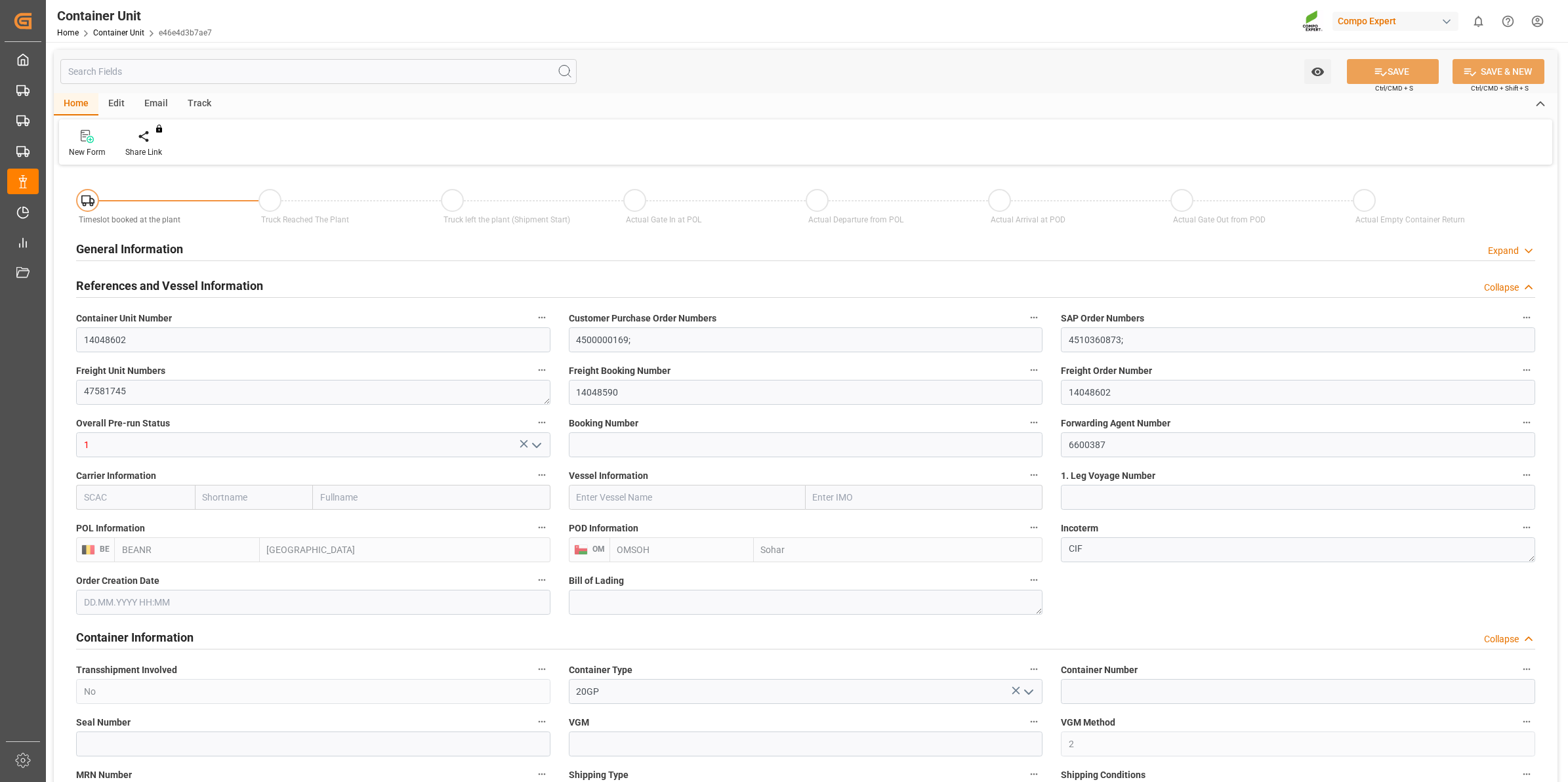
type input "[DATE]"
click at [166, 148] on div "Create Timeslot" at bounding box center [153, 152] width 56 height 12
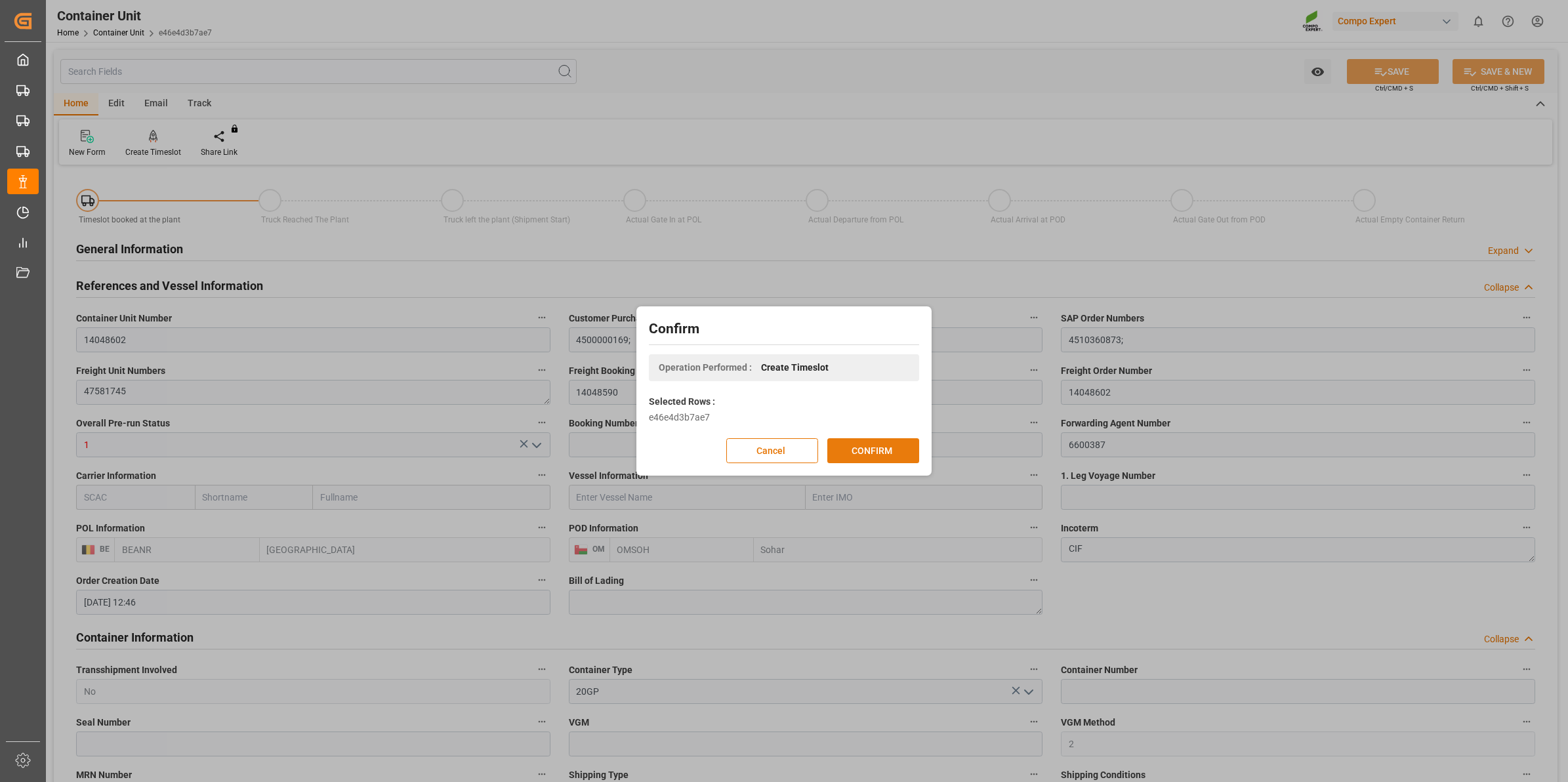
click at [890, 457] on button "CONFIRM" at bounding box center [873, 450] width 92 height 25
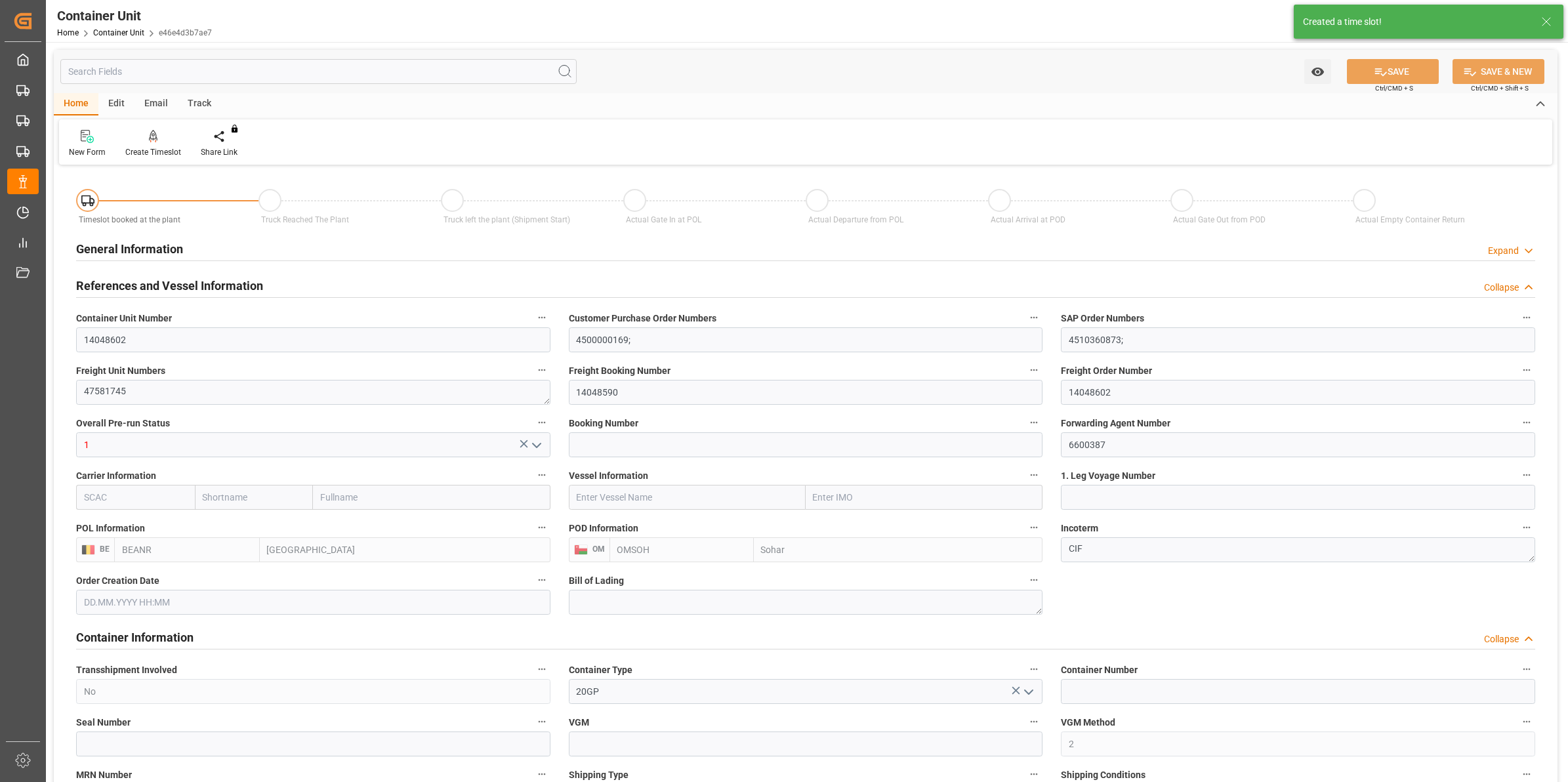
type input "[DATE] 12:46"
type input "[DATE]"
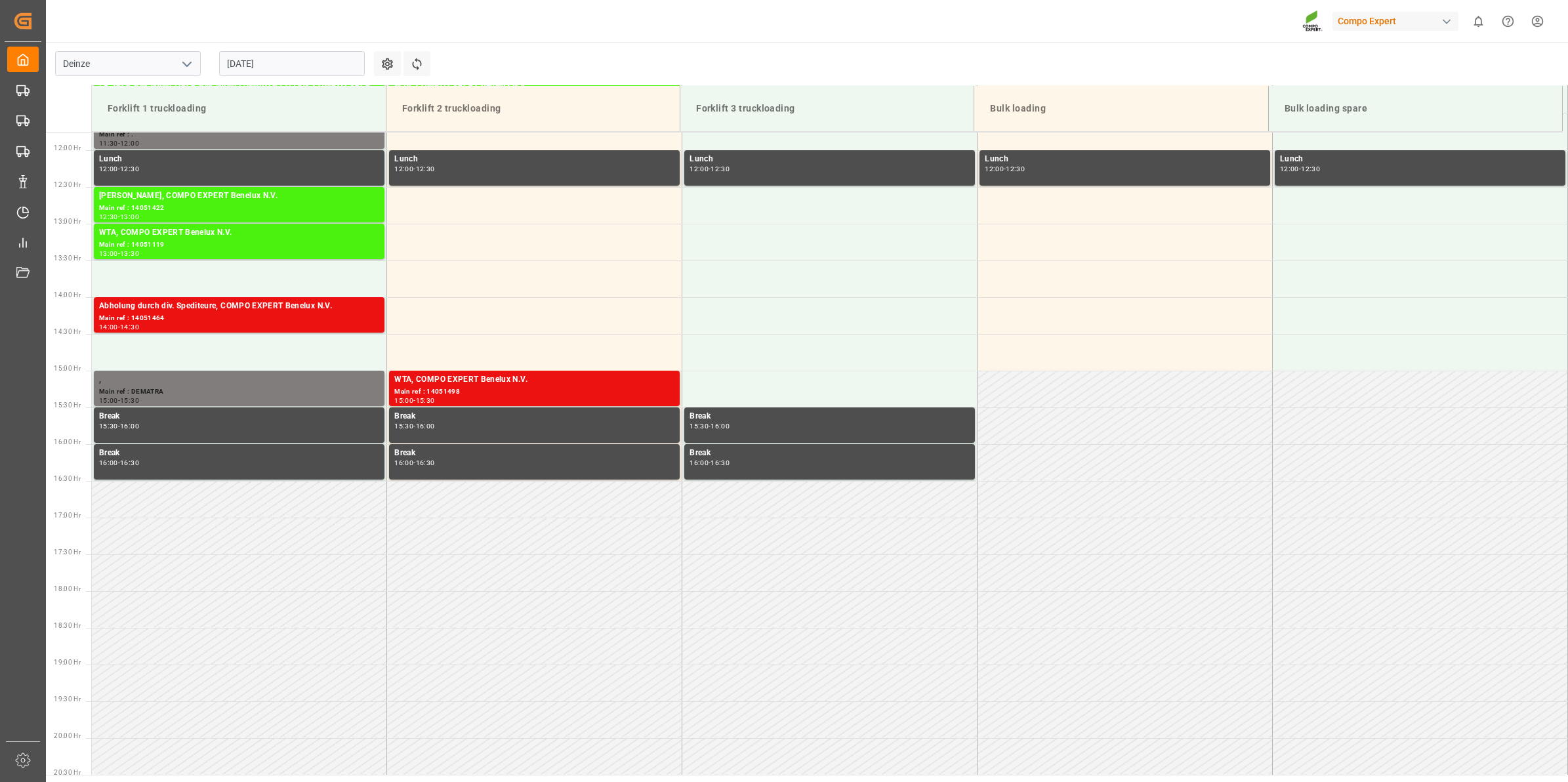
scroll to position [946, 0]
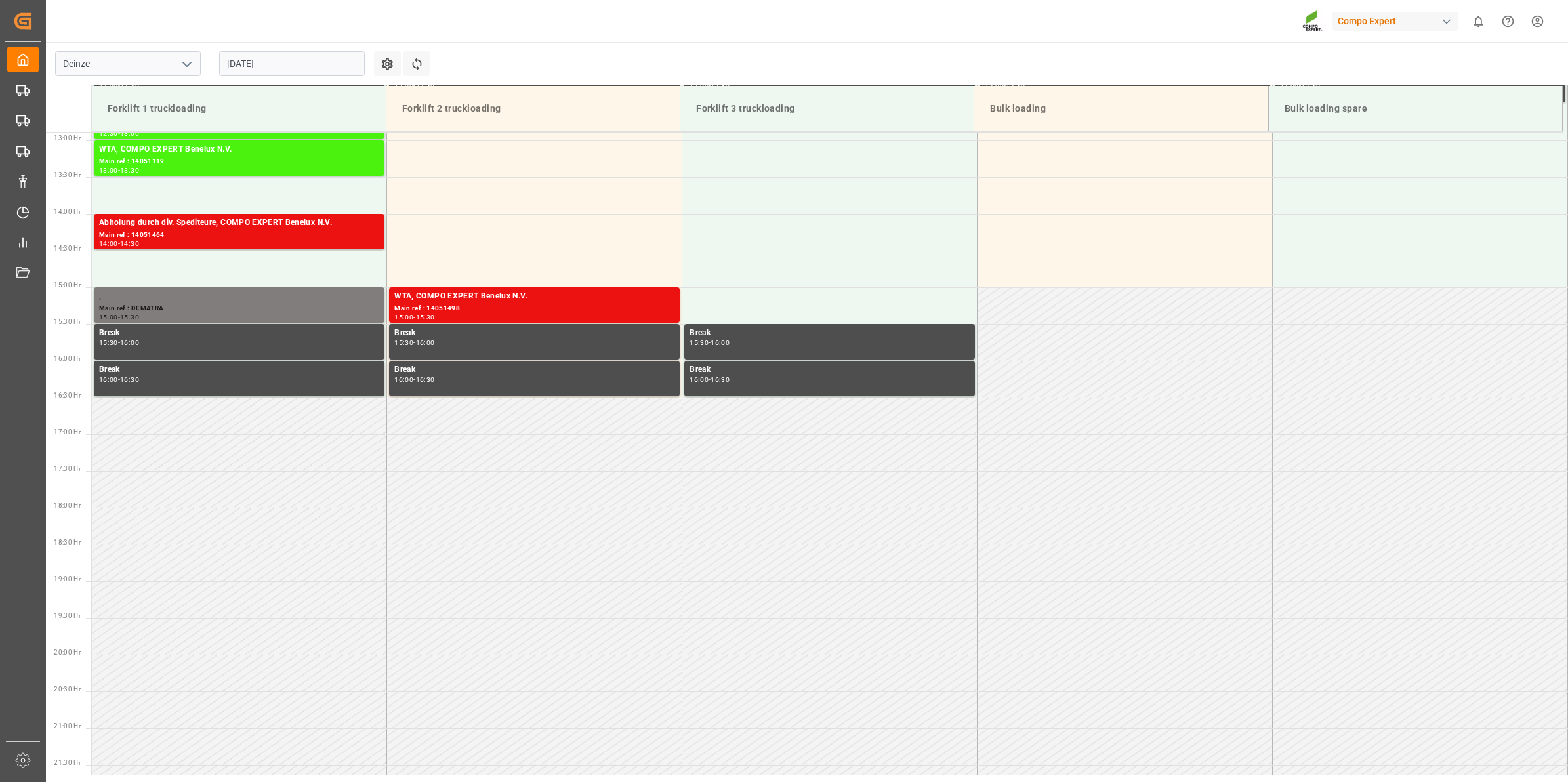
click at [250, 58] on input "[DATE]" at bounding box center [291, 63] width 145 height 25
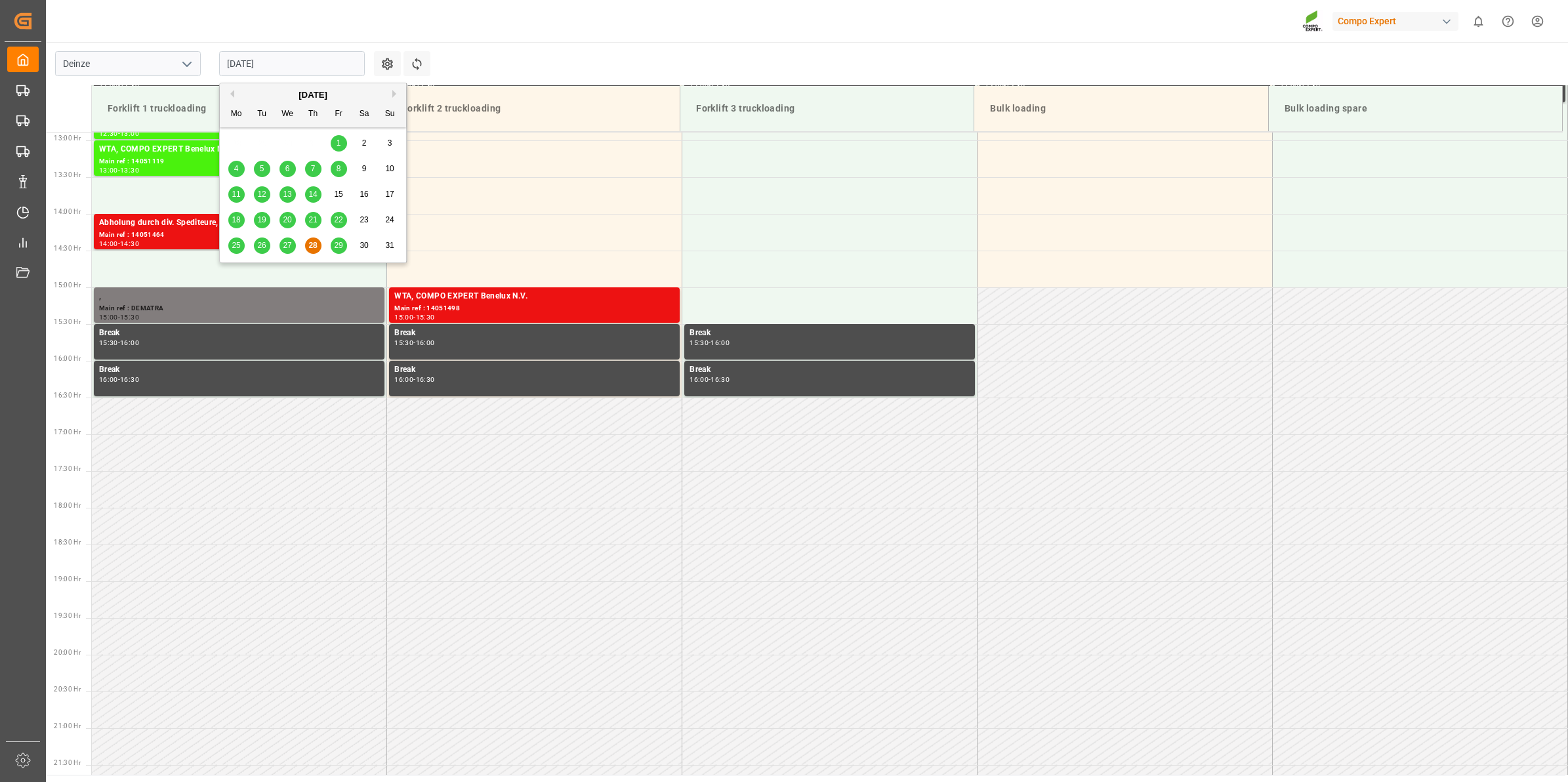
click at [395, 90] on button "Next Month" at bounding box center [396, 93] width 8 height 8
click at [237, 171] on span "8" at bounding box center [236, 169] width 5 height 9
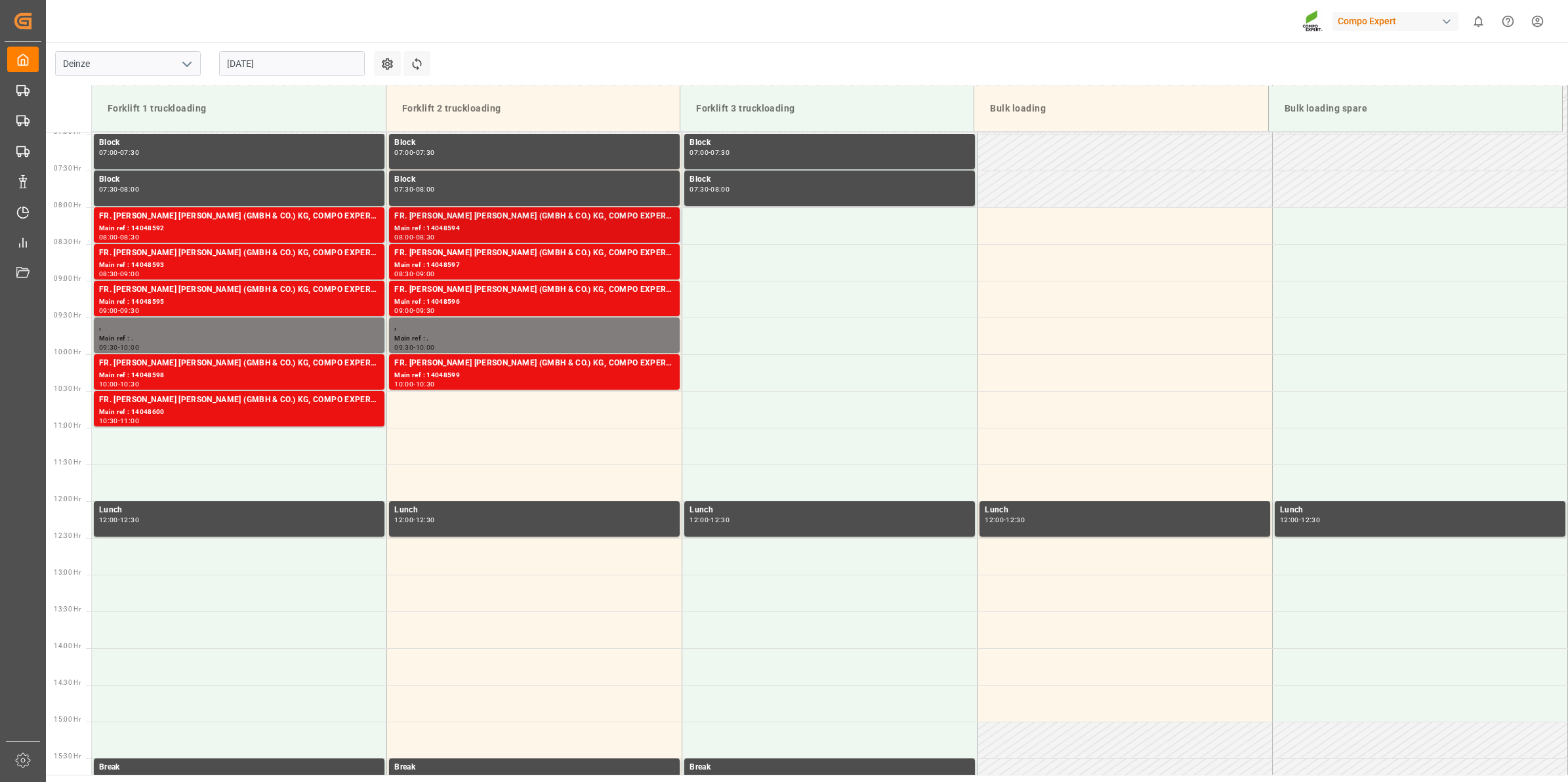
scroll to position [373, 0]
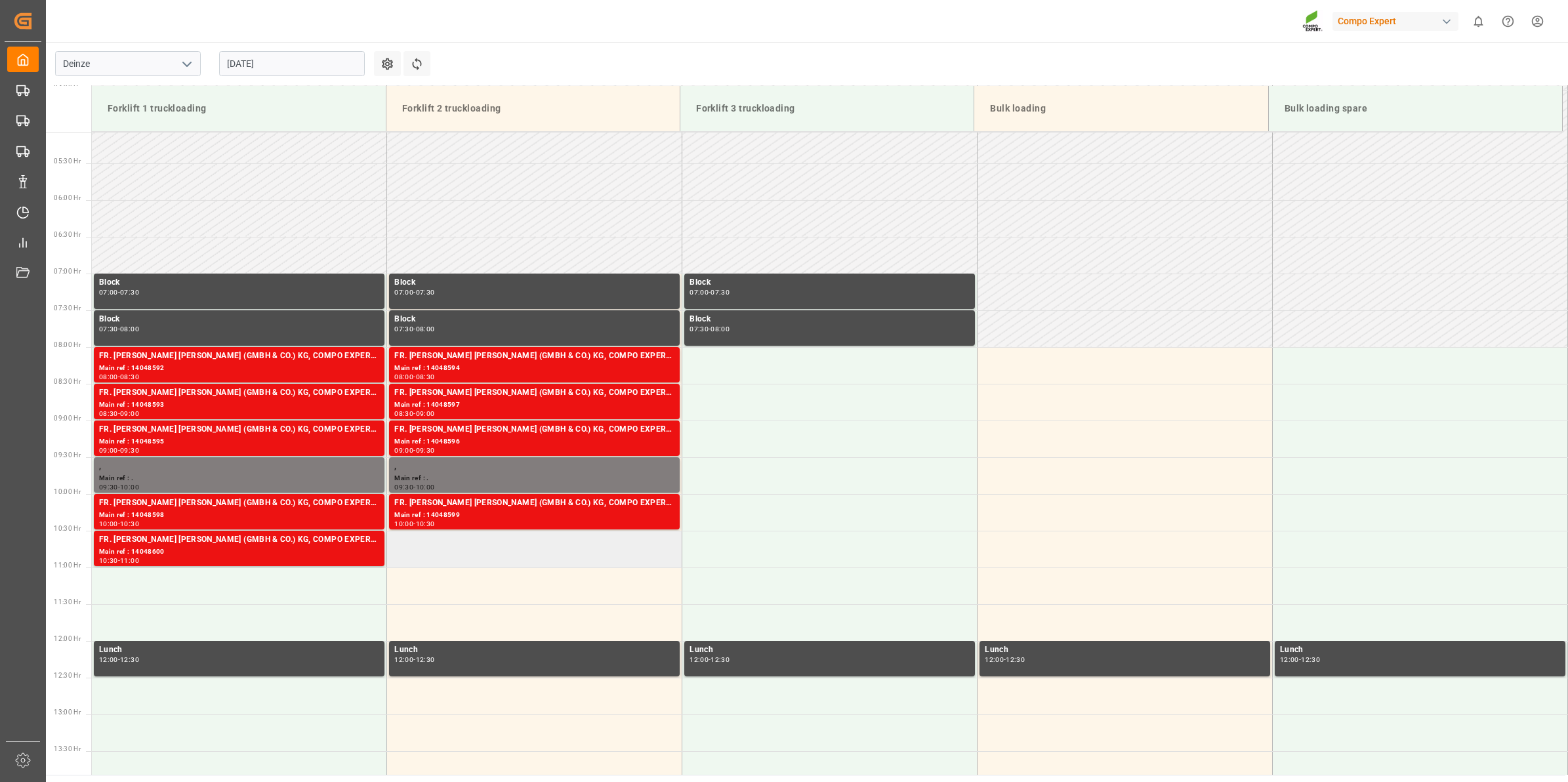
click at [530, 550] on td at bounding box center [534, 549] width 295 height 37
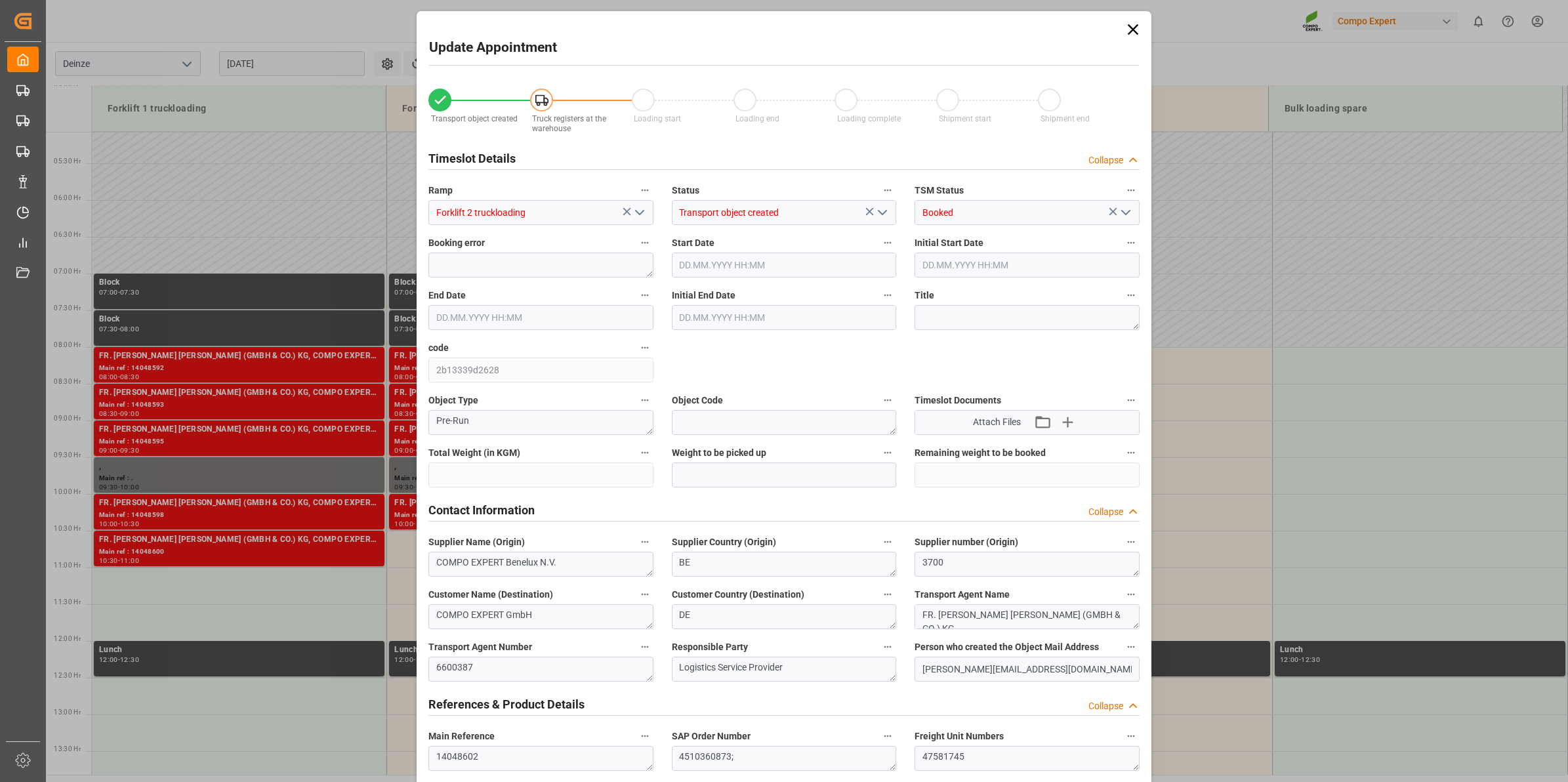
type input "20480"
type input "288"
type input "[DATE] 10:30"
type input "[DATE] 11:00"
type input "[DATE] 12:46"
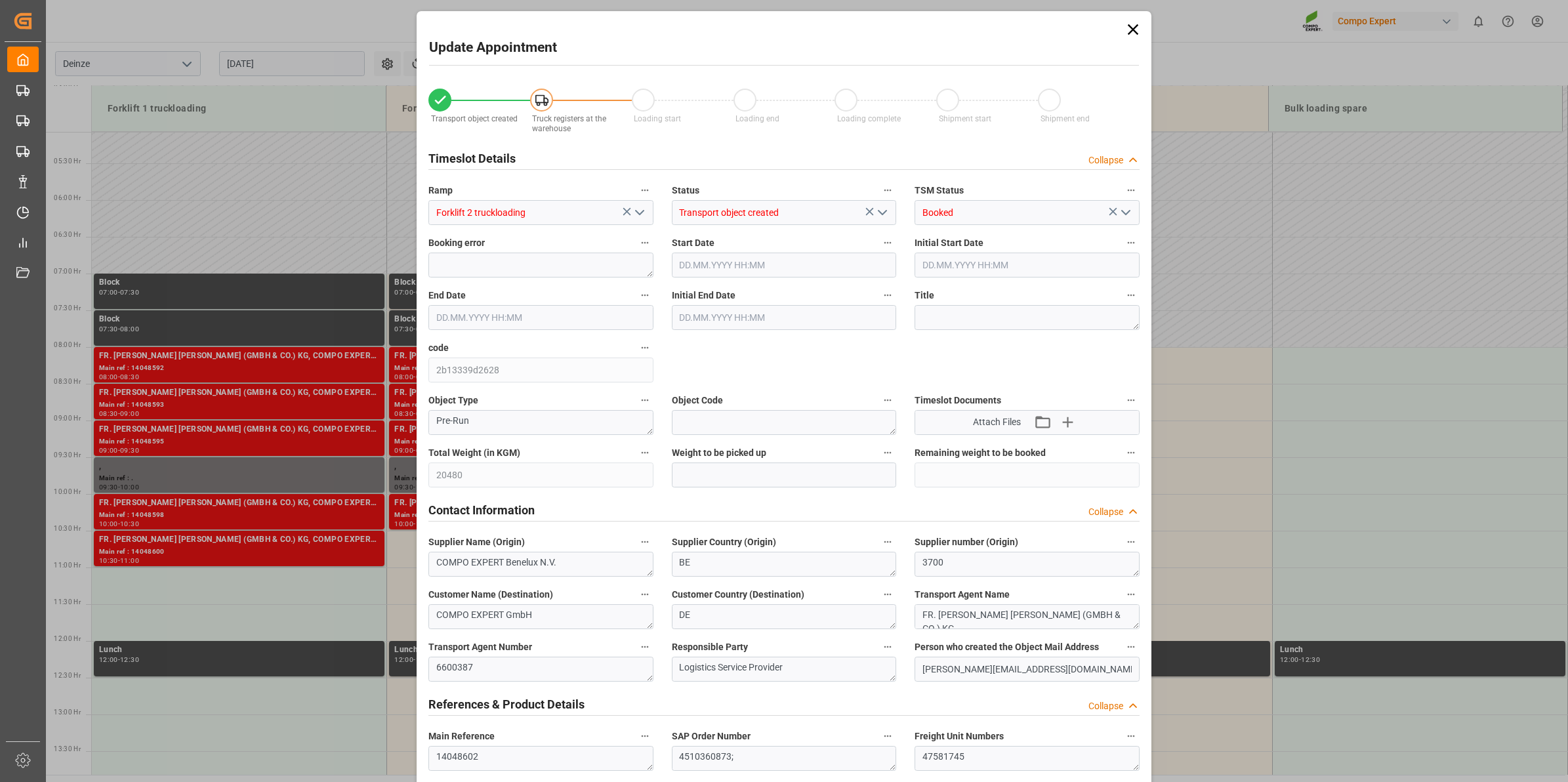
type input "[DATE] 11:46"
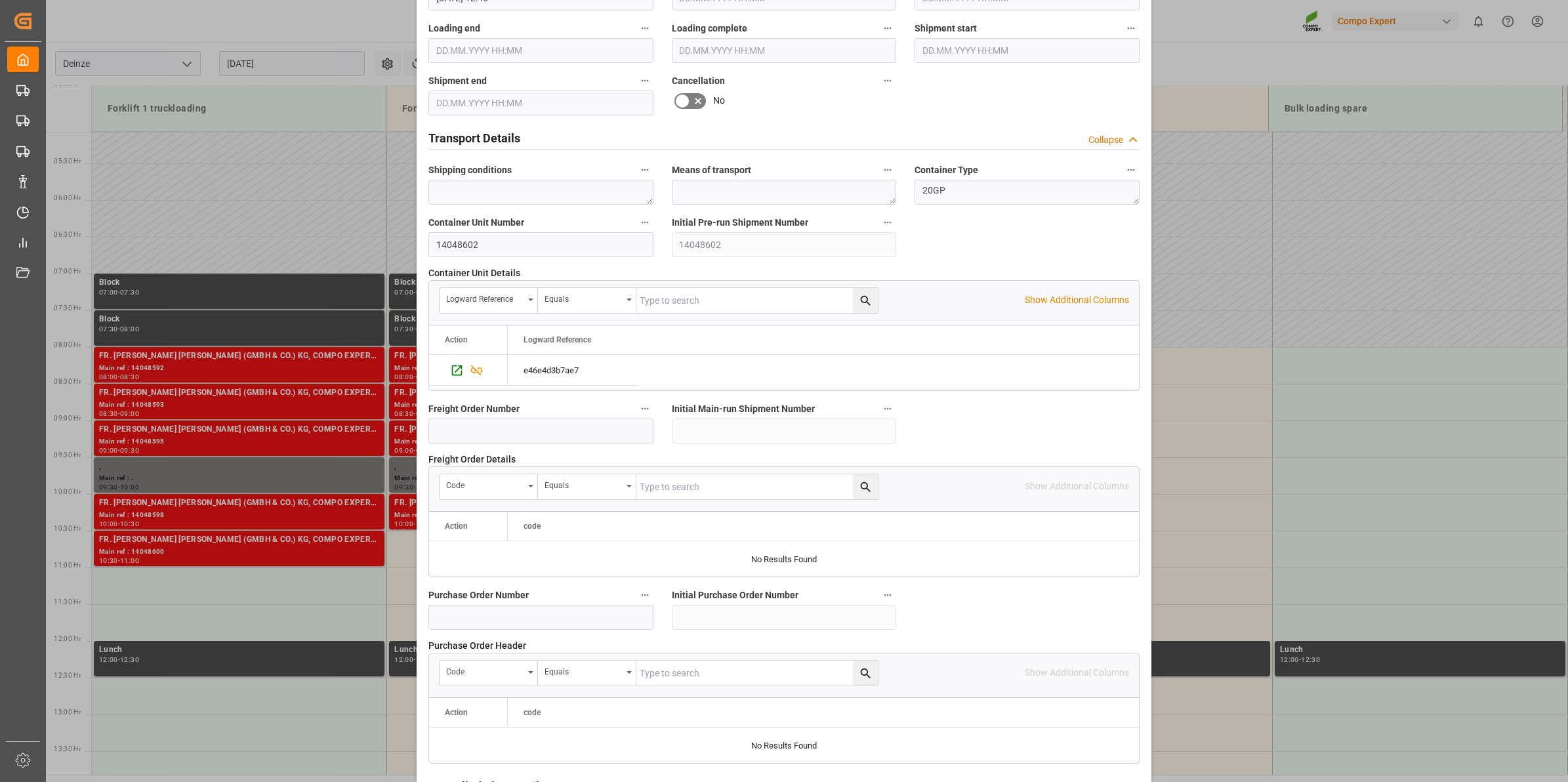
scroll to position [1041, 0]
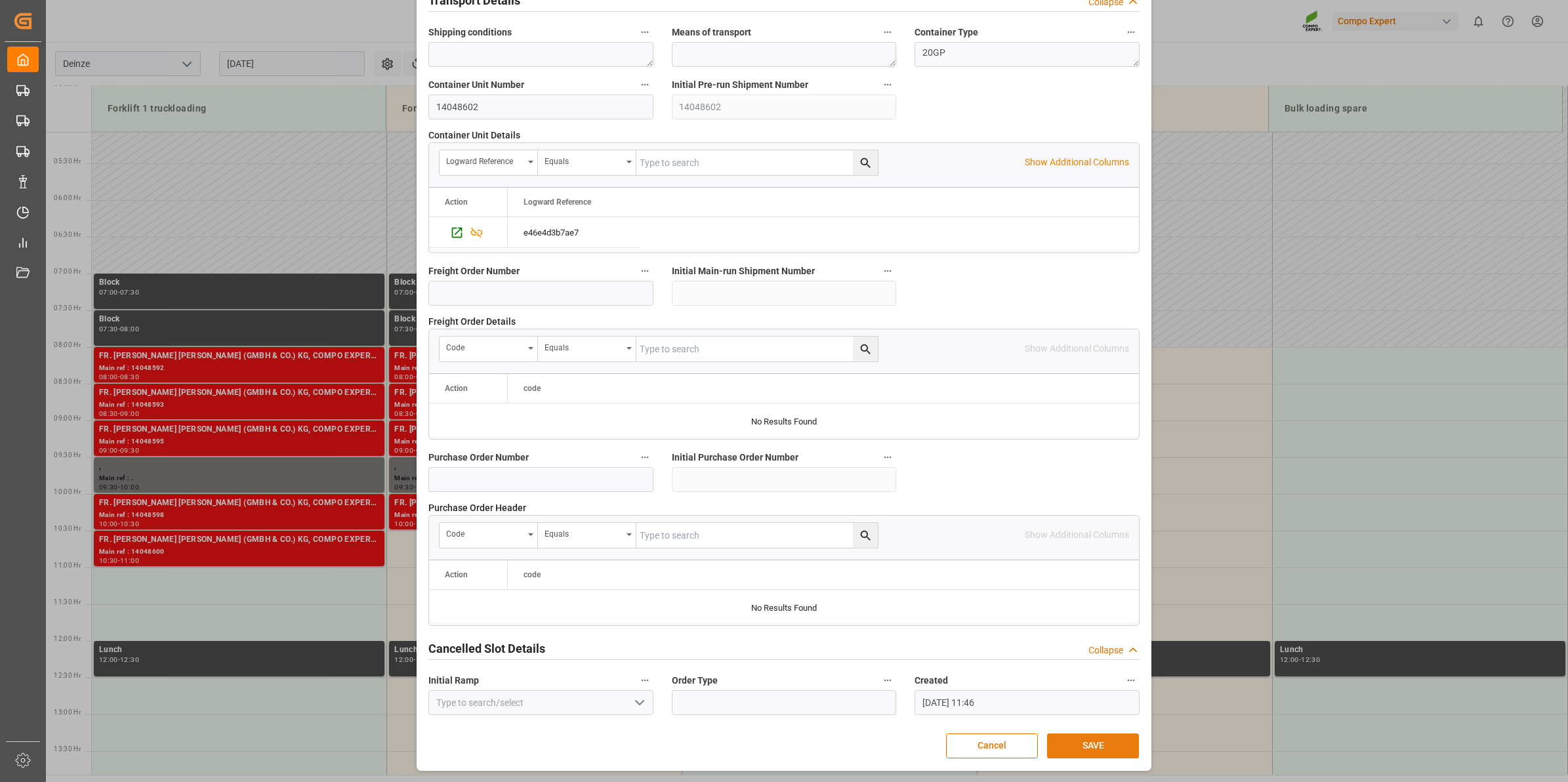
click at [1103, 750] on button "SAVE" at bounding box center [1092, 745] width 92 height 25
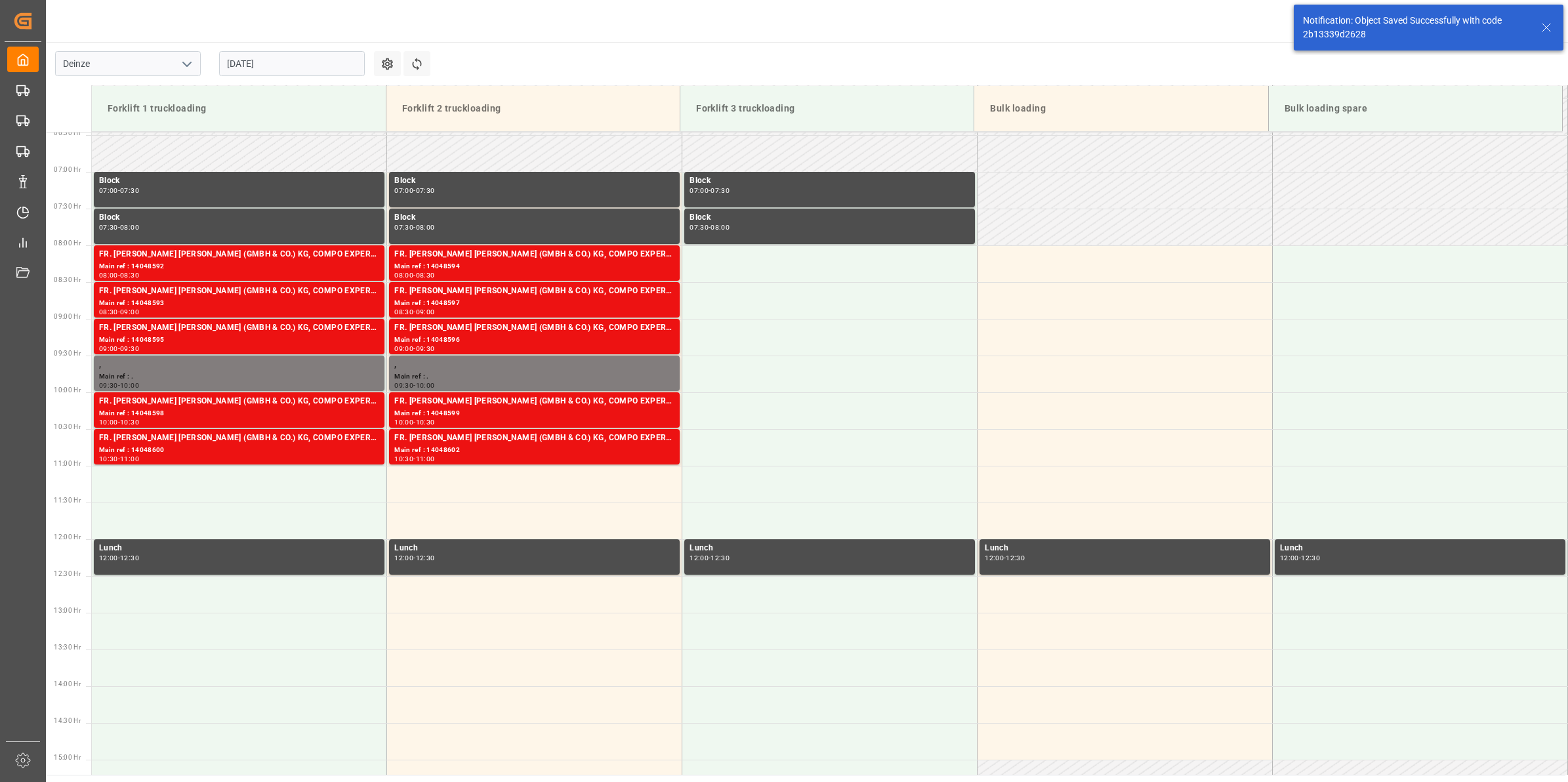
scroll to position [653, 0]
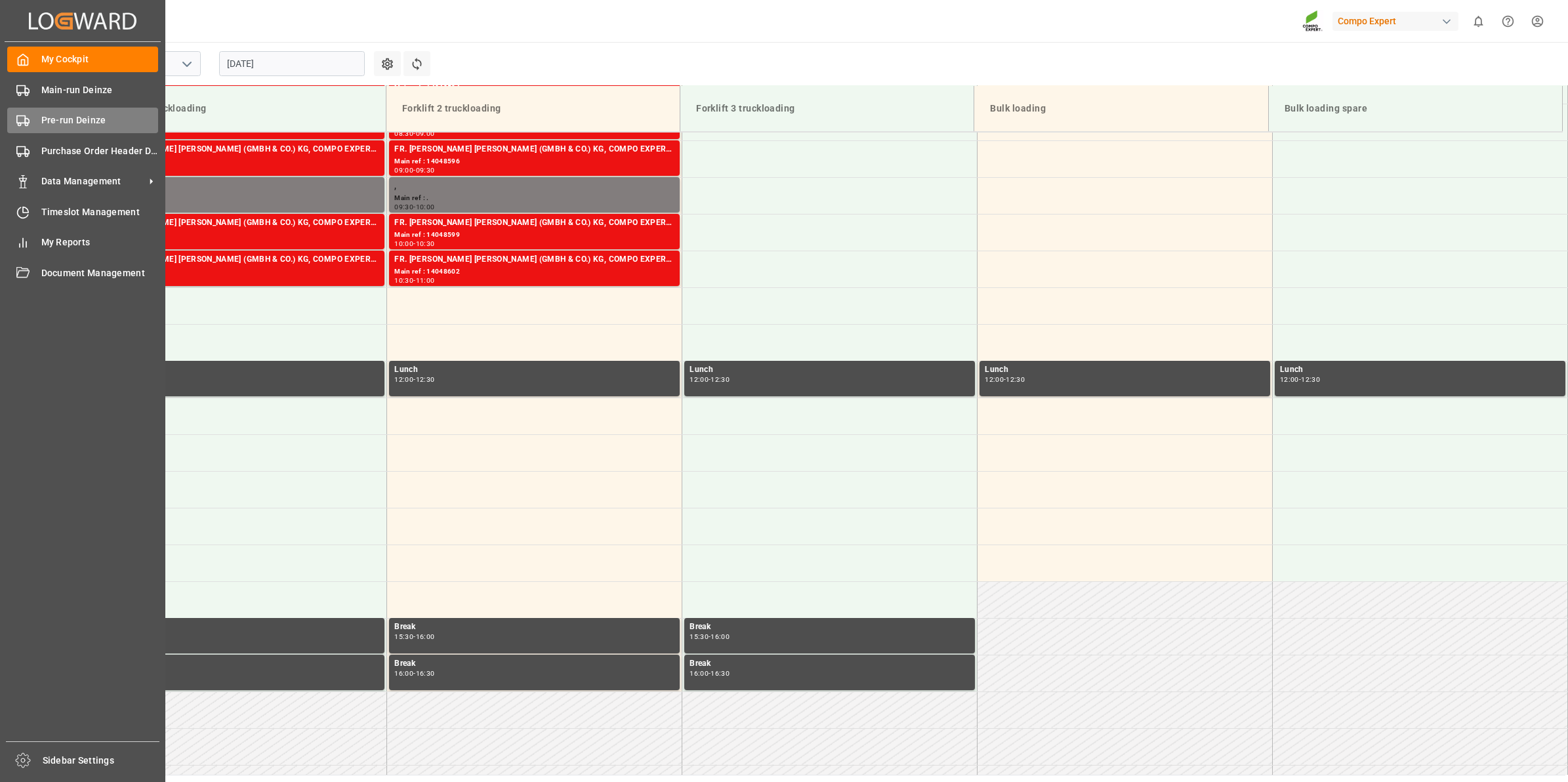
click at [90, 122] on span "Pre-run Deinze" at bounding box center [100, 120] width 118 height 14
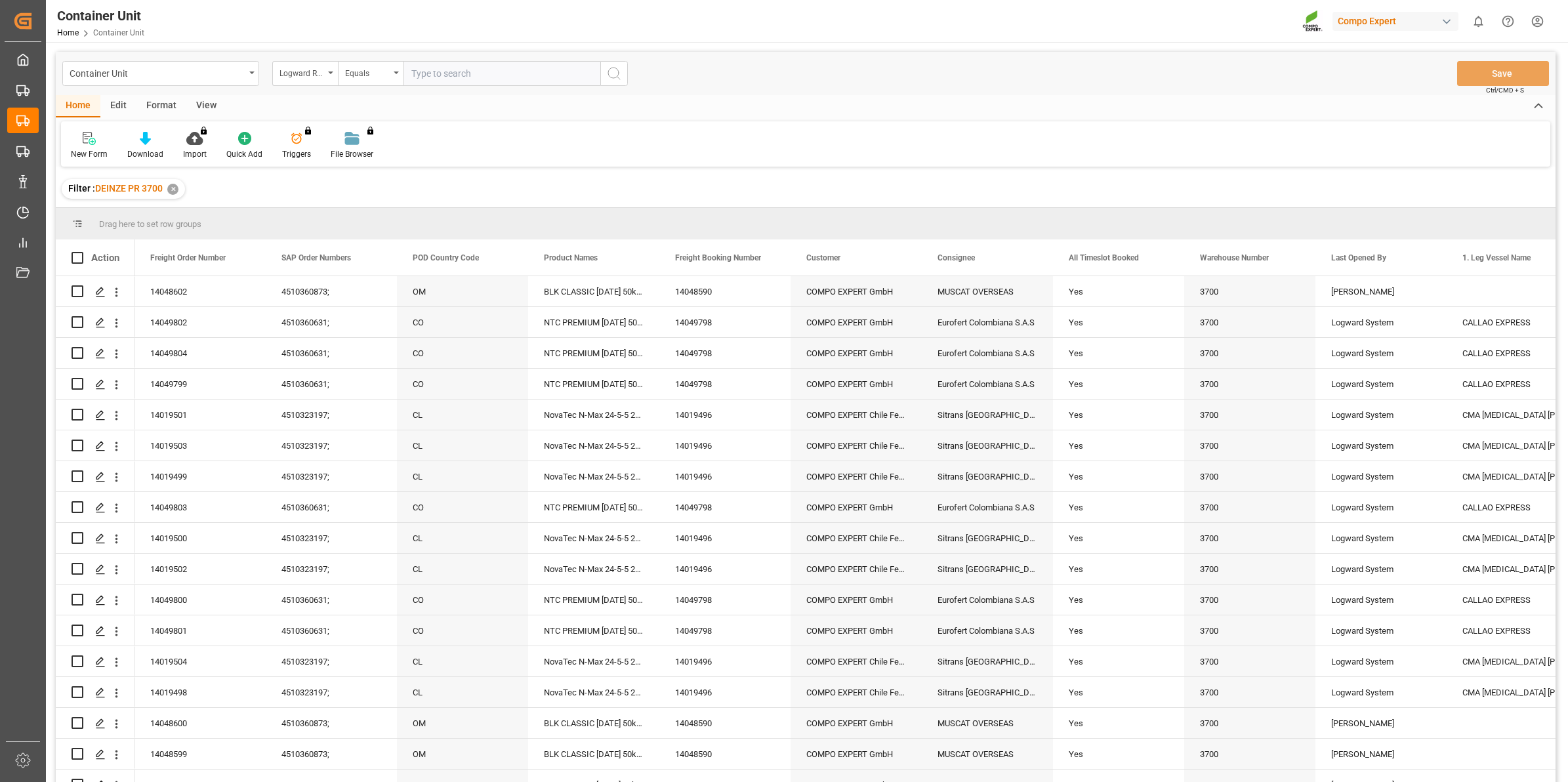
click at [327, 79] on div "Logward Reference" at bounding box center [305, 73] width 66 height 25
click at [387, 246] on div "Freight Order Number" at bounding box center [371, 246] width 195 height 27
click at [489, 66] on input "text" at bounding box center [501, 73] width 196 height 25
type input "14048601"
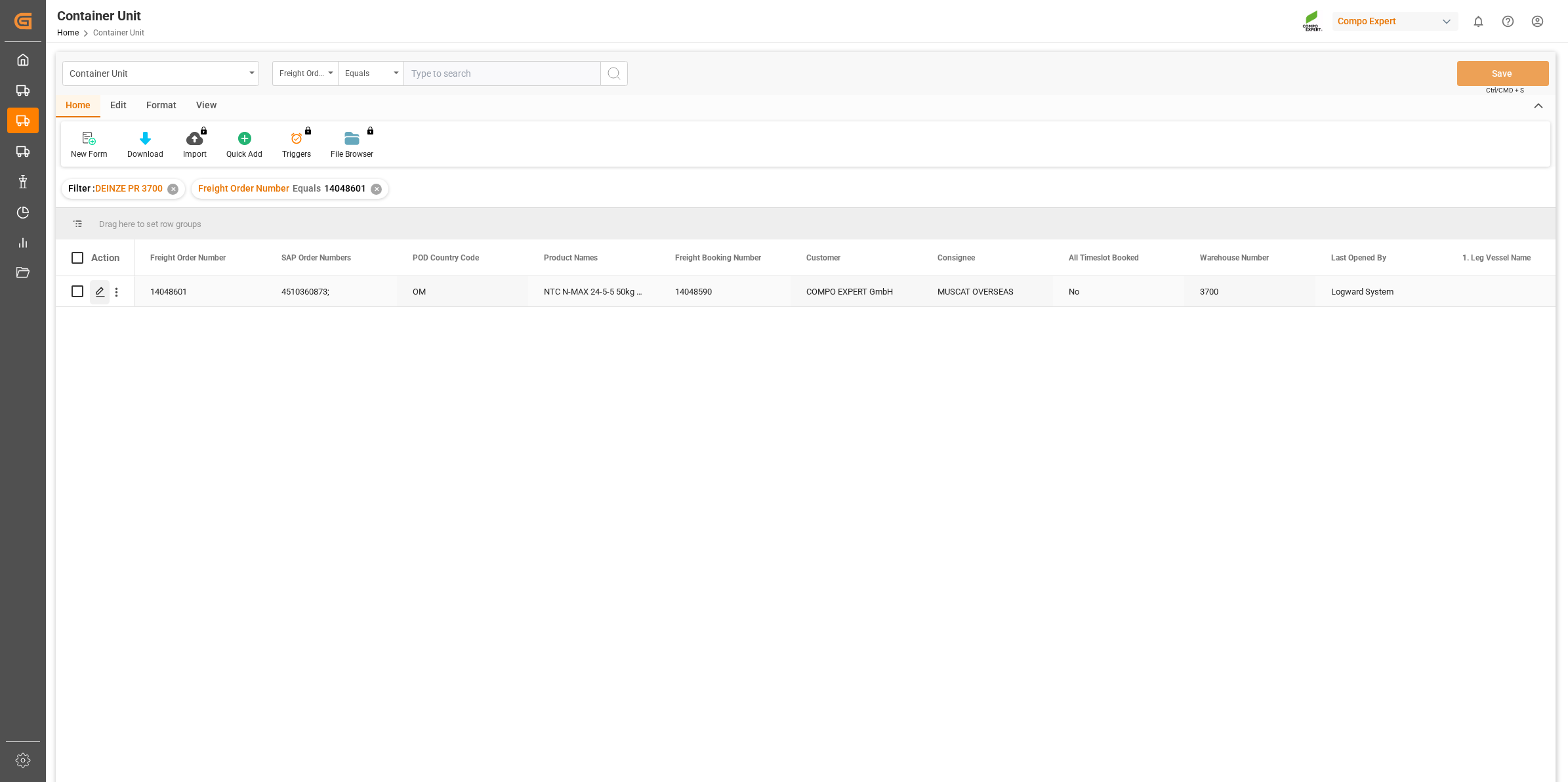
click at [96, 290] on icon "Press SPACE to select this row." at bounding box center [100, 291] width 10 height 10
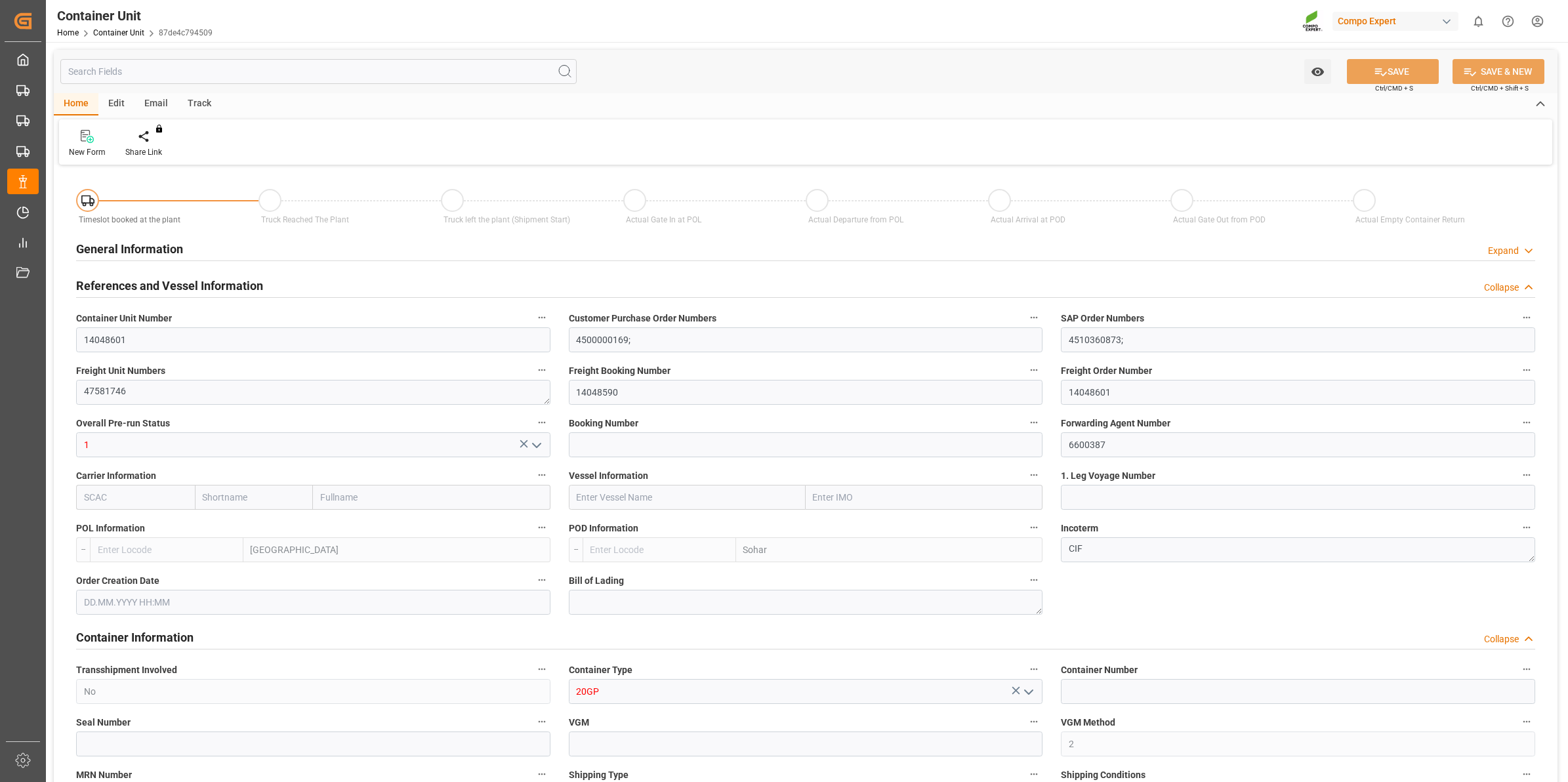
type input "BEANR"
type input "OMSOH"
type input "7"
type input "0"
type input "8"
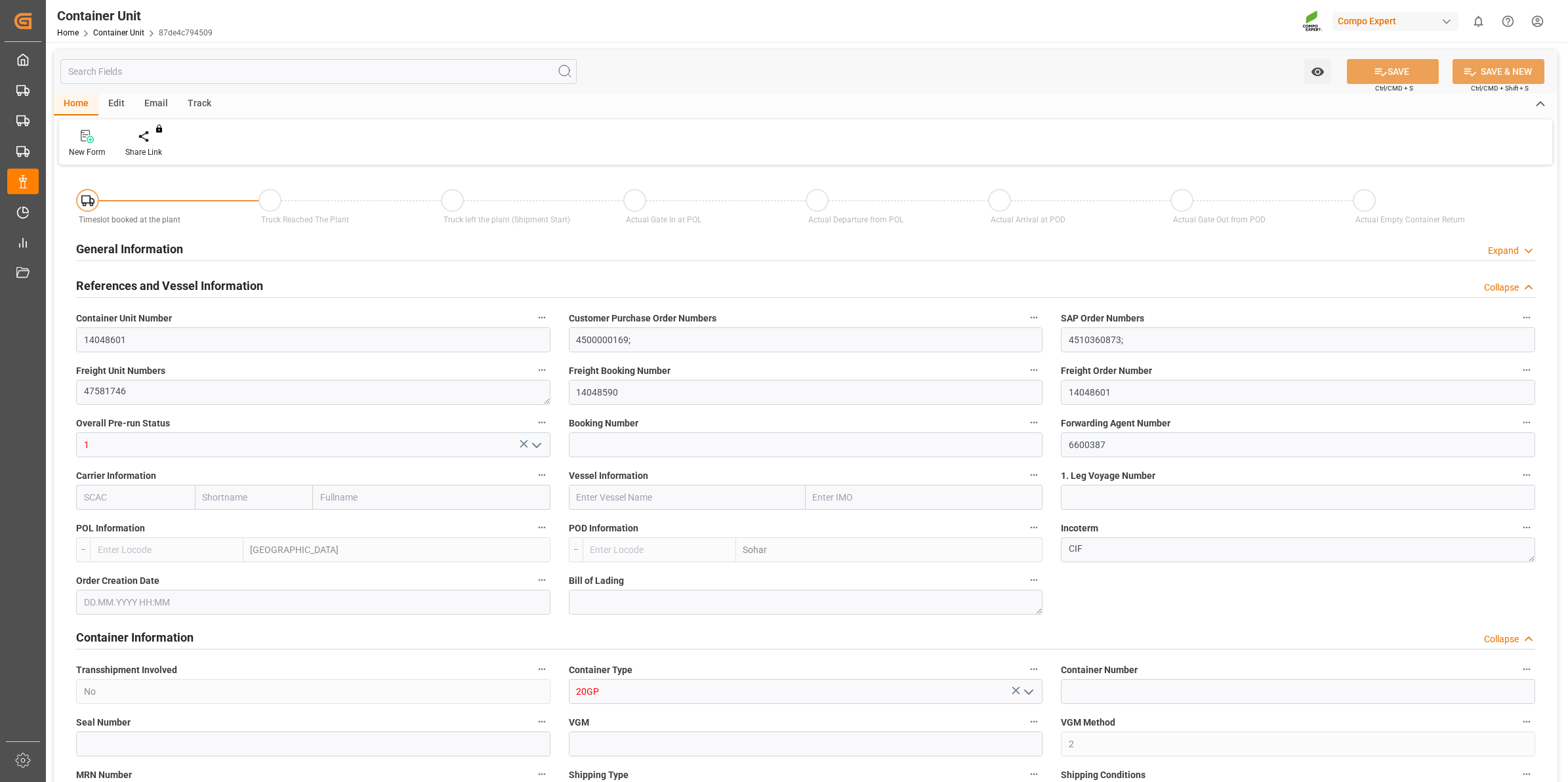
type input "0"
type input "288"
type input "20480"
type input "[DATE] 12:46"
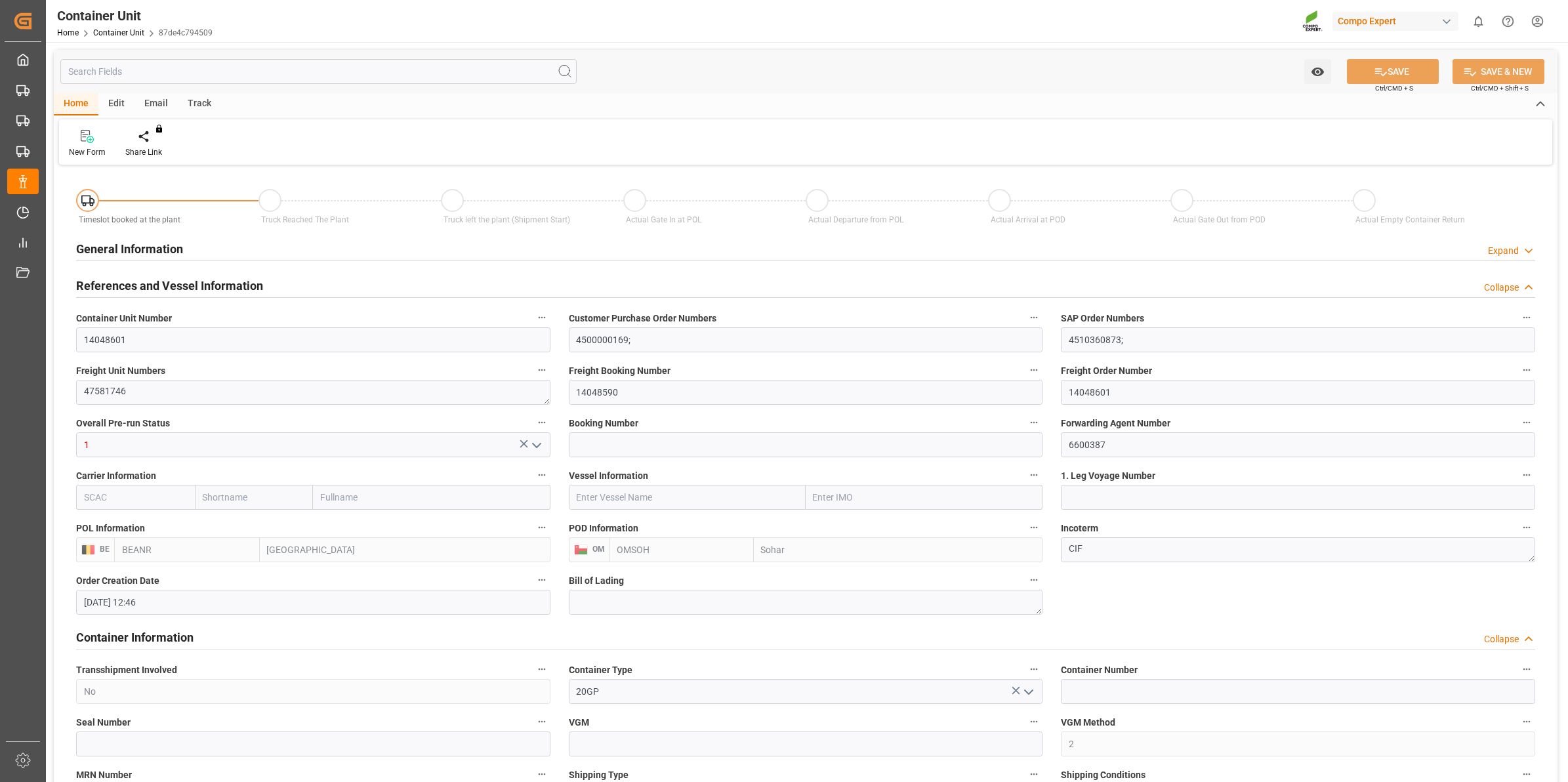
type input "[DATE]"
click at [165, 149] on div "Create Timeslot" at bounding box center [153, 152] width 56 height 12
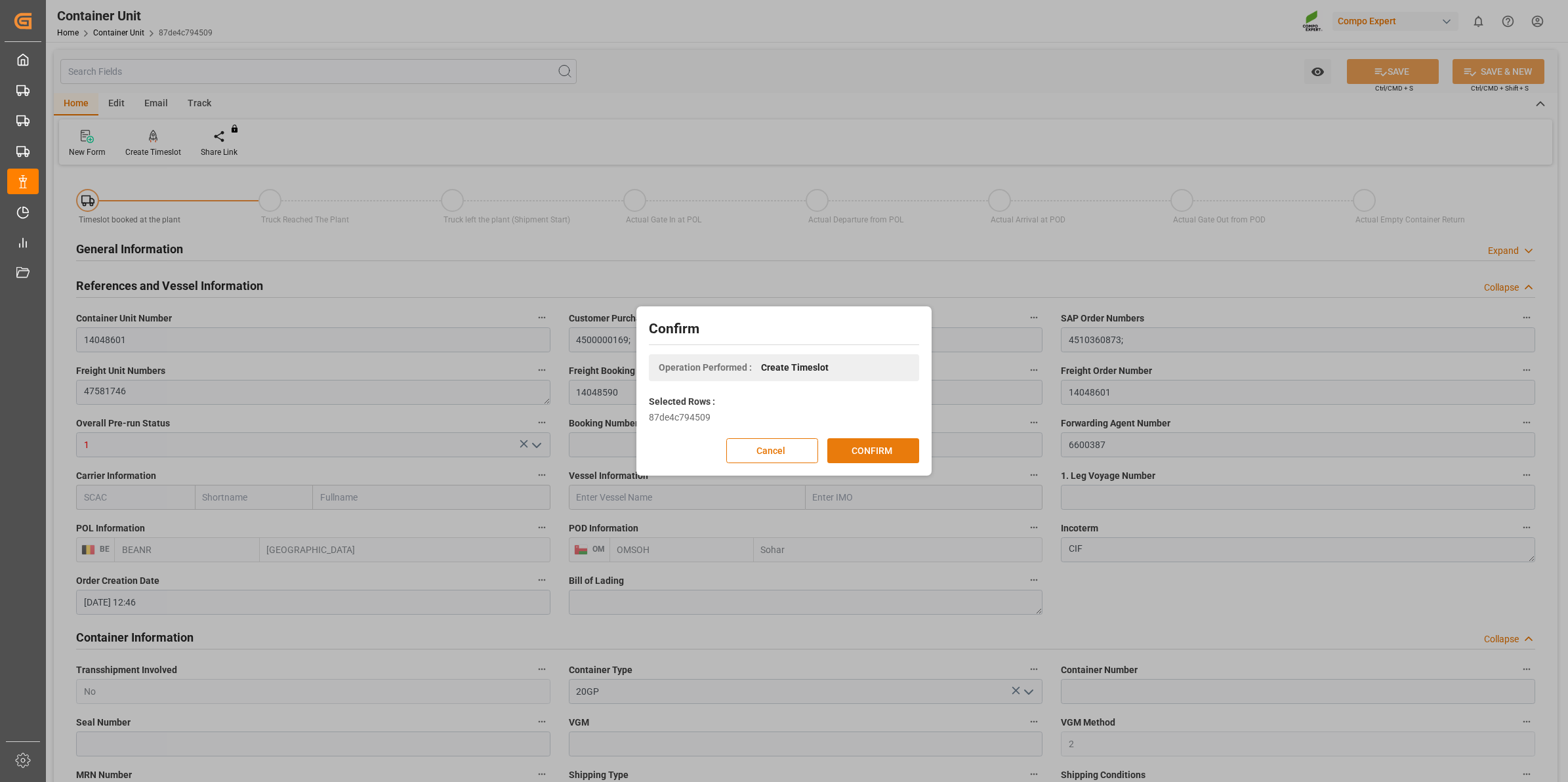
click at [890, 445] on button "CONFIRM" at bounding box center [873, 450] width 92 height 25
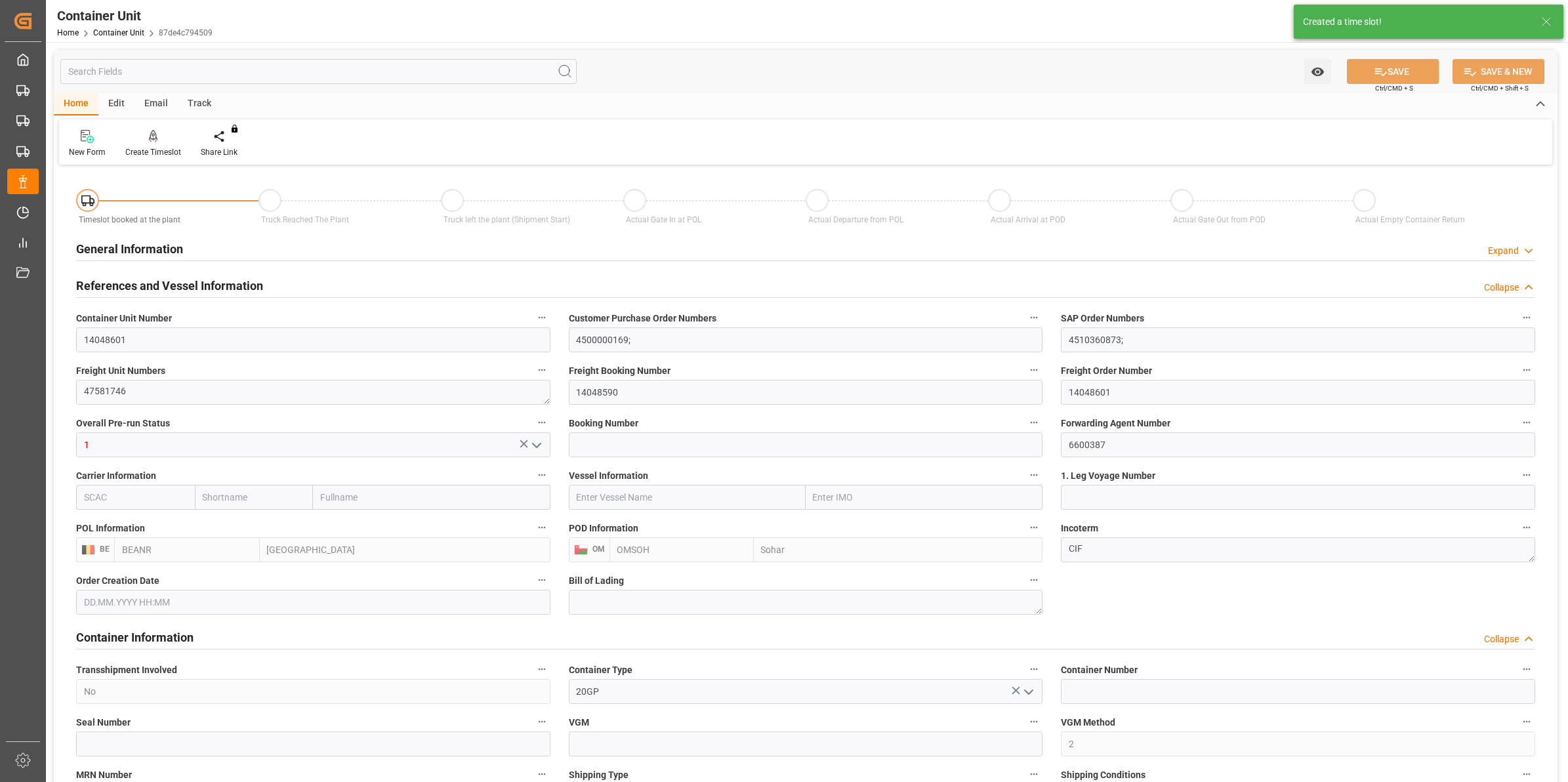
type input "BEANR"
type input "OMSOH"
type input "7"
type input "0"
type input "8"
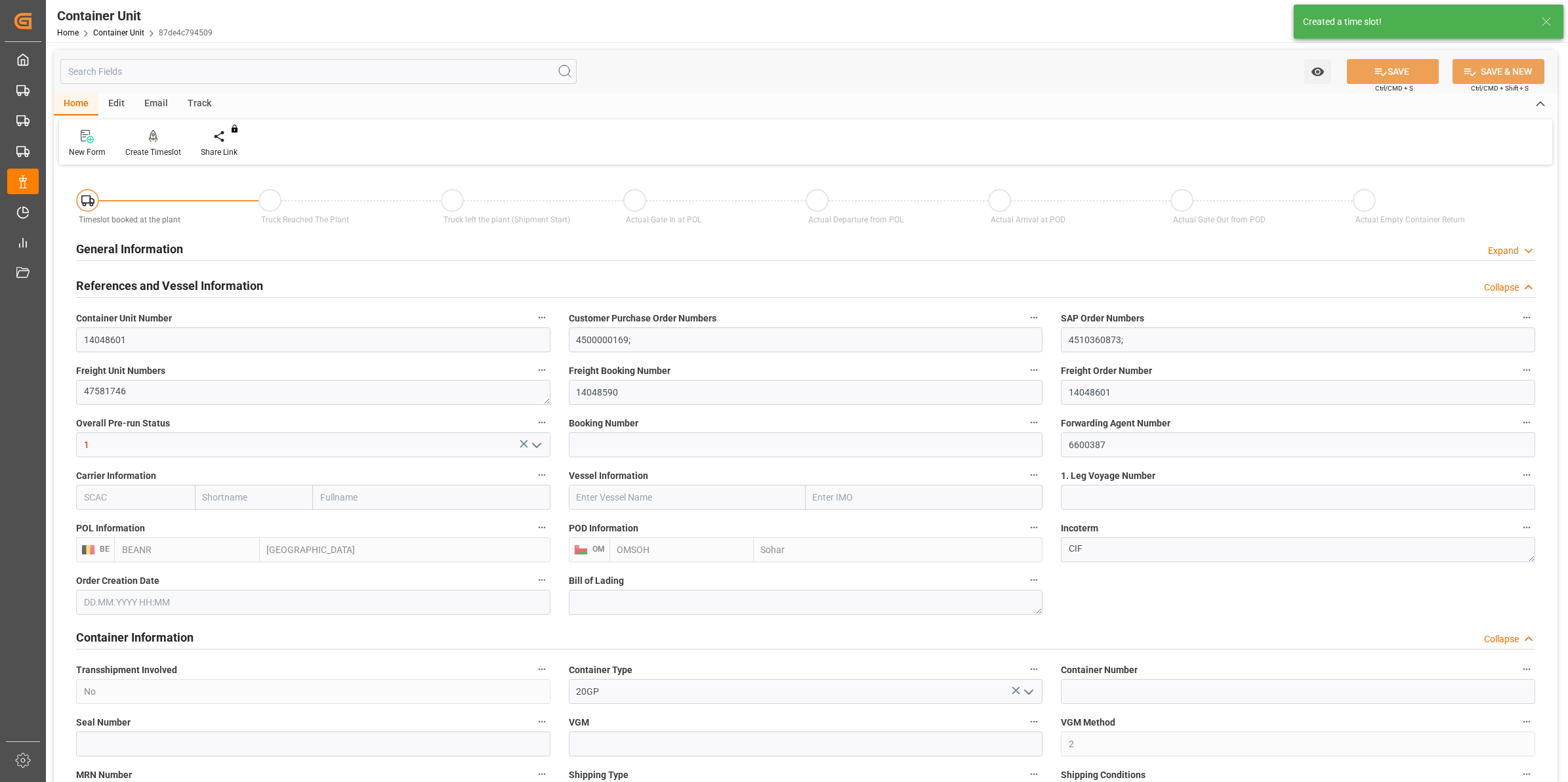
type input "0"
type input "288"
type input "20480"
type input "[DATE] 12:46"
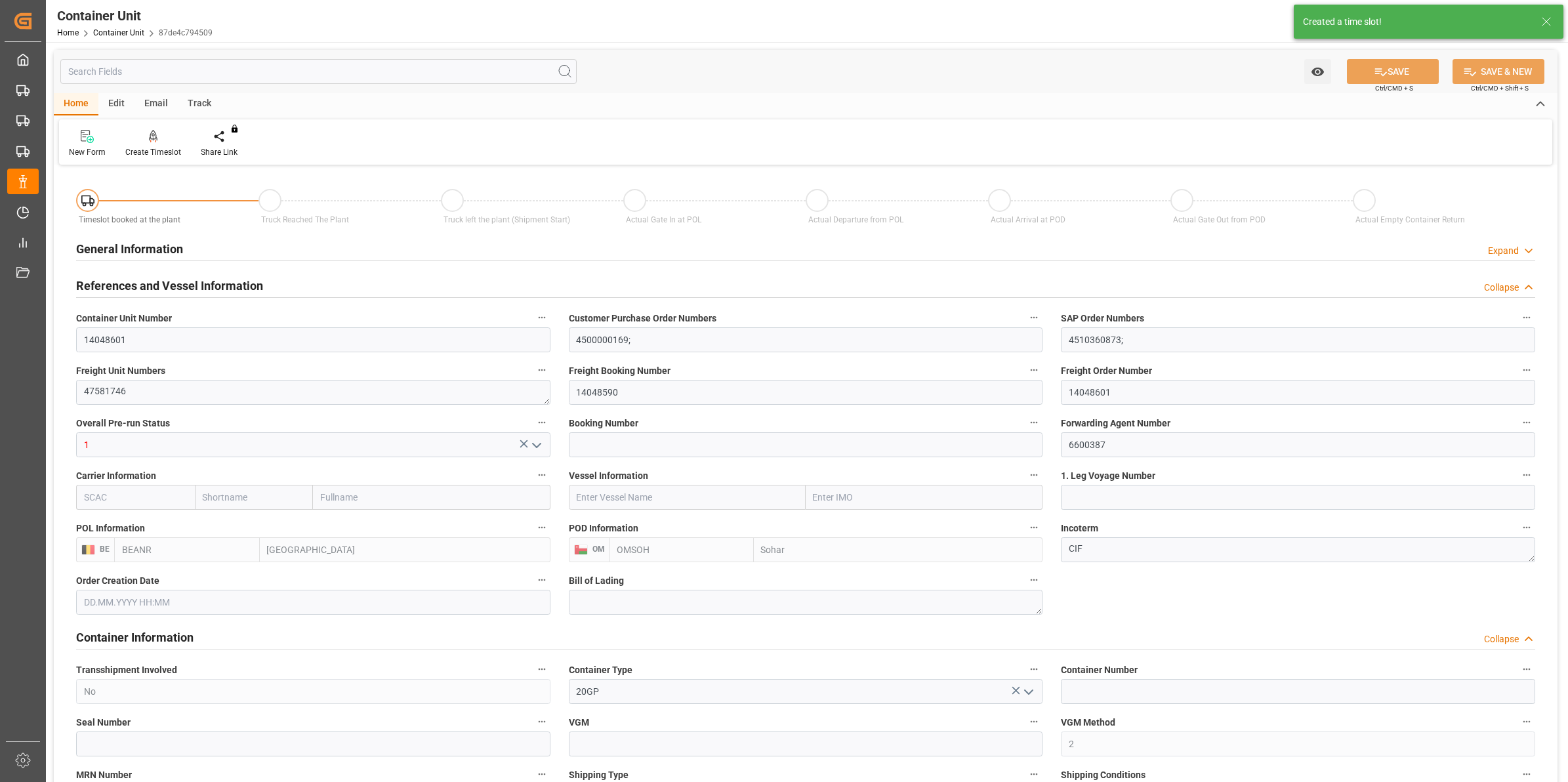
type input "[DATE]"
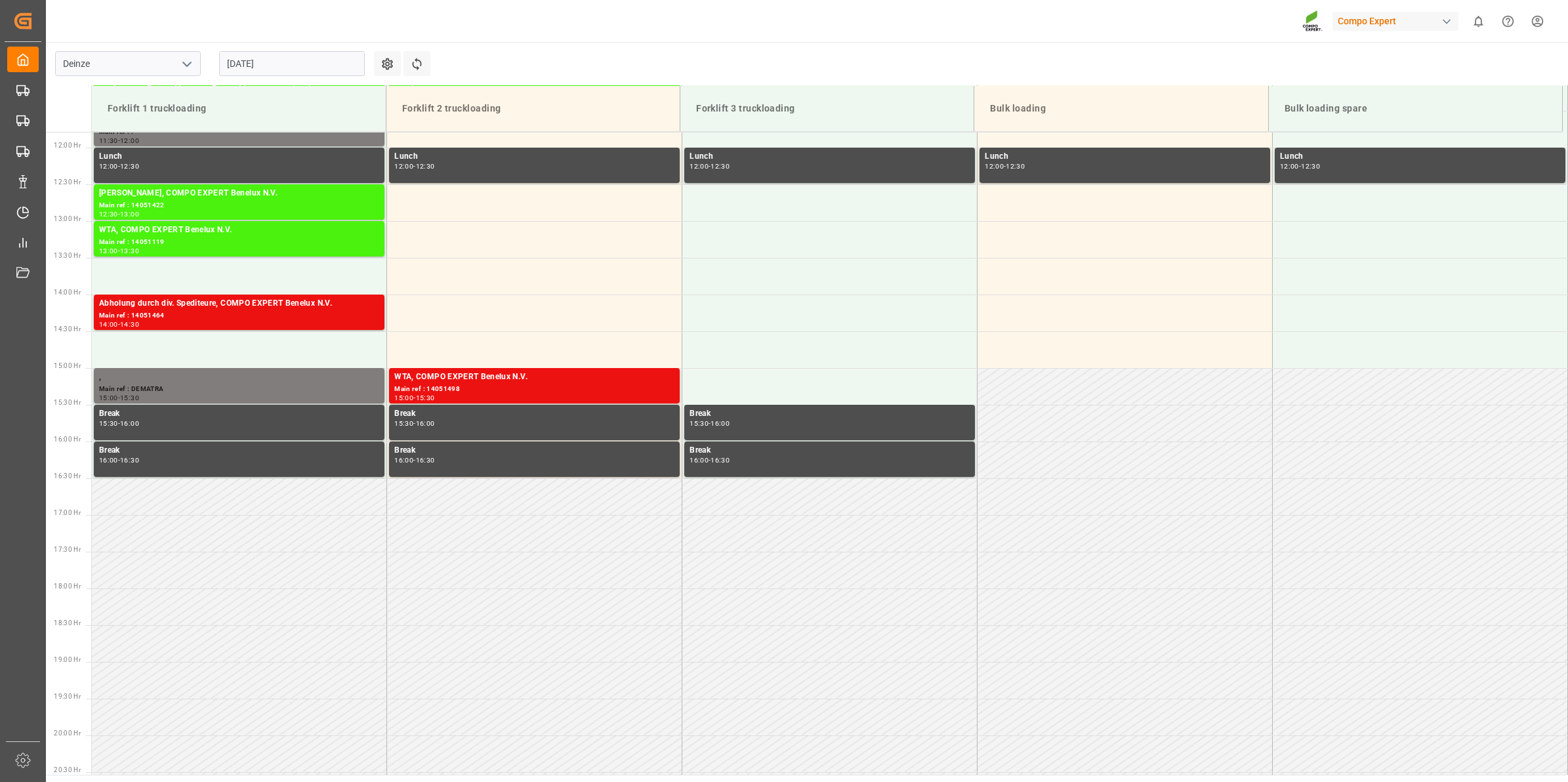
scroll to position [946, 0]
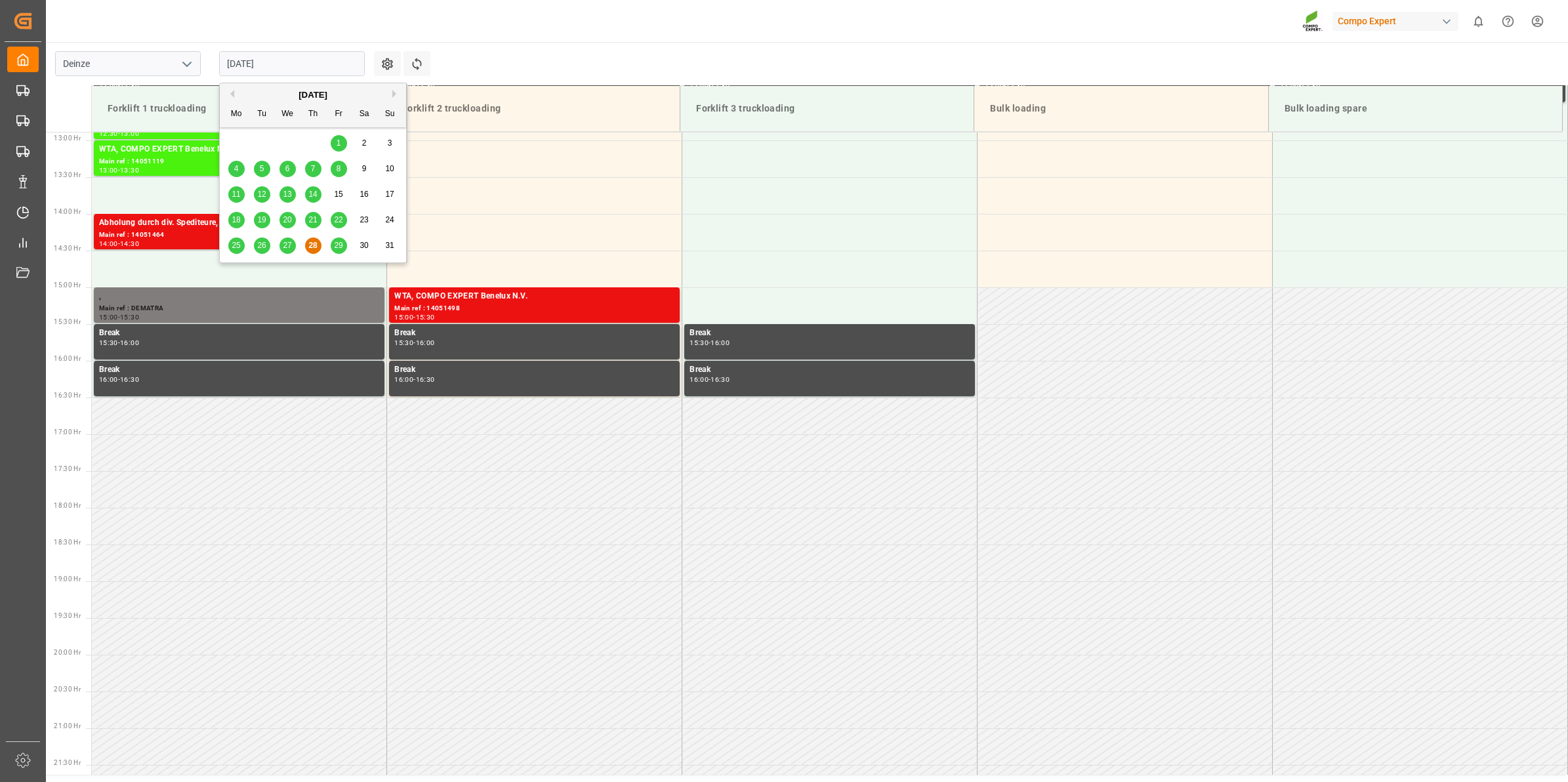
click at [288, 59] on input "[DATE]" at bounding box center [291, 63] width 145 height 25
click at [395, 92] on button "Next Month" at bounding box center [396, 93] width 8 height 8
click at [243, 169] on div "8" at bounding box center [237, 169] width 16 height 16
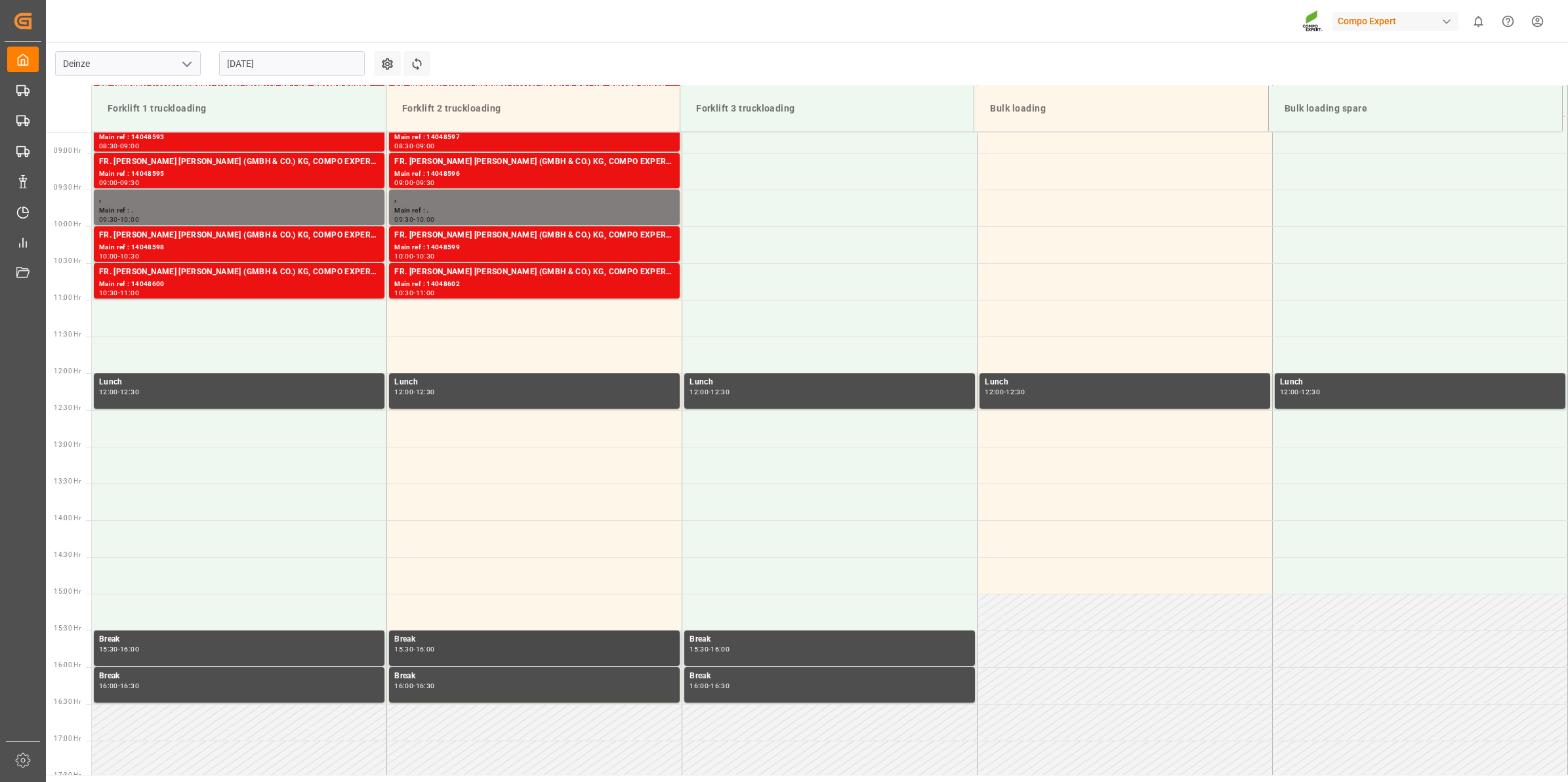
scroll to position [618, 0]
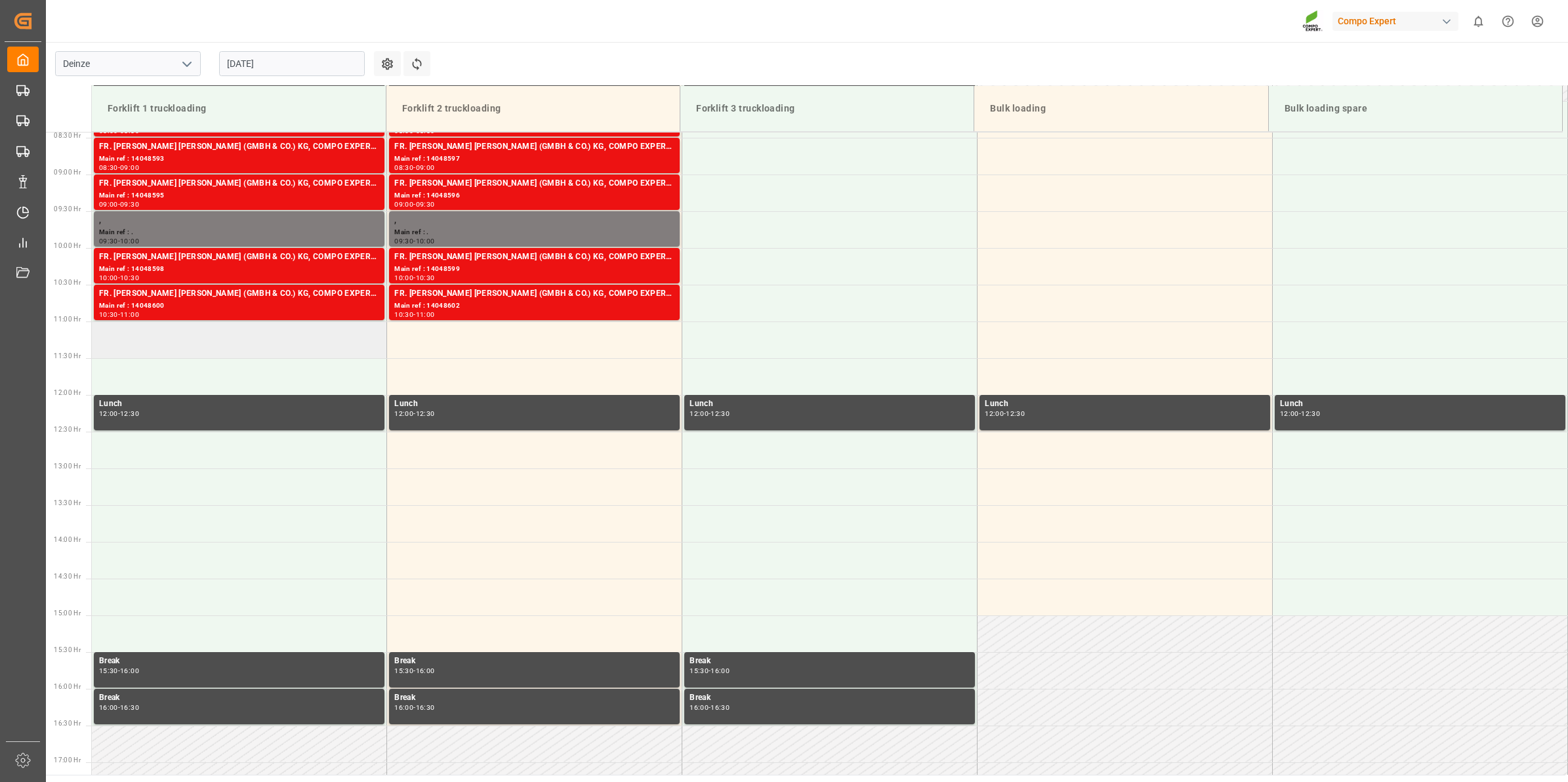
click at [229, 336] on td at bounding box center [239, 340] width 295 height 37
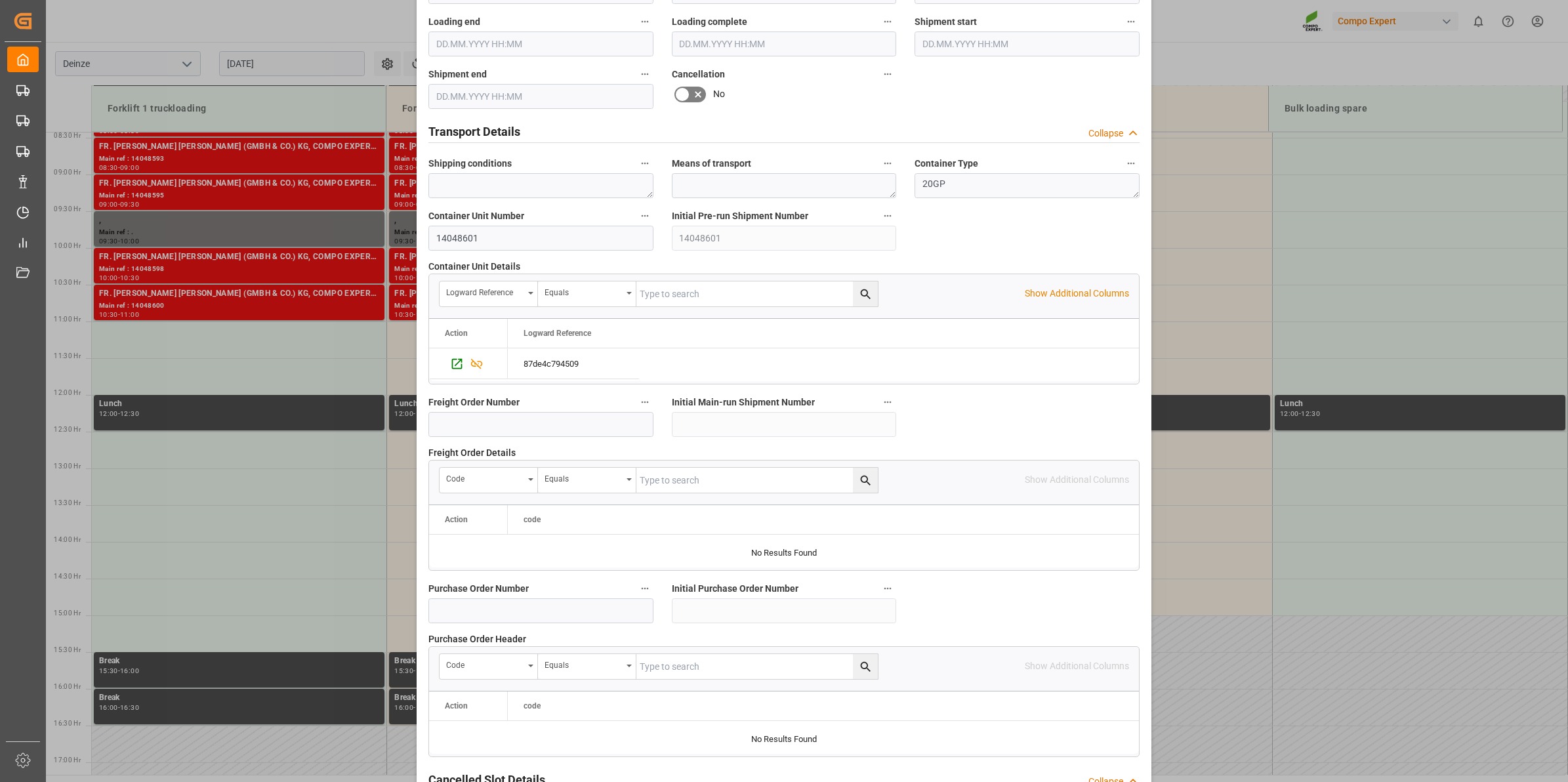
scroll to position [1041, 0]
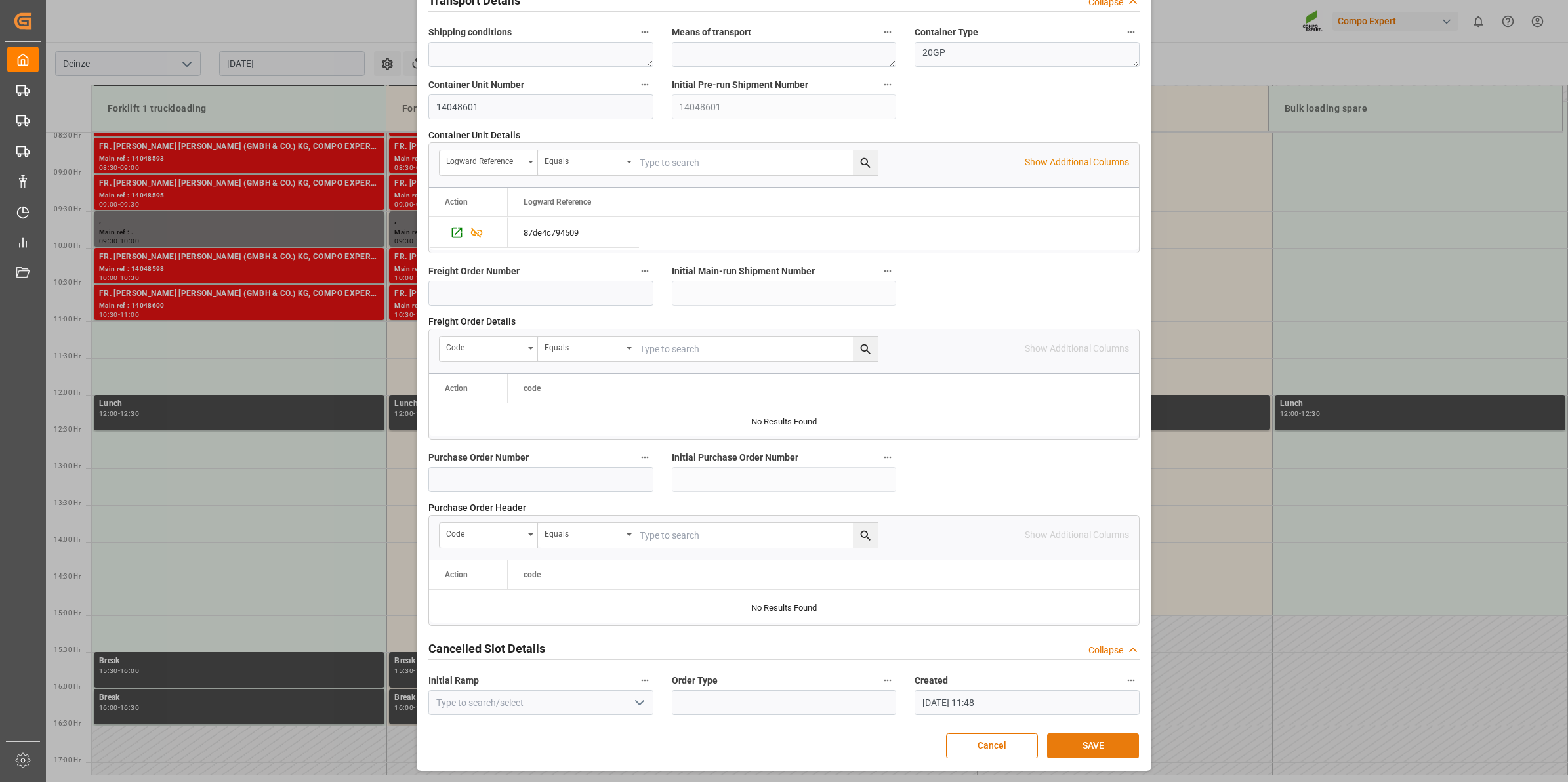
click at [1089, 753] on button "SAVE" at bounding box center [1092, 745] width 92 height 25
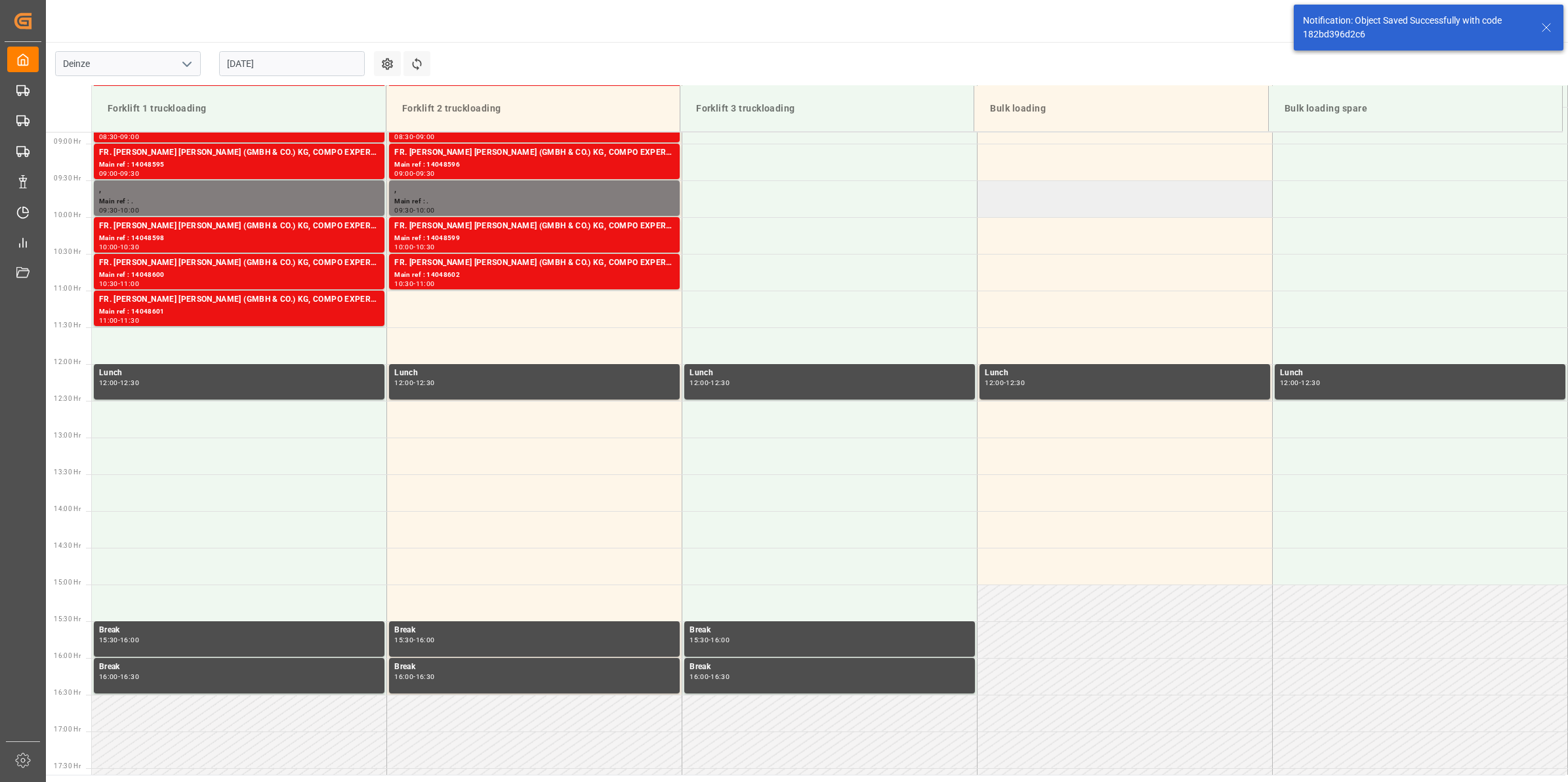
scroll to position [726, 0]
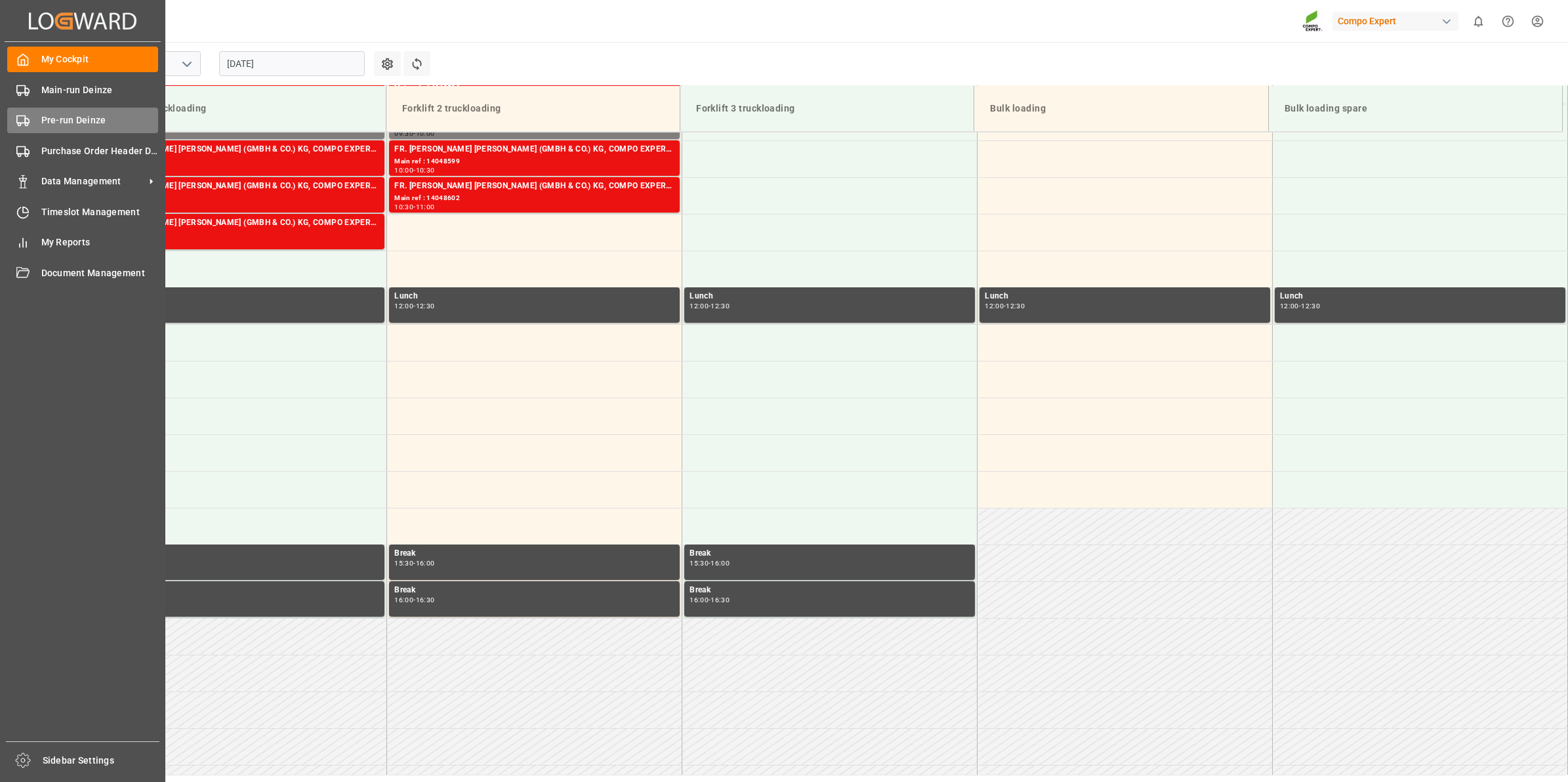
click at [37, 115] on div "Pre-run Deinze Pre-run Deinze" at bounding box center [82, 121] width 151 height 26
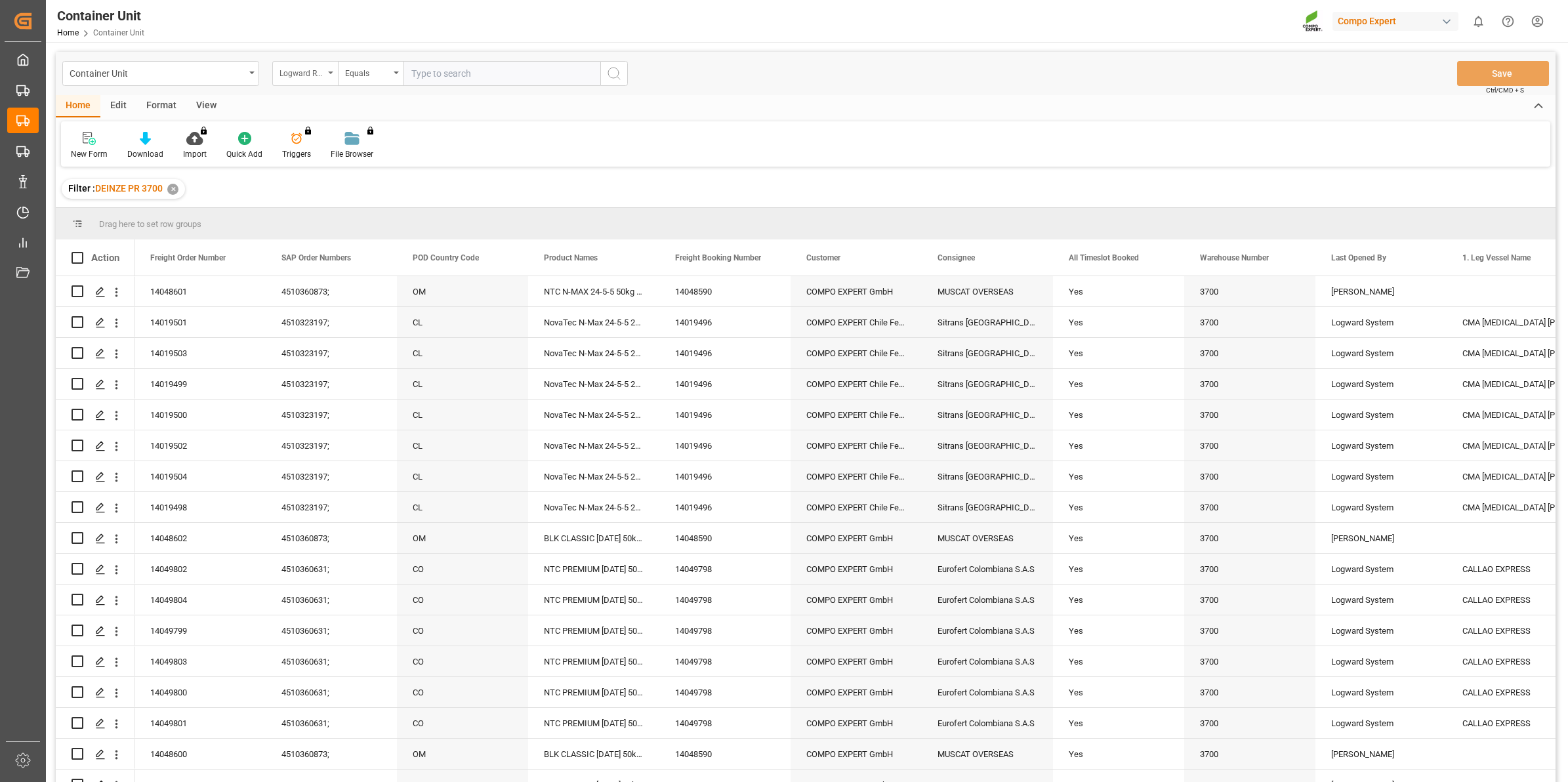
click at [316, 76] on div "Logward Reference" at bounding box center [301, 71] width 45 height 16
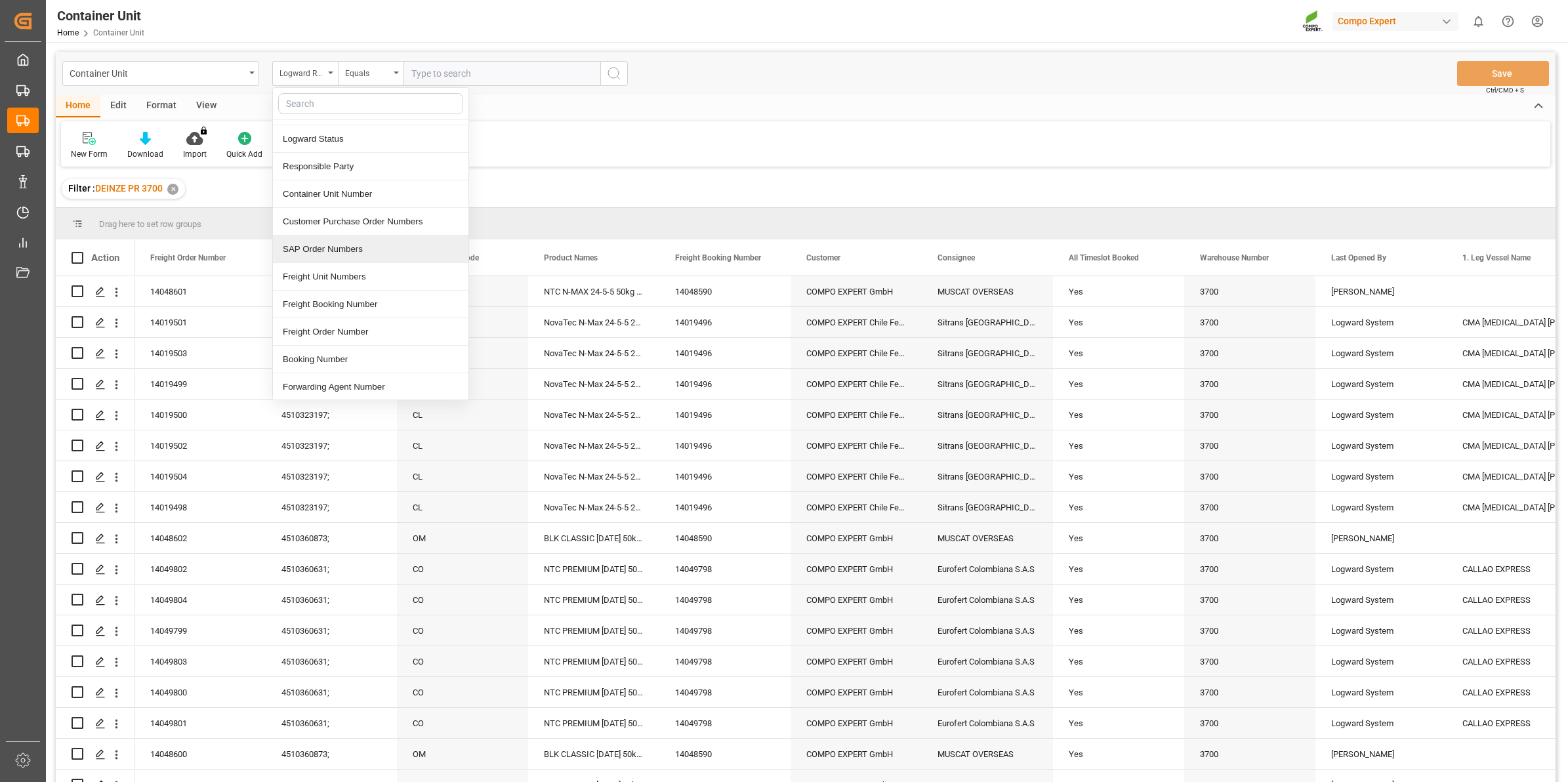
scroll to position [164, 0]
click at [358, 256] on div "Freight Order Number" at bounding box center [371, 246] width 195 height 27
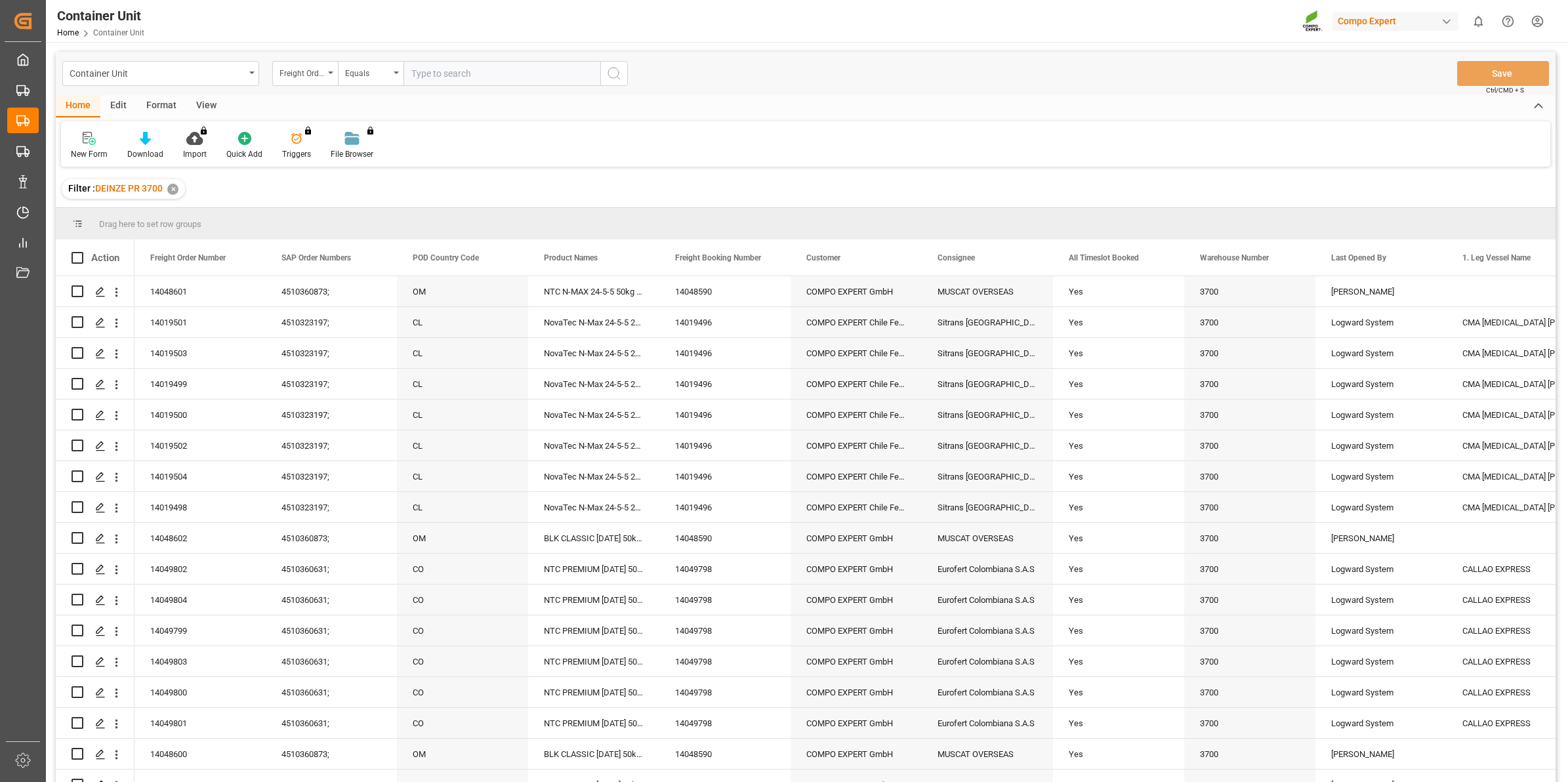
click at [444, 68] on input "text" at bounding box center [501, 73] width 196 height 25
type input "14048603"
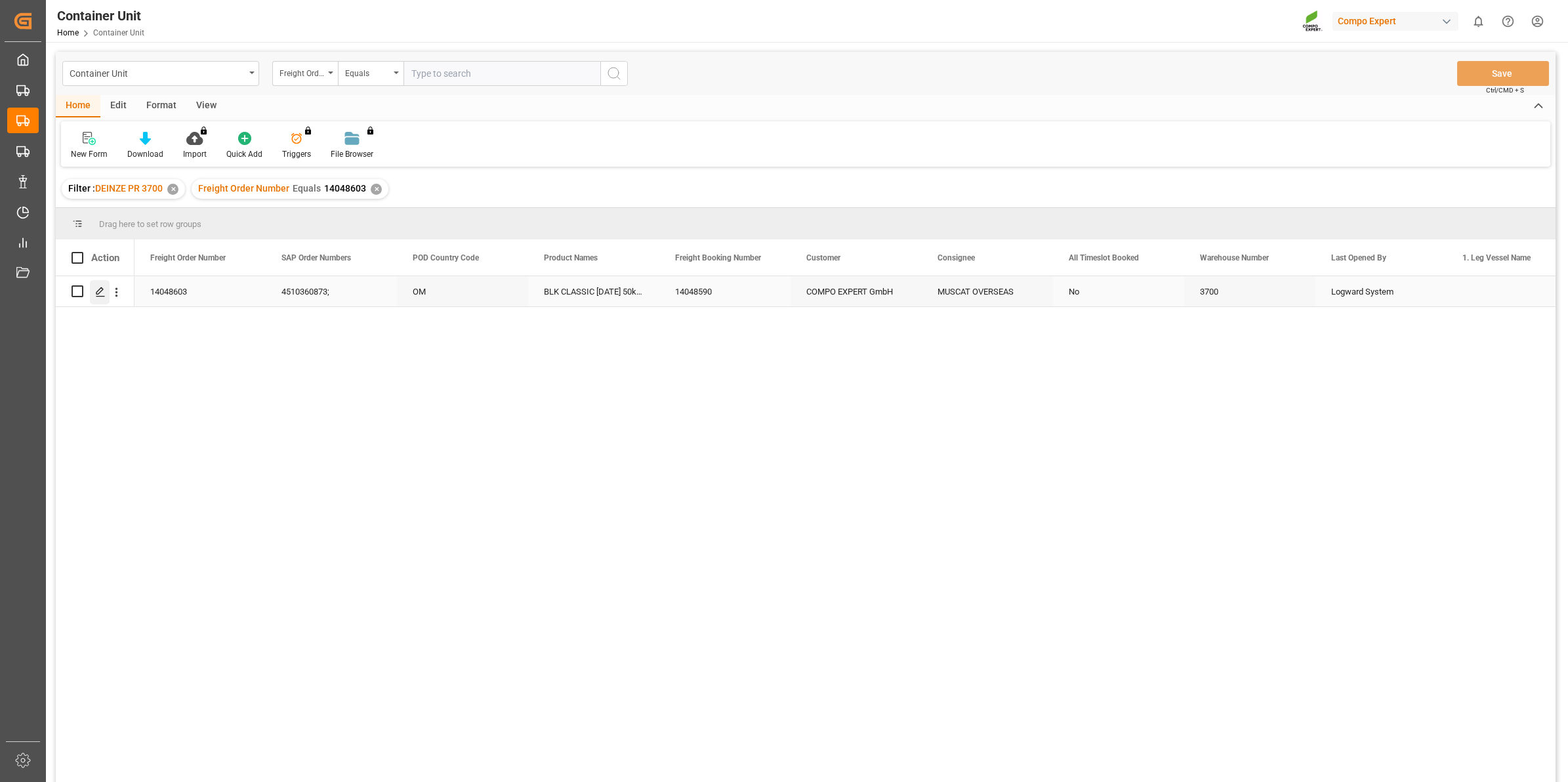
click at [105, 288] on icon "Press SPACE to select this row." at bounding box center [100, 291] width 10 height 10
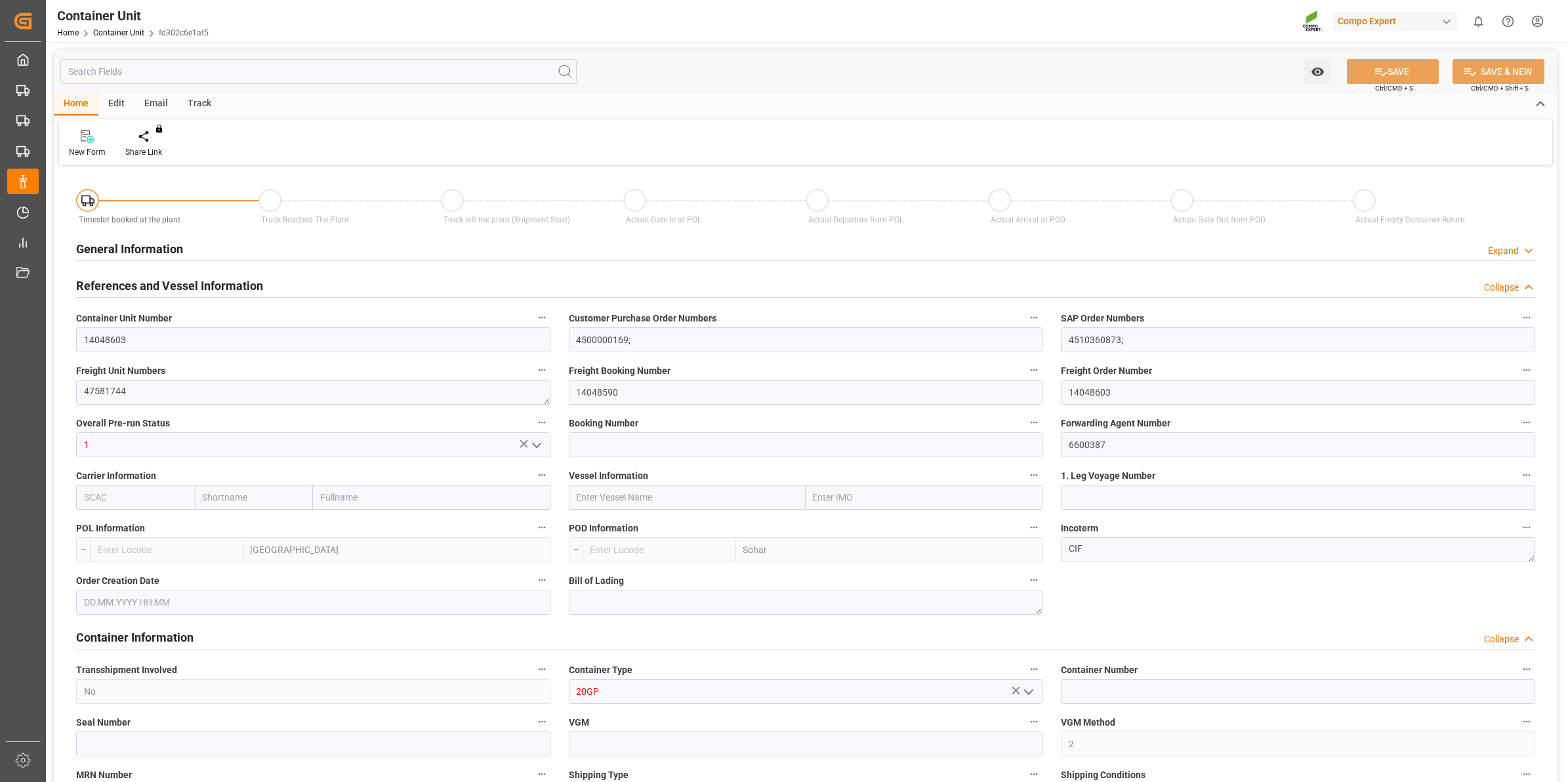
type input "BEANR"
type input "OMSOH"
type input "7"
type input "0"
type input "8"
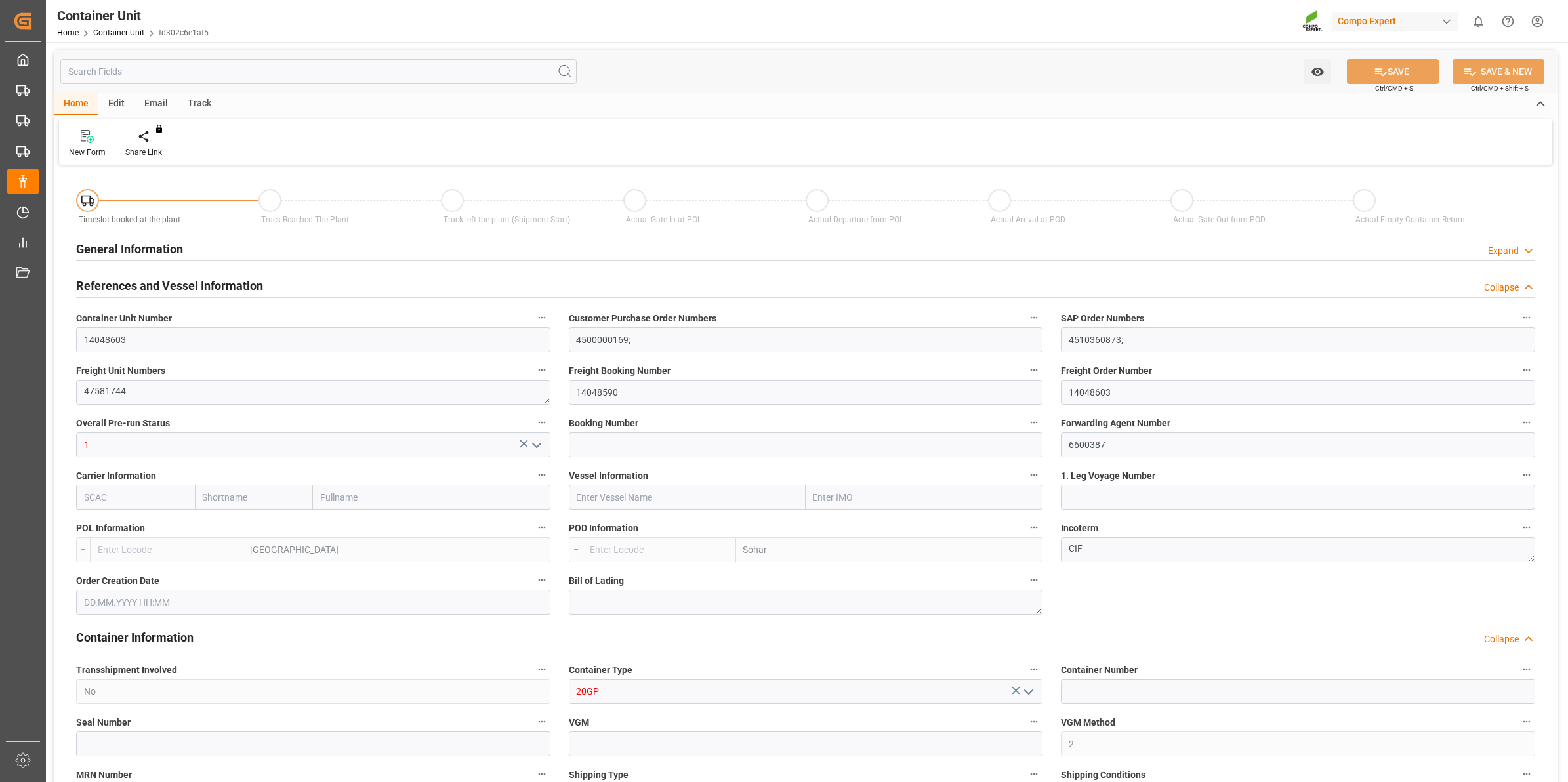
type input "0"
type input "288"
type input "20480"
type input "[DATE] 12:46"
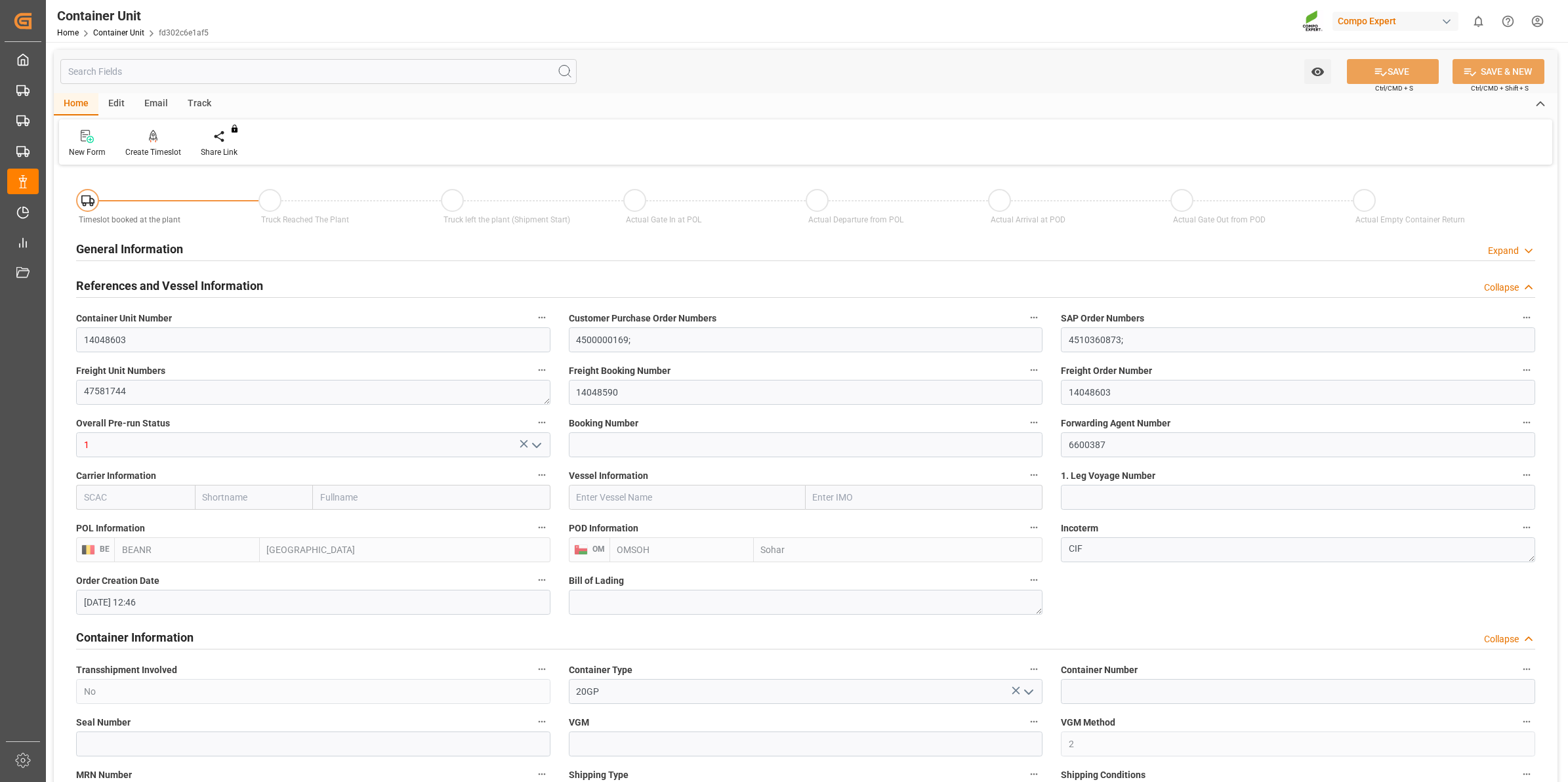
type input "[DATE]"
click at [164, 151] on div "Create Timeslot" at bounding box center [153, 152] width 56 height 12
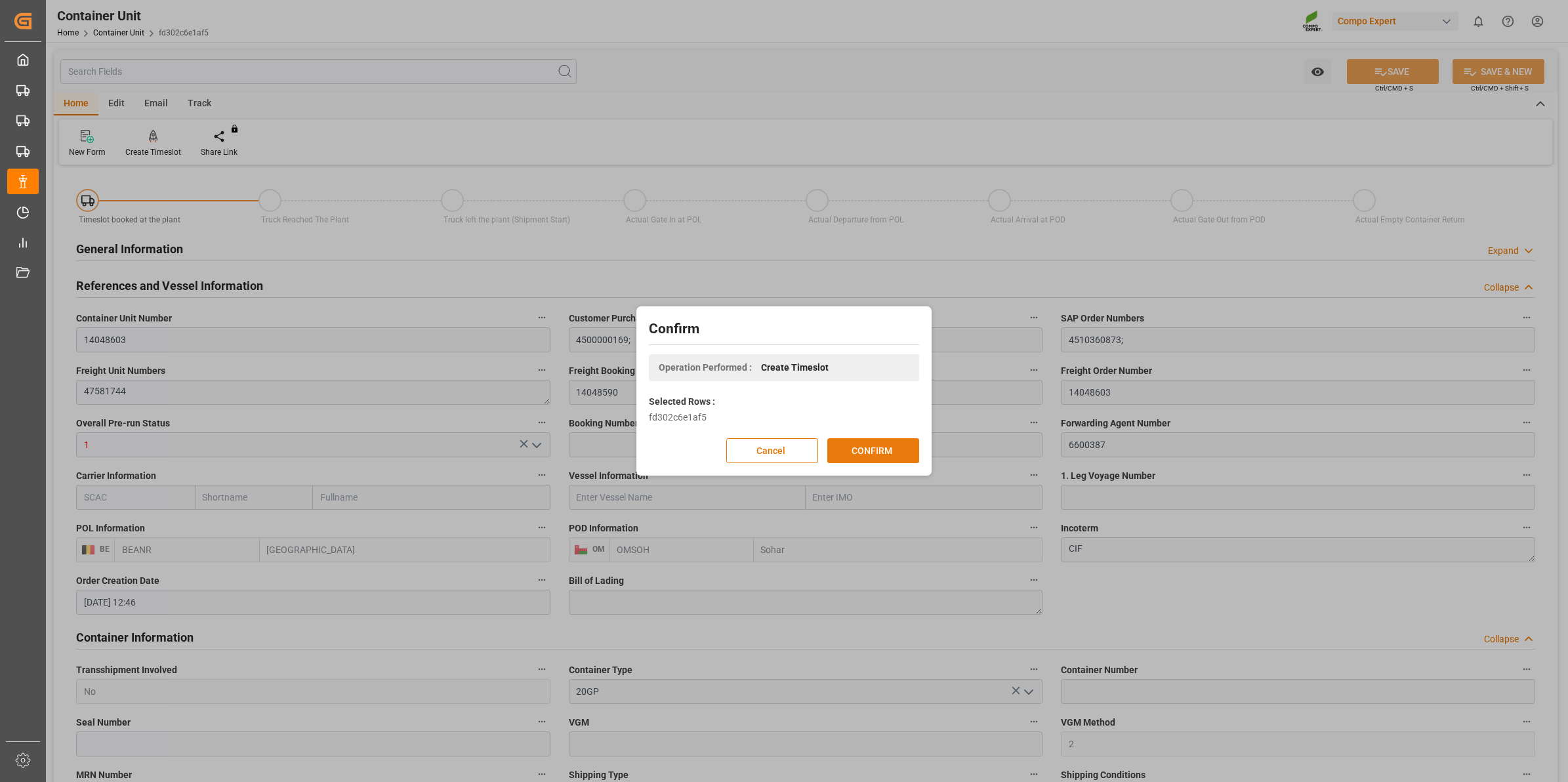
click at [870, 458] on button "CONFIRM" at bounding box center [873, 450] width 92 height 25
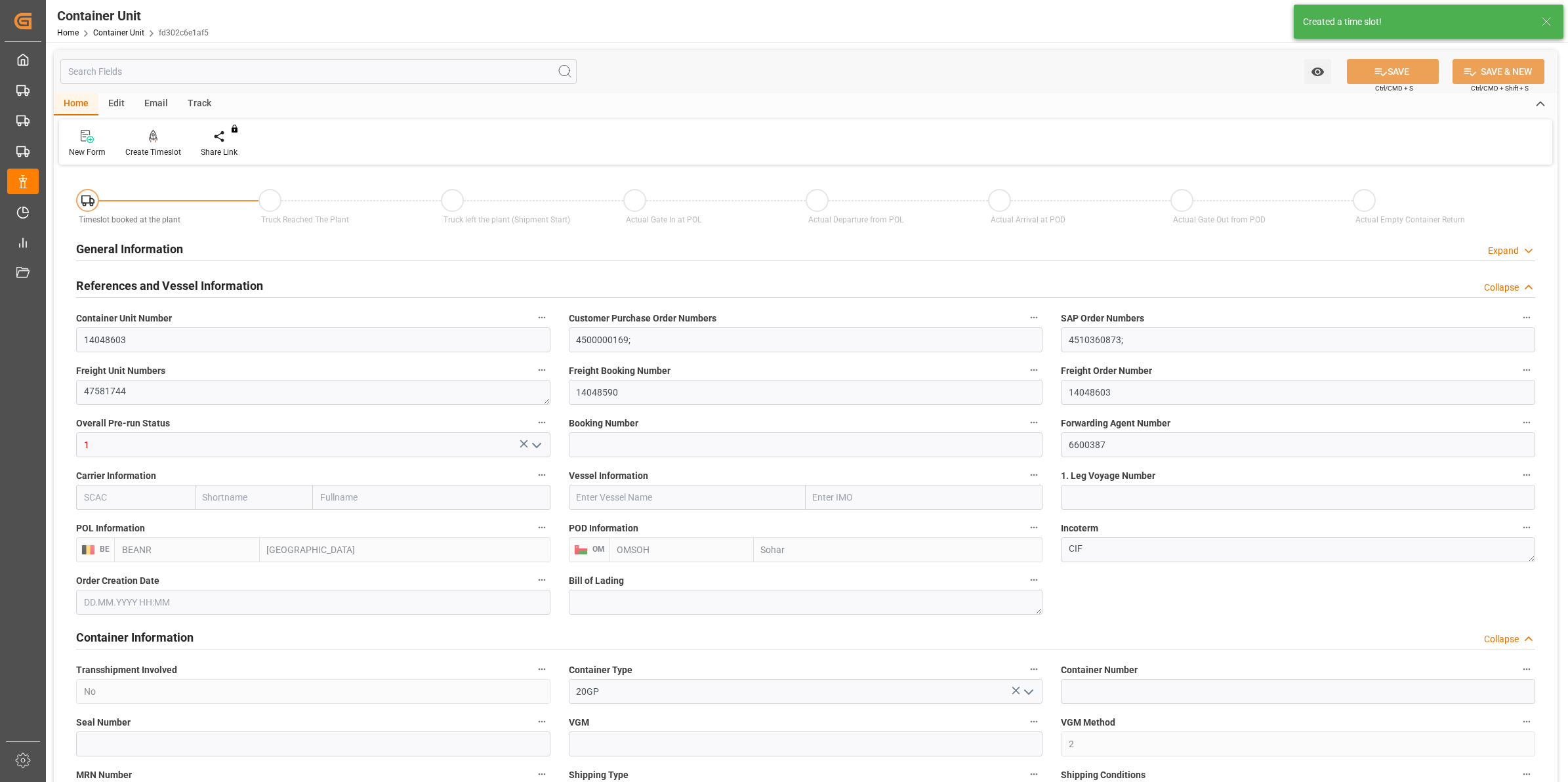
type input "[DATE] 12:46"
type input "[DATE]"
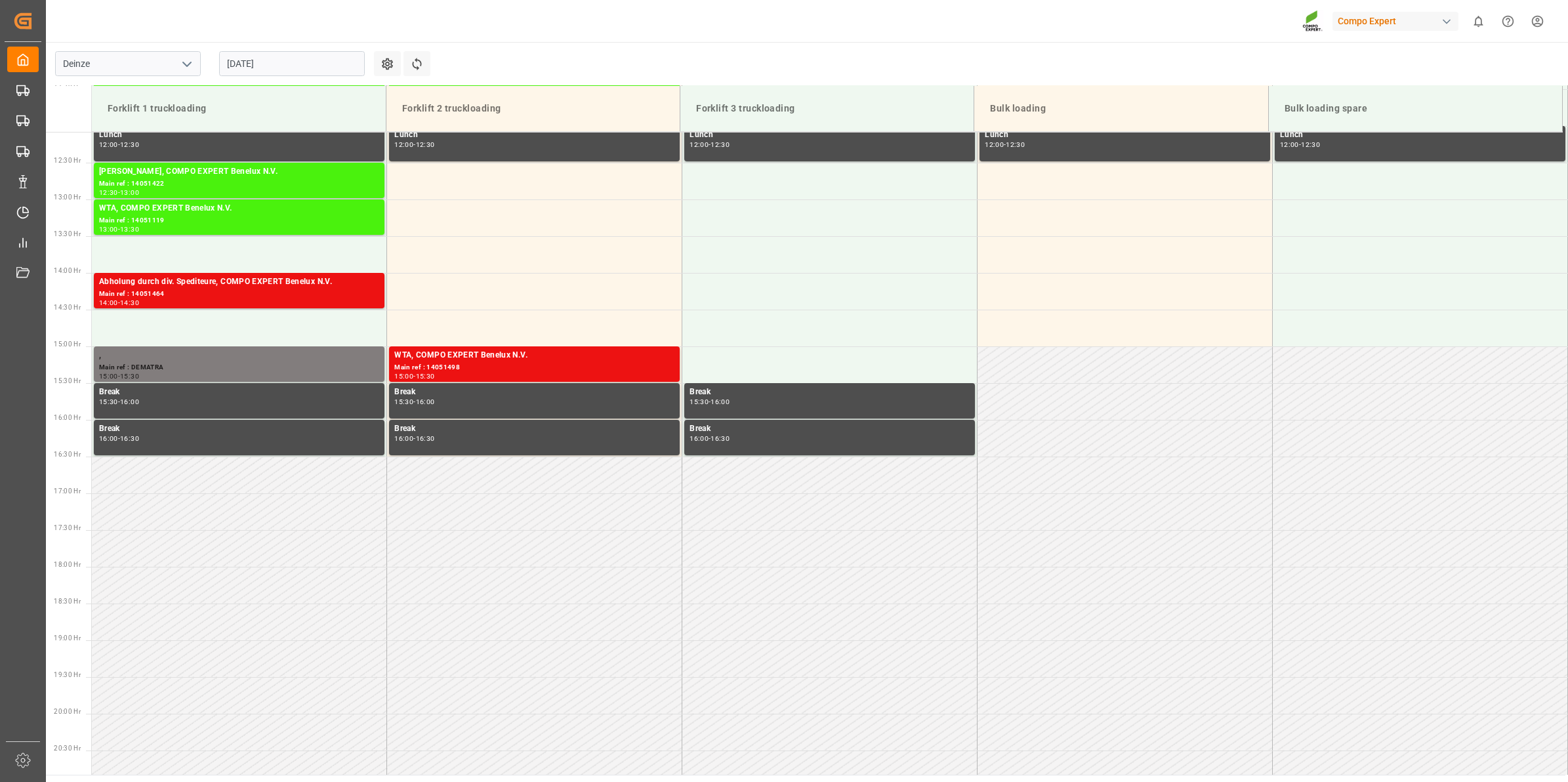
scroll to position [946, 0]
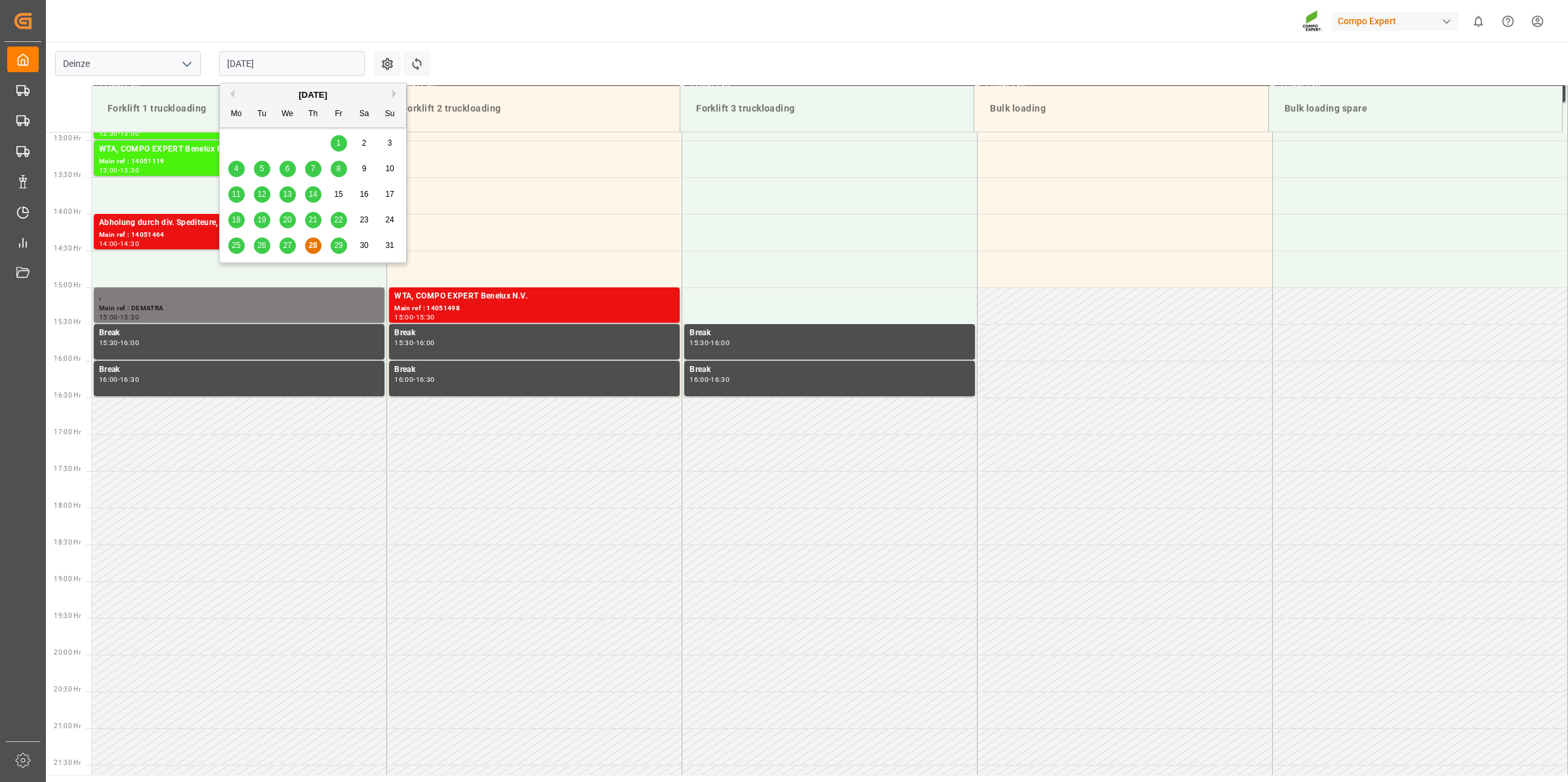
click at [296, 51] on input "[DATE]" at bounding box center [291, 63] width 145 height 25
click at [393, 96] on button "Next Month" at bounding box center [396, 93] width 8 height 8
click at [237, 166] on span "8" at bounding box center [236, 169] width 5 height 9
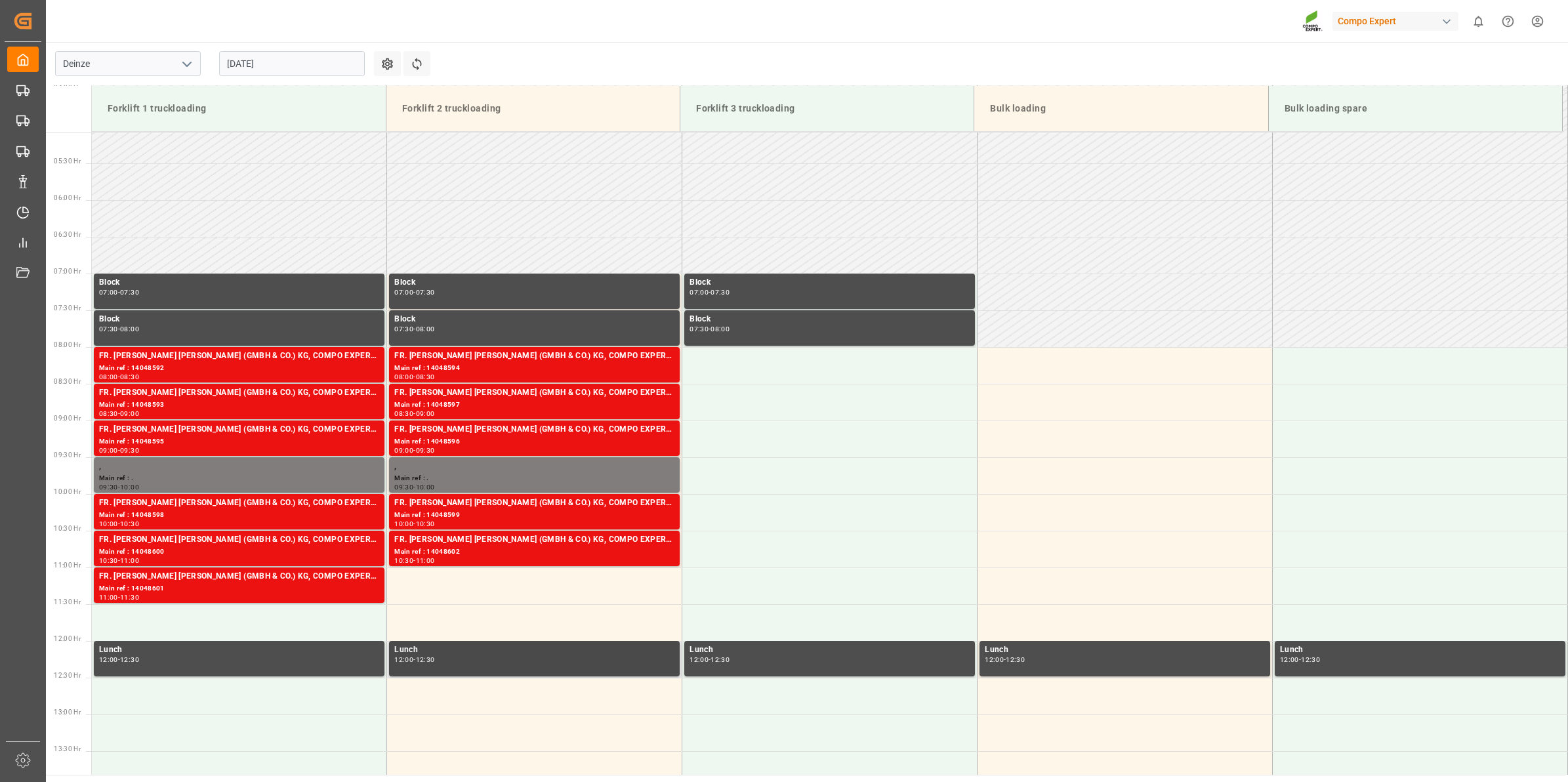
scroll to position [455, 0]
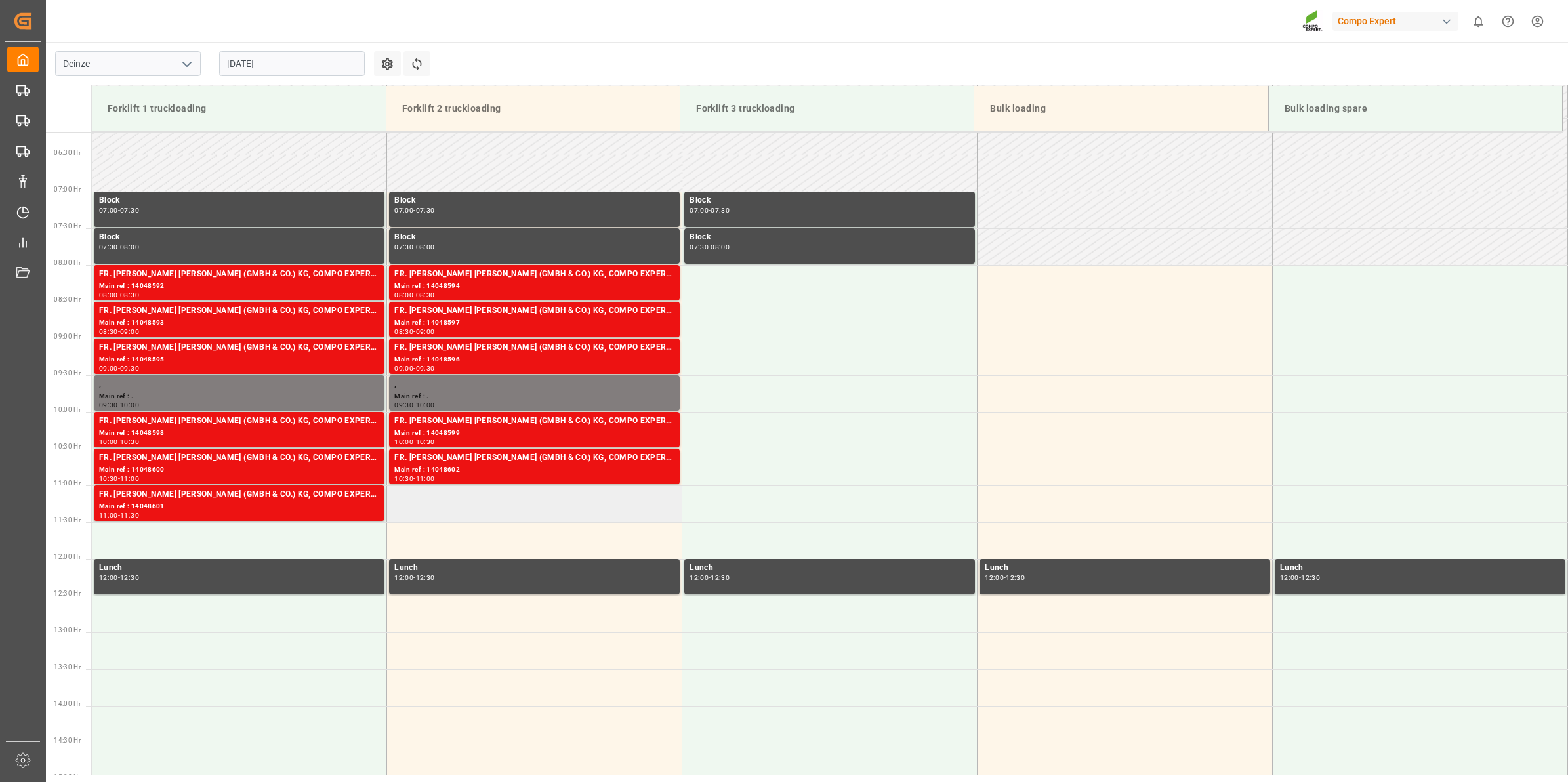
click at [513, 510] on td at bounding box center [534, 504] width 295 height 37
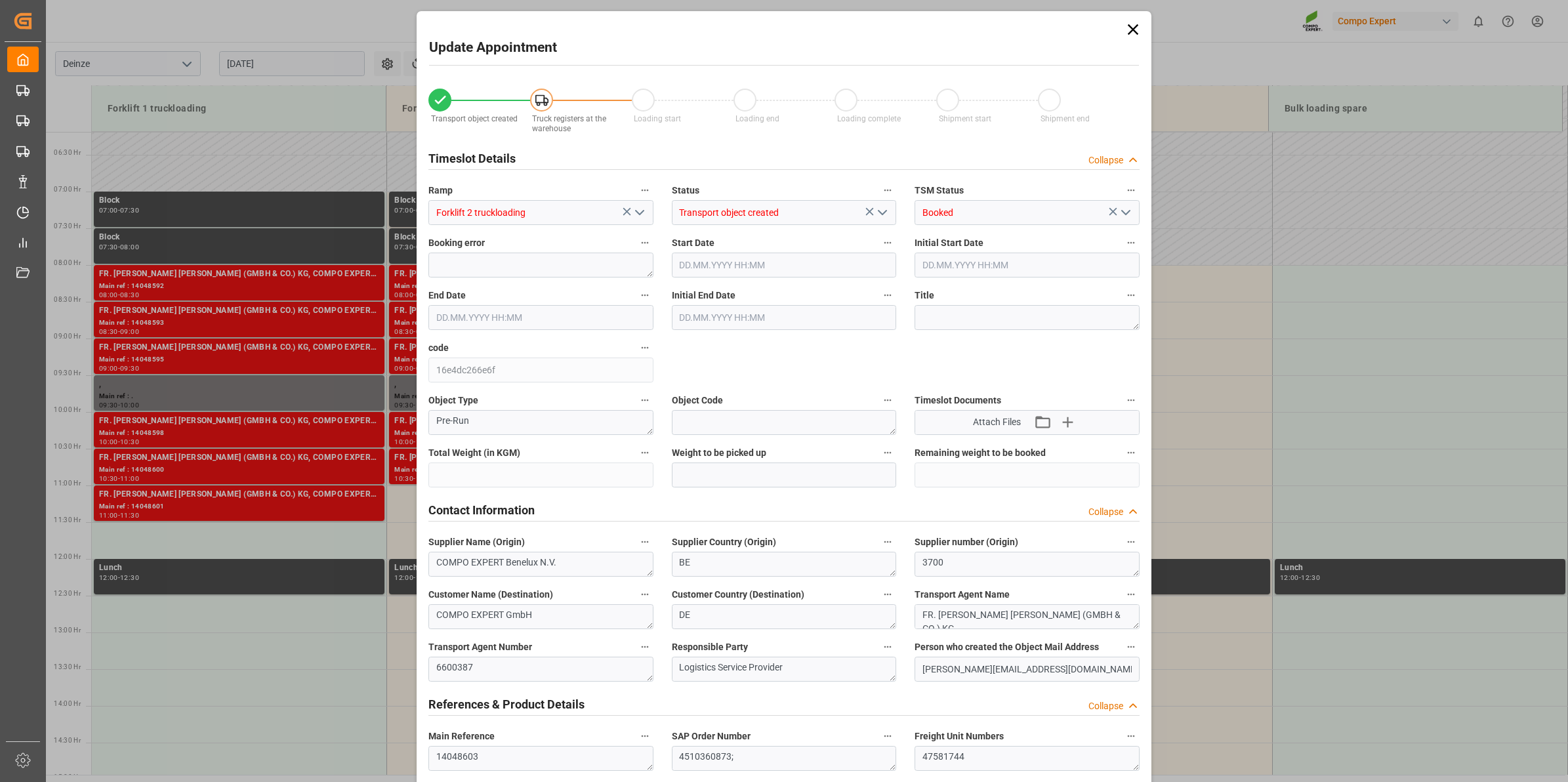
type input "20480"
type input "288"
type input "[DATE] 11:00"
type input "[DATE] 11:30"
type input "[DATE] 12:46"
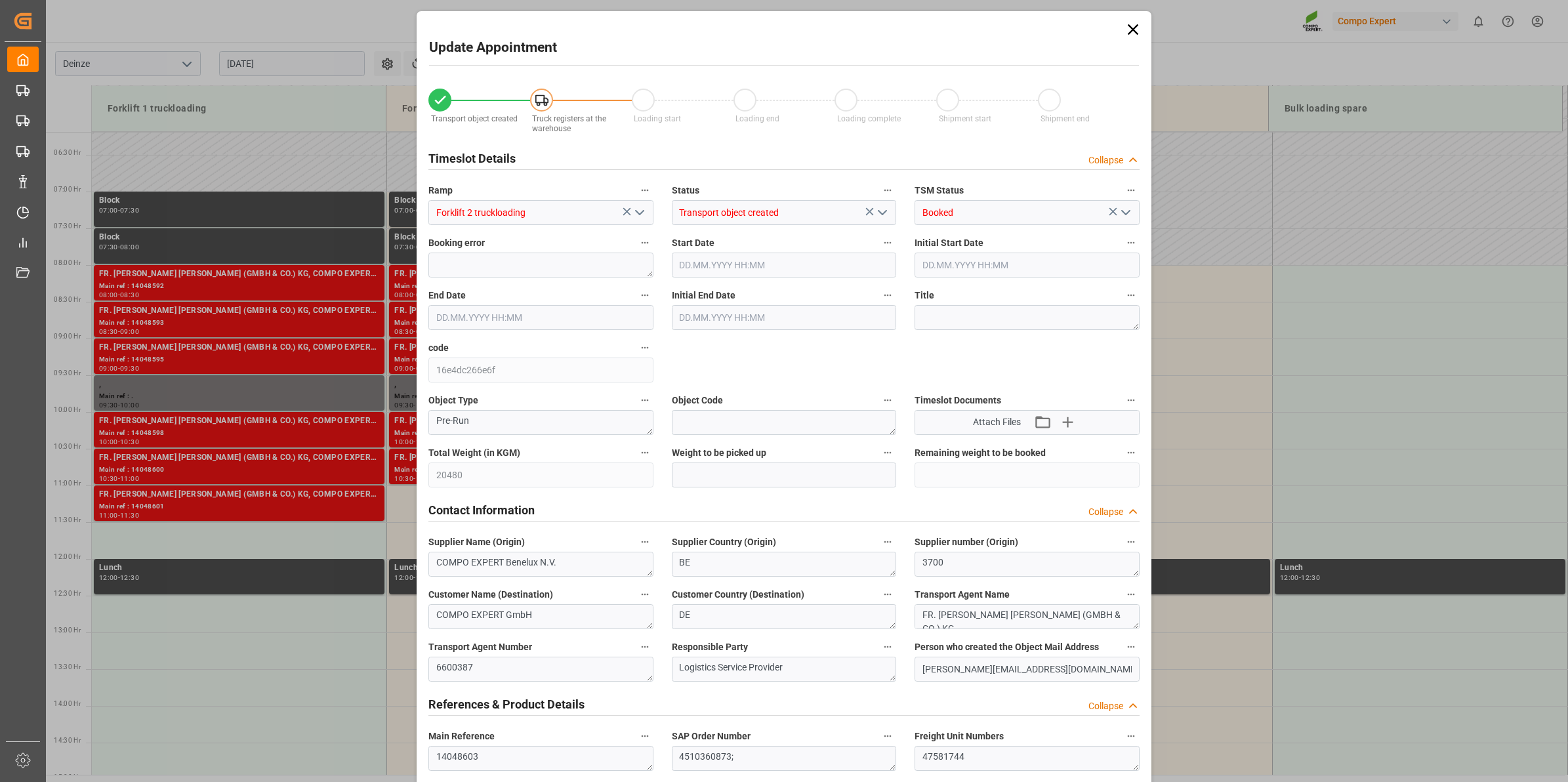
type input "[DATE] 11:49"
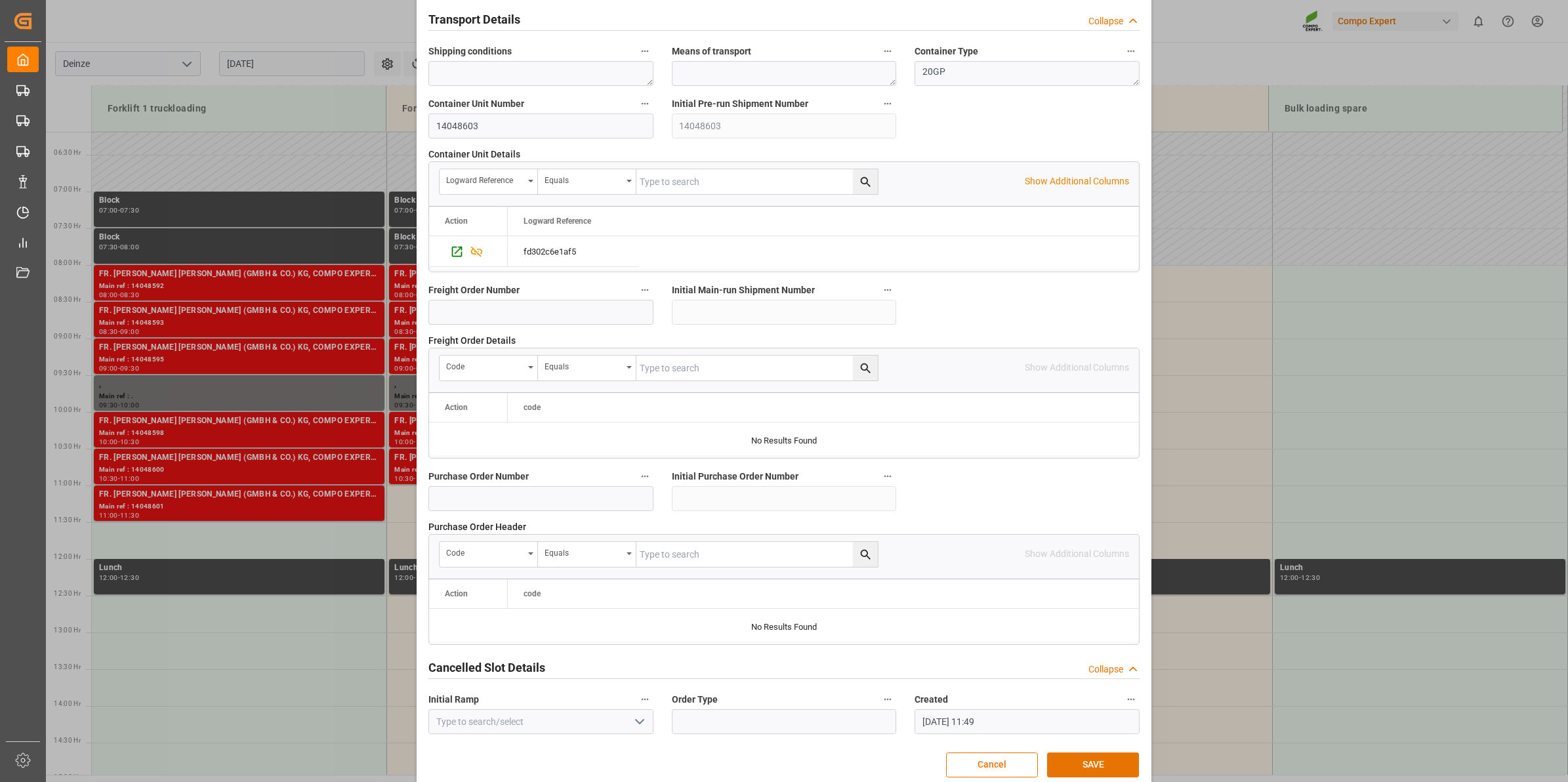
scroll to position [1041, 0]
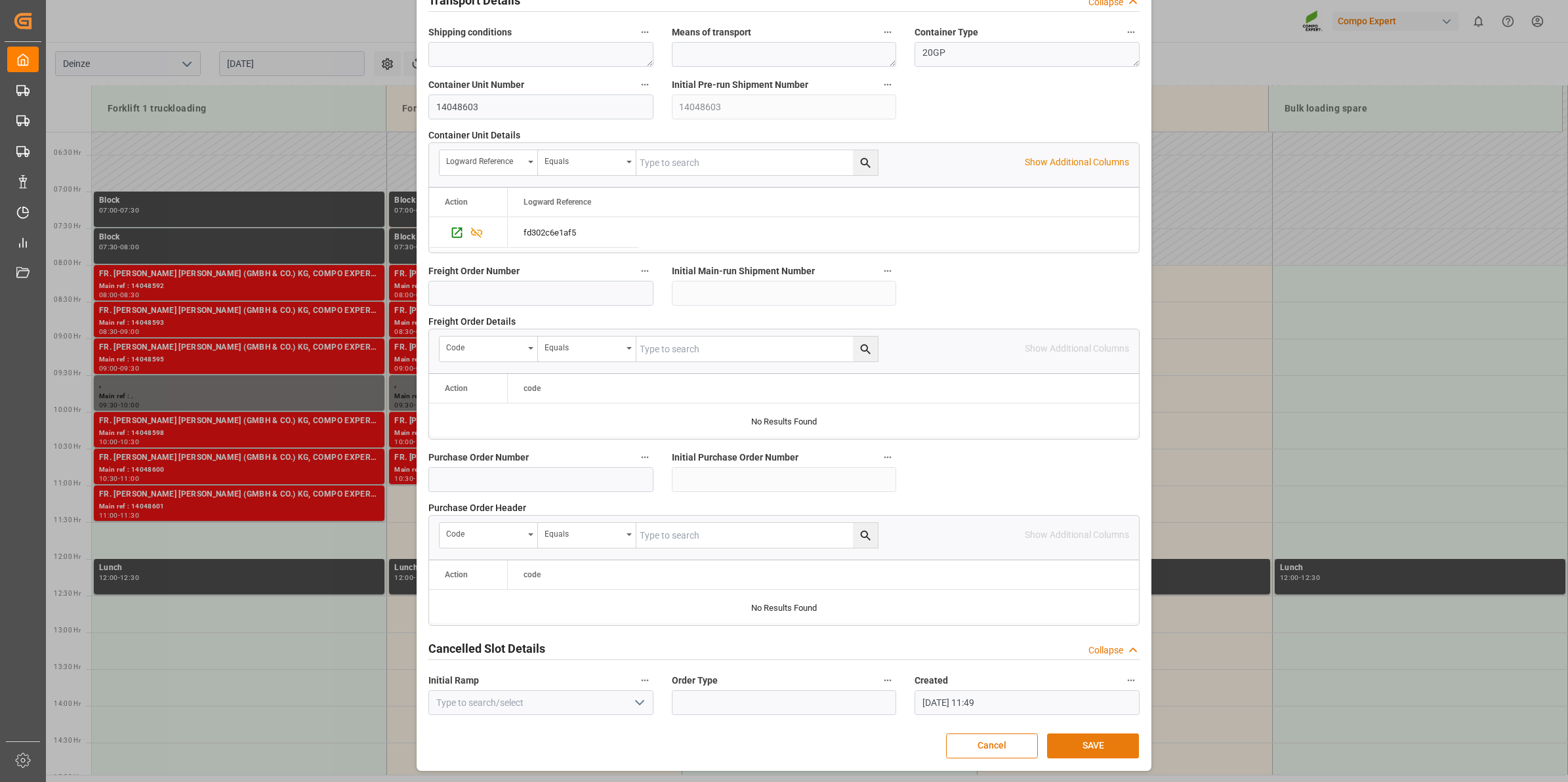
click at [1097, 735] on button "SAVE" at bounding box center [1092, 745] width 92 height 25
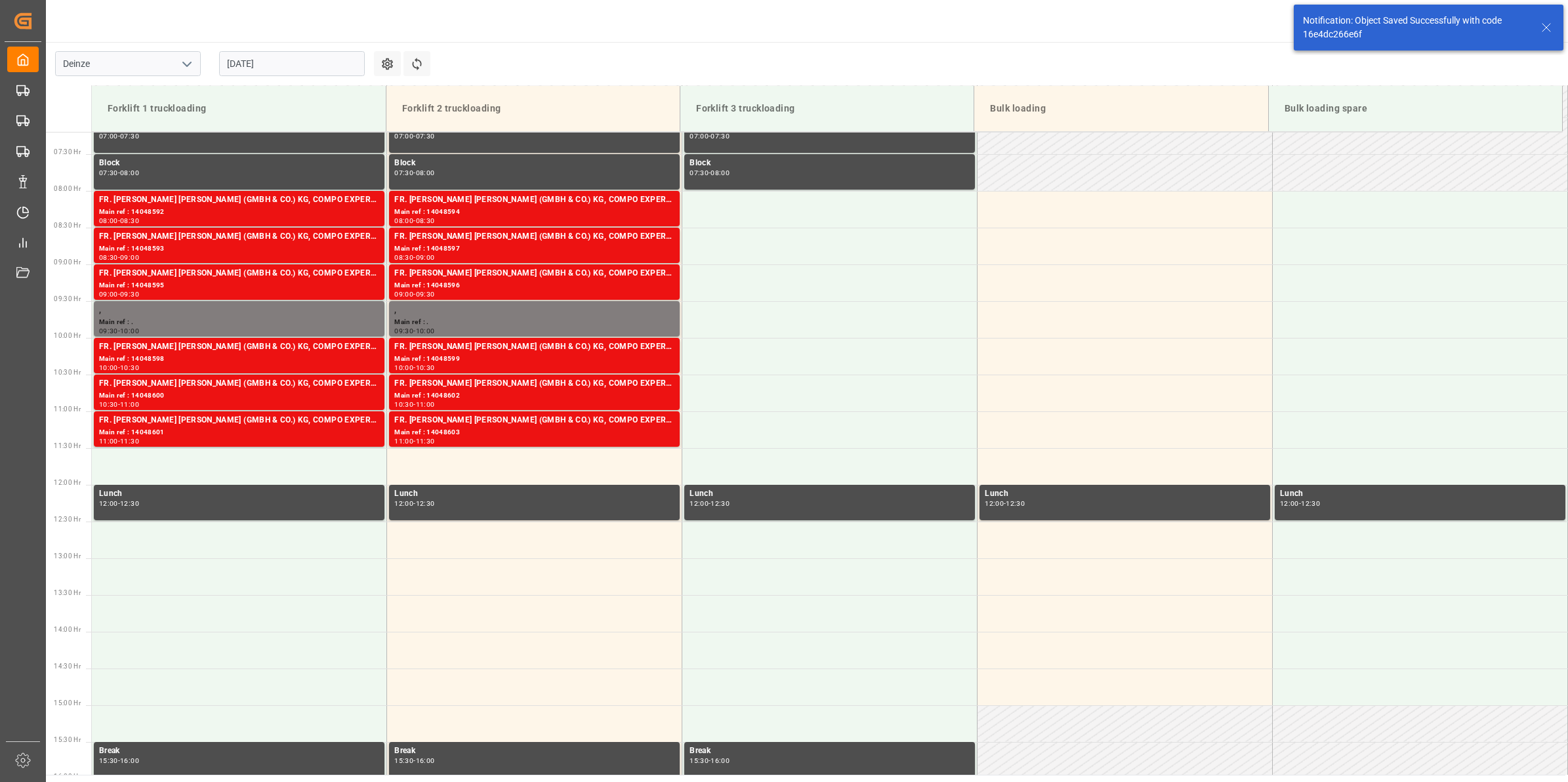
scroll to position [726, 0]
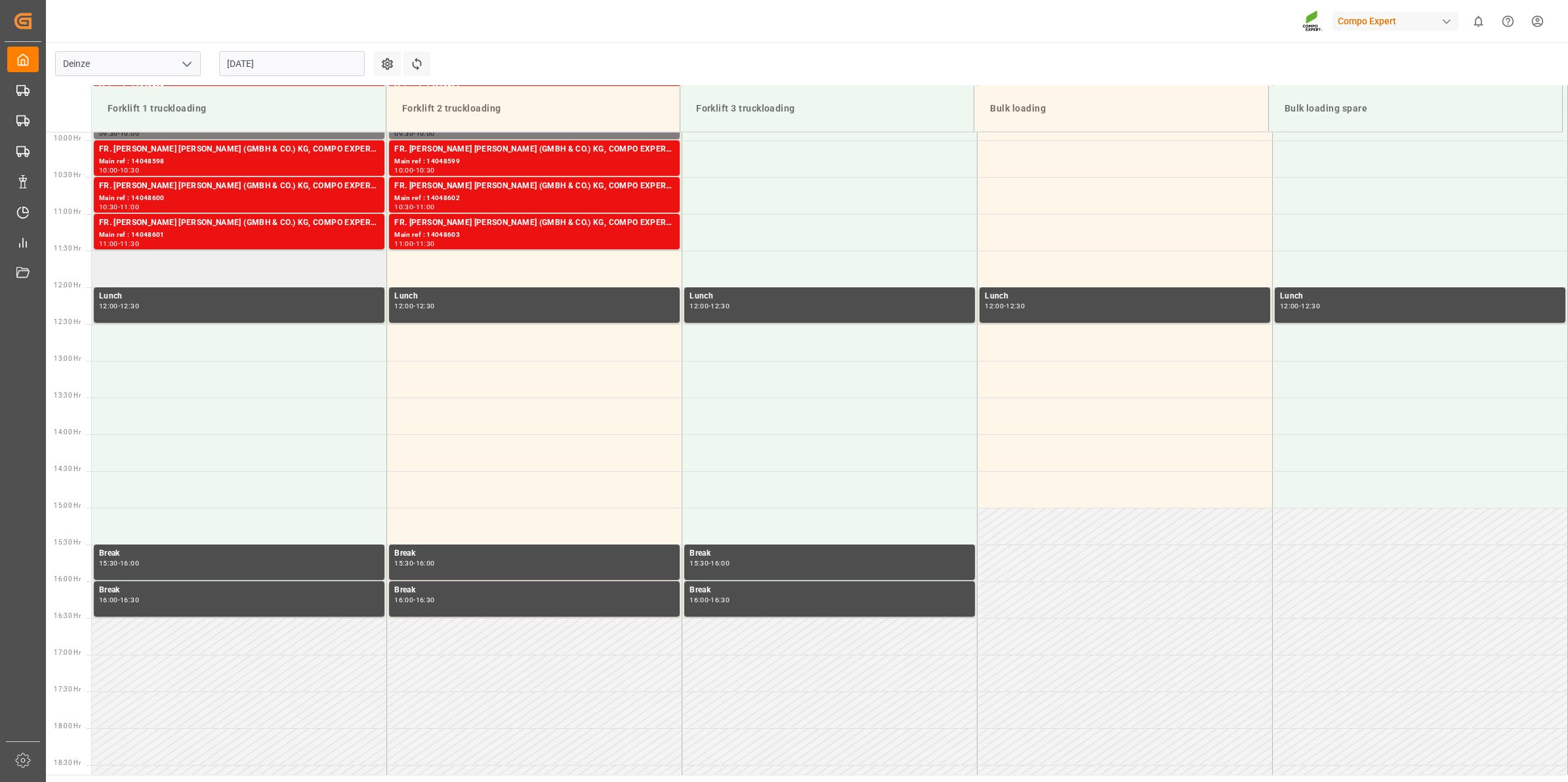
click at [306, 264] on td at bounding box center [239, 269] width 295 height 37
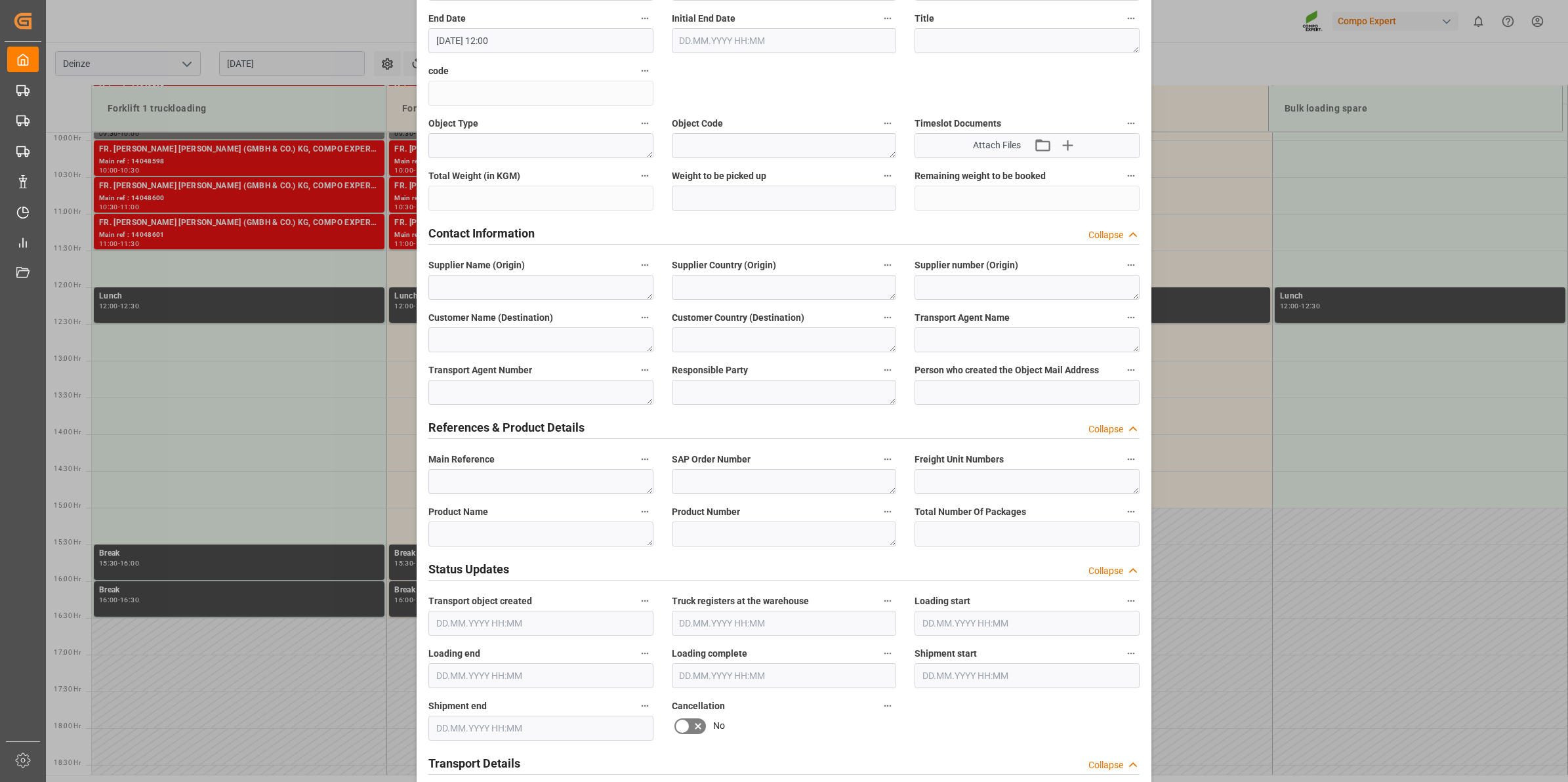
scroll to position [410, 0]
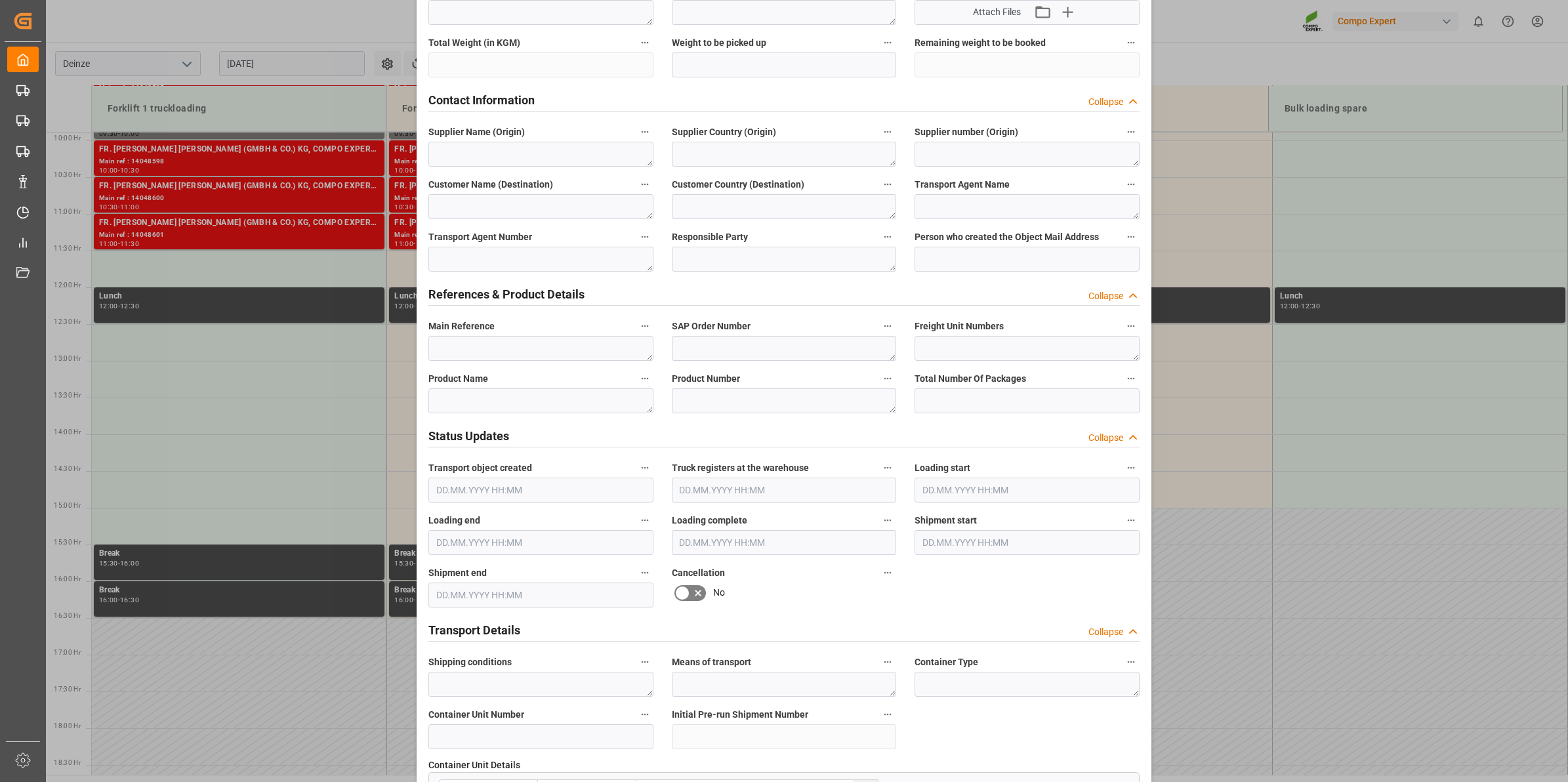
click at [466, 332] on span "Main Reference" at bounding box center [461, 326] width 67 height 14
click at [637, 332] on button "Main Reference" at bounding box center [645, 326] width 17 height 17
click at [474, 346] on div at bounding box center [784, 391] width 1568 height 782
click at [474, 345] on textarea at bounding box center [541, 348] width 225 height 25
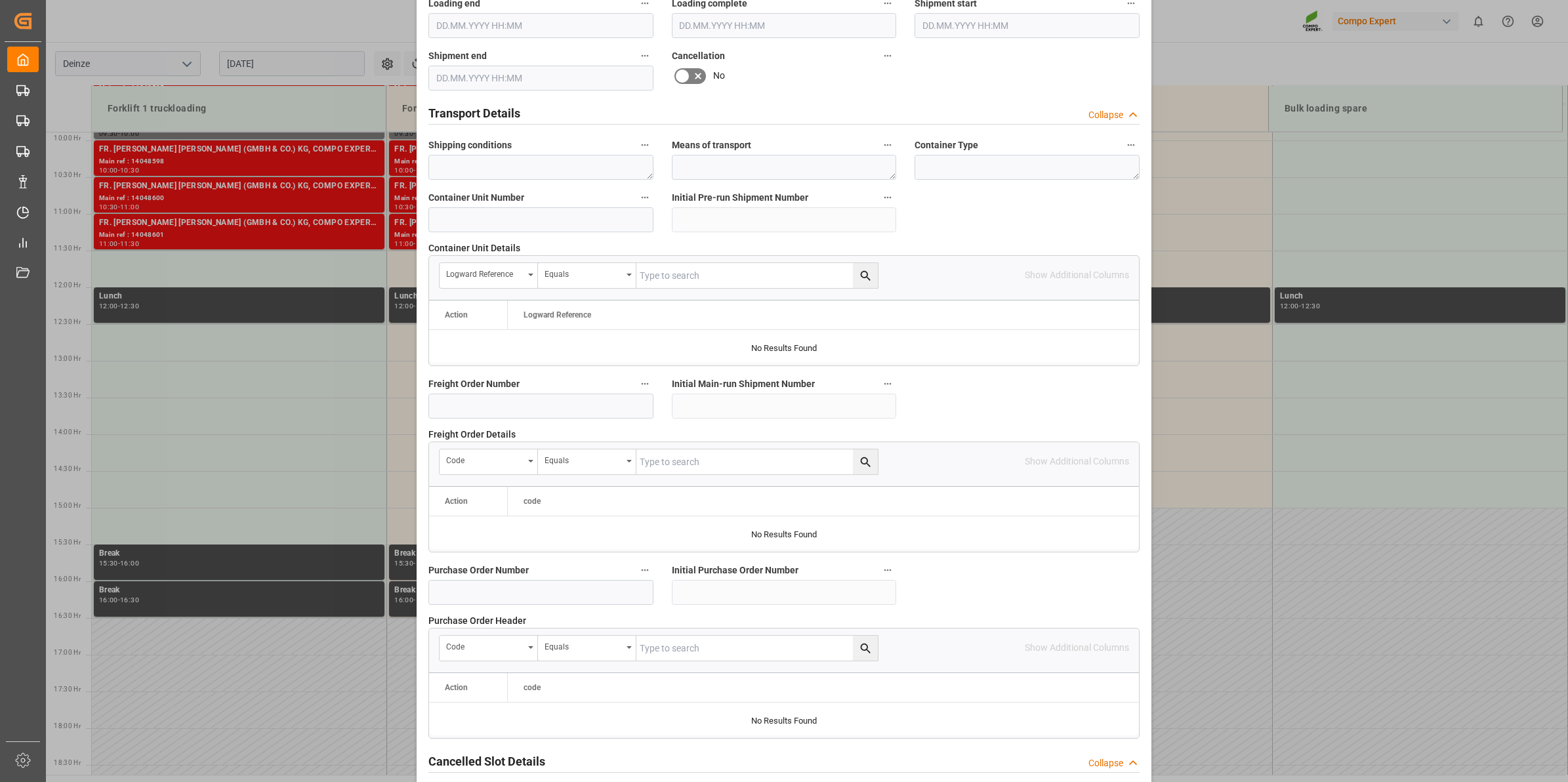
scroll to position [1041, 0]
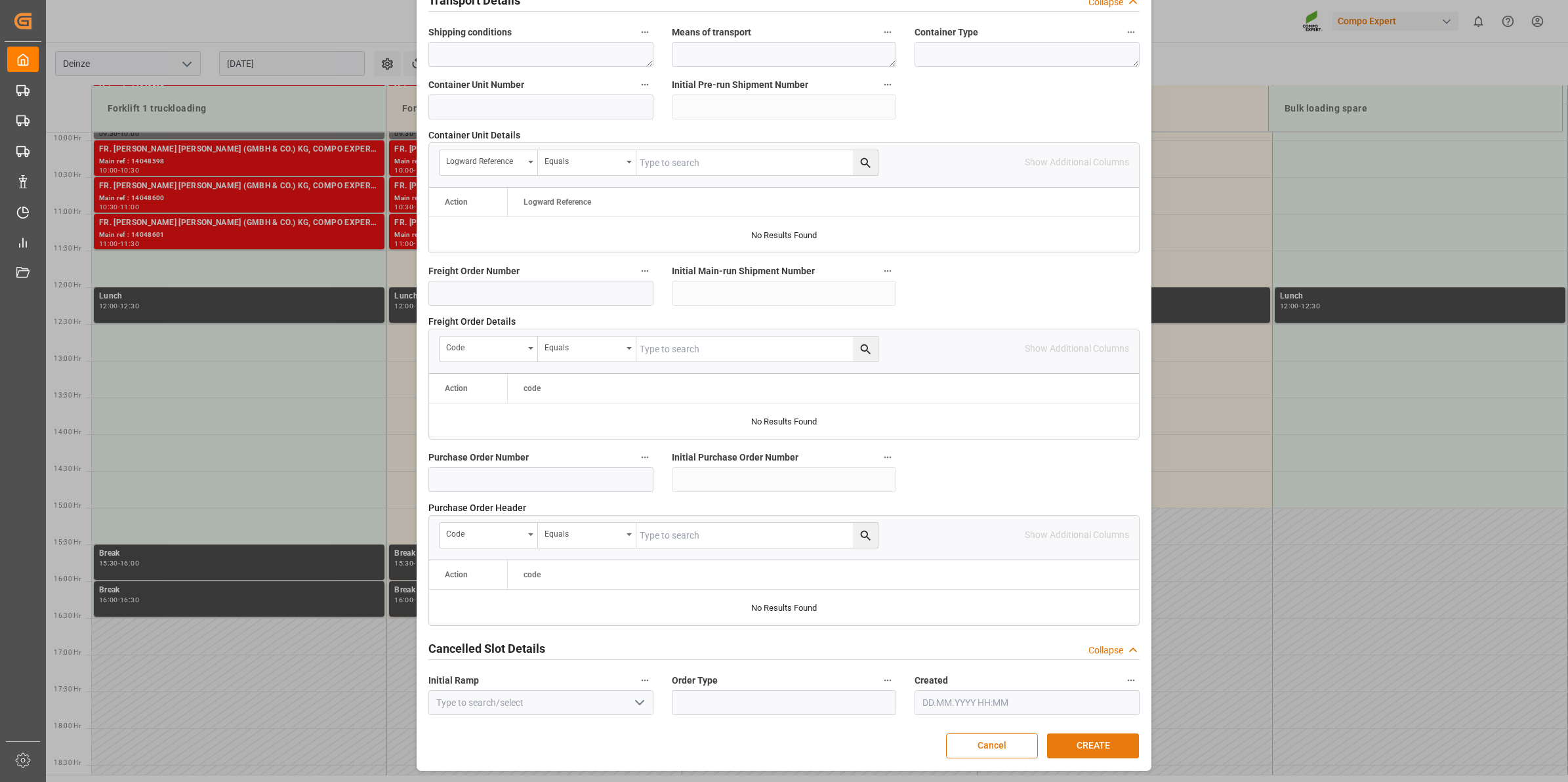
type textarea "."
click at [1083, 738] on button "CREATE" at bounding box center [1092, 745] width 92 height 25
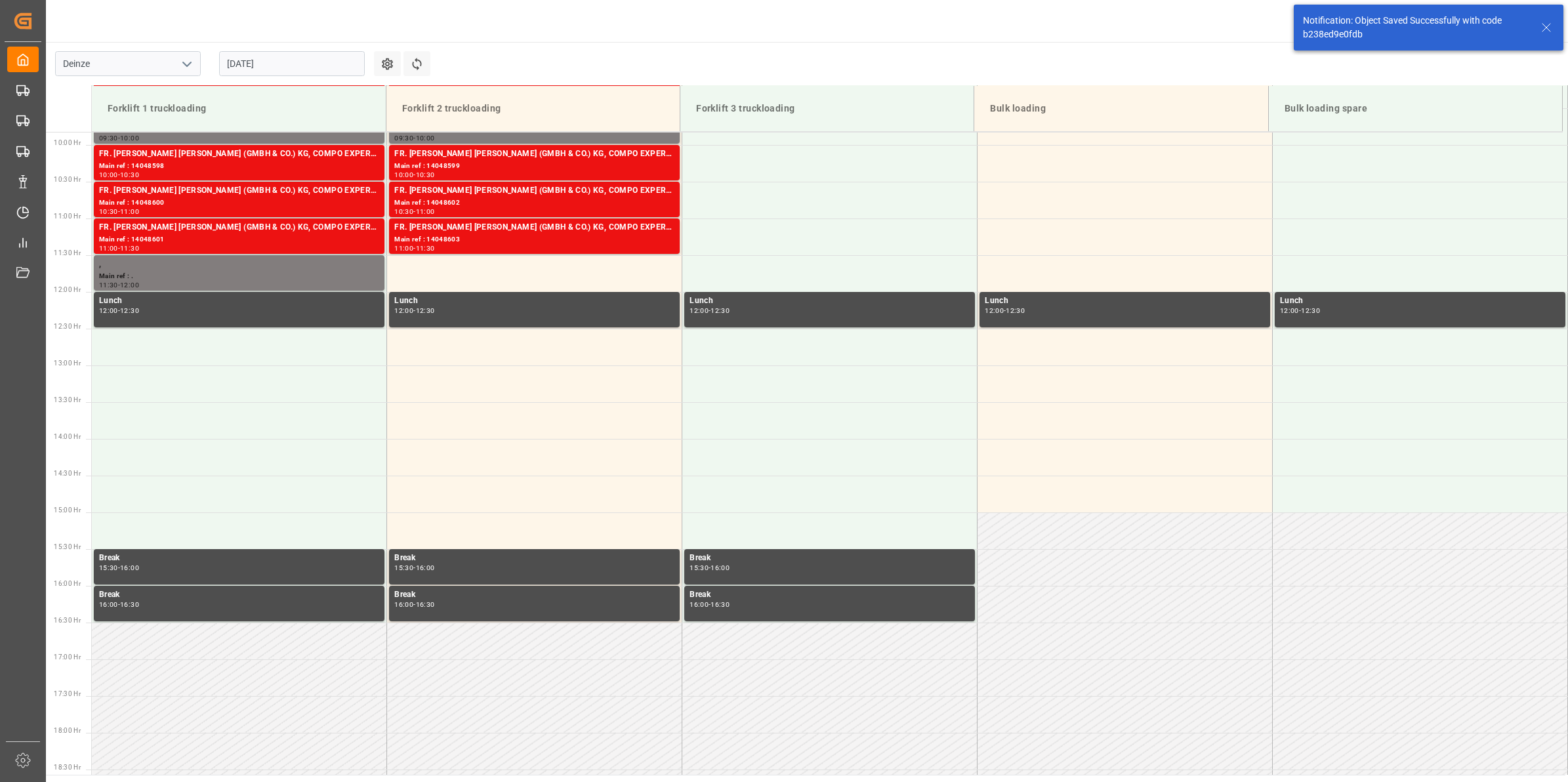
scroll to position [726, 0]
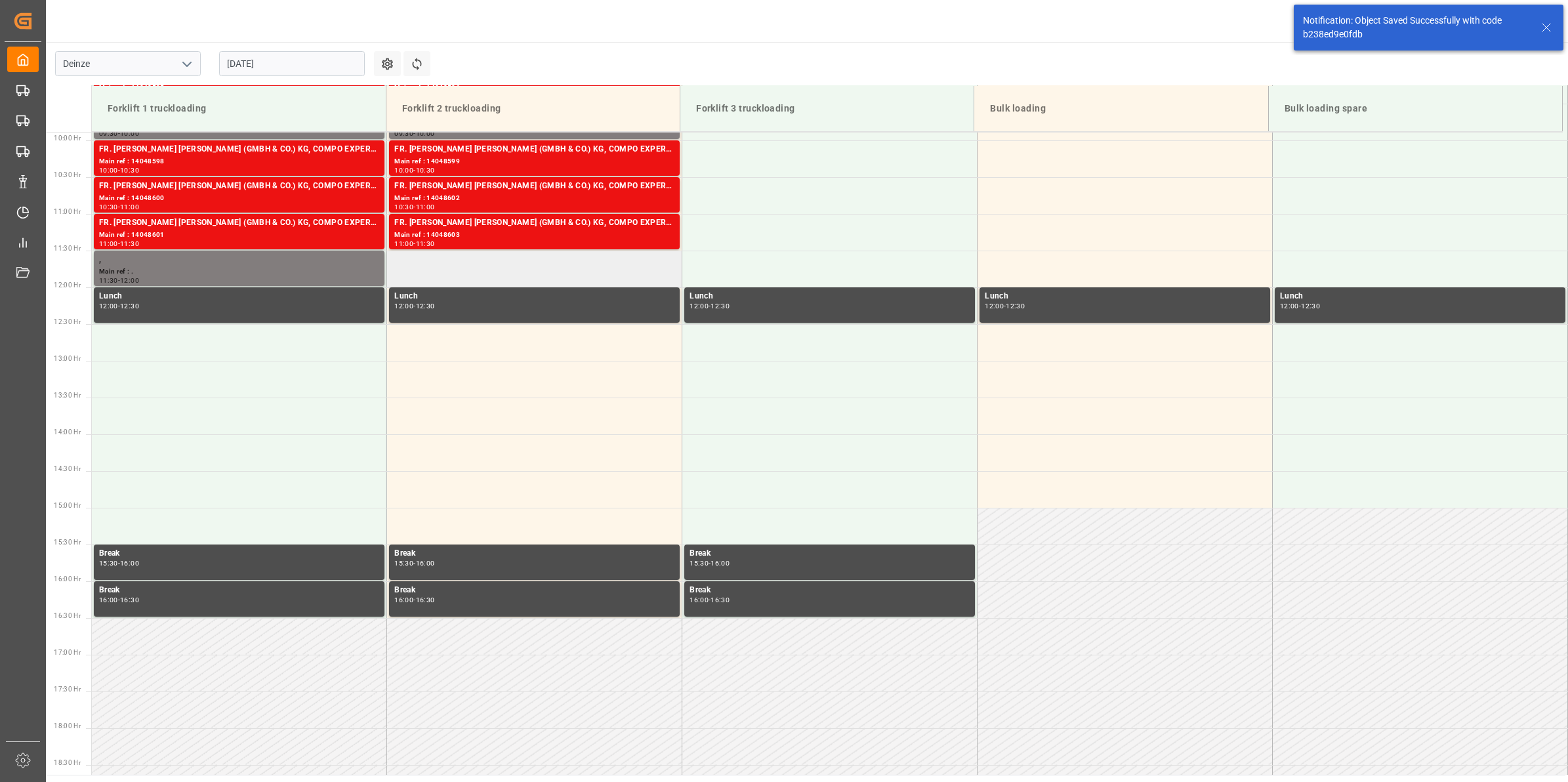
click at [535, 269] on td at bounding box center [534, 269] width 295 height 37
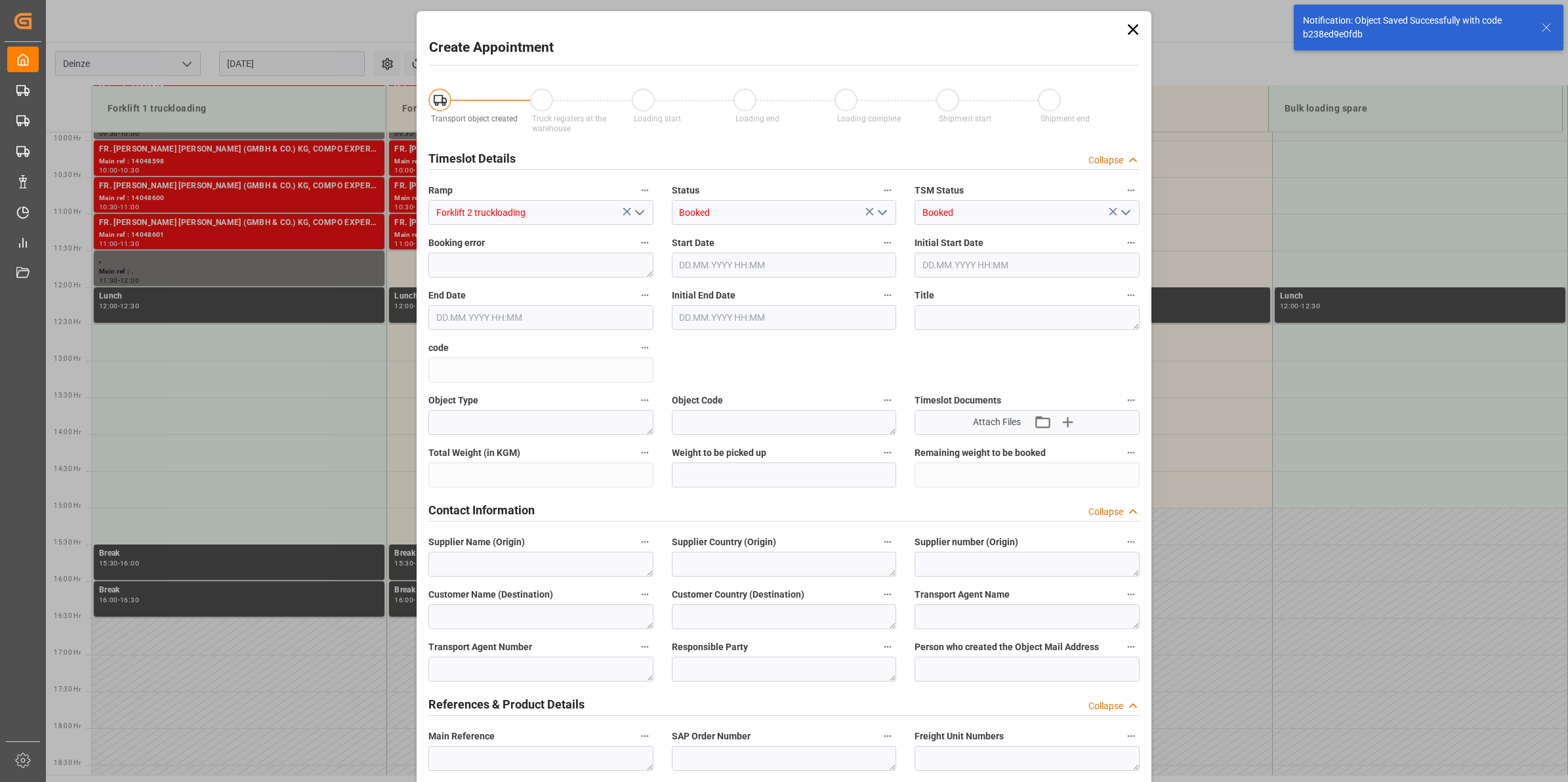
type input "08.09.2025 11:30"
type input "08.09.2025 12:00"
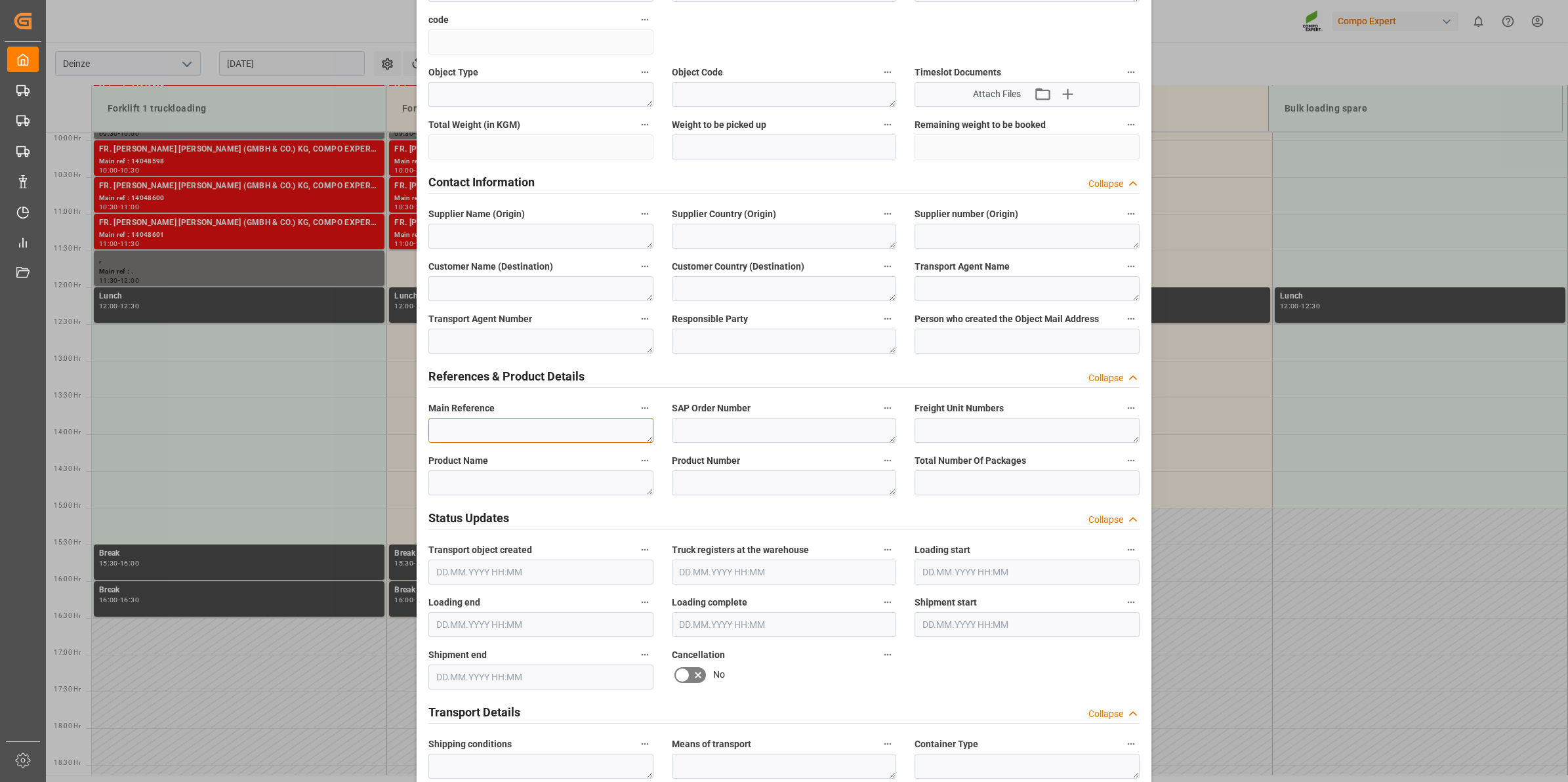
click at [502, 420] on textarea at bounding box center [541, 430] width 225 height 25
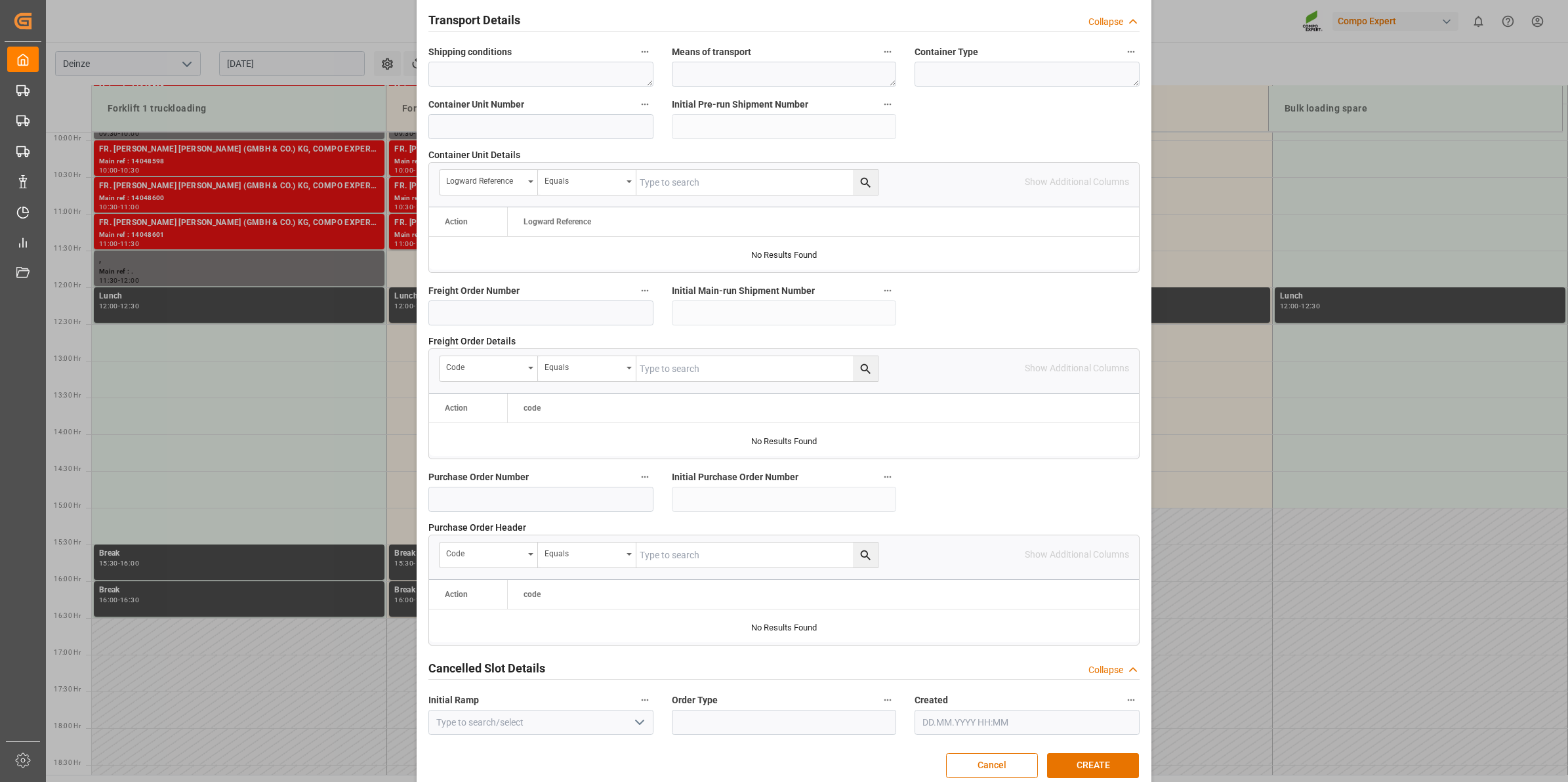
scroll to position [1041, 0]
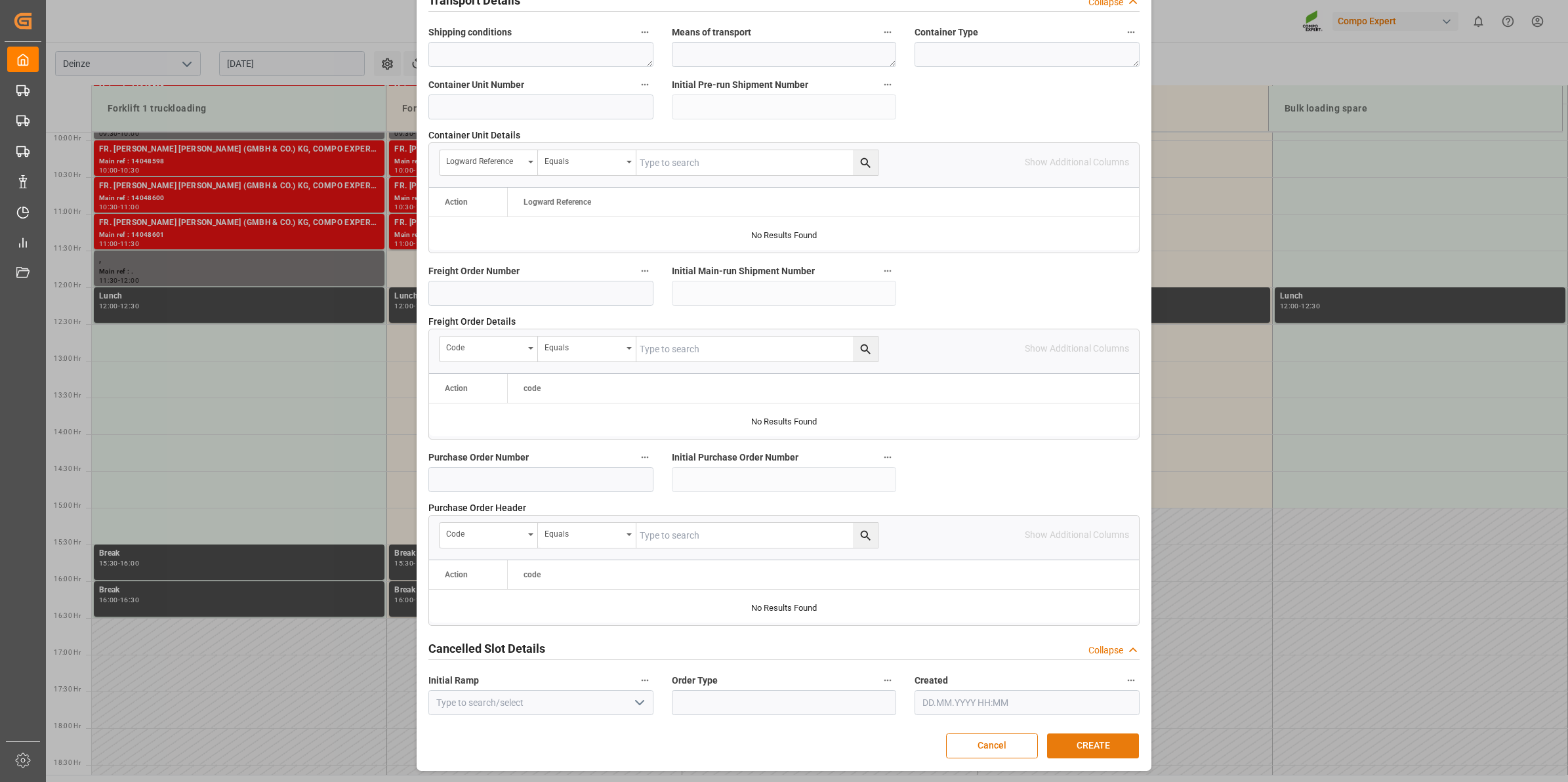
type textarea "."
click at [1098, 745] on button "CREATE" at bounding box center [1092, 745] width 92 height 25
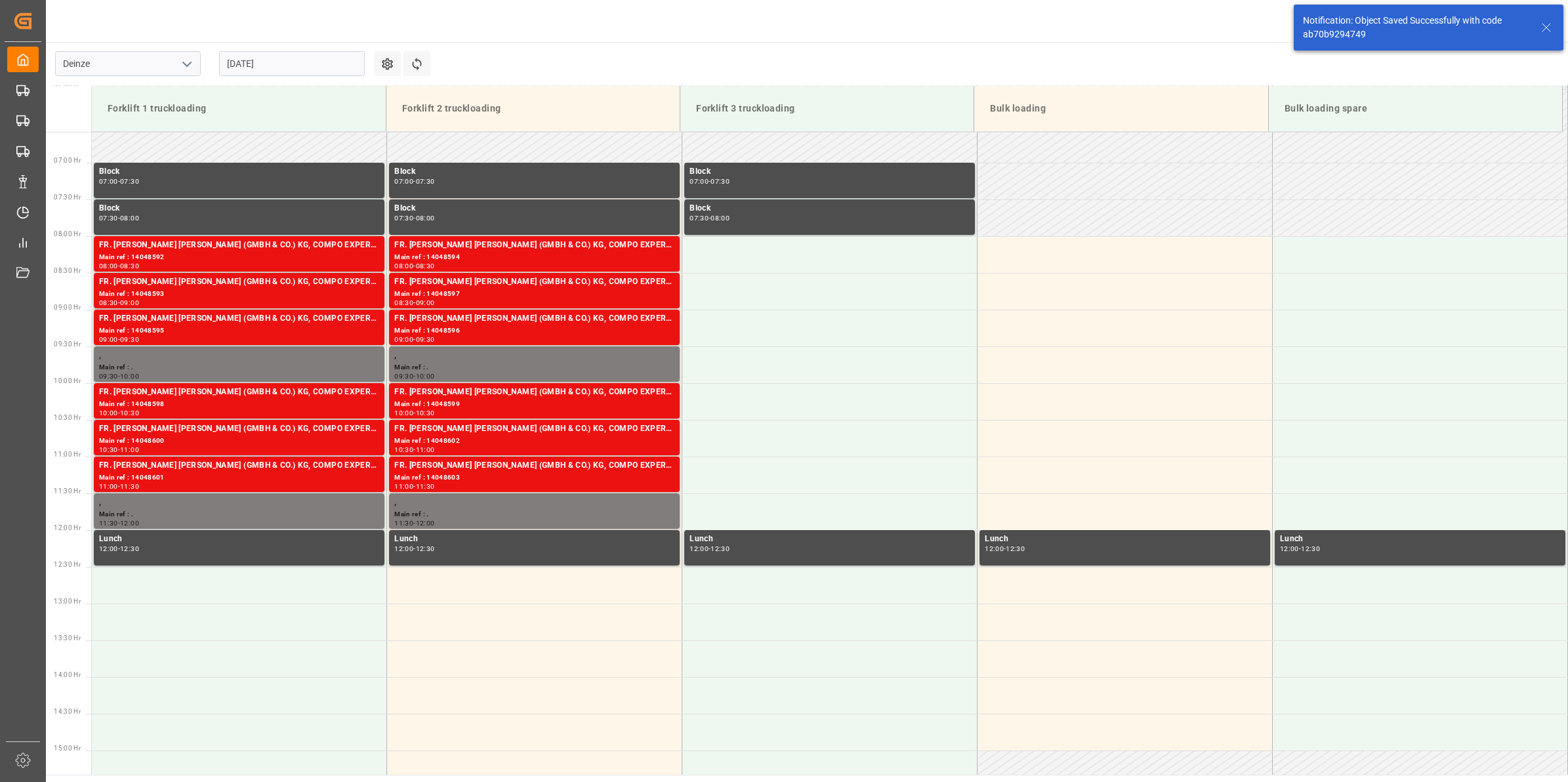
scroll to position [481, 0]
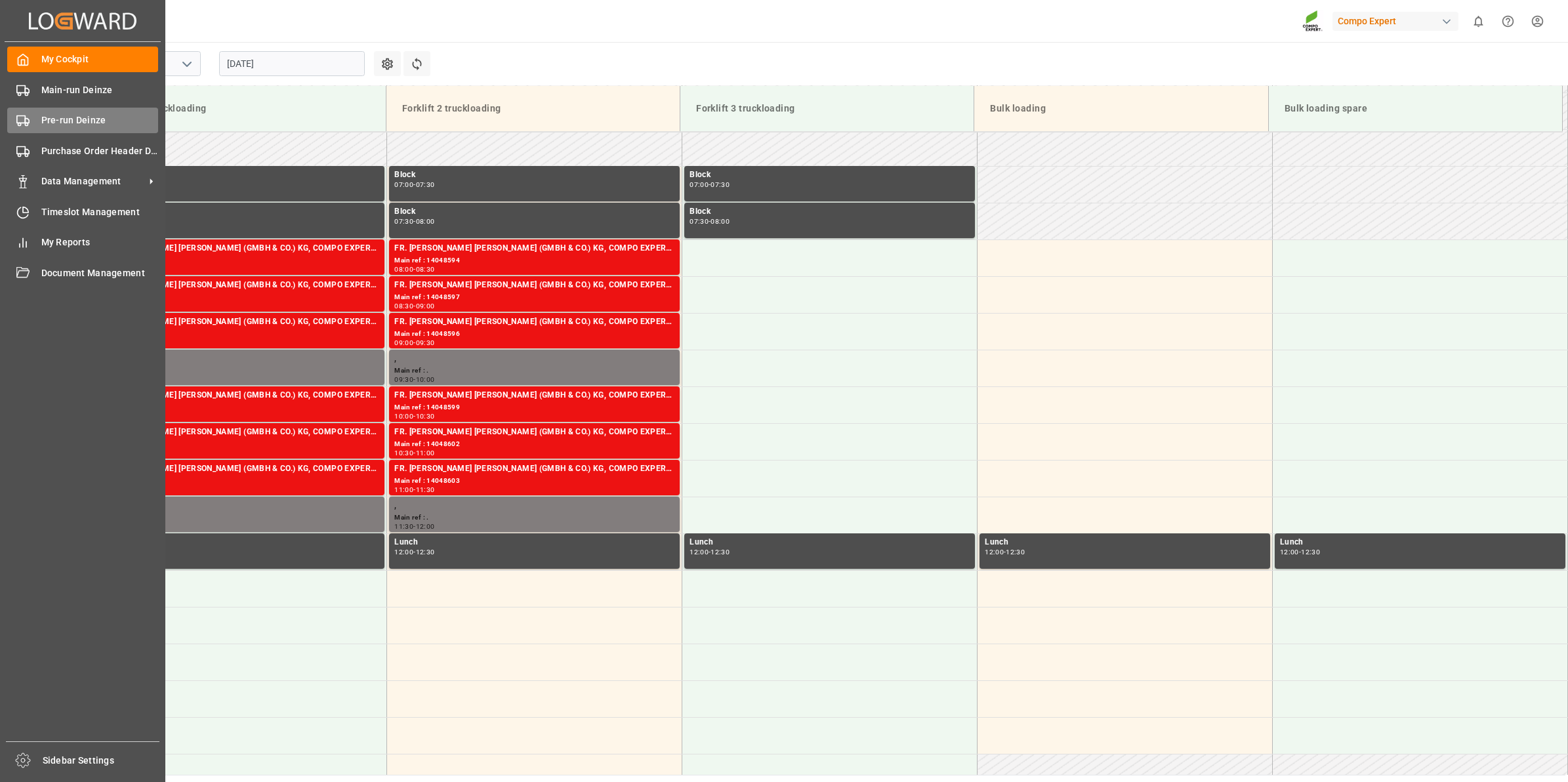
click at [25, 118] on rect at bounding box center [21, 120] width 8 height 7
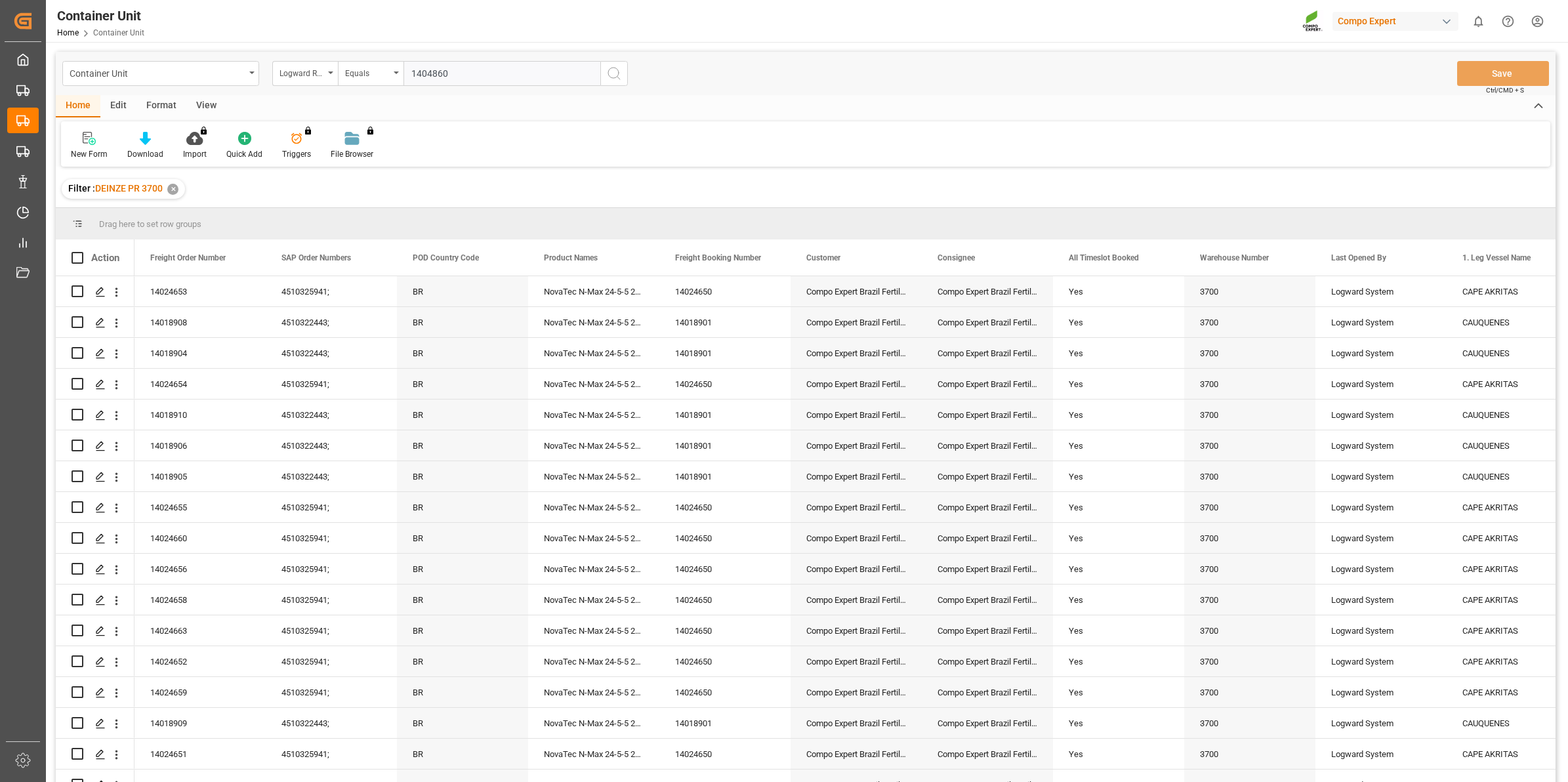
type input "14048605"
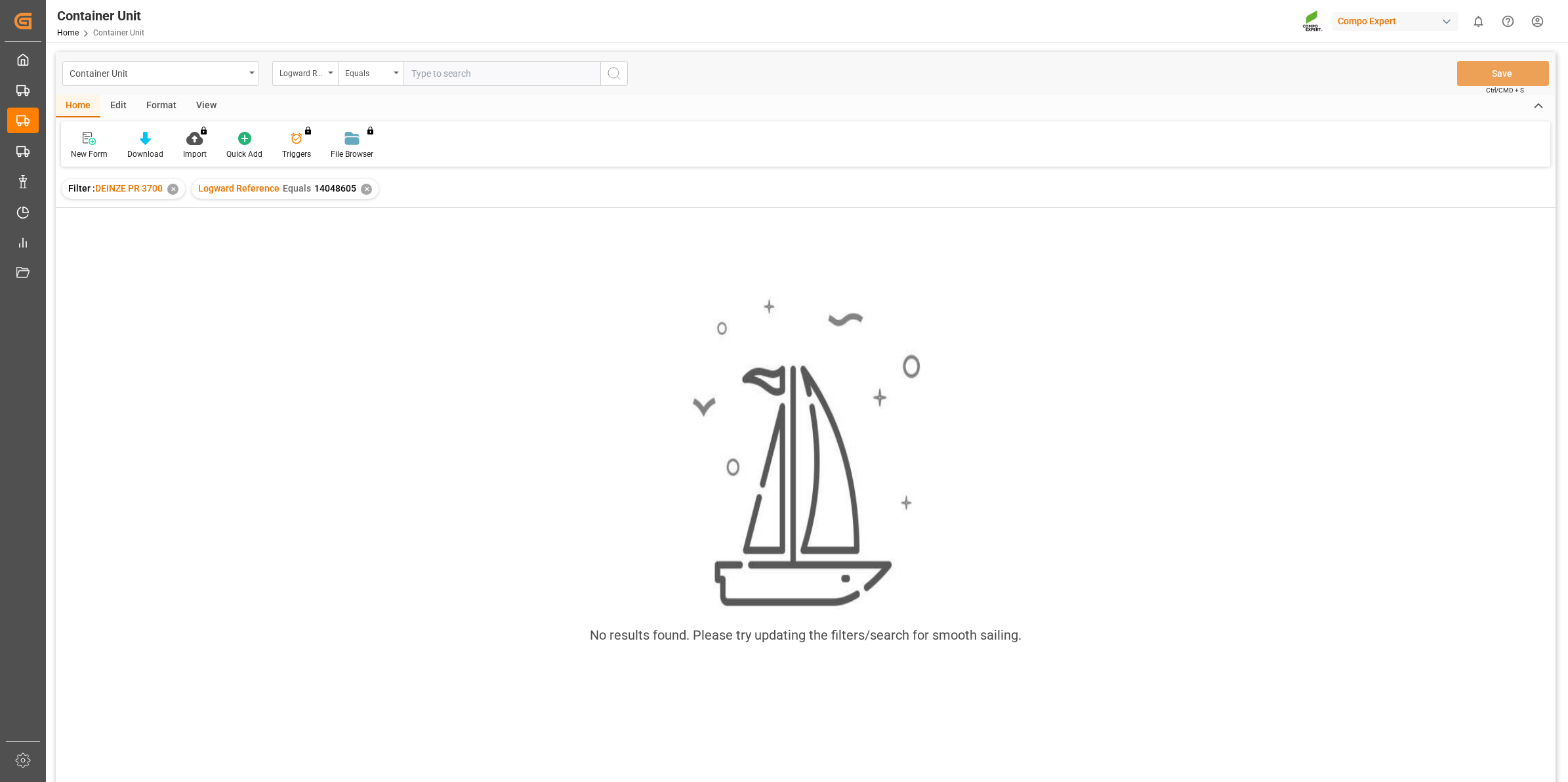
click at [363, 187] on div "✕" at bounding box center [366, 189] width 11 height 11
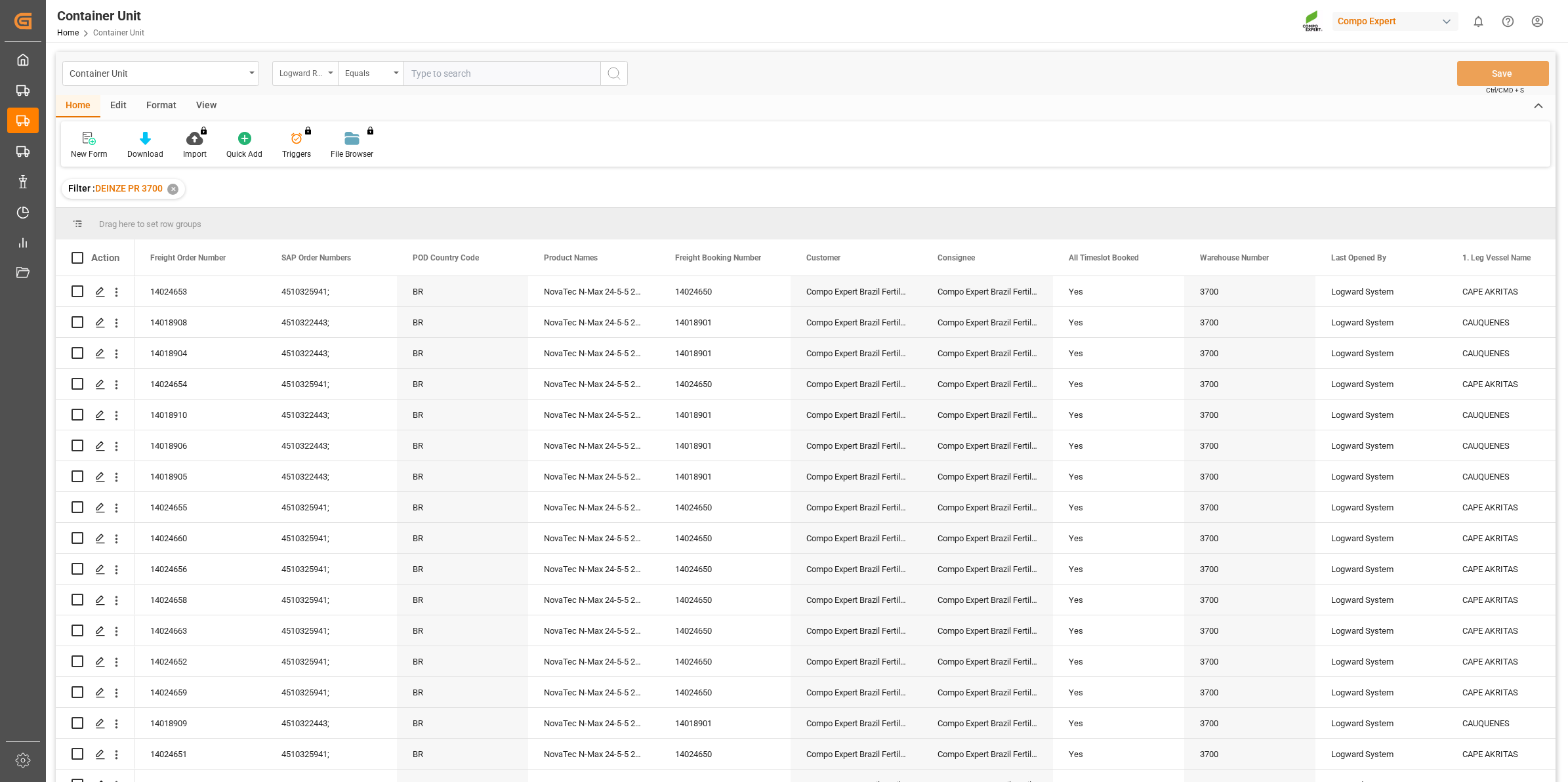
click at [322, 80] on div "Logward Reference" at bounding box center [305, 73] width 66 height 25
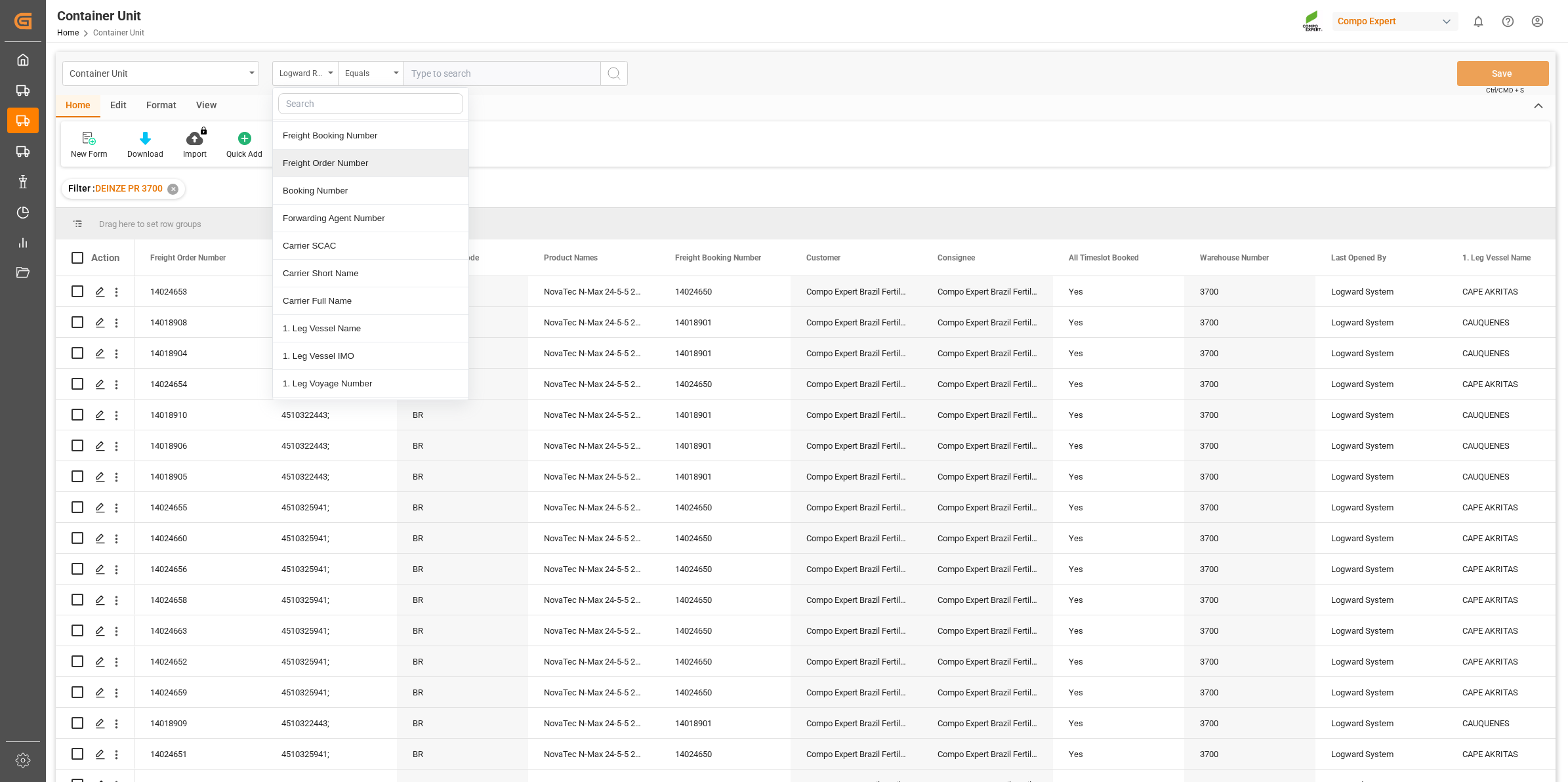
click at [377, 165] on div "Freight Order Number" at bounding box center [371, 164] width 195 height 27
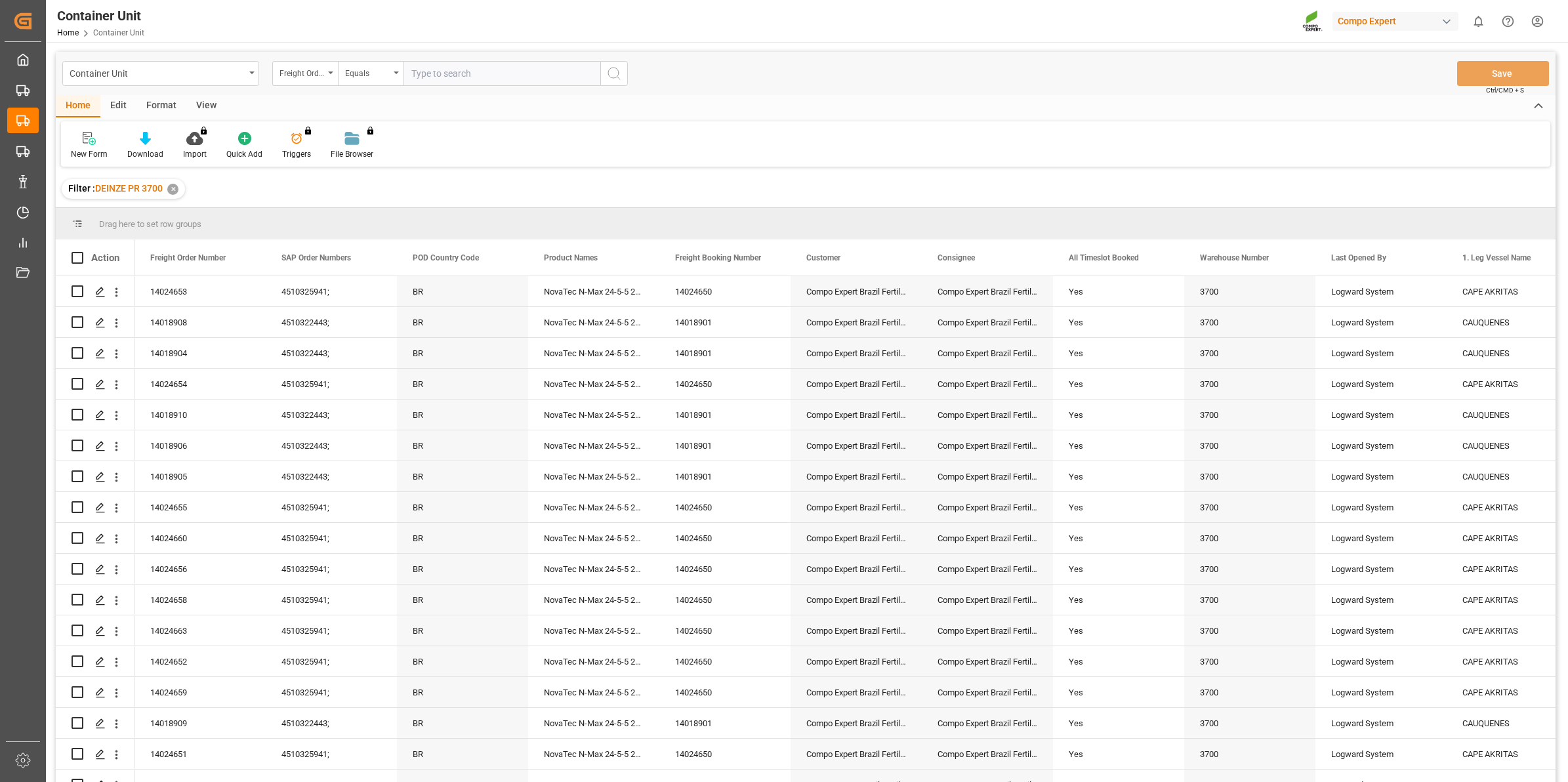
click at [464, 82] on input "text" at bounding box center [501, 73] width 196 height 25
type input "14048605"
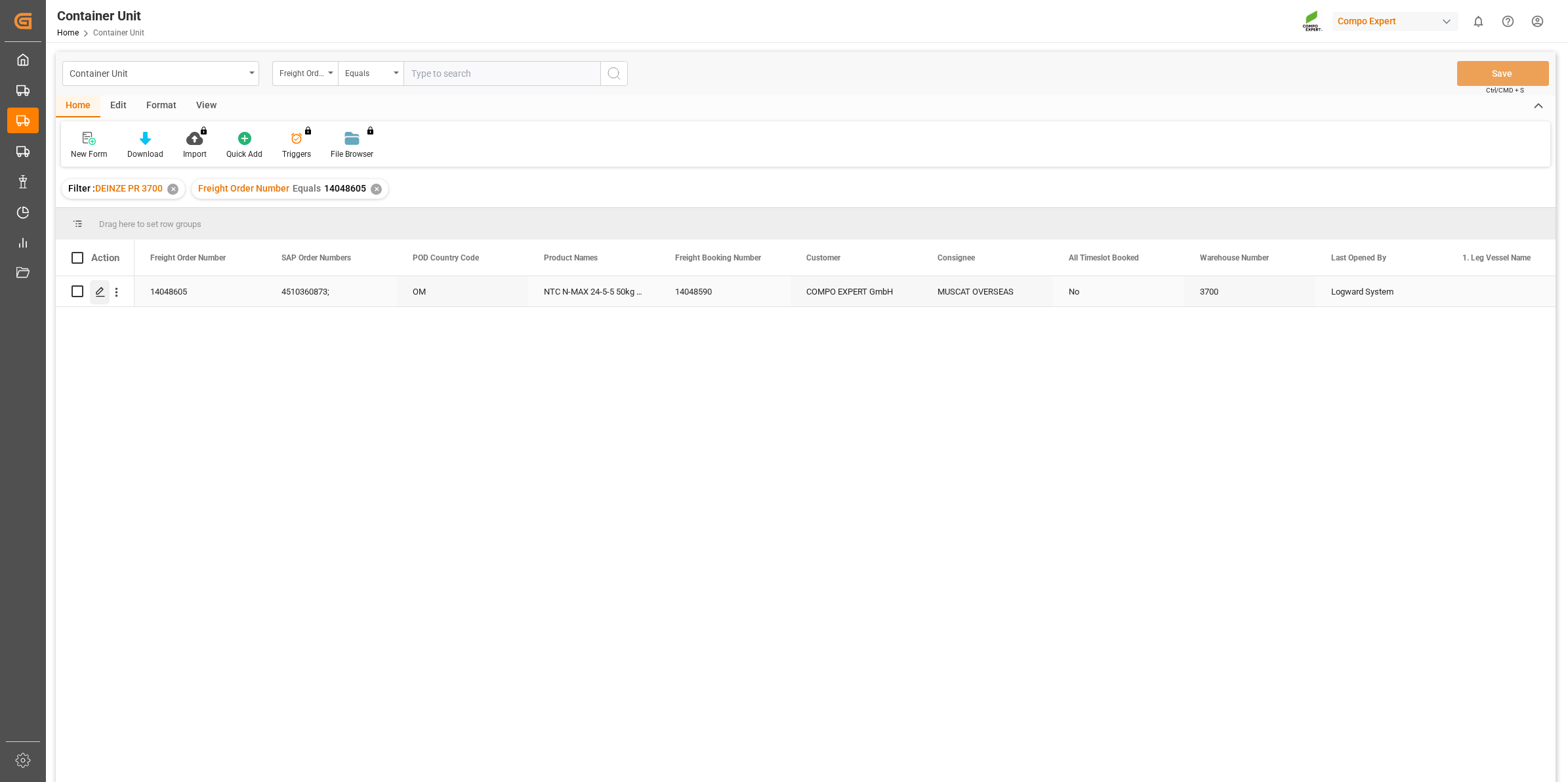
click at [106, 296] on div "Press SPACE to select this row." at bounding box center [100, 292] width 20 height 25
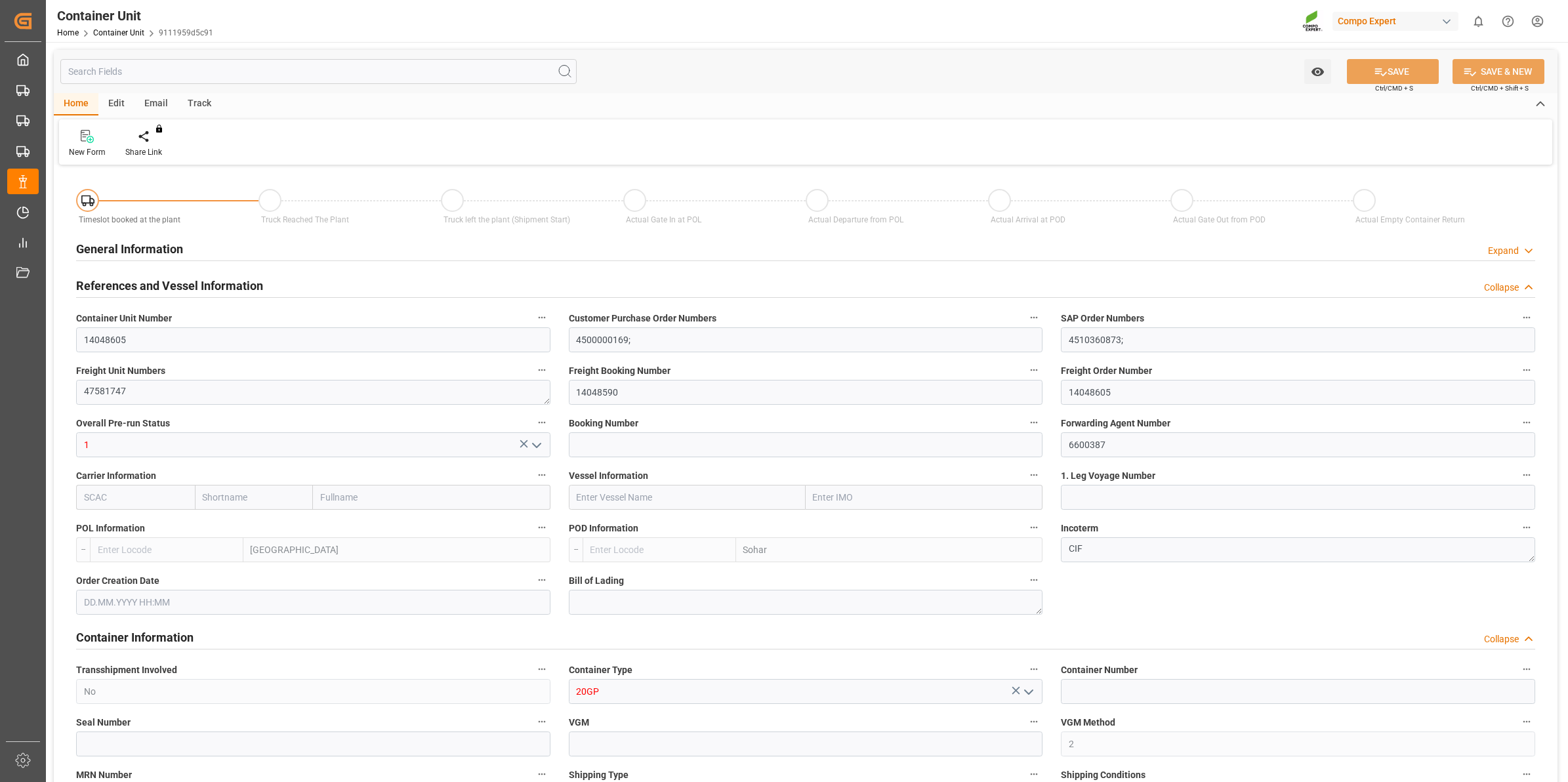
type input "BEANR"
type input "OMSOH"
type input "7"
type input "0"
type input "8"
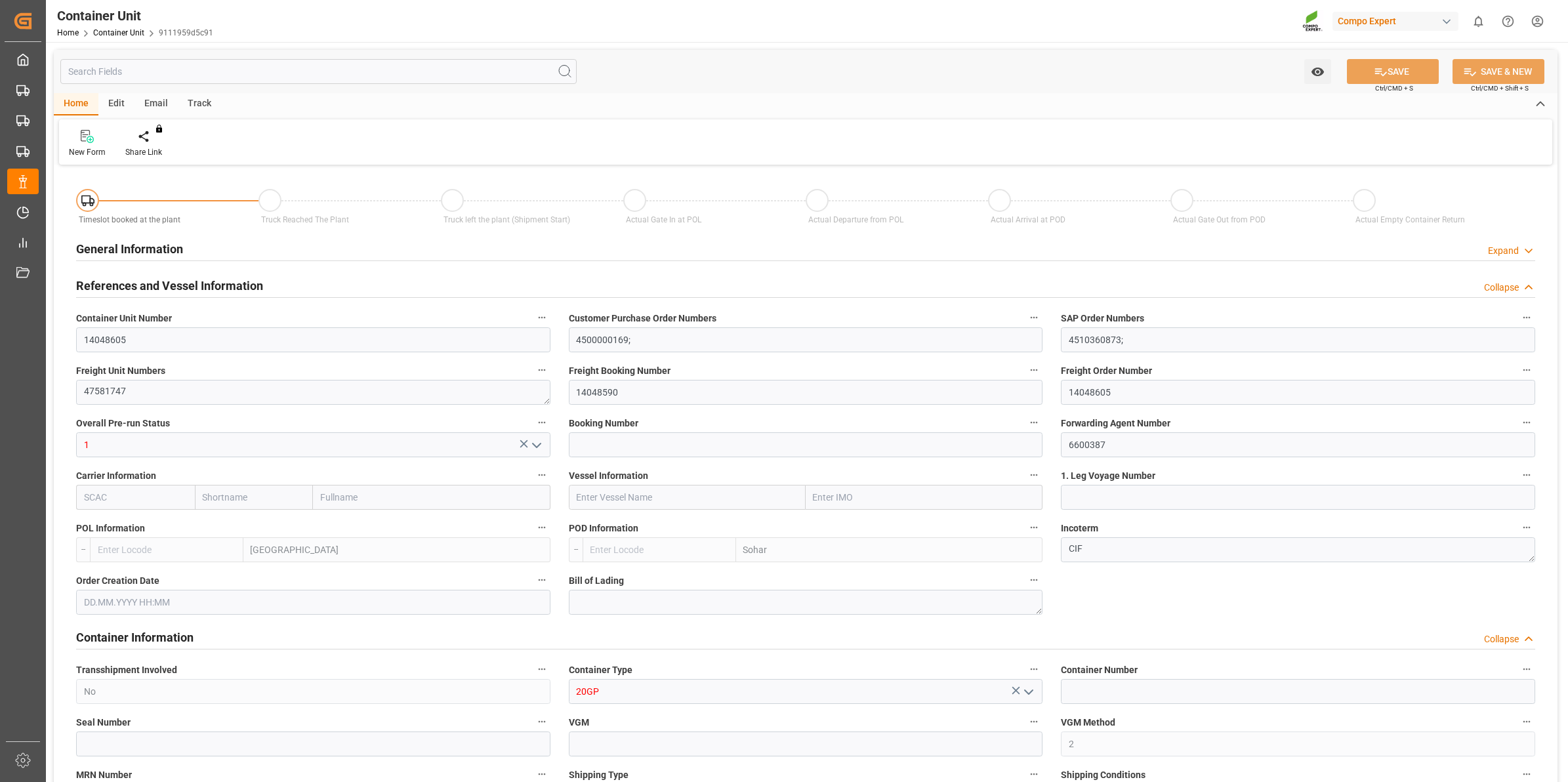
type input "0"
type input "288"
type input "20480"
type input "[DATE] 12:46"
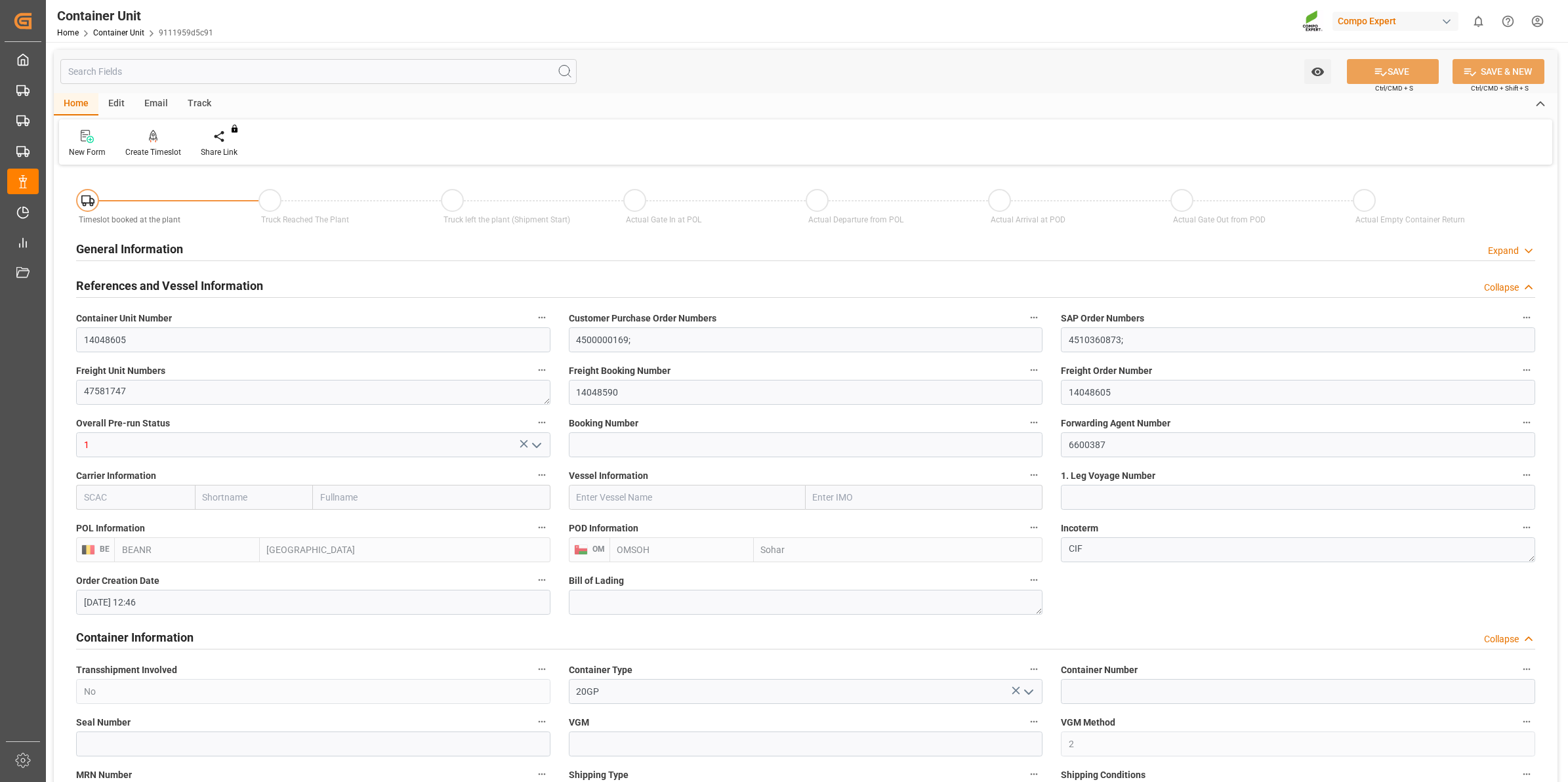
type input "[DATE]"
click at [169, 148] on div "Create Timeslot" at bounding box center [153, 152] width 56 height 12
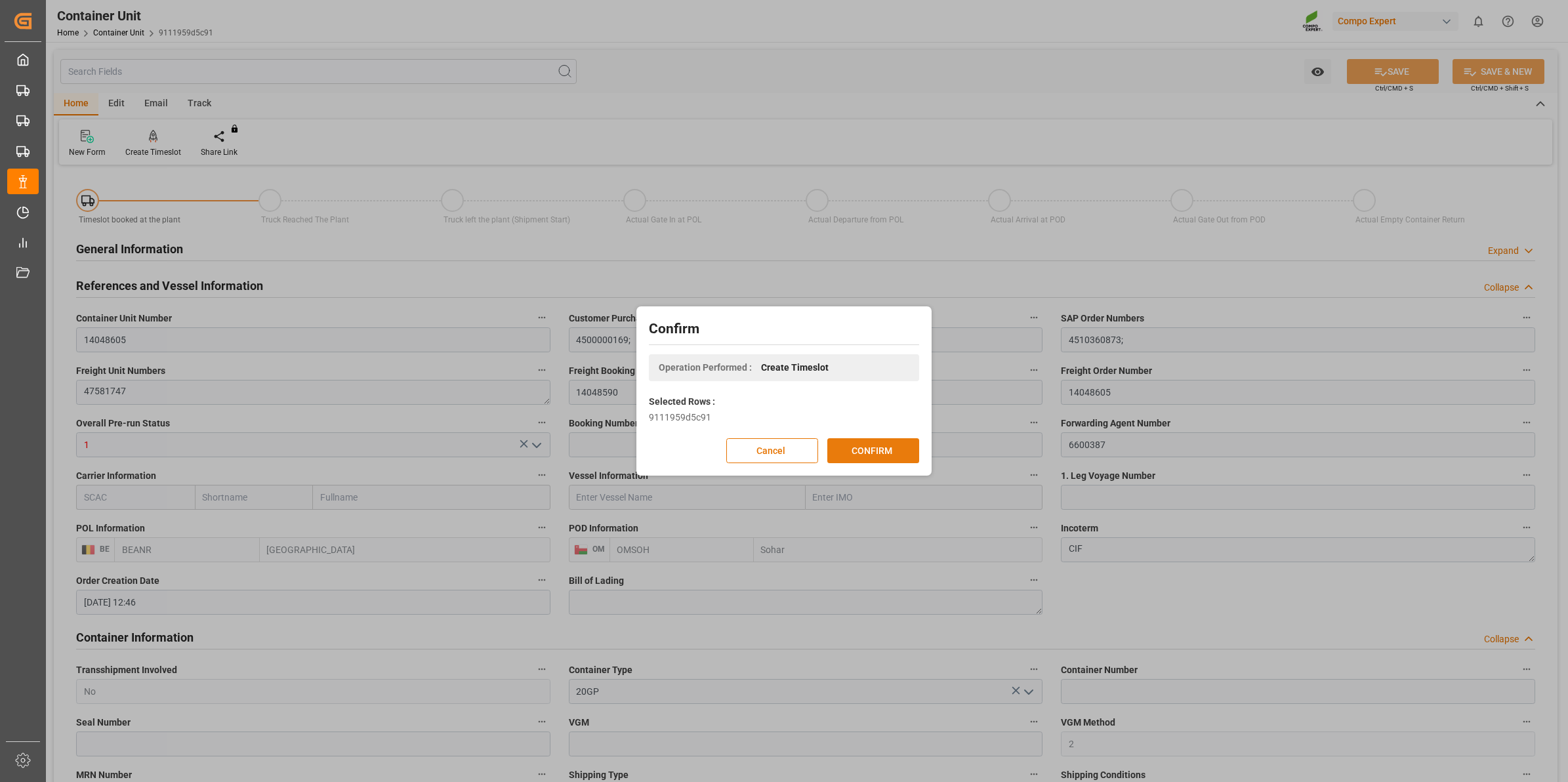
click at [890, 449] on button "CONFIRM" at bounding box center [873, 450] width 92 height 25
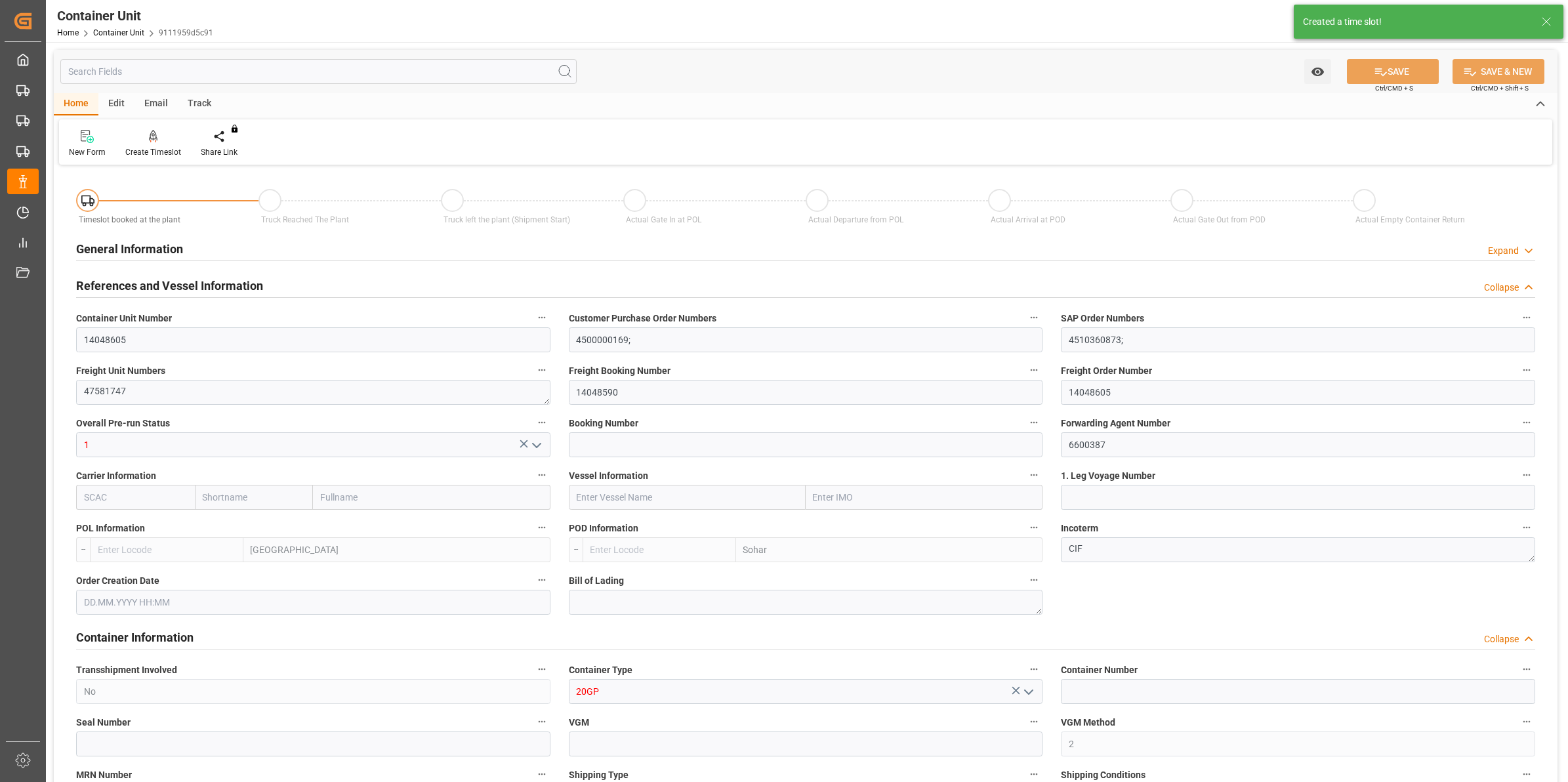
type input "BEANR"
type input "OMSOH"
type input "7"
type input "0"
type input "8"
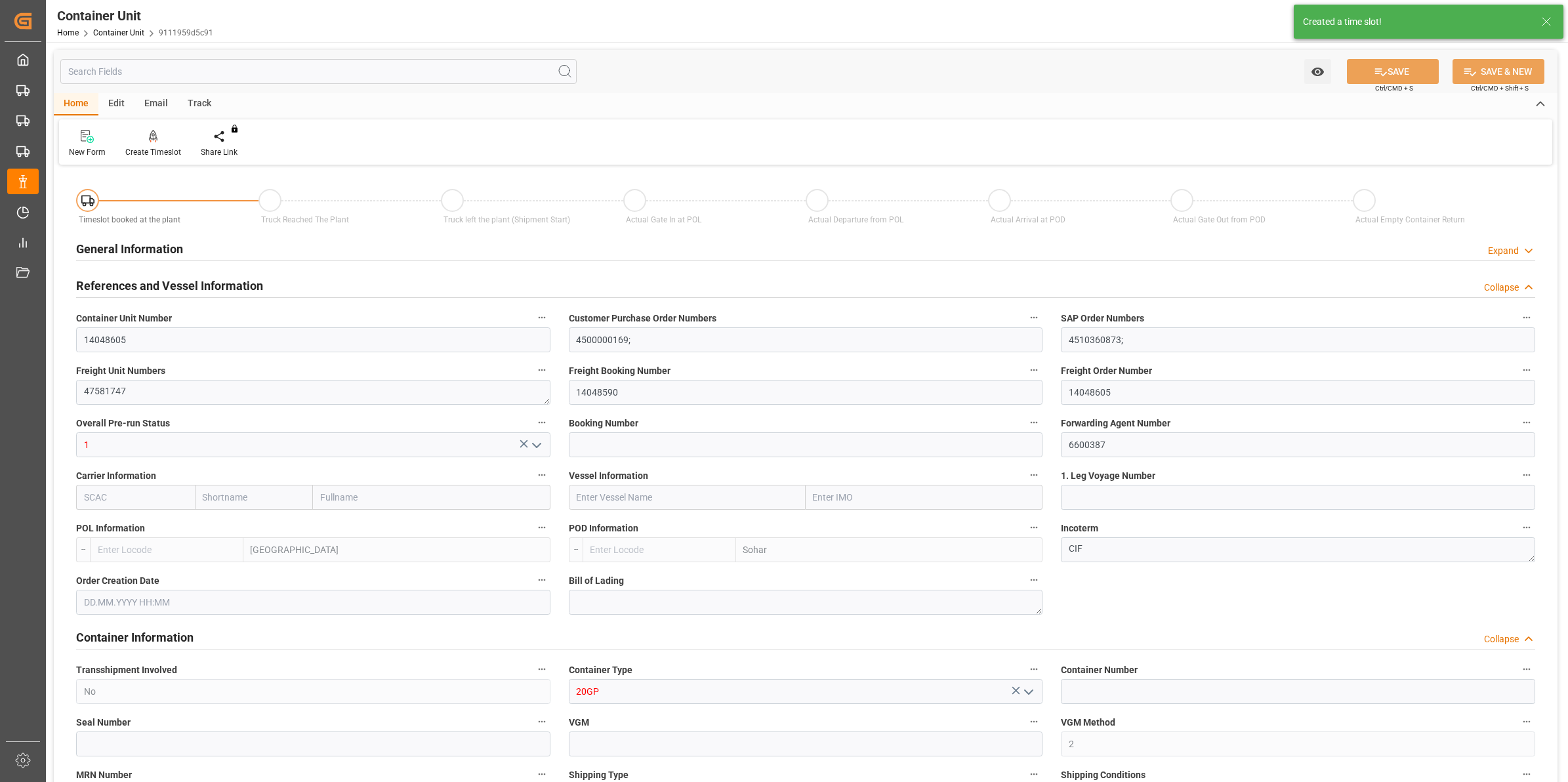
type input "0"
type input "288"
type input "20480"
type input "[DATE] 12:46"
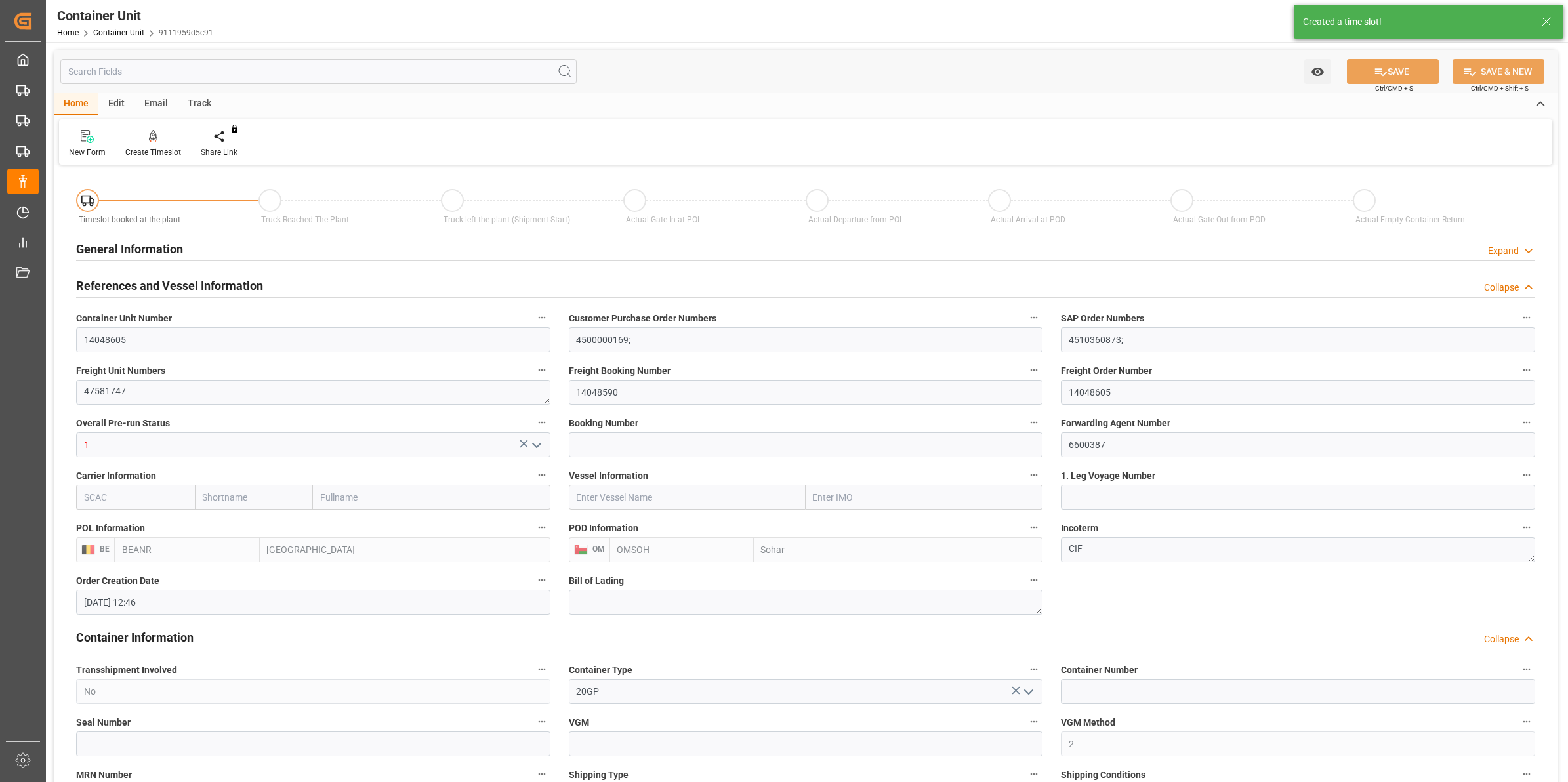
type input "[DATE]"
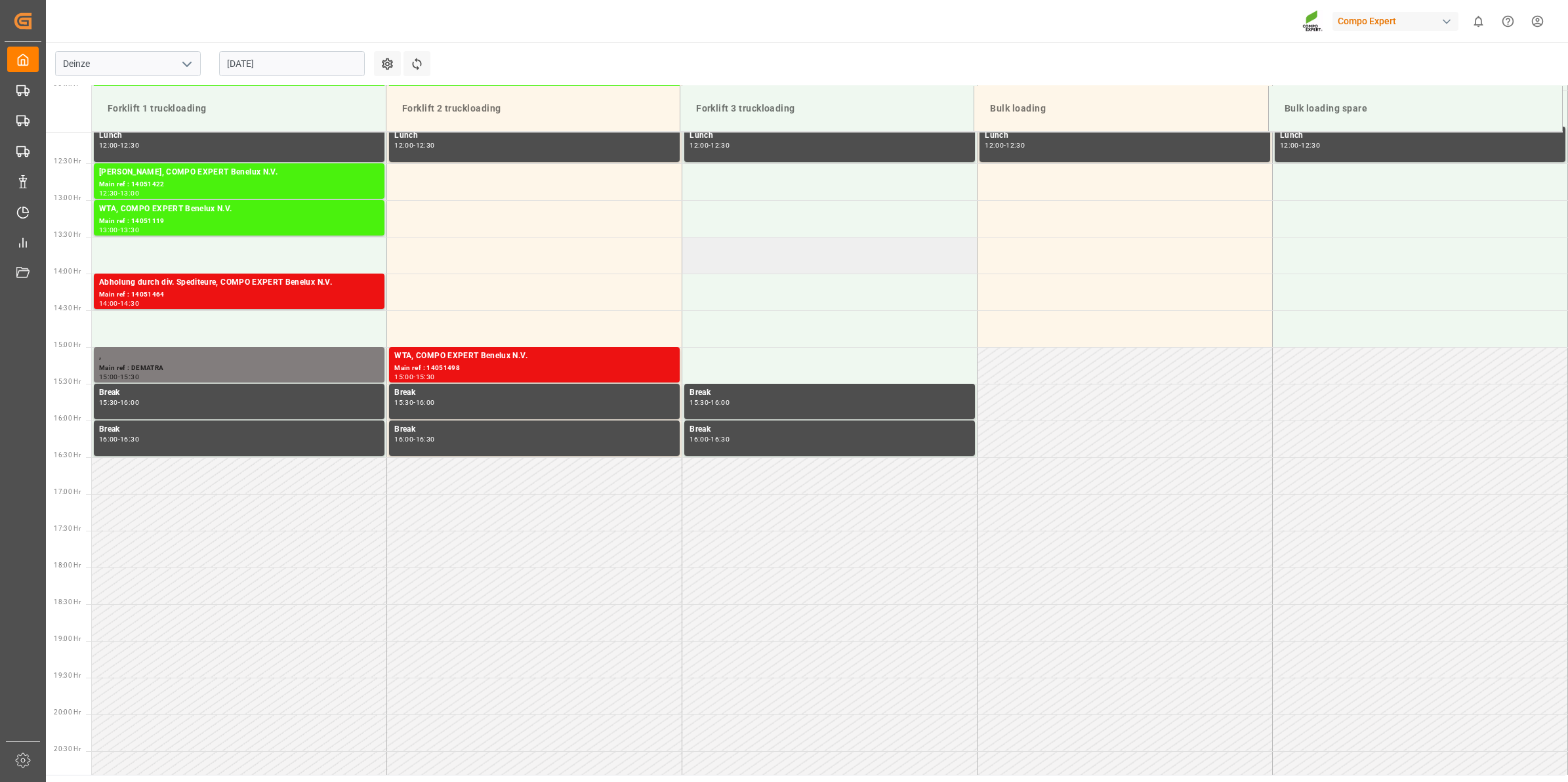
scroll to position [946, 0]
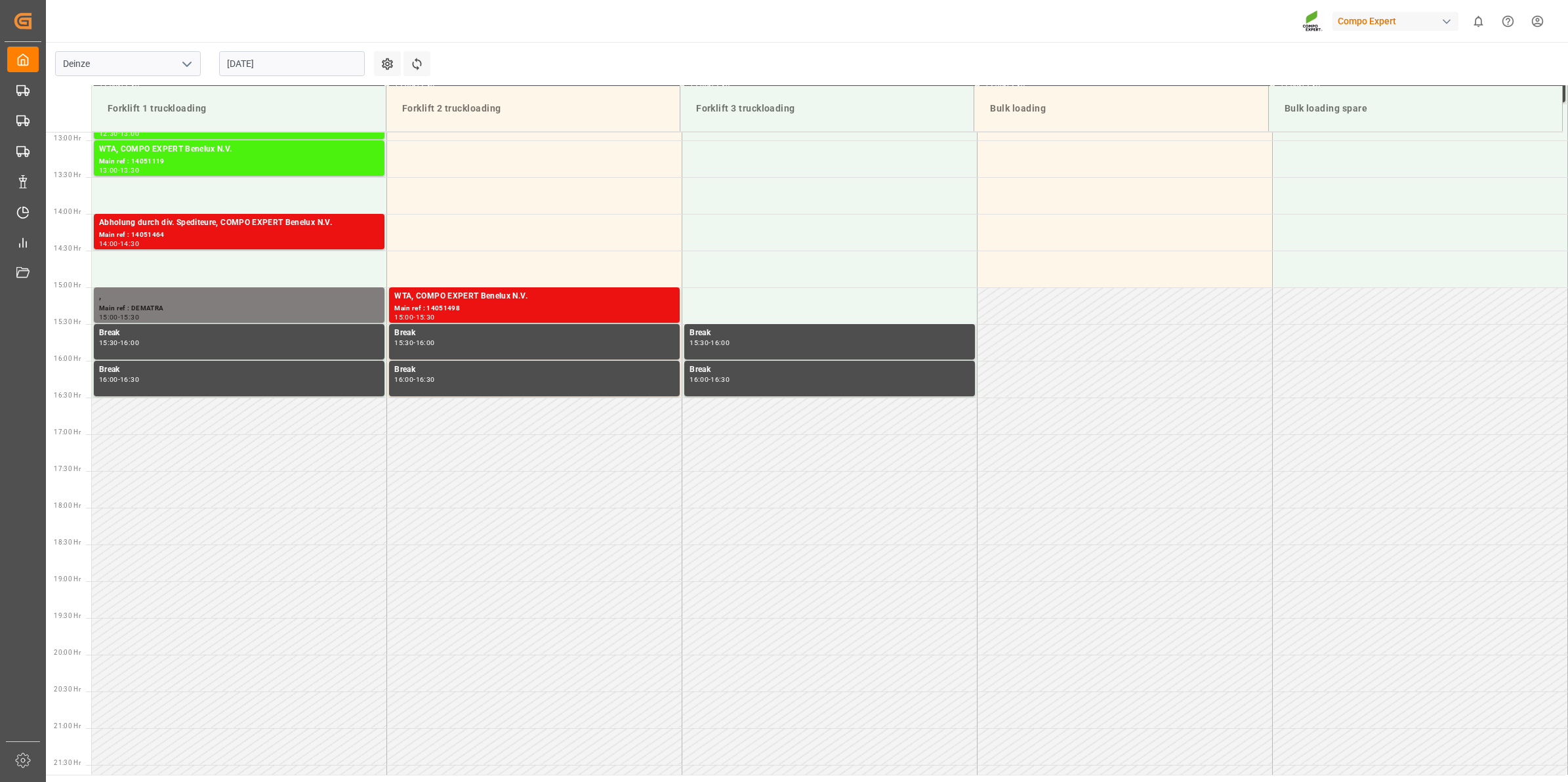
click at [261, 74] on input "[DATE]" at bounding box center [291, 63] width 145 height 25
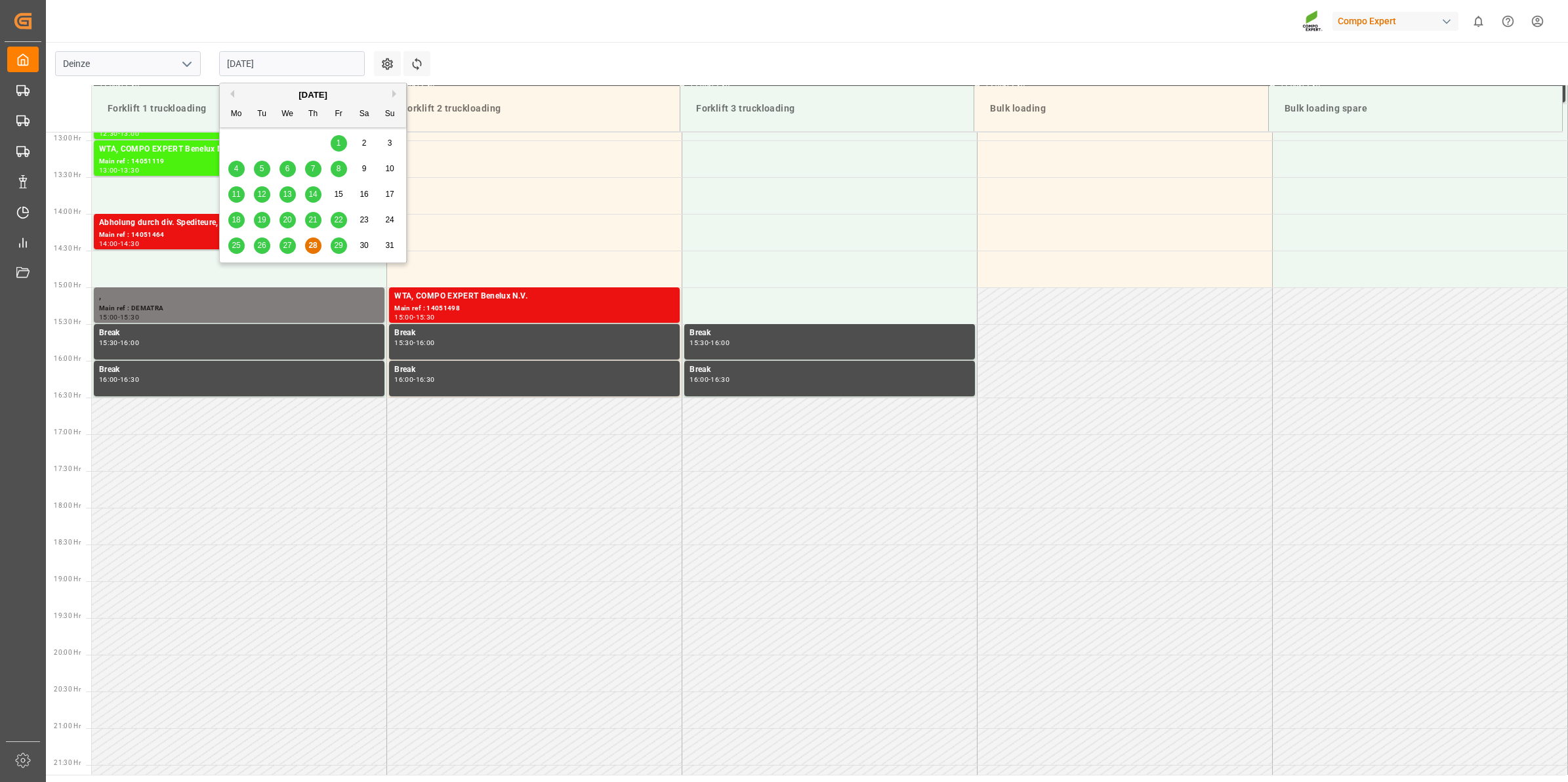
click at [394, 96] on button "Next Month" at bounding box center [396, 93] width 8 height 8
click at [239, 169] on div "8" at bounding box center [237, 169] width 16 height 16
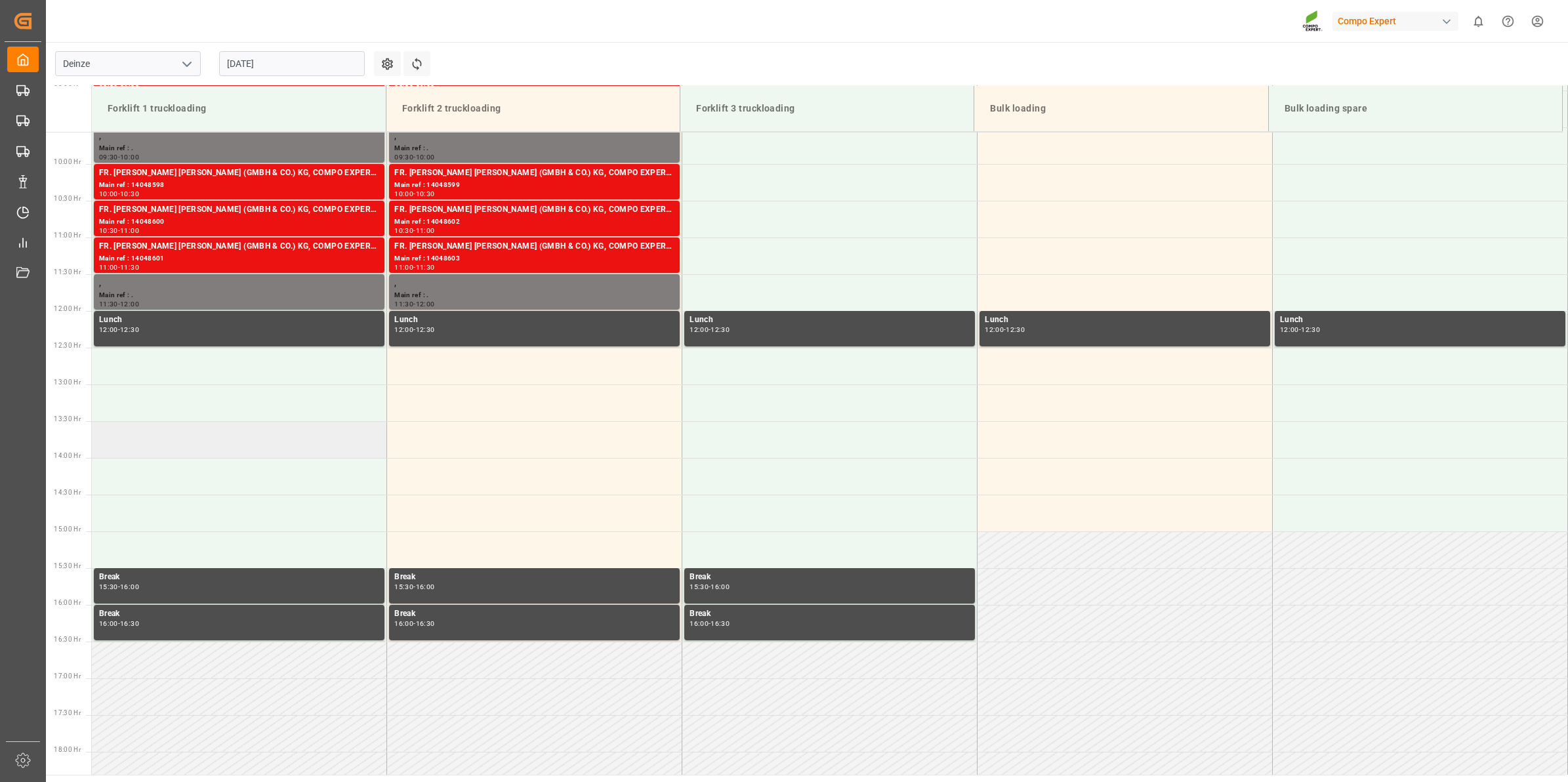
scroll to position [701, 0]
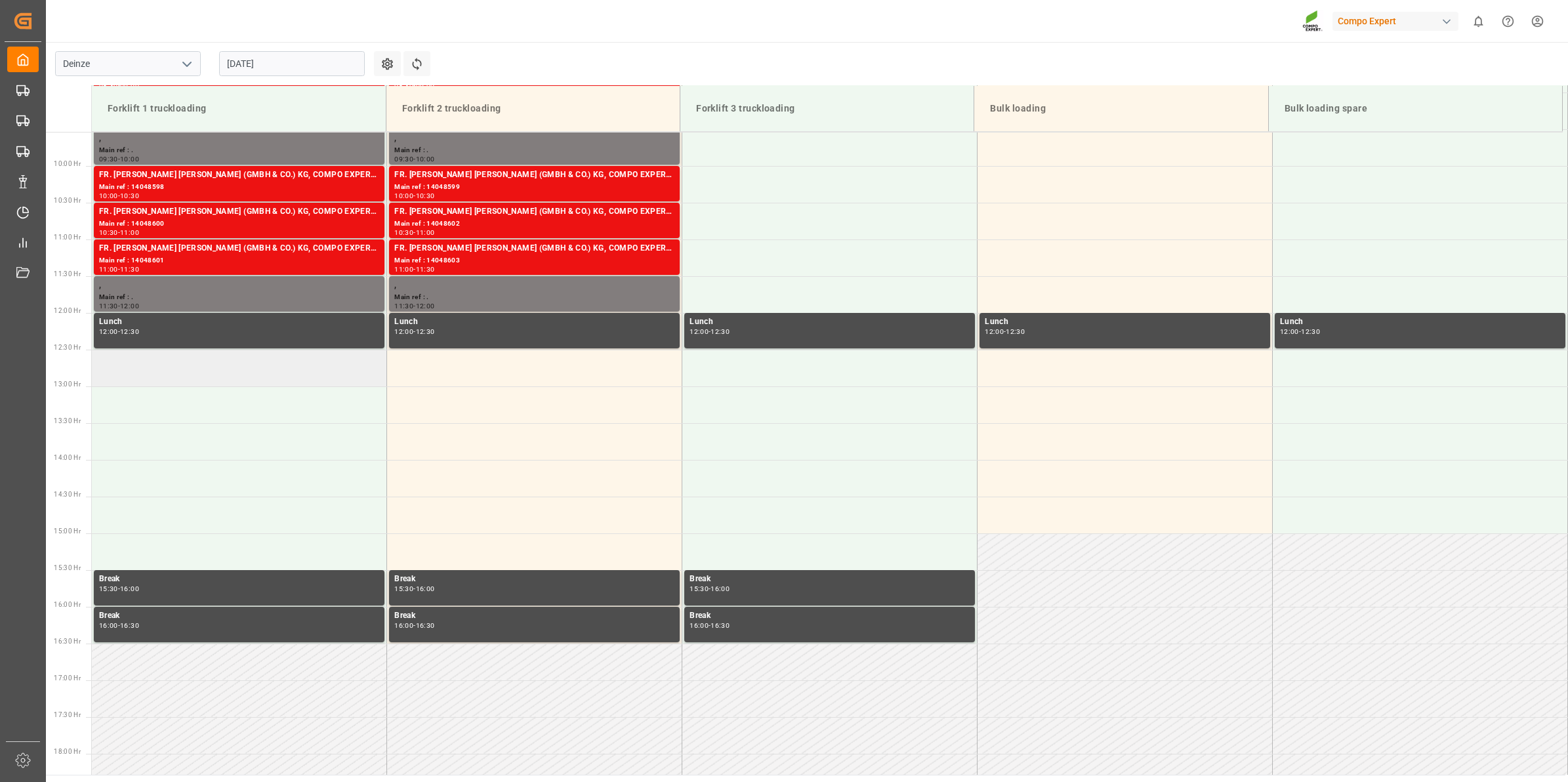
click at [289, 376] on td at bounding box center [239, 368] width 295 height 37
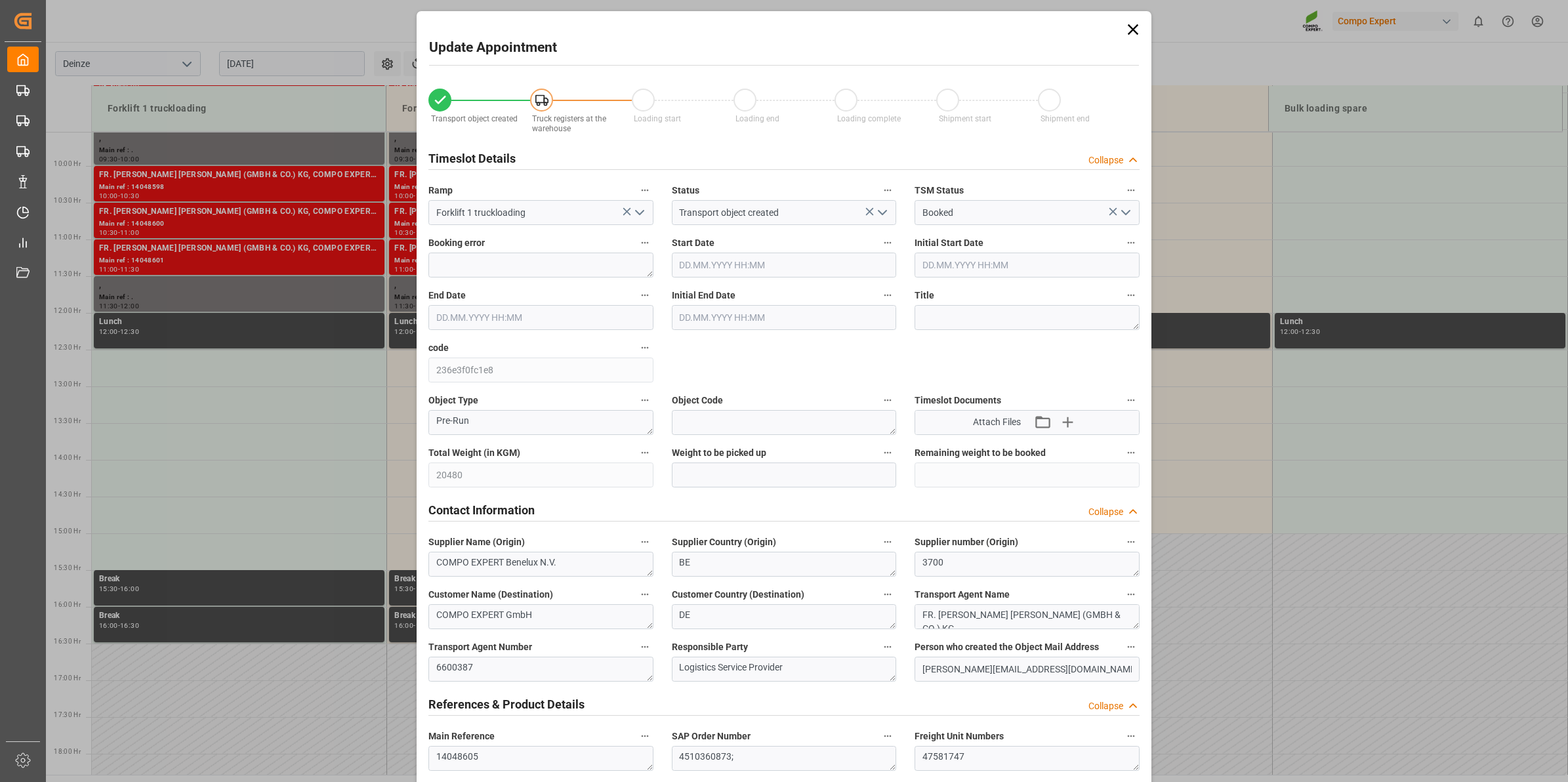
type input "[DATE] 12:30"
type input "[DATE] 13:00"
type input "[DATE] 12:46"
type input "[DATE] 11:53"
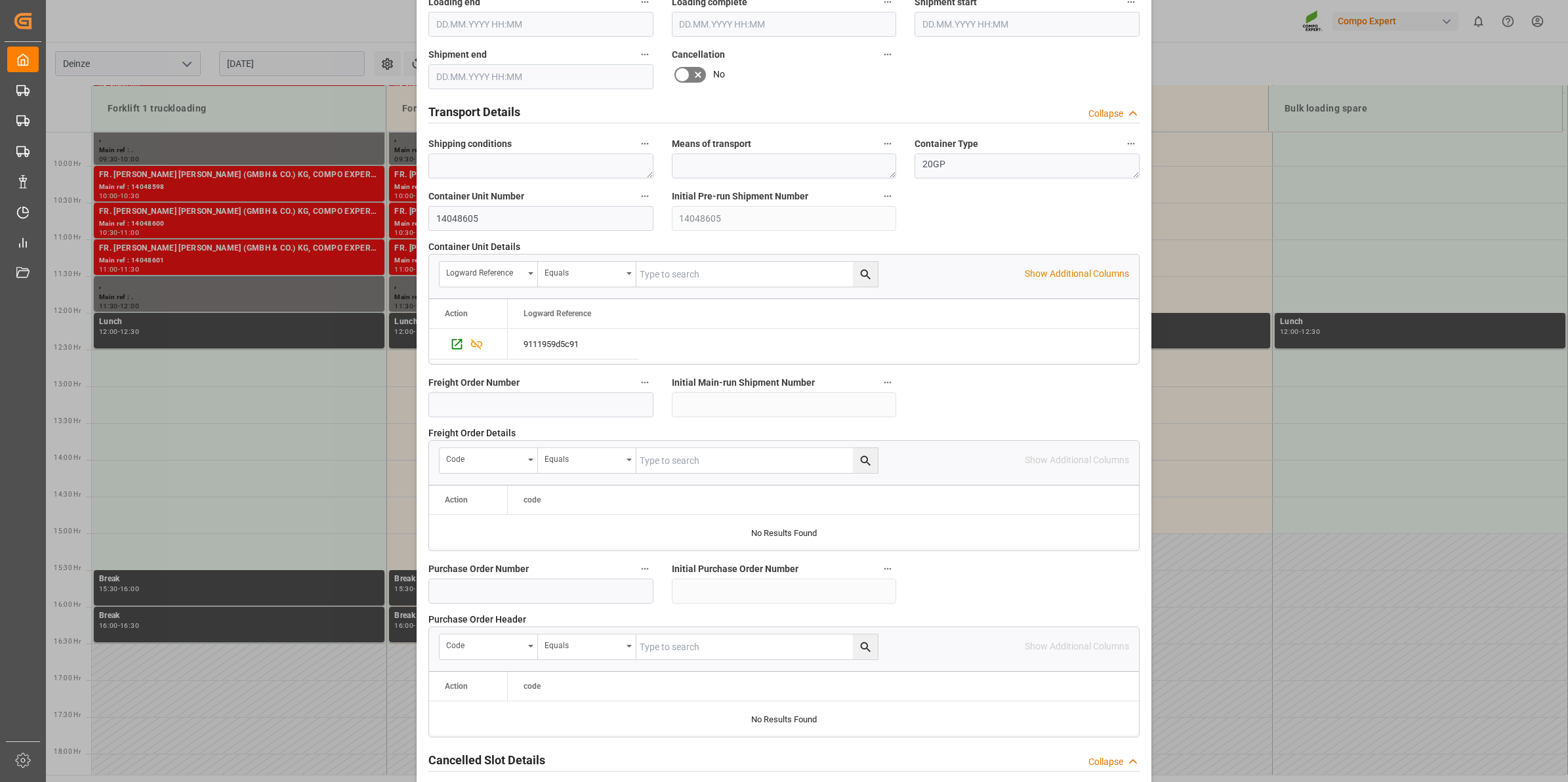
scroll to position [1041, 0]
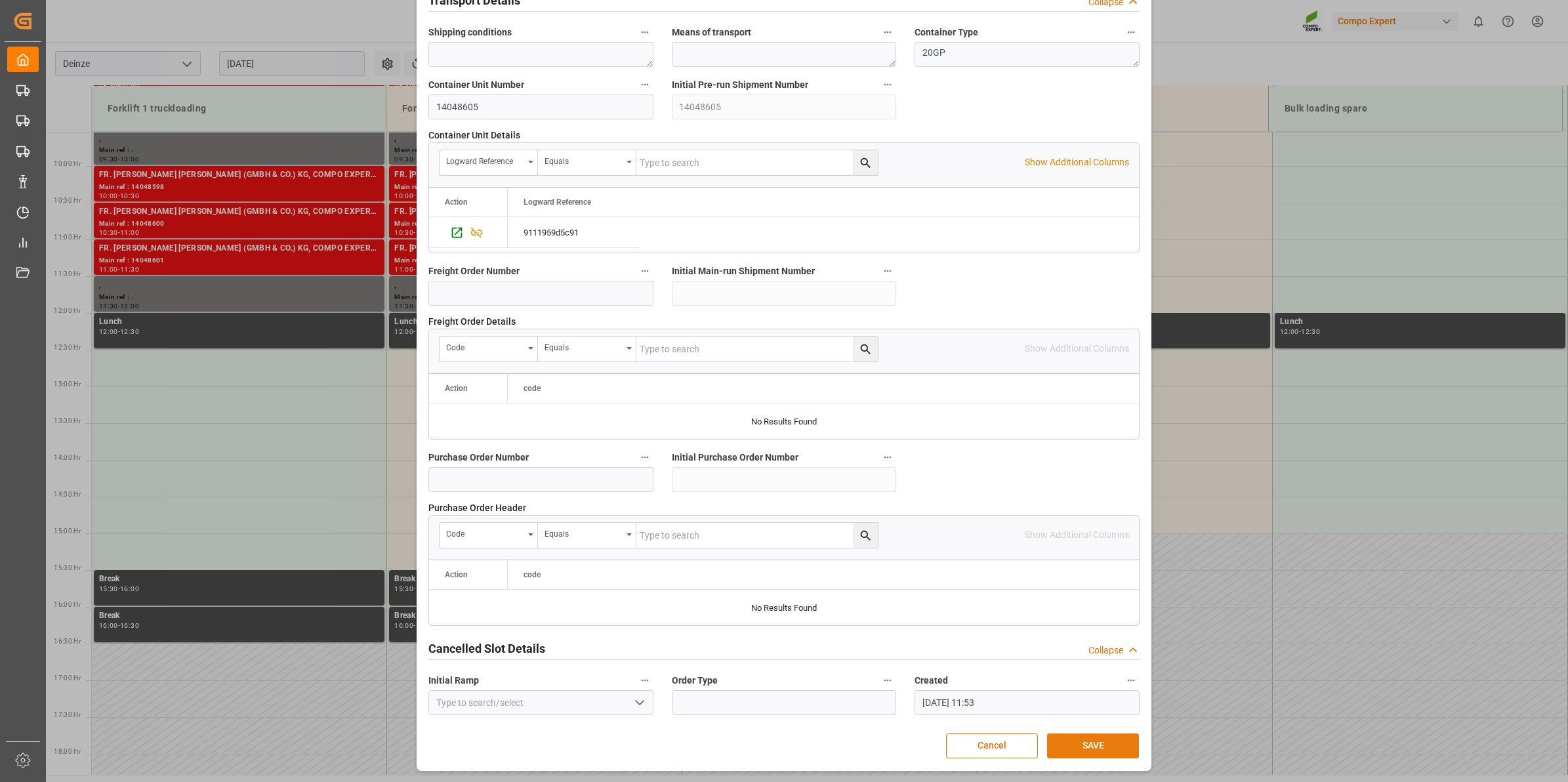
click at [1077, 740] on button "SAVE" at bounding box center [1092, 745] width 92 height 25
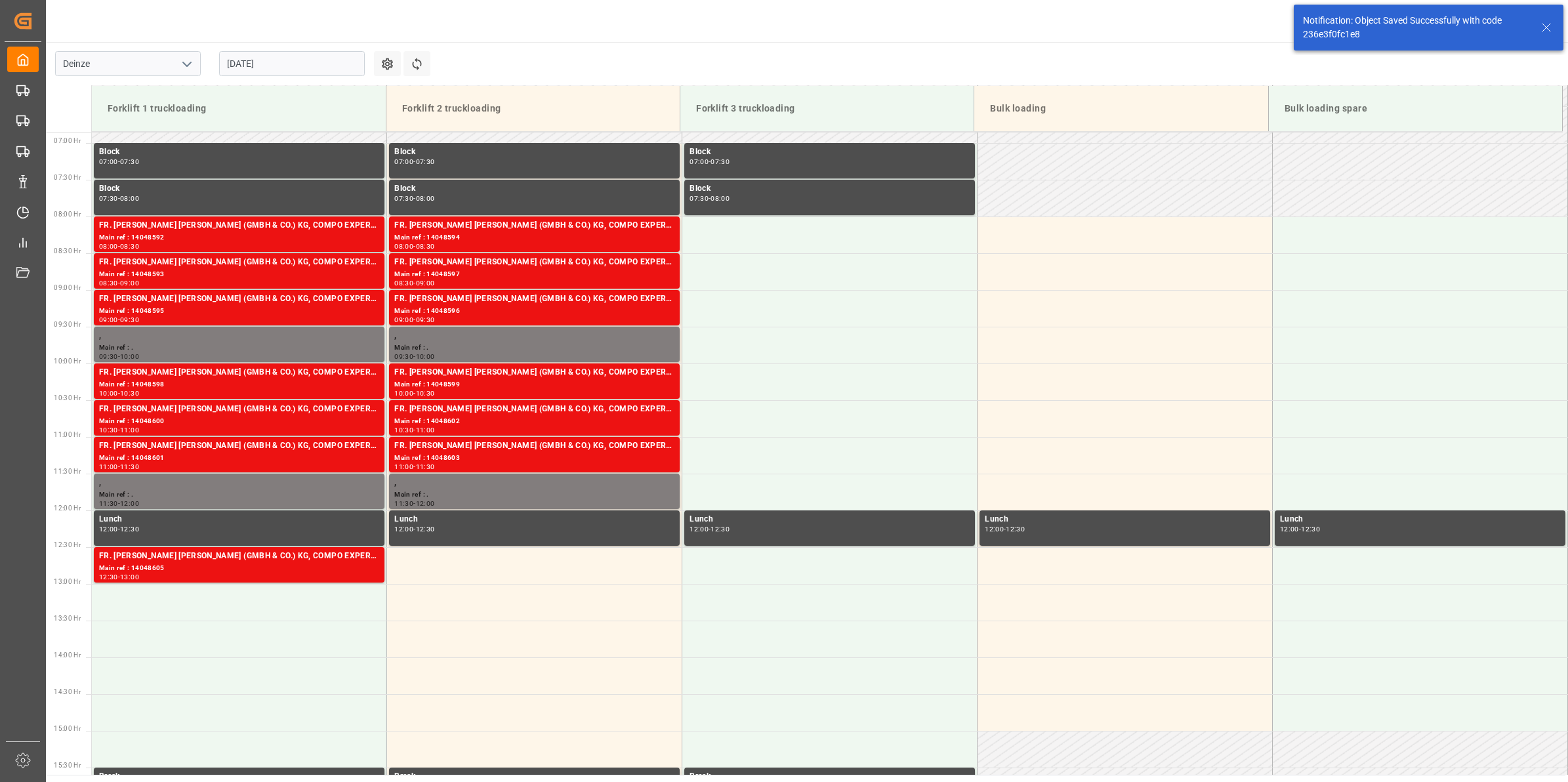
scroll to position [799, 0]
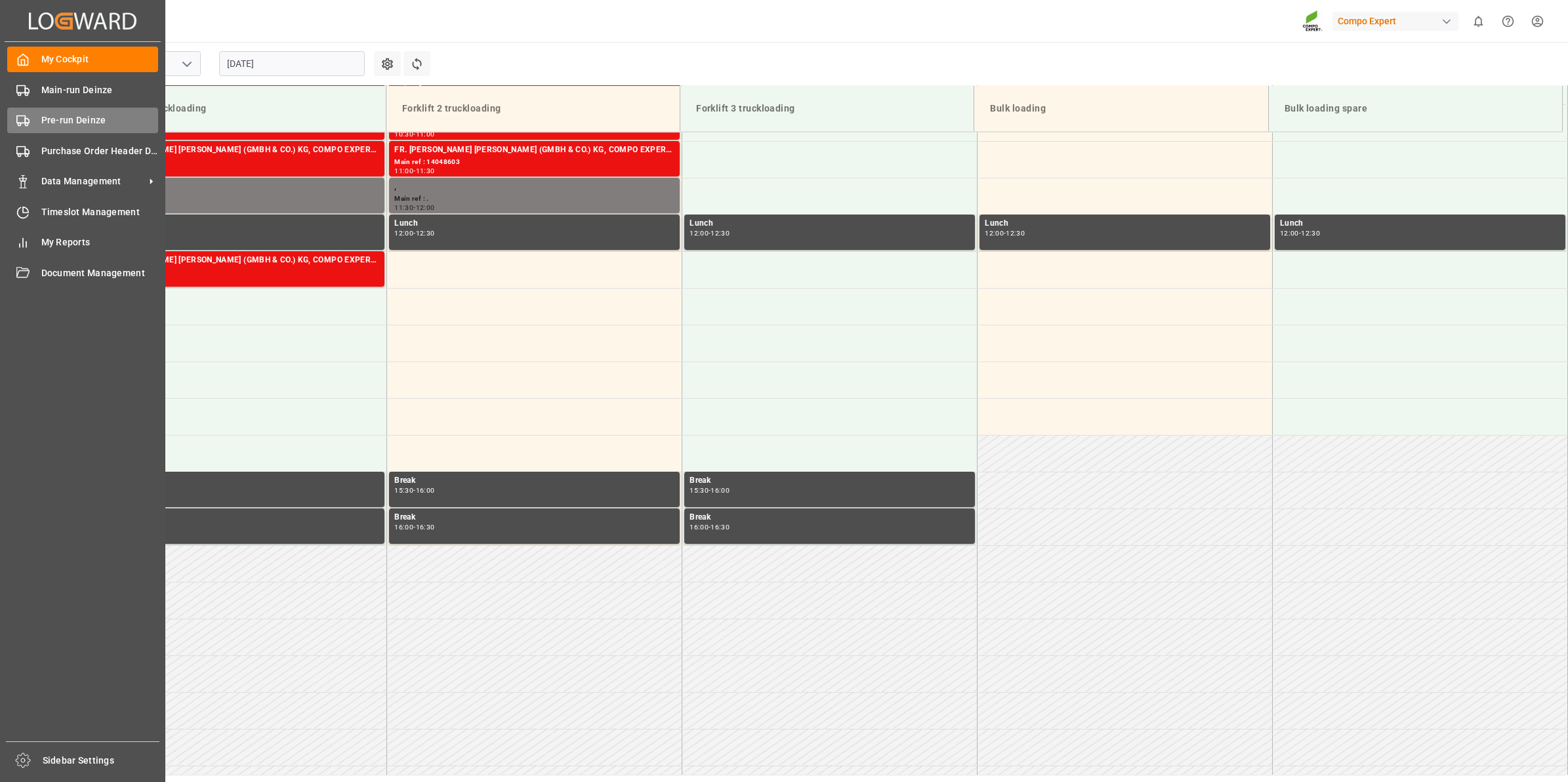
click at [102, 132] on div "Pre-run Deinze Pre-run Deinze" at bounding box center [82, 121] width 151 height 26
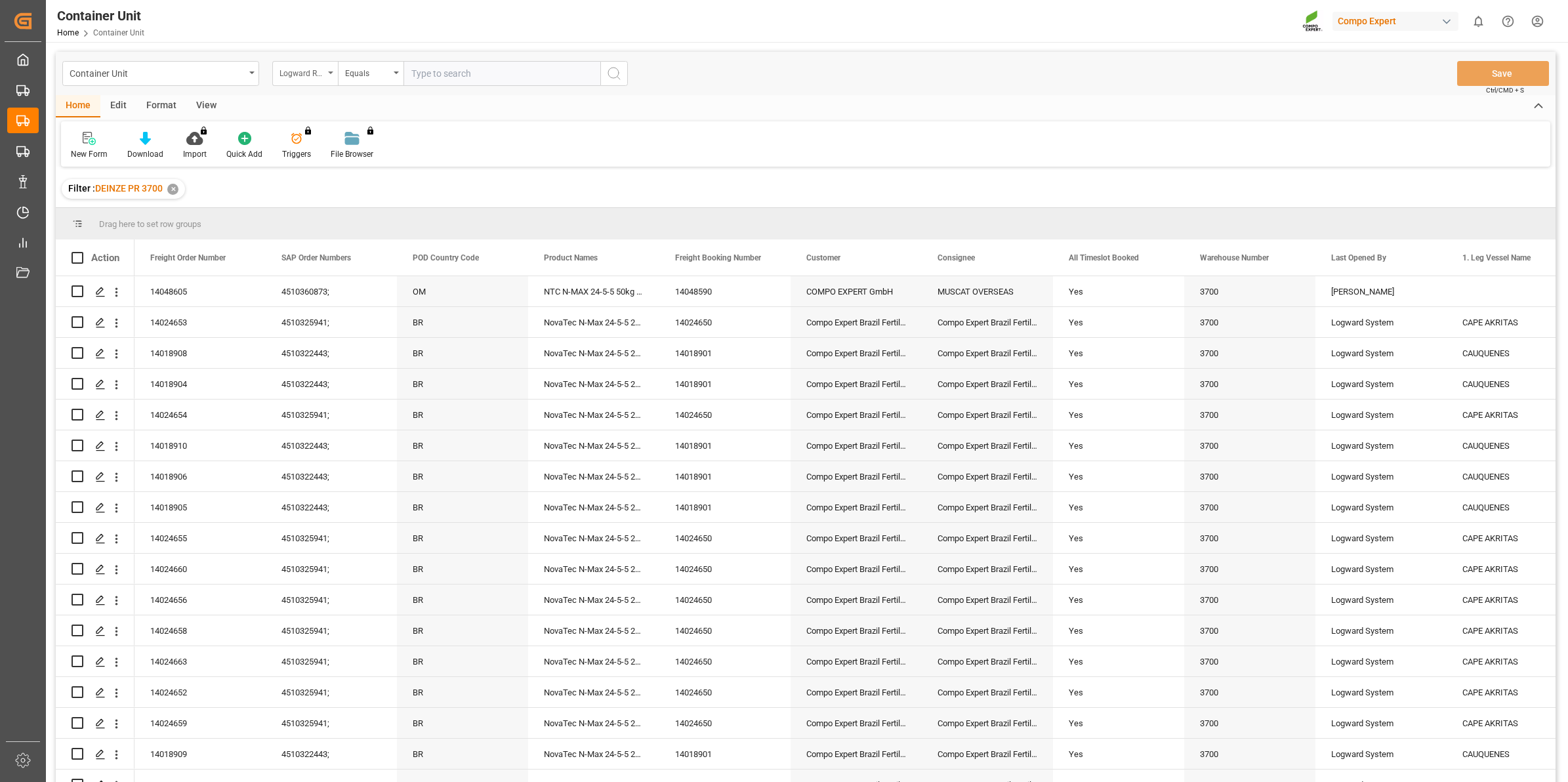
click at [330, 77] on div "Logward Reference" at bounding box center [305, 73] width 66 height 25
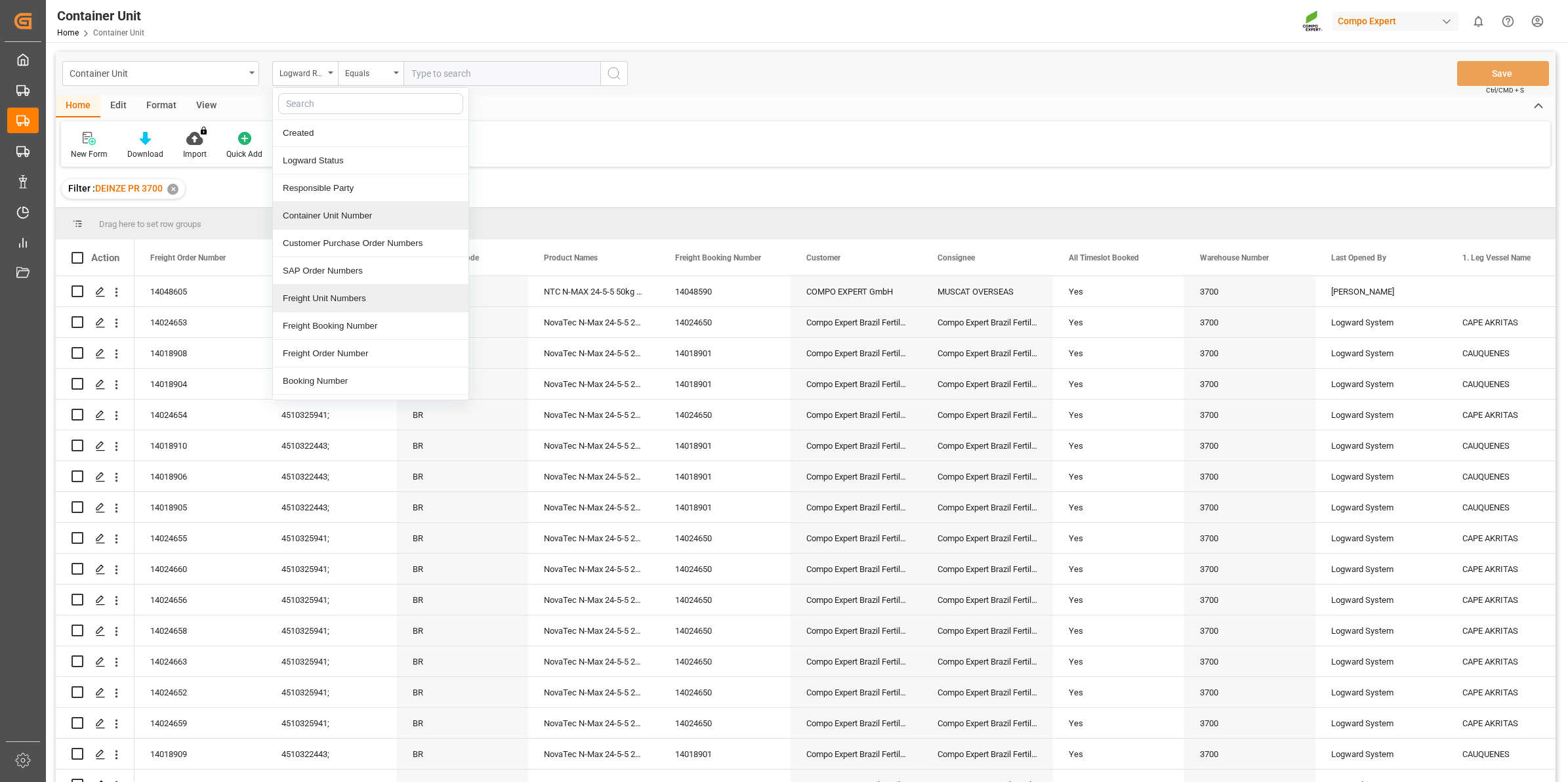
scroll to position [82, 0]
click at [325, 328] on div "Freight Order Number" at bounding box center [371, 327] width 195 height 27
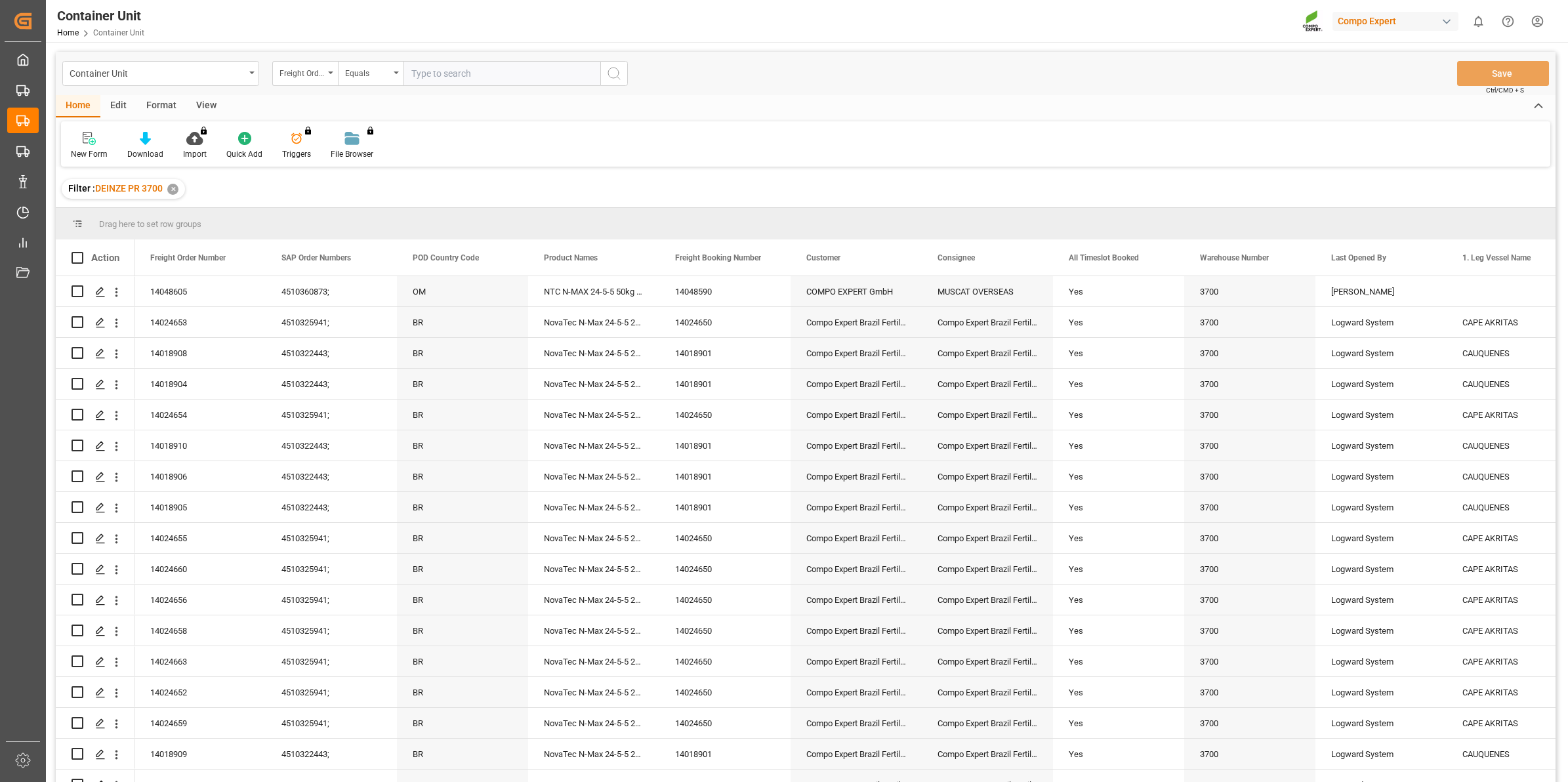
click at [447, 80] on input "text" at bounding box center [501, 73] width 196 height 25
type input "14048604"
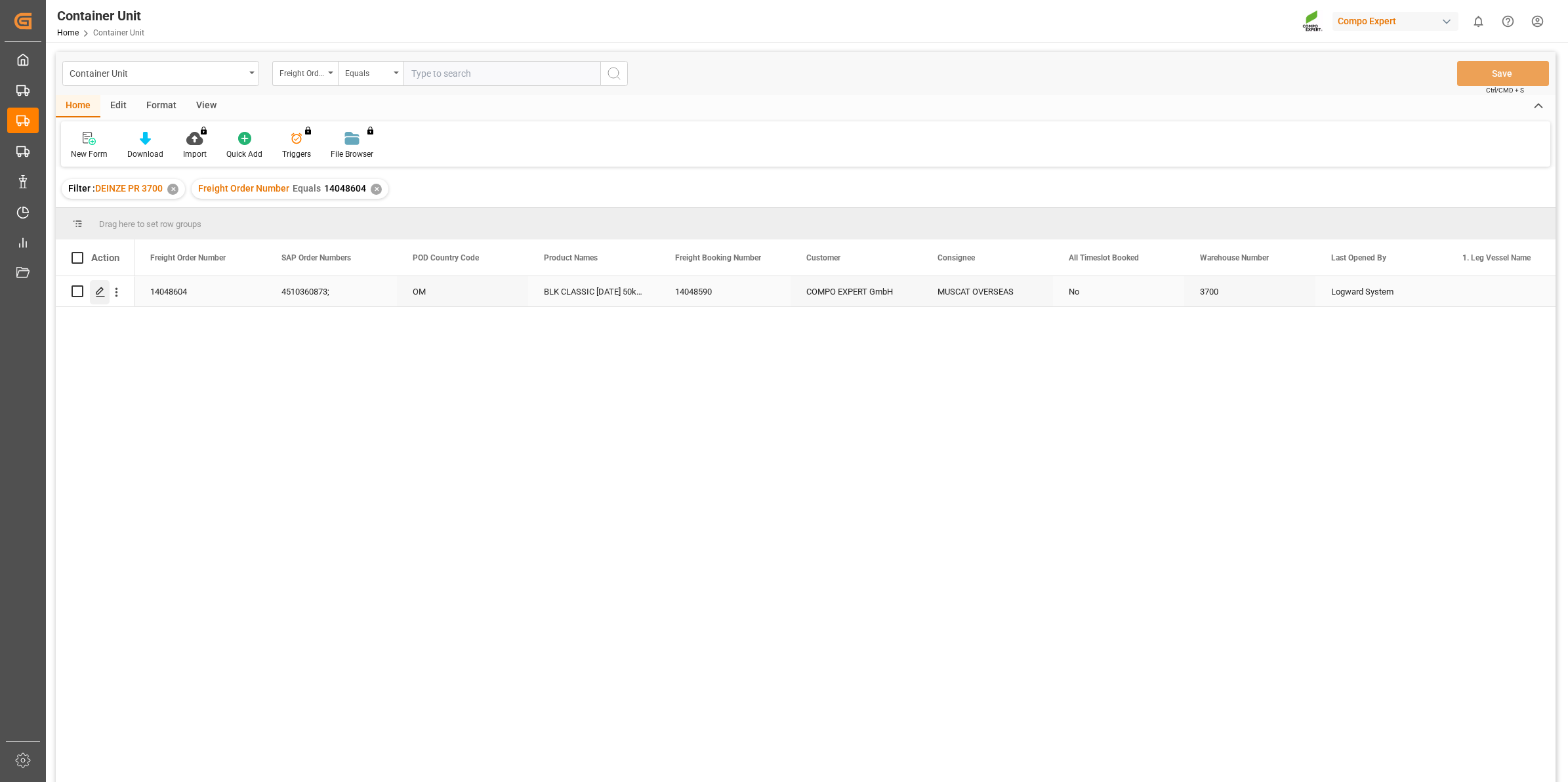
click at [96, 291] on icon "Press SPACE to select this row." at bounding box center [100, 291] width 10 height 10
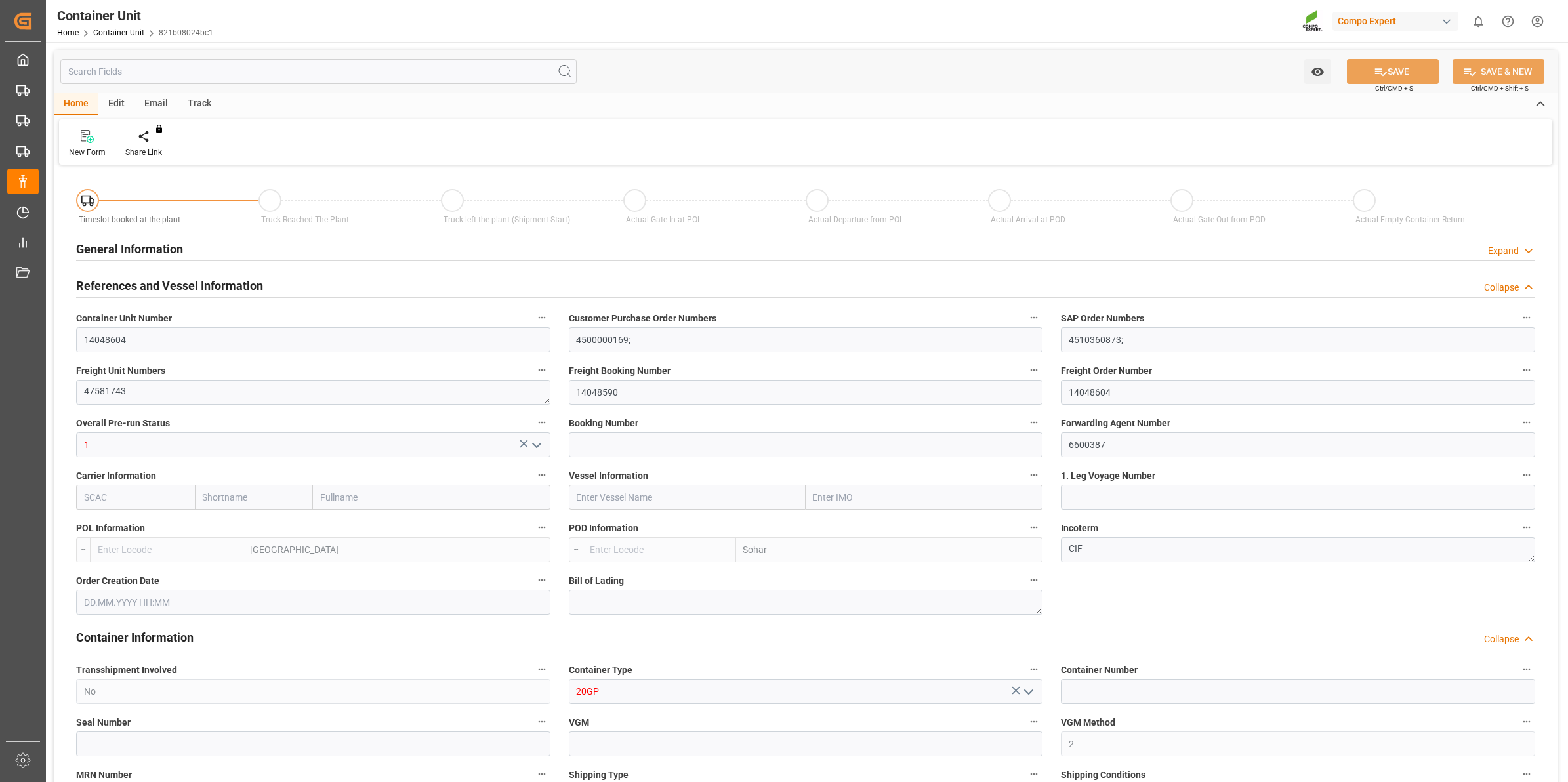
type input "BEANR"
type input "OMSOH"
type input "7"
type input "0"
type input "8"
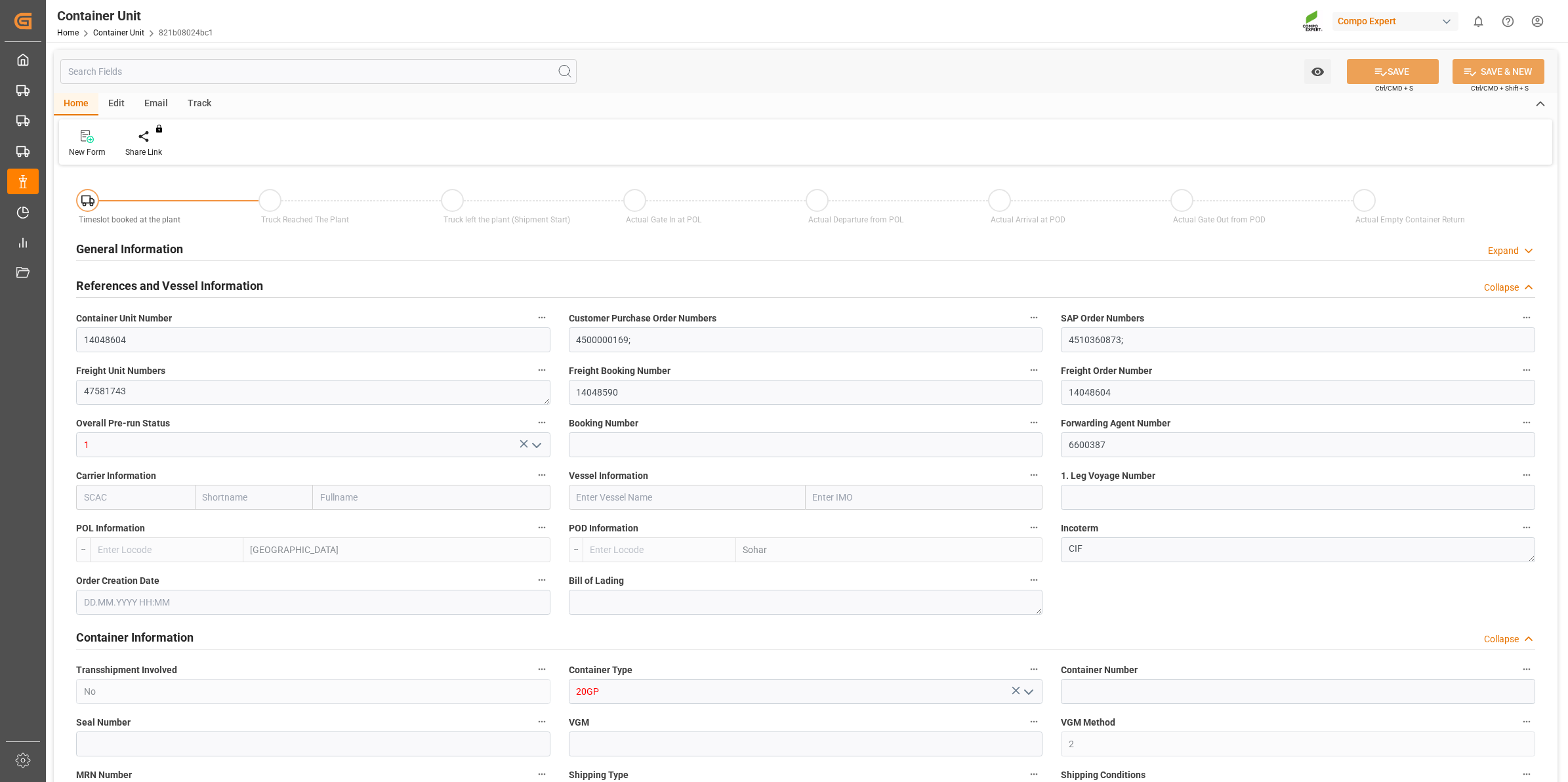
type input "0"
type input "288"
type input "20480"
type input "[DATE] 12:46"
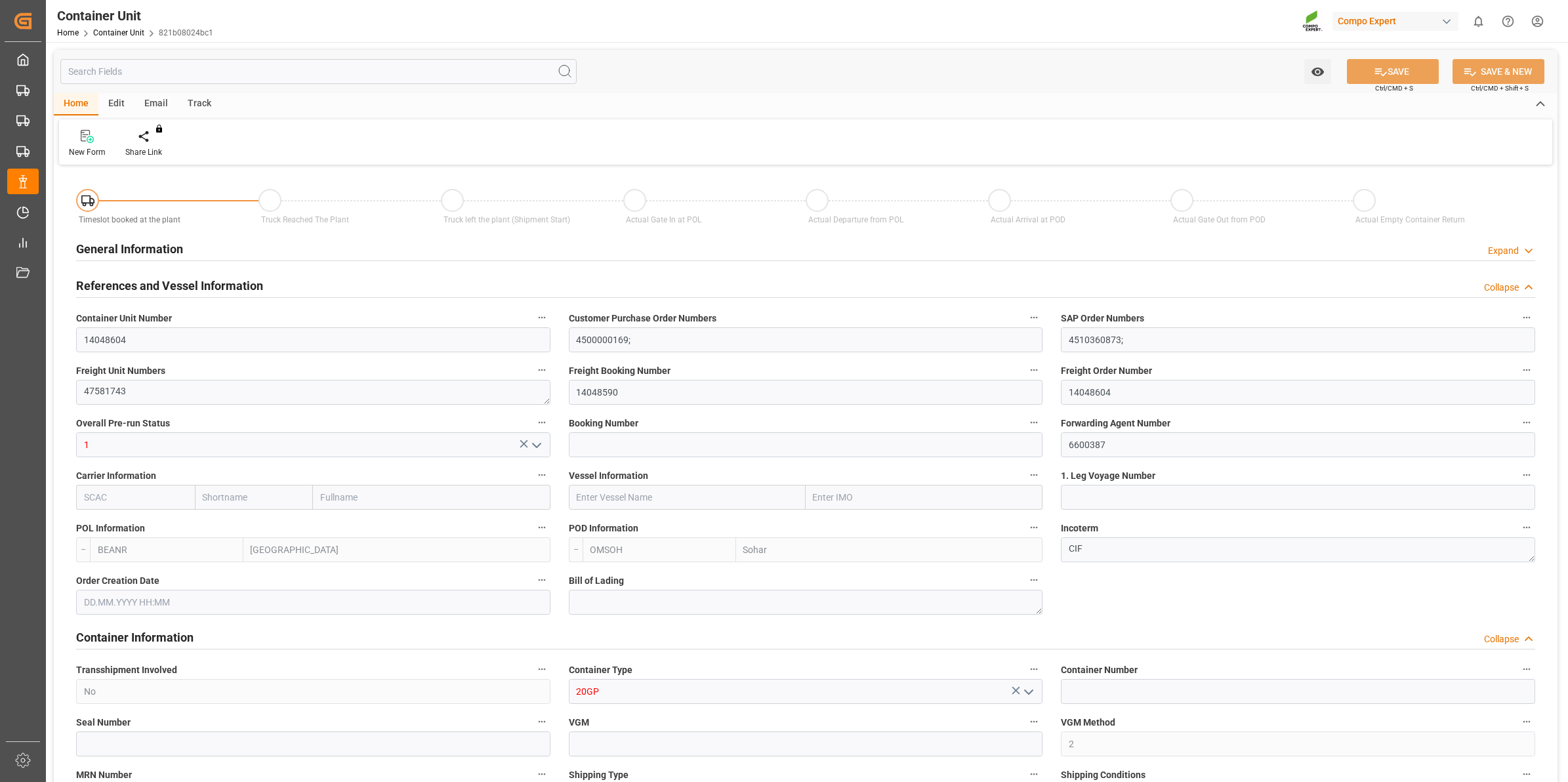
type input "[DATE]"
click at [146, 149] on div "Create Timeslot" at bounding box center [153, 152] width 56 height 12
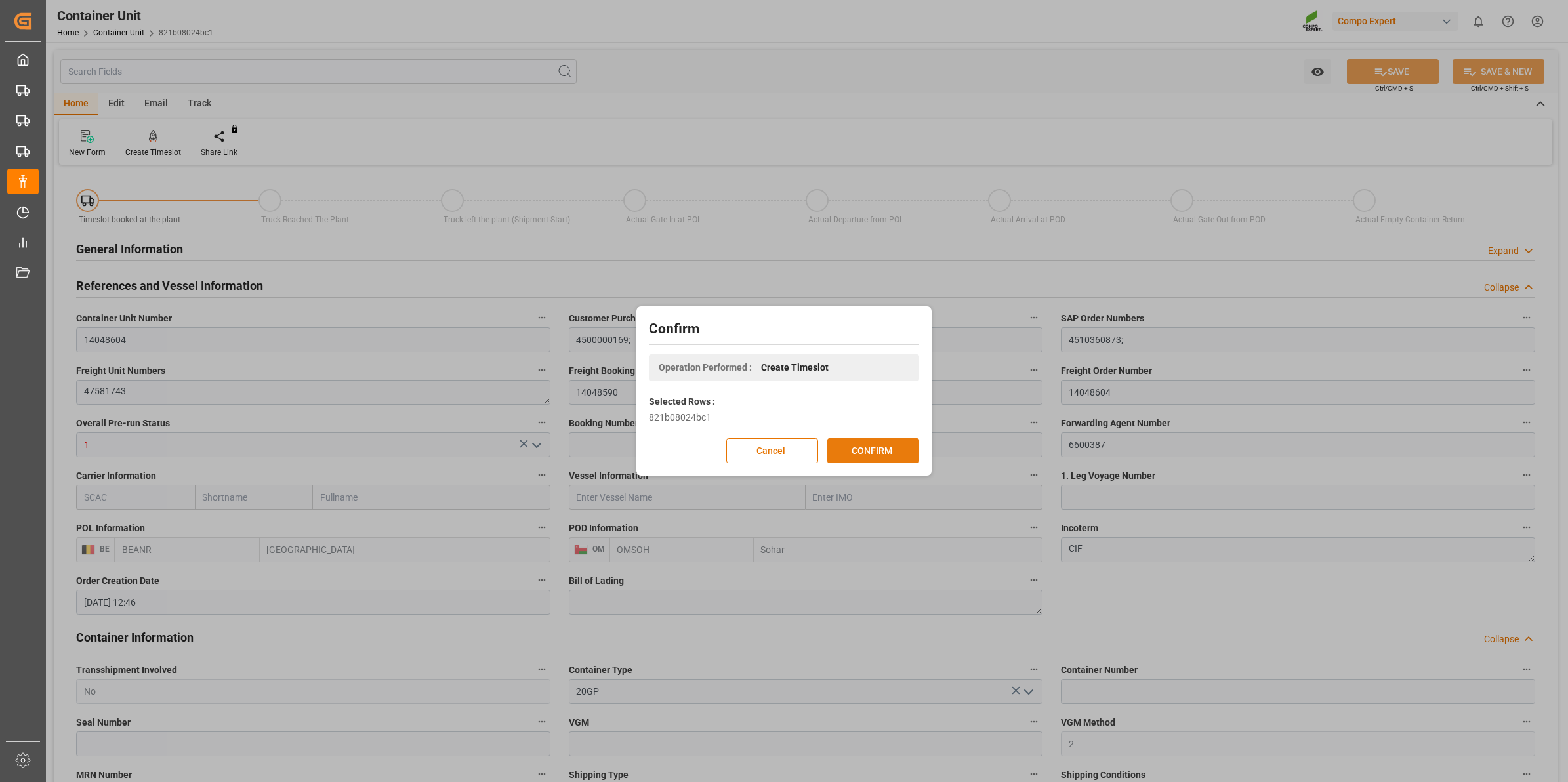
click at [877, 448] on button "CONFIRM" at bounding box center [873, 450] width 92 height 25
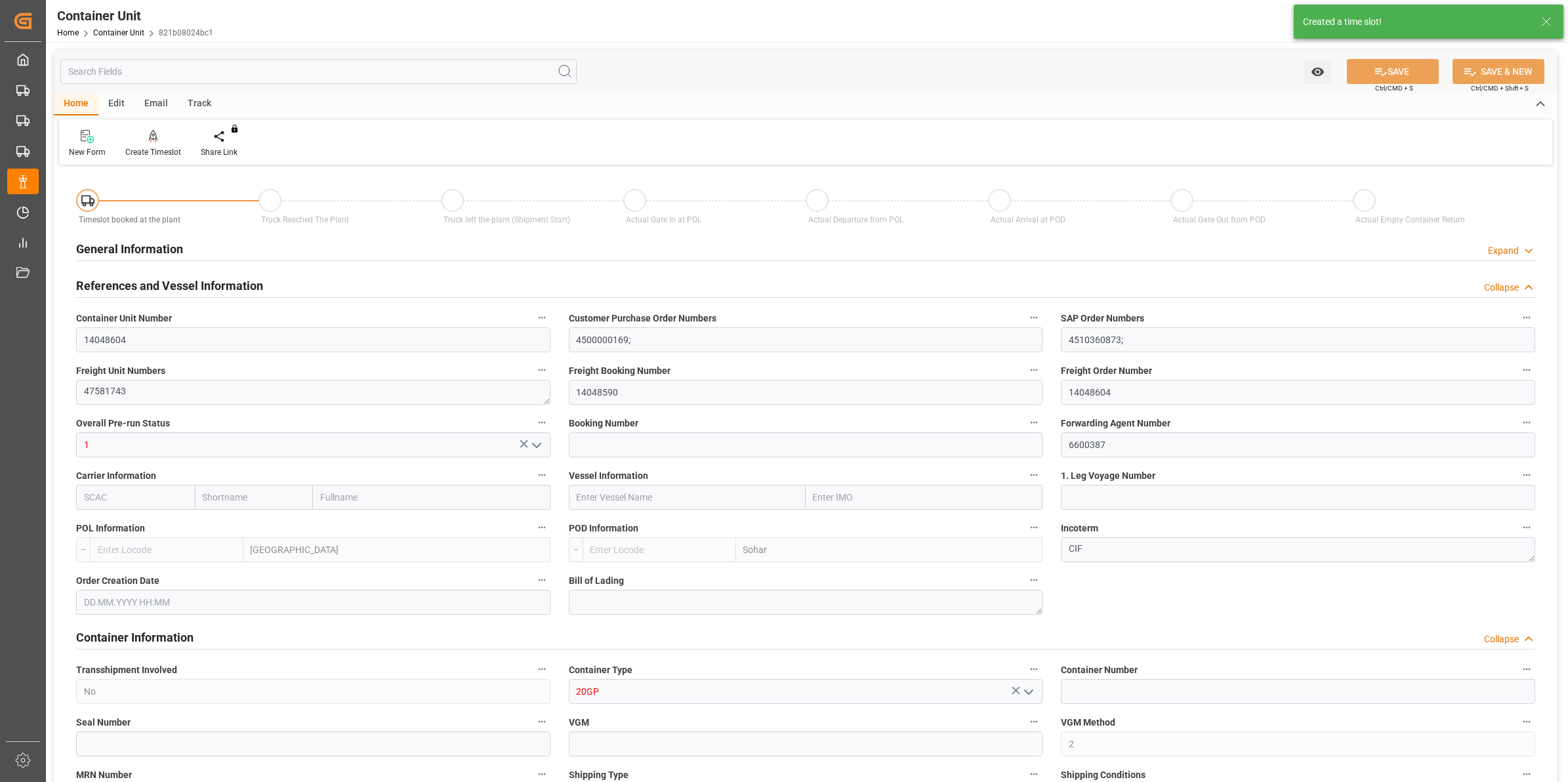
type input "BEANR"
type input "OMSOH"
type input "7"
type input "0"
type input "8"
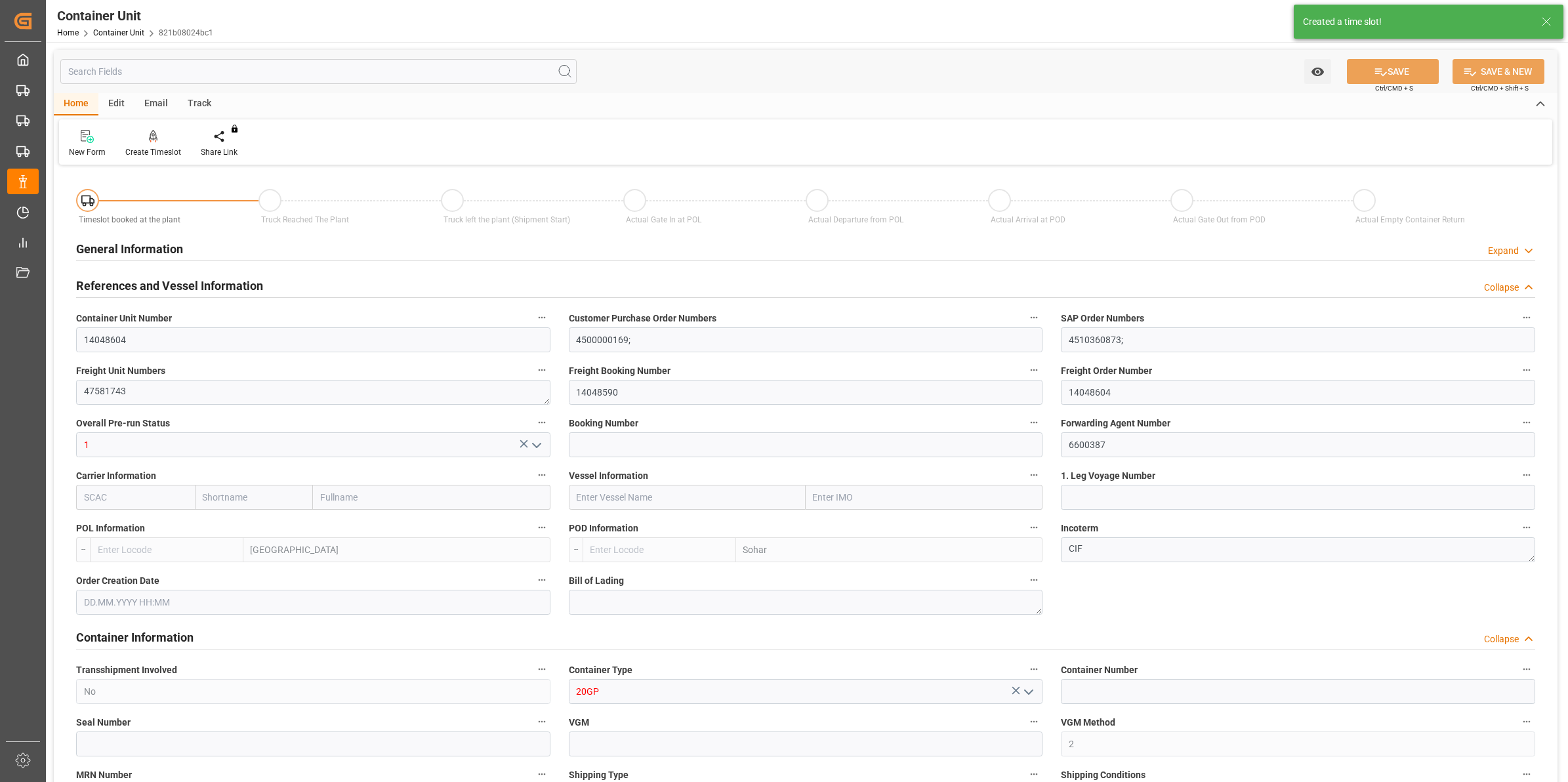
type input "0"
type input "288"
type input "20480"
type input "[DATE] 12:46"
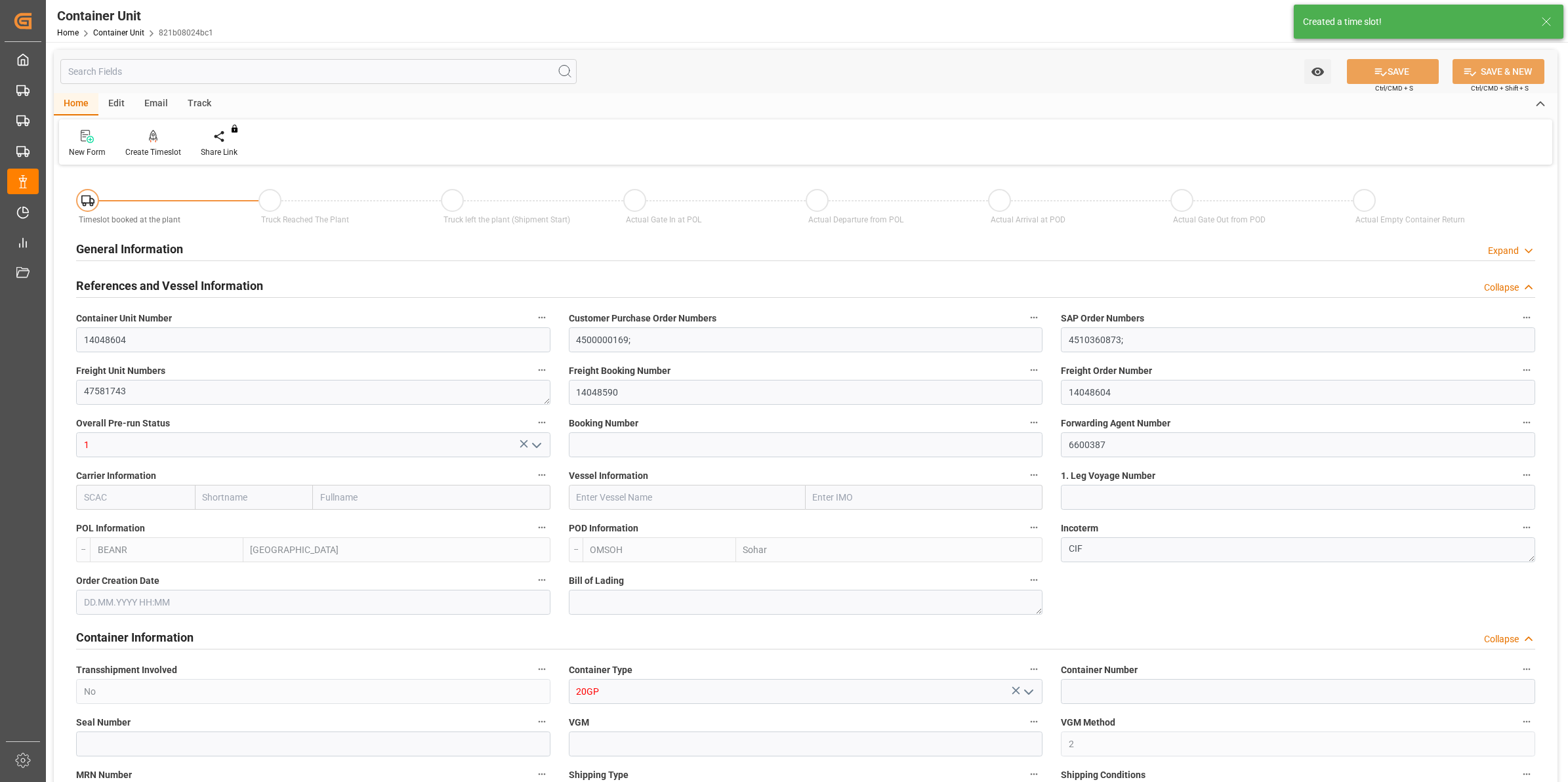
type input "[DATE]"
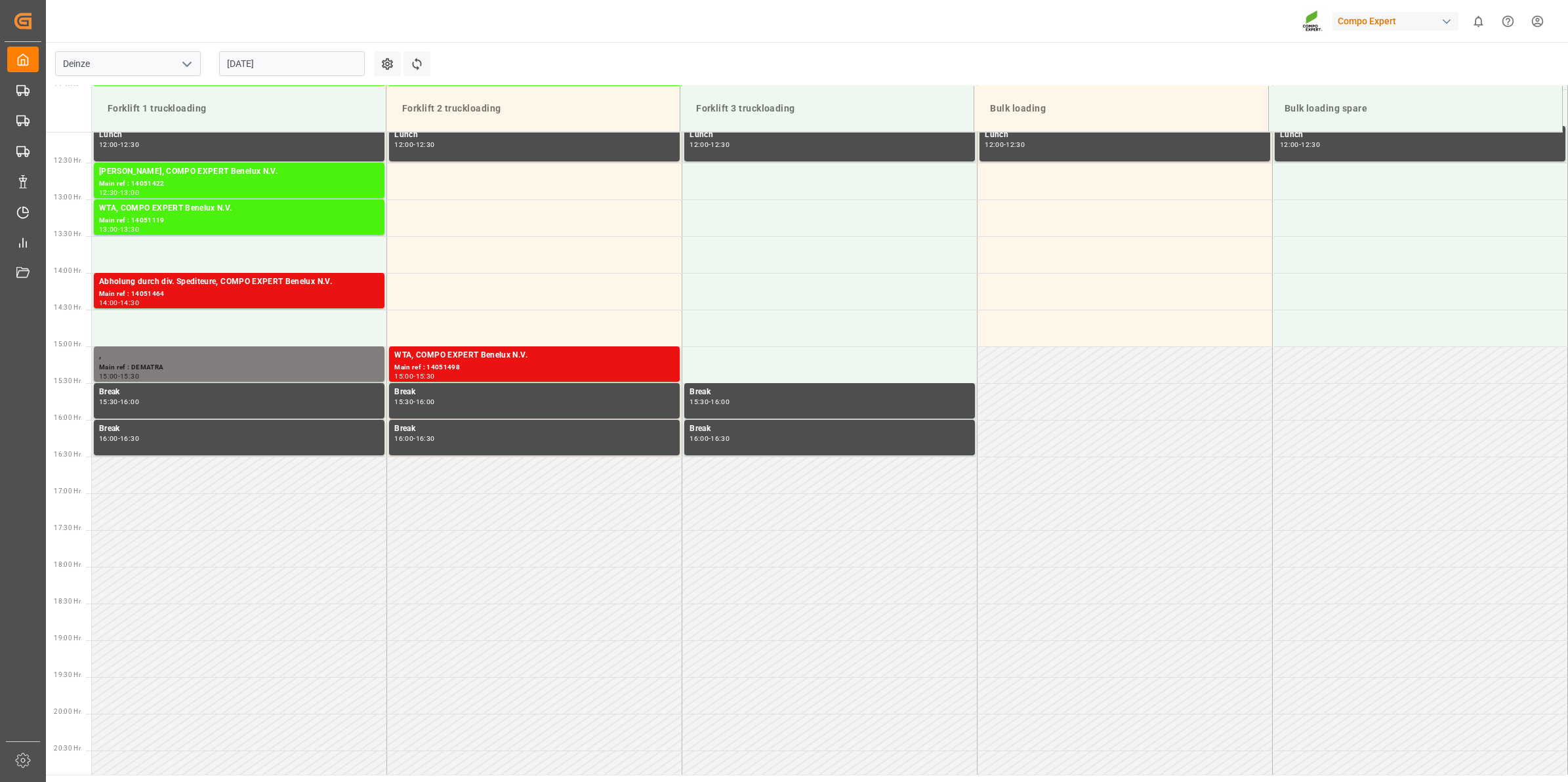
scroll to position [946, 0]
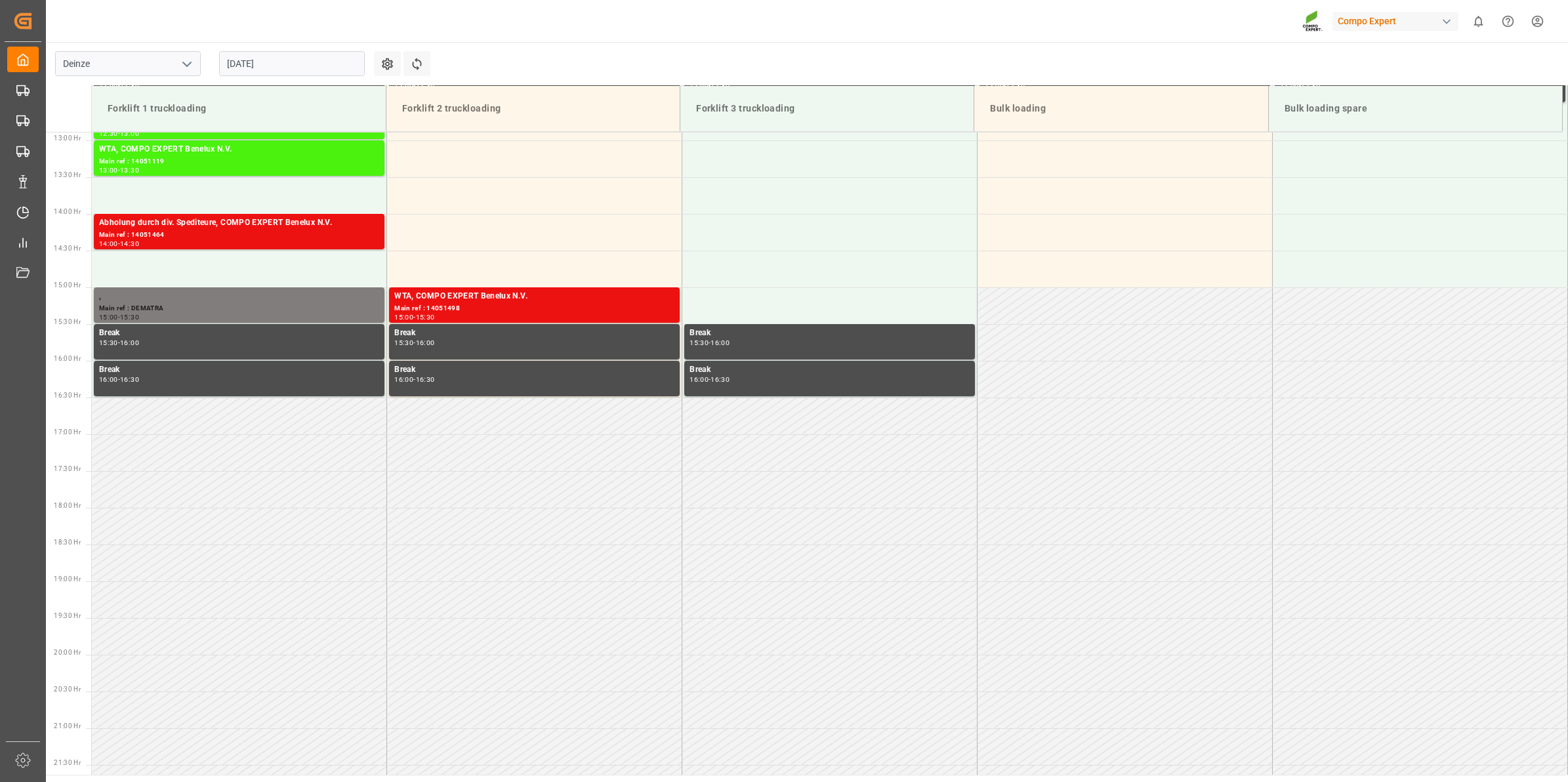
click at [263, 67] on input "[DATE]" at bounding box center [291, 63] width 145 height 25
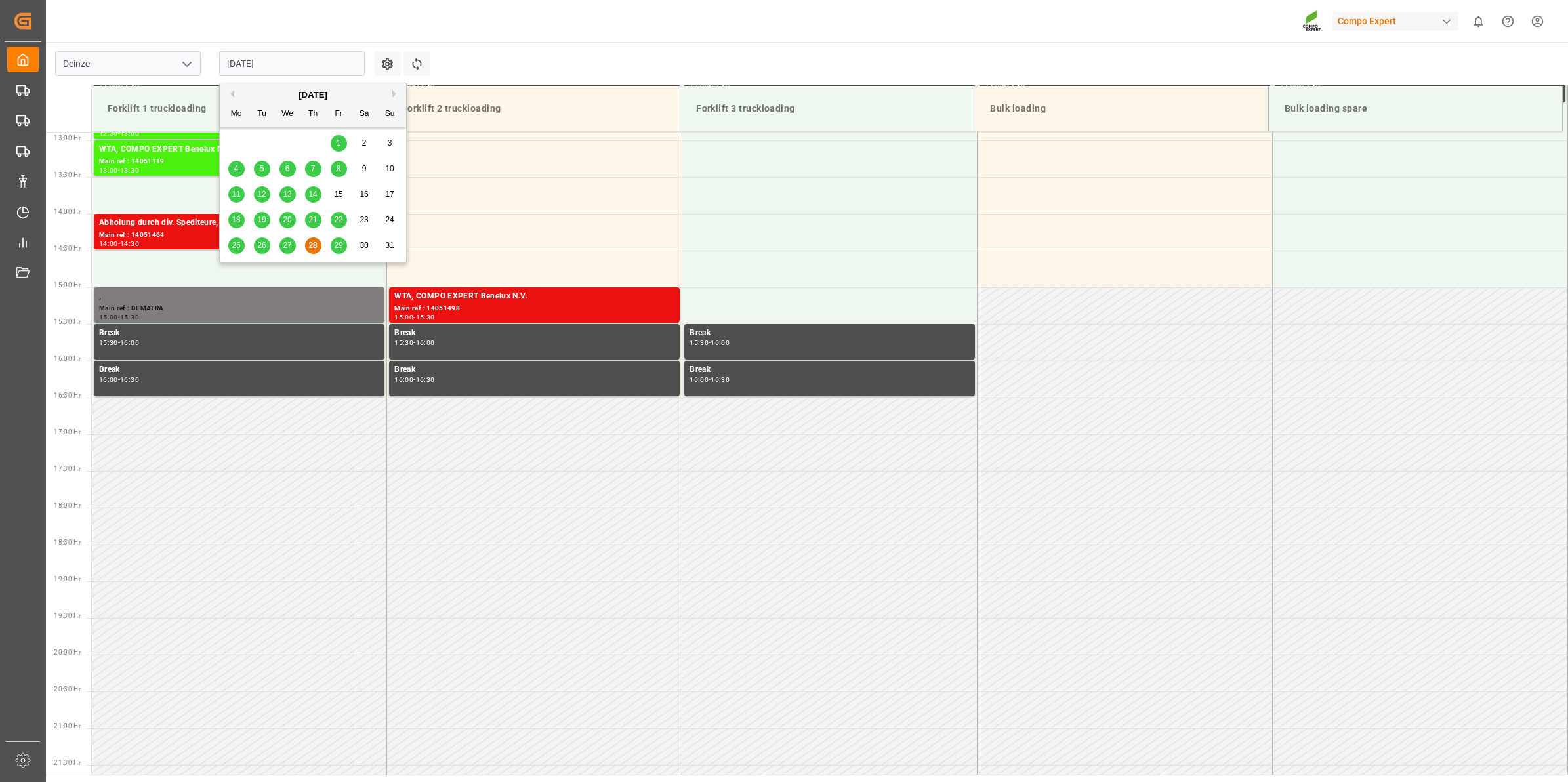
click at [395, 95] on button "Next Month" at bounding box center [396, 93] width 8 height 8
click at [233, 168] on div "8" at bounding box center [237, 169] width 16 height 16
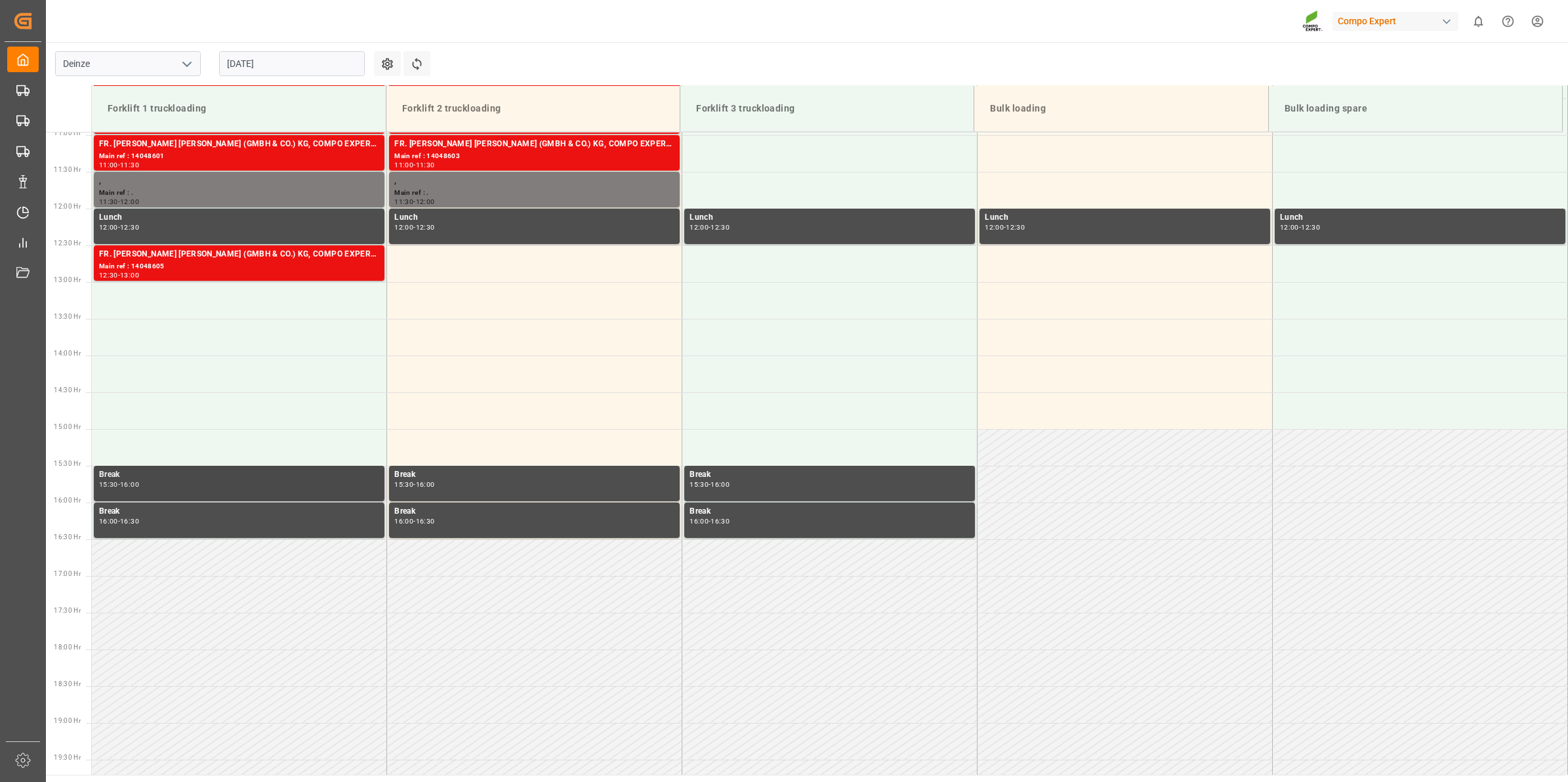
scroll to position [701, 0]
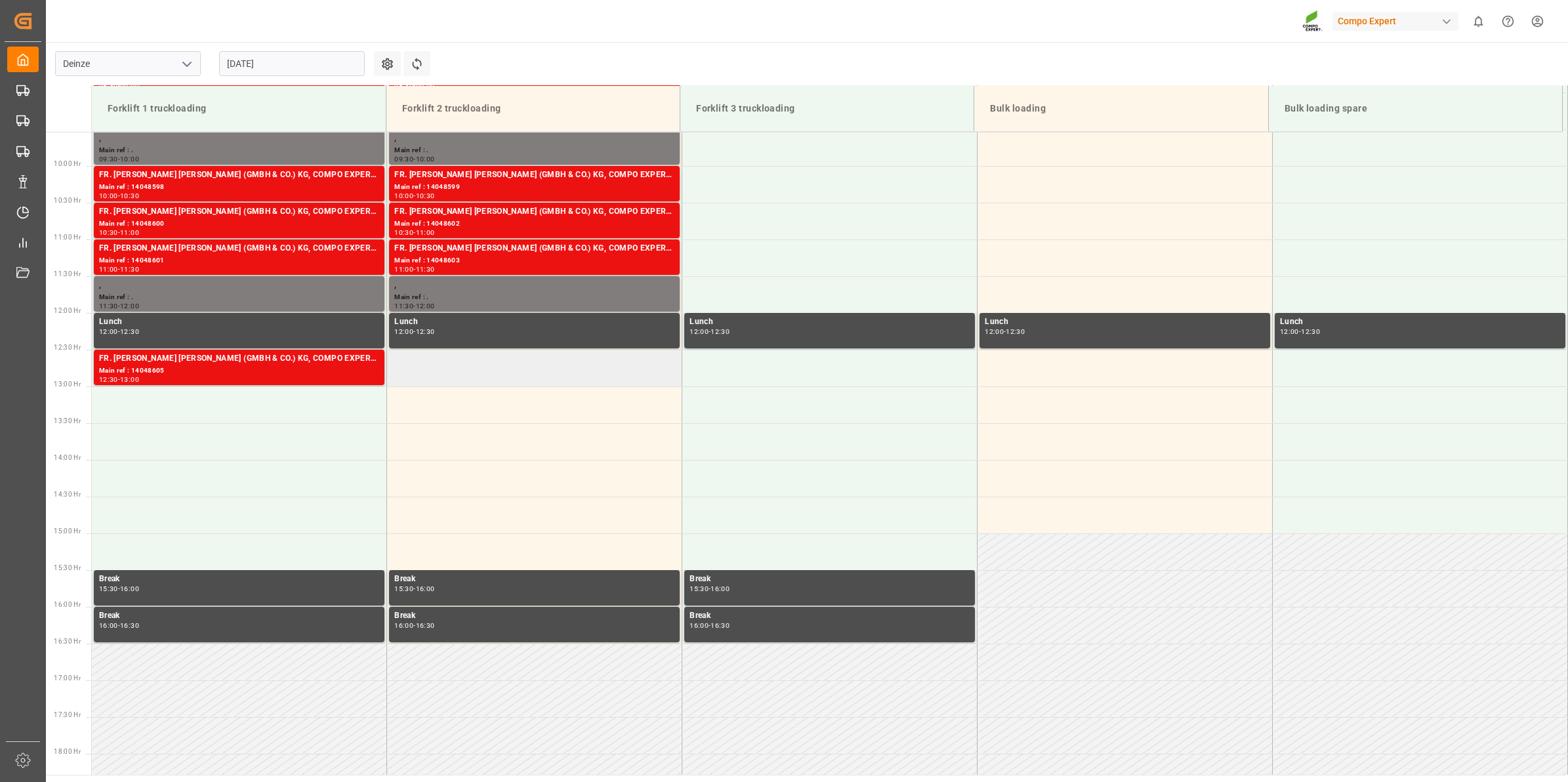
click at [495, 372] on td at bounding box center [534, 368] width 295 height 37
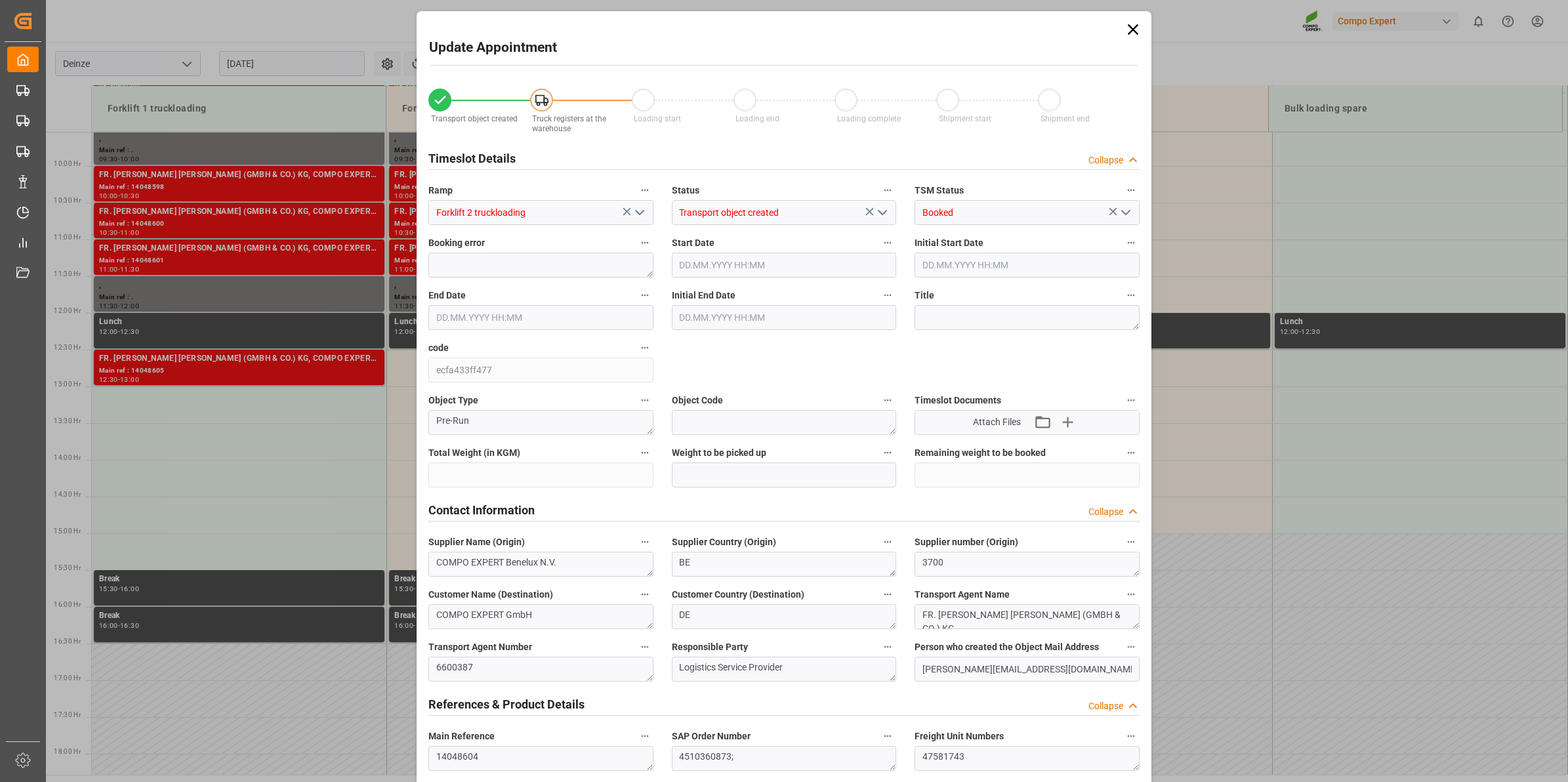
type input "20480"
type input "288"
type input "08.09.2025 12:30"
type input "[DATE] 13:00"
type input "[DATE] 12:46"
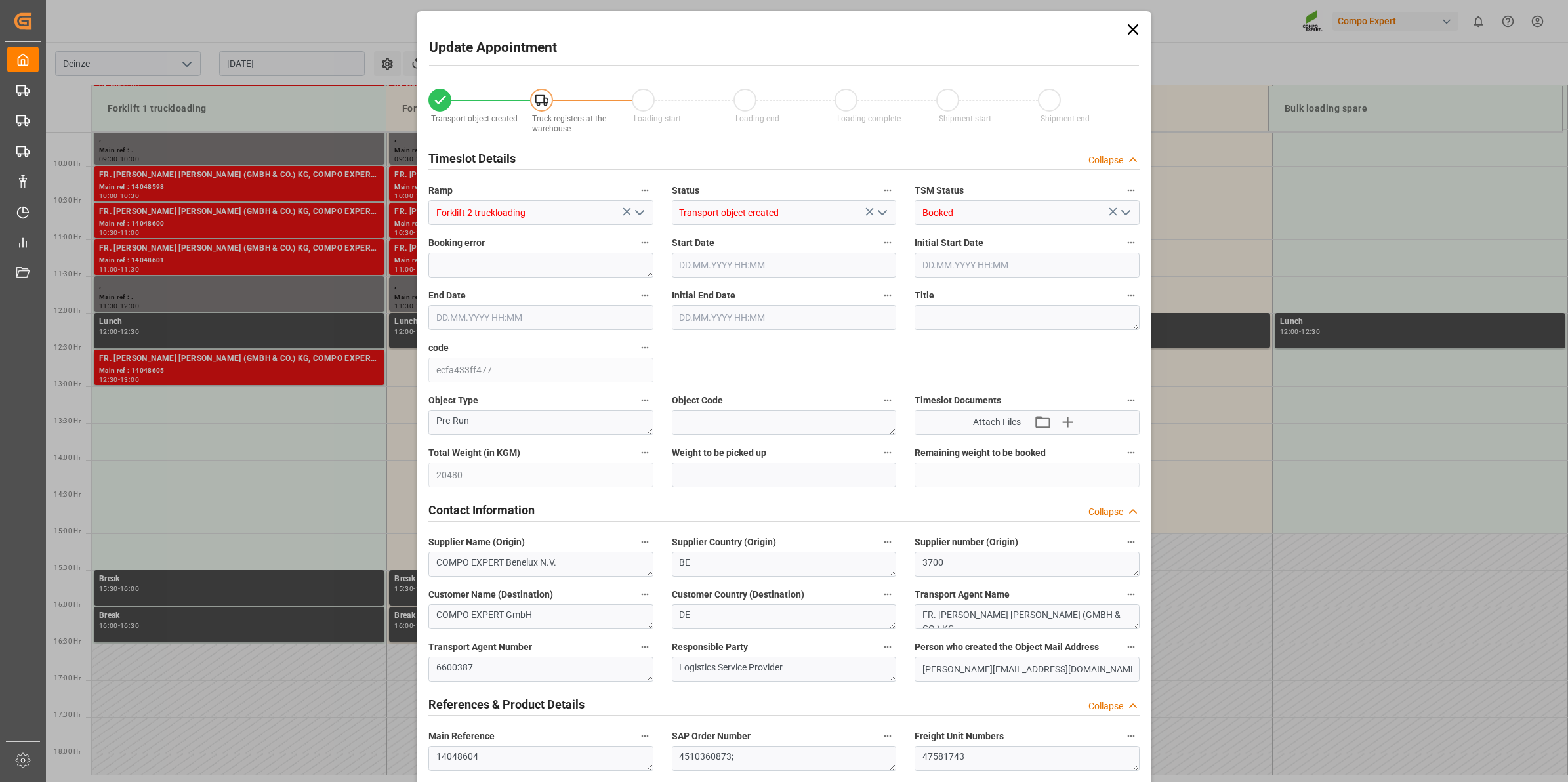
type input "28.08.2025 11:54"
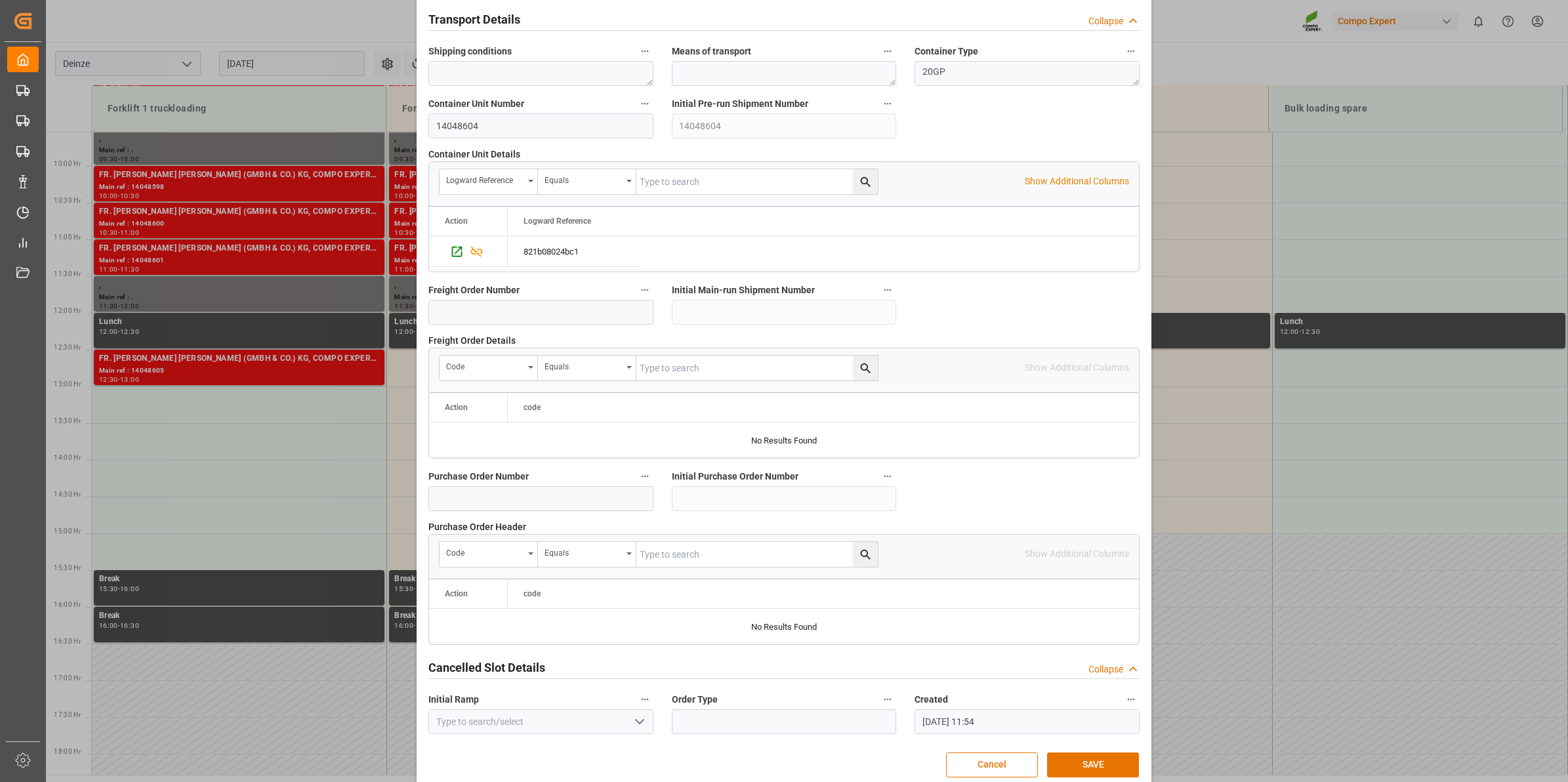
scroll to position [1041, 0]
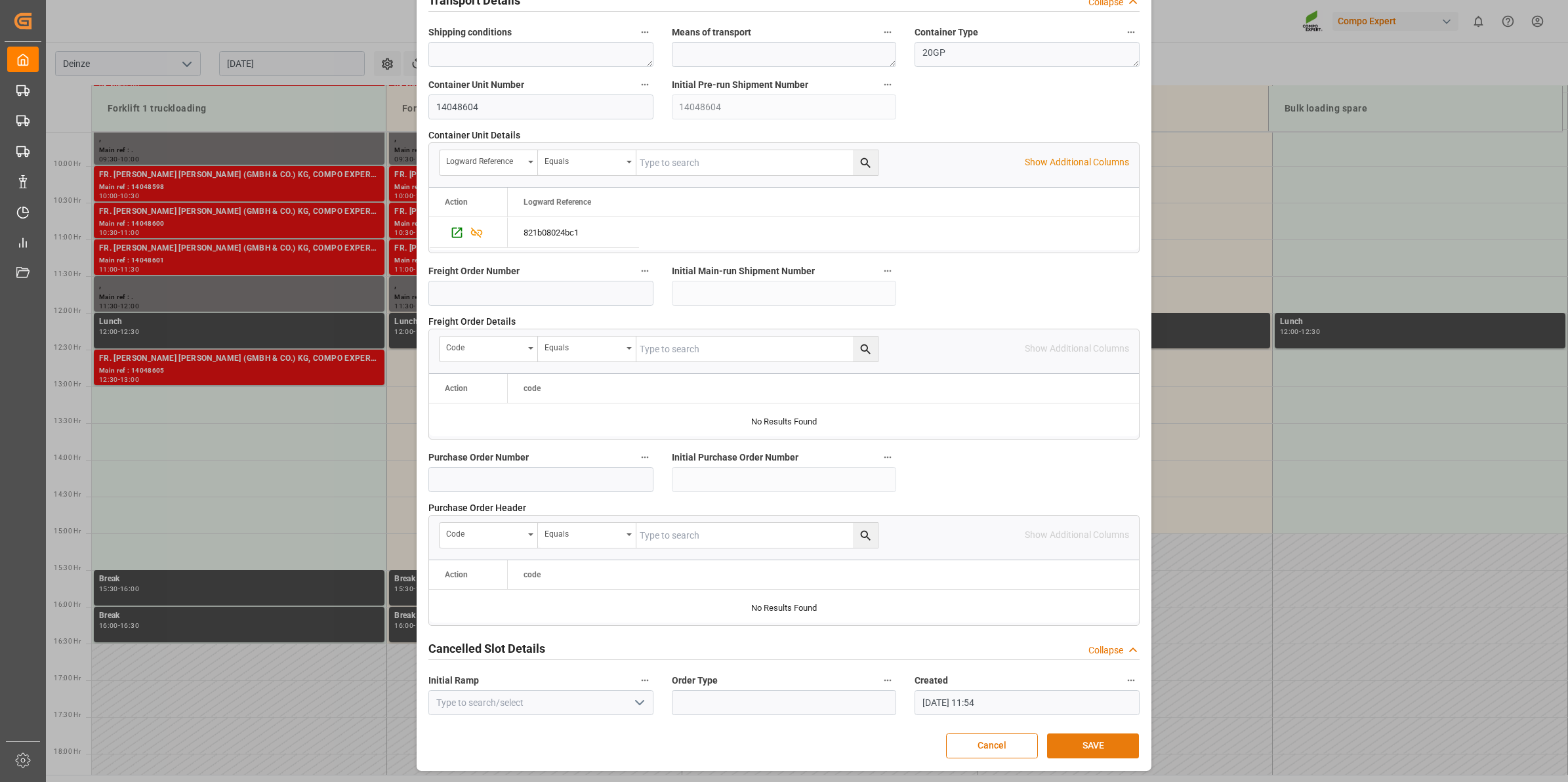
click at [1095, 751] on button "SAVE" at bounding box center [1092, 745] width 92 height 25
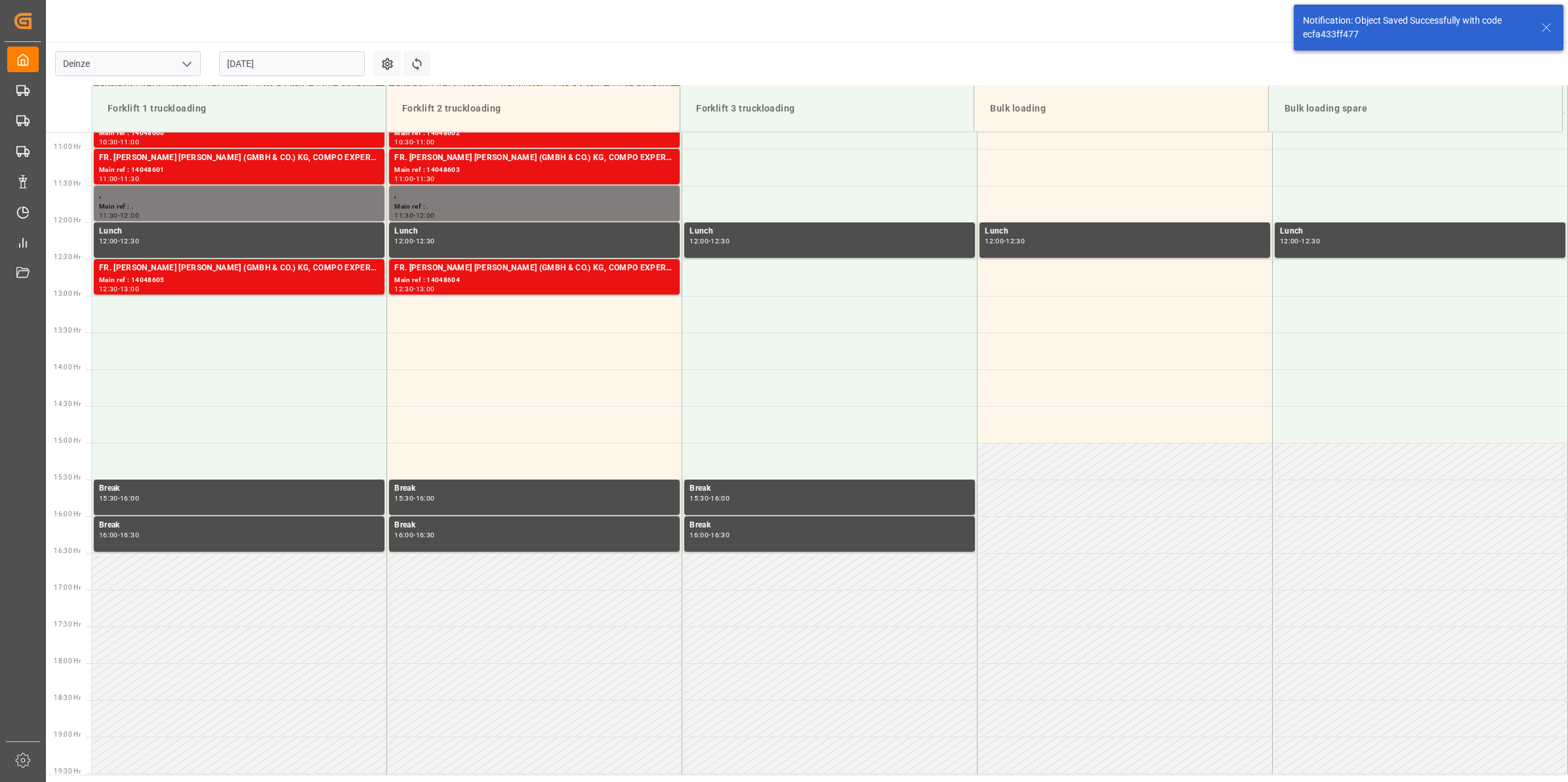
scroll to position [799, 0]
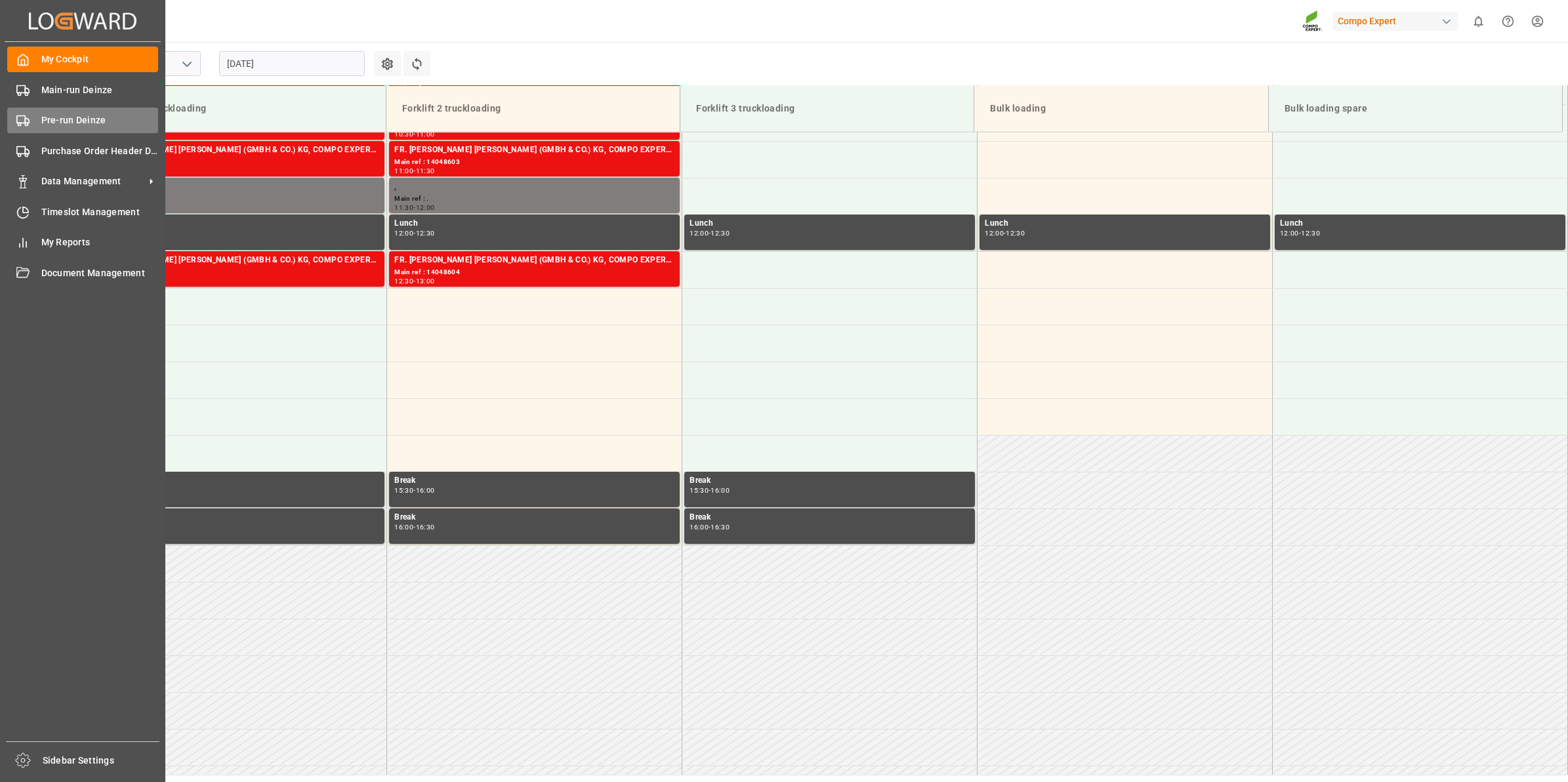
click at [37, 111] on div "Pre-run Deinze Pre-run Deinze" at bounding box center [82, 121] width 151 height 26
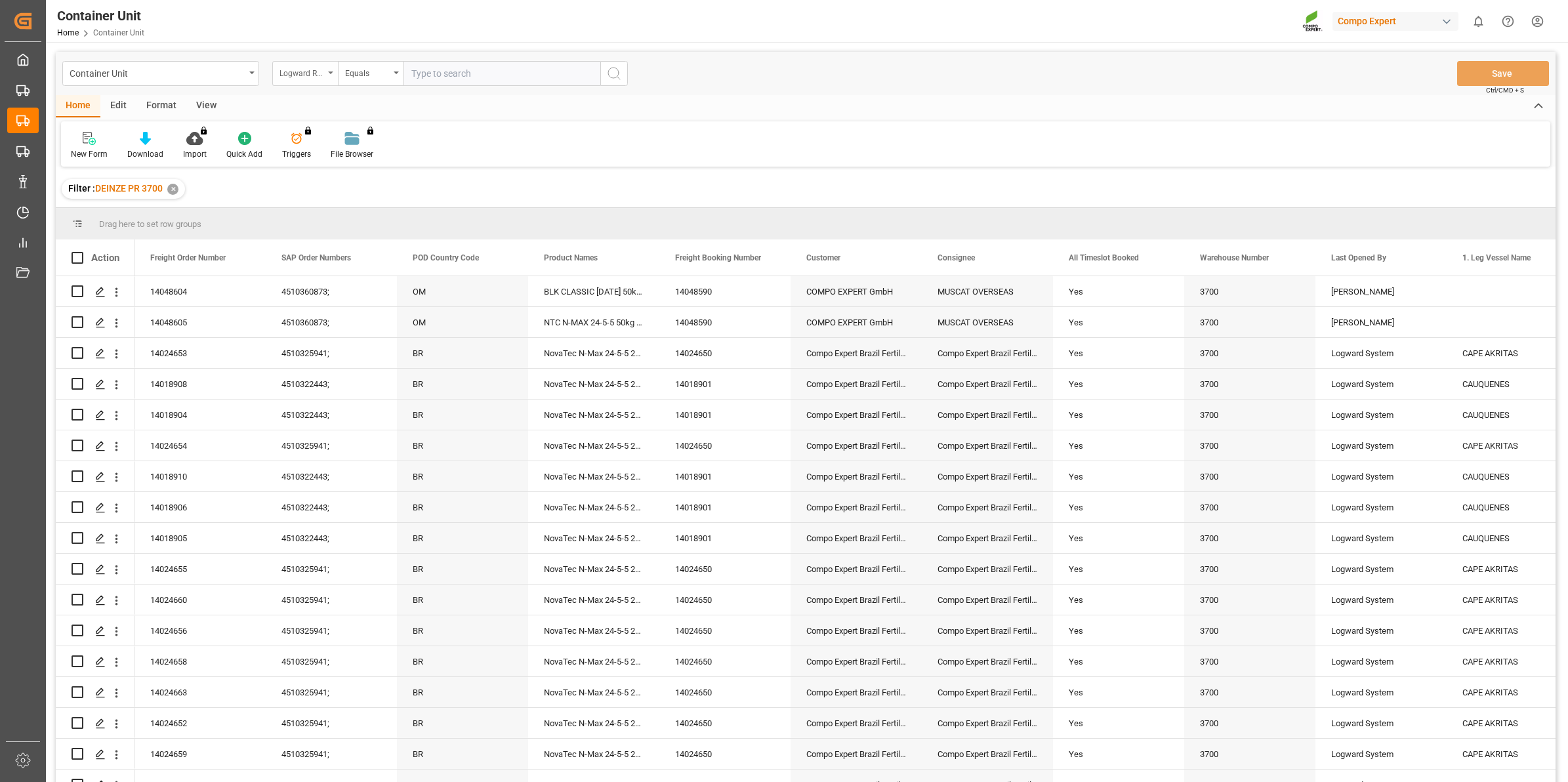
click at [302, 73] on div "Logward Reference" at bounding box center [301, 71] width 45 height 16
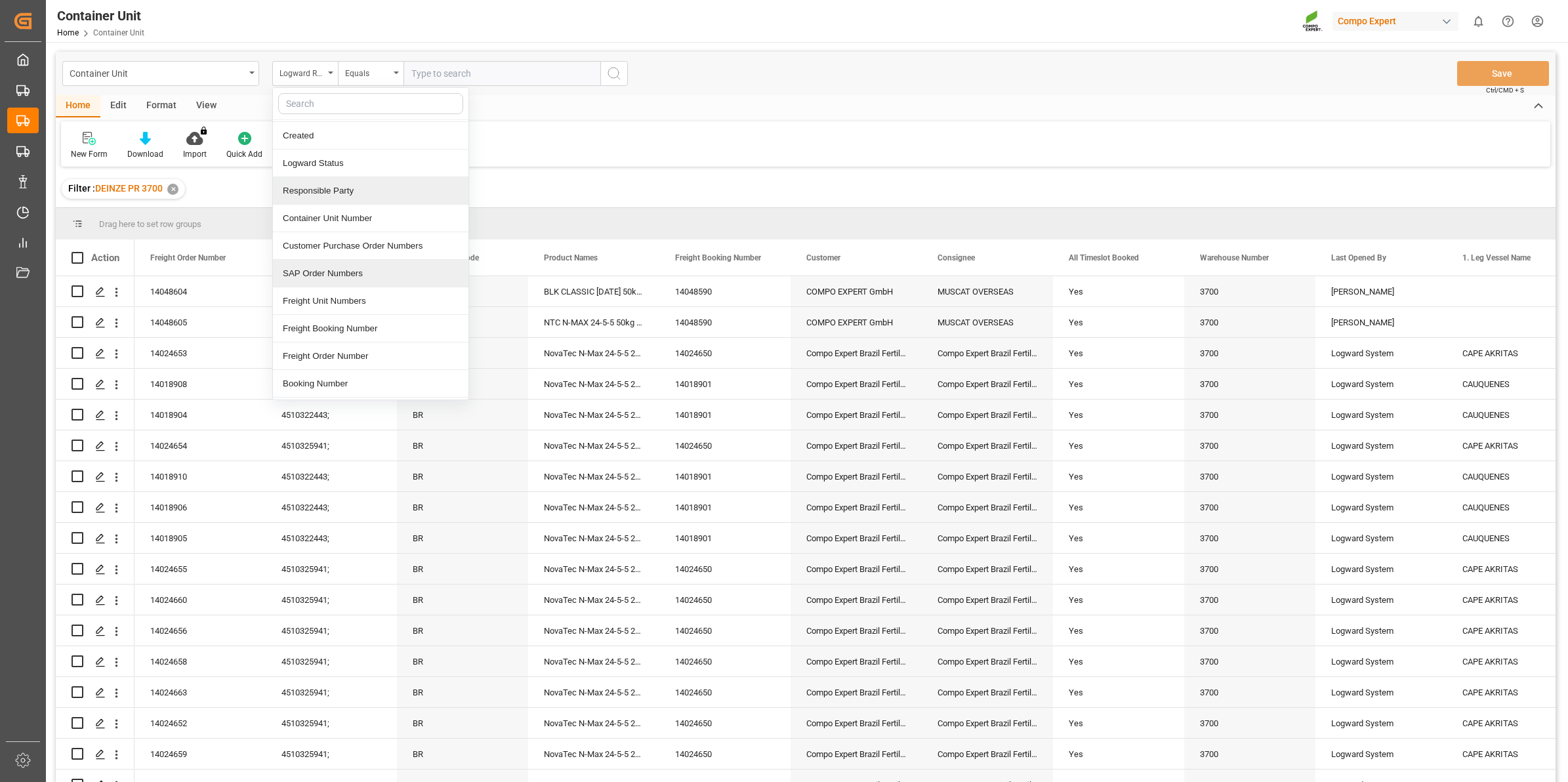
scroll to position [82, 0]
click at [359, 332] on div "Freight Order Number" at bounding box center [371, 327] width 195 height 27
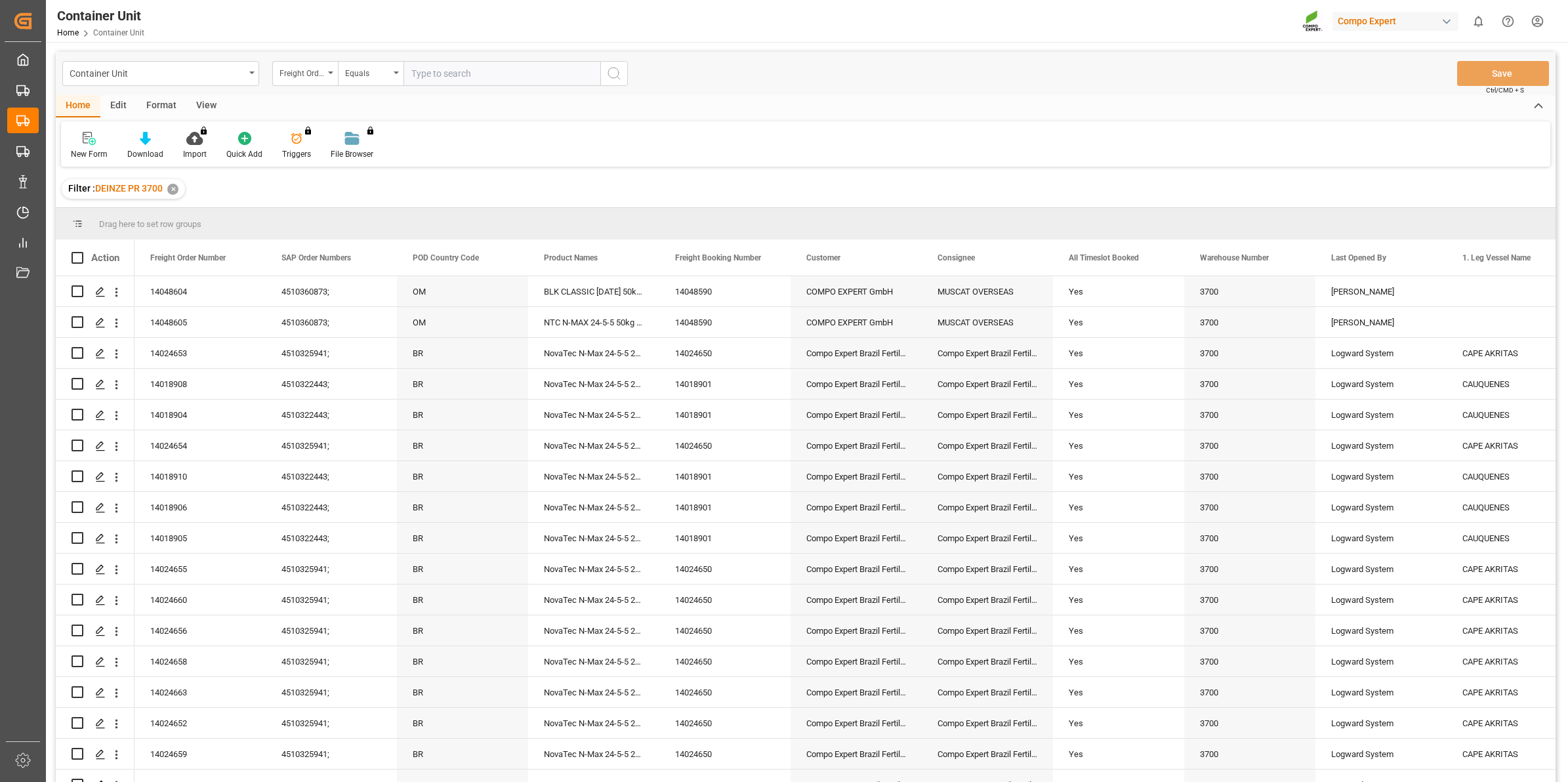
click at [453, 79] on input "text" at bounding box center [501, 73] width 196 height 25
type input "14048606"
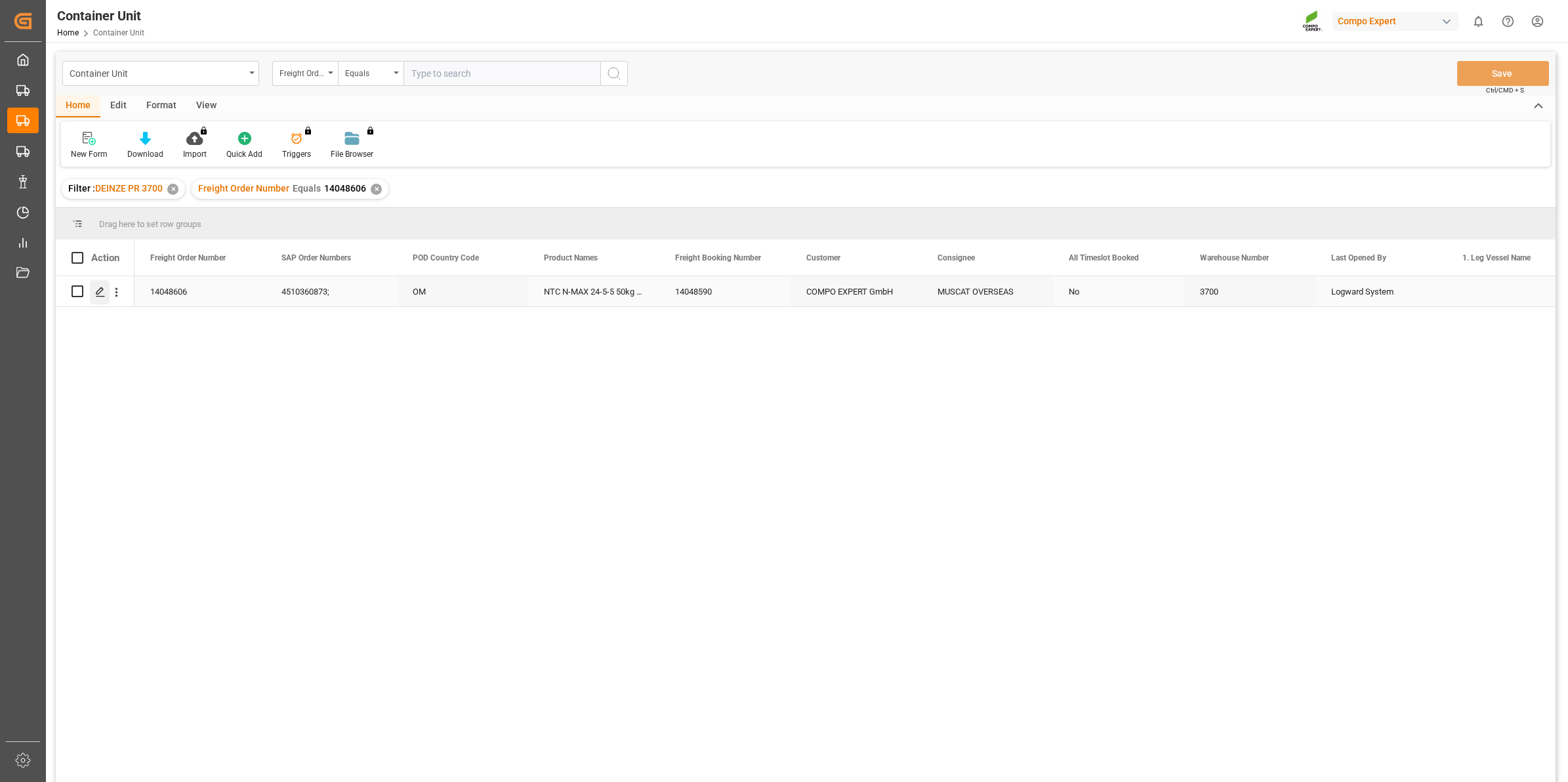
click at [100, 283] on div "Press SPACE to select this row." at bounding box center [100, 292] width 20 height 25
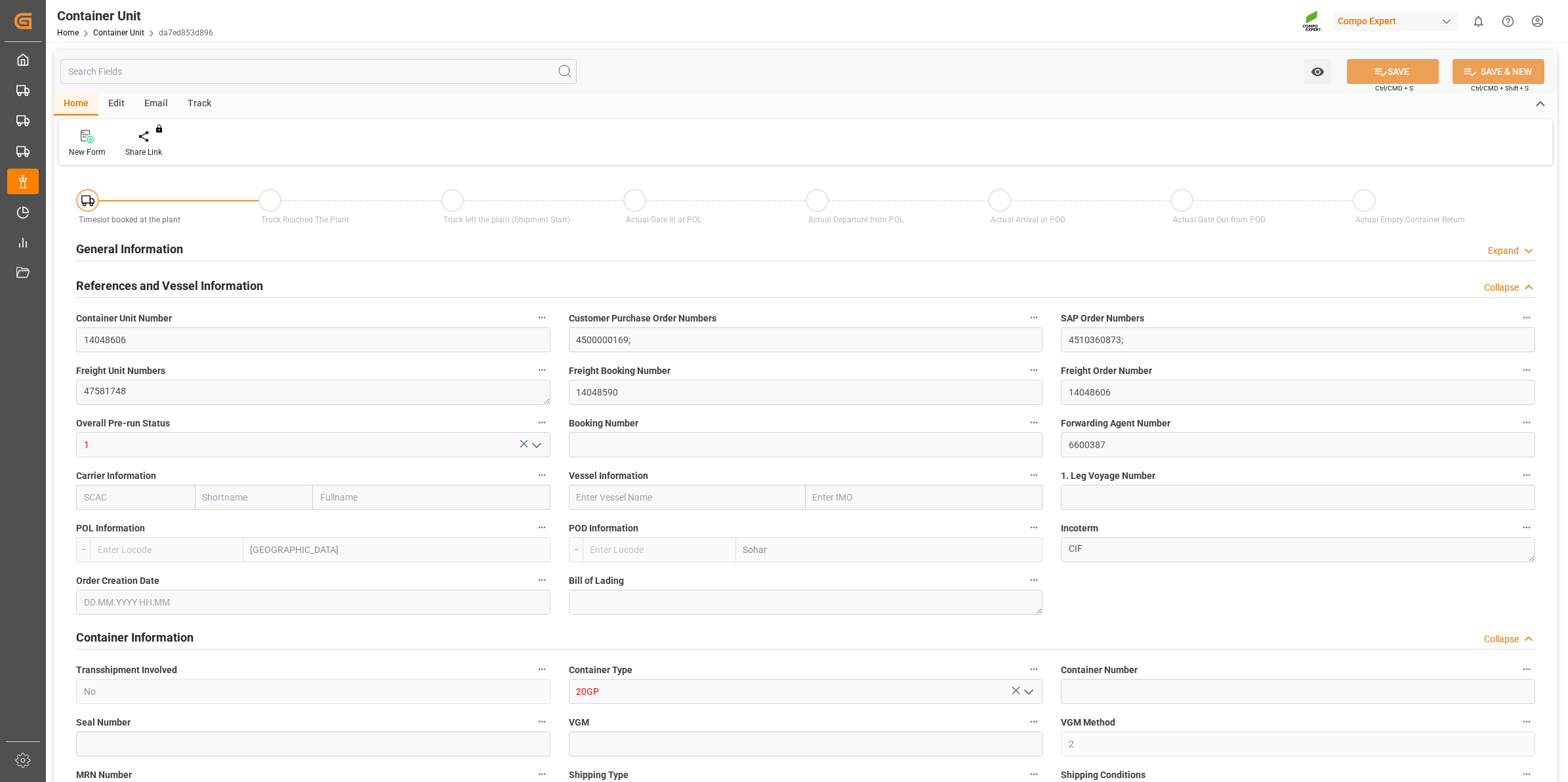
type input "BEANR"
type input "OMSOH"
type input "7"
type input "0"
type input "8"
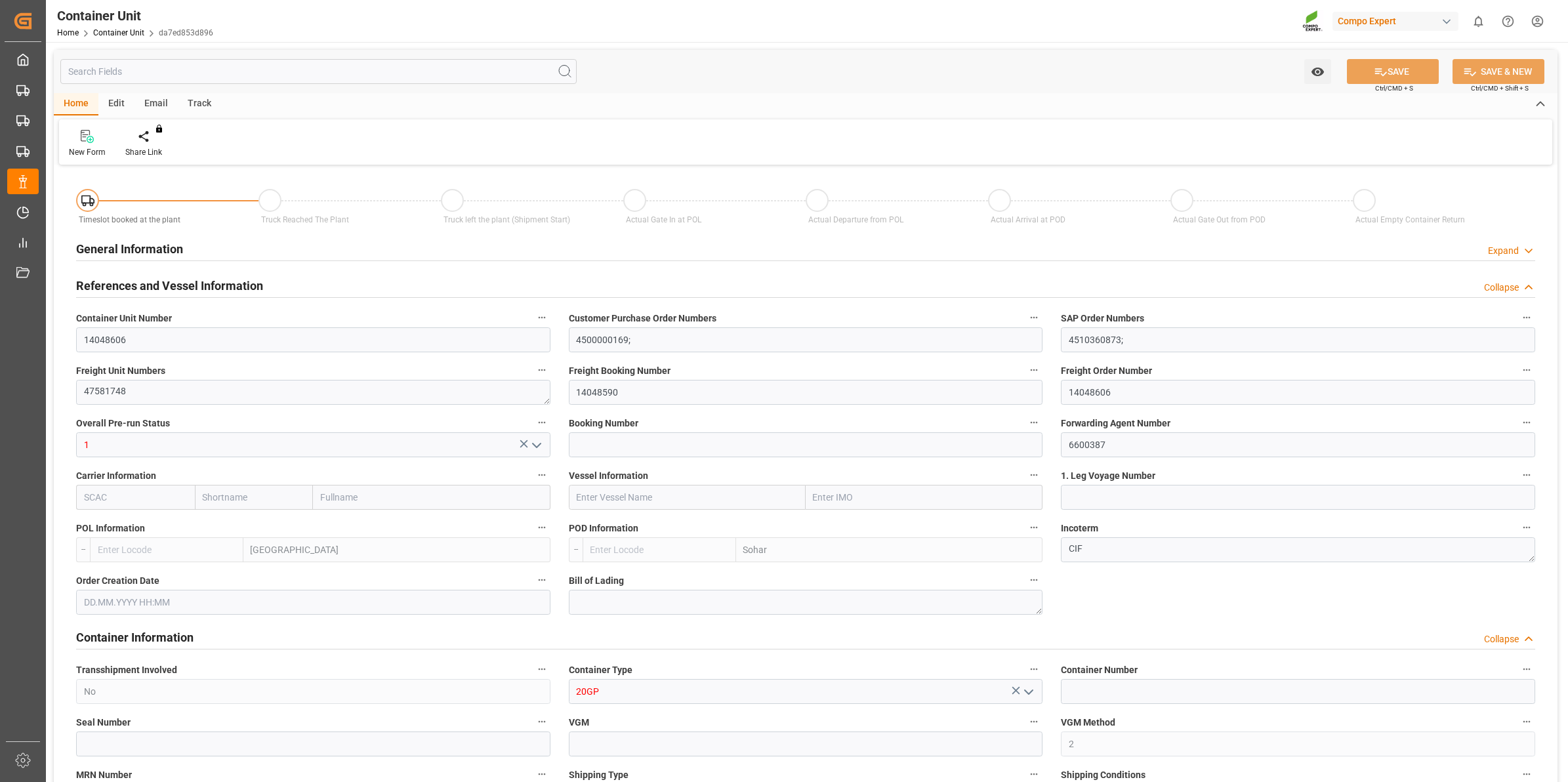
type input "0"
type input "288"
type input "20480"
type input "[DATE] 12:46"
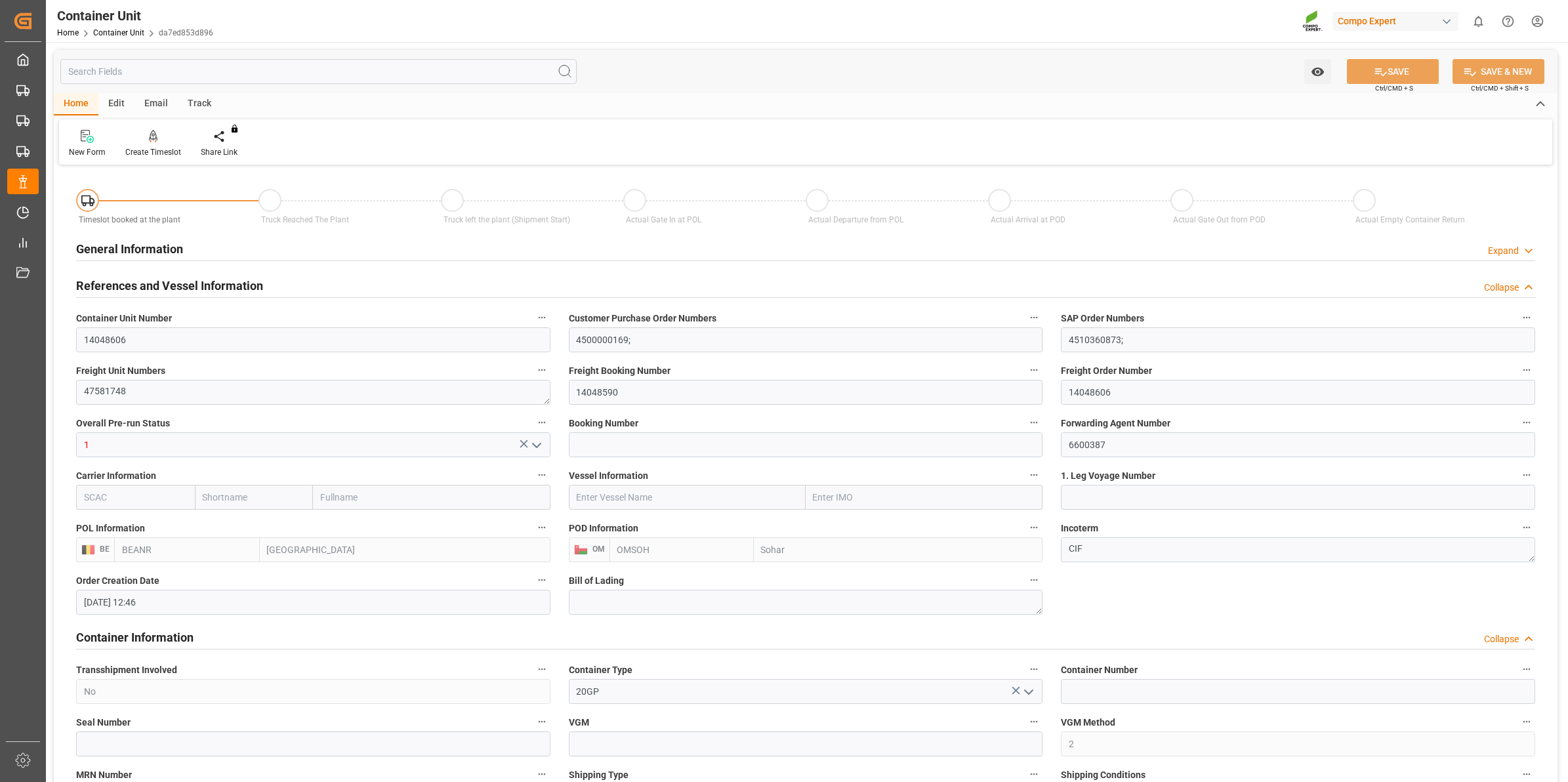
type input "[DATE]"
click at [156, 151] on div "Create Timeslot" at bounding box center [153, 152] width 56 height 12
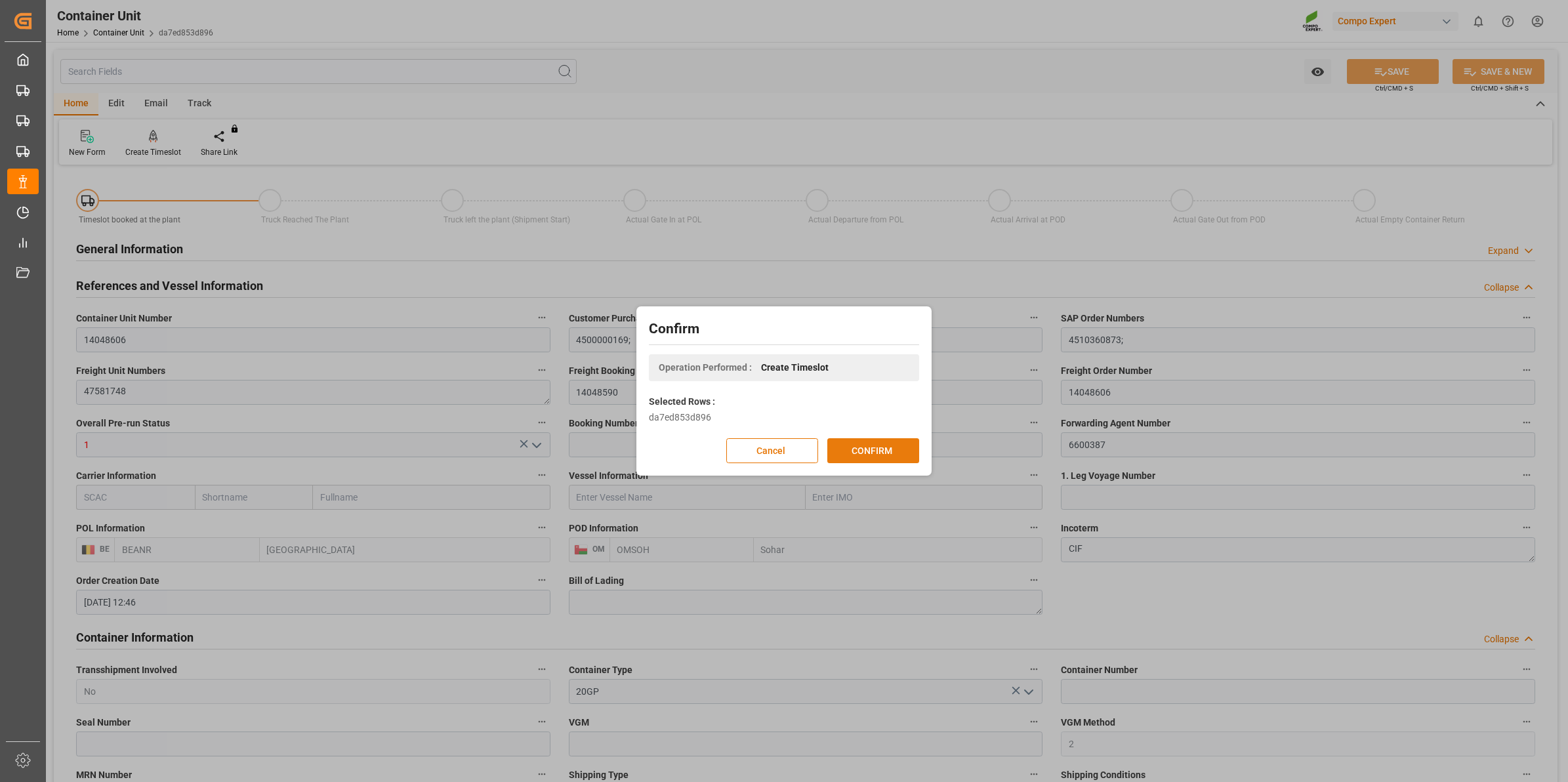
click at [895, 458] on button "CONFIRM" at bounding box center [873, 450] width 92 height 25
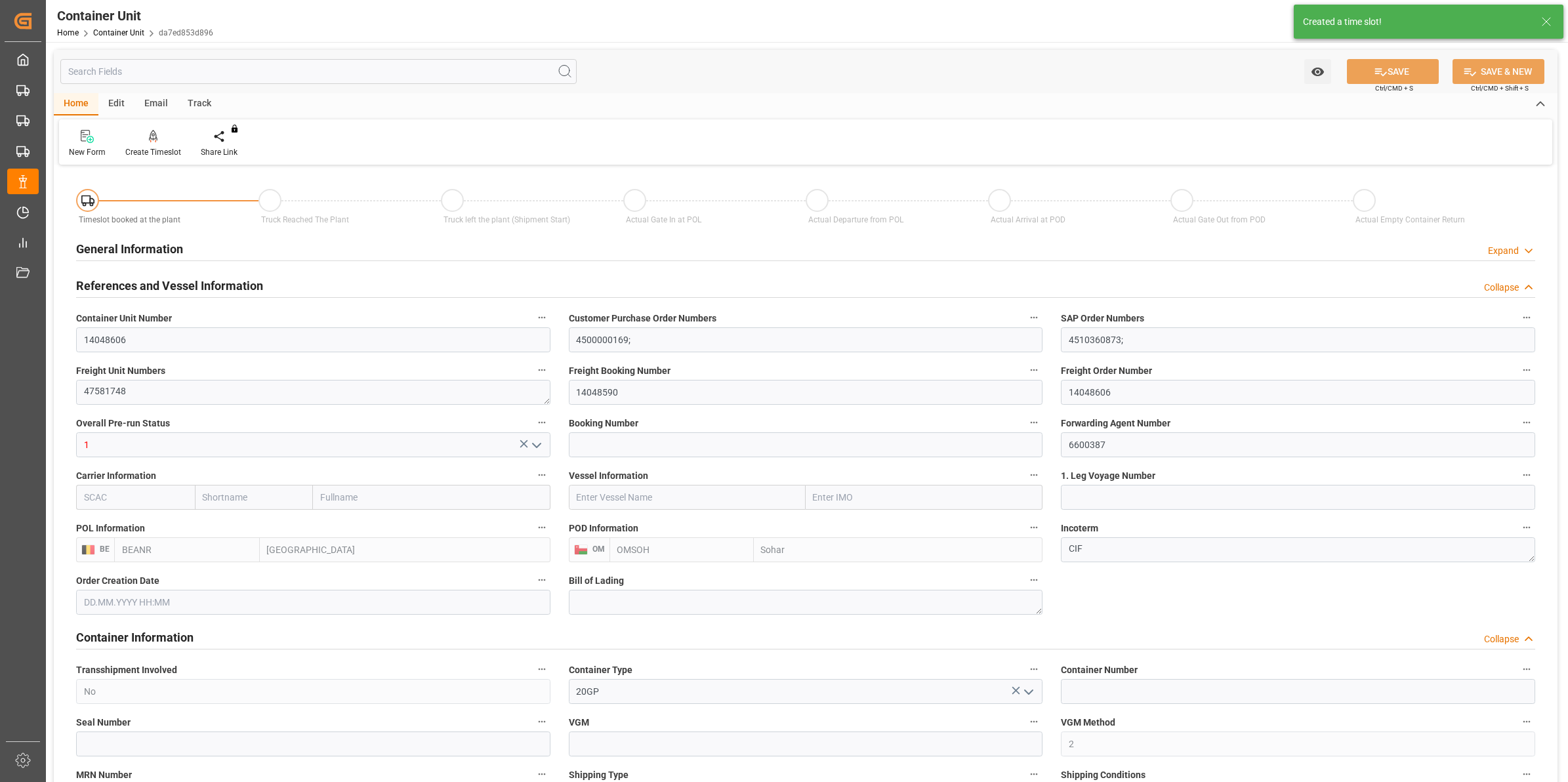
type input "[DATE] 12:46"
type input "02.07.2025"
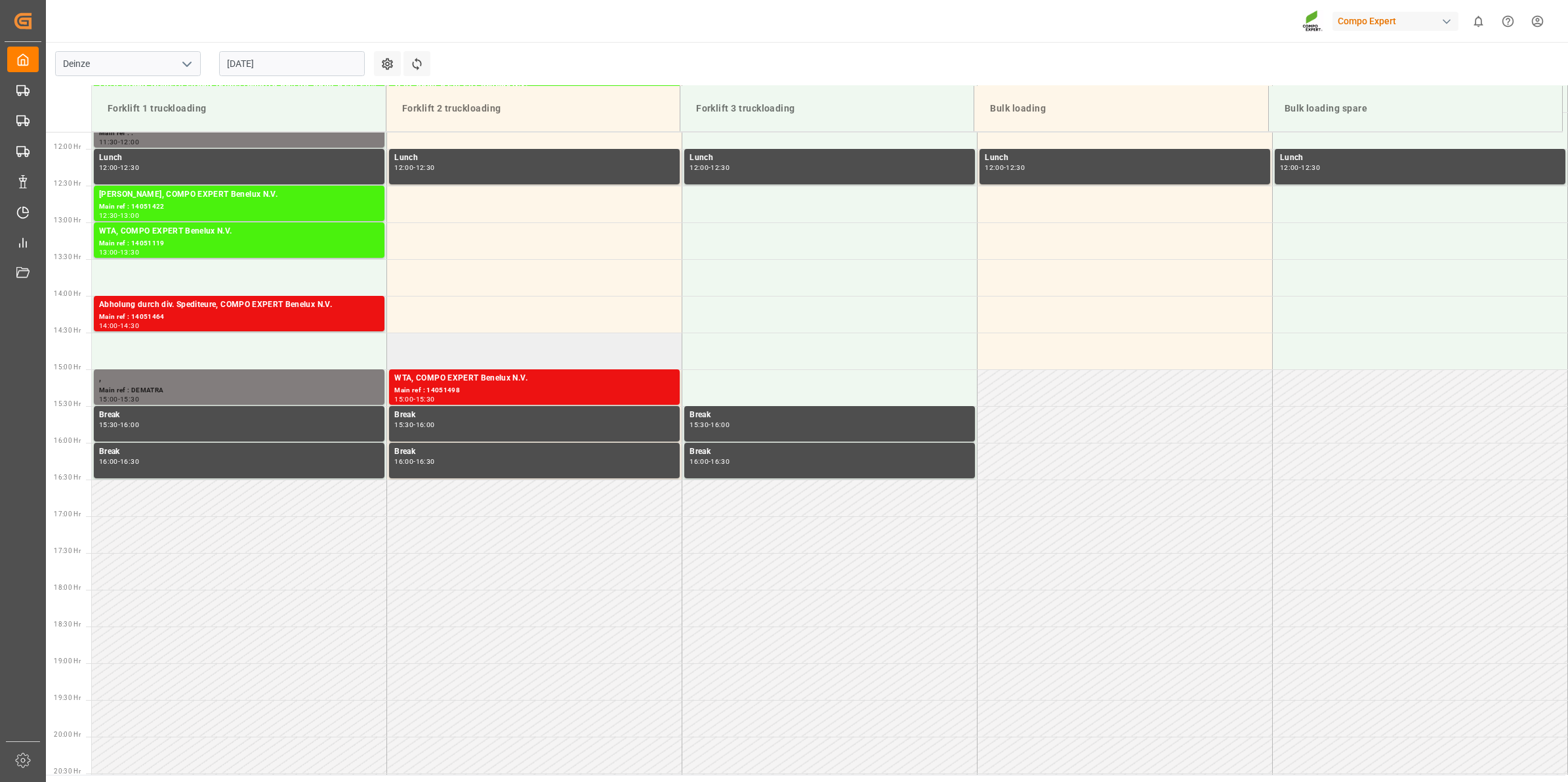
scroll to position [946, 0]
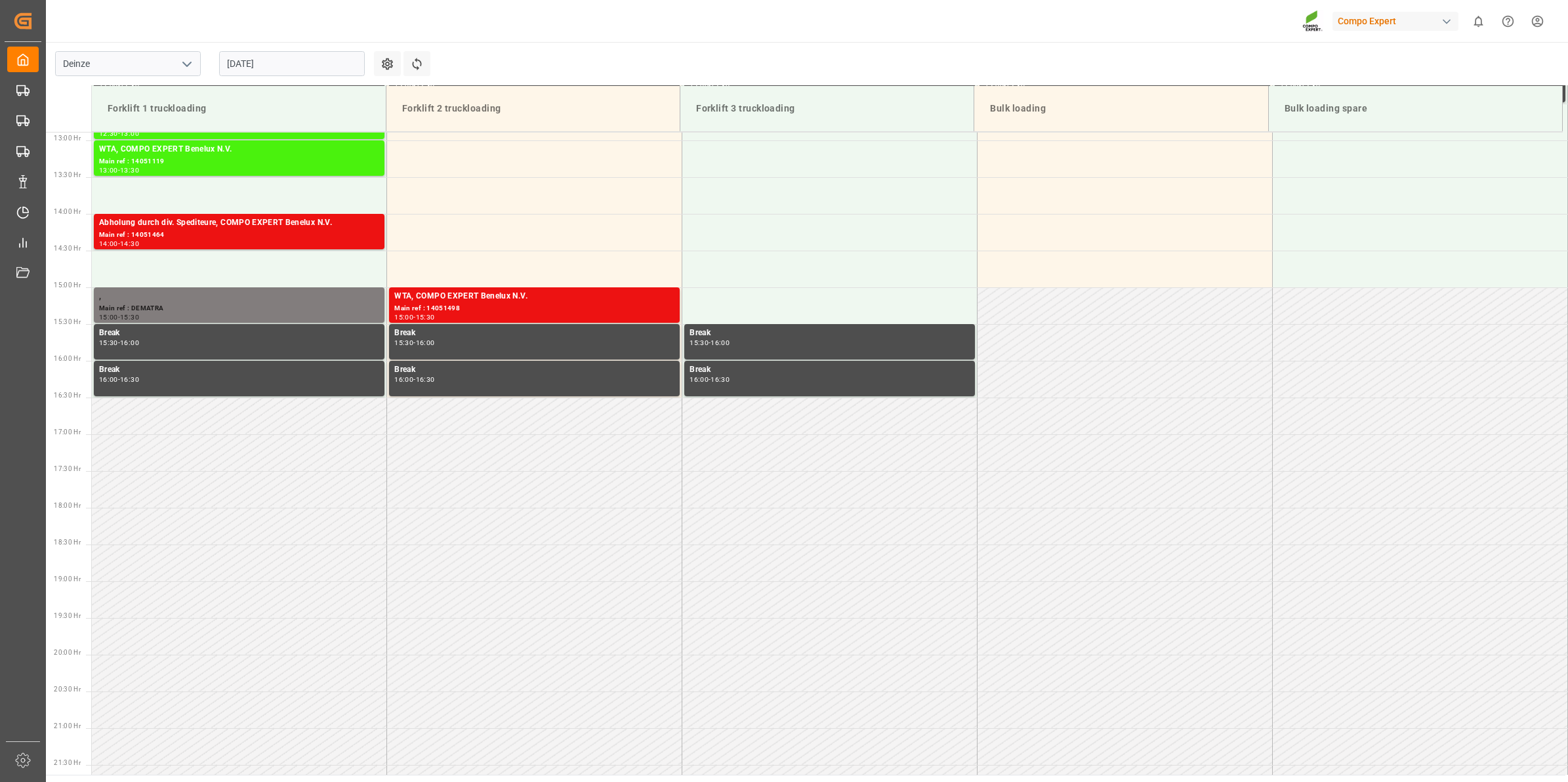
click at [268, 60] on input "[DATE]" at bounding box center [291, 63] width 145 height 25
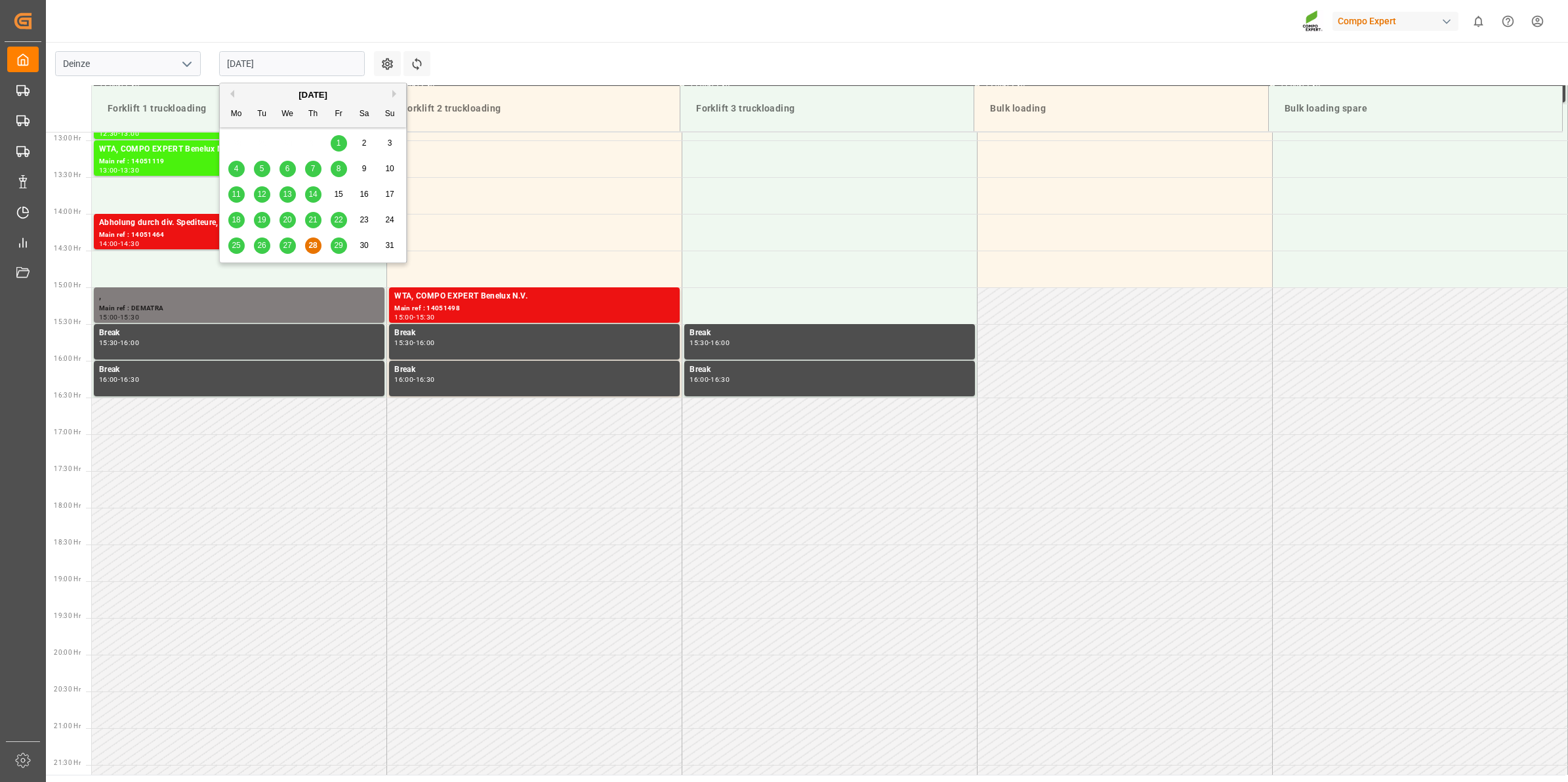
click at [394, 95] on button "Next Month" at bounding box center [396, 93] width 8 height 8
click at [231, 167] on div "8" at bounding box center [237, 169] width 16 height 16
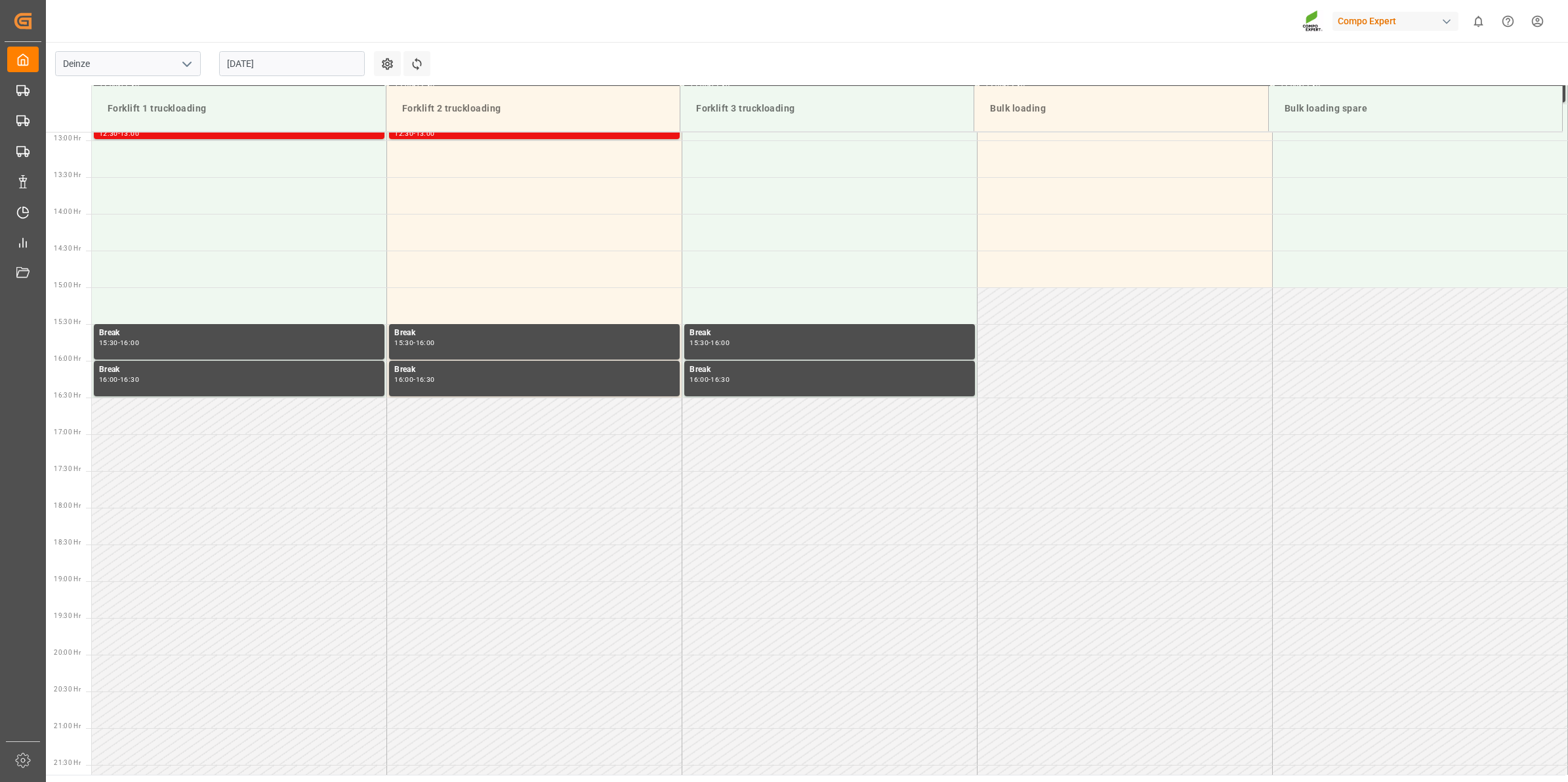
scroll to position [618, 0]
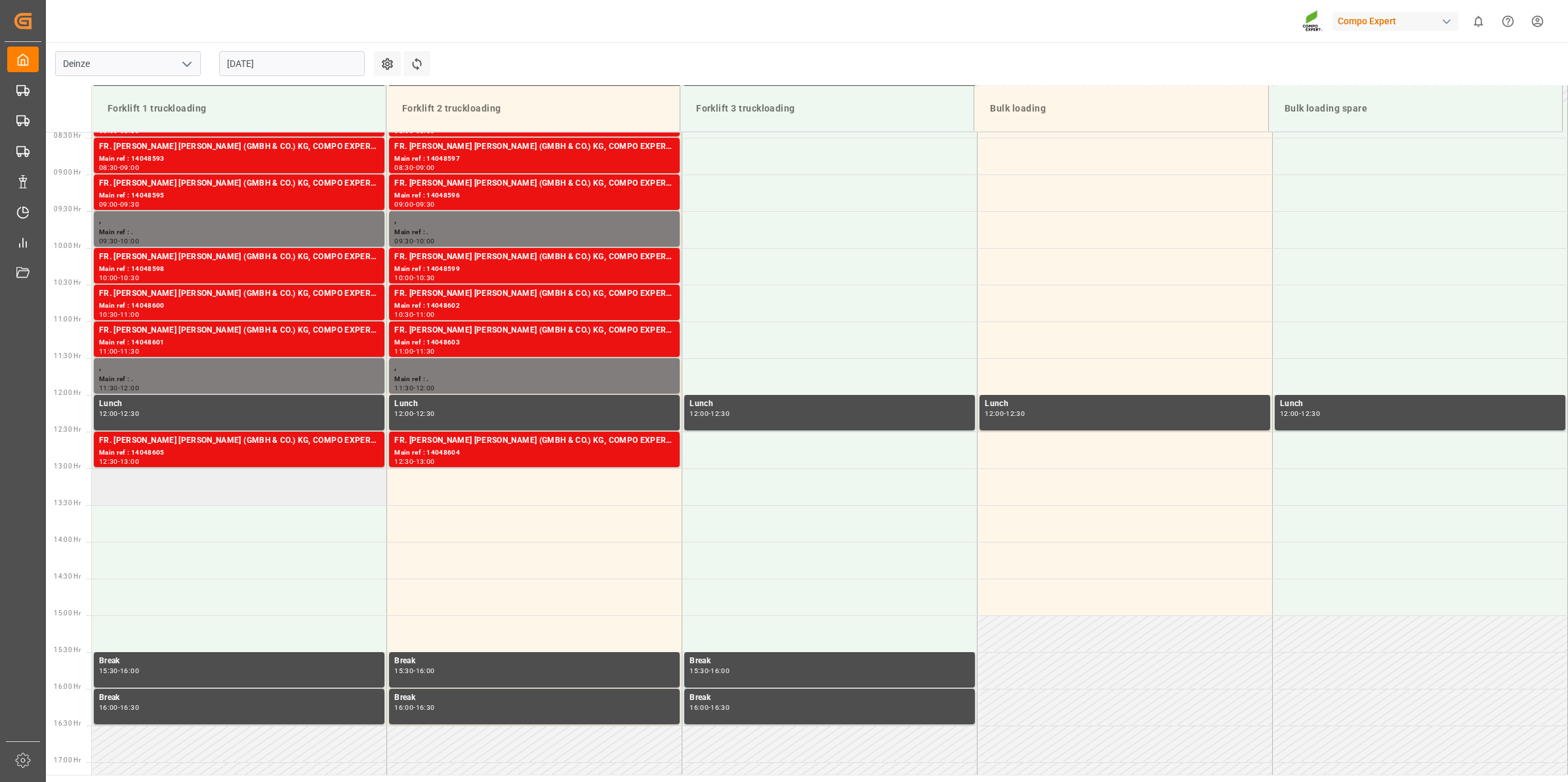
click at [297, 499] on td at bounding box center [239, 487] width 295 height 37
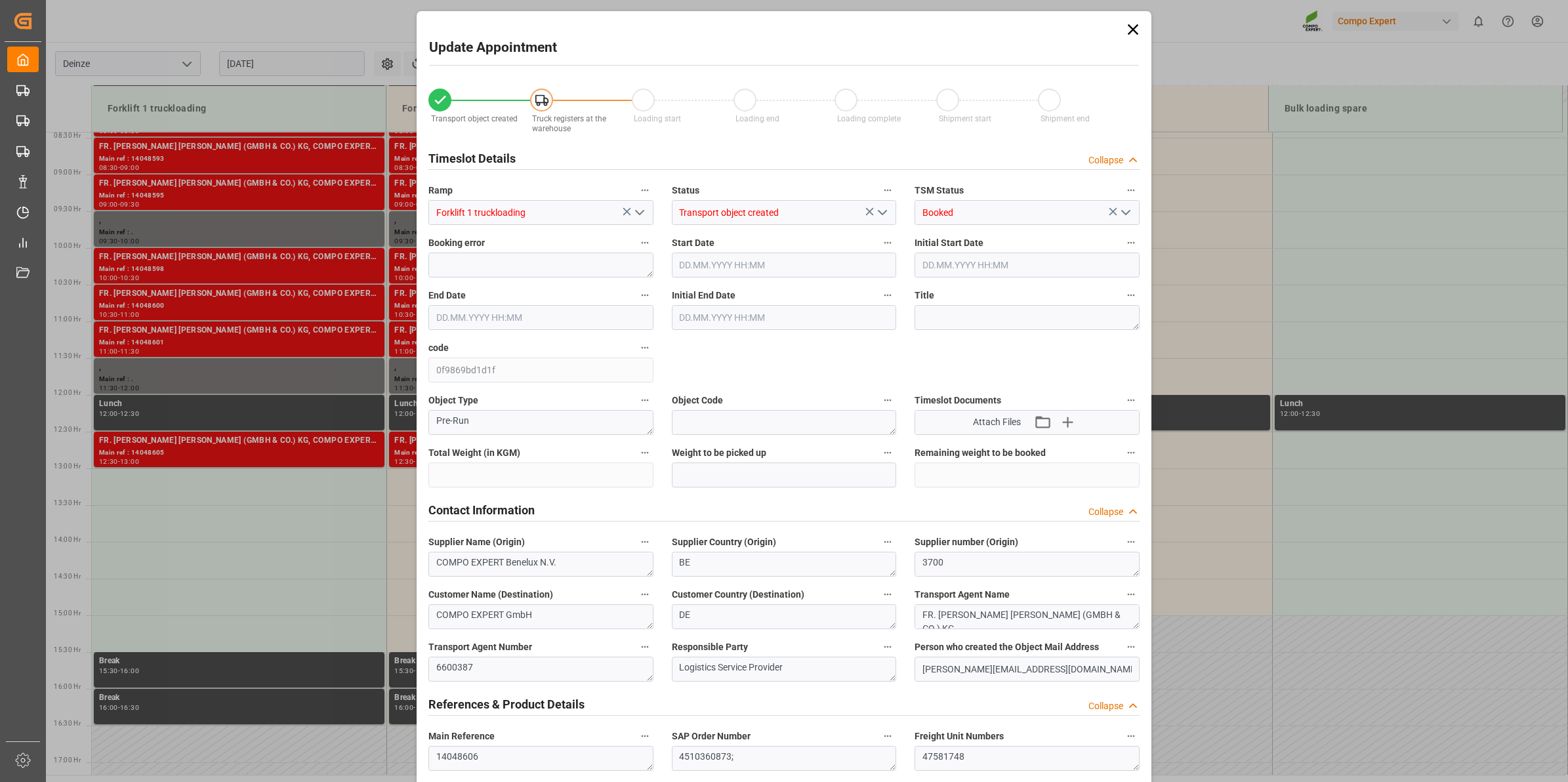
type input "20480"
type input "288"
type input "[DATE] 13:00"
type input "[DATE] 13:30"
type input "[DATE] 12:46"
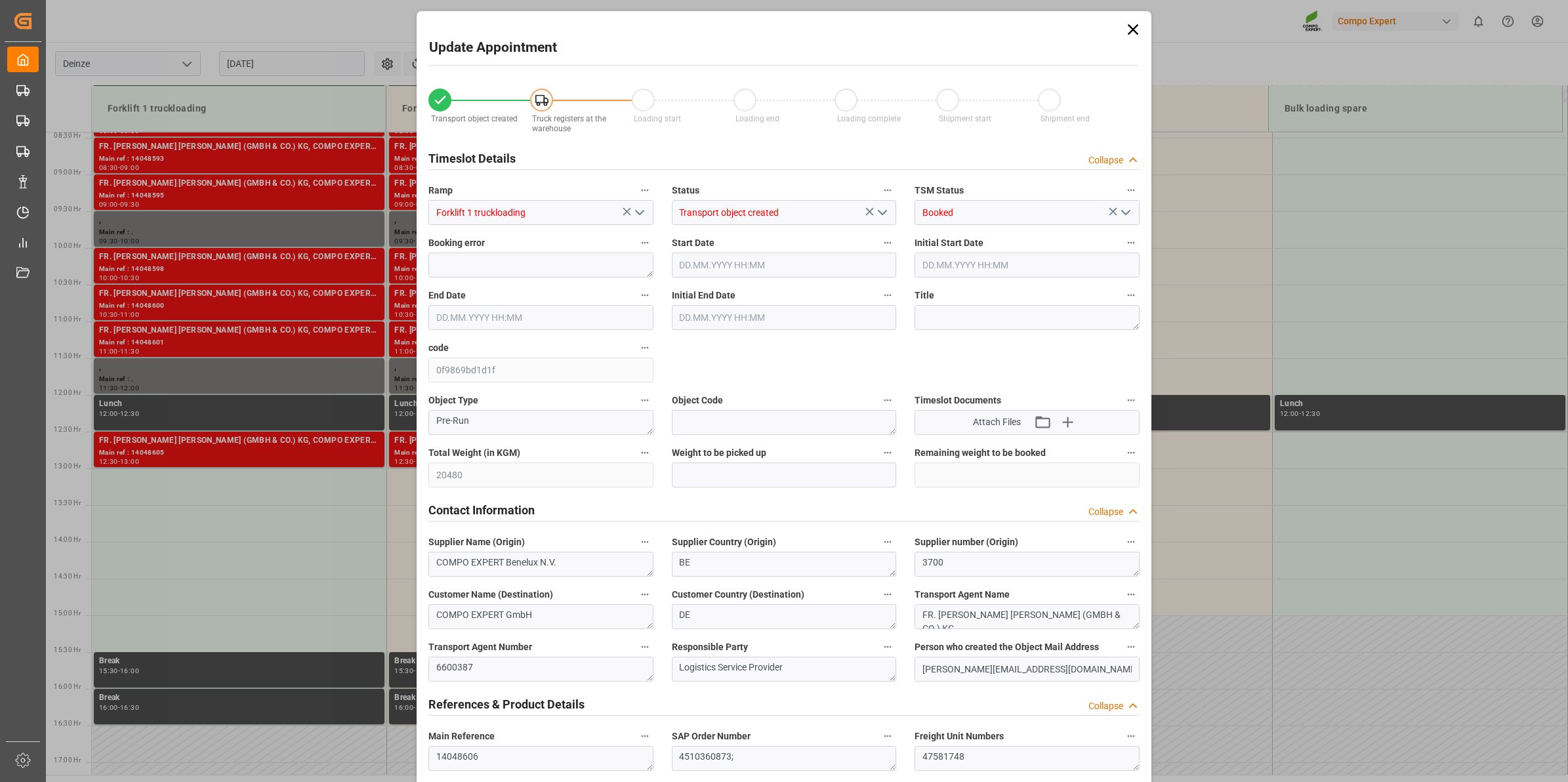
type input "28.08.2025 11:55"
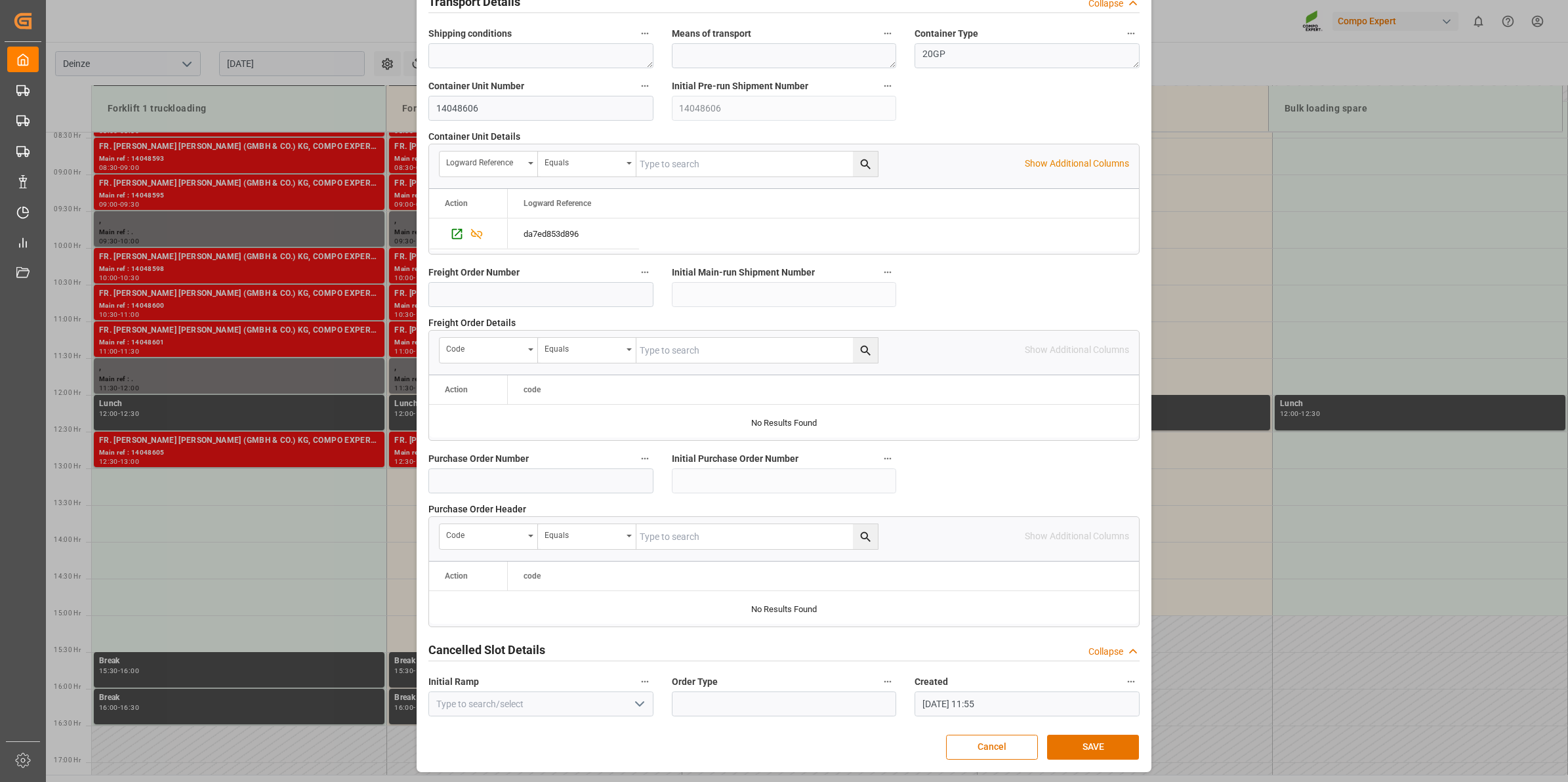
scroll to position [1041, 0]
click at [1084, 742] on button "SAVE" at bounding box center [1092, 745] width 92 height 25
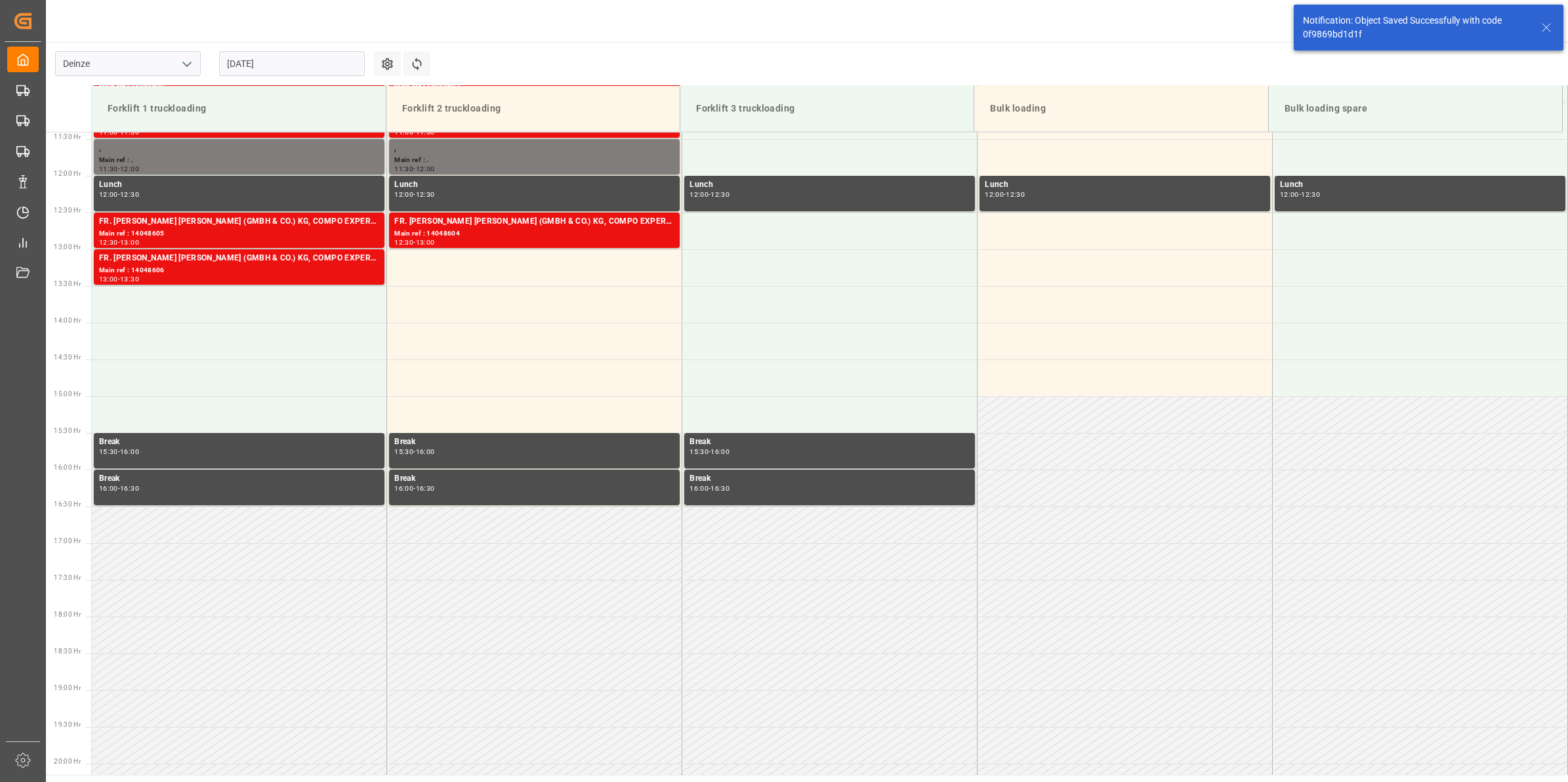
scroll to position [873, 0]
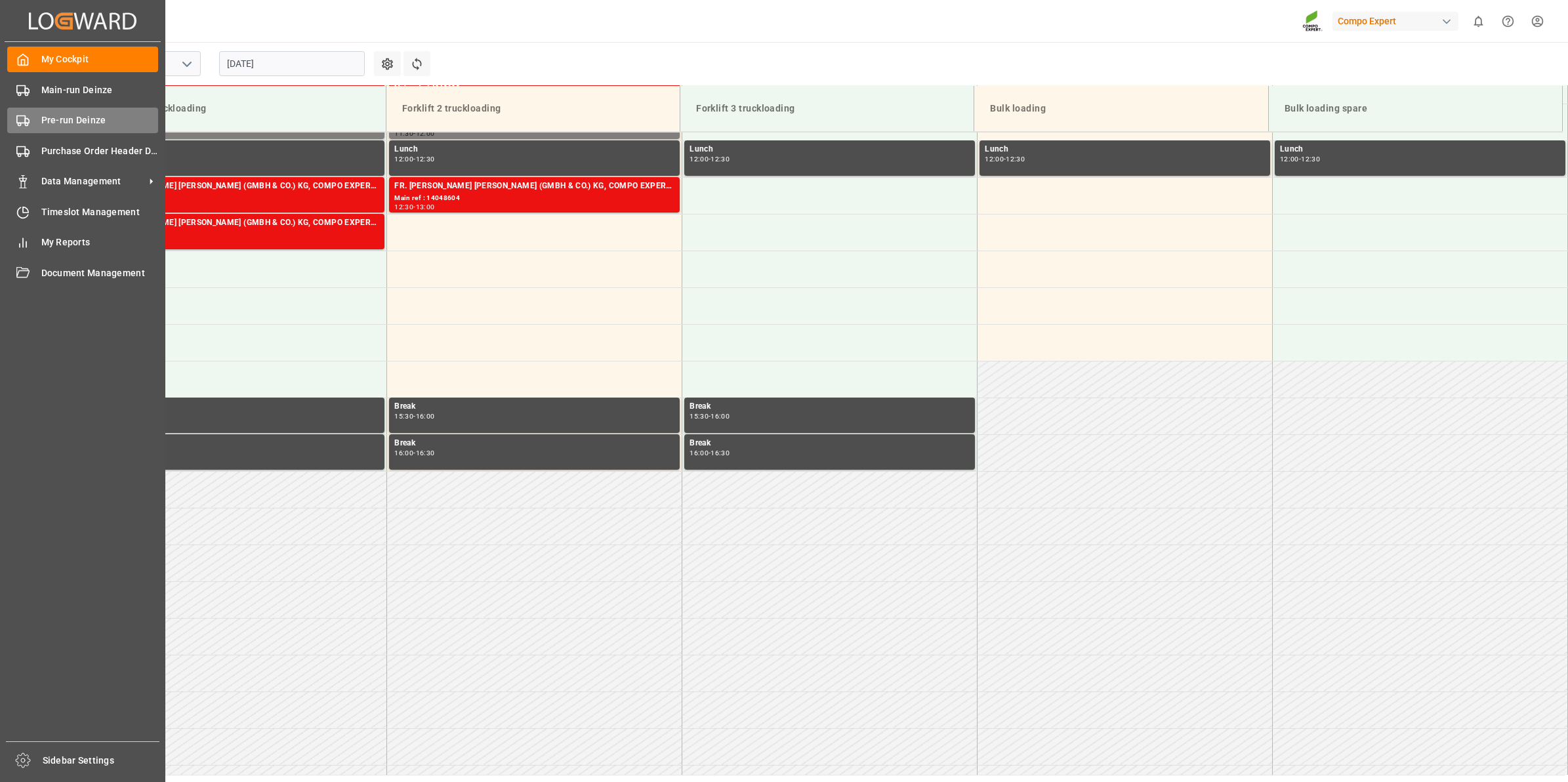
click at [38, 119] on div "Pre-run Deinze Pre-run Deinze" at bounding box center [82, 121] width 151 height 26
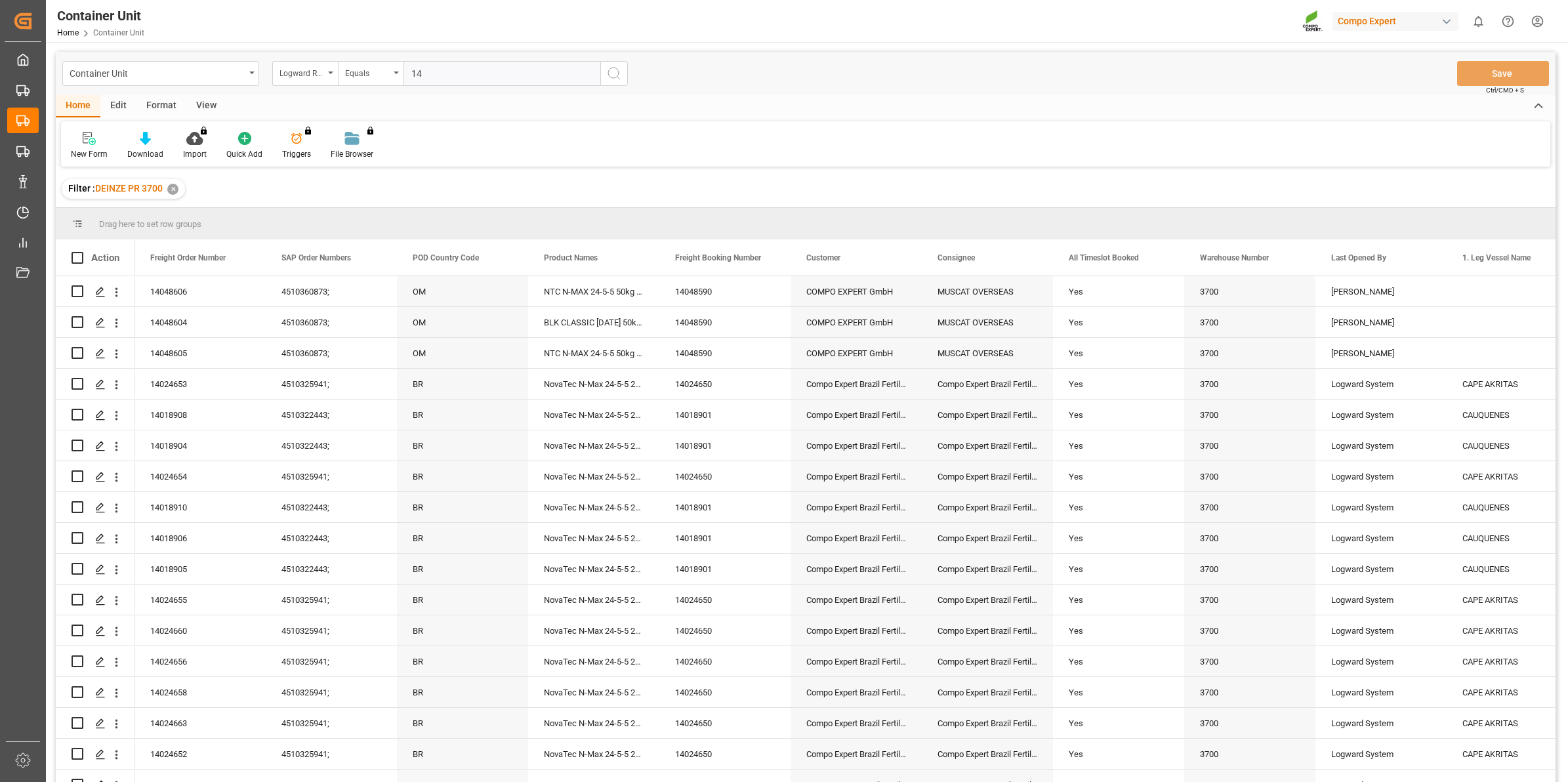
type input "1"
click at [302, 78] on div "Logward Reference" at bounding box center [301, 71] width 45 height 16
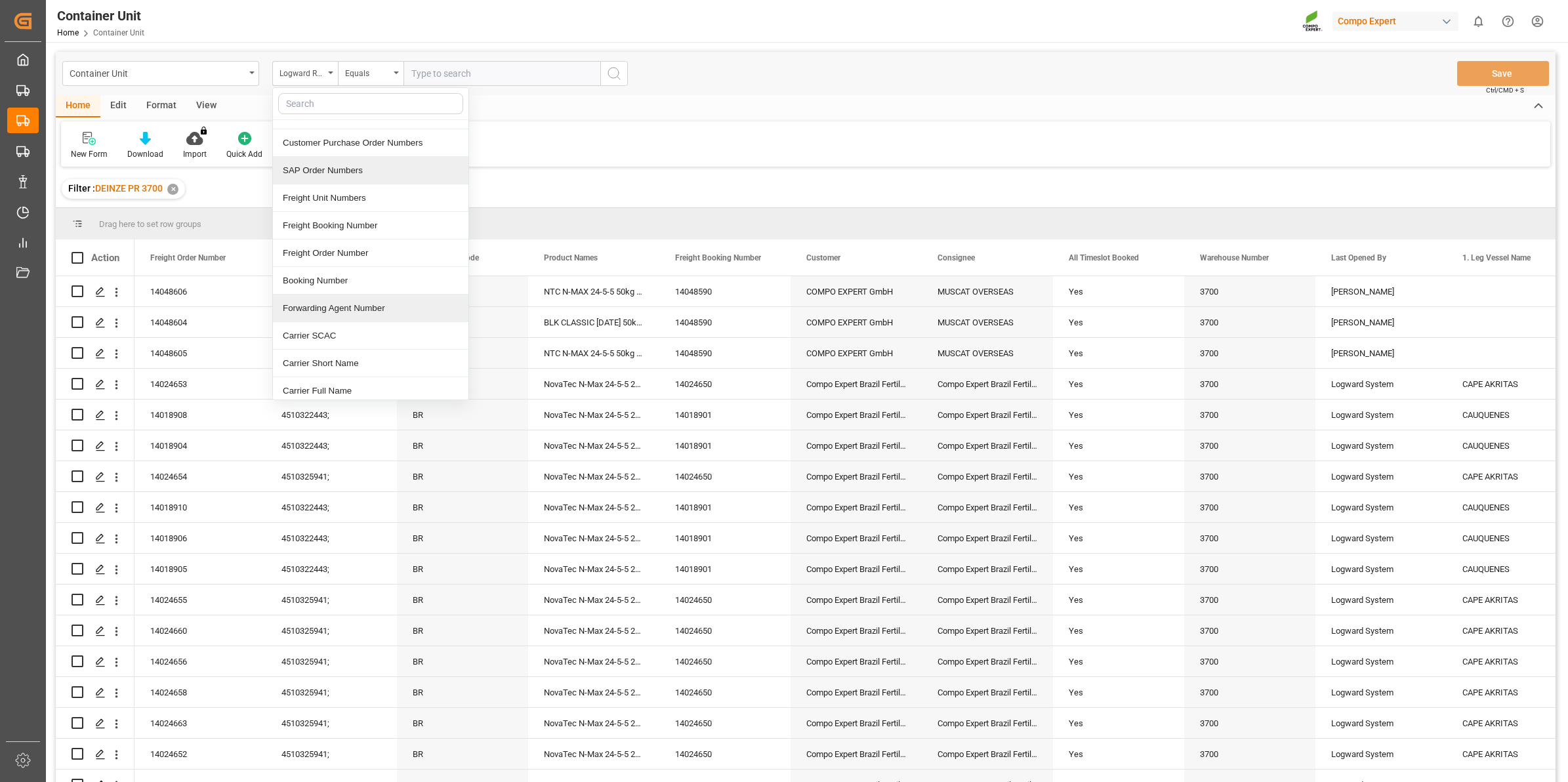
scroll to position [164, 0]
click at [369, 250] on div "Freight Order Number" at bounding box center [371, 246] width 195 height 27
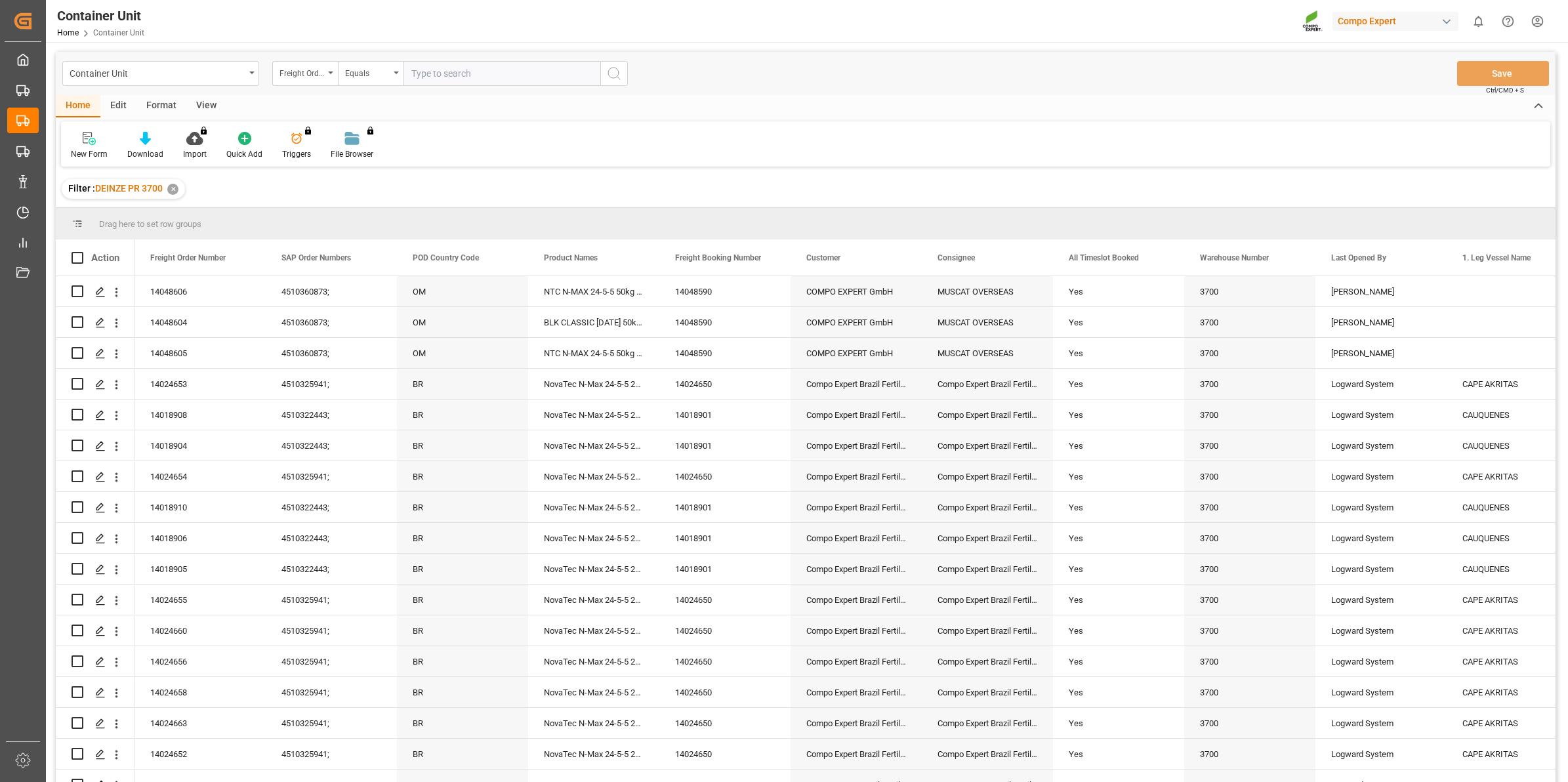
click at [455, 77] on input "text" at bounding box center [501, 73] width 196 height 25
type input "14048607"
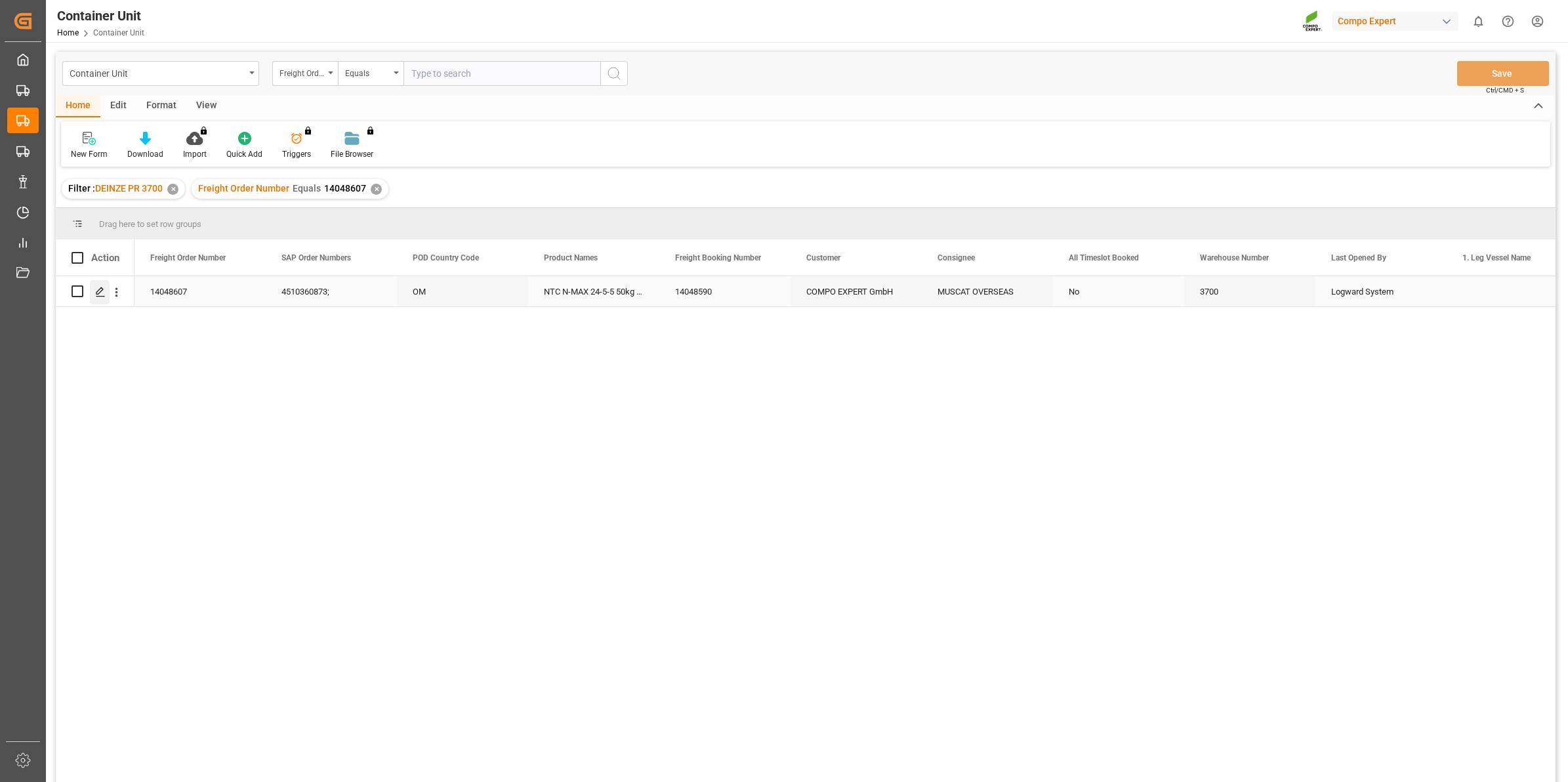
click at [89, 291] on div "Press SPACE to select this row." at bounding box center [100, 292] width 20 height 25
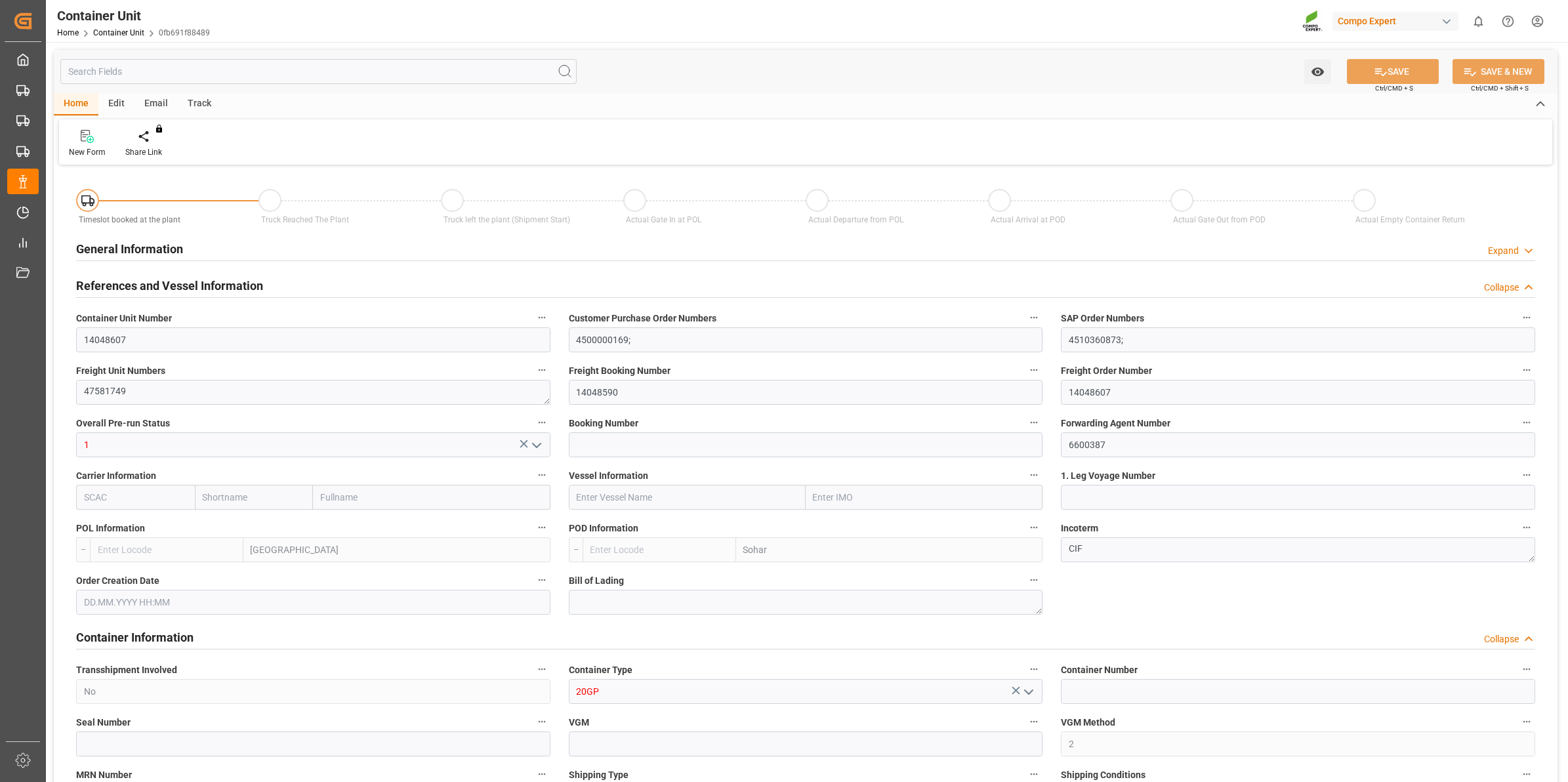
type input "BEANR"
type input "OMSOH"
type input "7"
type input "0"
type input "8"
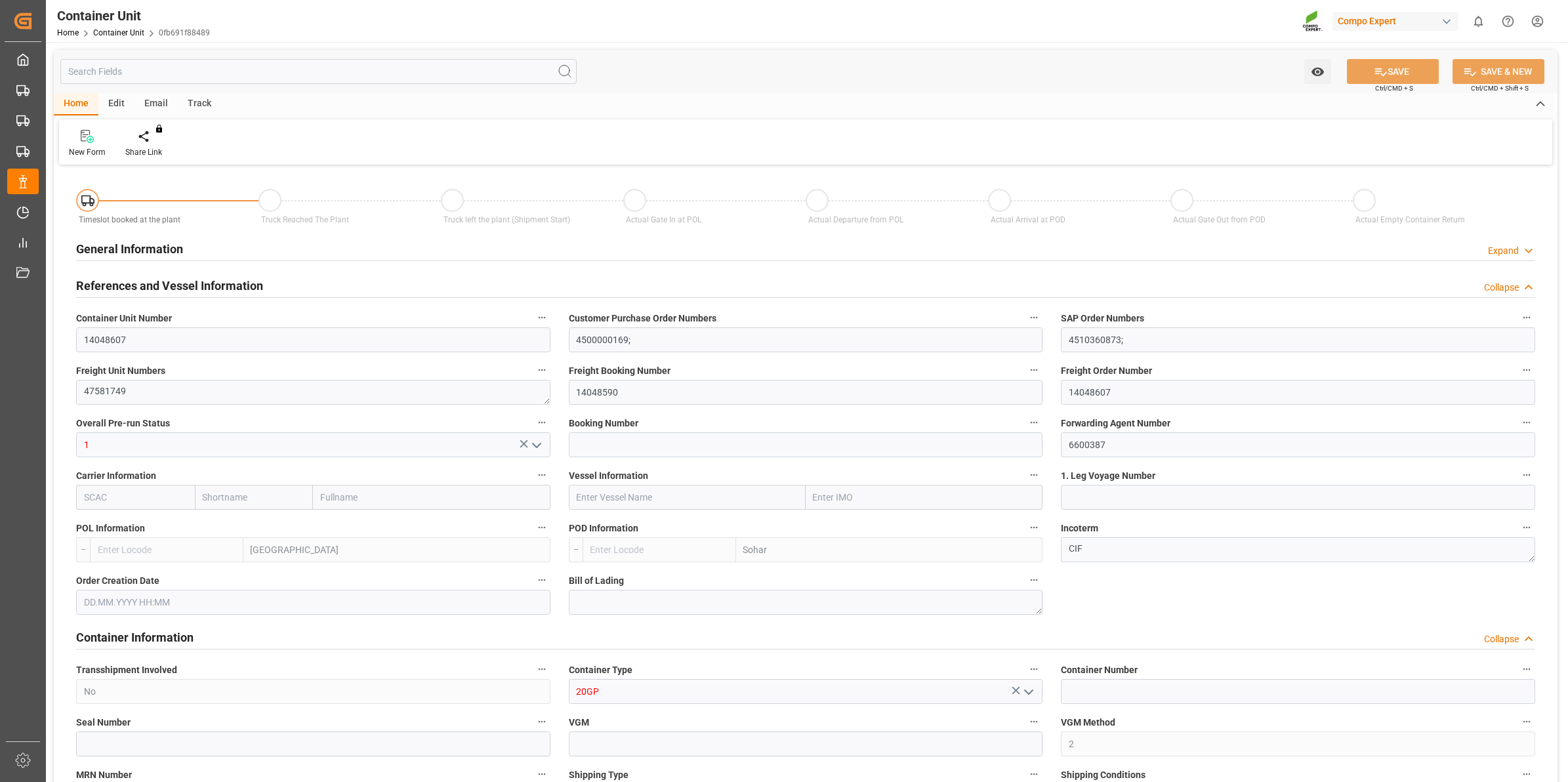
type input "0"
type input "288"
type input "20480"
type input "[DATE] 12:46"
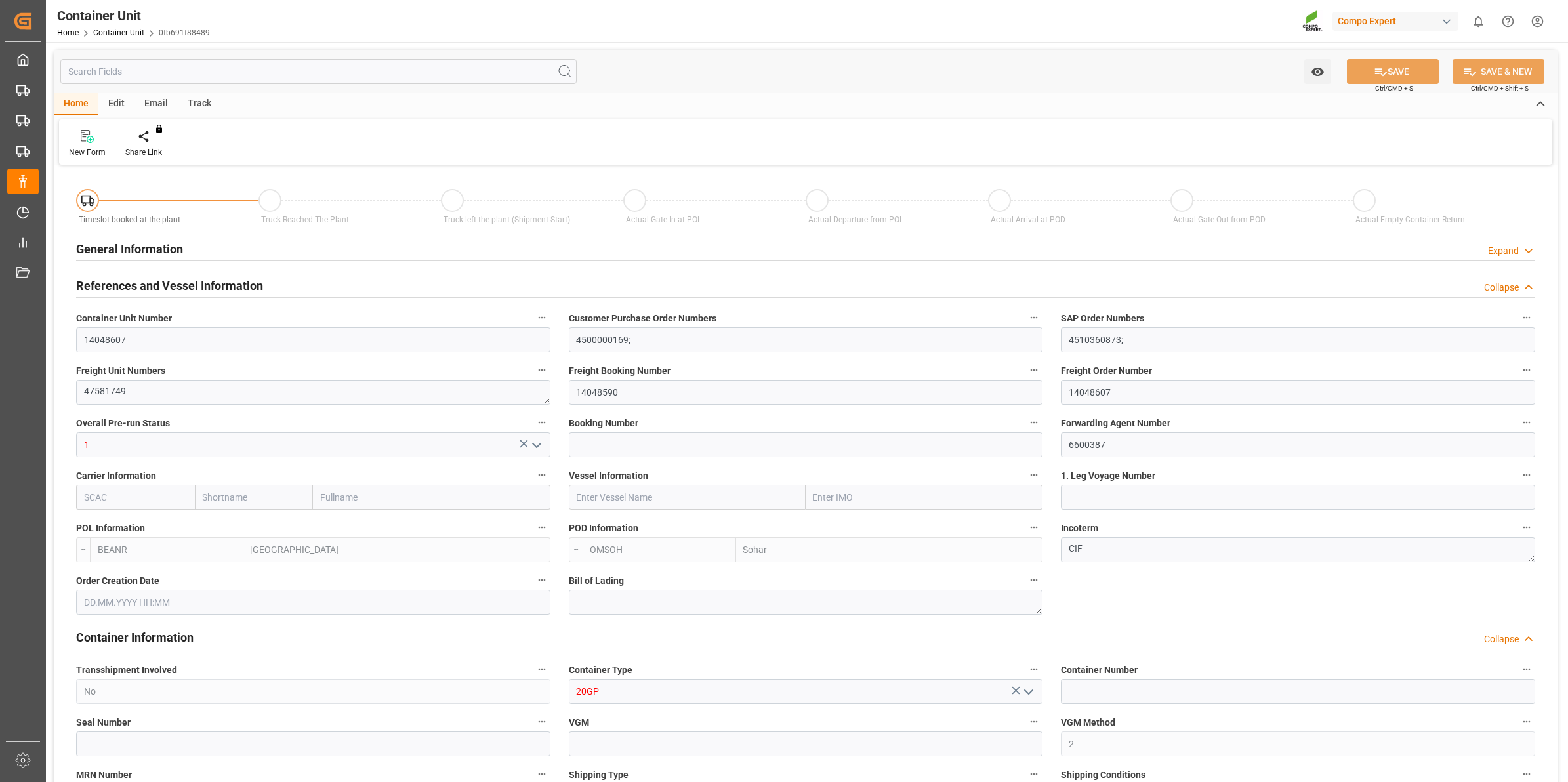
type input "[DATE]"
click at [155, 142] on icon at bounding box center [153, 142] width 5 height 3
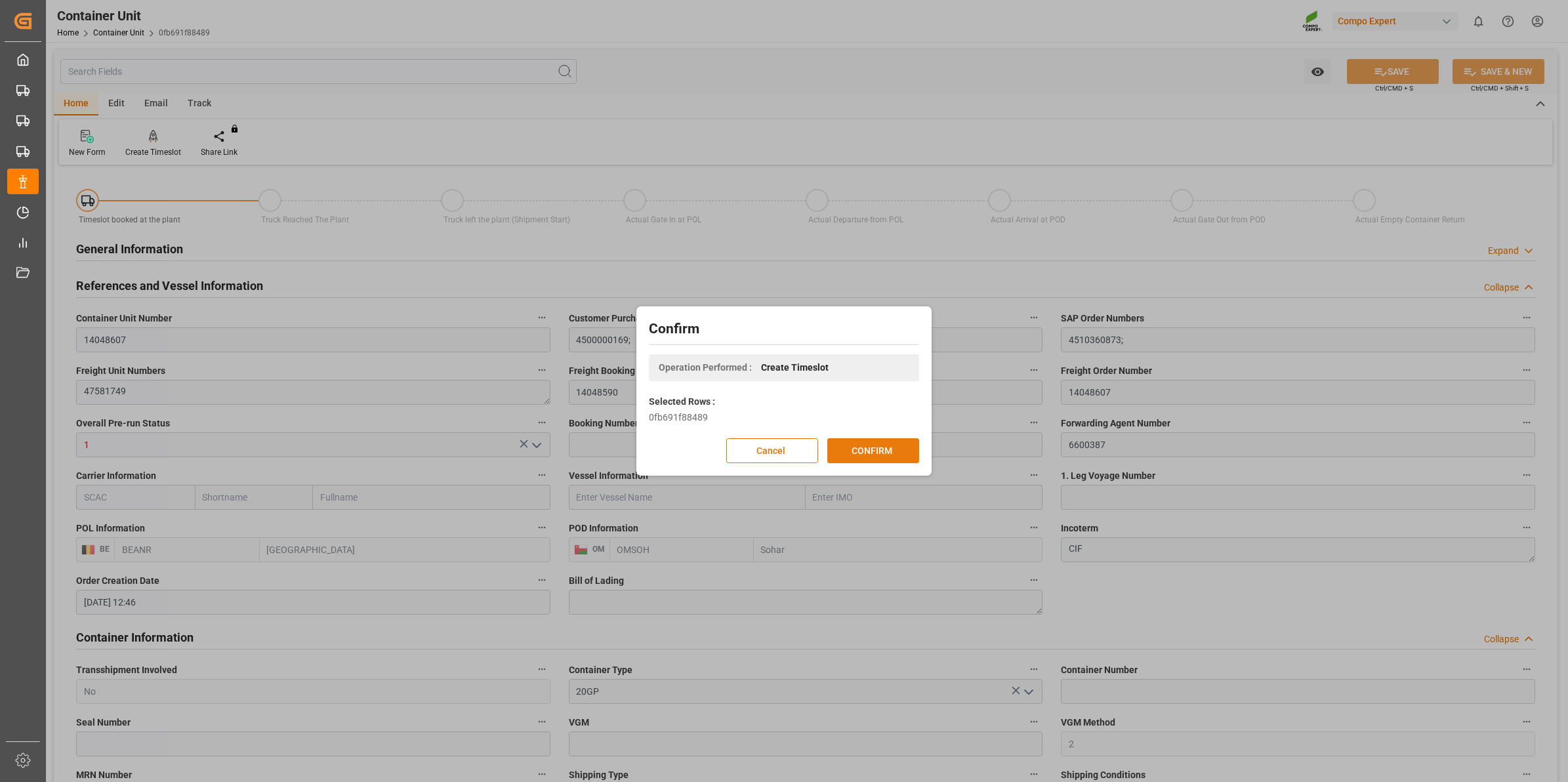
click at [886, 439] on button "CONFIRM" at bounding box center [873, 450] width 92 height 25
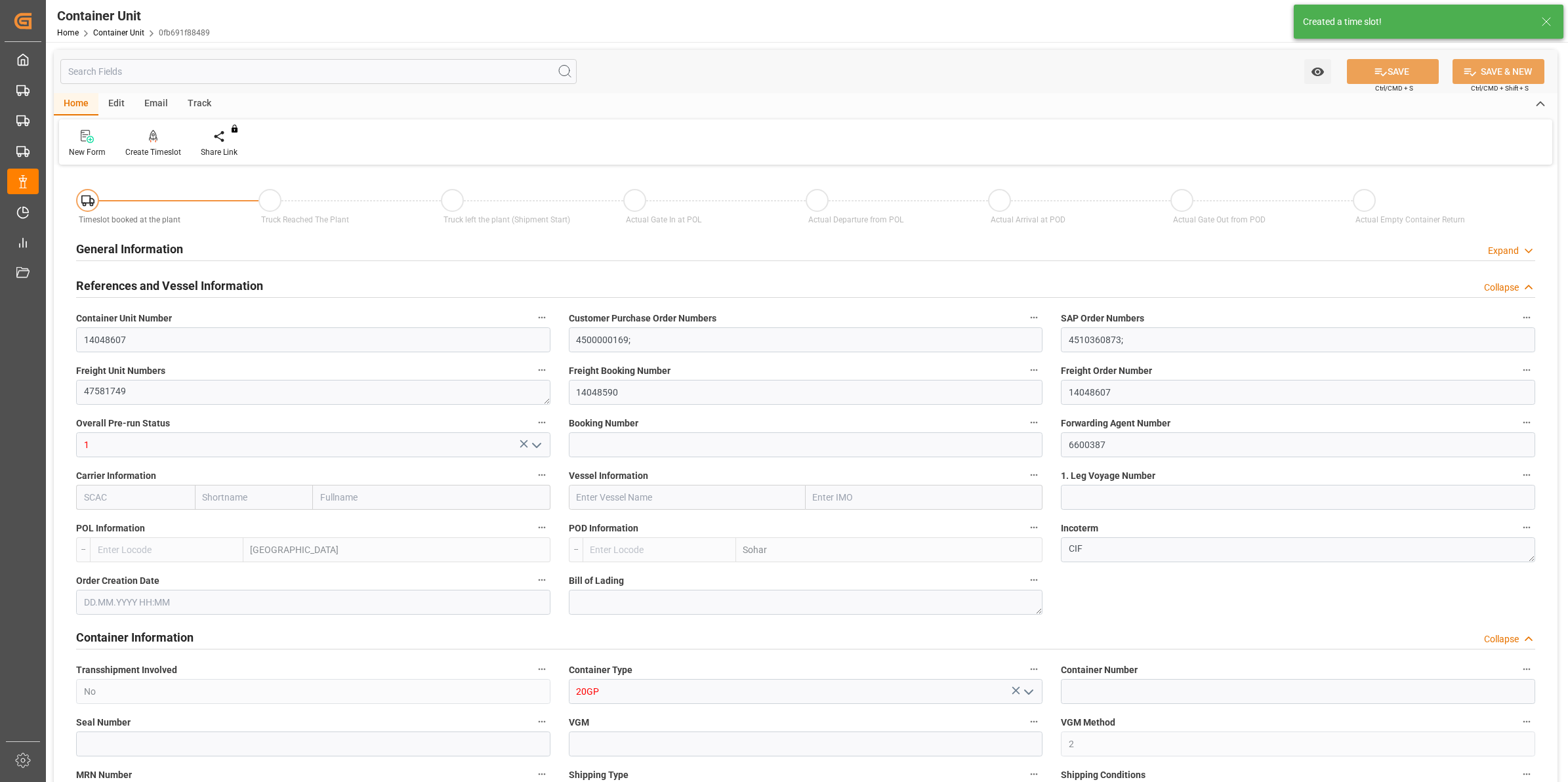
type input "BEANR"
type input "OMSOH"
type input "7"
type input "0"
type input "8"
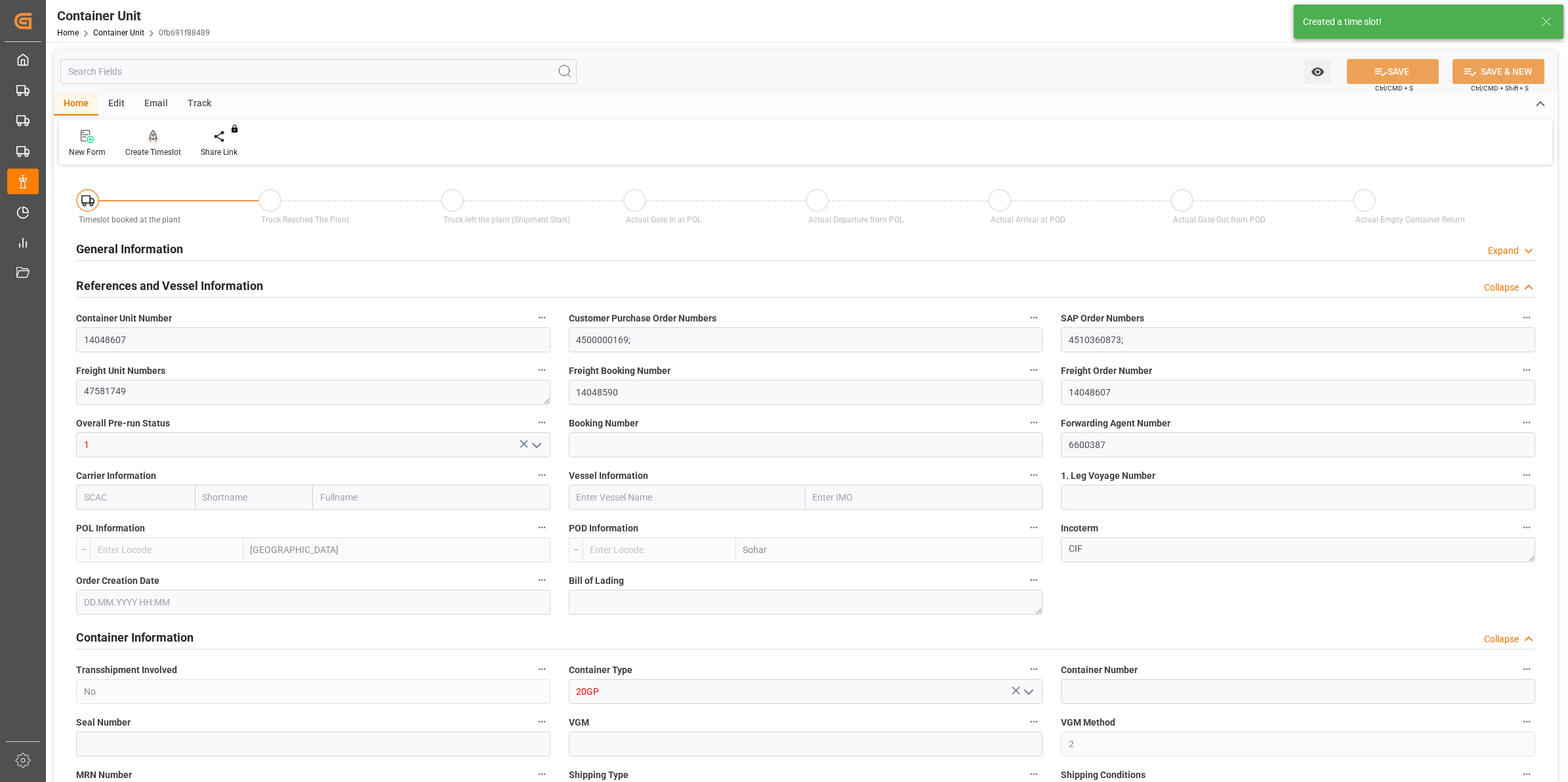
type input "0"
type input "288"
type input "20480"
type input "[DATE] 12:46"
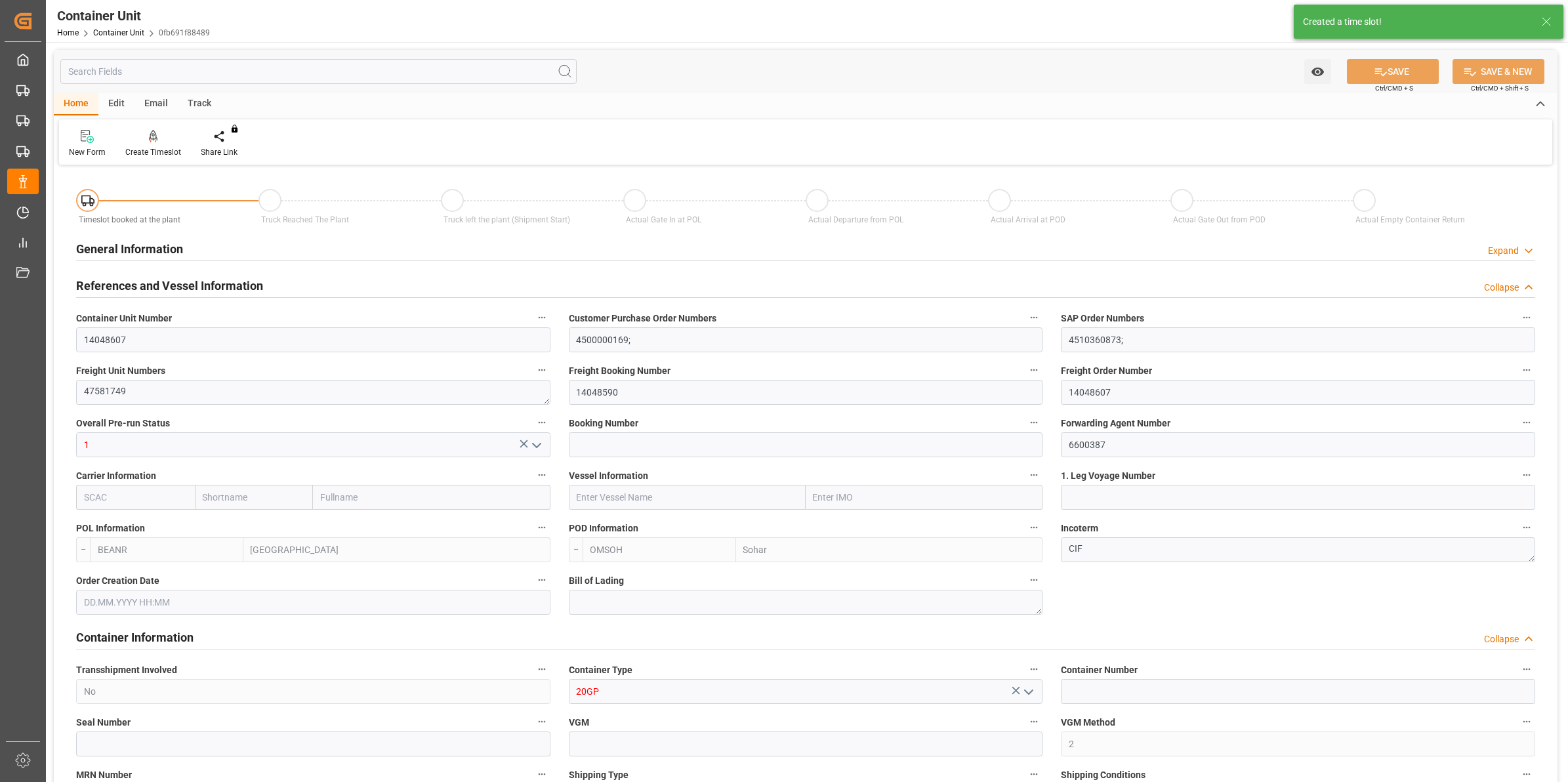
type input "02.07.2025"
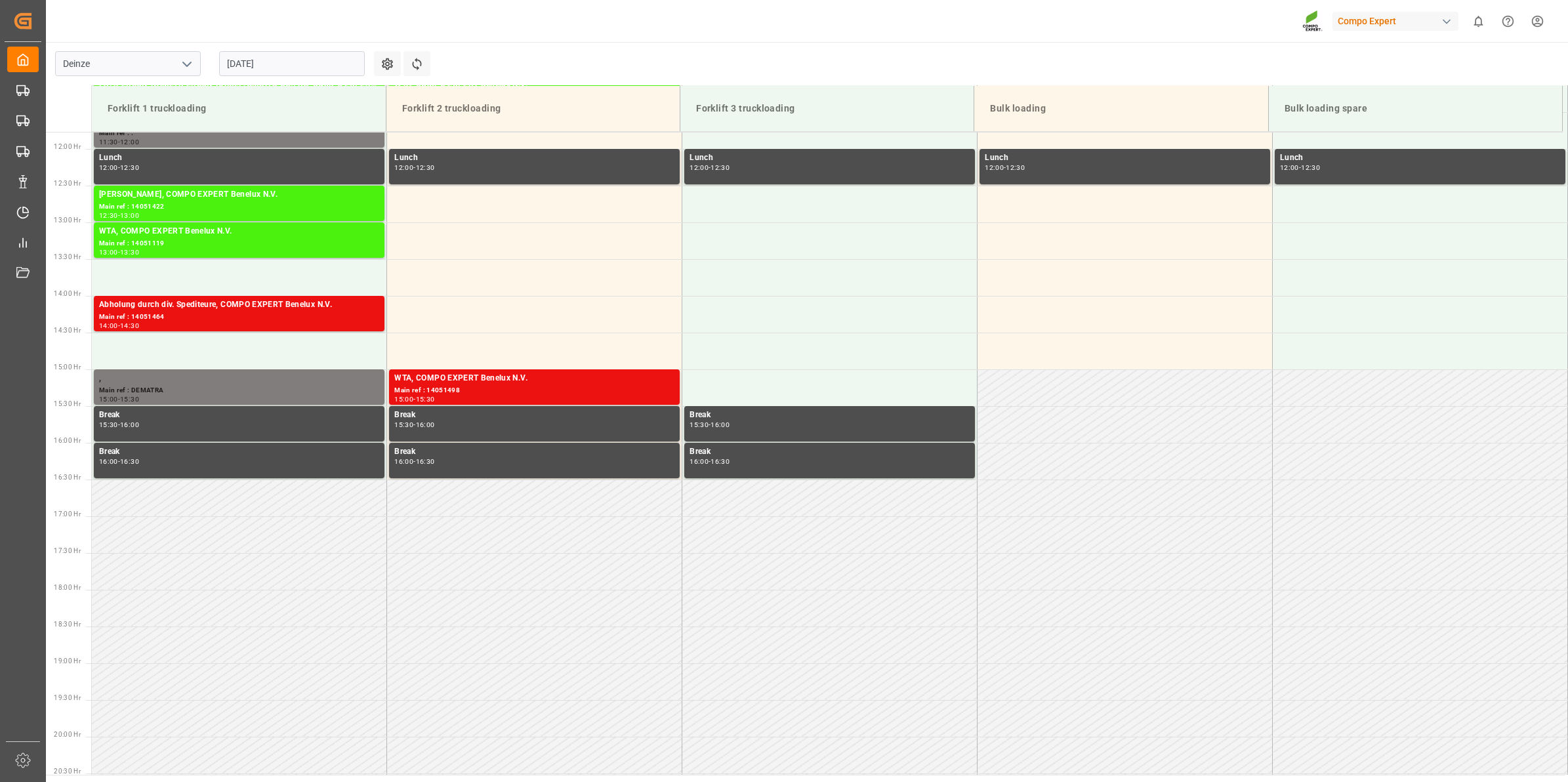
scroll to position [946, 0]
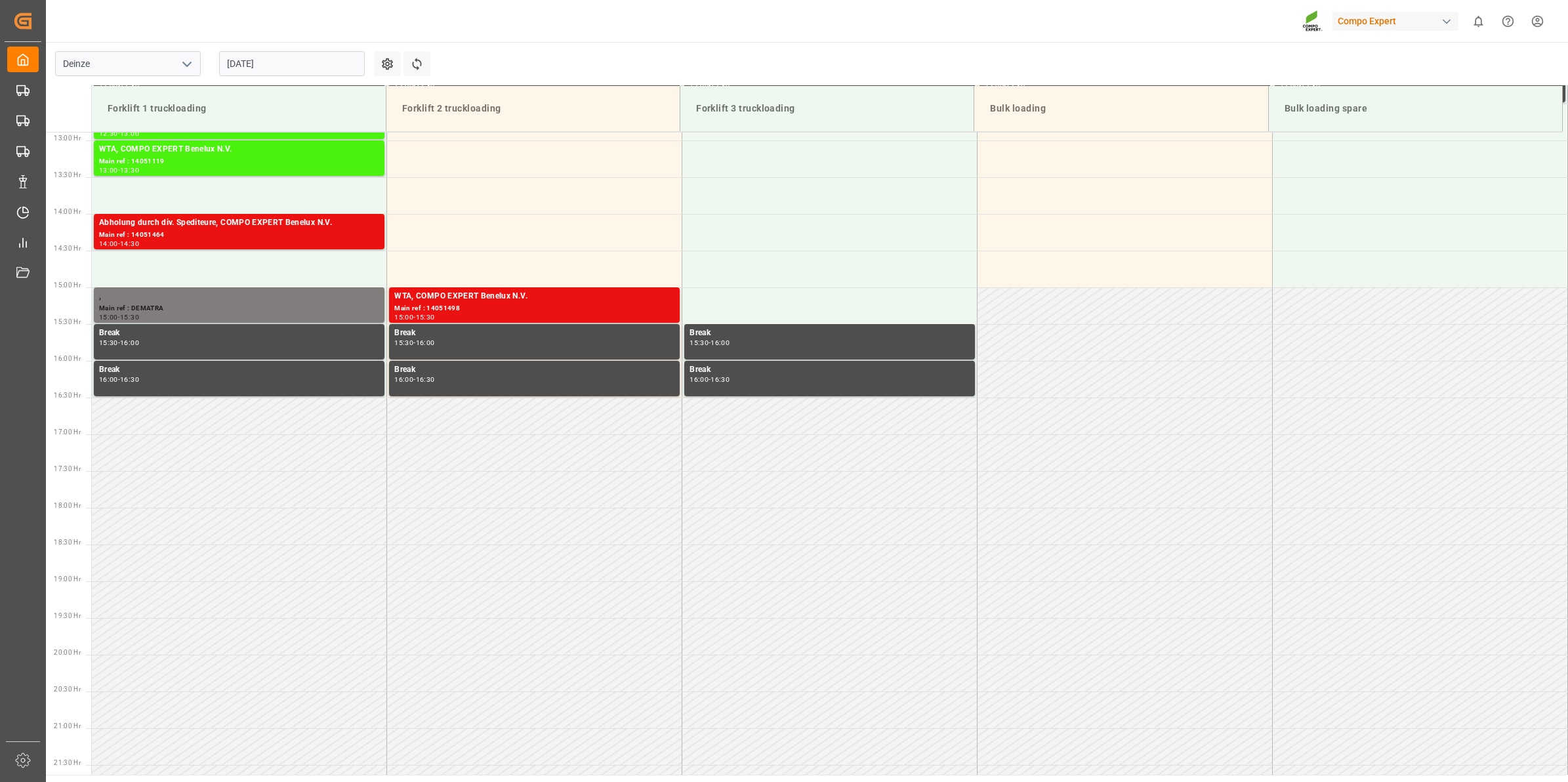
click at [295, 49] on div "[DATE]" at bounding box center [292, 63] width 164 height 43
click at [305, 58] on input "[DATE]" at bounding box center [291, 63] width 145 height 25
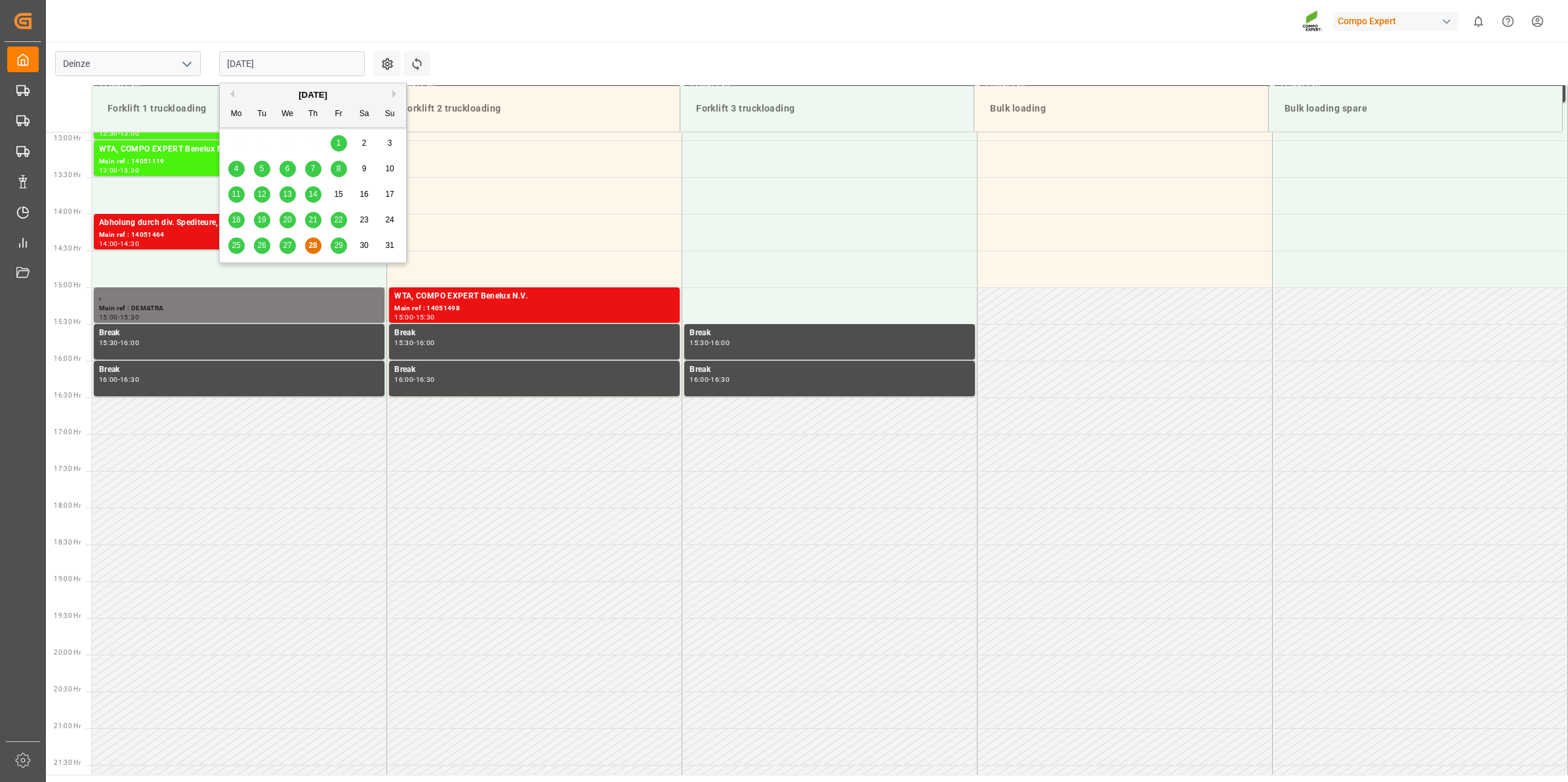
click at [393, 92] on button "Next Month" at bounding box center [396, 93] width 8 height 8
click at [238, 162] on div "8" at bounding box center [237, 169] width 16 height 16
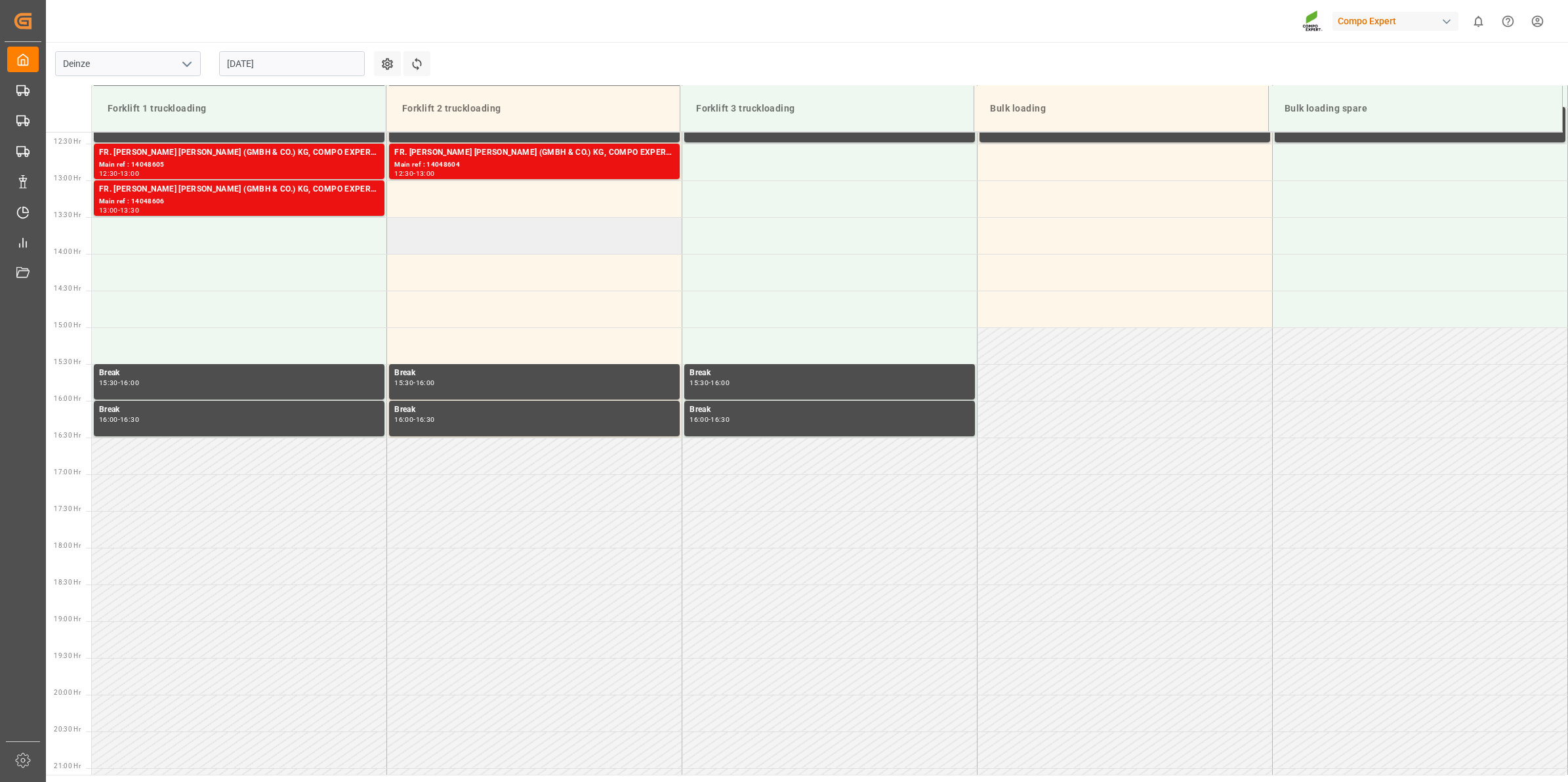
scroll to position [865, 0]
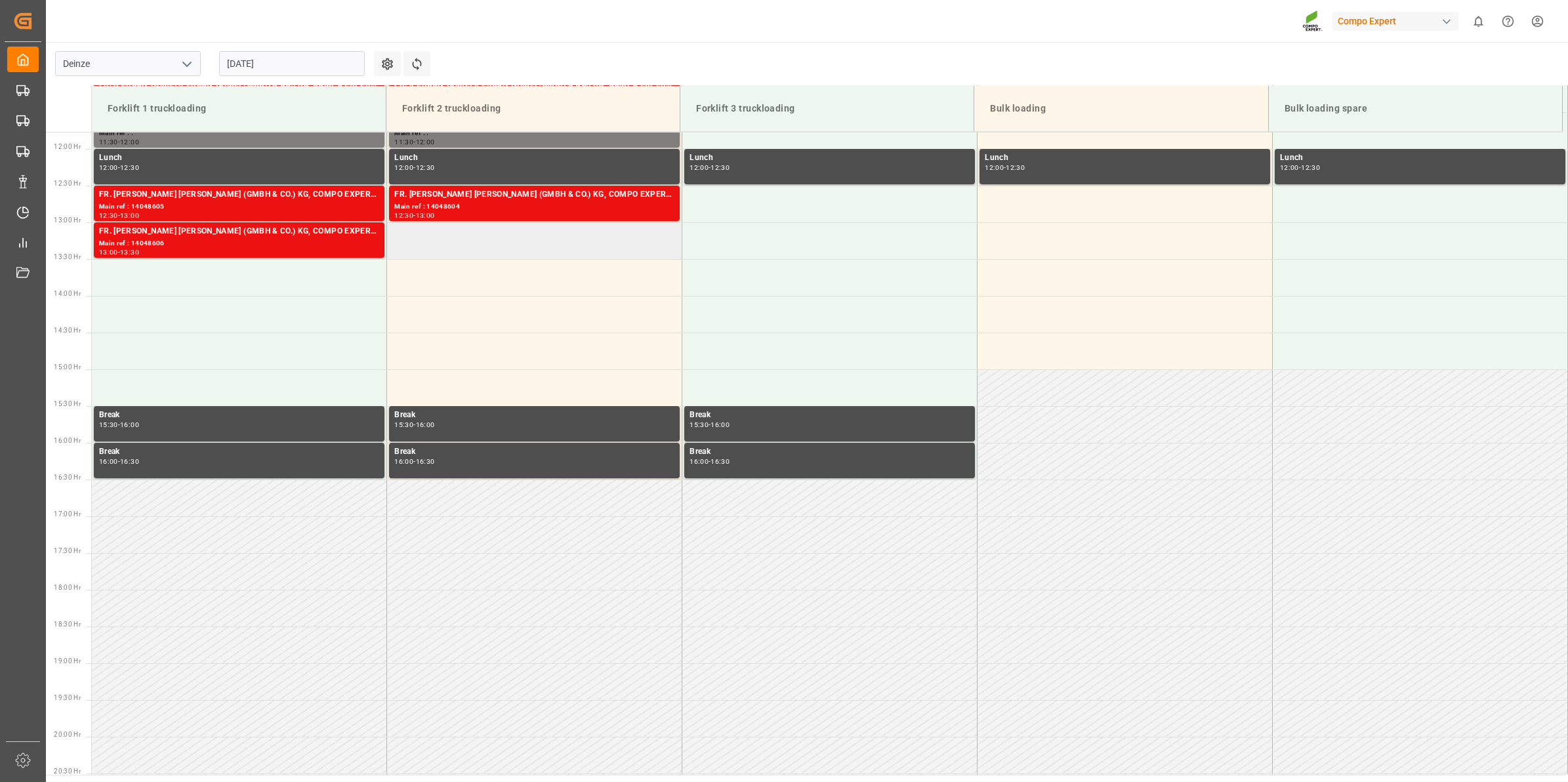
click at [515, 238] on td at bounding box center [534, 240] width 295 height 37
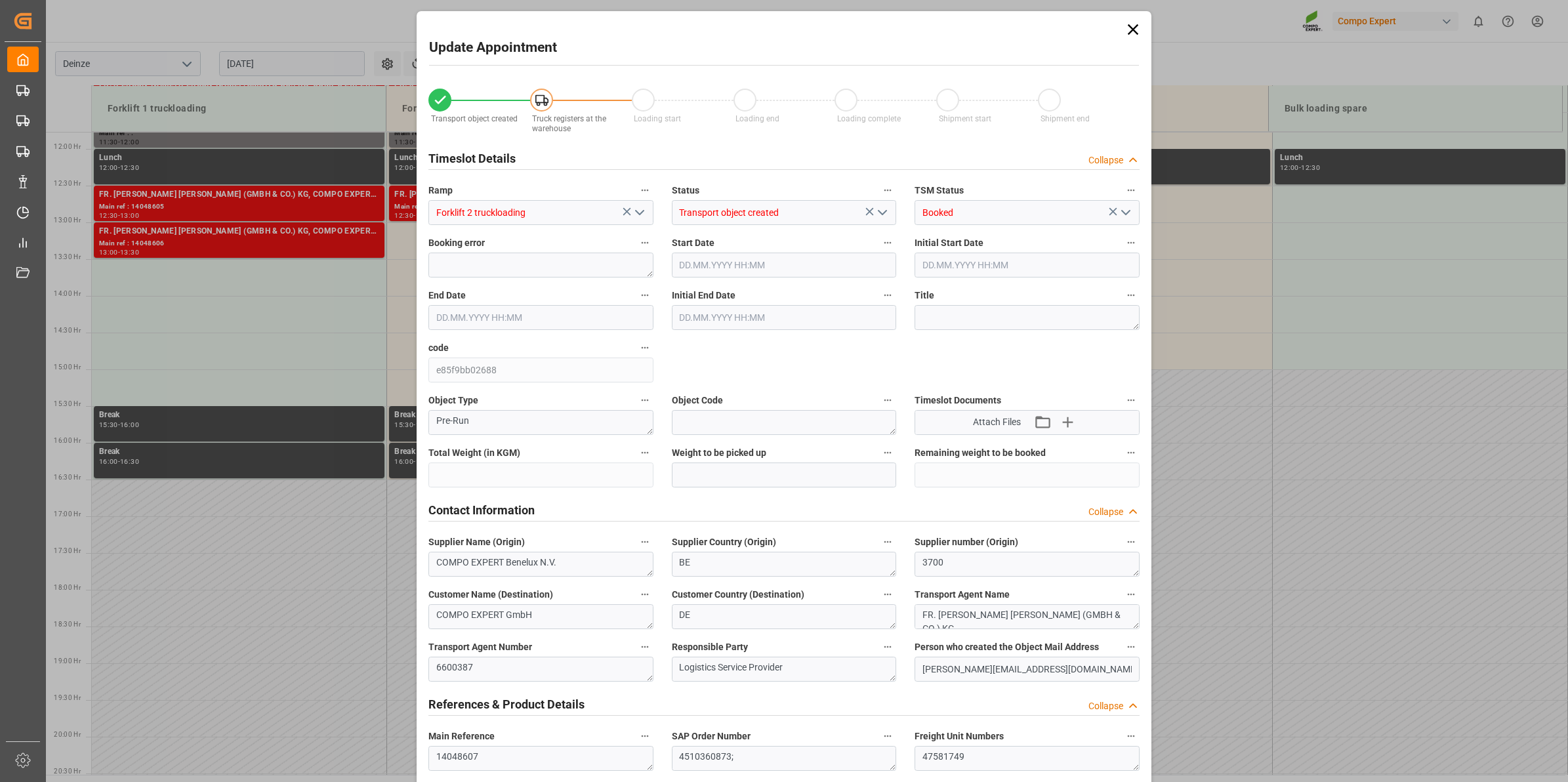
type input "20480"
type input "288"
type input "[DATE] 13:00"
type input "[DATE] 13:30"
type input "[DATE] 12:46"
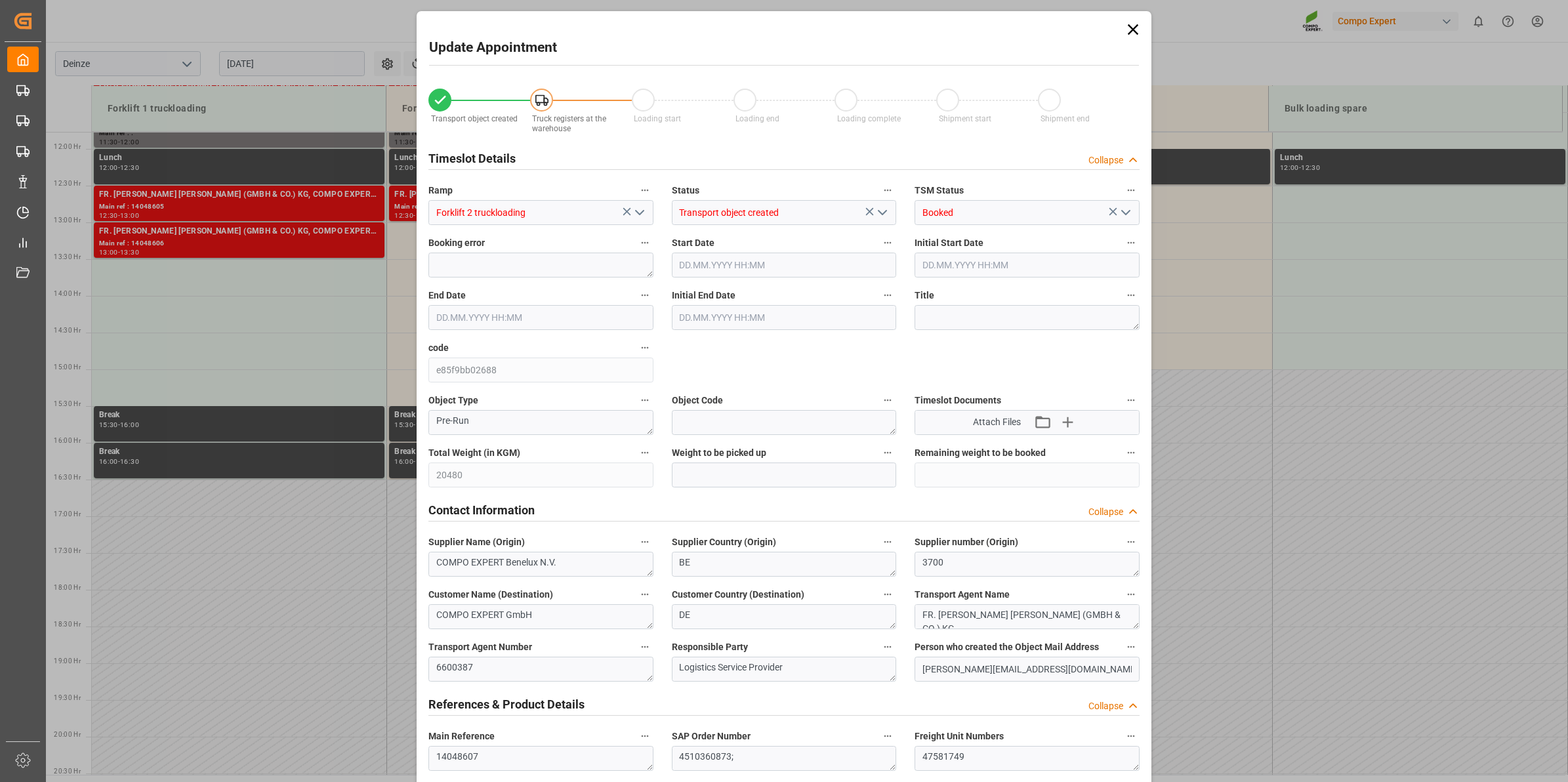
type input "[DATE] 11:56"
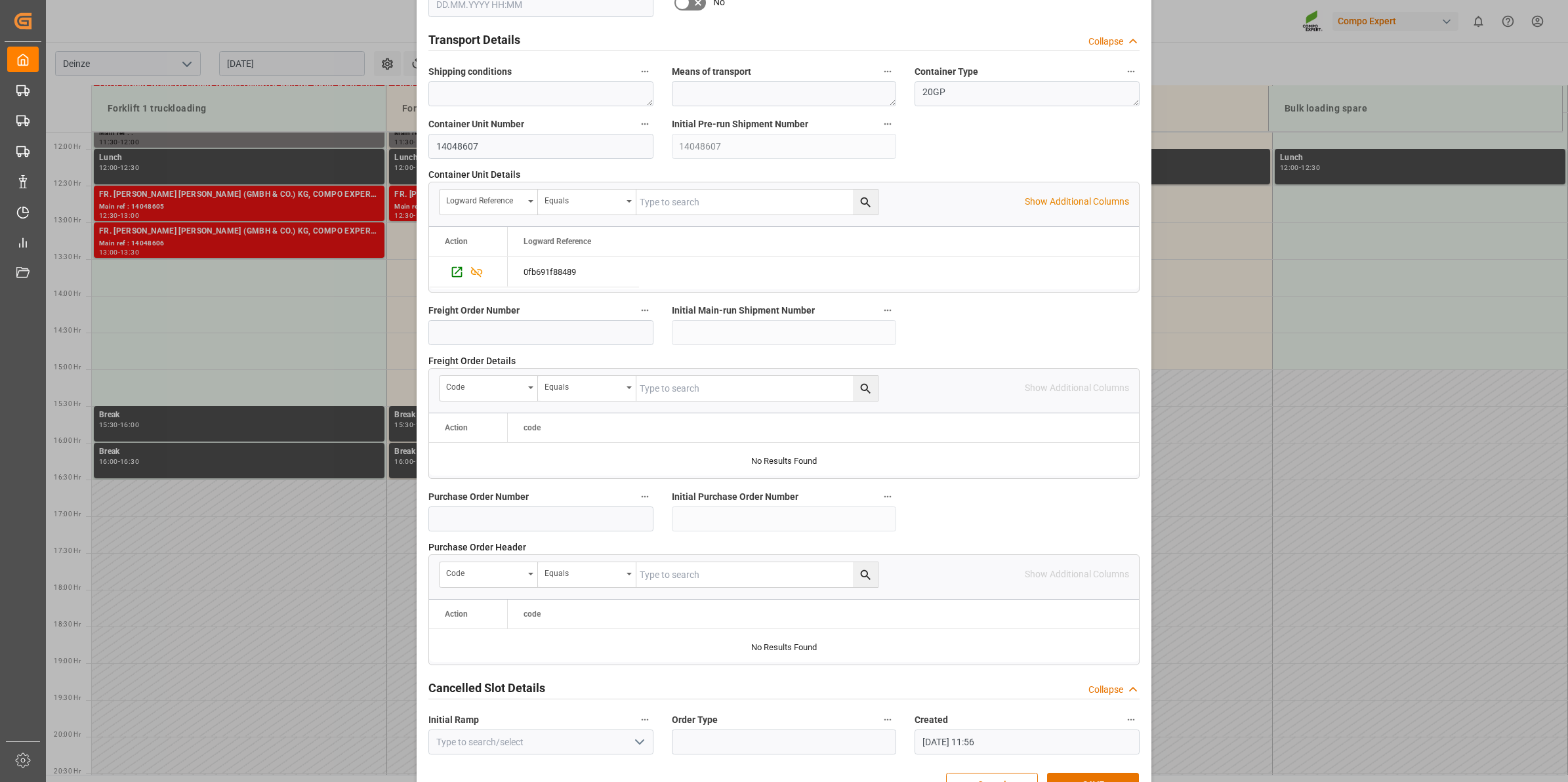
scroll to position [1041, 0]
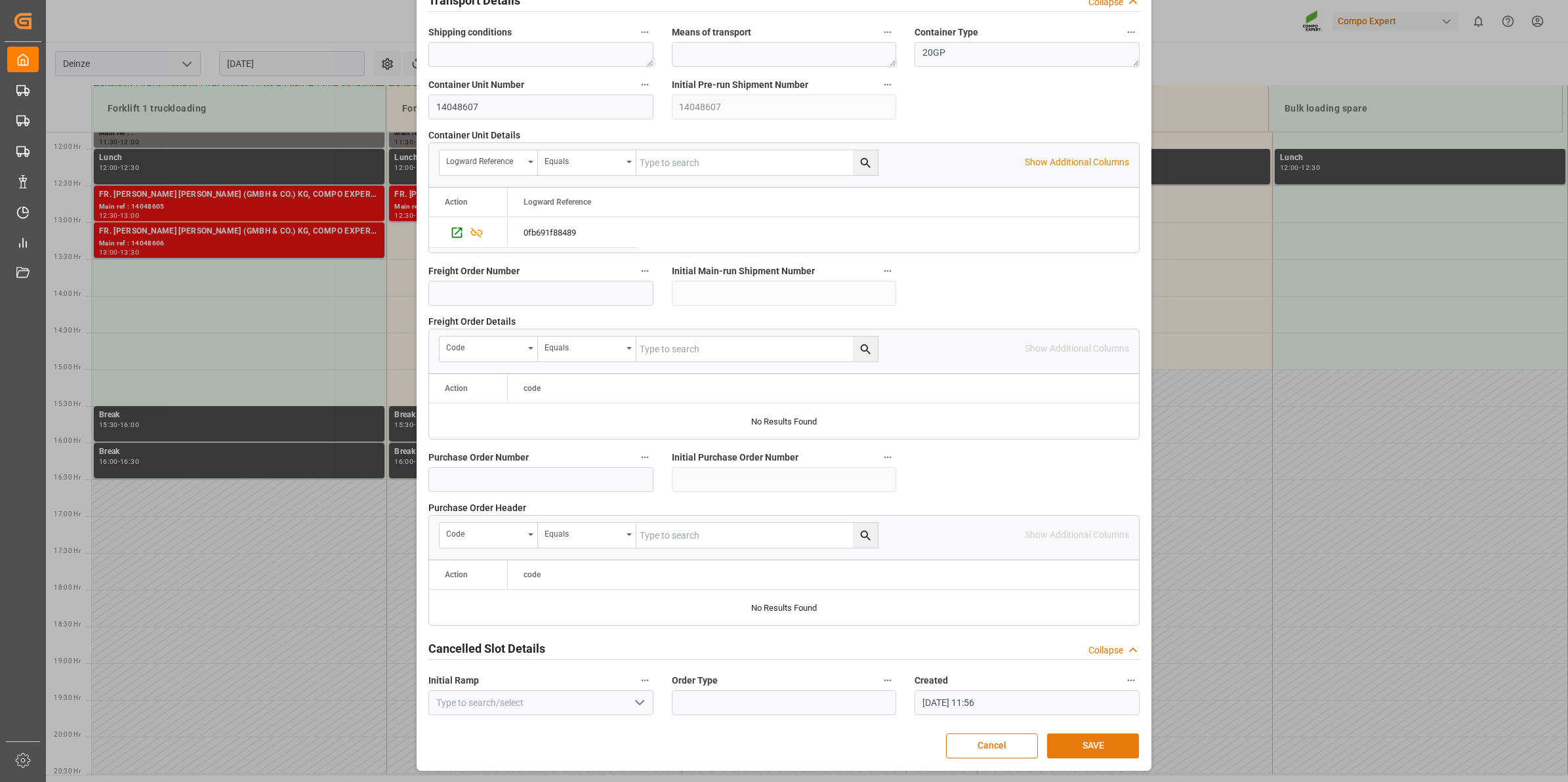
click at [1079, 749] on button "SAVE" at bounding box center [1092, 745] width 92 height 25
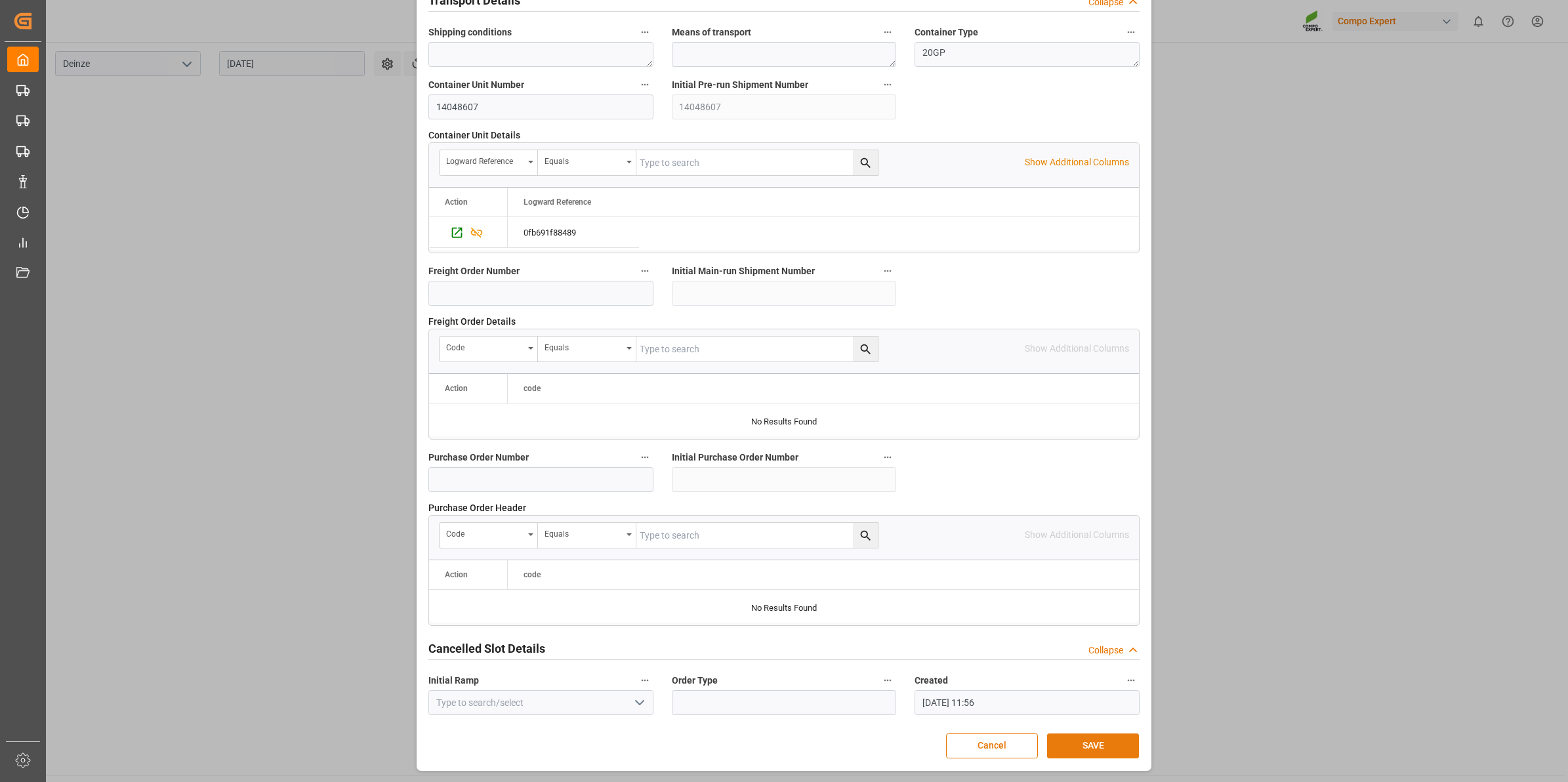
click at [1100, 753] on button "SAVE" at bounding box center [1092, 745] width 92 height 25
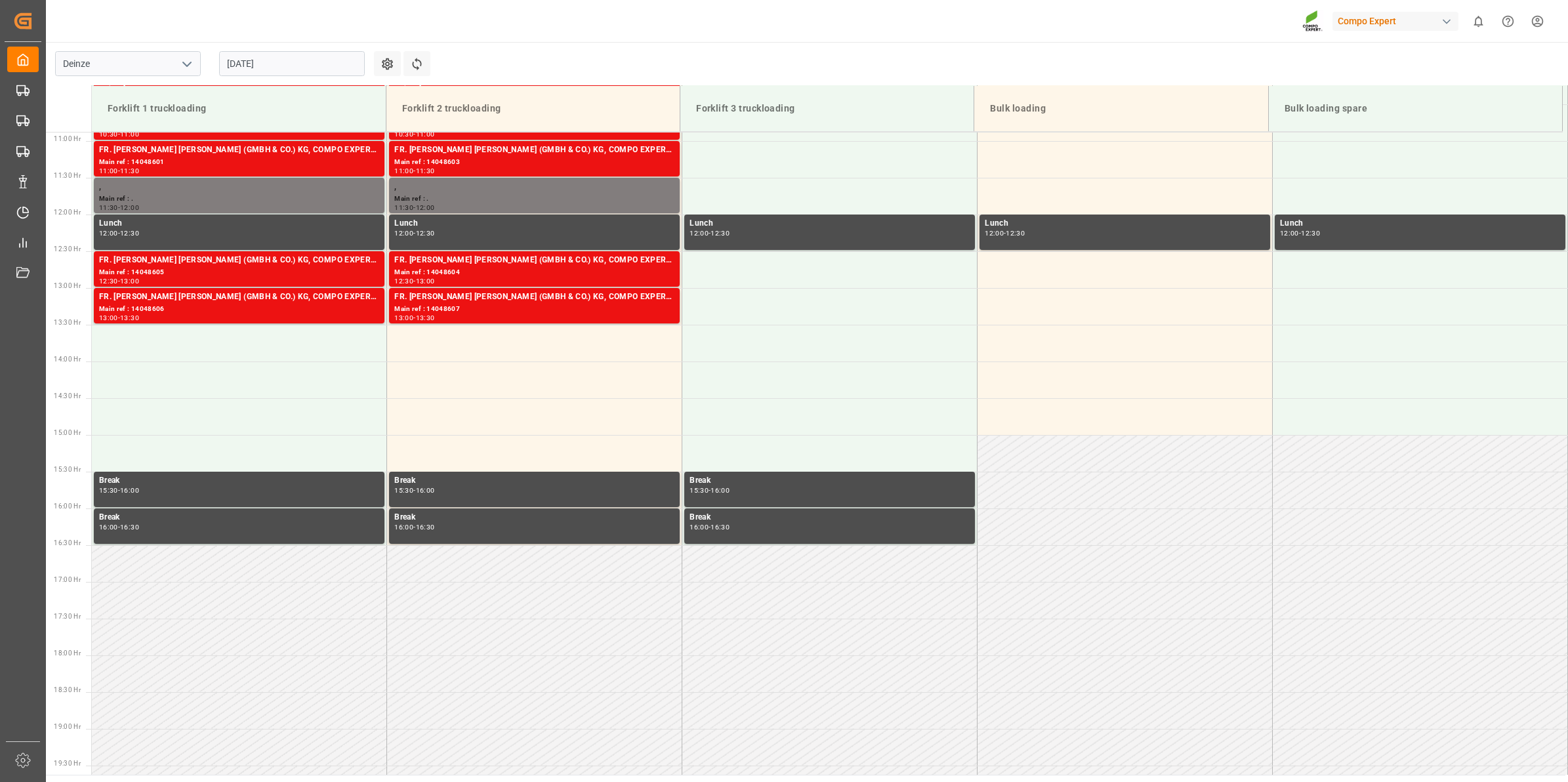
scroll to position [873, 0]
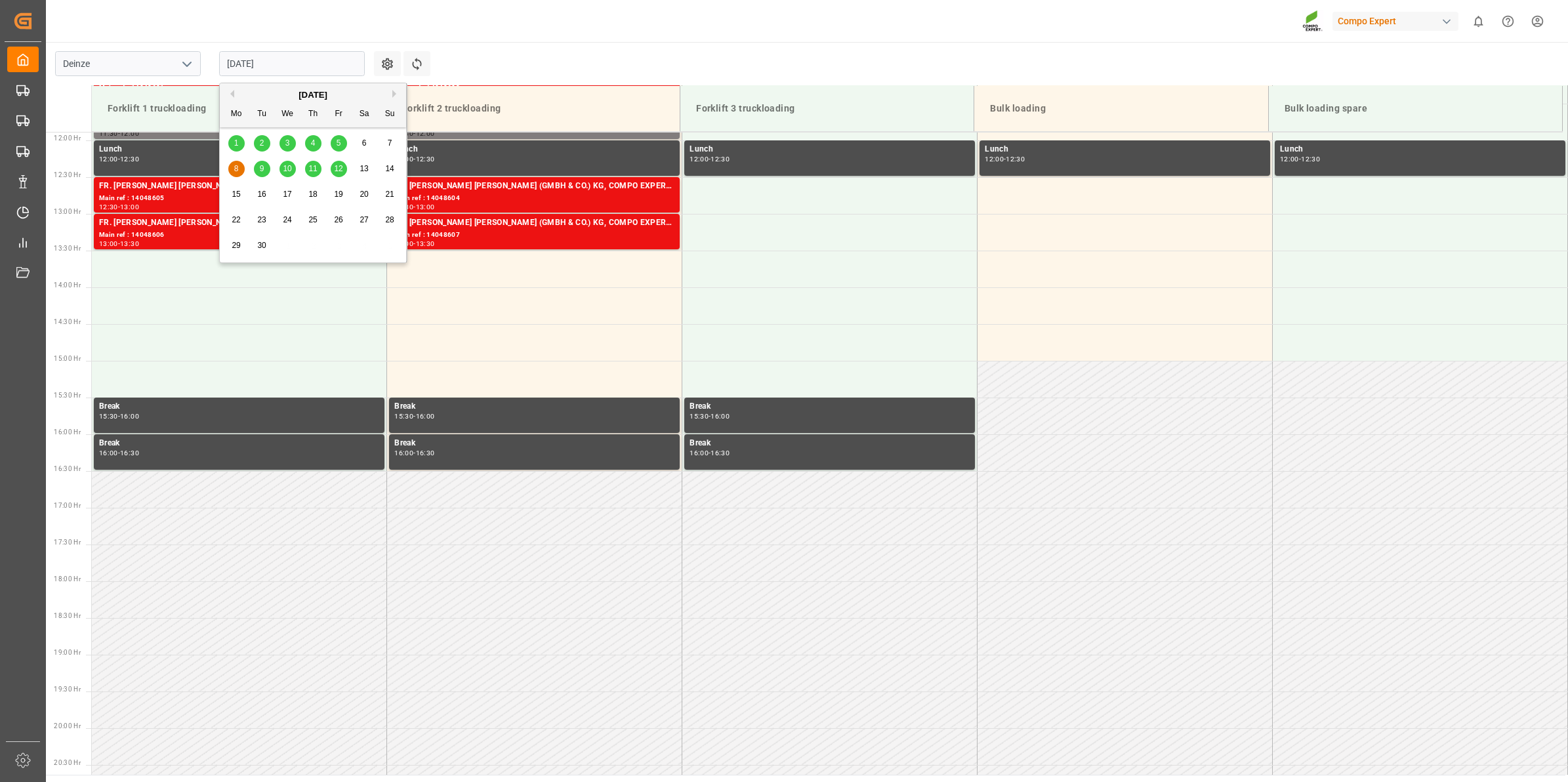
click at [332, 67] on input "[DATE]" at bounding box center [291, 63] width 145 height 25
click at [233, 97] on button "Previous Month" at bounding box center [230, 93] width 8 height 8
click at [336, 248] on span "29" at bounding box center [338, 246] width 8 height 9
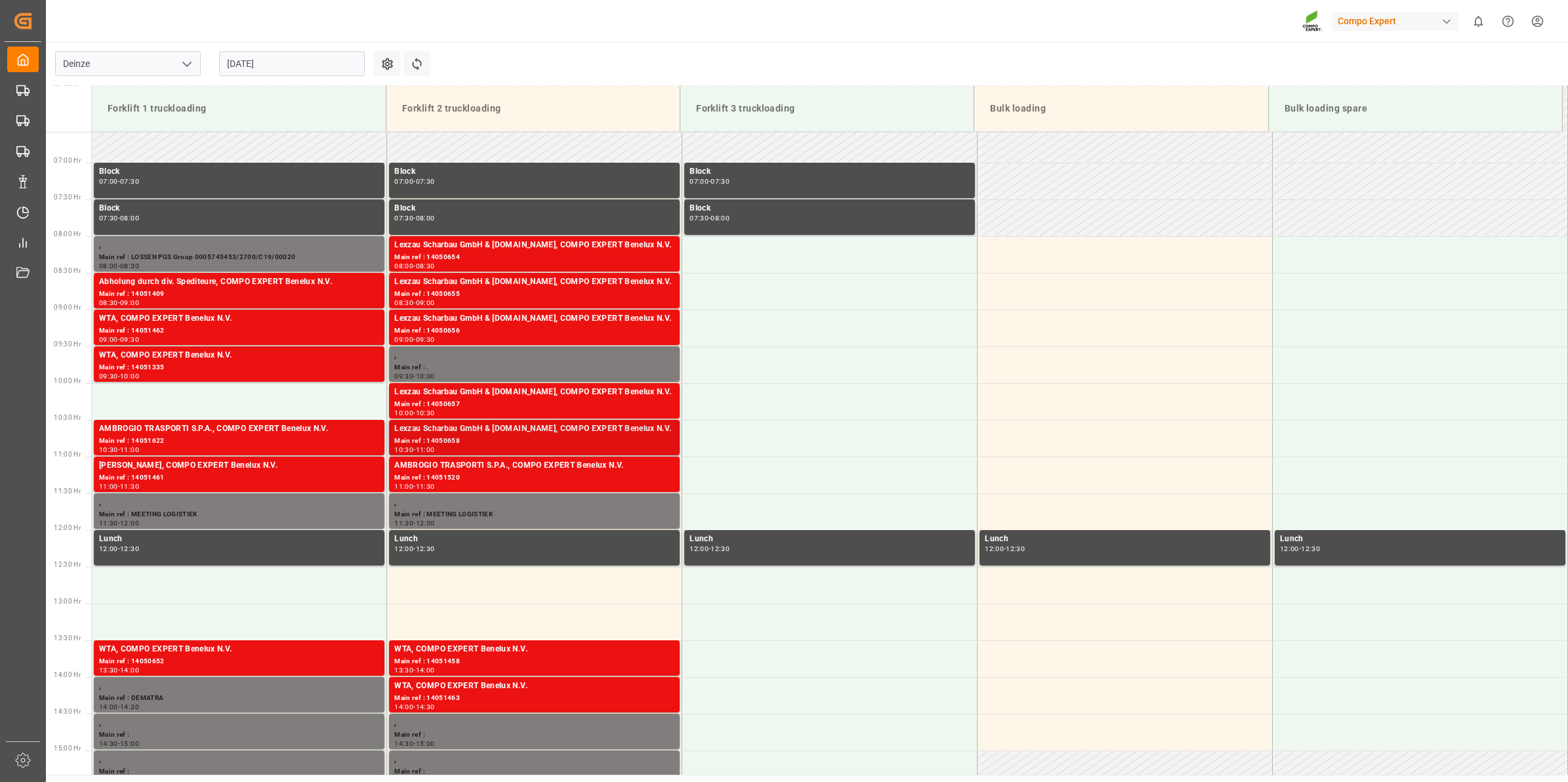
scroll to position [455, 0]
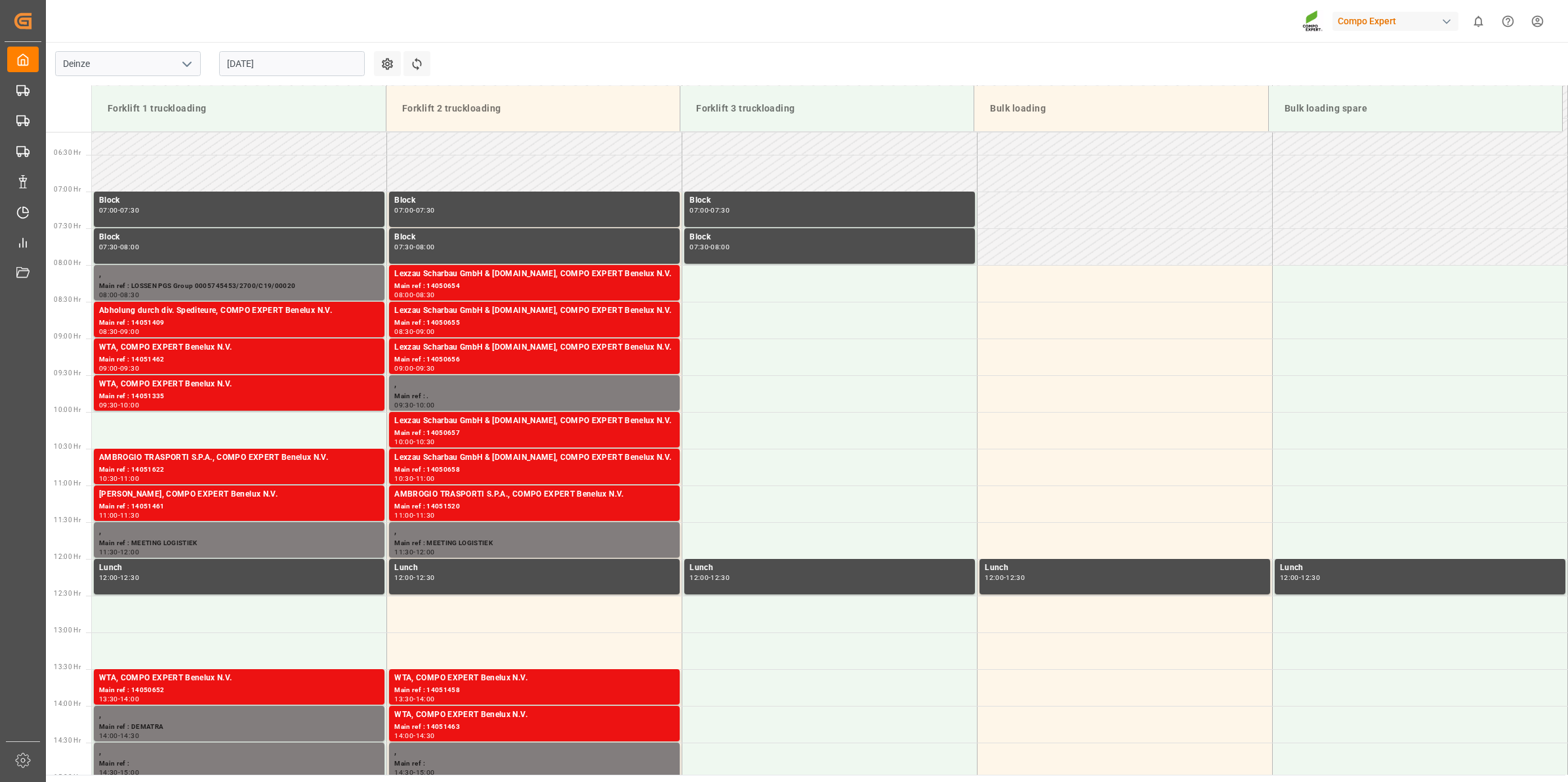
click at [280, 68] on input "[DATE]" at bounding box center [291, 63] width 145 height 25
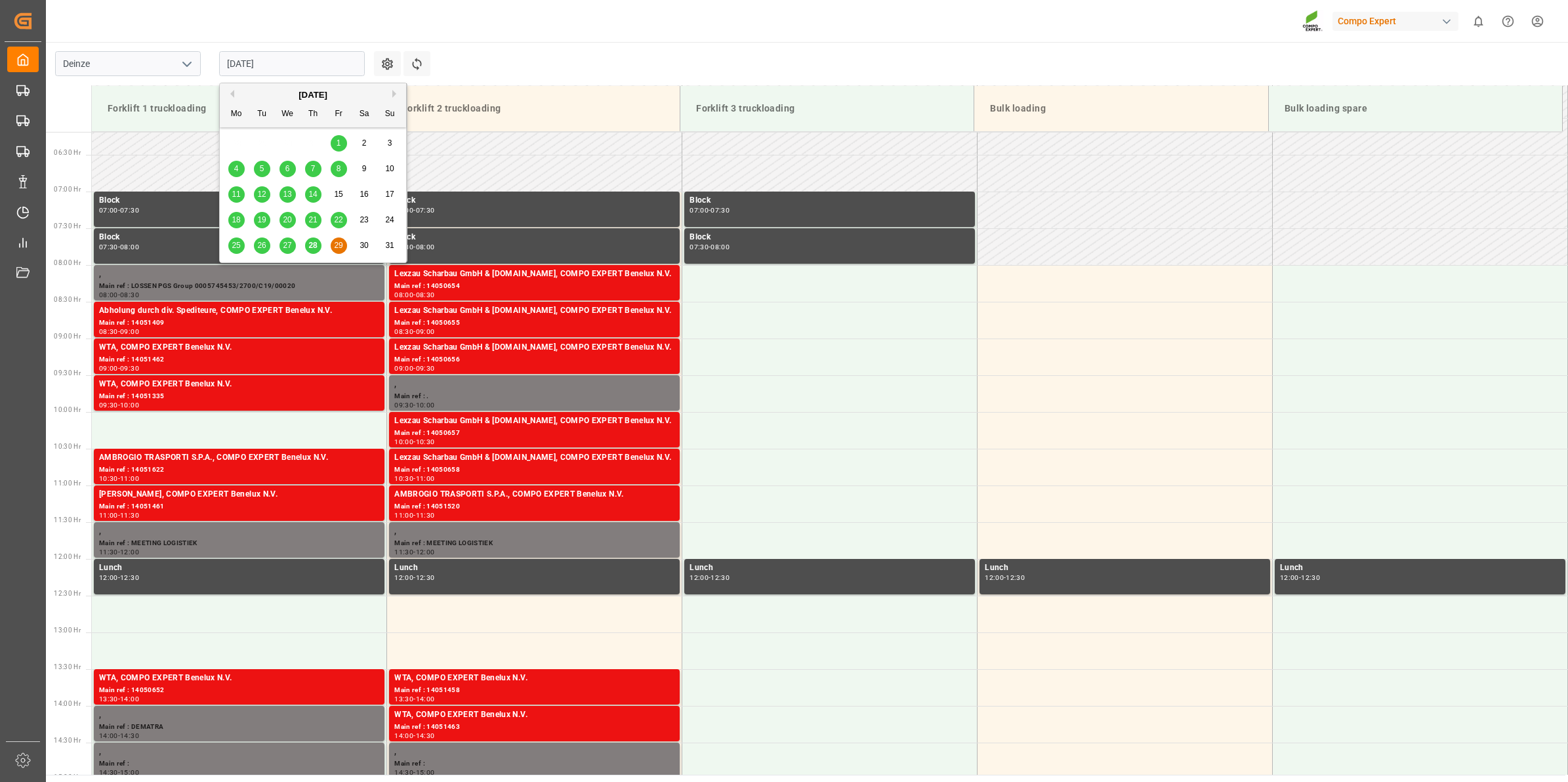
click at [389, 94] on div "[DATE]" at bounding box center [313, 95] width 186 height 13
click at [397, 94] on button "Next Month" at bounding box center [396, 93] width 8 height 8
click at [237, 172] on span "8" at bounding box center [236, 169] width 5 height 9
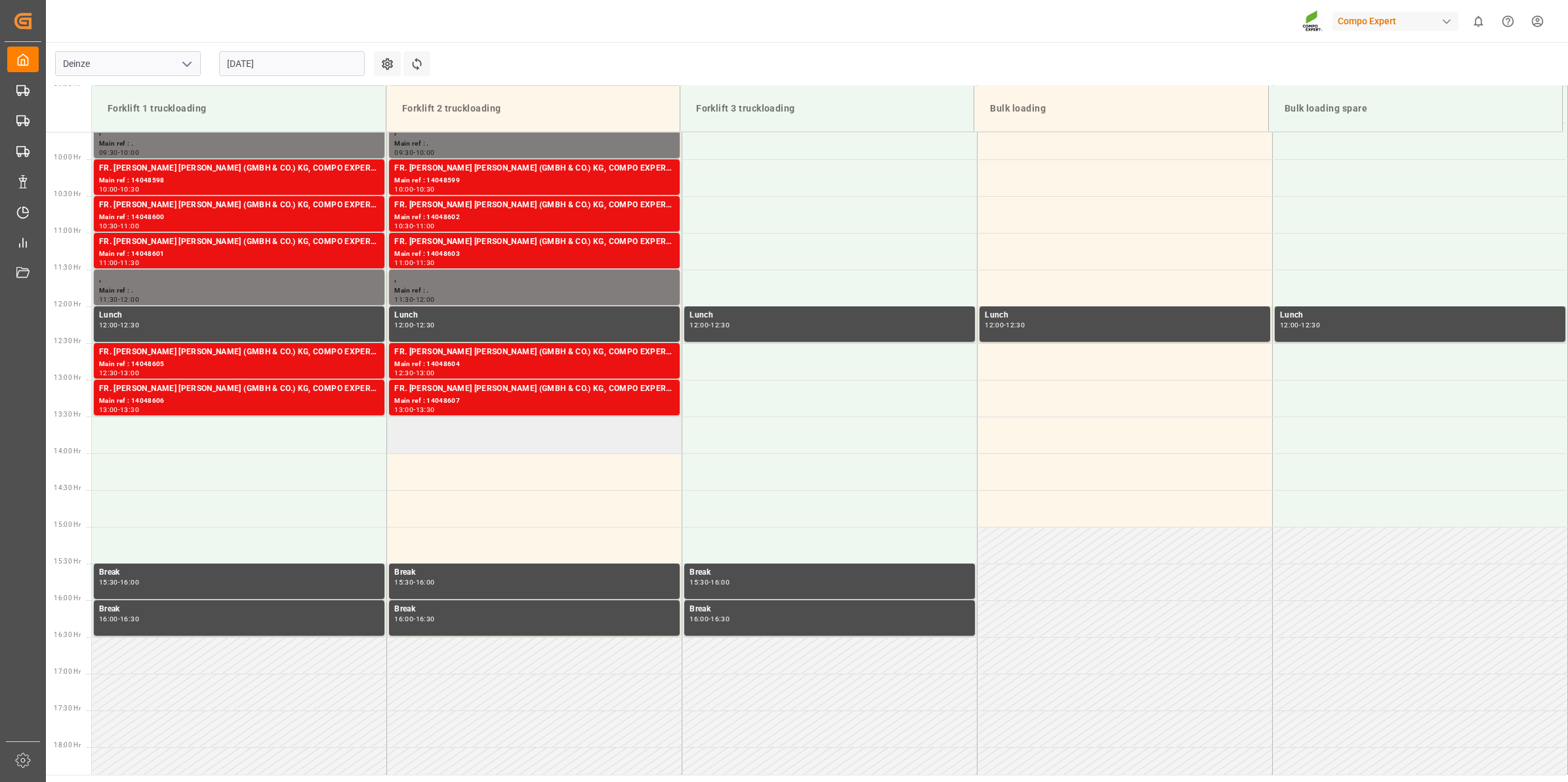
scroll to position [618, 0]
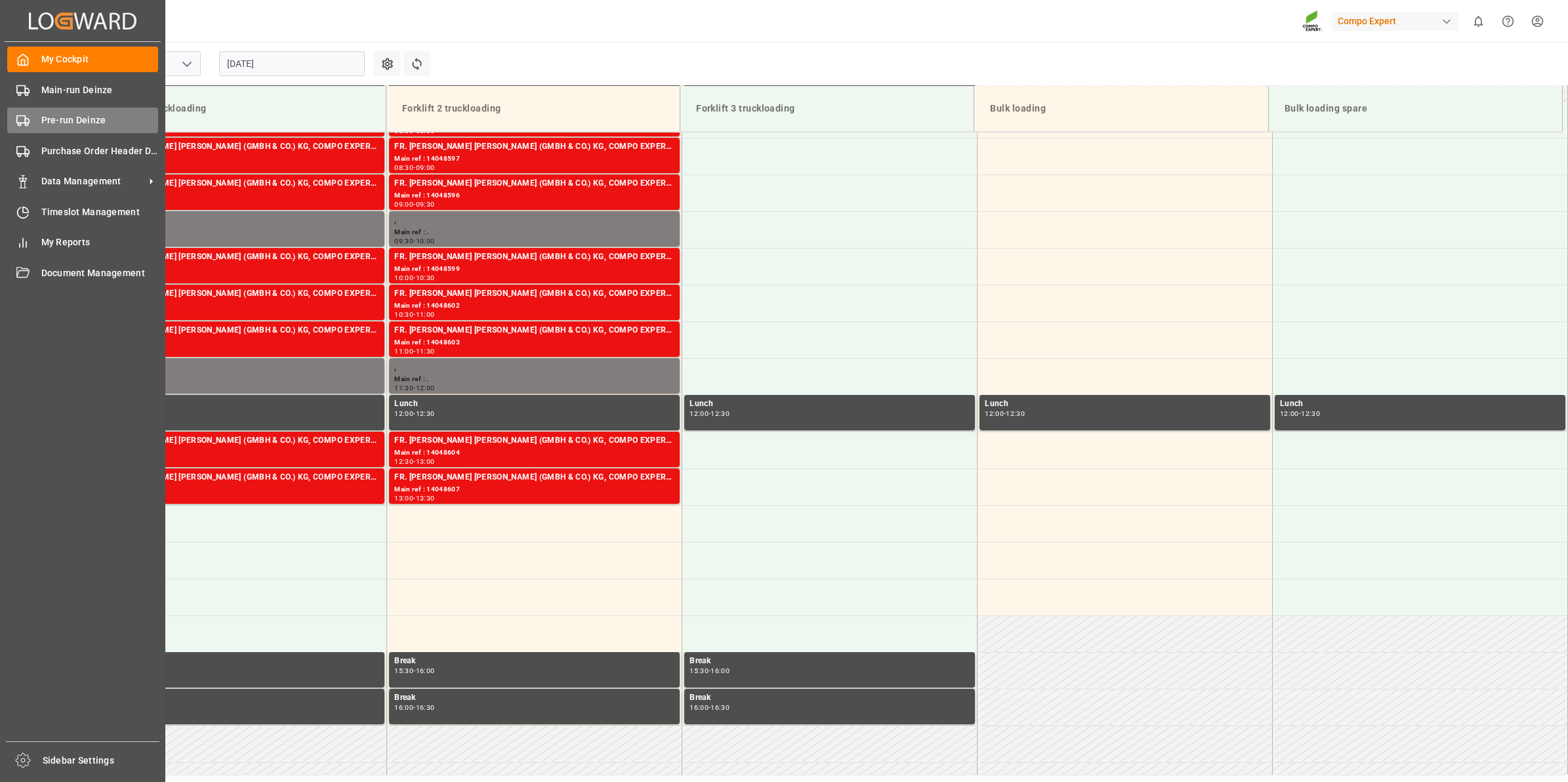
click at [51, 129] on div "Pre-run Deinze Pre-run Deinze" at bounding box center [82, 121] width 151 height 26
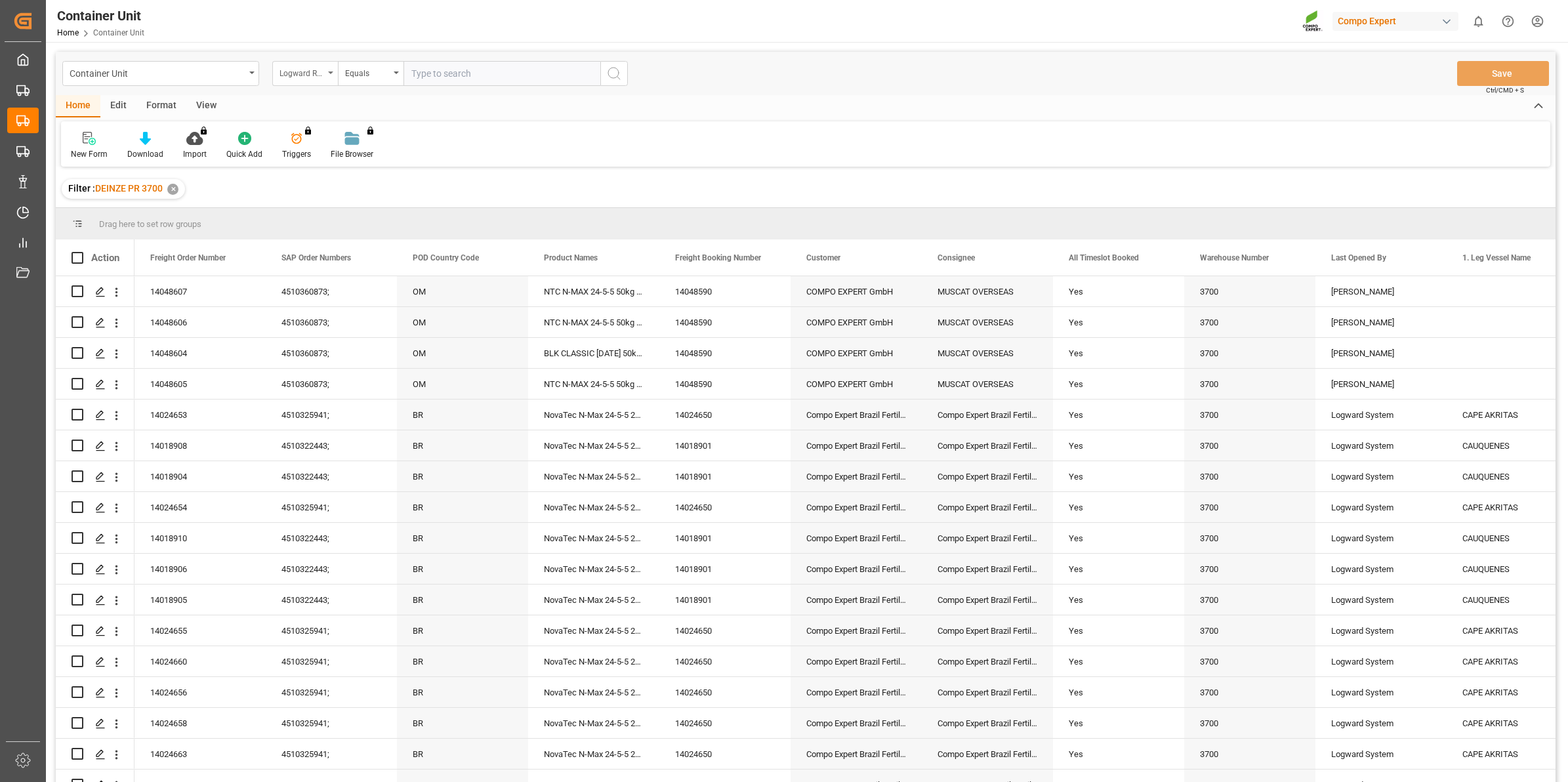
click at [323, 69] on div "Logward Reference" at bounding box center [301, 71] width 45 height 16
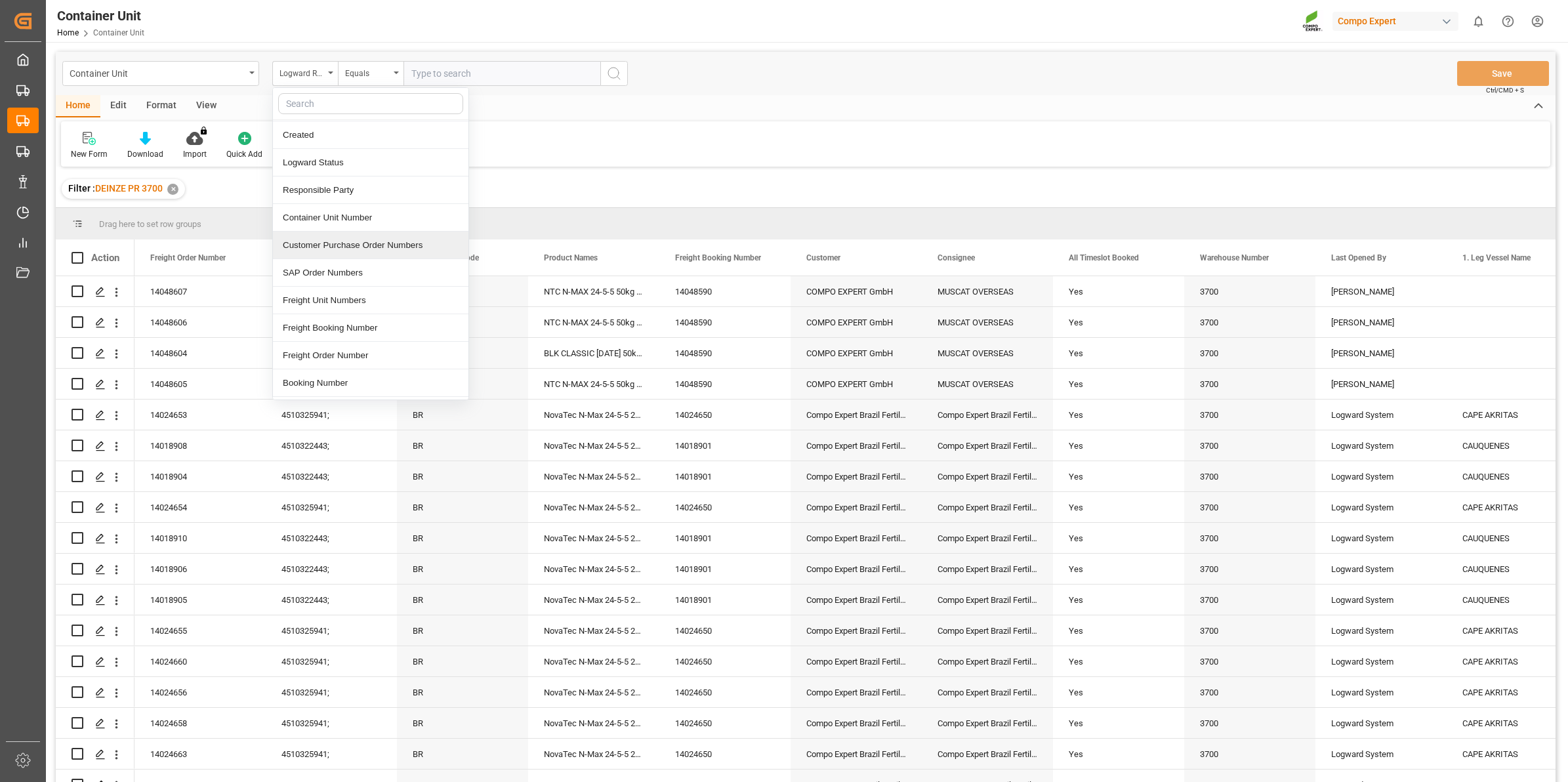
scroll to position [82, 0]
click at [363, 320] on div "Freight Order Number" at bounding box center [371, 327] width 195 height 27
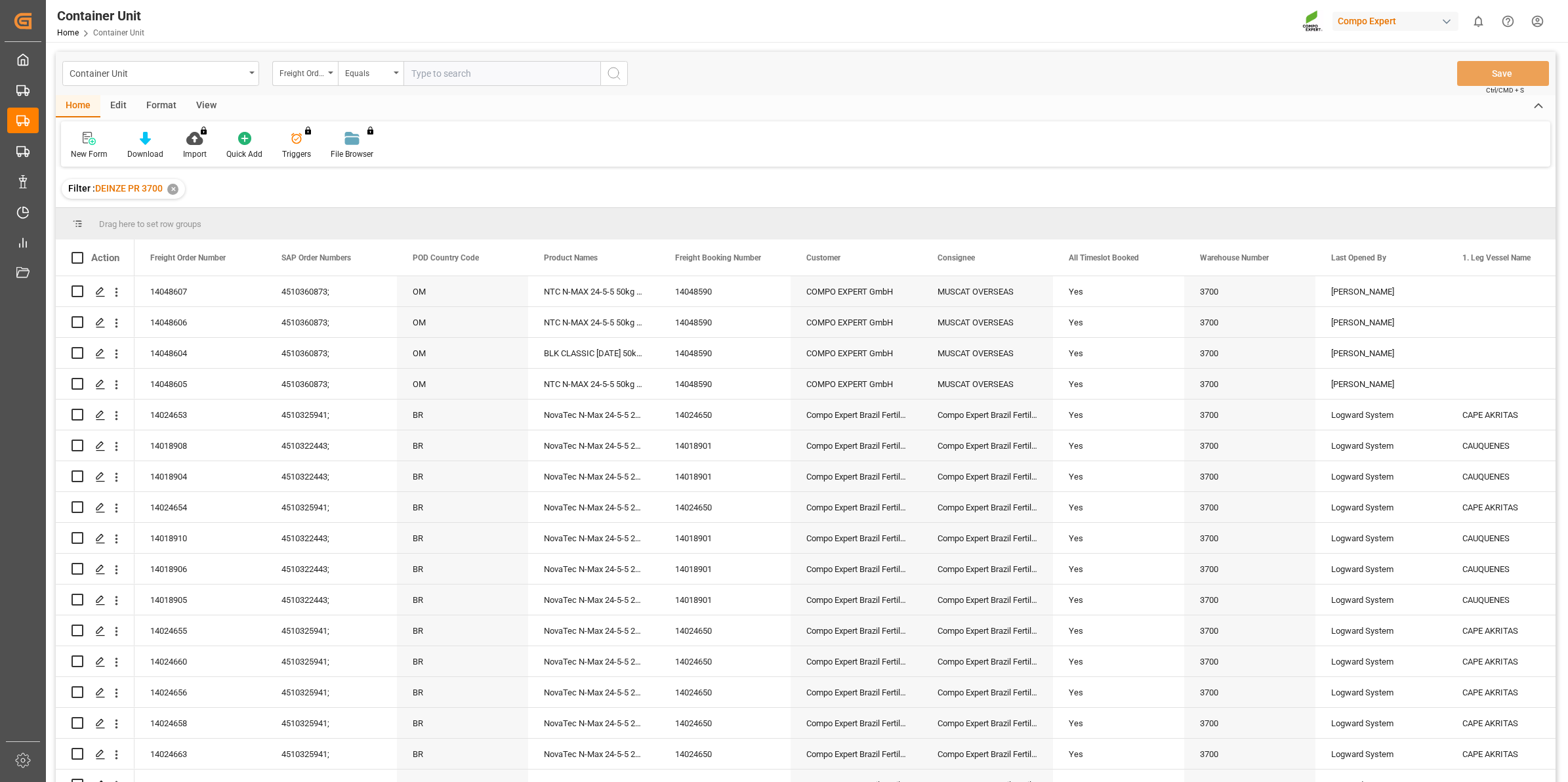
click at [463, 80] on input "text" at bounding box center [501, 73] width 196 height 25
type input "14048608"
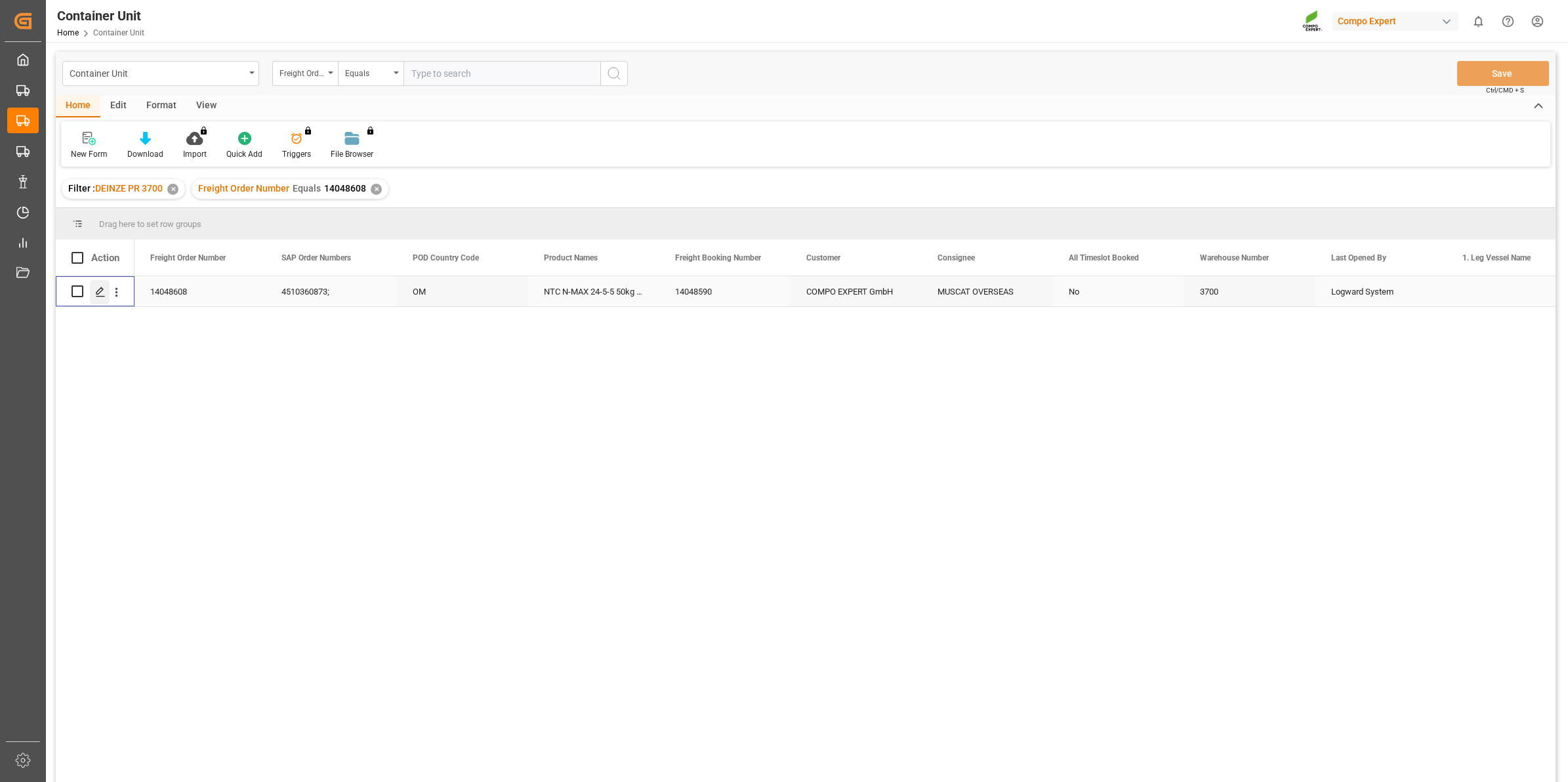
click at [109, 292] on div "Press SPACE to select this row." at bounding box center [100, 292] width 20 height 25
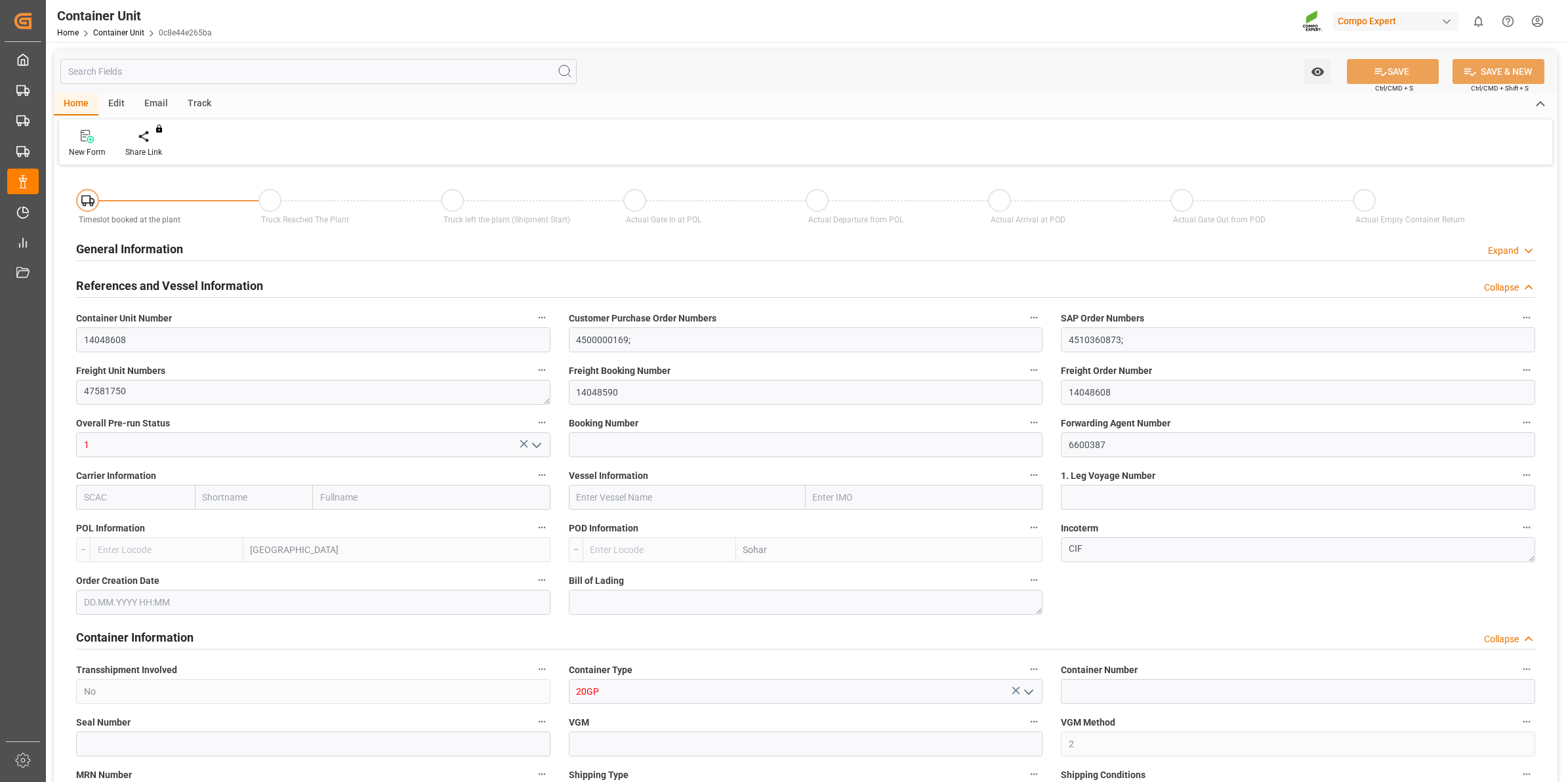
type input "BEANR"
type input "OMSOH"
type input "7"
type input "0"
type input "8"
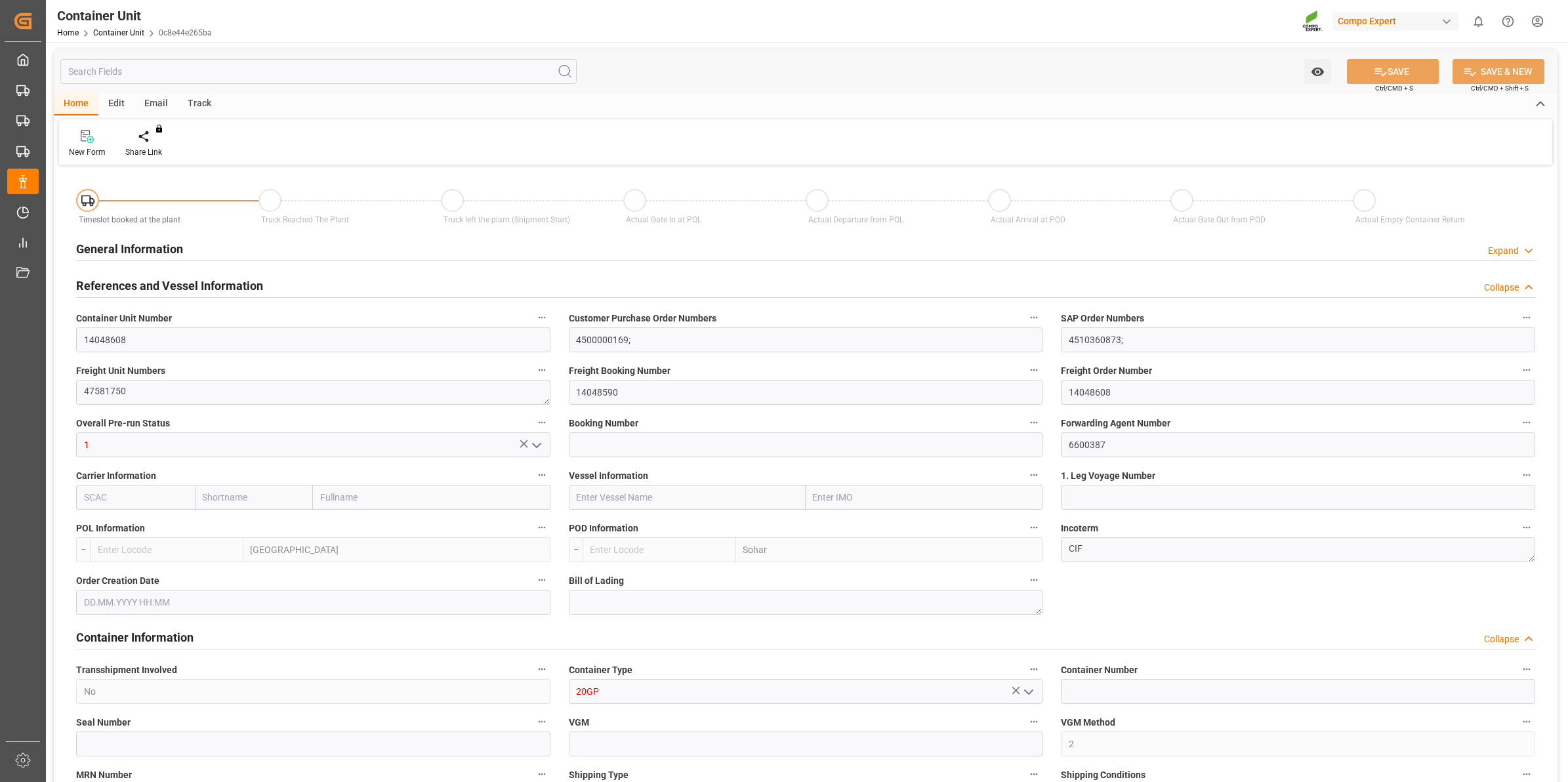
type input "0"
type input "288"
type input "20480"
type input "[DATE] 12:46"
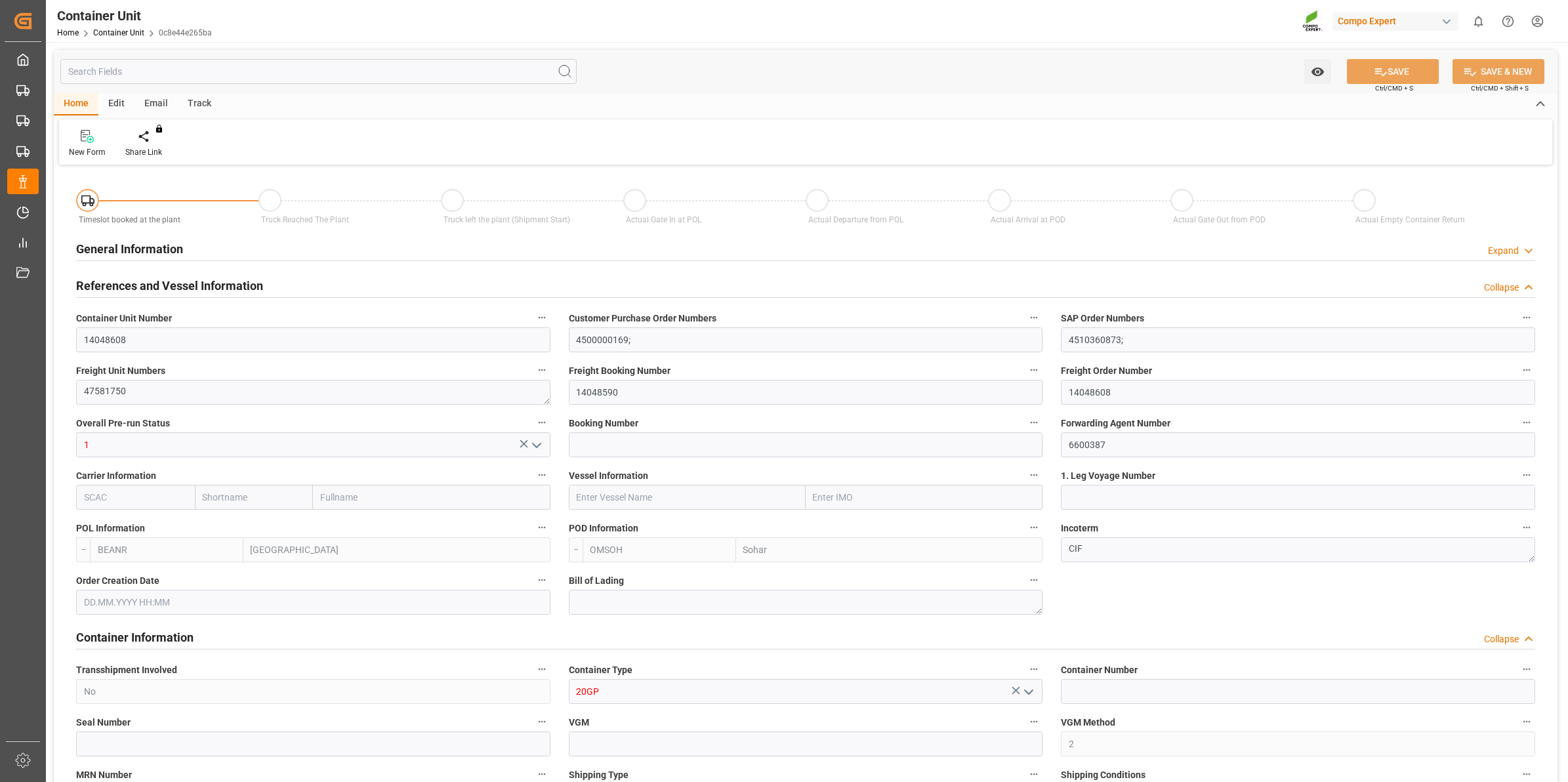
type input "02.07.2025"
click at [165, 153] on div "Create Timeslot" at bounding box center [153, 152] width 56 height 12
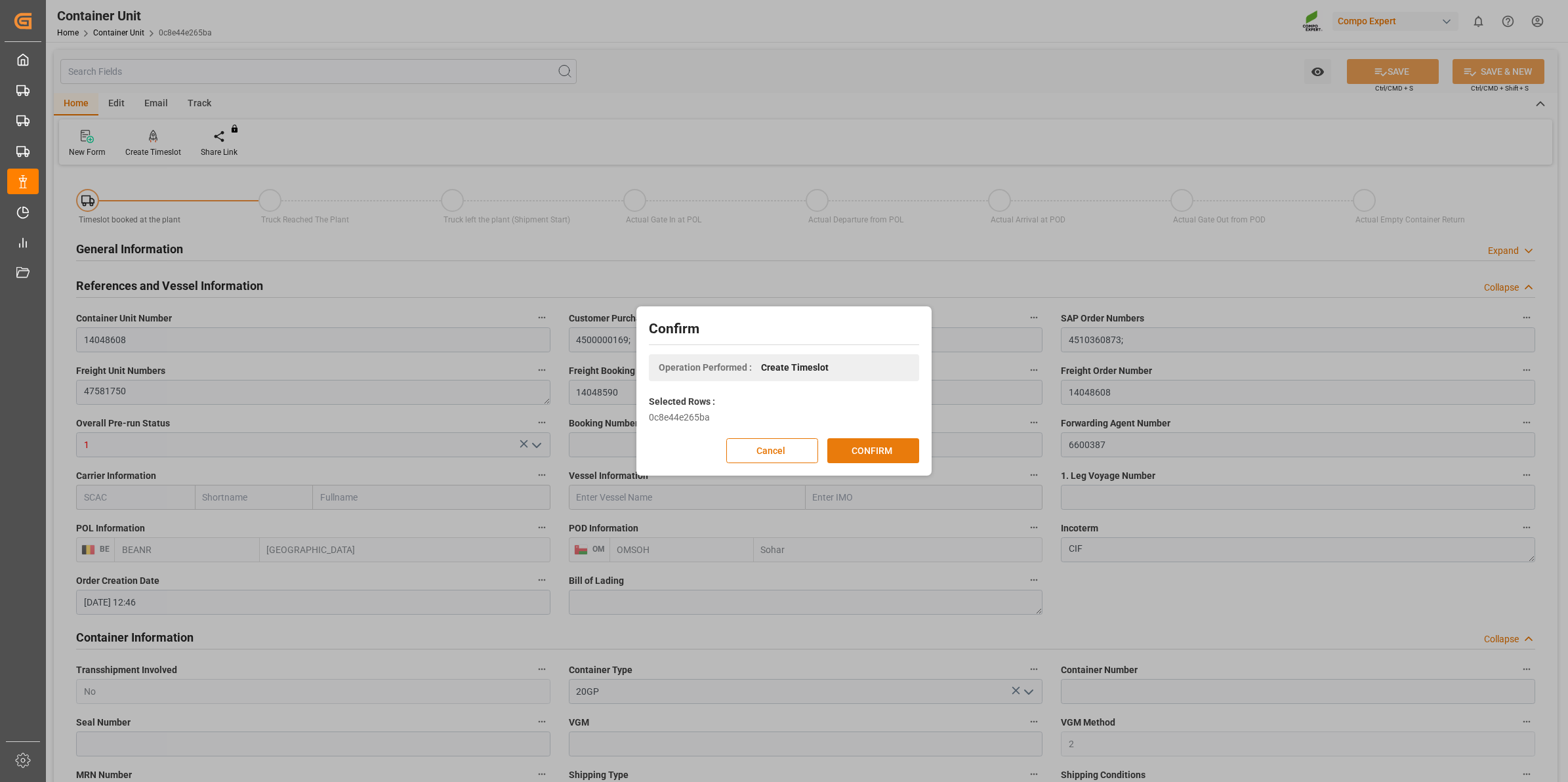
click at [879, 449] on button "CONFIRM" at bounding box center [873, 450] width 92 height 25
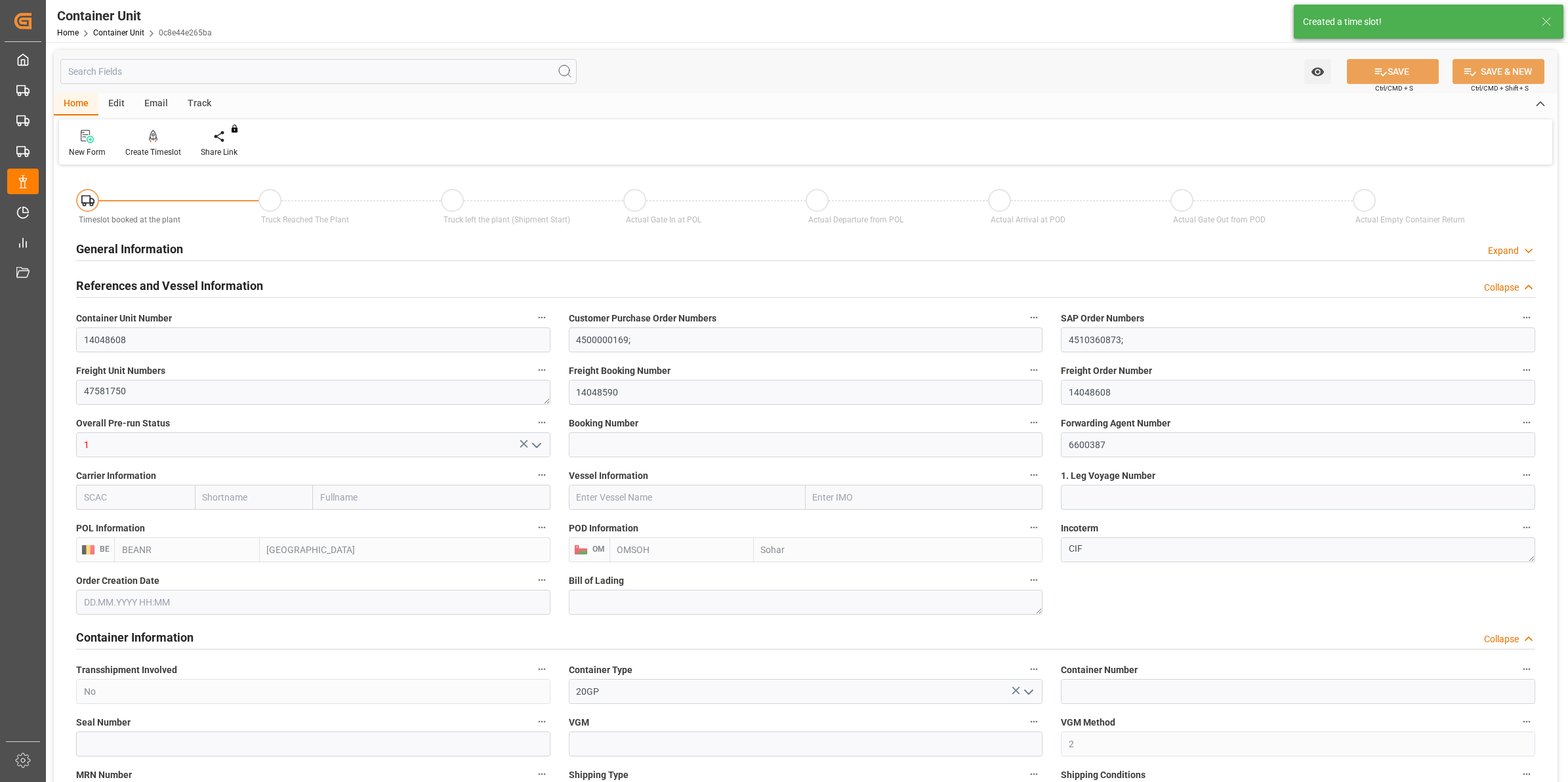
type input "[DATE] 12:46"
type input "02.07.2025"
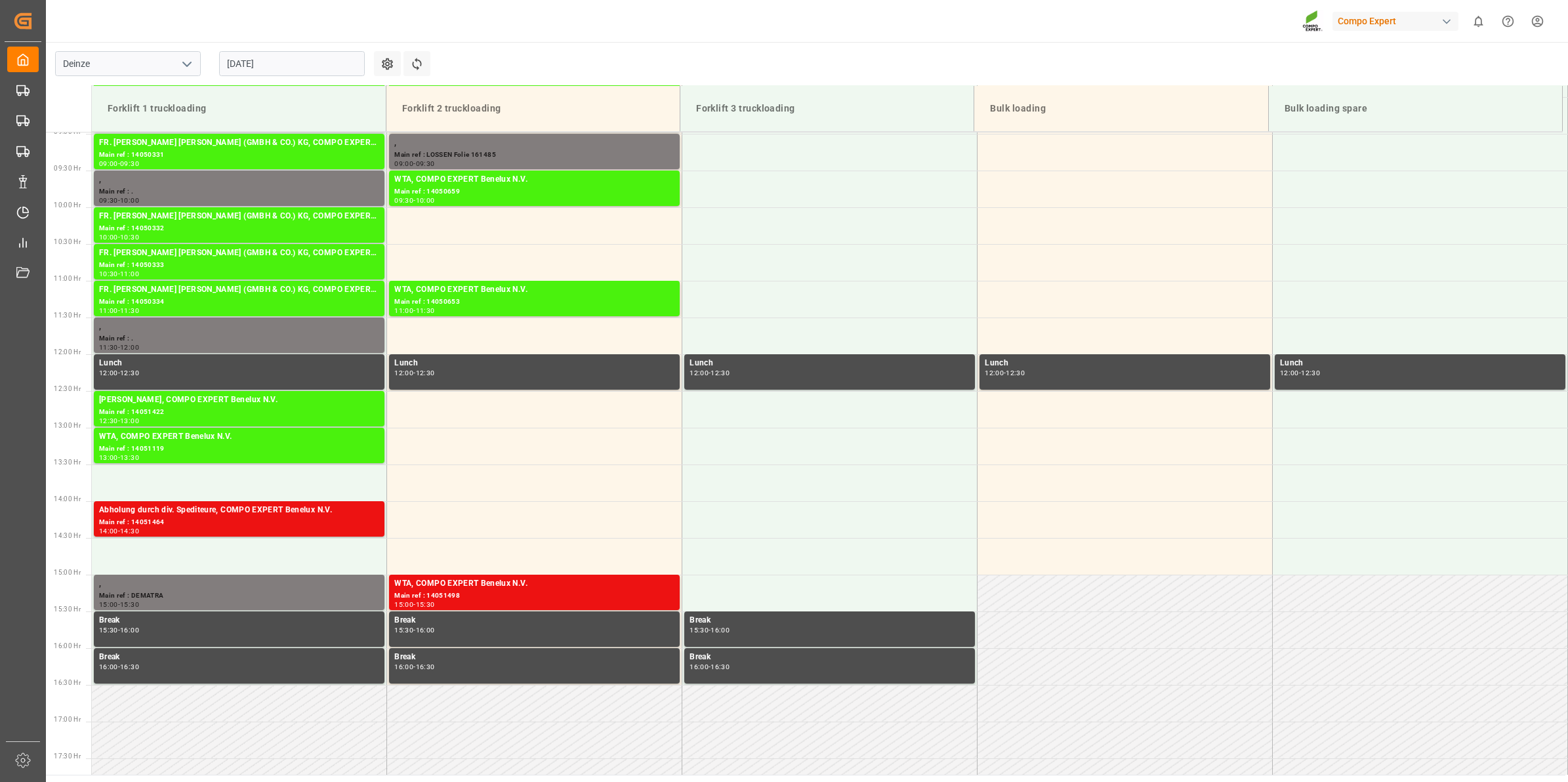
scroll to position [946, 0]
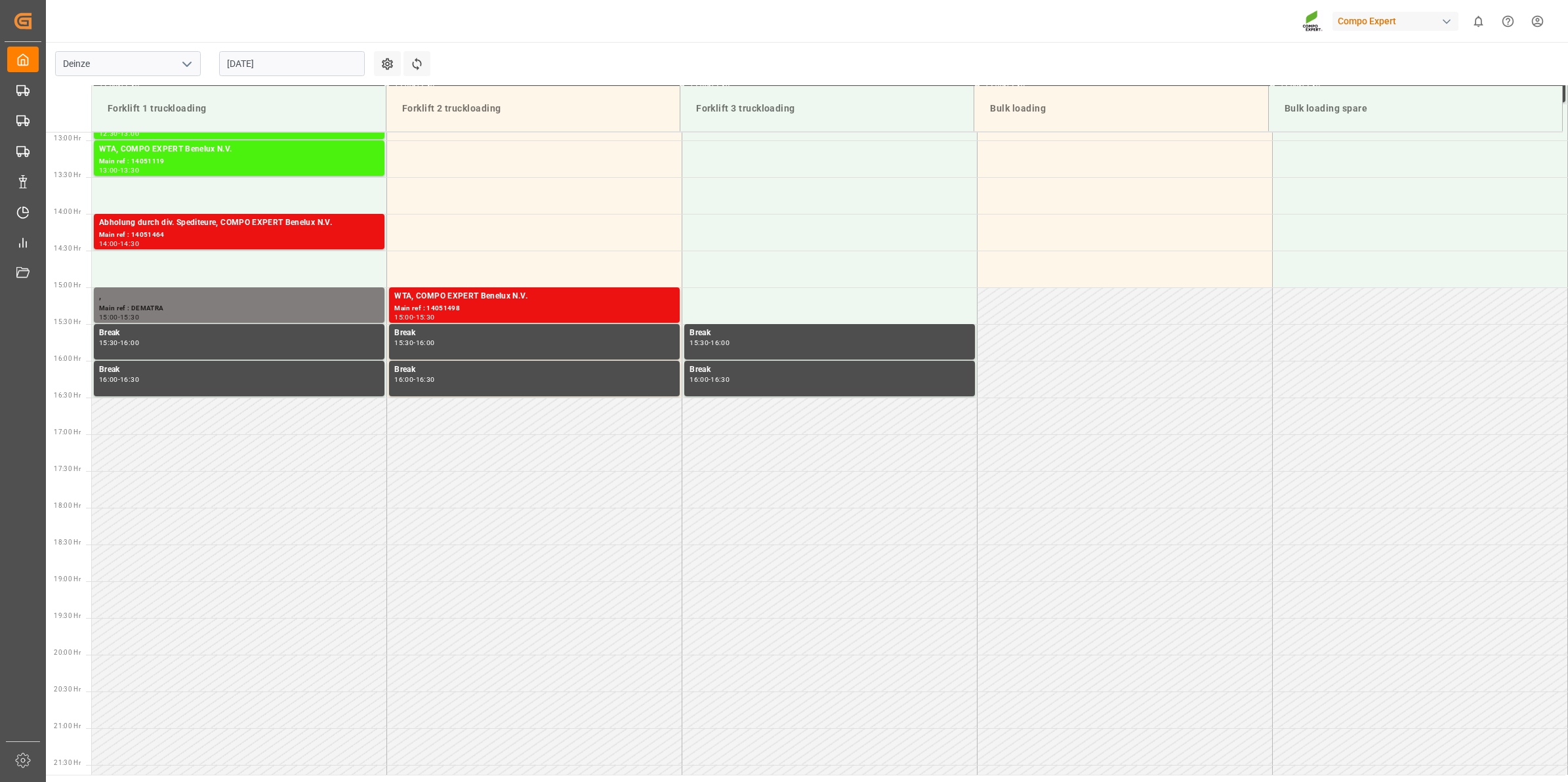
drag, startPoint x: 280, startPoint y: 78, endPoint x: 283, endPoint y: 68, distance: 10.4
click at [280, 78] on div "[DATE]" at bounding box center [292, 63] width 164 height 43
click at [284, 67] on input "[DATE]" at bounding box center [291, 63] width 145 height 25
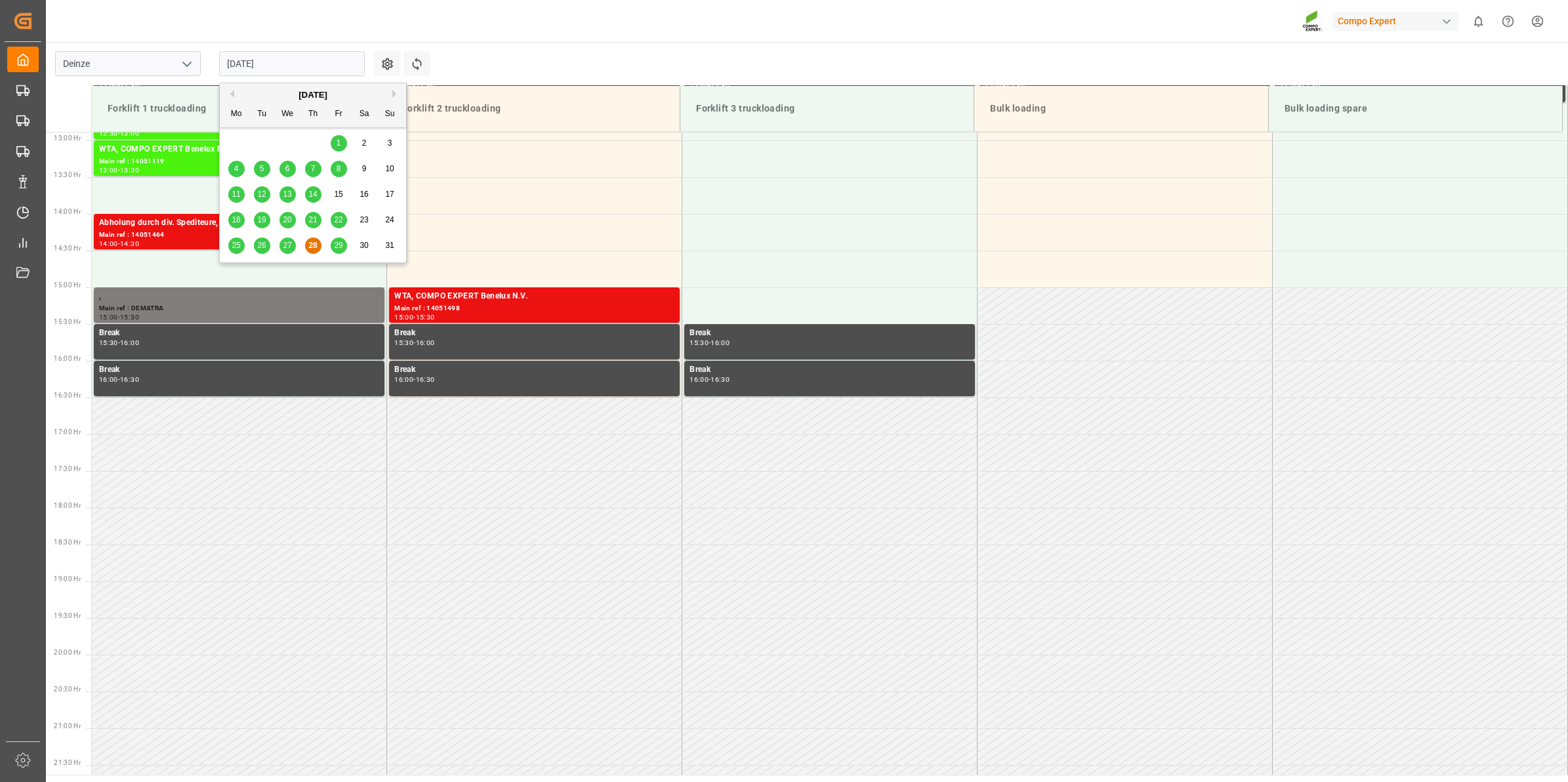
click at [392, 99] on div "[DATE]" at bounding box center [313, 95] width 186 height 13
click at [394, 97] on button "Next Month" at bounding box center [396, 93] width 8 height 8
click at [243, 169] on div "8" at bounding box center [237, 169] width 16 height 16
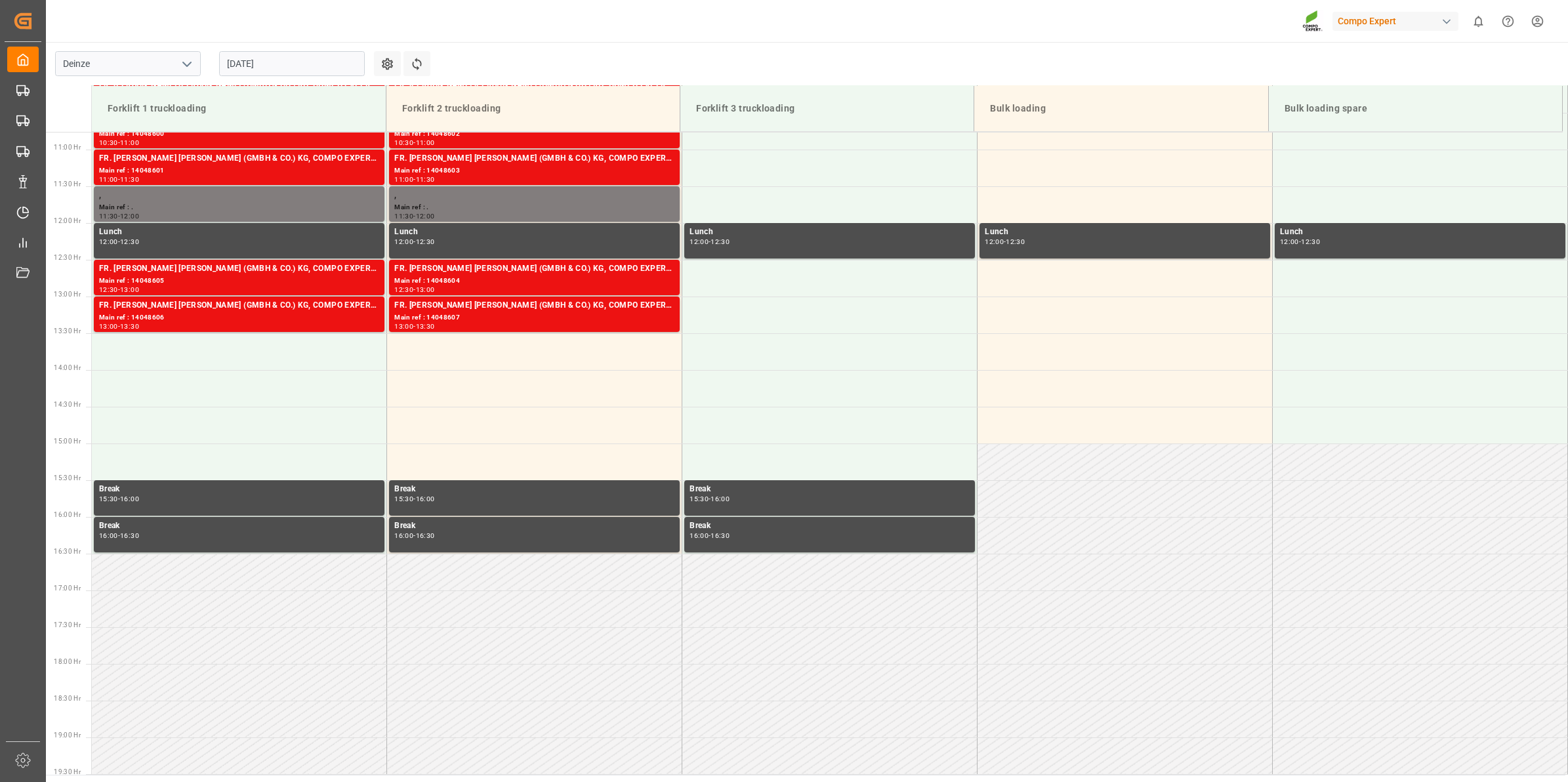
scroll to position [701, 0]
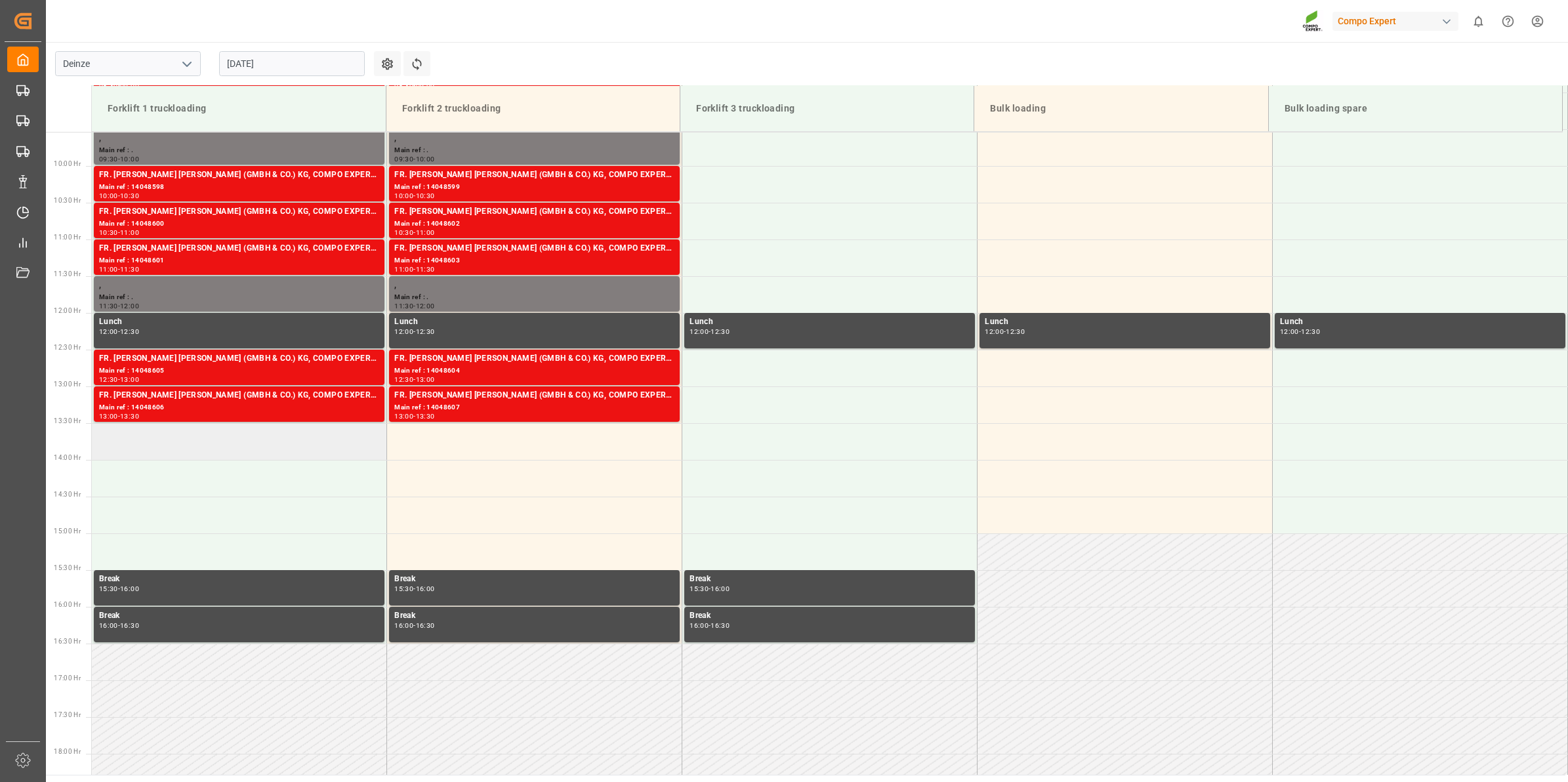
click at [317, 447] on td at bounding box center [239, 441] width 295 height 37
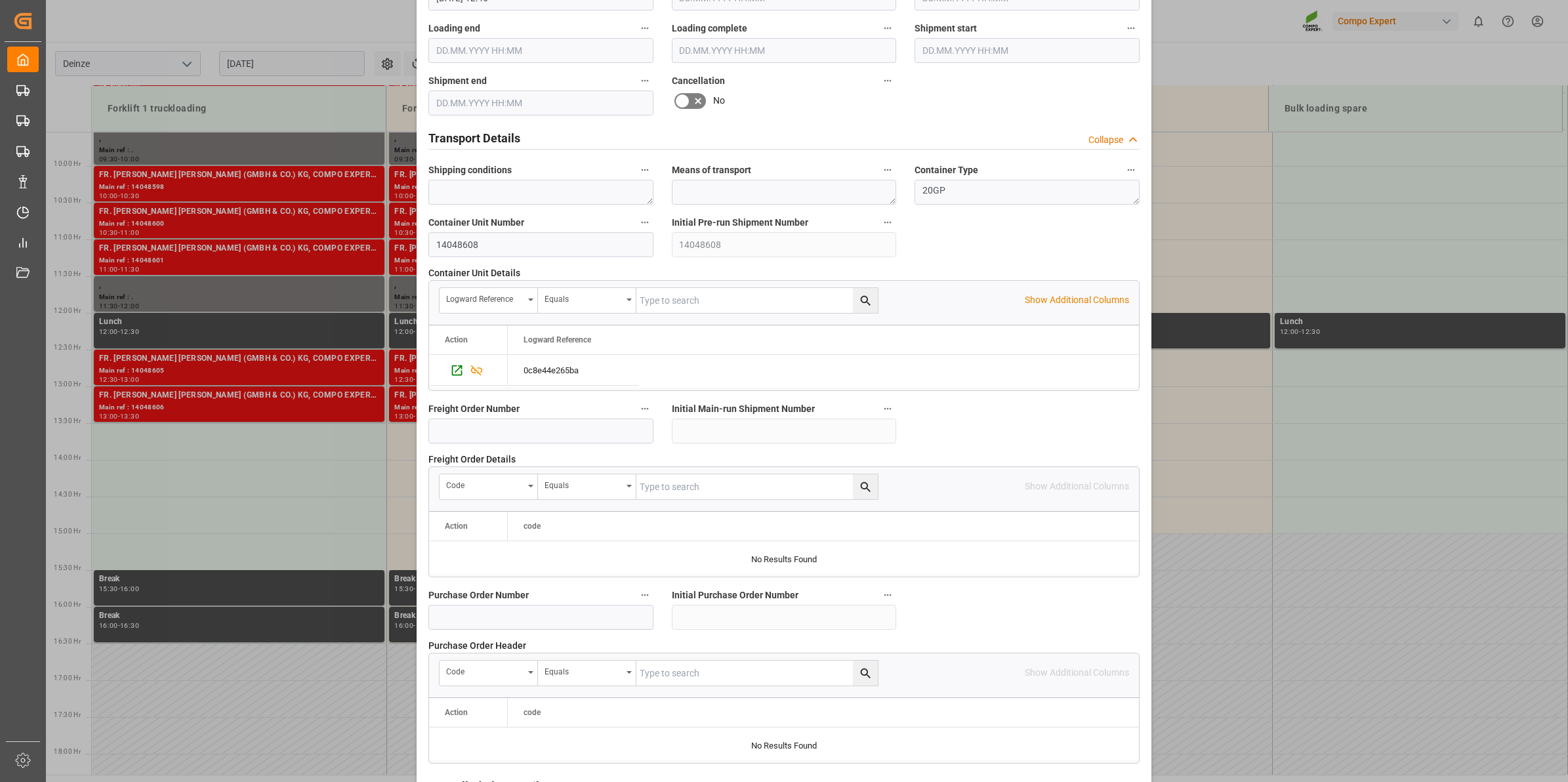
scroll to position [1041, 0]
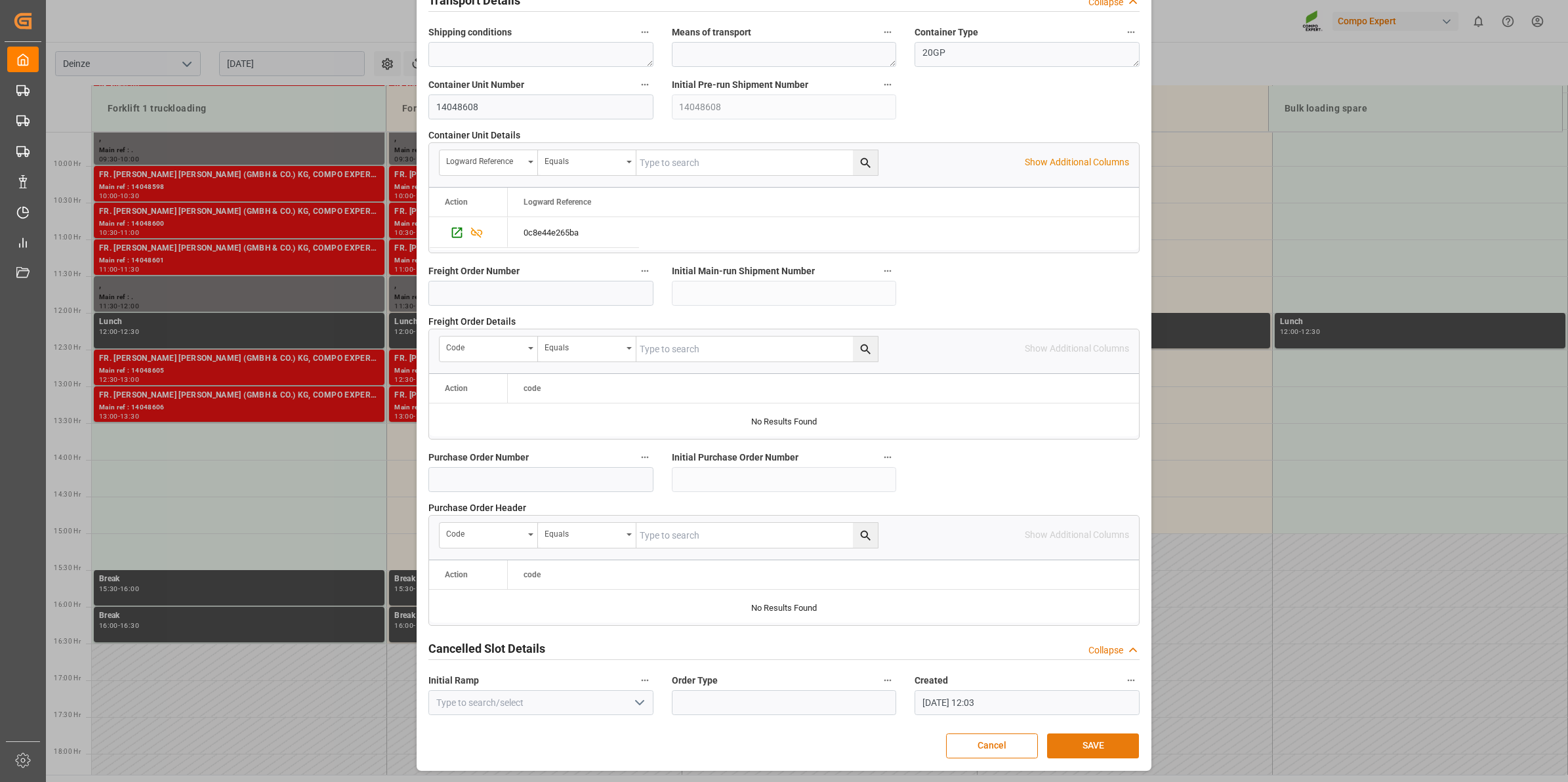
click at [1090, 739] on button "SAVE" at bounding box center [1092, 745] width 92 height 25
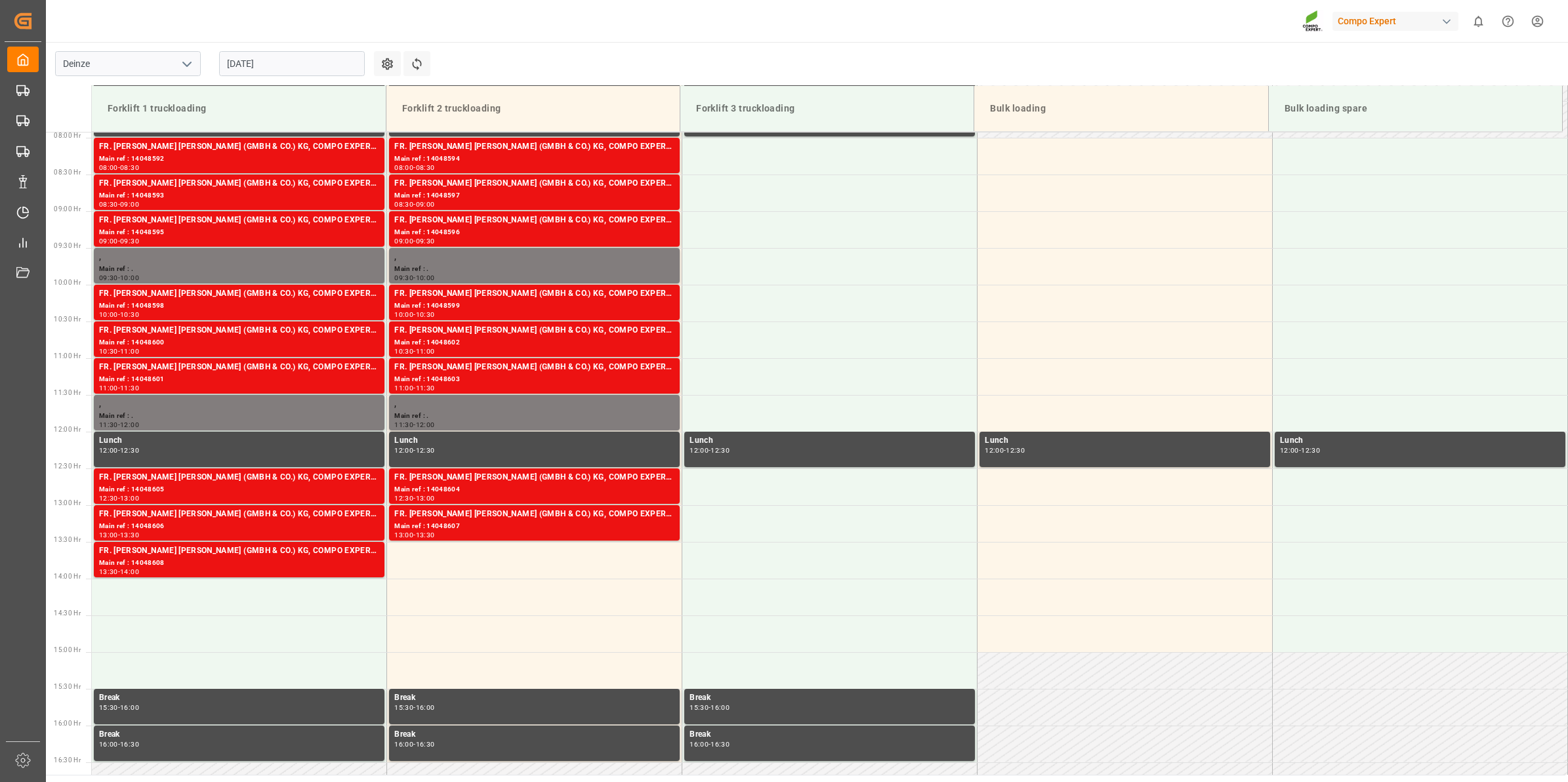
scroll to position [545, 0]
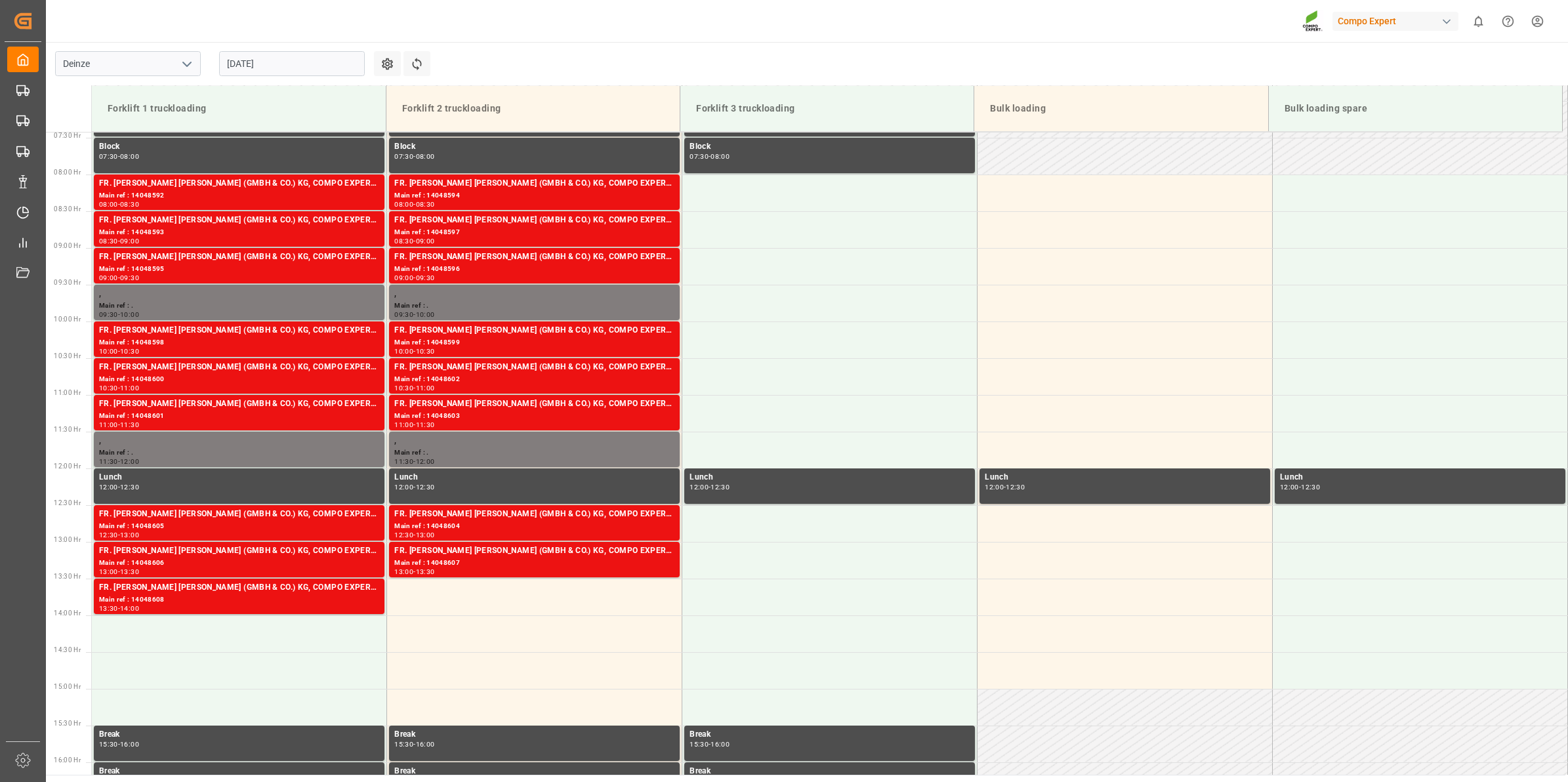
click at [264, 68] on input "[DATE]" at bounding box center [291, 63] width 145 height 25
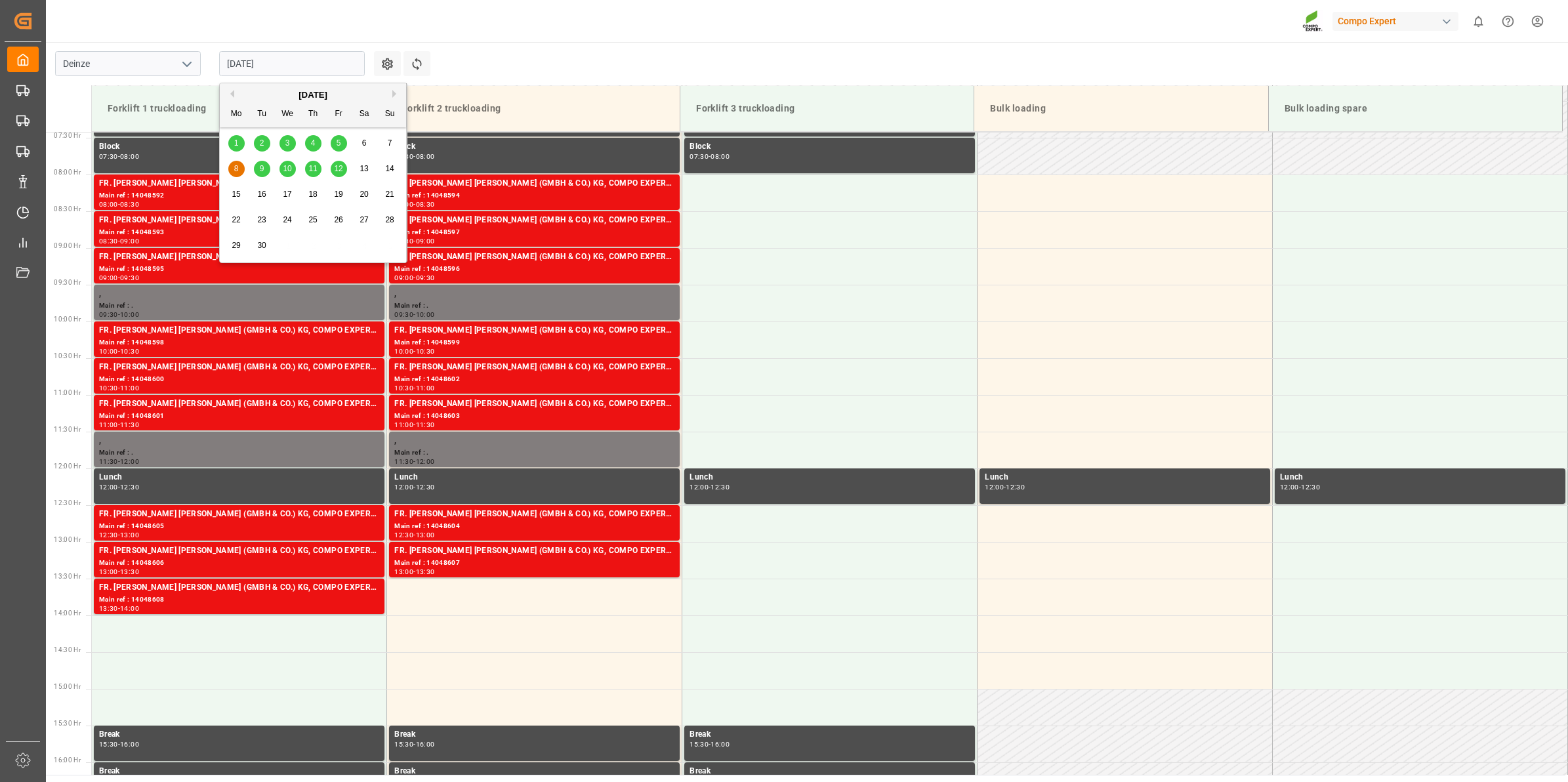
click at [234, 94] on button "Previous Month" at bounding box center [230, 93] width 8 height 8
click at [339, 241] on span "29" at bounding box center [338, 246] width 8 height 9
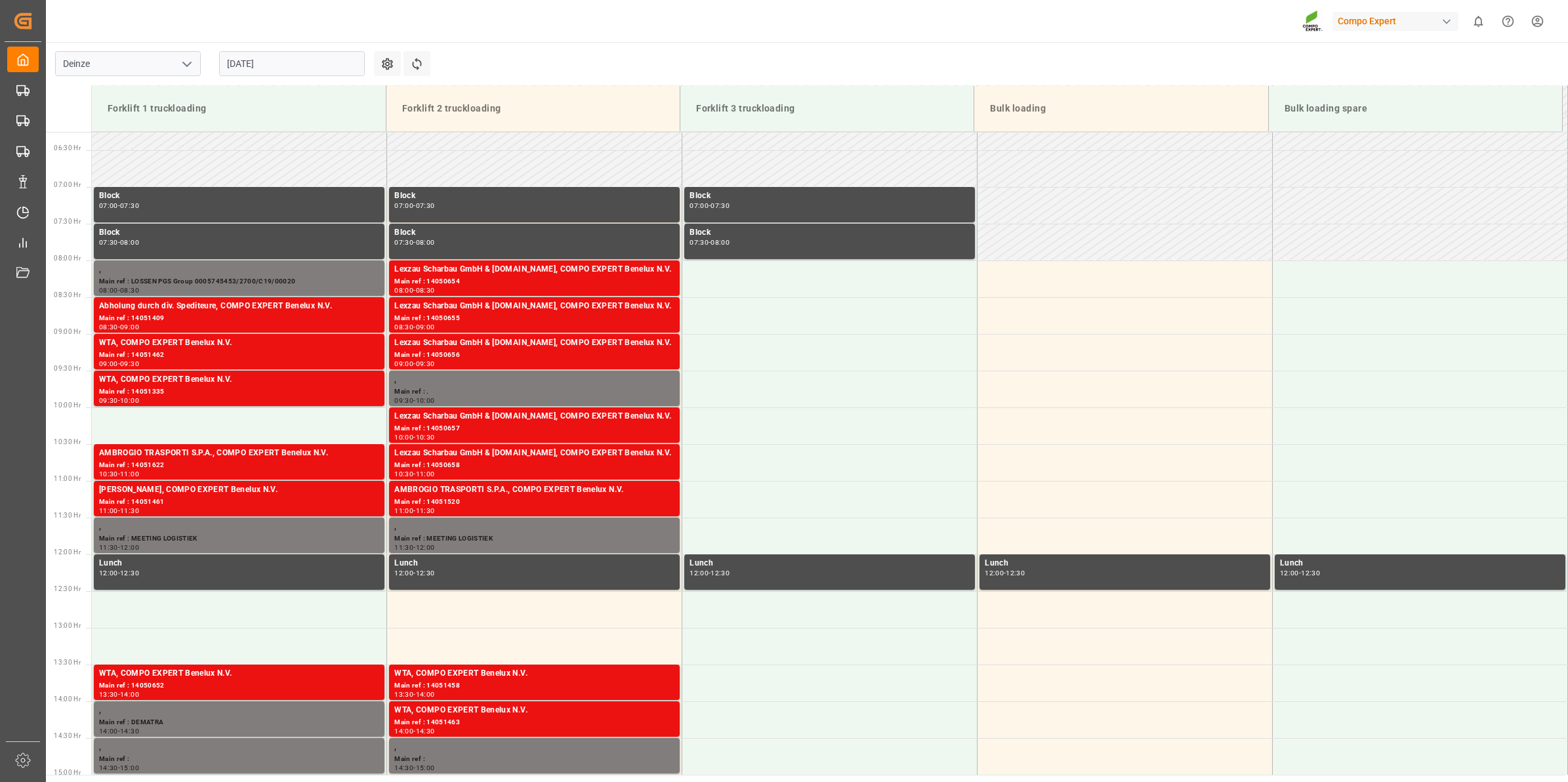
scroll to position [455, 0]
